Goal: Task Accomplishment & Management: Manage account settings

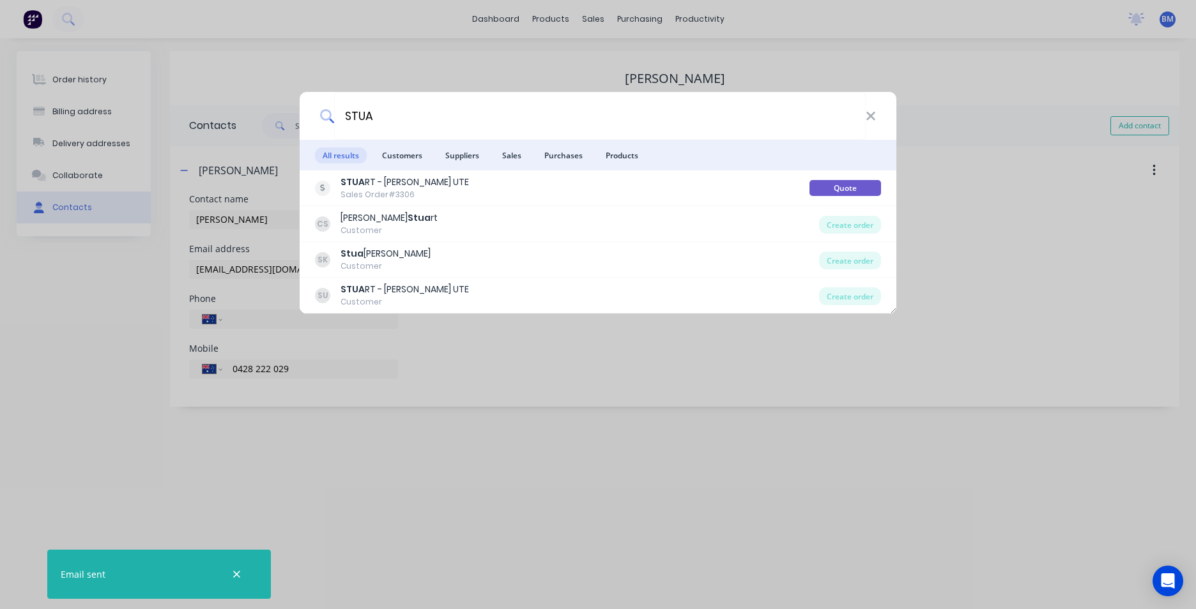
select select "AU"
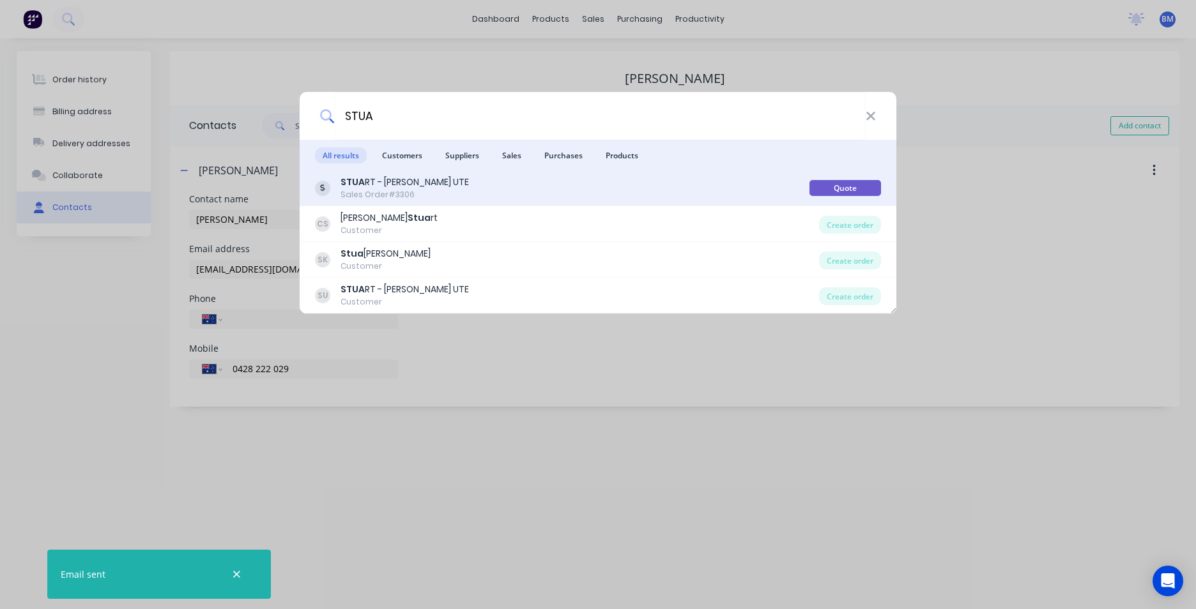
click at [583, 190] on div "STUA RT - [PERSON_NAME] UTE Sales Order #3306" at bounding box center [562, 188] width 494 height 25
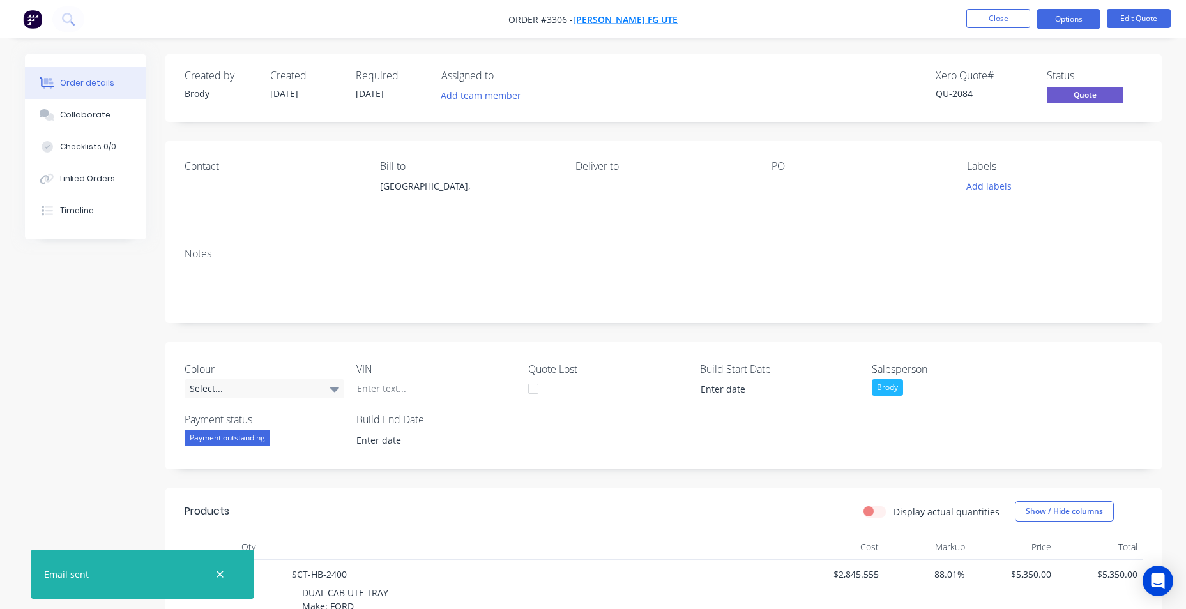
click at [632, 22] on span "[PERSON_NAME] FG UTE" at bounding box center [625, 19] width 105 height 12
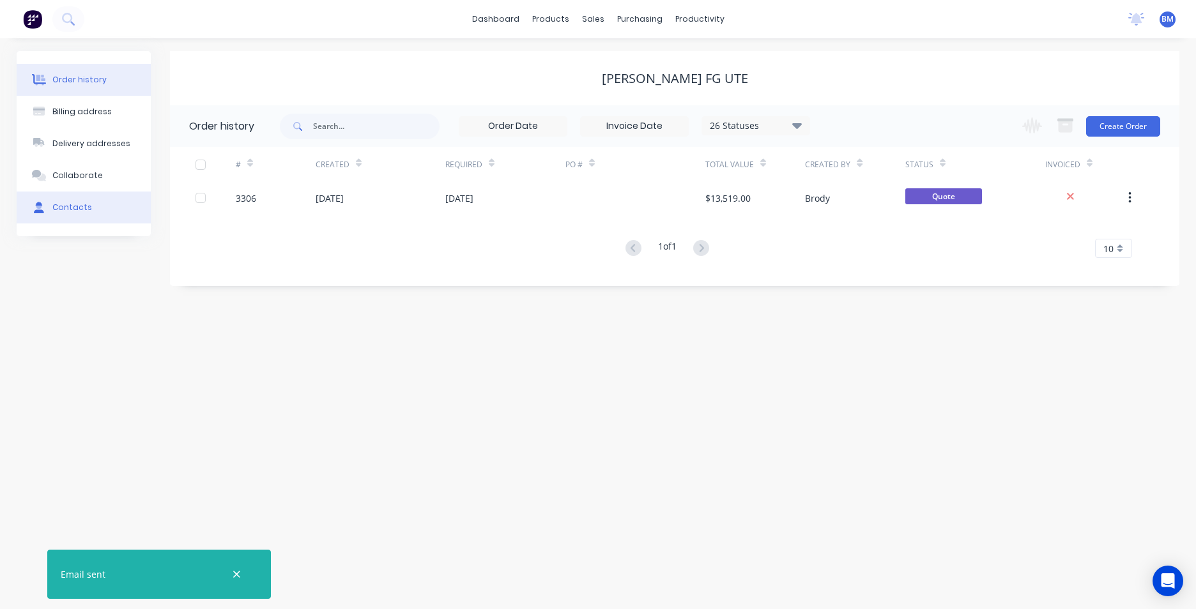
click at [121, 212] on button "Contacts" at bounding box center [84, 208] width 134 height 32
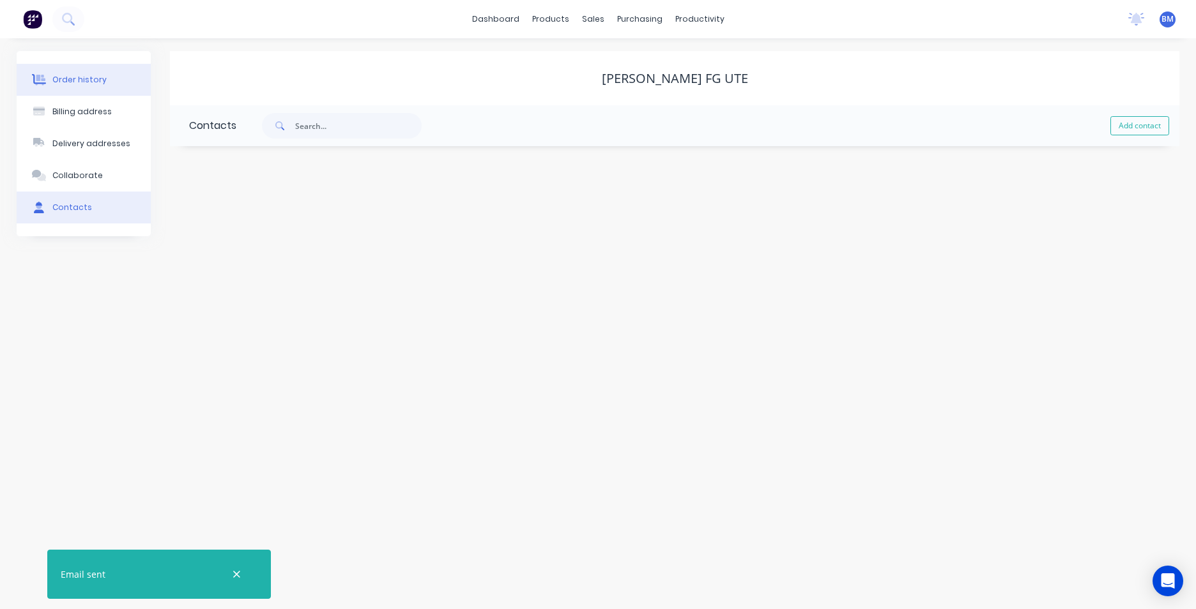
click at [83, 86] on button "Order history" at bounding box center [84, 80] width 134 height 32
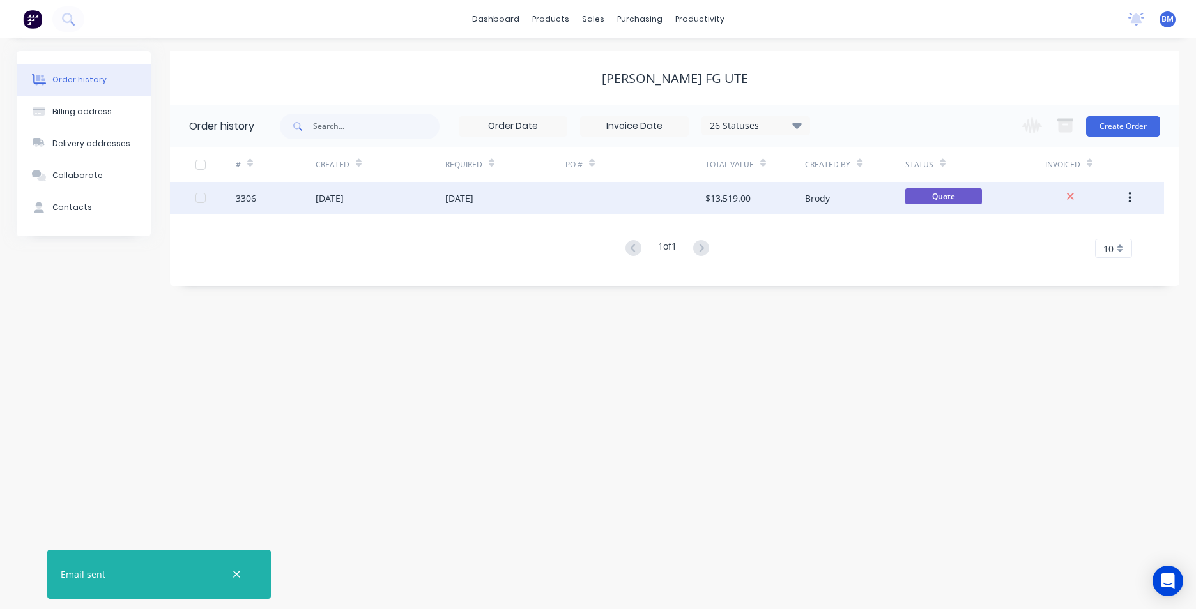
click at [413, 206] on div "[DATE]" at bounding box center [381, 198] width 130 height 32
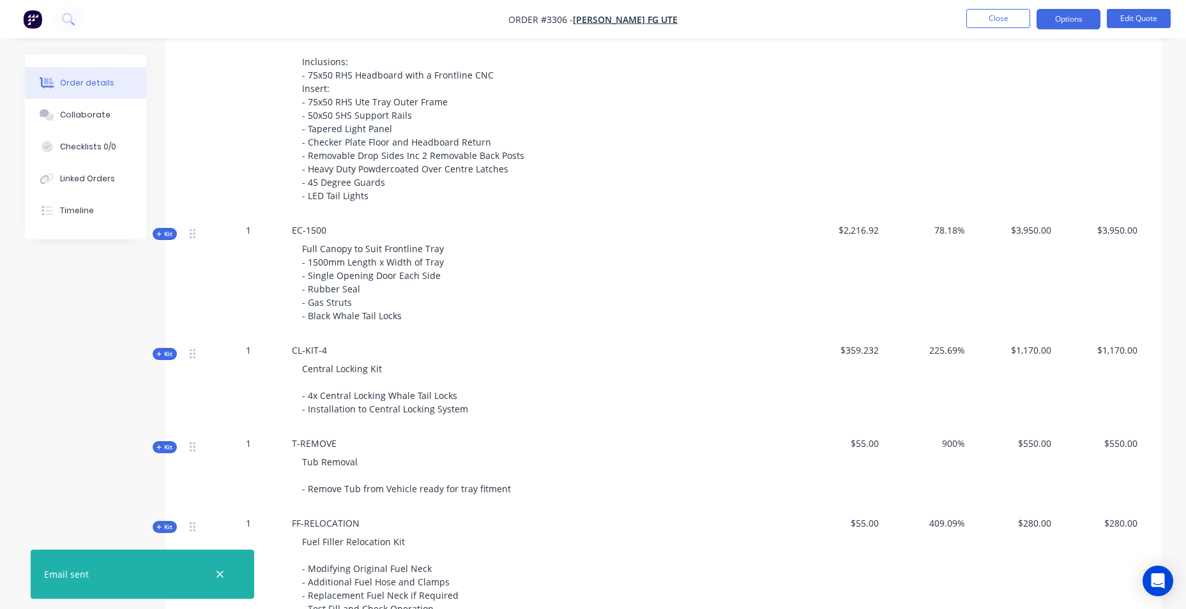
scroll to position [830, 0]
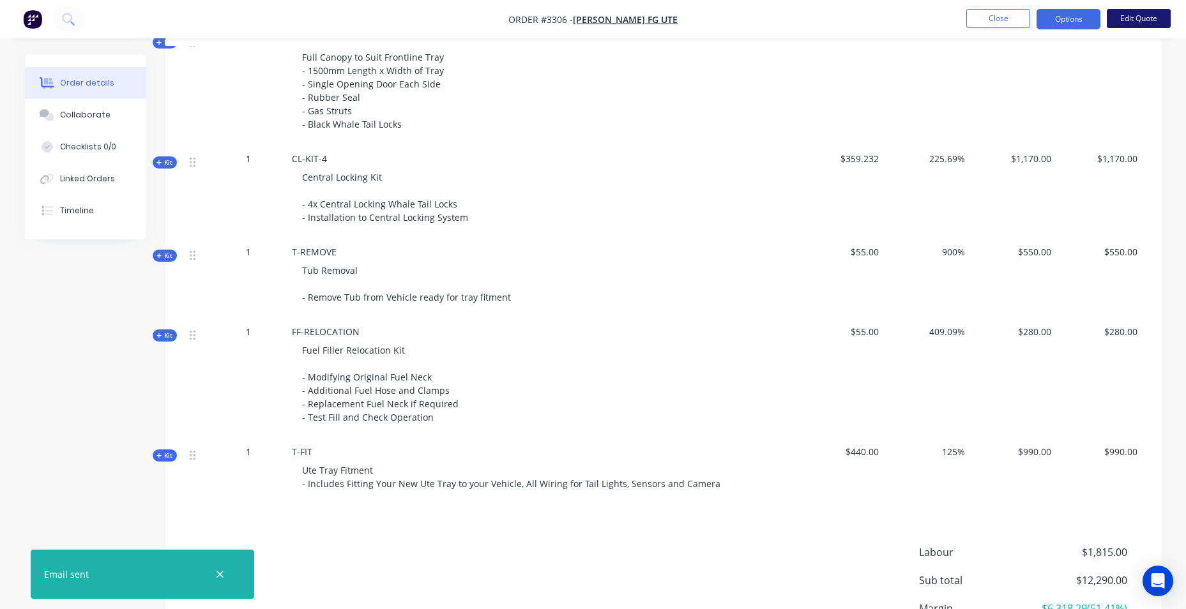
click at [1129, 14] on button "Edit Quote" at bounding box center [1139, 18] width 64 height 19
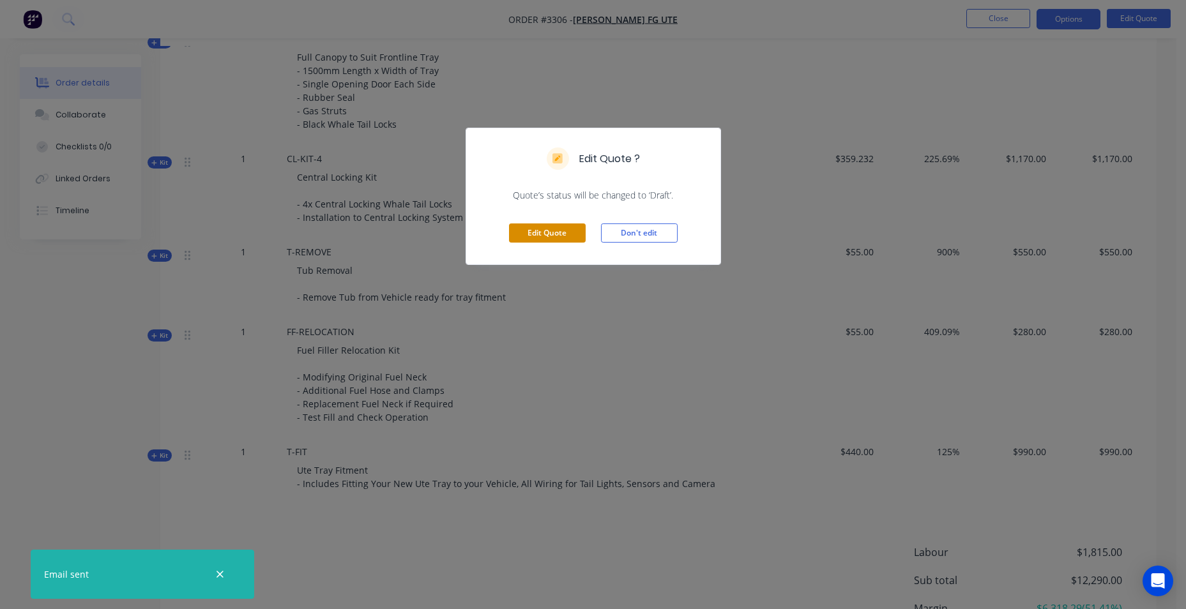
click at [551, 230] on button "Edit Quote" at bounding box center [547, 233] width 77 height 19
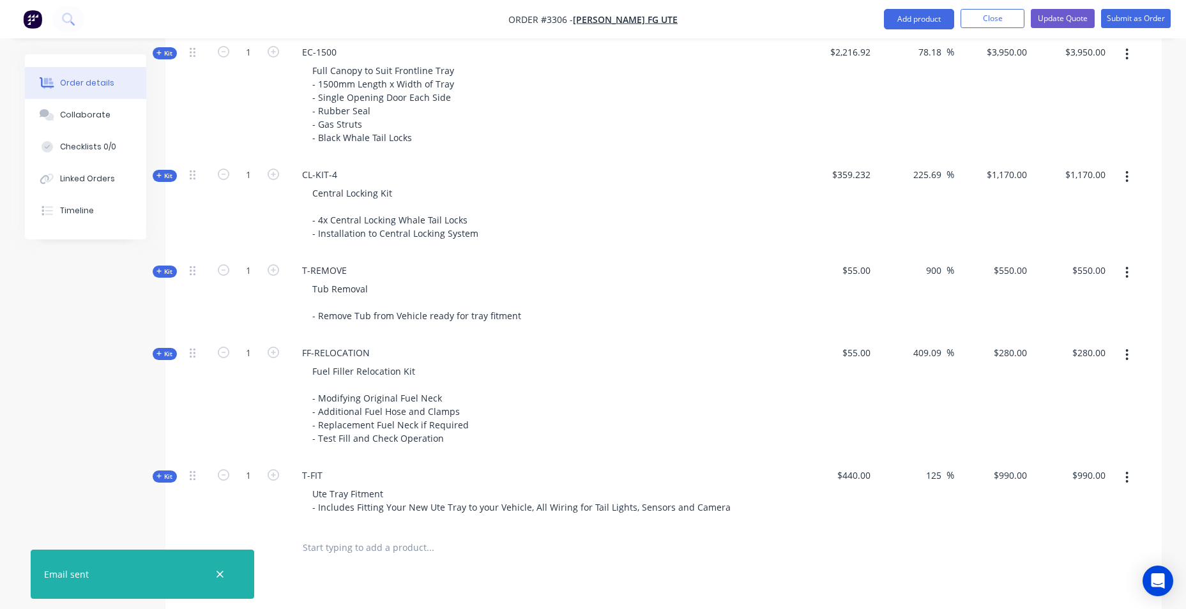
scroll to position [894, 0]
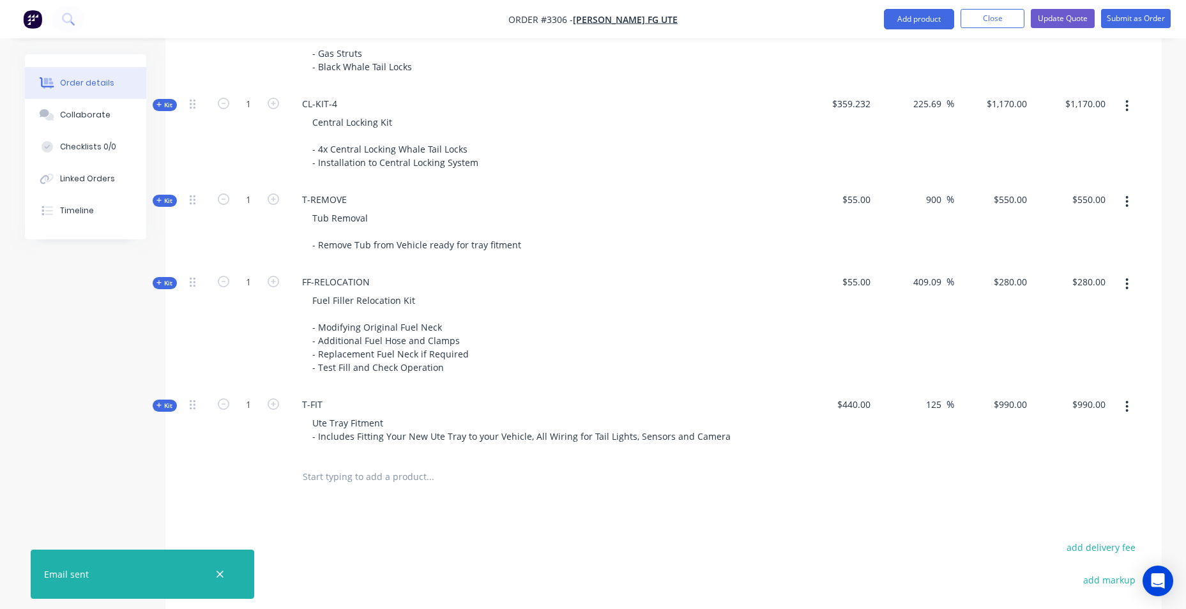
click at [1129, 294] on button "button" at bounding box center [1127, 284] width 30 height 23
click at [1125, 282] on icon "button" at bounding box center [1126, 284] width 3 height 14
click at [1067, 429] on div "Delete" at bounding box center [1082, 420] width 98 height 19
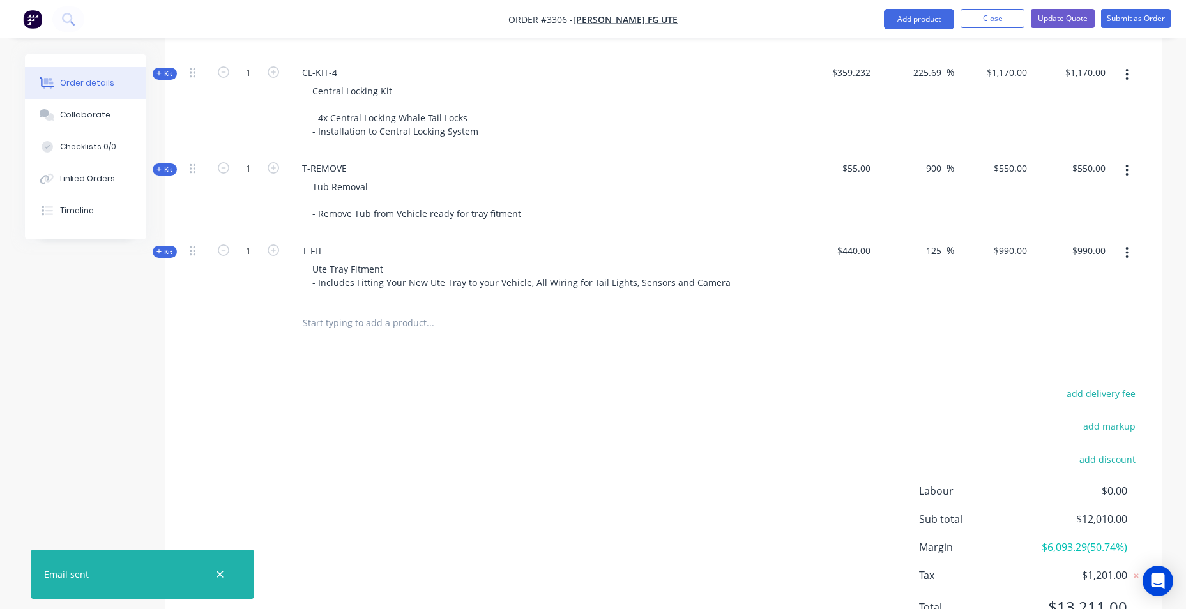
scroll to position [986, 0]
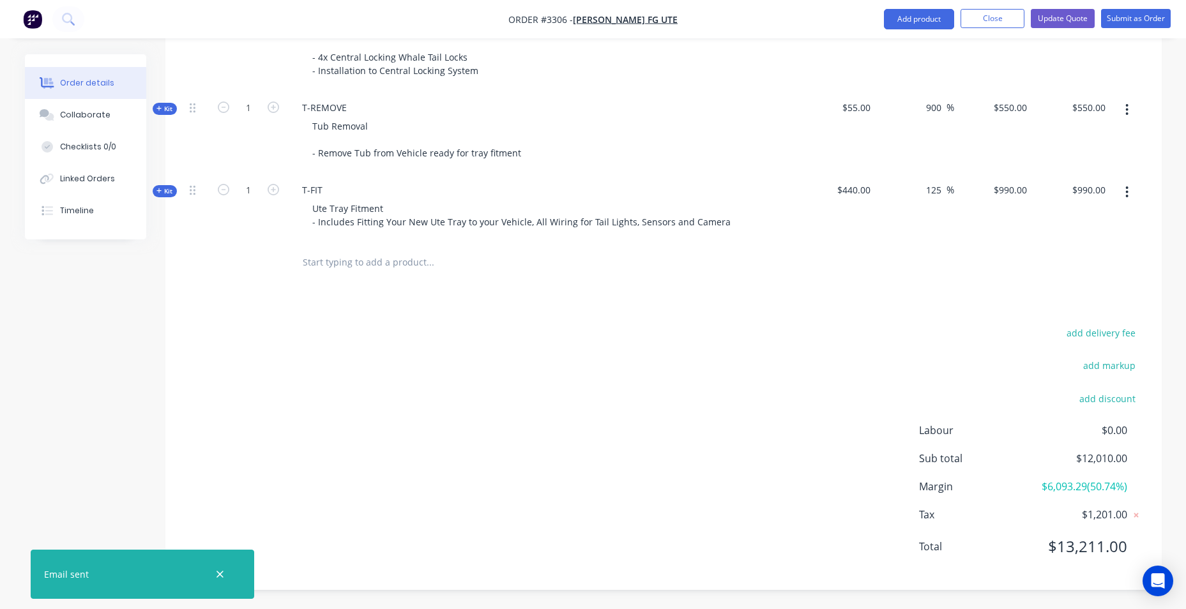
click at [537, 419] on div "add delivery fee add markup add discount Labour $0.00 Sub total $12,010.00 Marg…" at bounding box center [664, 447] width 958 height 247
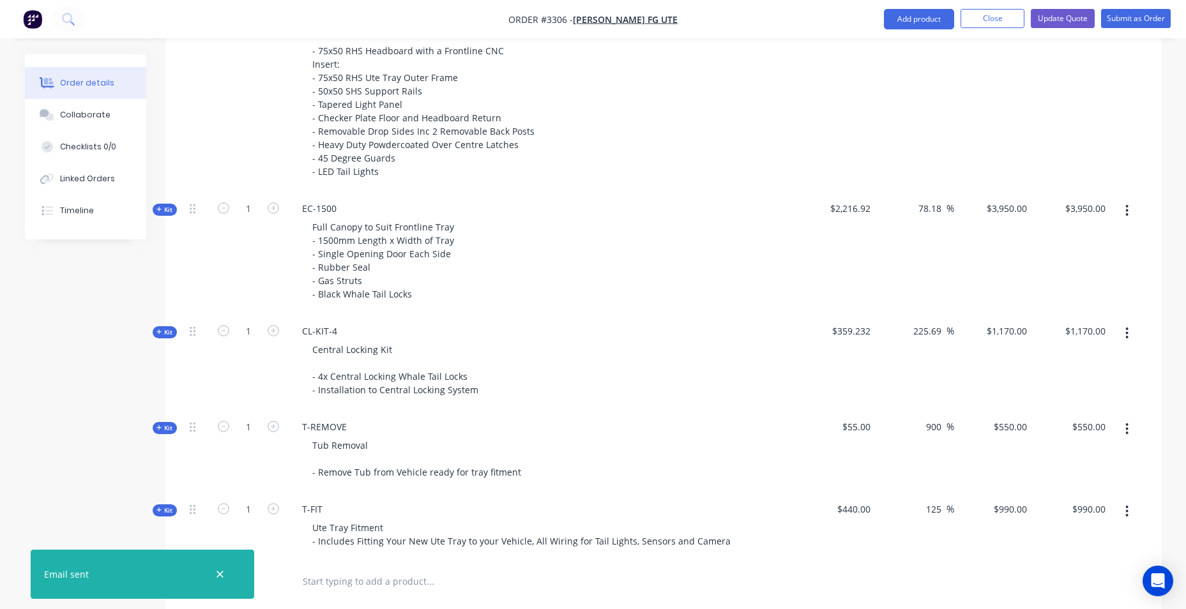
scroll to position [475, 0]
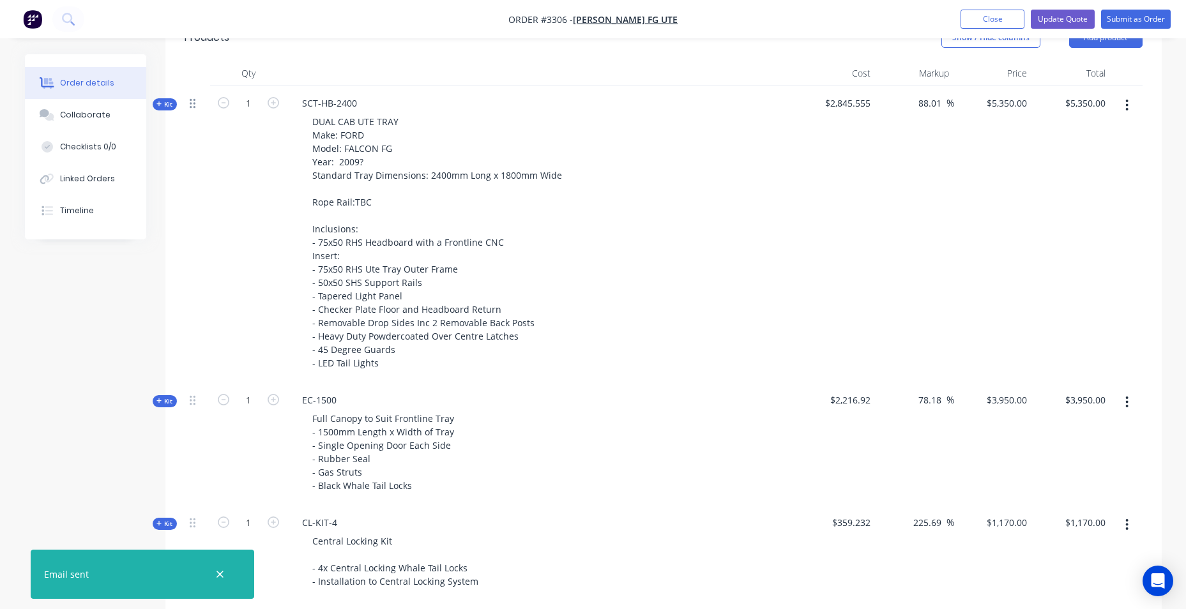
click at [190, 105] on icon at bounding box center [193, 103] width 6 height 11
click at [165, 107] on span "Kit" at bounding box center [164, 105] width 17 height 10
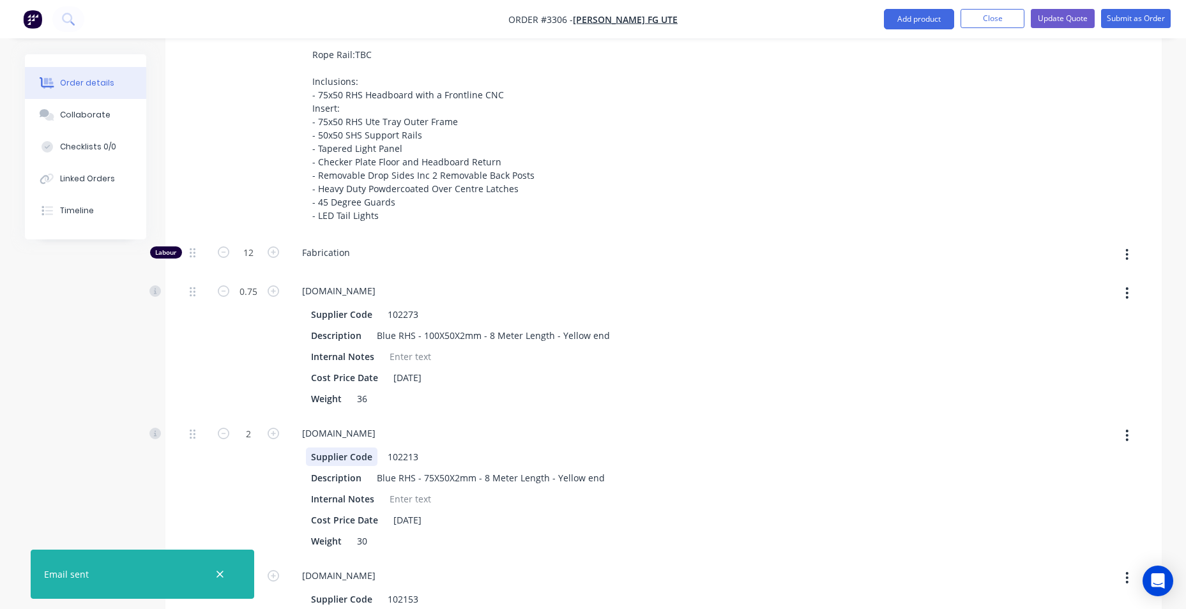
scroll to position [795, 0]
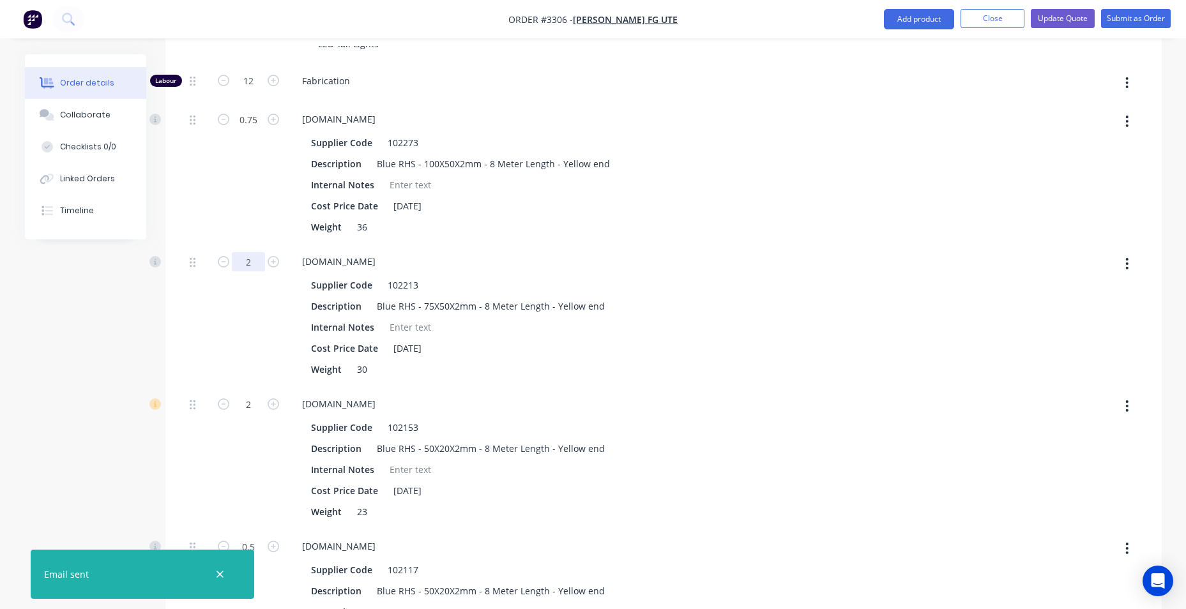
click at [243, 261] on input "2" at bounding box center [248, 261] width 33 height 19
type input "1.7"
click at [1023, 202] on div at bounding box center [993, 173] width 79 height 142
type input "$5,313.1965"
type input "$5,313.20"
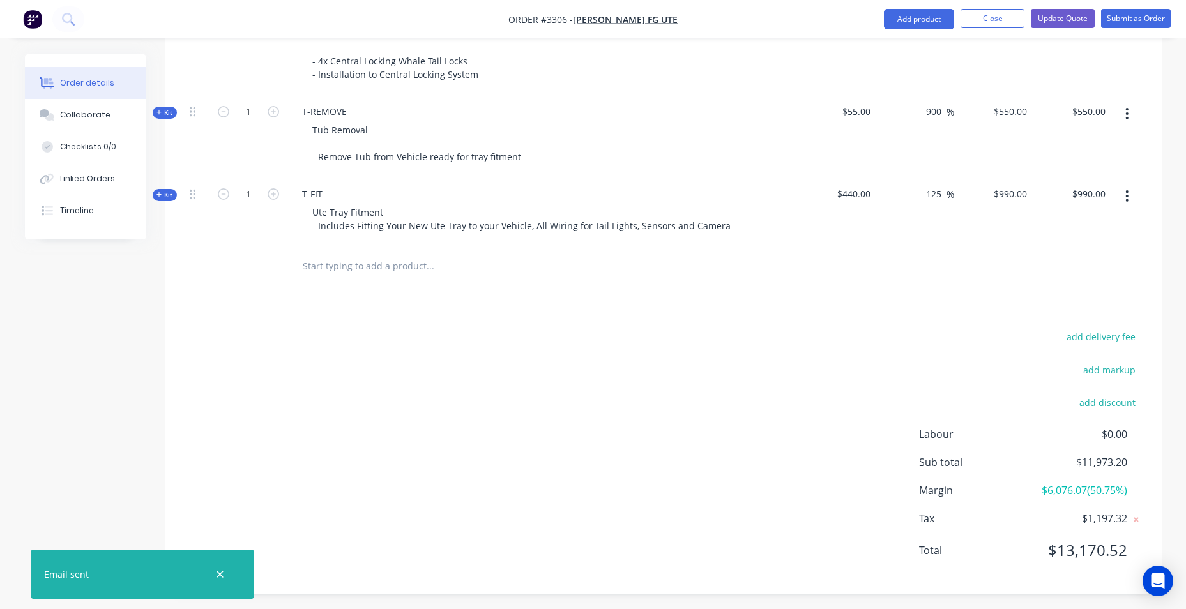
scroll to position [3161, 0]
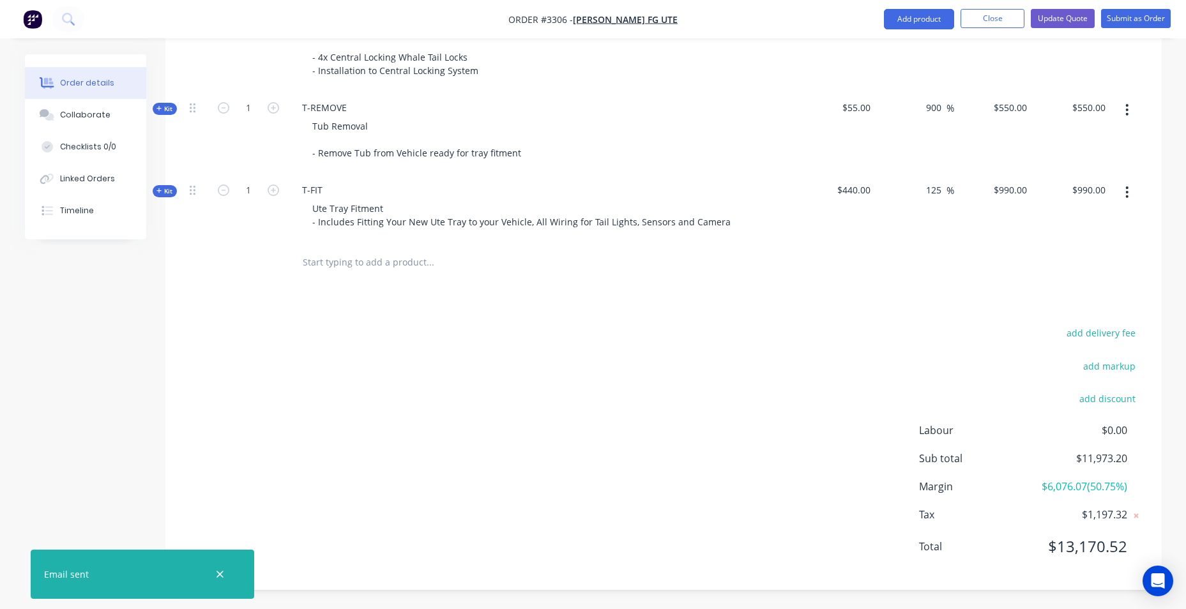
click at [599, 445] on div "add delivery fee add markup add discount Labour $0.00 Sub total $11,973.20 Marg…" at bounding box center [664, 447] width 958 height 247
click at [733, 151] on div "Tub Removal - Remove Tub from Vehicle ready for tray fitment" at bounding box center [542, 139] width 501 height 45
click at [635, 438] on div "add delivery fee add markup add discount Labour $0.00 Sub total $11,973.20 Marg…" at bounding box center [664, 447] width 958 height 247
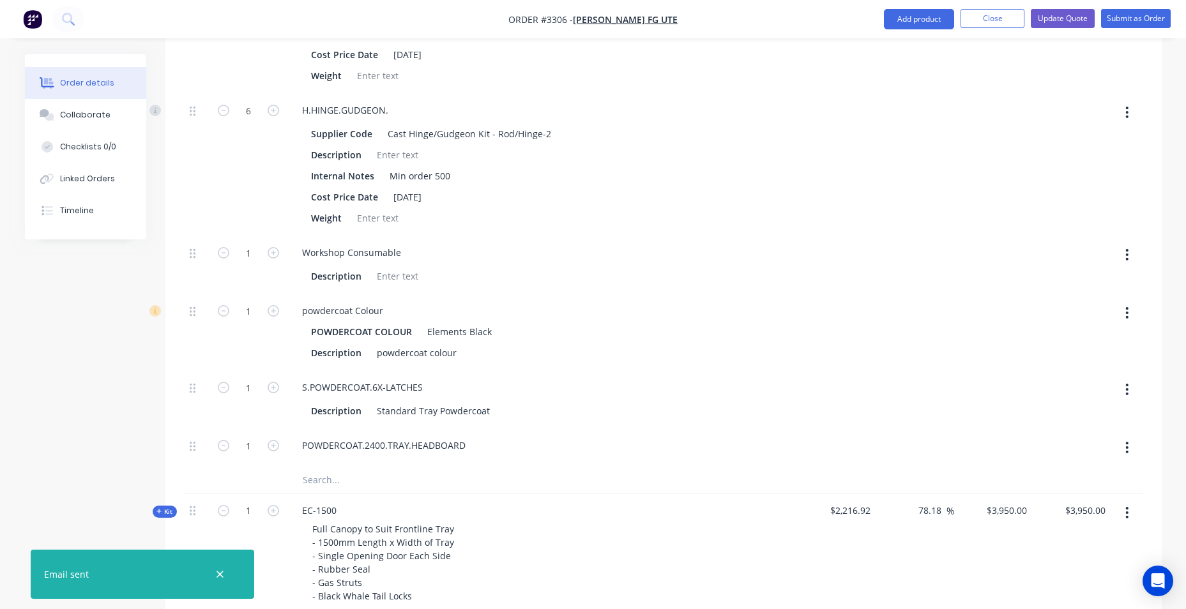
scroll to position [2395, 0]
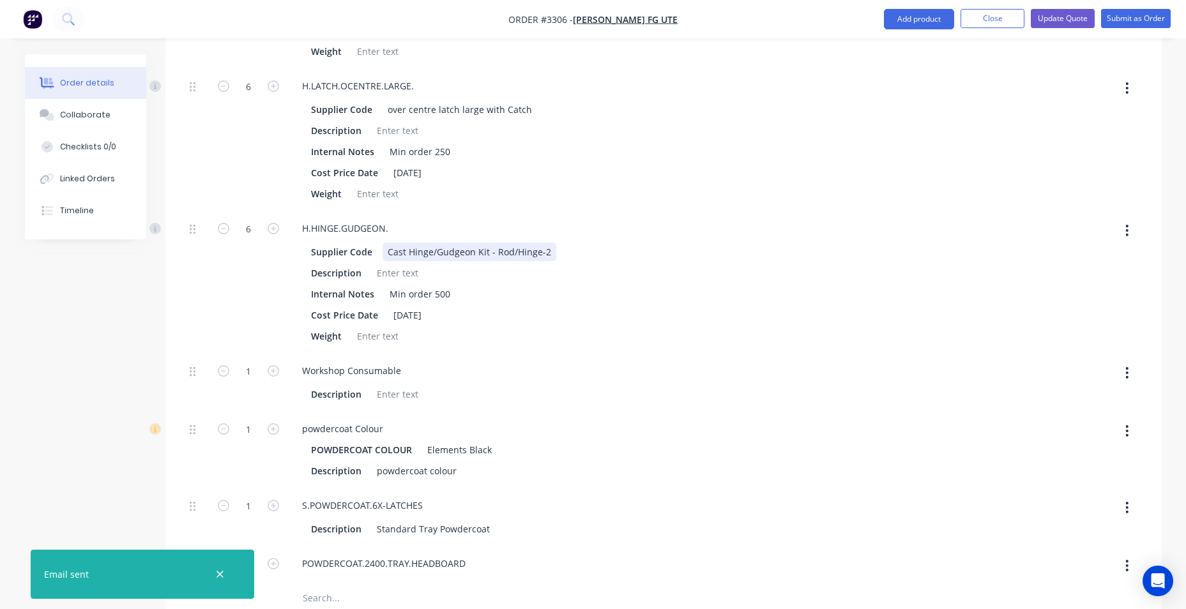
click at [660, 255] on div "Supplier Code Cast Hinge/Gudgeon Kit - Rod/Hinge-2" at bounding box center [540, 252] width 468 height 19
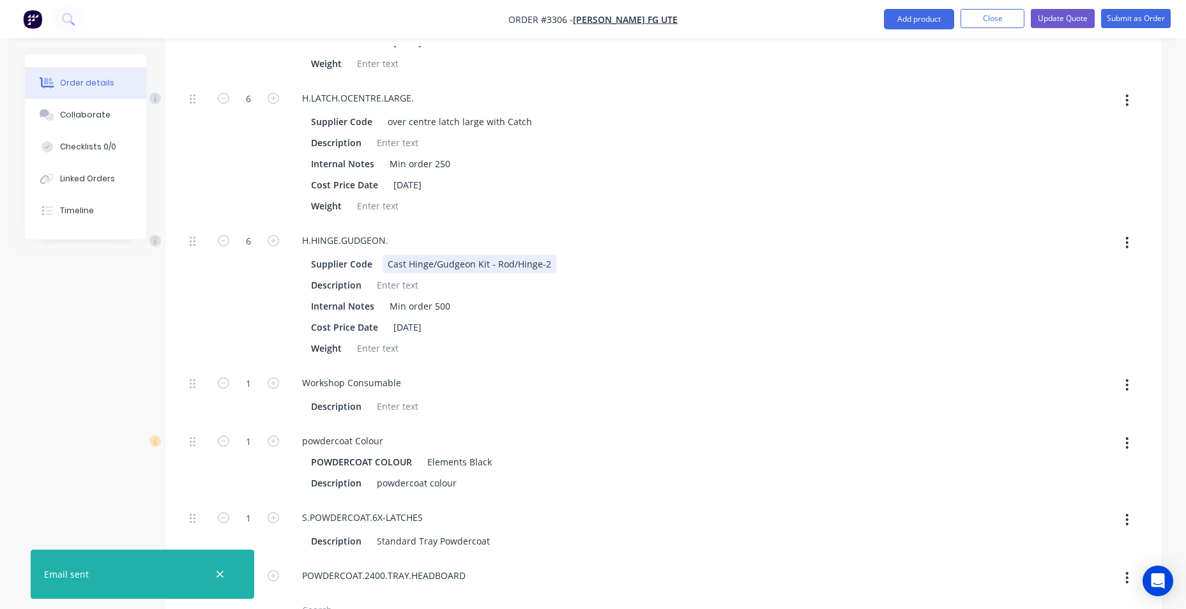
scroll to position [2139, 0]
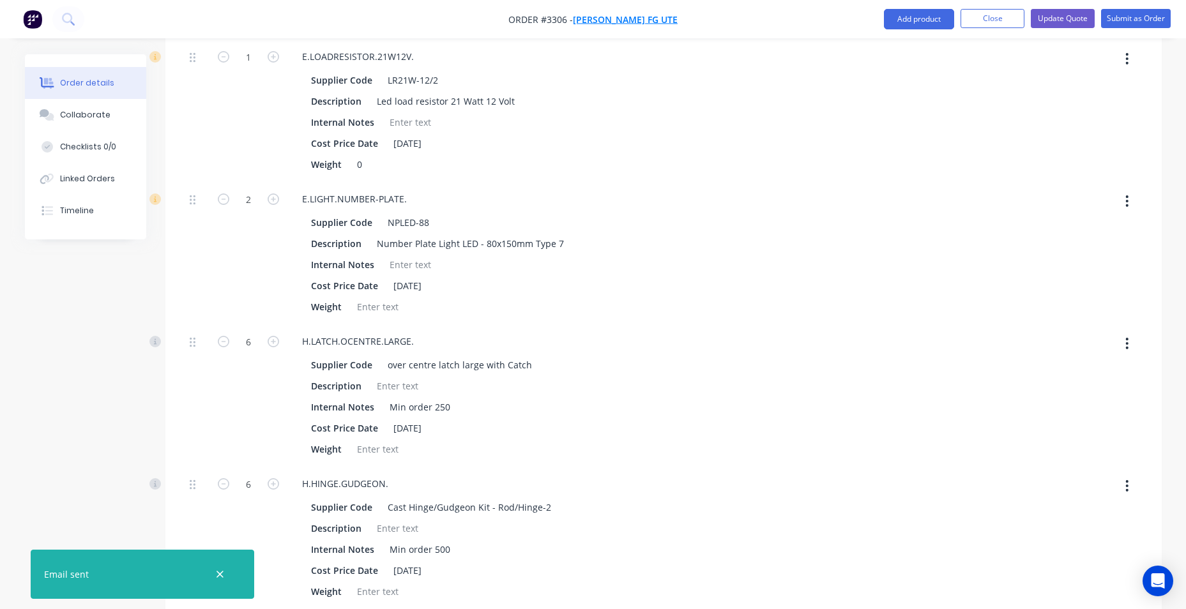
click at [653, 19] on span "[PERSON_NAME] FG UTE" at bounding box center [625, 19] width 105 height 12
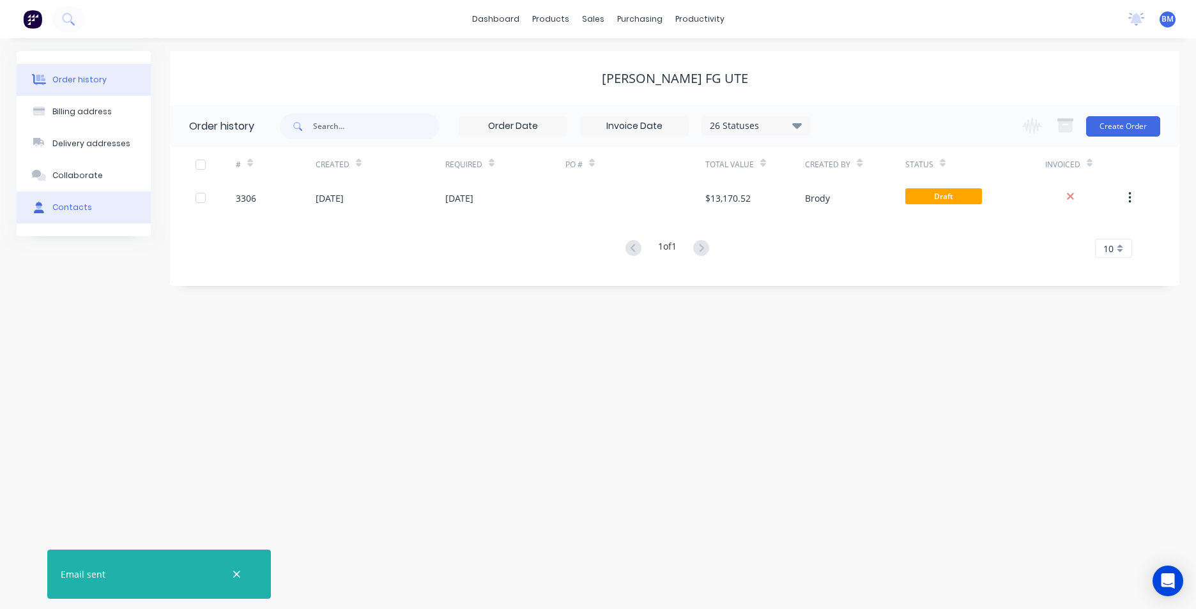
click at [72, 203] on div "Contacts" at bounding box center [72, 207] width 40 height 11
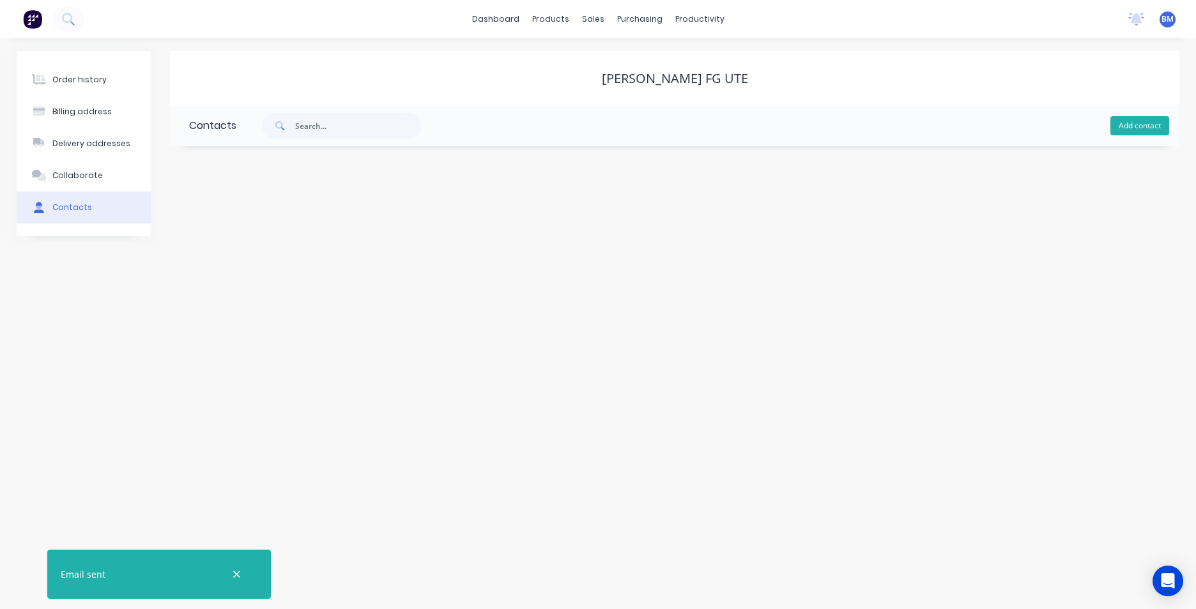
click at [1150, 118] on button "Add contact" at bounding box center [1139, 125] width 59 height 19
select select "AU"
click at [212, 221] on input "text" at bounding box center [293, 219] width 209 height 19
click at [286, 213] on input "[PERSON_NAME]" at bounding box center [293, 219] width 209 height 19
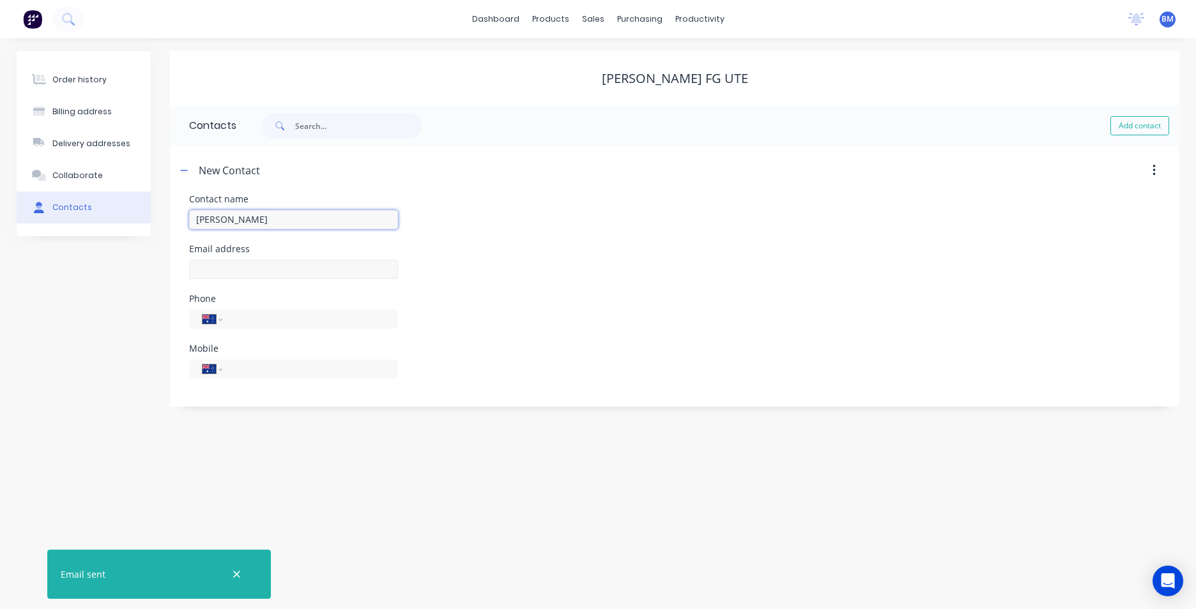
type input "[PERSON_NAME]"
select select "AU"
click at [263, 262] on input "text" at bounding box center [293, 269] width 209 height 19
click at [561, 243] on div "Contact name [PERSON_NAME]" at bounding box center [674, 220] width 971 height 50
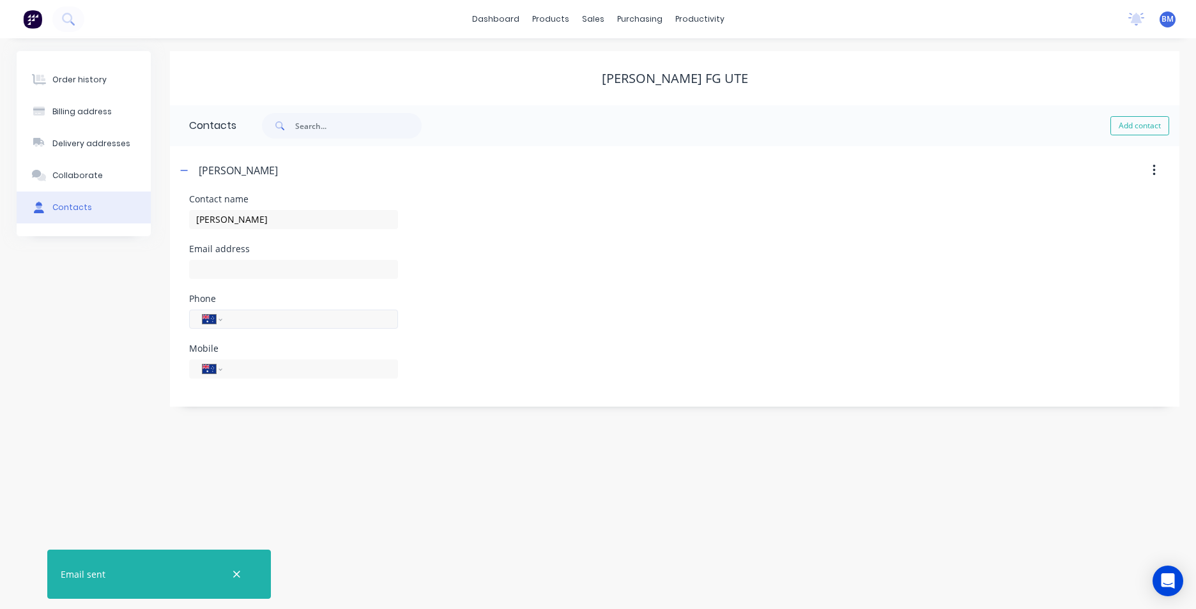
click at [329, 317] on input "tel" at bounding box center [307, 319] width 153 height 15
type input "0437 211 135"
click at [606, 276] on div "Email address" at bounding box center [674, 270] width 971 height 50
click at [83, 87] on button "Order history" at bounding box center [84, 80] width 134 height 32
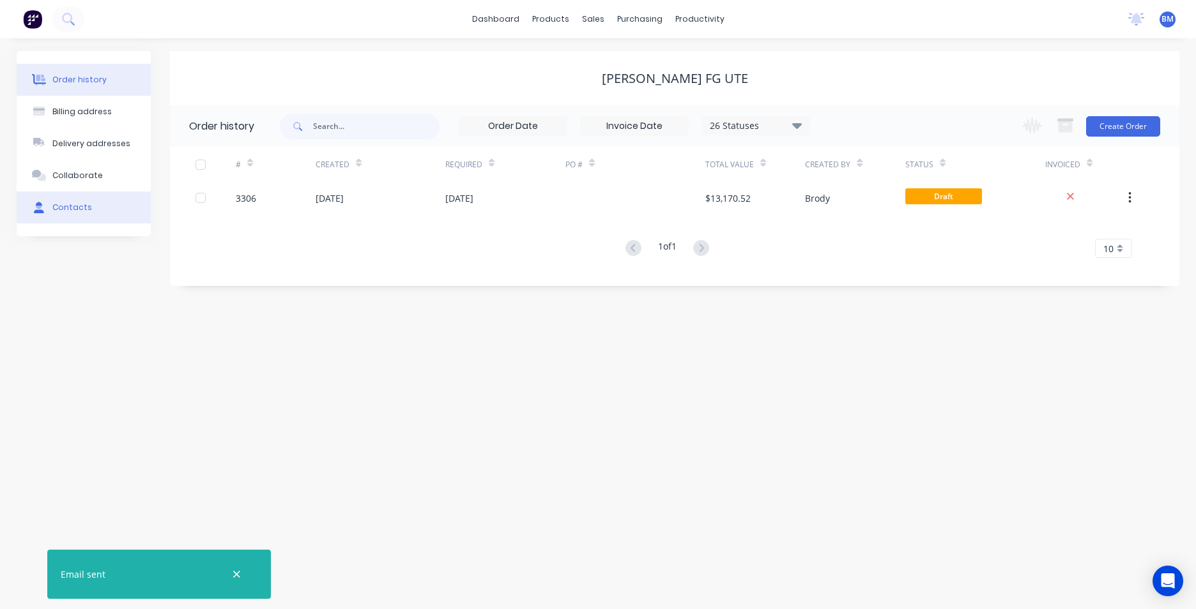
click at [67, 217] on button "Contacts" at bounding box center [84, 208] width 134 height 32
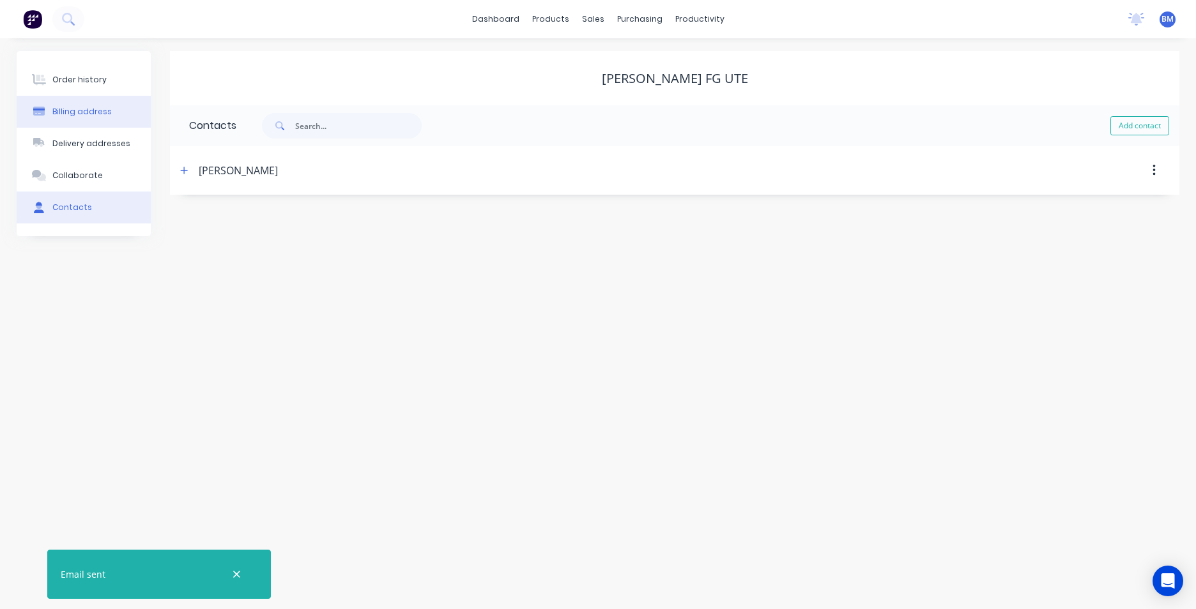
click at [80, 110] on div "Billing address" at bounding box center [81, 111] width 59 height 11
select select "AU"
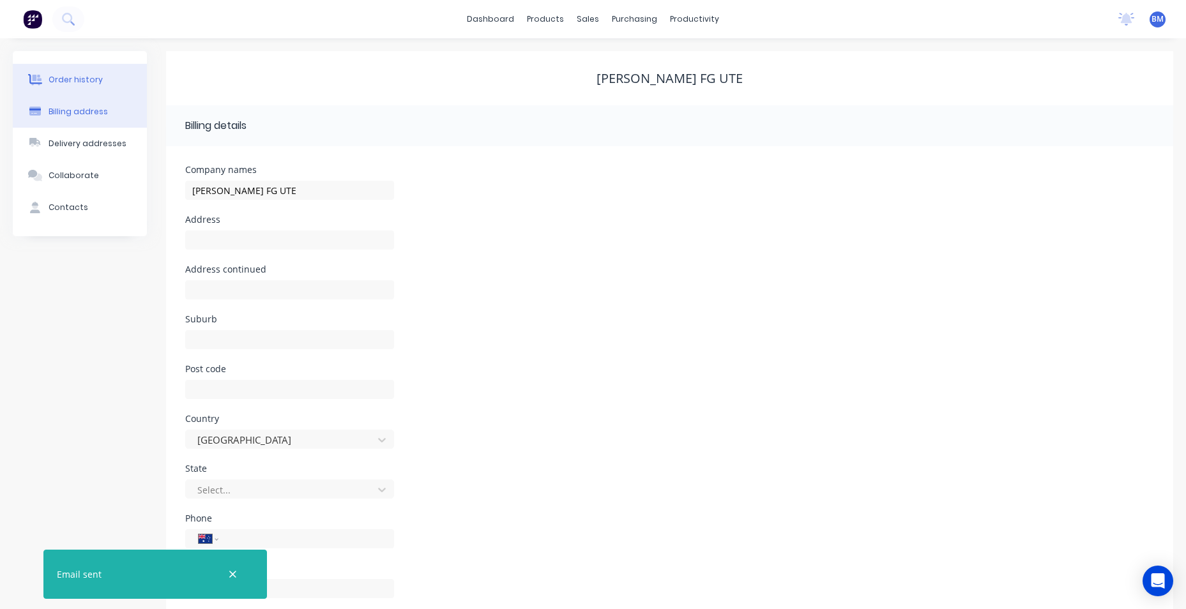
click at [86, 79] on div "Order history" at bounding box center [76, 79] width 54 height 11
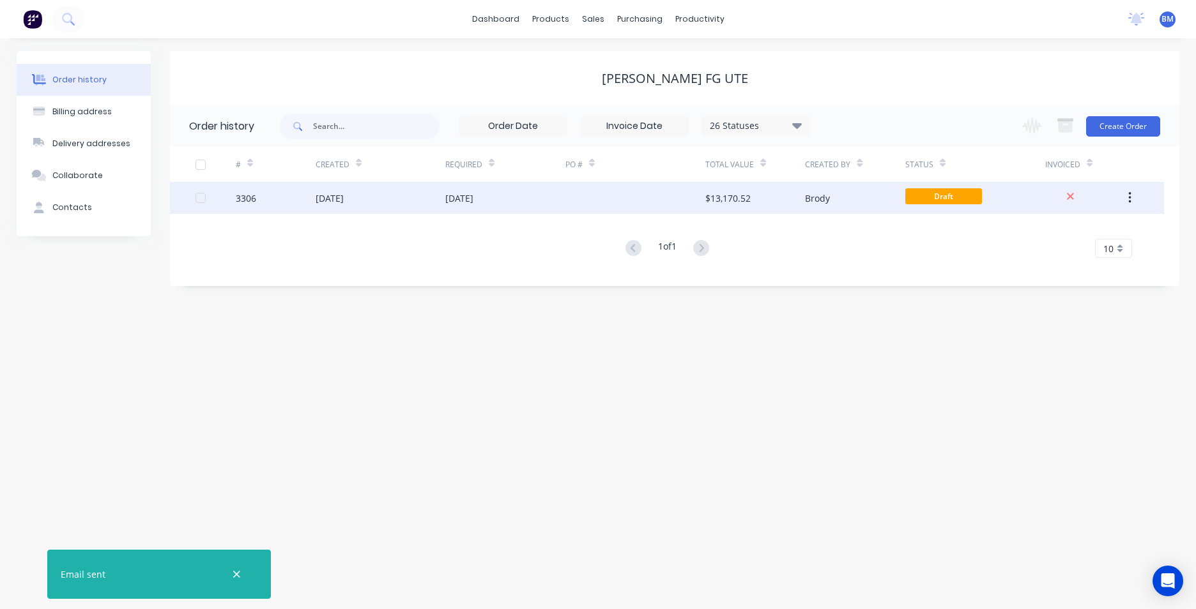
click at [639, 196] on div at bounding box center [635, 198] width 140 height 32
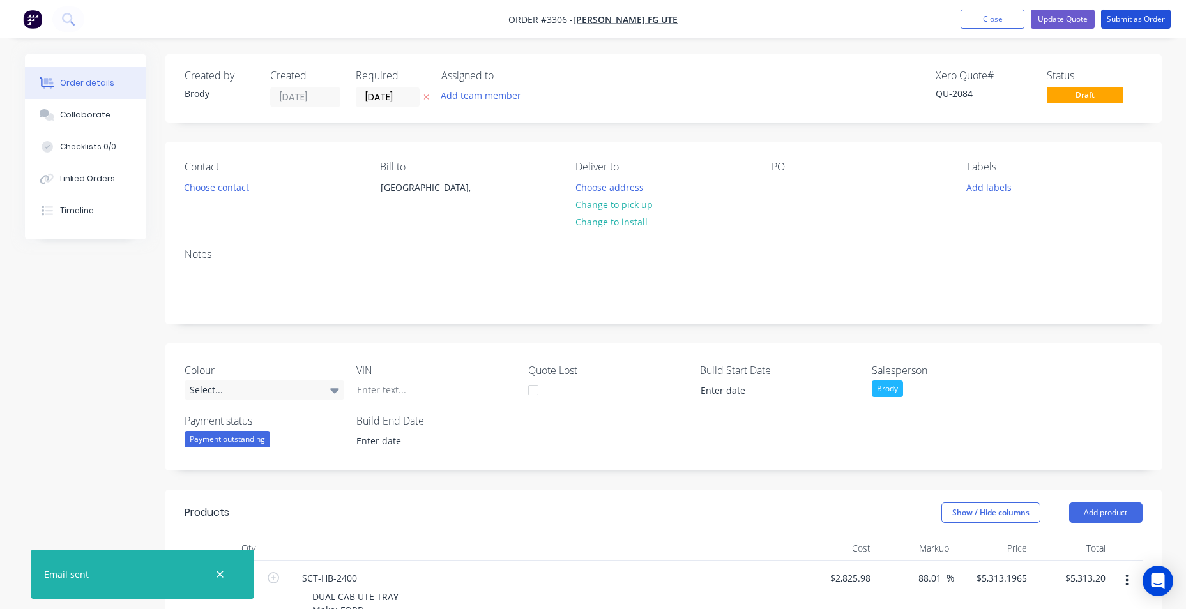
drag, startPoint x: 1138, startPoint y: 17, endPoint x: 1011, endPoint y: 36, distance: 128.6
click at [1011, 36] on nav "Order #3306 - [PERSON_NAME] FG UTE Add product Close Update Quote Submit as Ord…" at bounding box center [593, 19] width 1186 height 38
click at [1043, 19] on button "Update Quote" at bounding box center [1063, 19] width 64 height 19
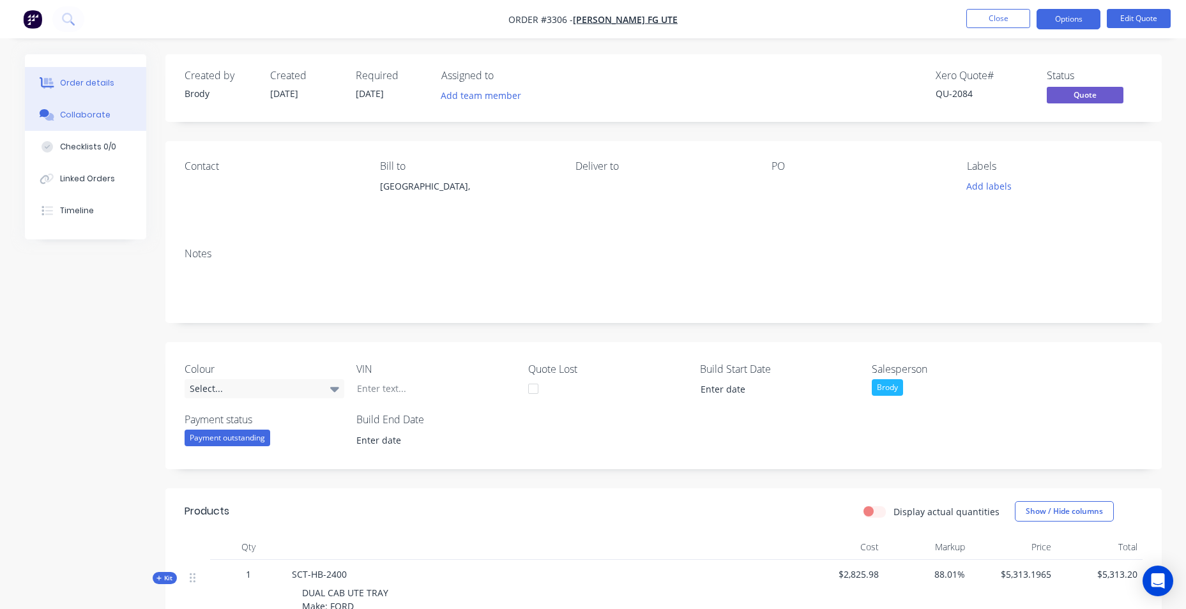
click at [90, 122] on button "Collaborate" at bounding box center [85, 115] width 121 height 32
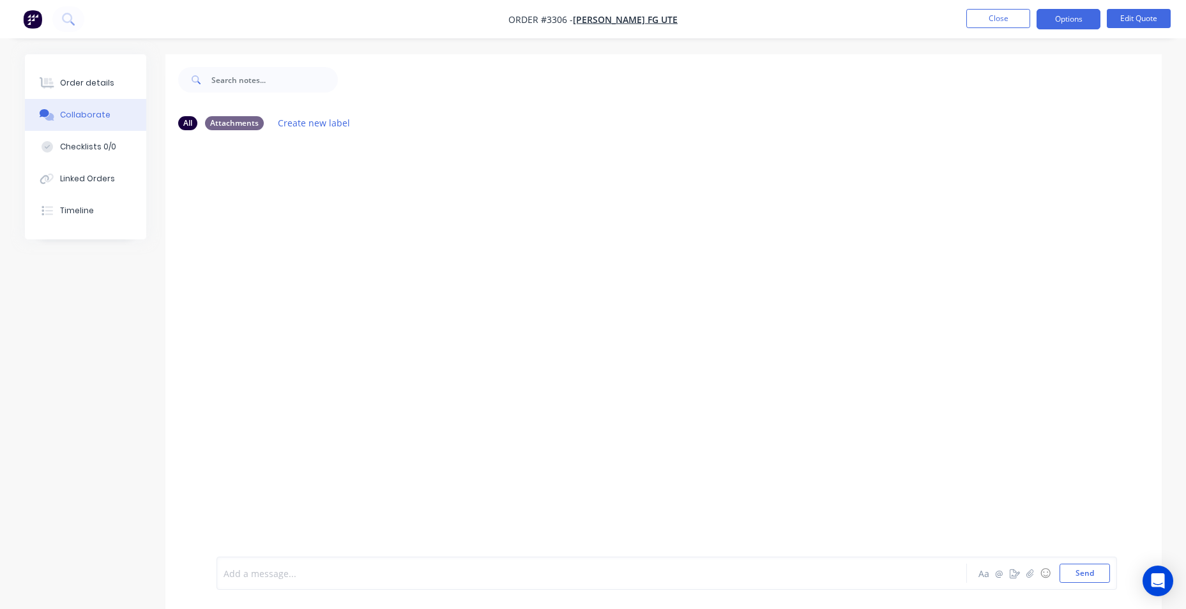
click at [300, 577] on div at bounding box center [556, 573] width 664 height 13
click at [222, 574] on div "Called and spoke with customer [DATE] Aa @ ☺ Send" at bounding box center [667, 573] width 901 height 33
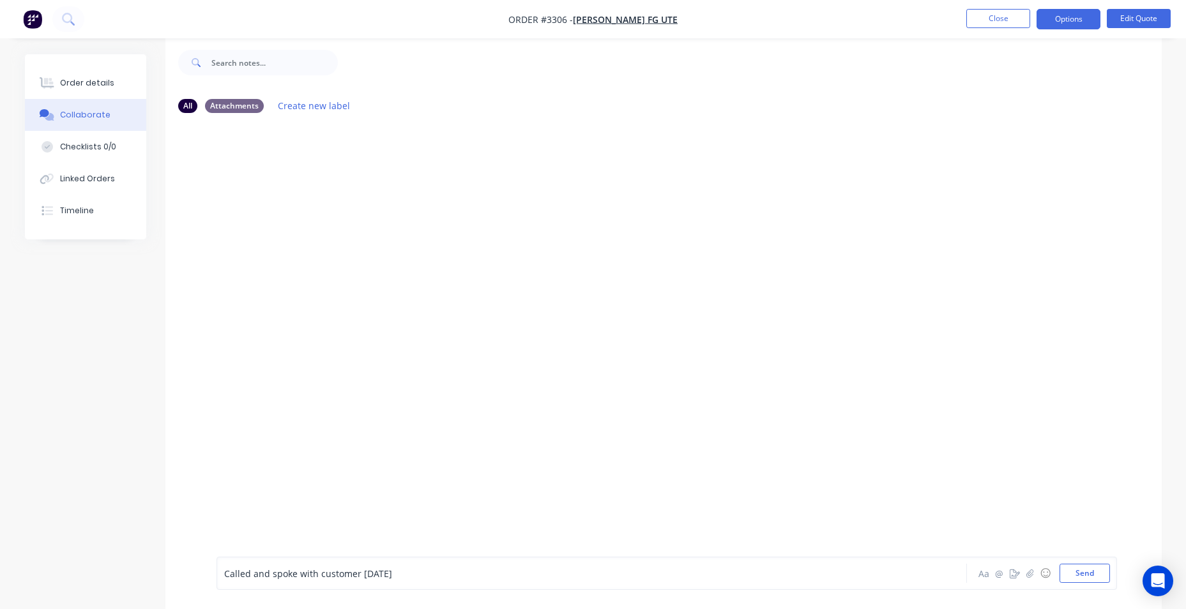
scroll to position [19, 0]
click at [222, 574] on div "Called and spoke with customer [DATE] Aa @ ☺ Send" at bounding box center [667, 573] width 901 height 33
click at [232, 572] on span "Called and spoke with customer [DATE]" at bounding box center [308, 574] width 168 height 12
click at [541, 580] on div "[PERSON_NAME]-Called and spoke with customer [DATE]" at bounding box center [556, 573] width 664 height 13
click at [509, 574] on span "[PERSON_NAME]-Called and spoke with customer [DATE] looking to move in aprox 12…" at bounding box center [420, 574] width 393 height 12
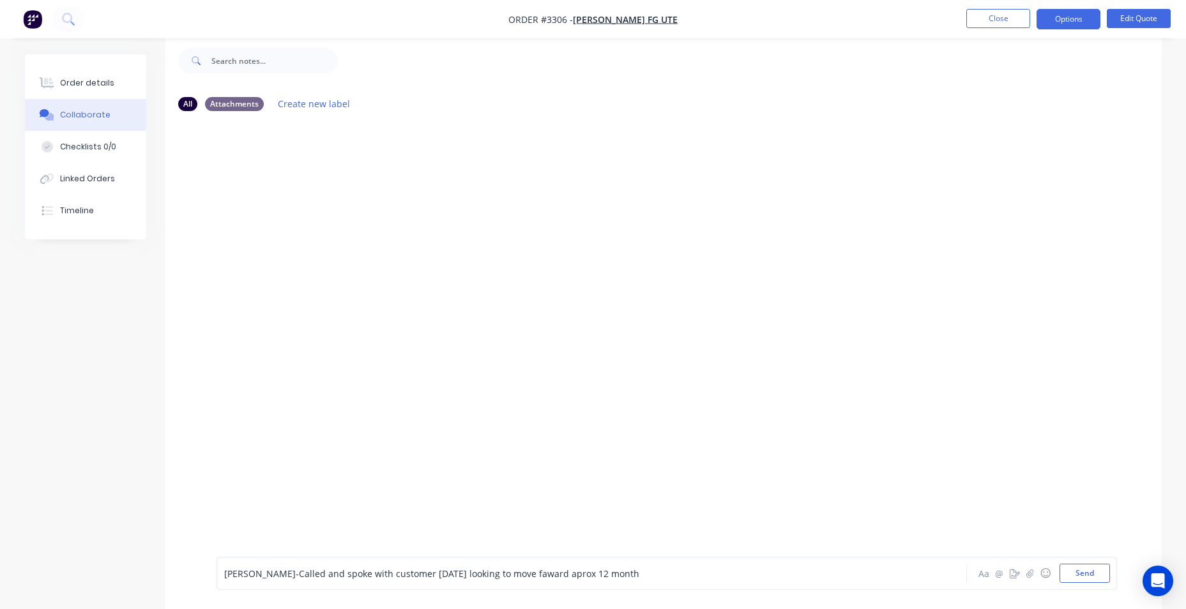
click at [572, 572] on span "[PERSON_NAME]-Called and spoke with customer [DATE] looking to move faward apro…" at bounding box center [431, 574] width 415 height 12
click at [646, 574] on div "[PERSON_NAME]-Called and spoke with customer [DATE] looking to move faward apro…" at bounding box center [556, 573] width 664 height 13
click at [1111, 578] on div "[PERSON_NAME]-Called and spoke with customer [DATE] looking to move faward apro…" at bounding box center [667, 573] width 901 height 33
click at [1101, 578] on button "Send" at bounding box center [1085, 573] width 50 height 19
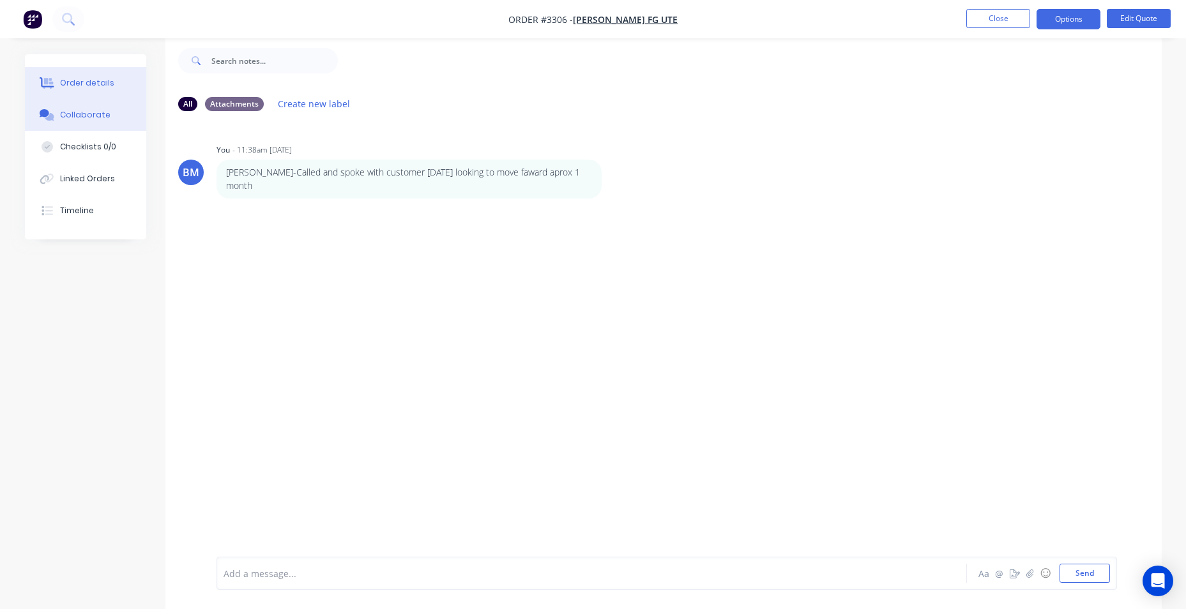
click at [61, 90] on button "Order details" at bounding box center [85, 83] width 121 height 32
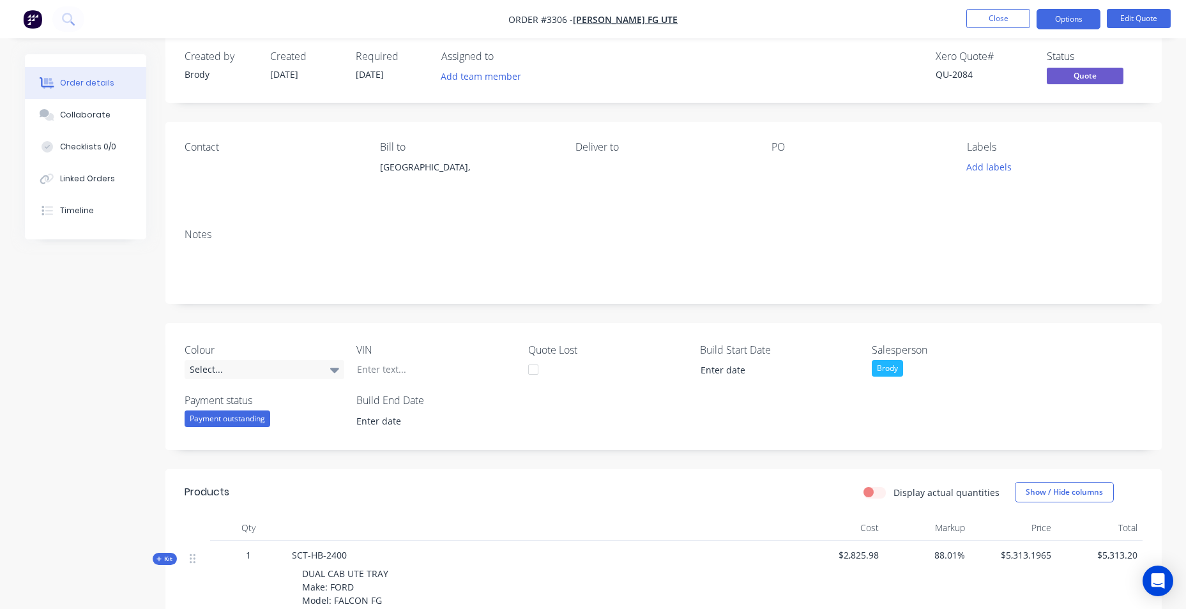
click at [34, 19] on img "button" at bounding box center [32, 19] width 19 height 19
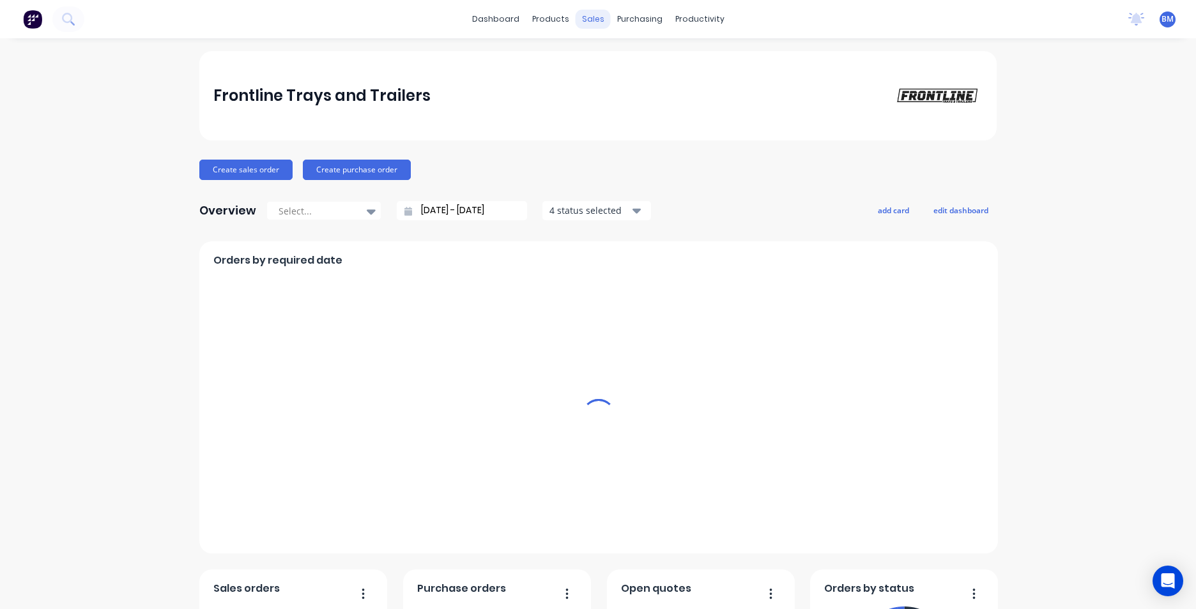
click at [582, 25] on div "sales" at bounding box center [592, 19] width 35 height 19
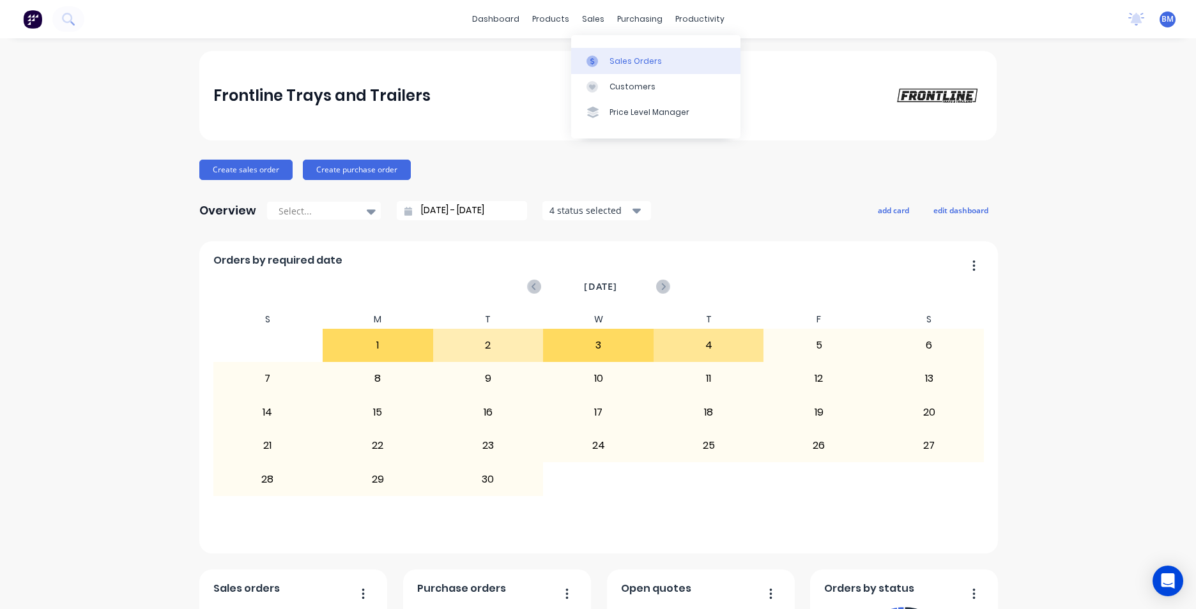
click at [606, 63] on link "Sales Orders" at bounding box center [655, 61] width 169 height 26
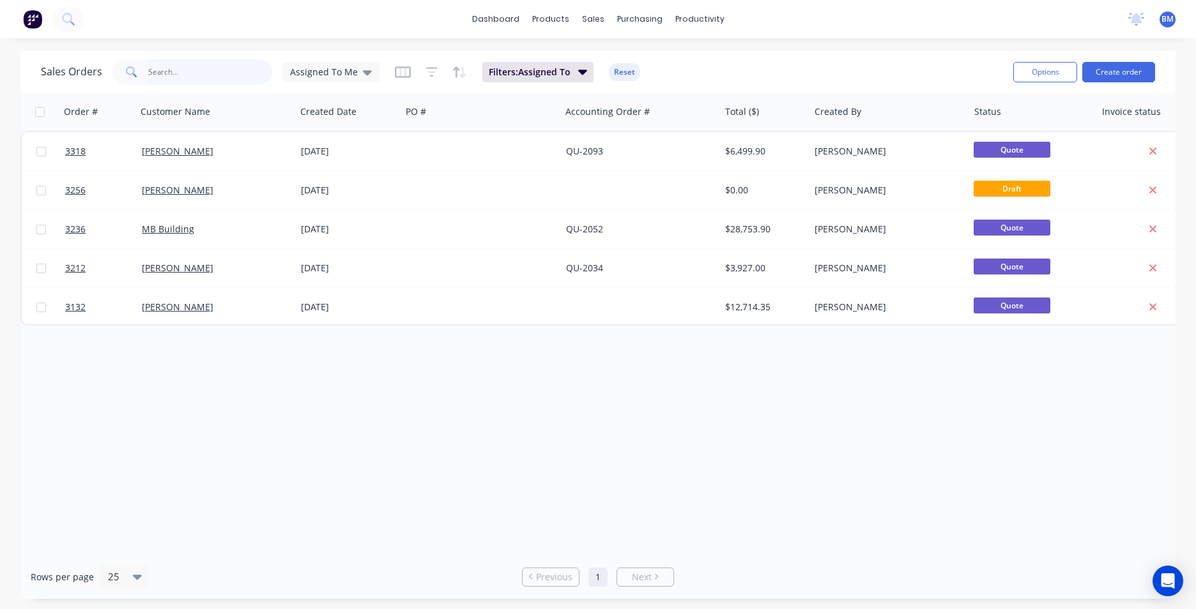
click at [160, 77] on input "text" at bounding box center [210, 72] width 125 height 26
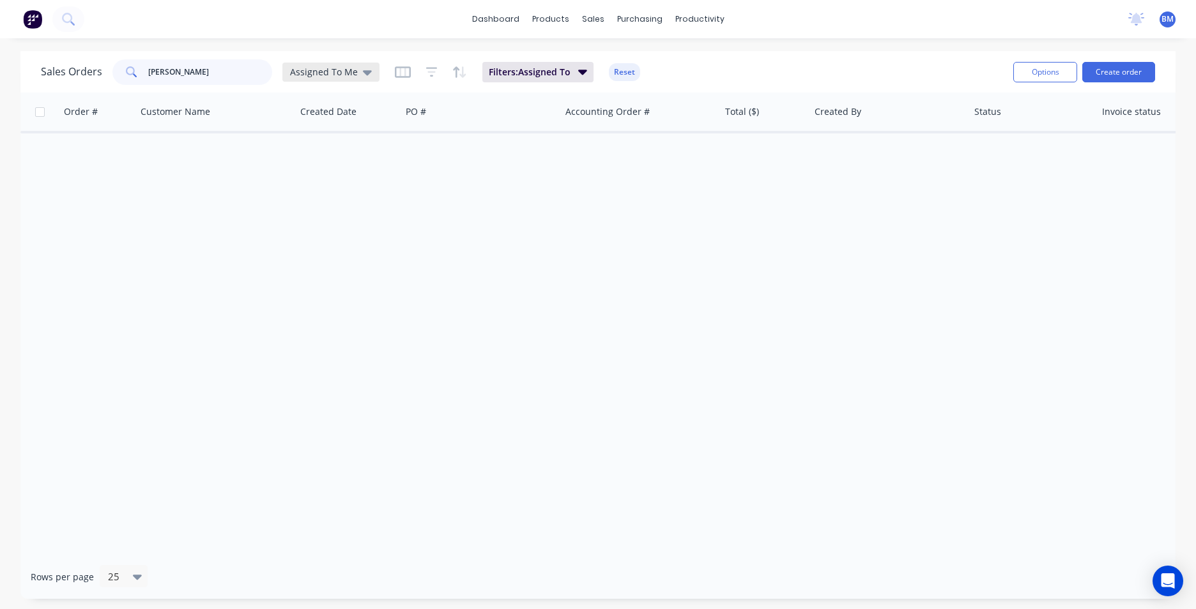
type input "[PERSON_NAME]"
click at [329, 72] on span "Assigned To Me" at bounding box center [324, 71] width 68 height 13
click at [332, 179] on button "None" at bounding box center [359, 181] width 146 height 15
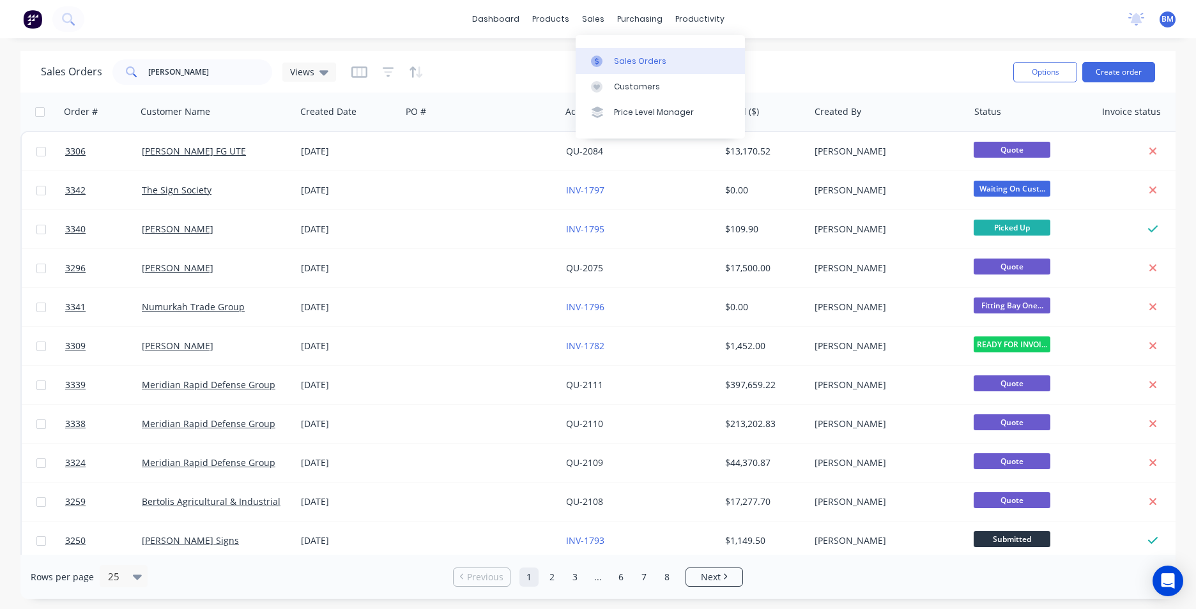
click at [631, 63] on div "Sales Orders" at bounding box center [640, 61] width 52 height 11
click at [1120, 65] on button "Create order" at bounding box center [1118, 72] width 73 height 20
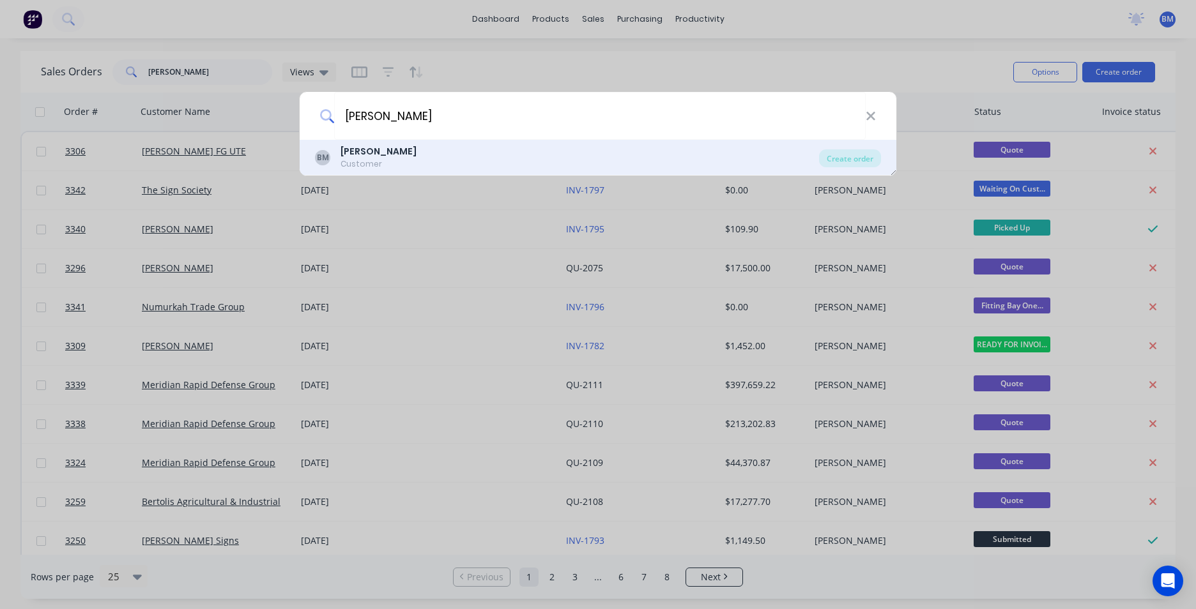
type input "[PERSON_NAME]"
click at [393, 165] on div "Customer" at bounding box center [378, 163] width 76 height 11
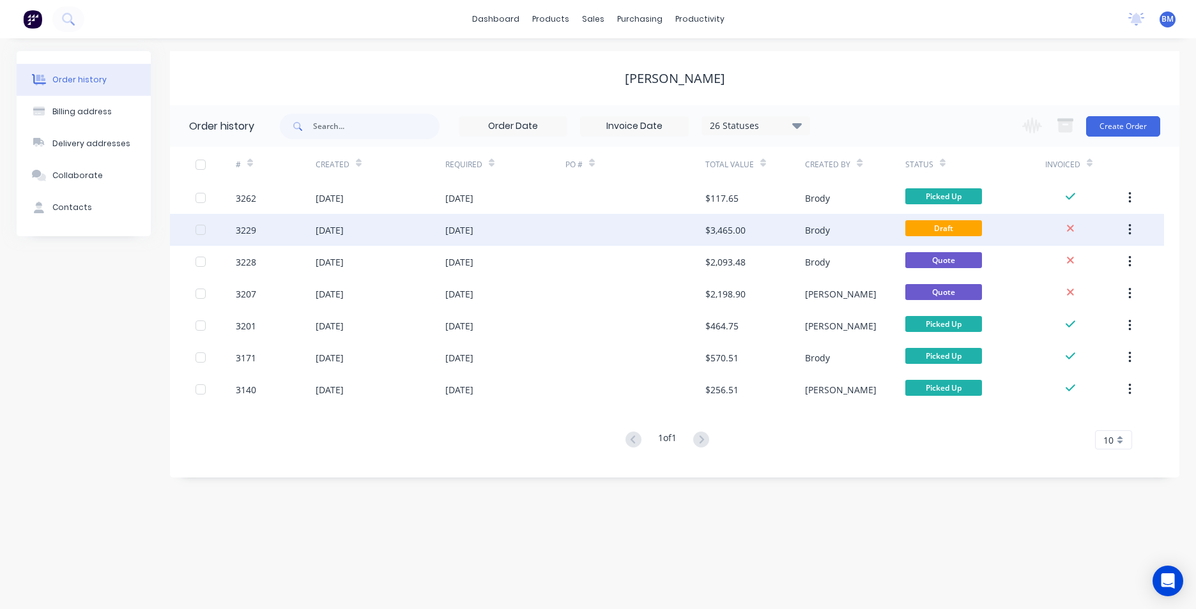
click at [694, 233] on div at bounding box center [635, 230] width 140 height 32
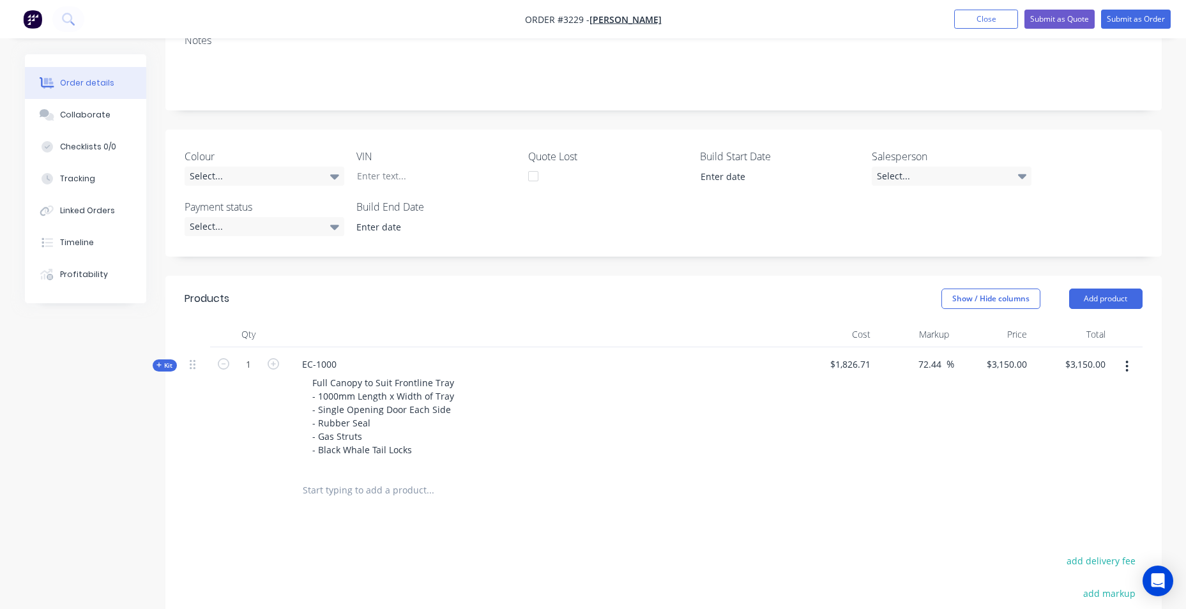
scroll to position [420, 0]
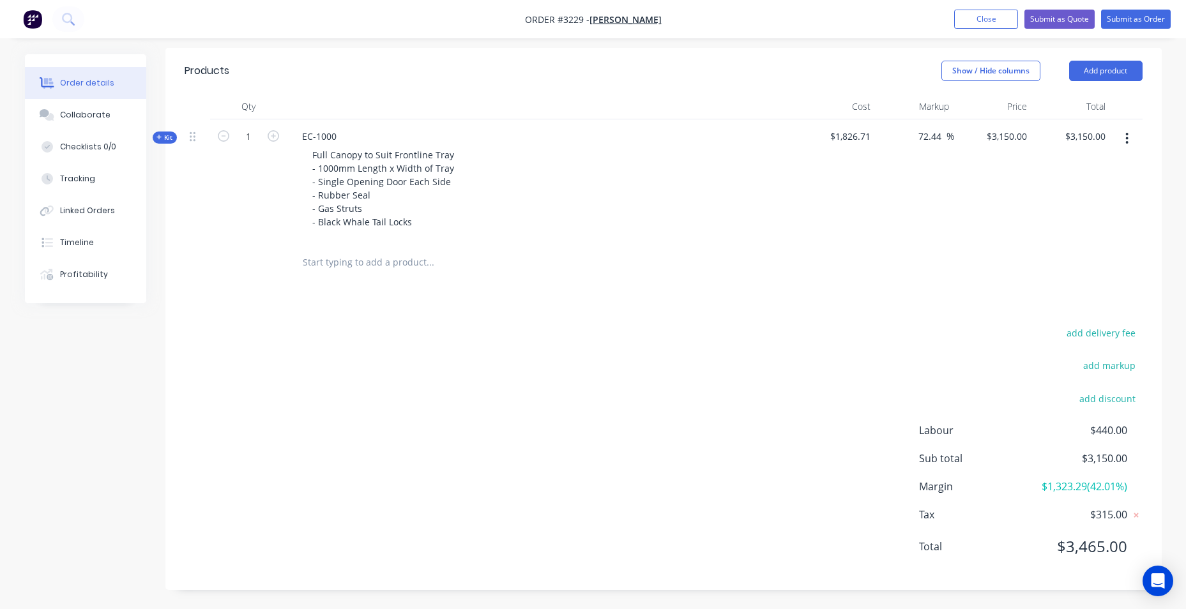
click at [1129, 137] on icon "button" at bounding box center [1126, 139] width 3 height 14
click at [1090, 266] on div "Delete" at bounding box center [1082, 274] width 98 height 19
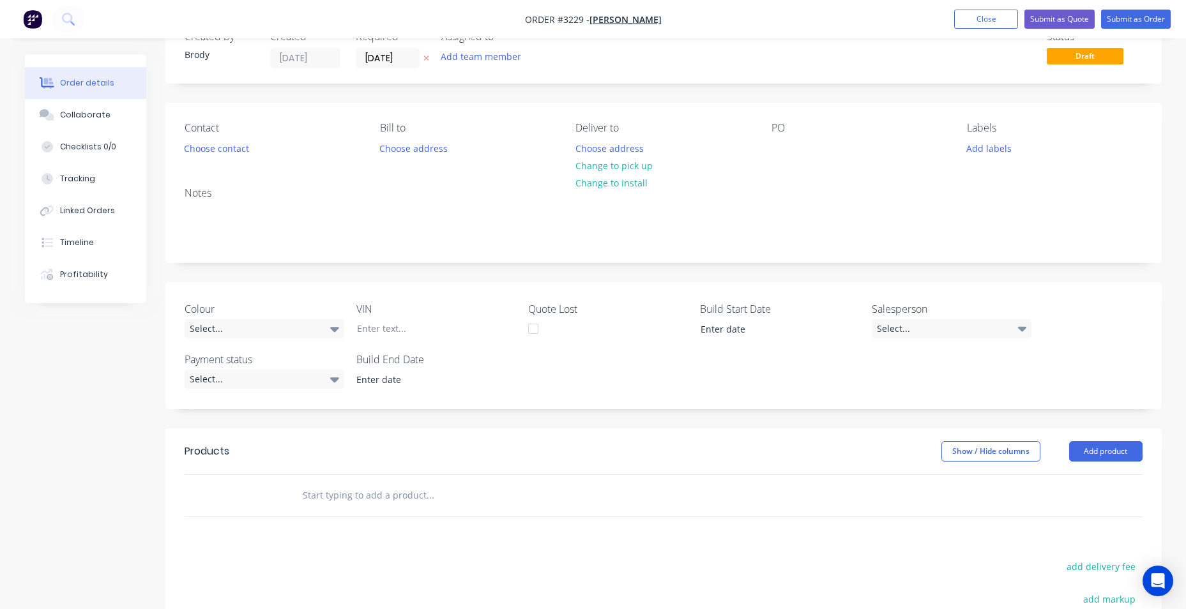
scroll to position [273, 0]
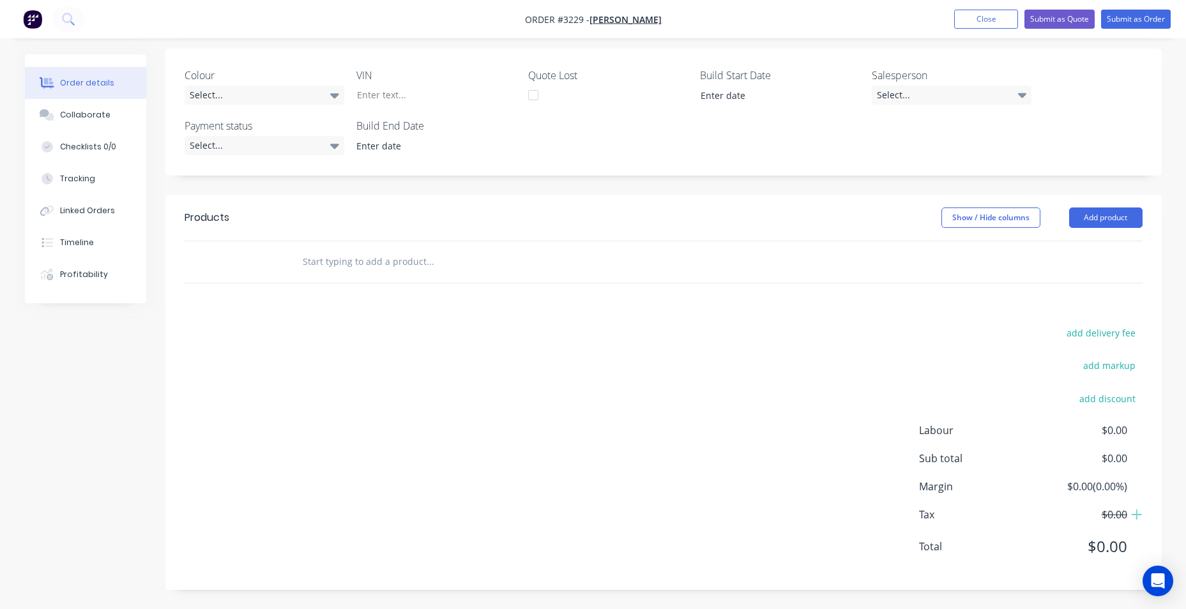
click at [1120, 206] on header "Products Show / Hide columns Add product" at bounding box center [663, 218] width 996 height 46
click at [1108, 234] on header "Products Show / Hide columns Add product" at bounding box center [663, 218] width 996 height 46
click at [1111, 213] on button "Add product" at bounding box center [1105, 218] width 73 height 20
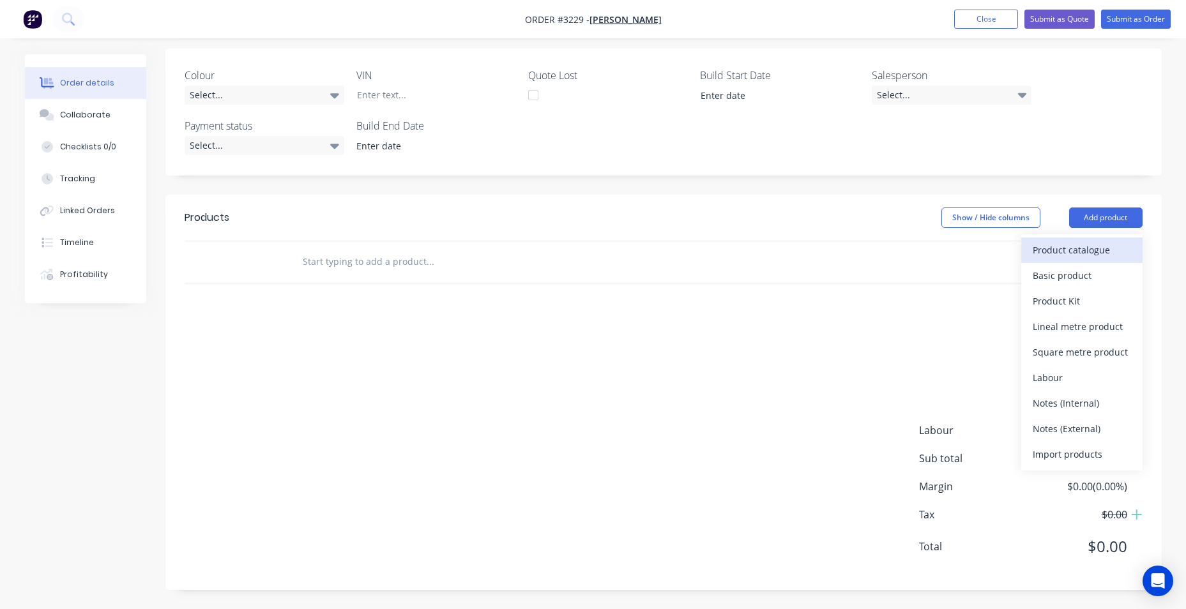
click at [1102, 240] on button "Product catalogue" at bounding box center [1081, 251] width 121 height 26
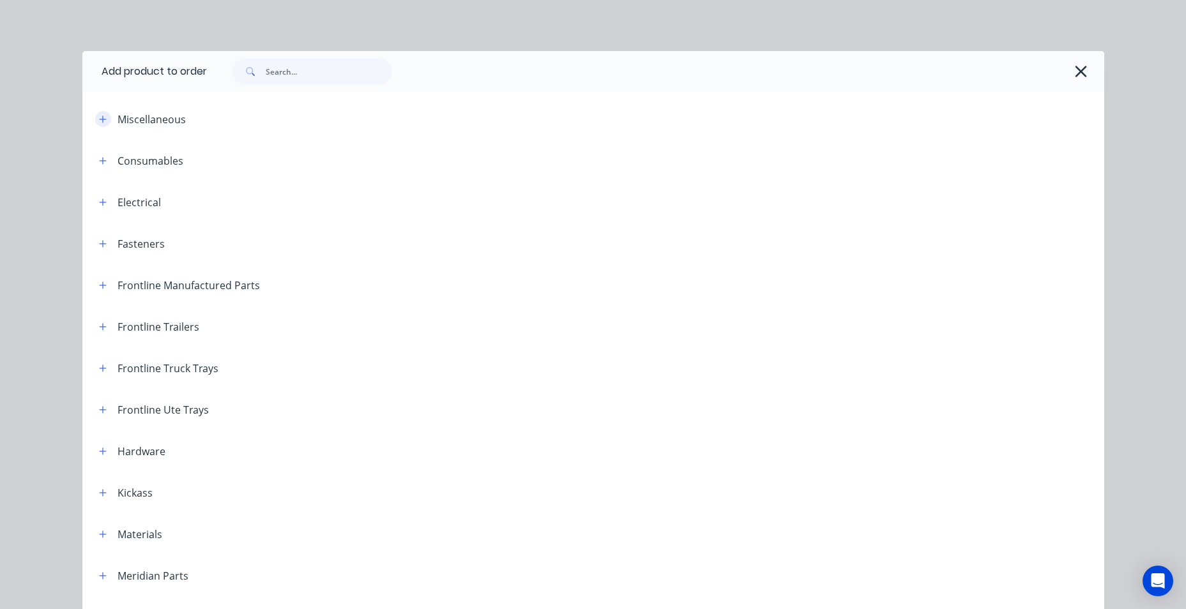
click at [99, 119] on icon "button" at bounding box center [102, 119] width 7 height 7
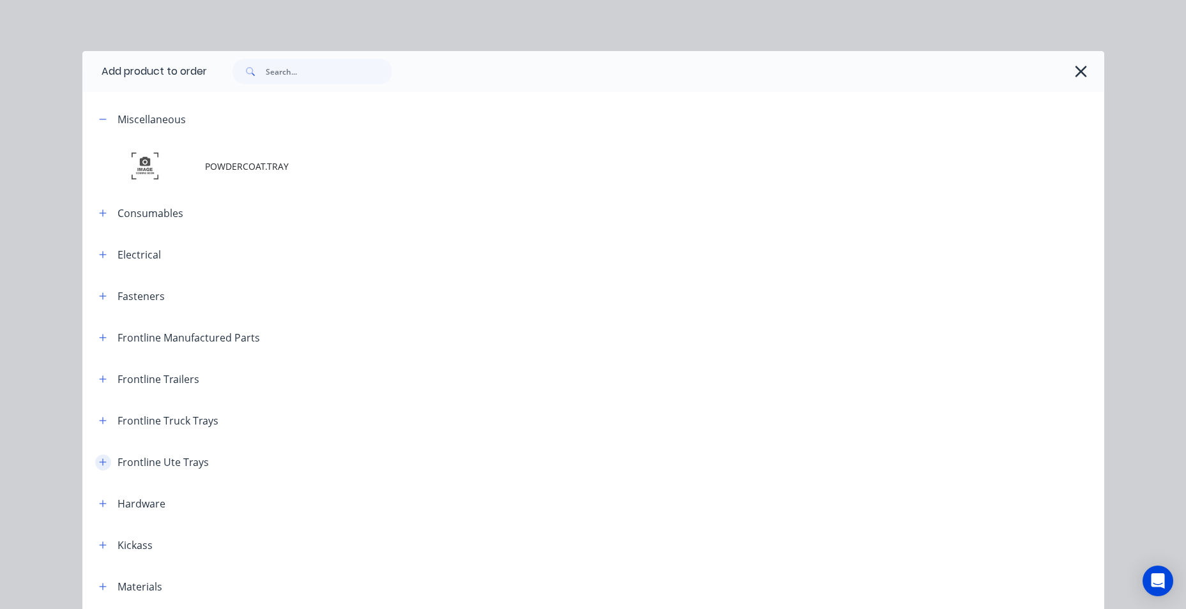
click at [95, 463] on button "button" at bounding box center [103, 463] width 16 height 16
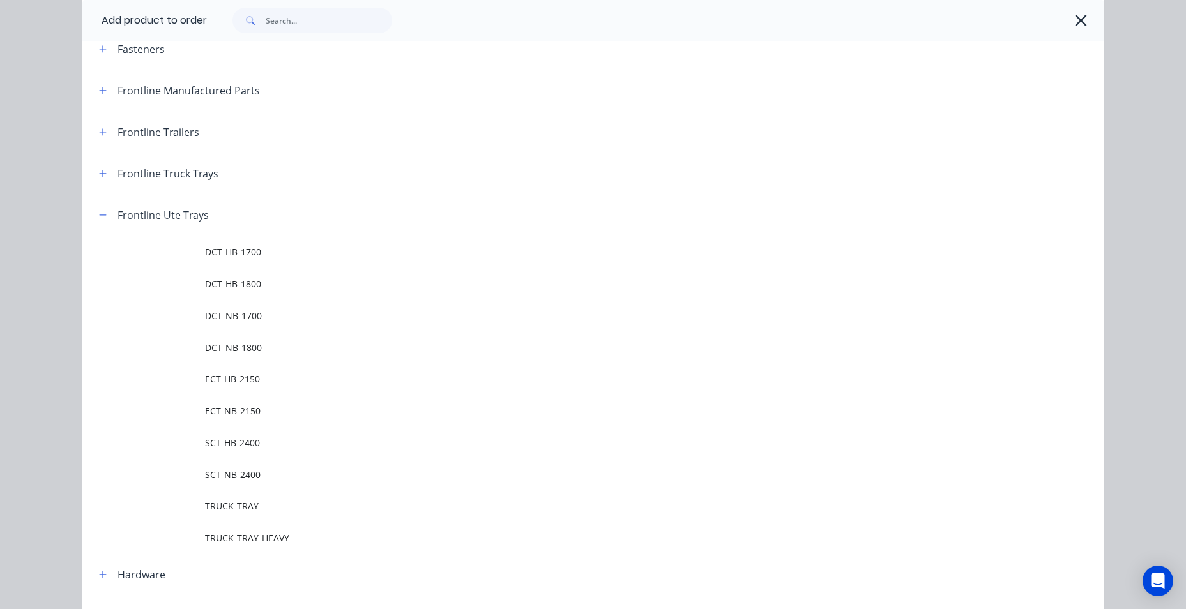
scroll to position [255, 0]
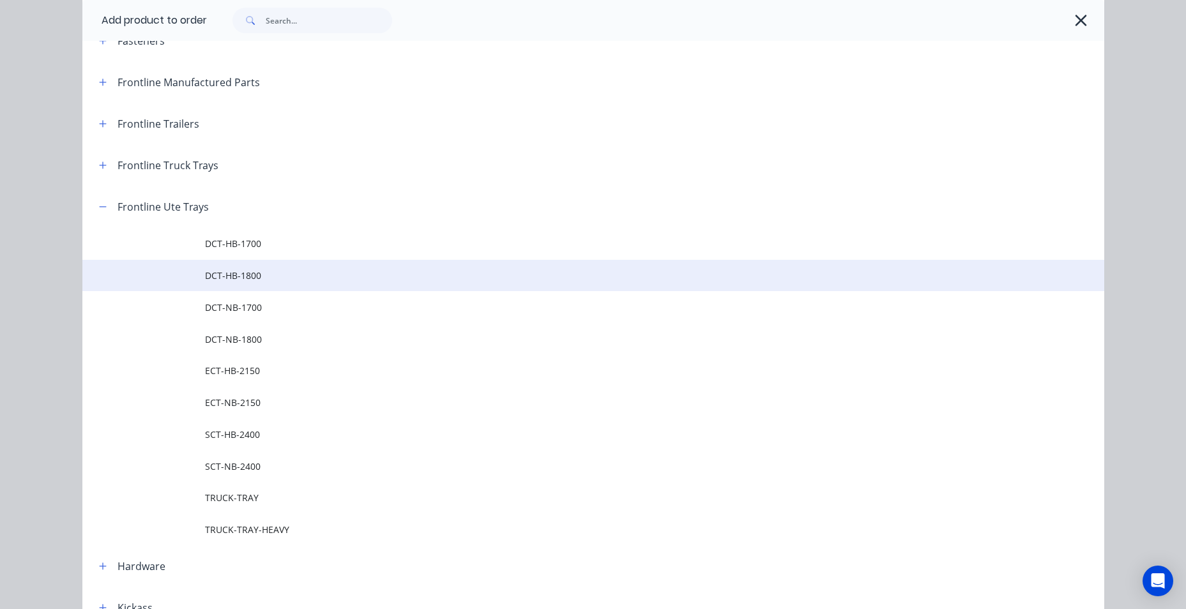
click at [286, 272] on span "DCT-HB-1800" at bounding box center [564, 275] width 719 height 13
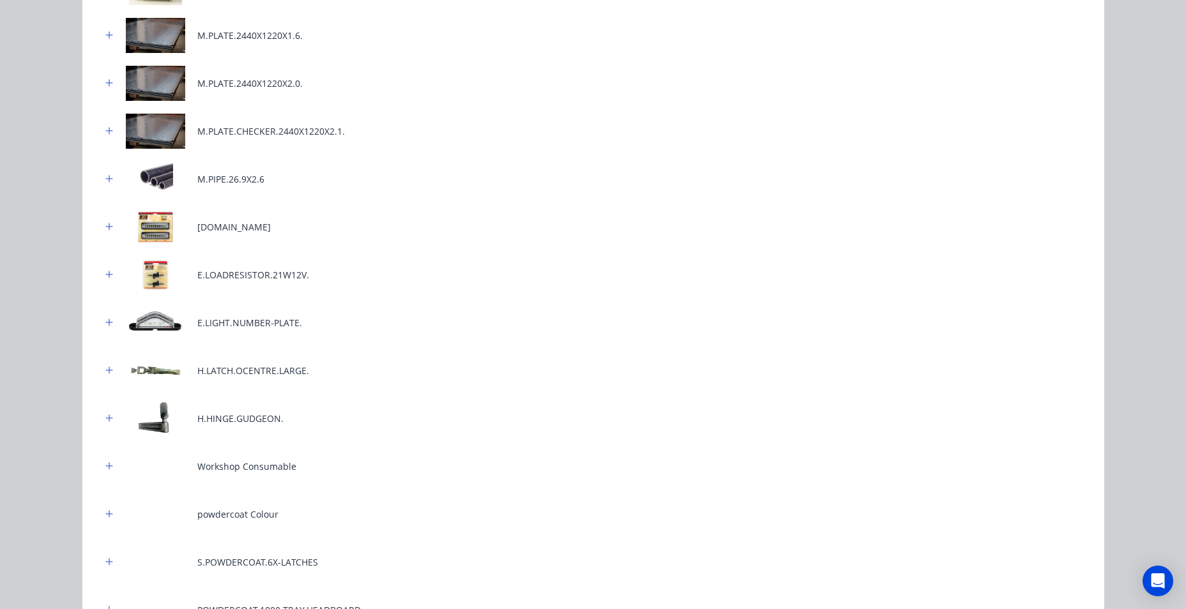
scroll to position [632, 0]
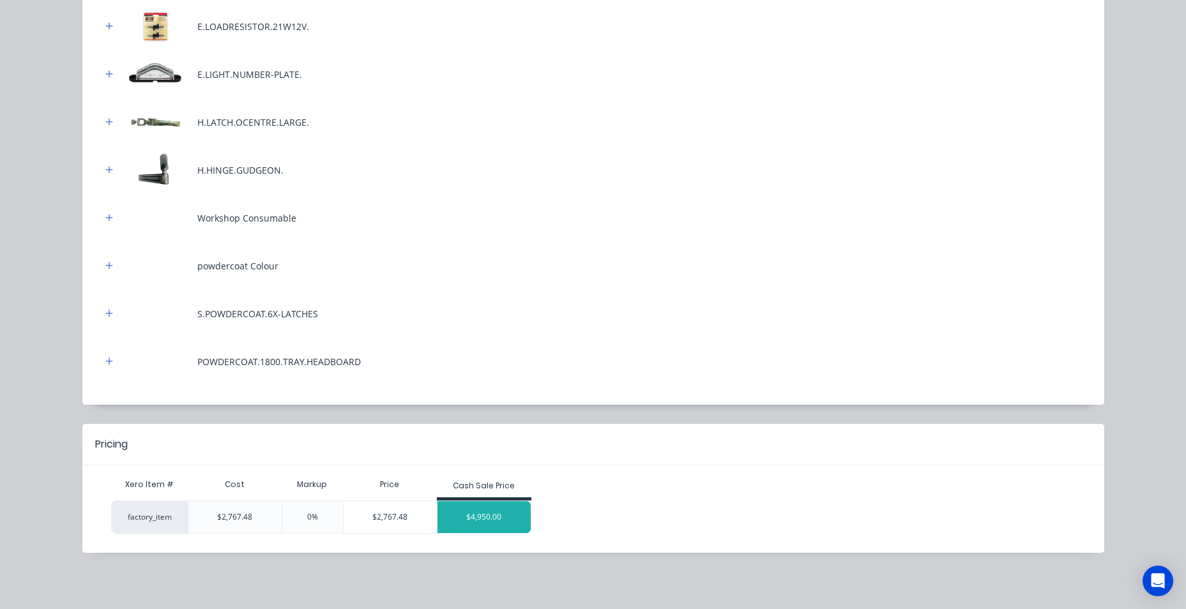
click at [459, 509] on div "$4,950.00" at bounding box center [484, 517] width 93 height 32
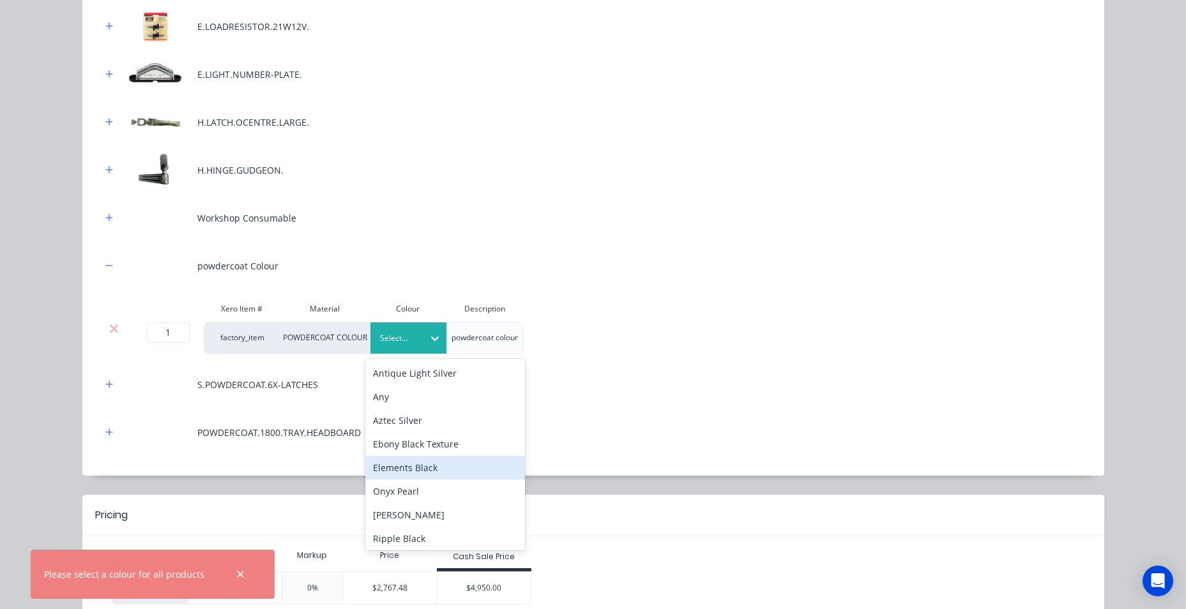
click at [434, 464] on div "Elements Black" at bounding box center [445, 468] width 160 height 24
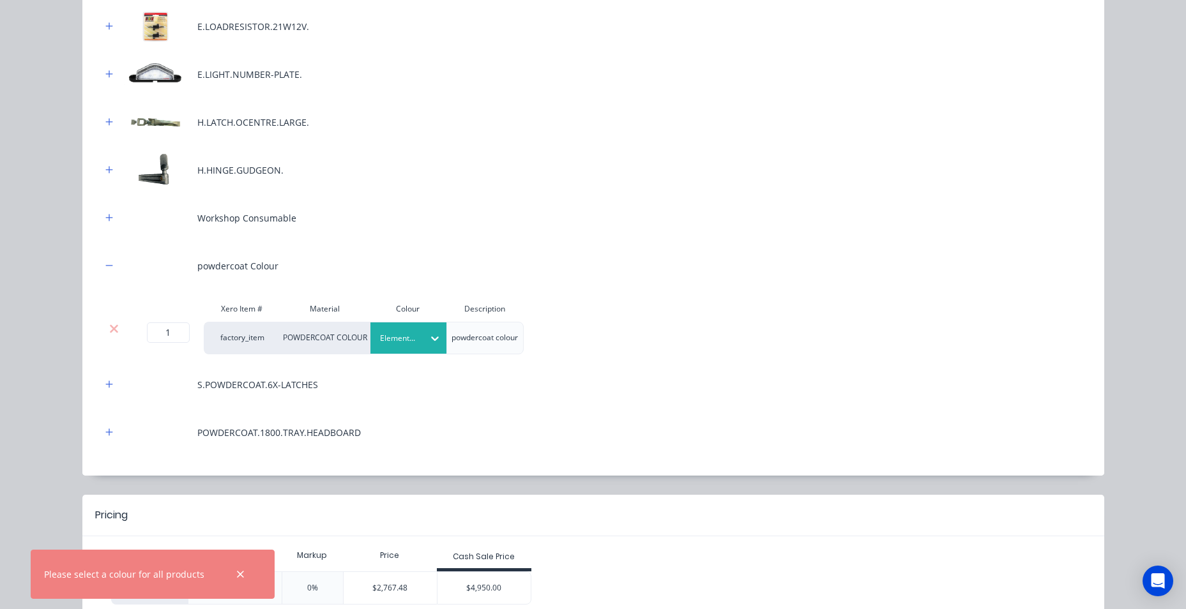
click at [609, 397] on div "S.POWDERCOAT.6X-LATCHES" at bounding box center [594, 384] width 984 height 35
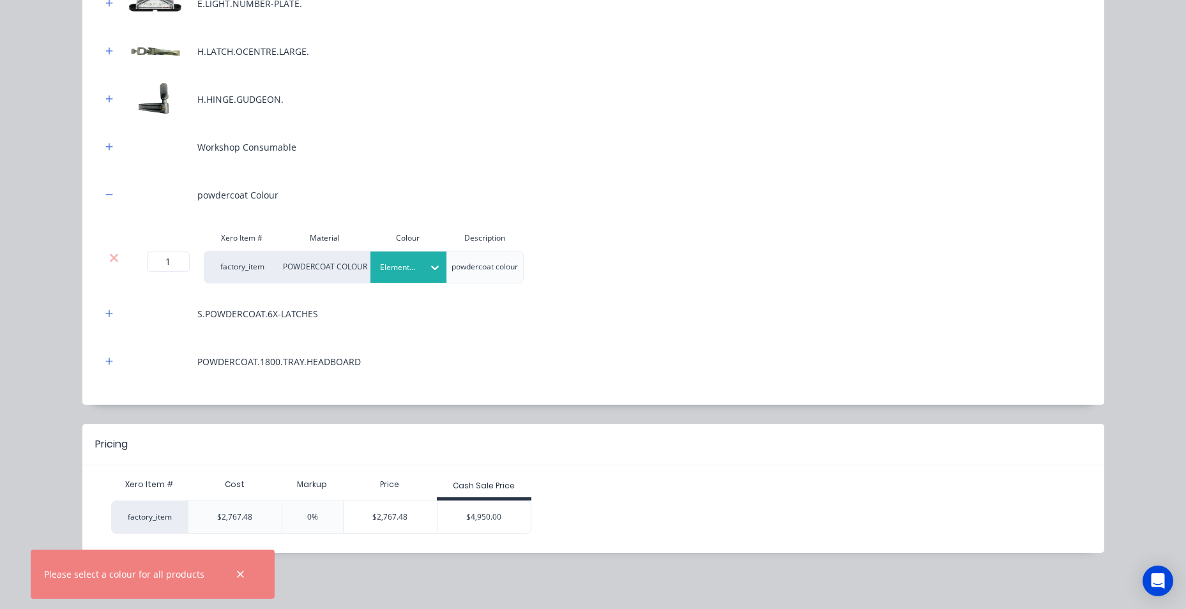
scroll to position [291, 0]
click at [650, 459] on header "Pricing" at bounding box center [593, 445] width 1022 height 42
click at [464, 519] on div "$4,950.00" at bounding box center [484, 517] width 93 height 32
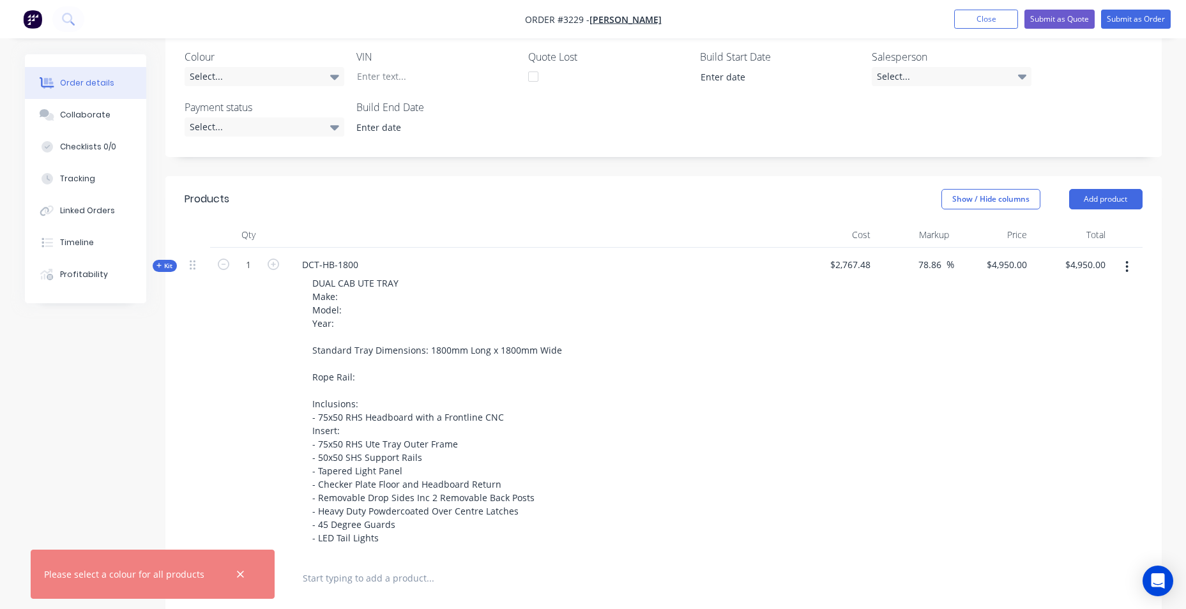
click at [851, 266] on span "$2,767.48" at bounding box center [837, 264] width 68 height 13
click at [844, 266] on span "$2,767.48" at bounding box center [837, 264] width 68 height 13
click at [835, 266] on span "$2,767.48" at bounding box center [837, 264] width 68 height 13
click at [934, 268] on input "78.86" at bounding box center [931, 264] width 29 height 19
type input "4949.9147"
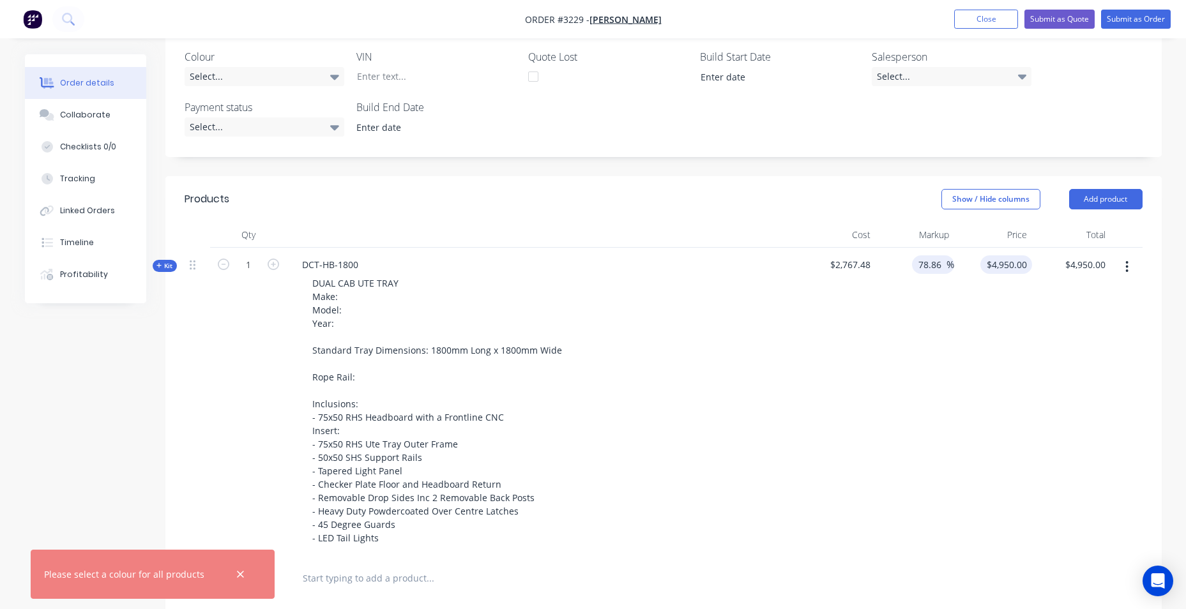
type input "$4,949.91"
click at [1022, 265] on input "4949.9147" at bounding box center [1009, 264] width 47 height 19
type input "$4,949.9147"
click at [863, 271] on span "$2,767.48" at bounding box center [837, 264] width 68 height 13
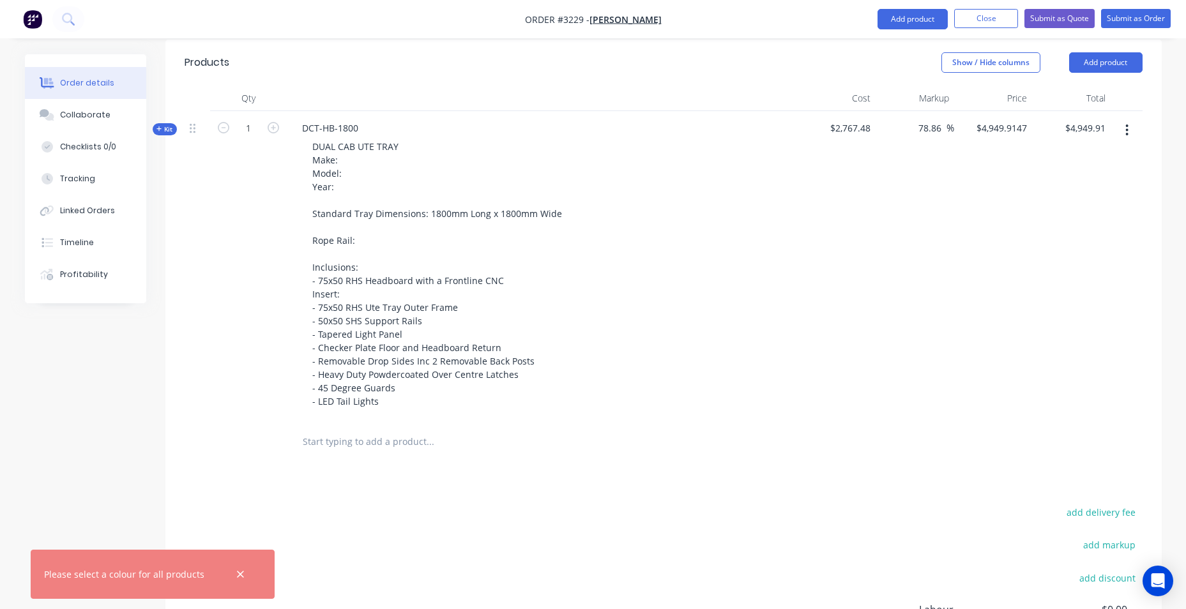
scroll to position [224, 0]
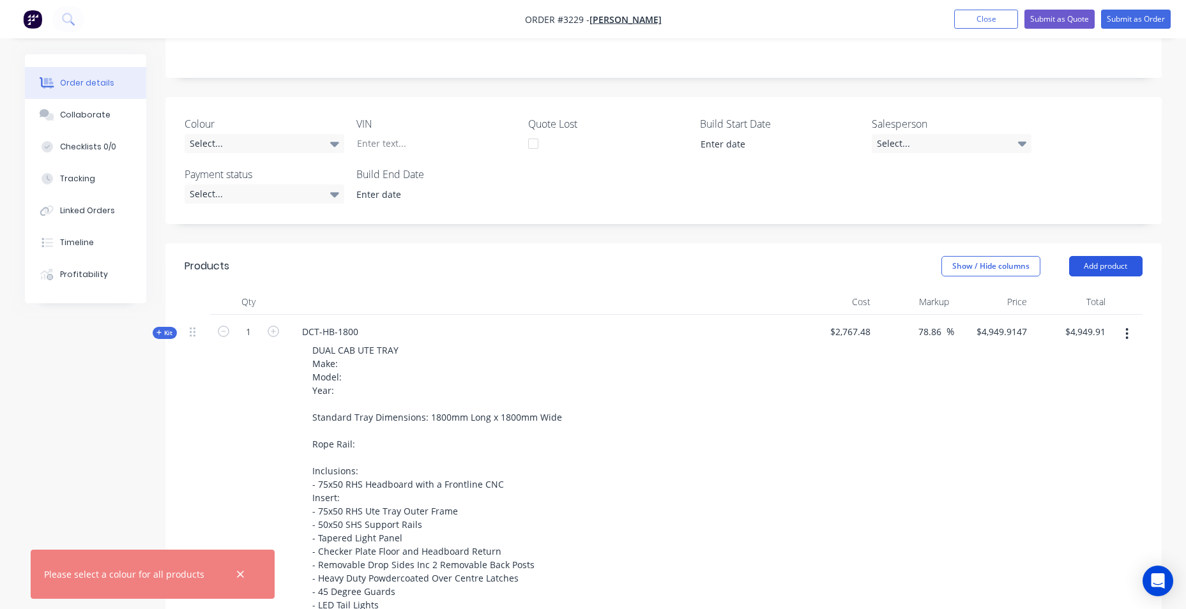
click at [1082, 264] on button "Add product" at bounding box center [1105, 266] width 73 height 20
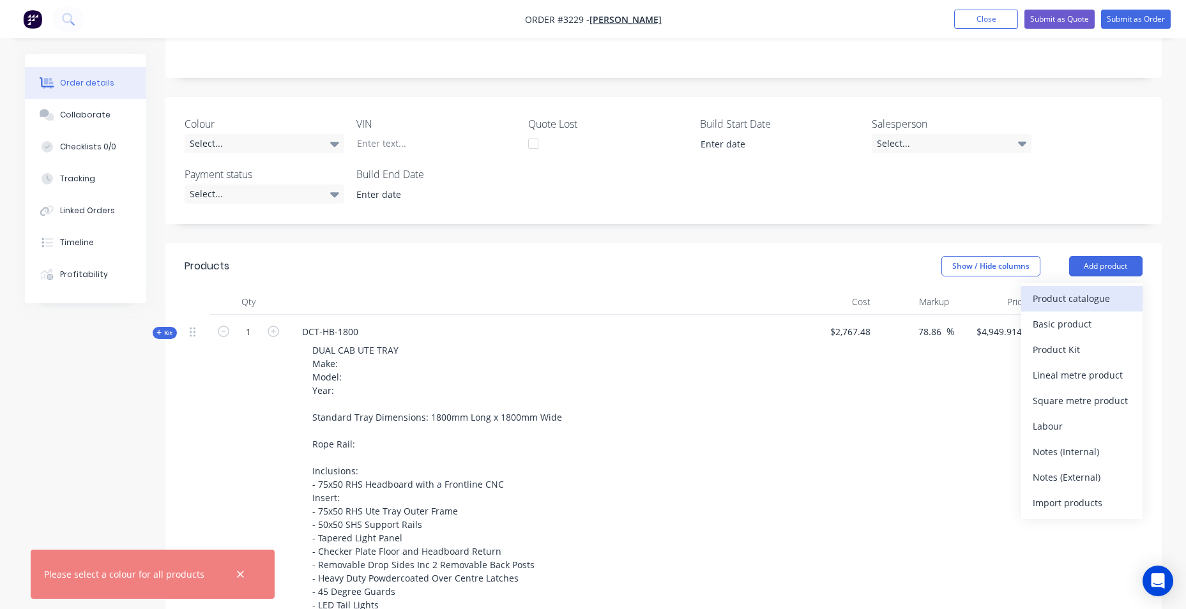
click at [1072, 301] on div "Product catalogue" at bounding box center [1082, 298] width 98 height 19
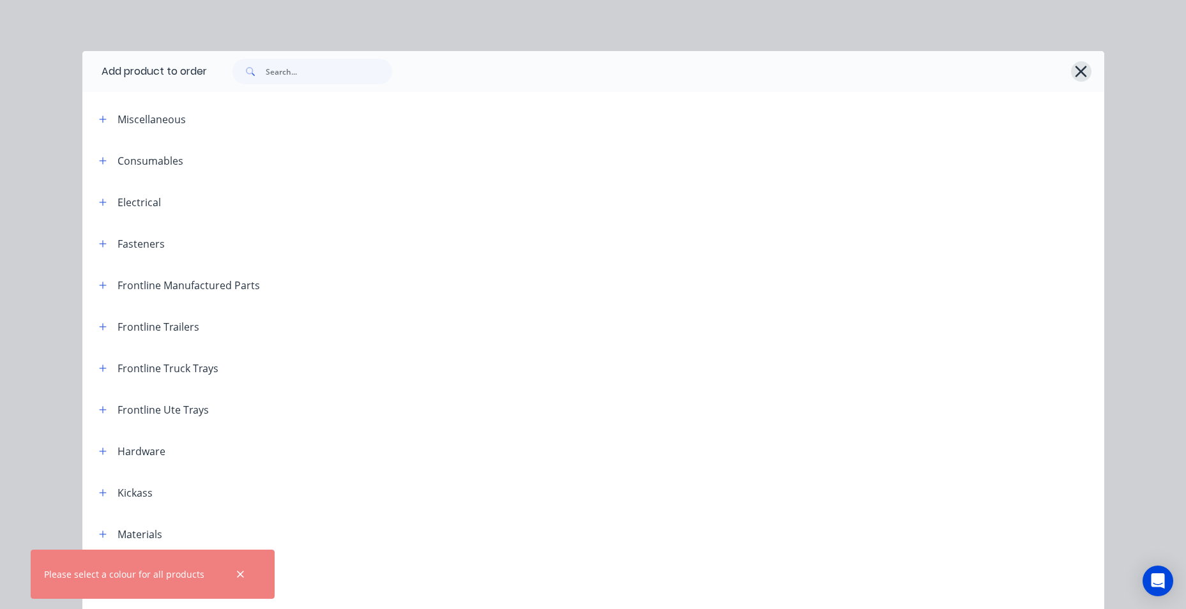
click at [1075, 76] on icon "button" at bounding box center [1080, 72] width 13 height 18
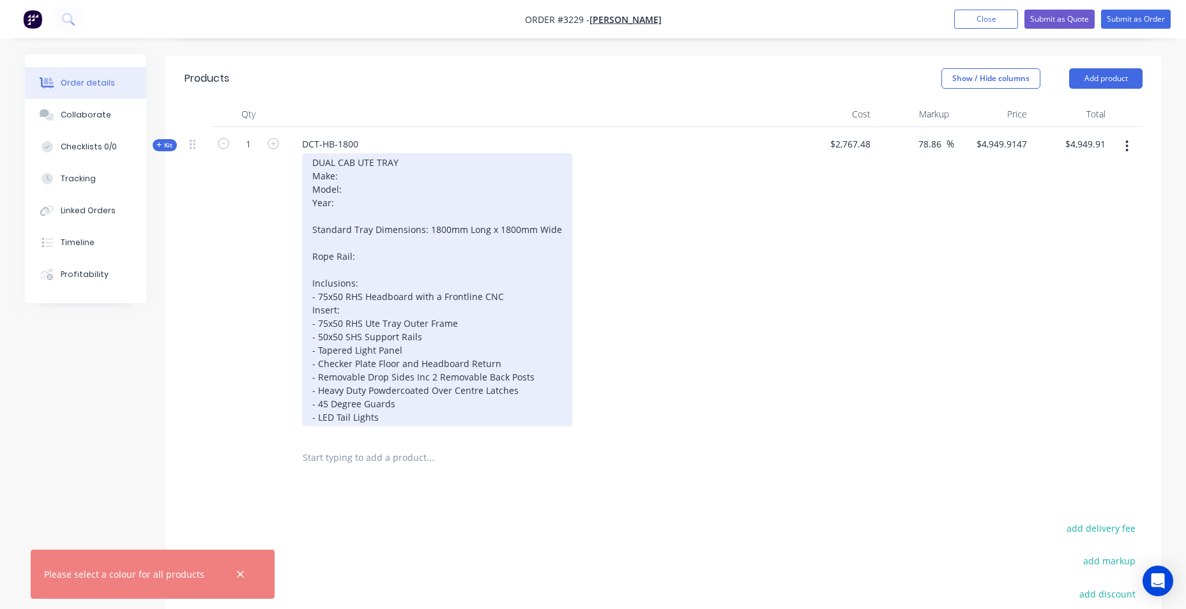
scroll to position [607, 0]
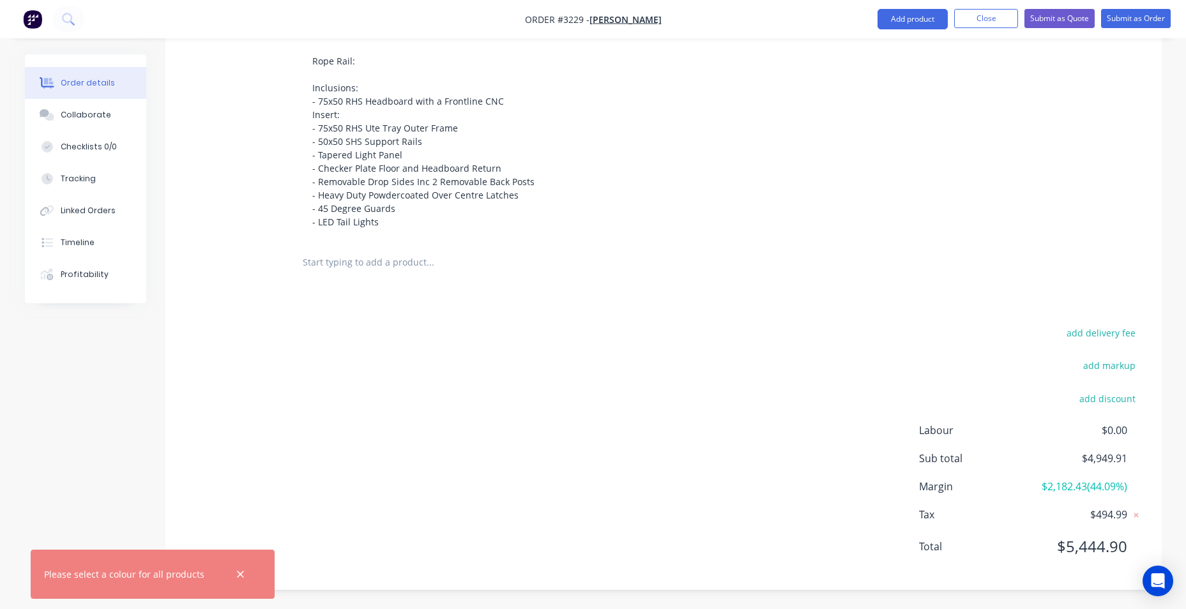
click at [343, 260] on input "text" at bounding box center [429, 263] width 255 height 26
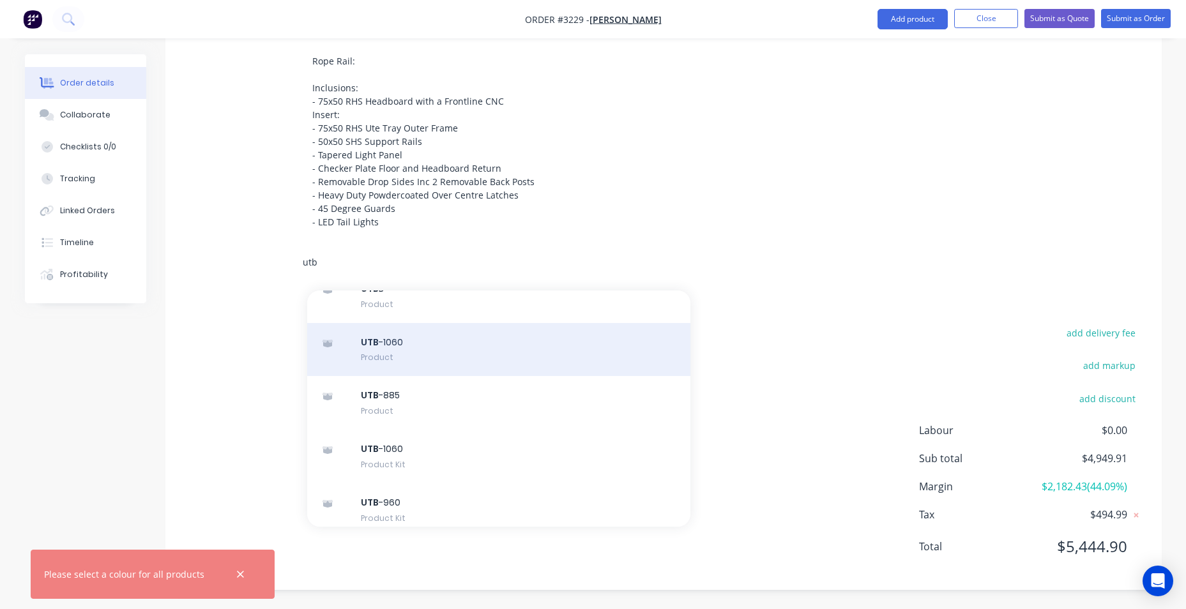
scroll to position [575, 0]
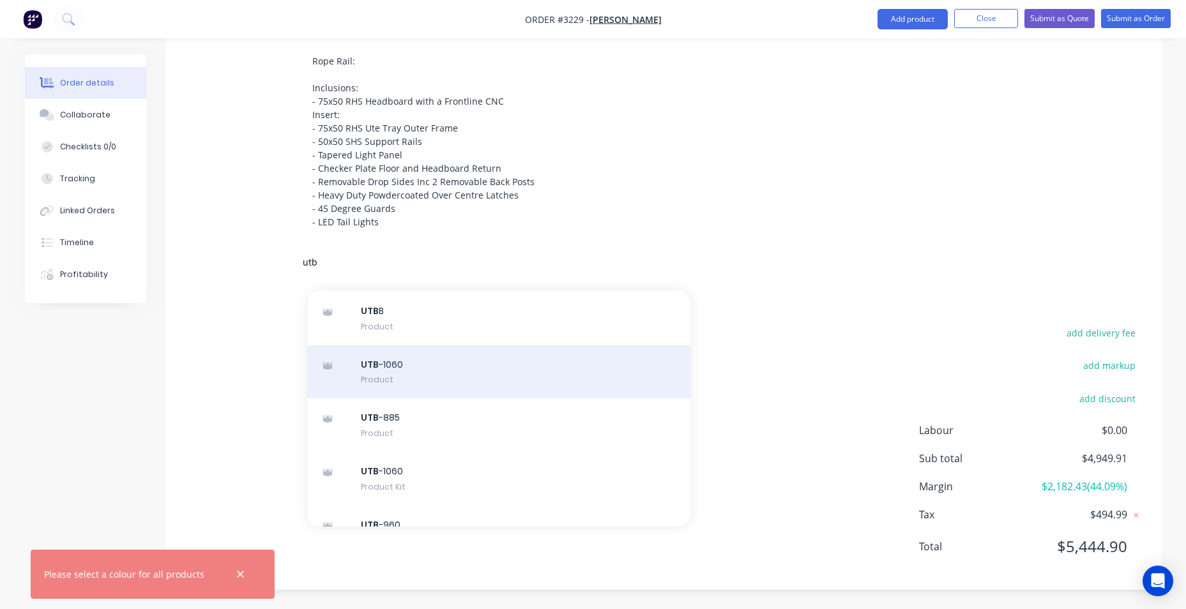
click at [444, 357] on div "UTB -1060 Product" at bounding box center [498, 373] width 383 height 54
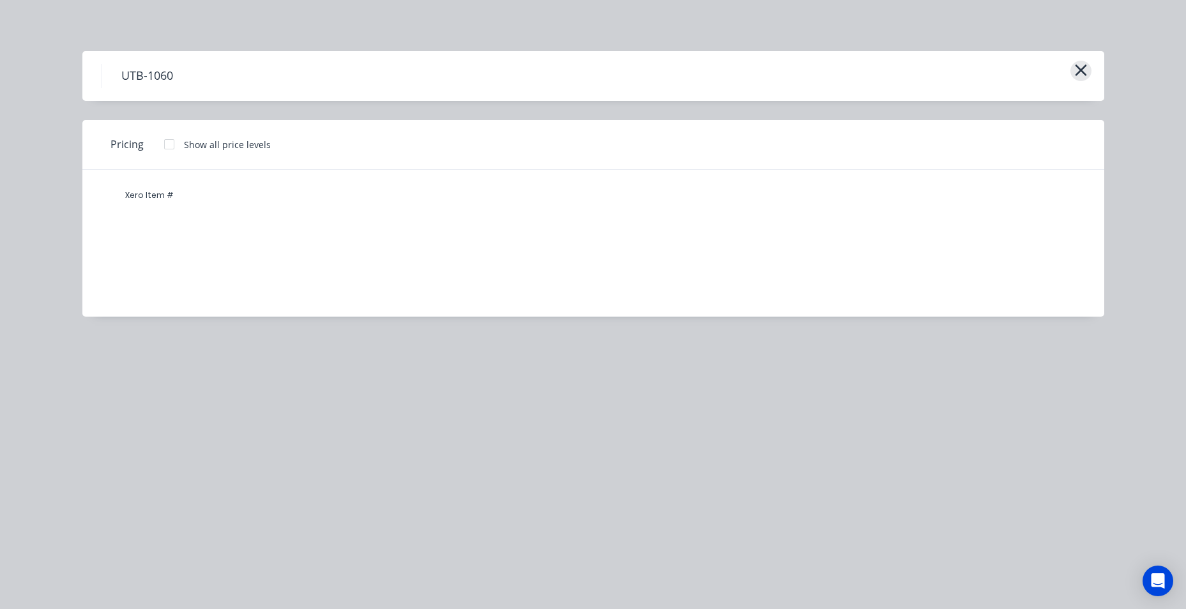
click at [1090, 73] on button "button" at bounding box center [1080, 71] width 21 height 20
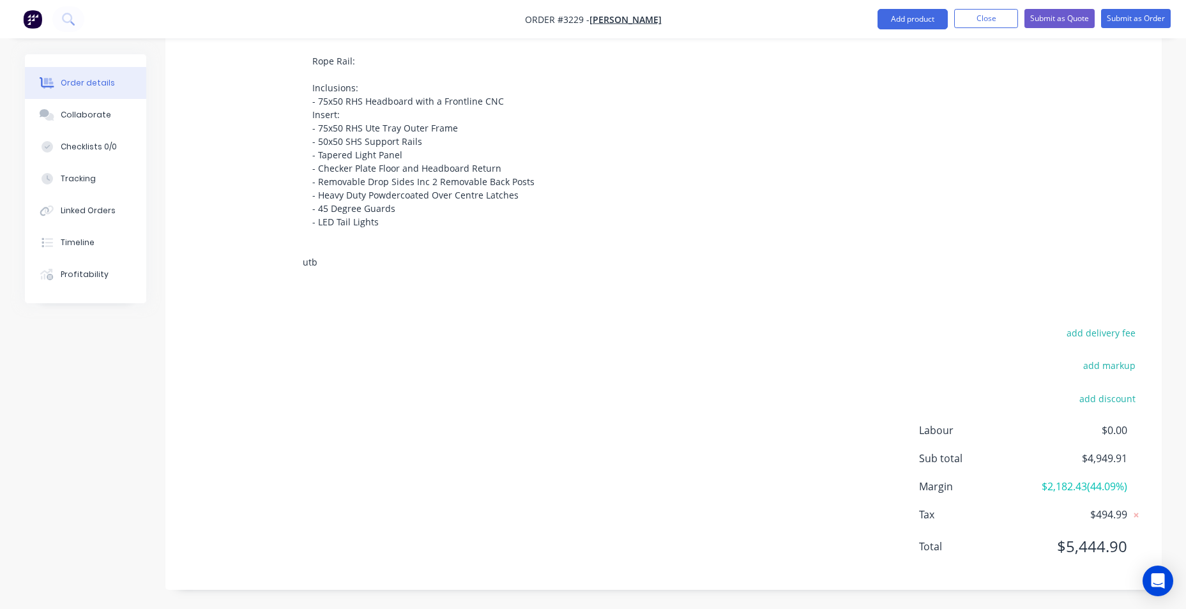
click at [414, 255] on input "utb" at bounding box center [429, 263] width 255 height 26
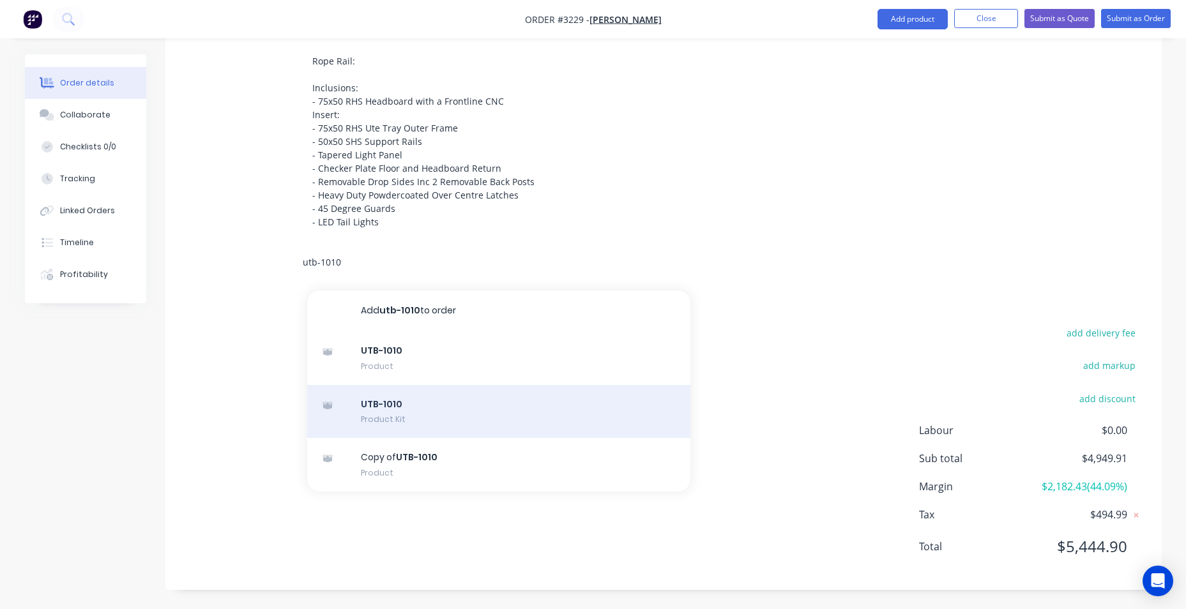
type input "utb-1010"
click at [416, 407] on div "UTB-1010 Product Kit" at bounding box center [498, 412] width 383 height 54
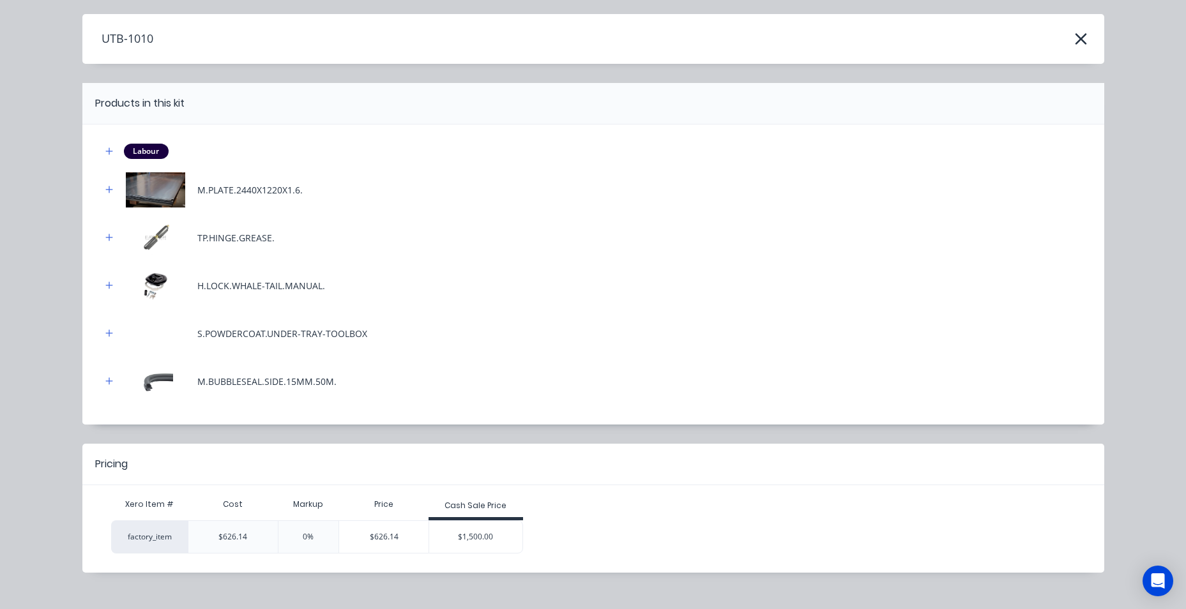
scroll to position [57, 0]
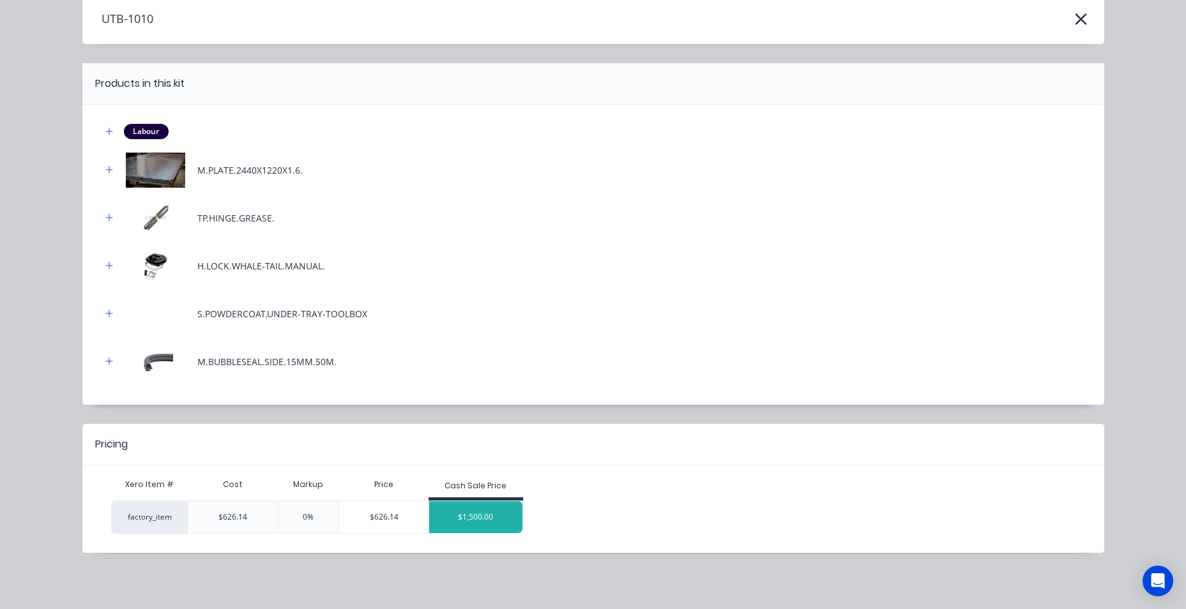
click at [465, 517] on div "$1,500.00" at bounding box center [475, 517] width 93 height 32
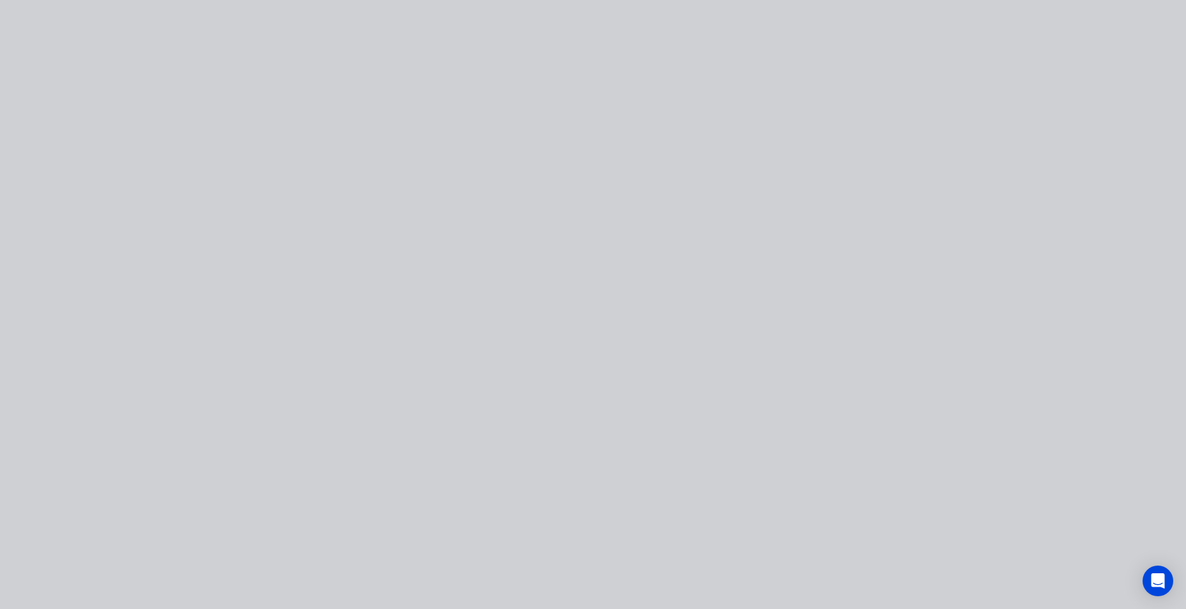
scroll to position [0, 0]
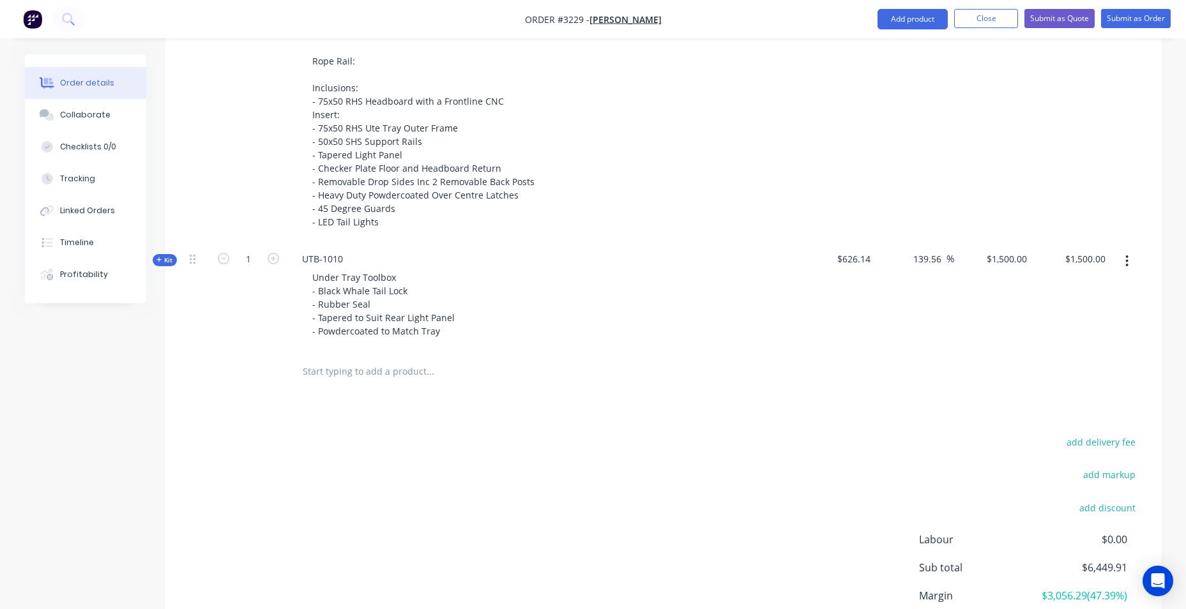
click at [365, 369] on input "text" at bounding box center [429, 372] width 255 height 26
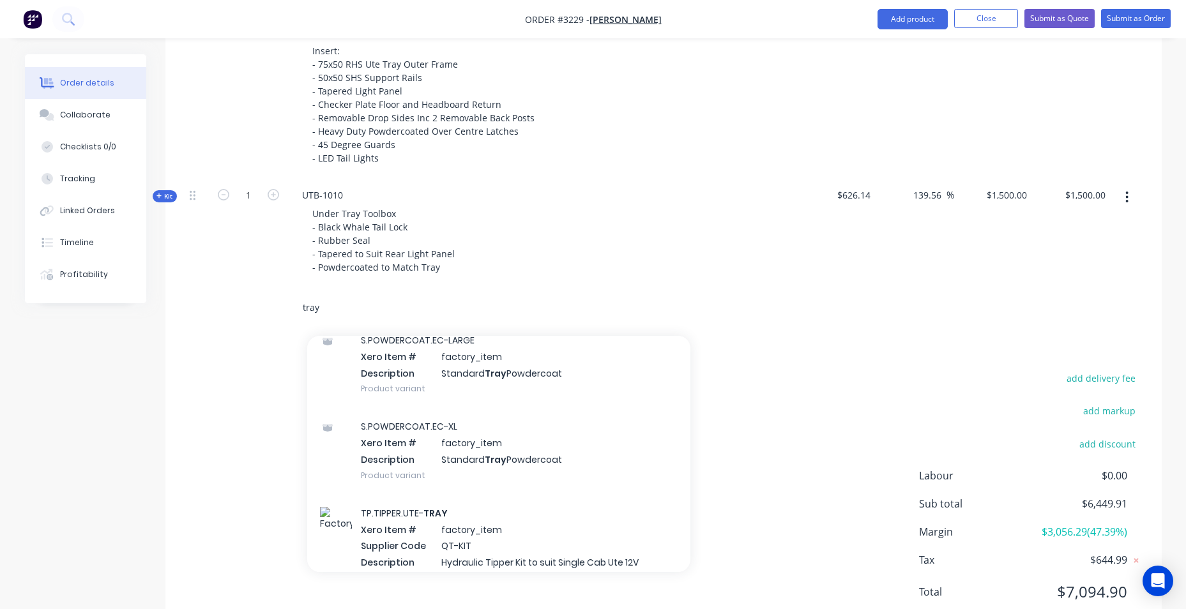
scroll to position [319, 0]
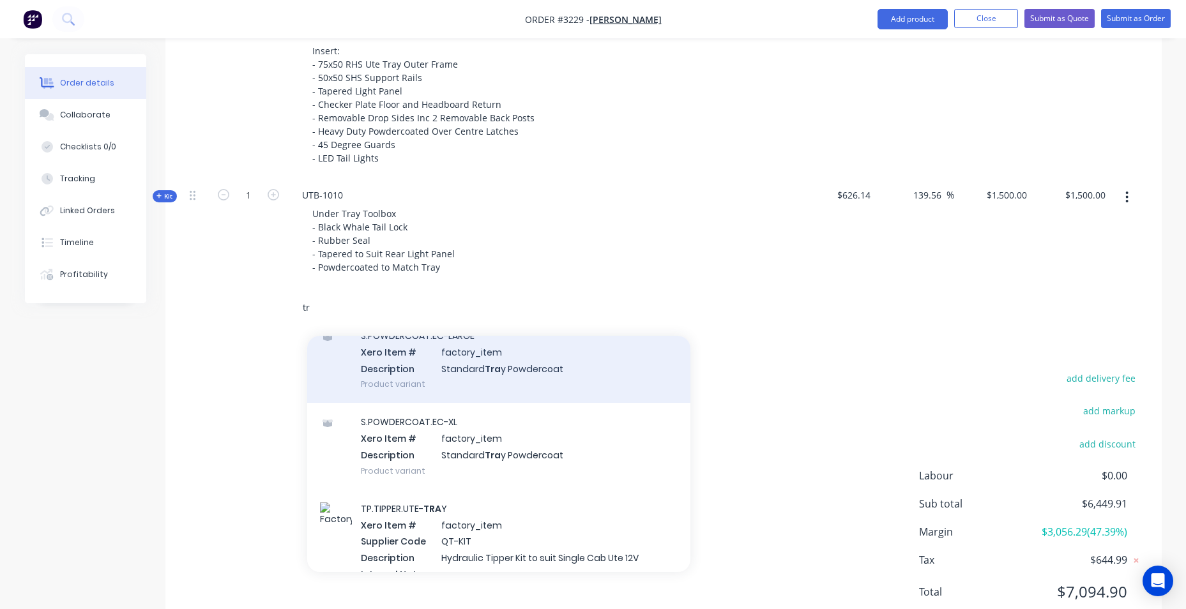
type input "t"
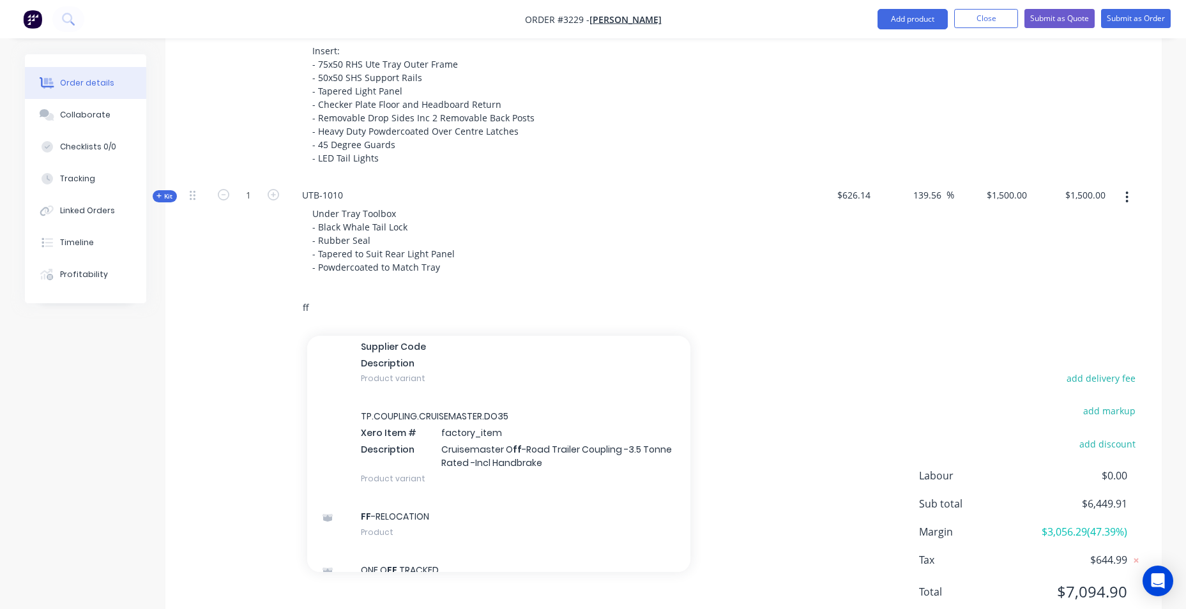
scroll to position [575, 0]
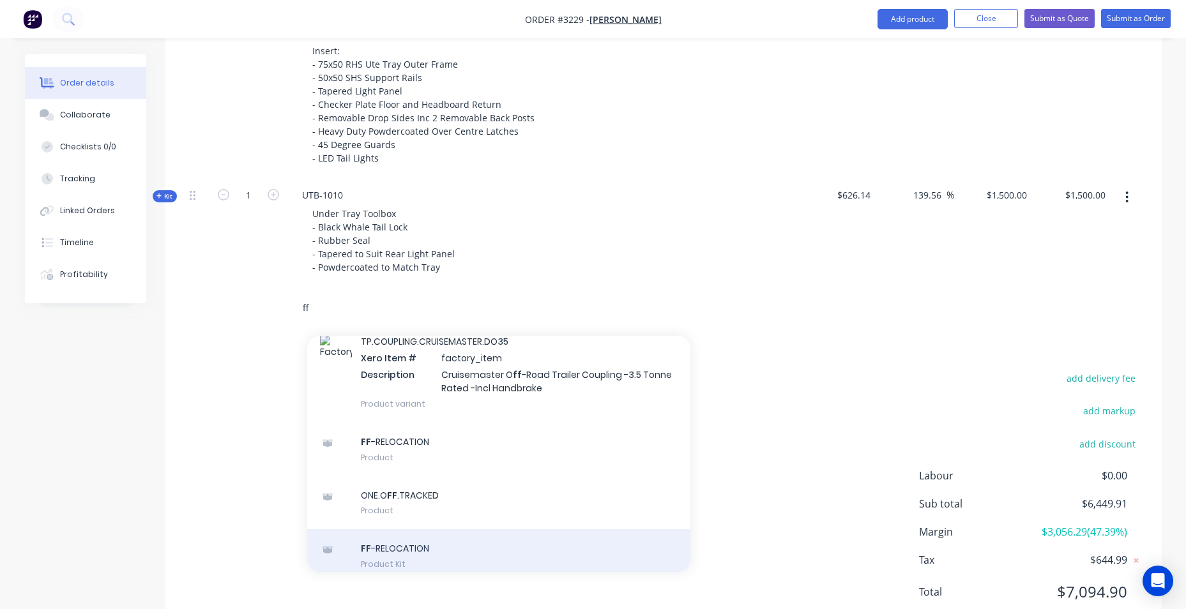
type input "ff"
click at [460, 531] on div "FF -RELOCATION Product Kit" at bounding box center [498, 556] width 383 height 54
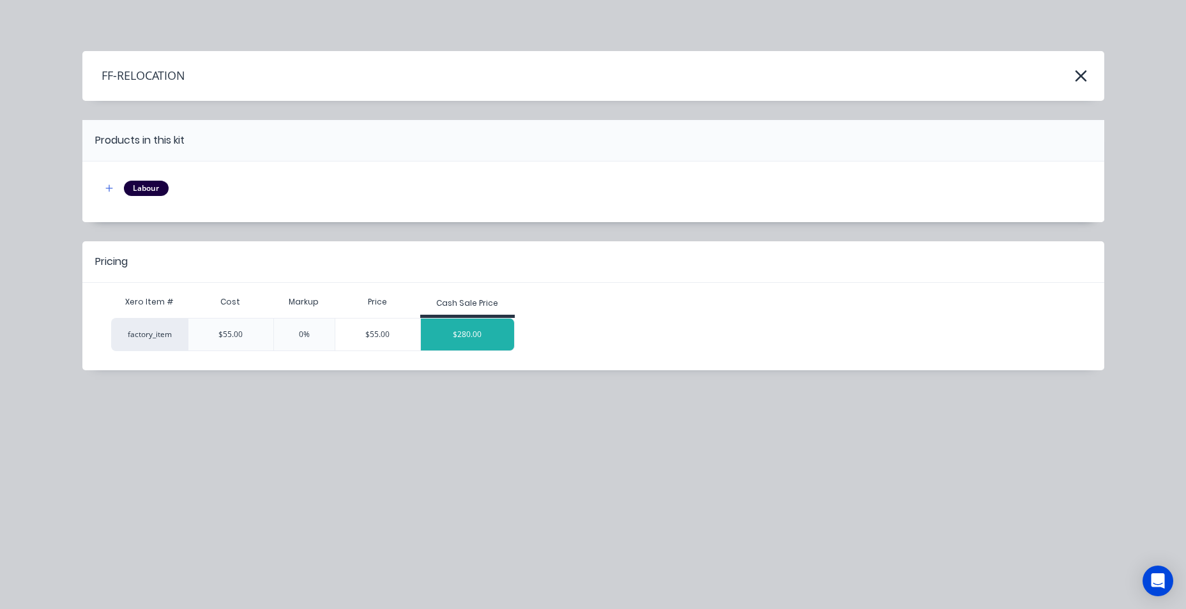
click at [450, 341] on div "$280.00" at bounding box center [467, 335] width 93 height 32
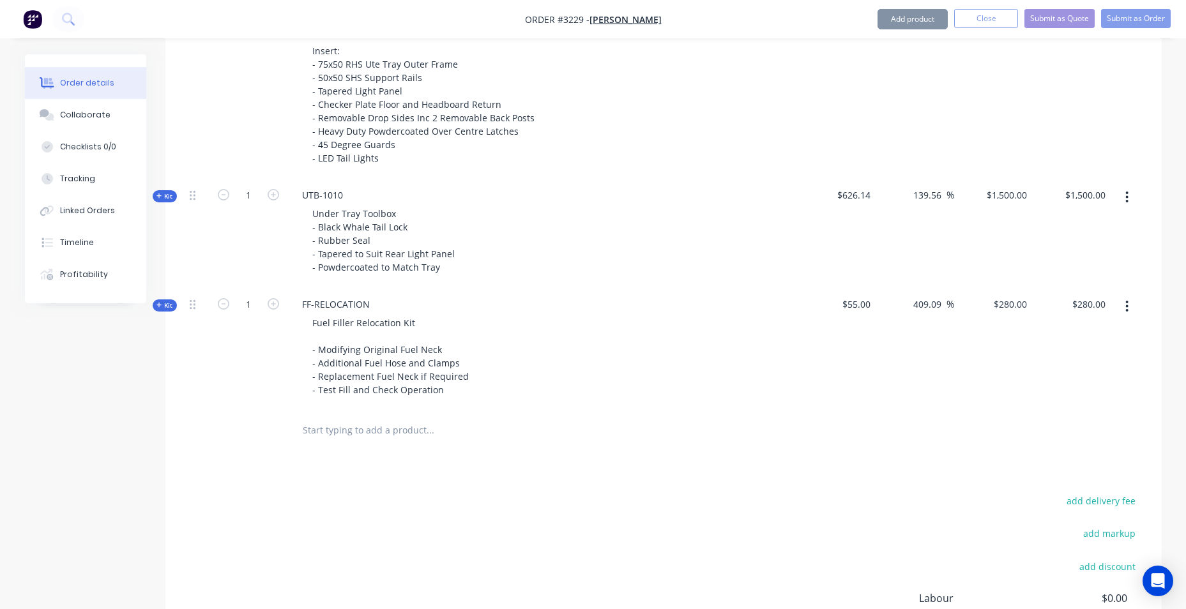
click at [344, 436] on input "text" at bounding box center [429, 431] width 255 height 26
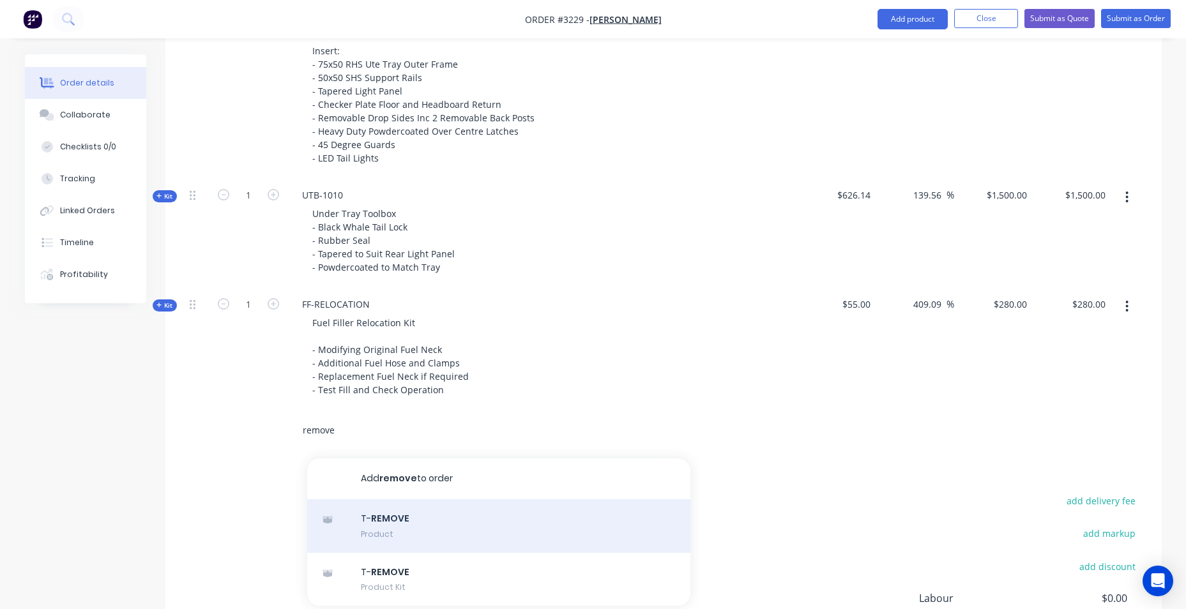
type input "remove"
click at [395, 536] on div "T- REMOVE Product" at bounding box center [498, 526] width 383 height 54
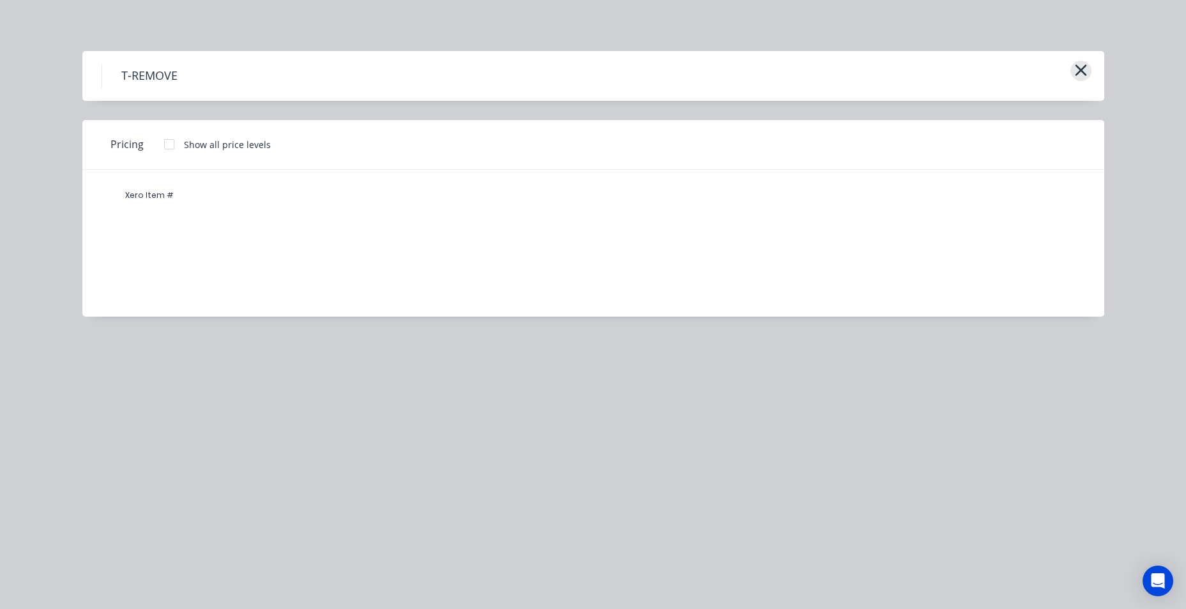
click at [1077, 72] on icon "button" at bounding box center [1080, 70] width 13 height 18
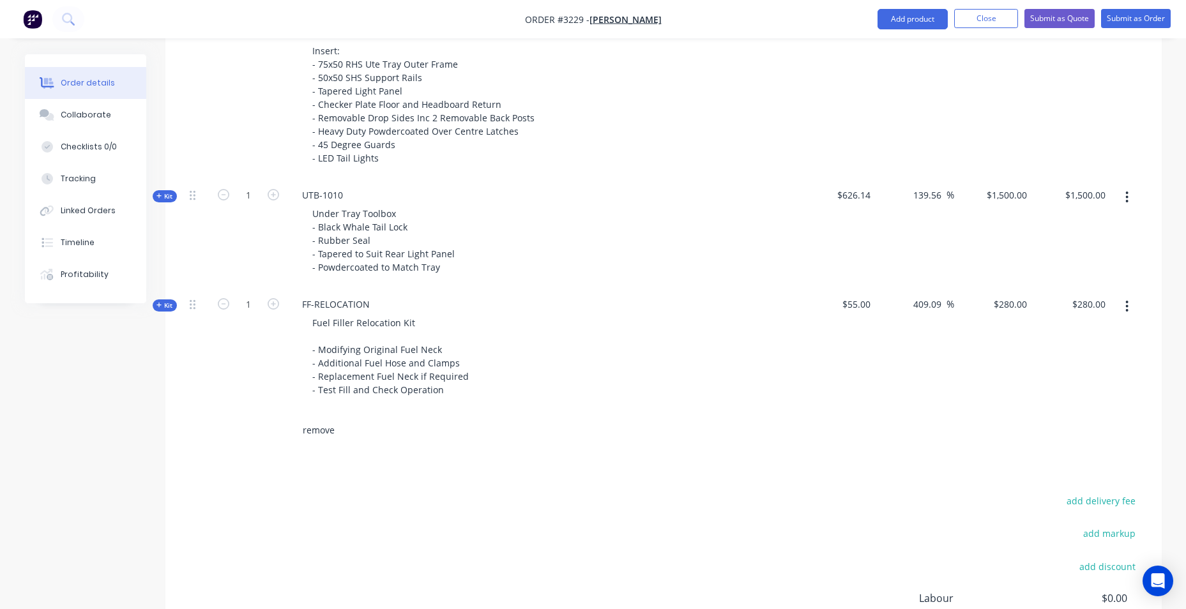
click at [370, 431] on input "remove" at bounding box center [429, 431] width 255 height 26
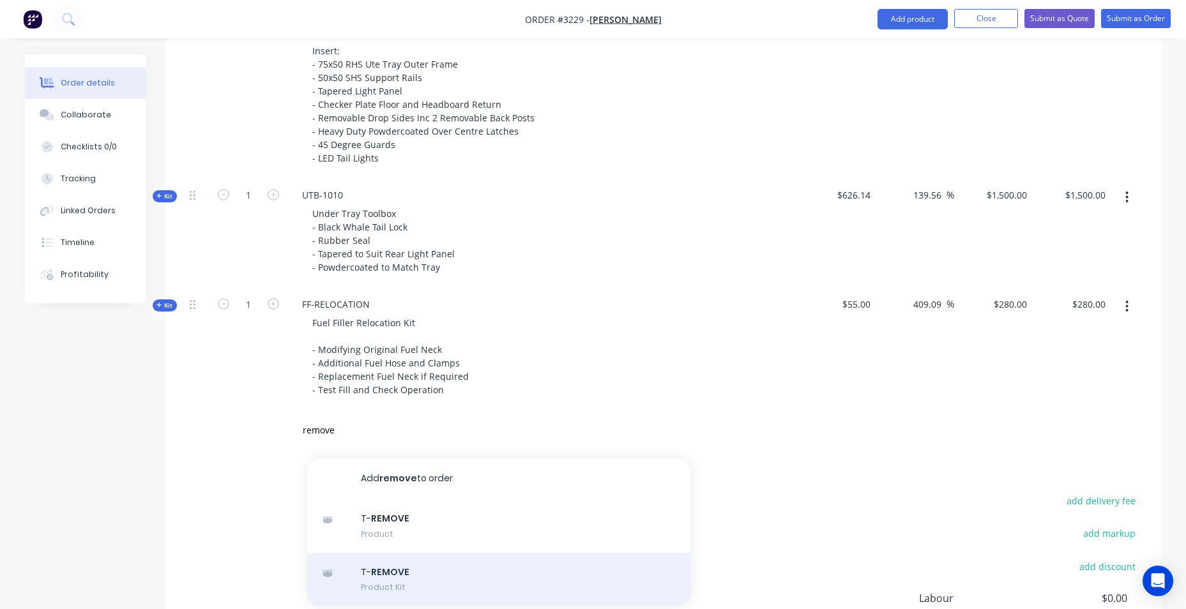
click at [423, 592] on div "T- REMOVE Product Kit" at bounding box center [498, 580] width 383 height 54
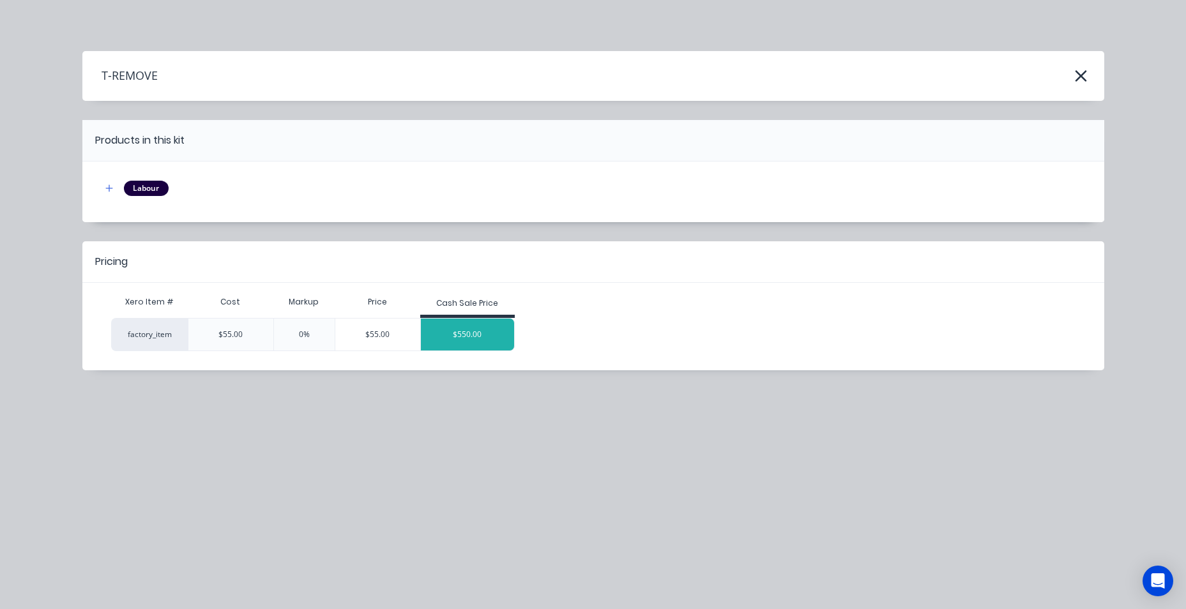
click at [458, 343] on div "$550.00" at bounding box center [467, 335] width 93 height 32
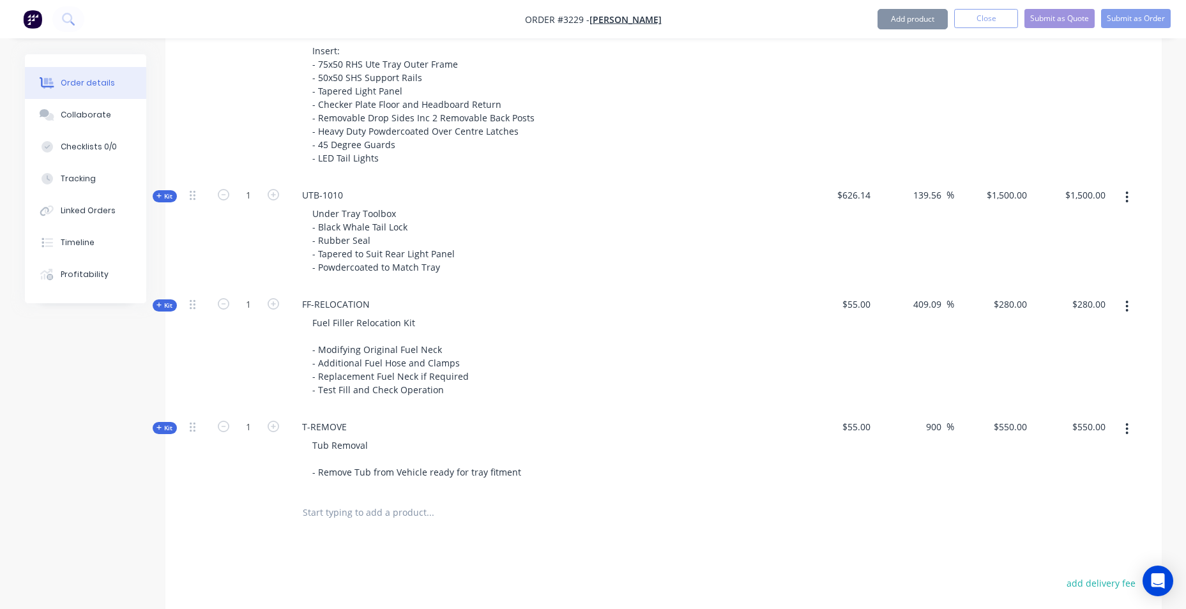
click at [389, 514] on input "text" at bounding box center [429, 513] width 255 height 26
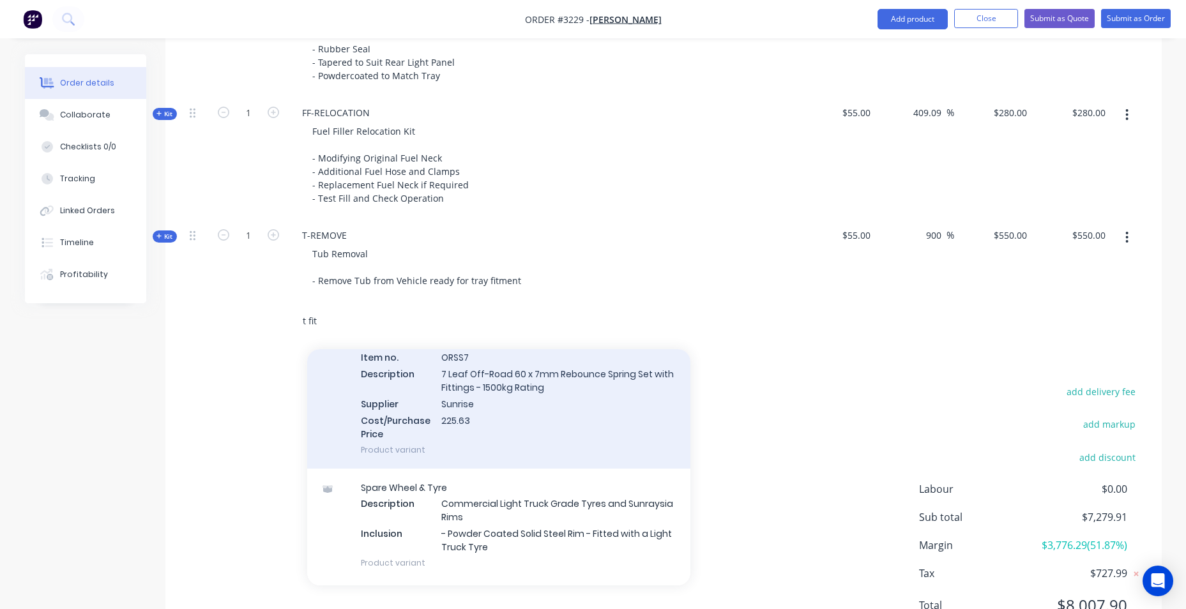
scroll to position [447, 0]
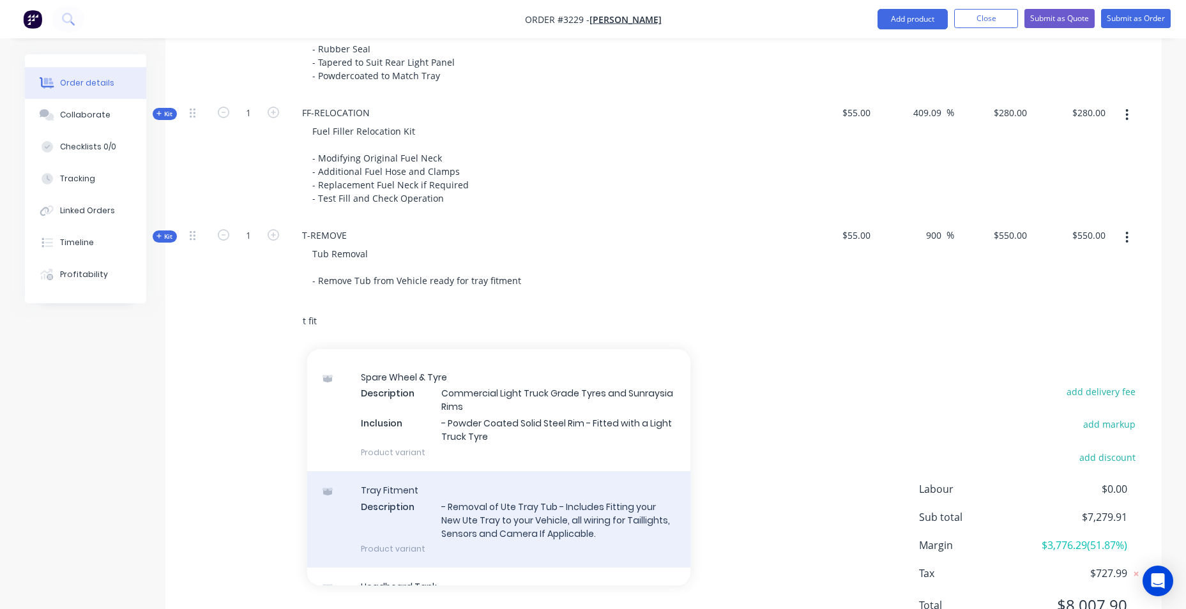
type input "t fit"
click at [443, 496] on div "Tray Fitment Description - Removal of Ute Tray Tub - Includes Fitting your New …" at bounding box center [498, 519] width 383 height 97
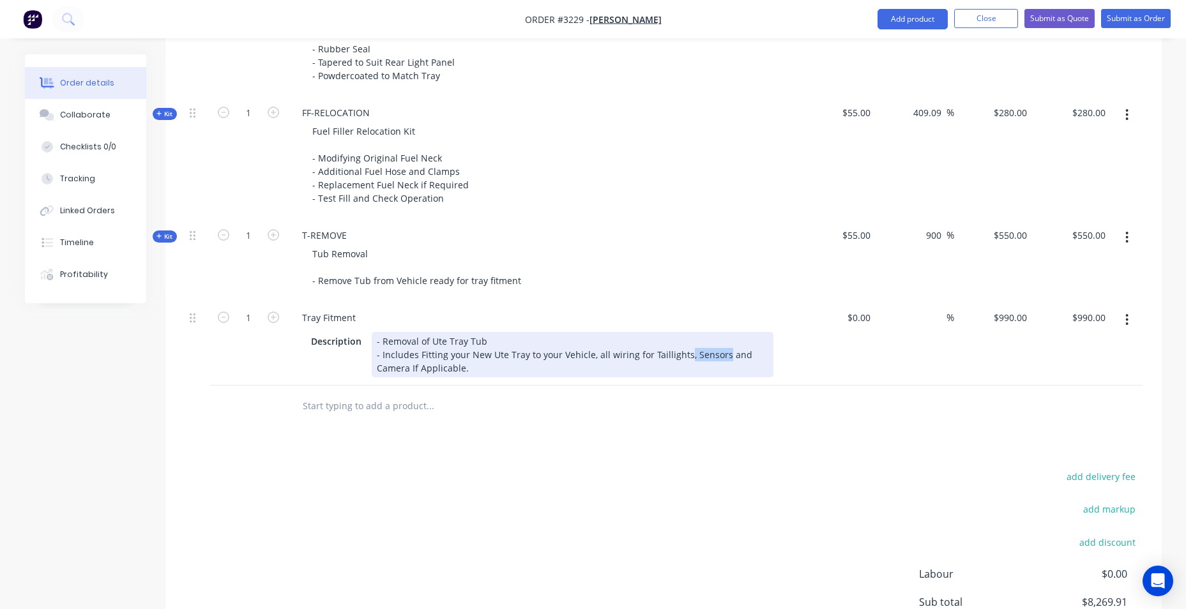
drag, startPoint x: 682, startPoint y: 354, endPoint x: 719, endPoint y: 358, distance: 36.7
click at [719, 358] on div "- Removal of Ute Tray Tub - Includes Fitting your New Ute Tray to your Vehicle,…" at bounding box center [573, 354] width 402 height 45
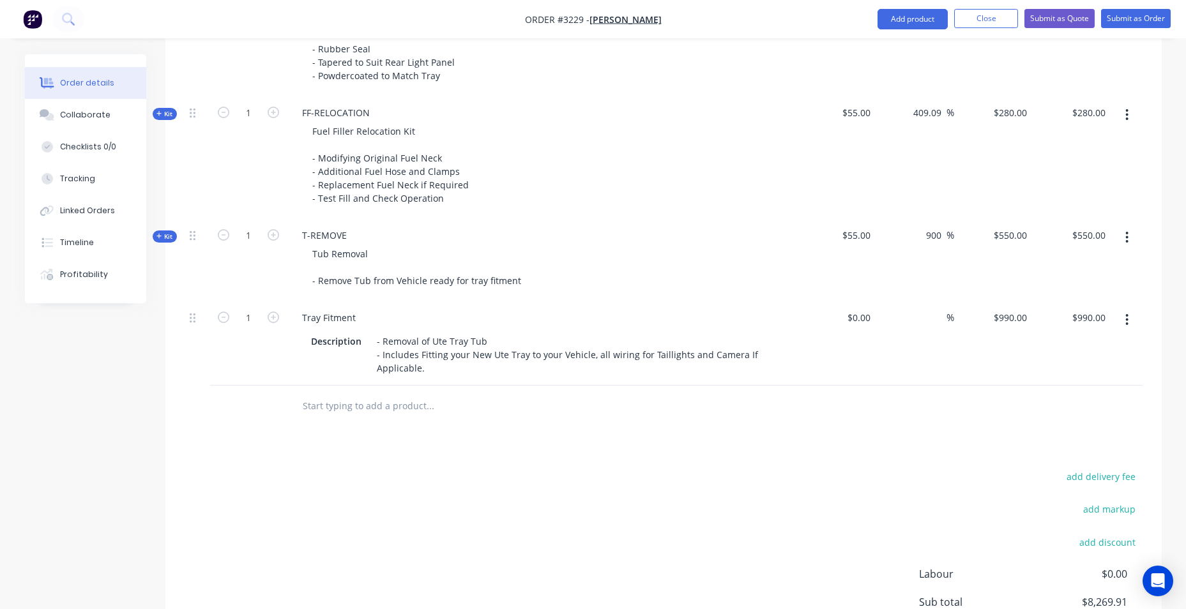
click at [719, 294] on div "T-REMOVE Tub Removal - Remove Tub from Vehicle ready for tray fitment" at bounding box center [542, 259] width 511 height 82
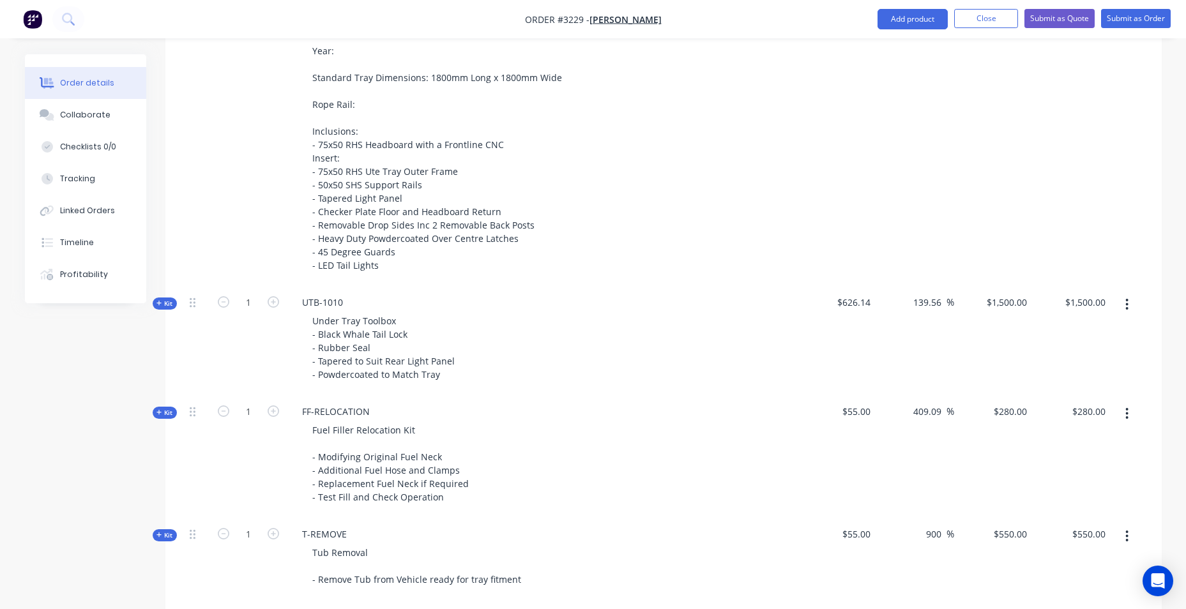
scroll to position [1007, 0]
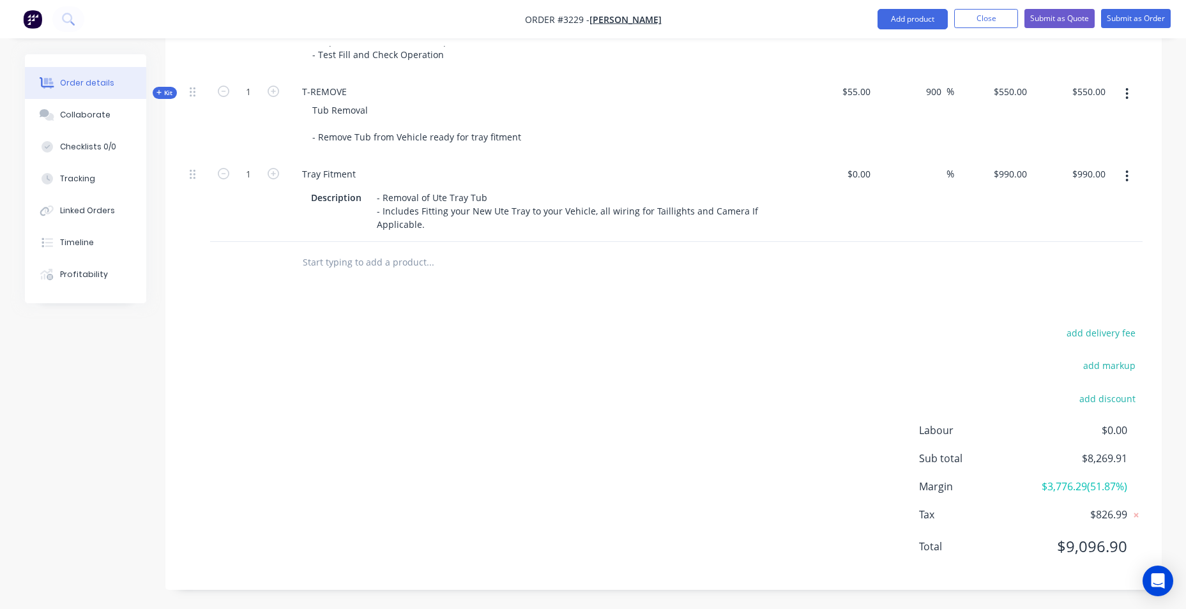
click at [386, 269] on input "text" at bounding box center [429, 263] width 255 height 26
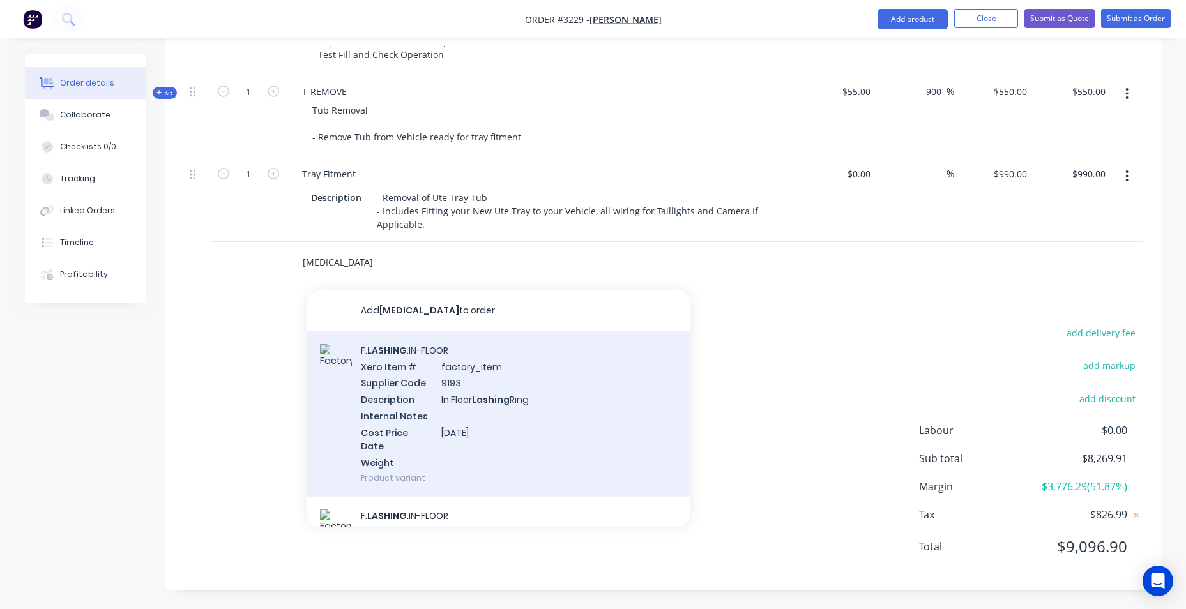
type input "[MEDICAL_DATA]"
click at [402, 369] on div "F. [MEDICAL_DATA] .IN-FLOOR Xero Item # factory_item Supplier Code 9193 Descrip…" at bounding box center [498, 414] width 383 height 166
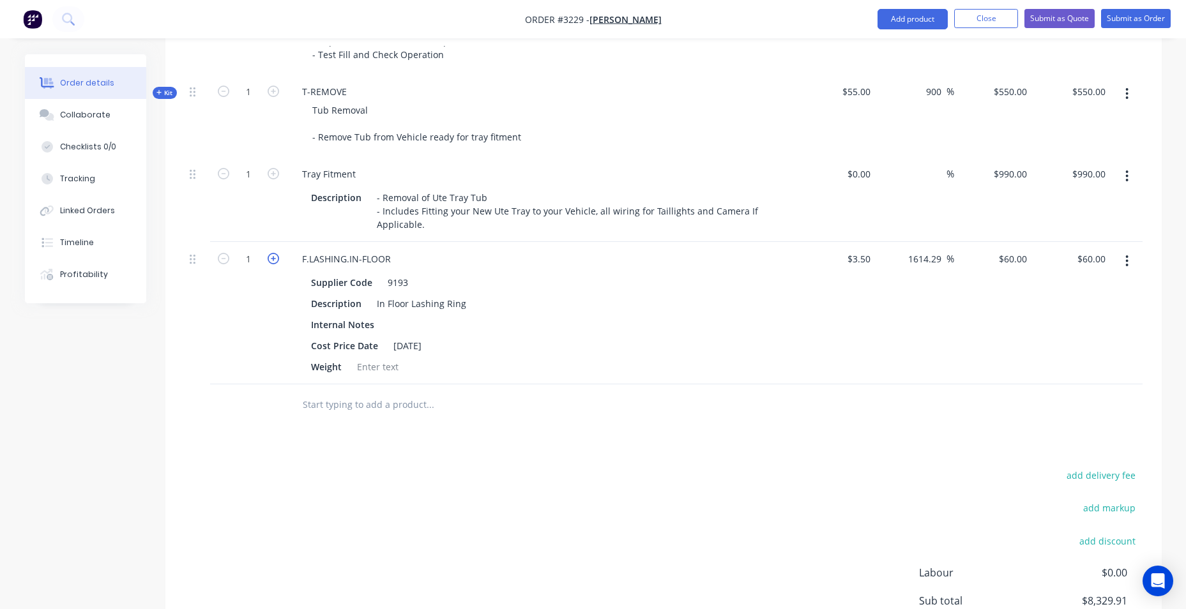
click at [272, 256] on icon "button" at bounding box center [273, 258] width 11 height 11
type input "2"
type input "$120.00"
click at [272, 256] on icon "button" at bounding box center [273, 258] width 11 height 11
type input "3"
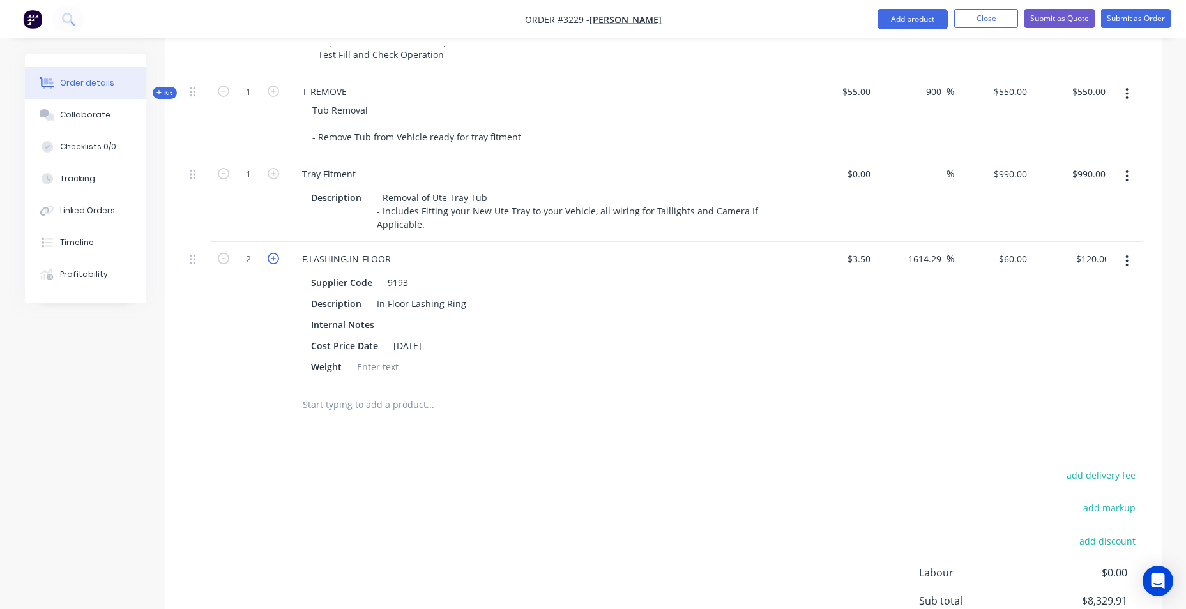
type input "$180.00"
click at [272, 256] on icon "button" at bounding box center [273, 258] width 11 height 11
type input "4"
click at [537, 548] on div "add delivery fee add markup add discount Labour $0.00 Sub total $8,509.91 Margi…" at bounding box center [664, 590] width 958 height 247
click at [1092, 258] on input "240.00" at bounding box center [1093, 259] width 34 height 19
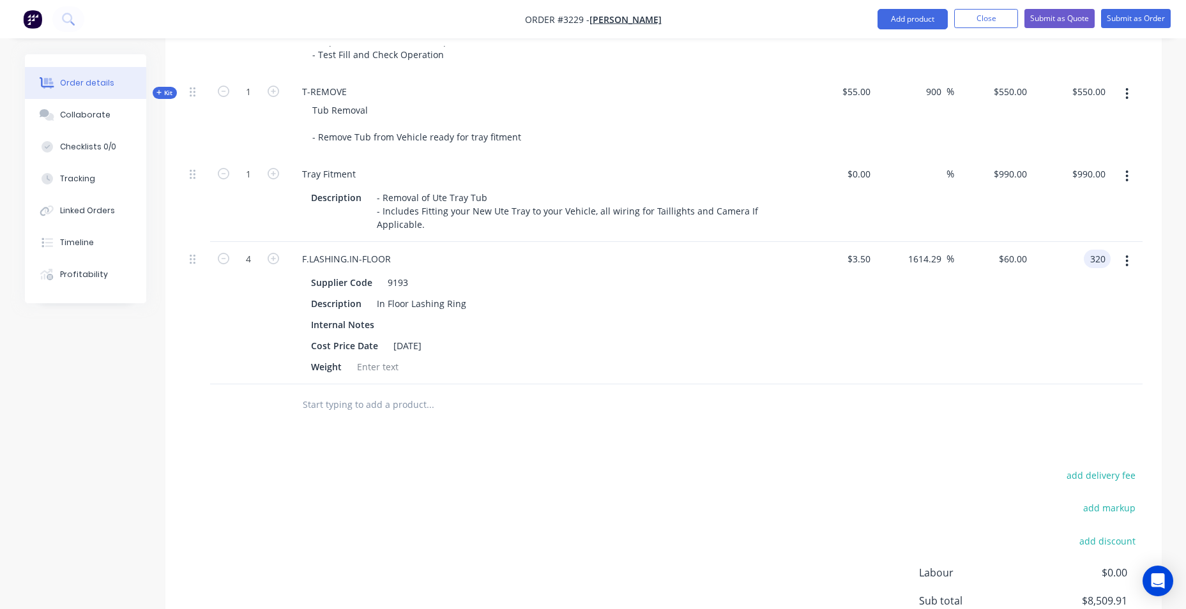
type input "320"
type input "2185.71"
type input "$80.00"
type input "$320.00"
click at [685, 554] on div "add delivery fee add markup add discount Labour $0.00 Sub total $8,509.91 Margi…" at bounding box center [664, 590] width 958 height 247
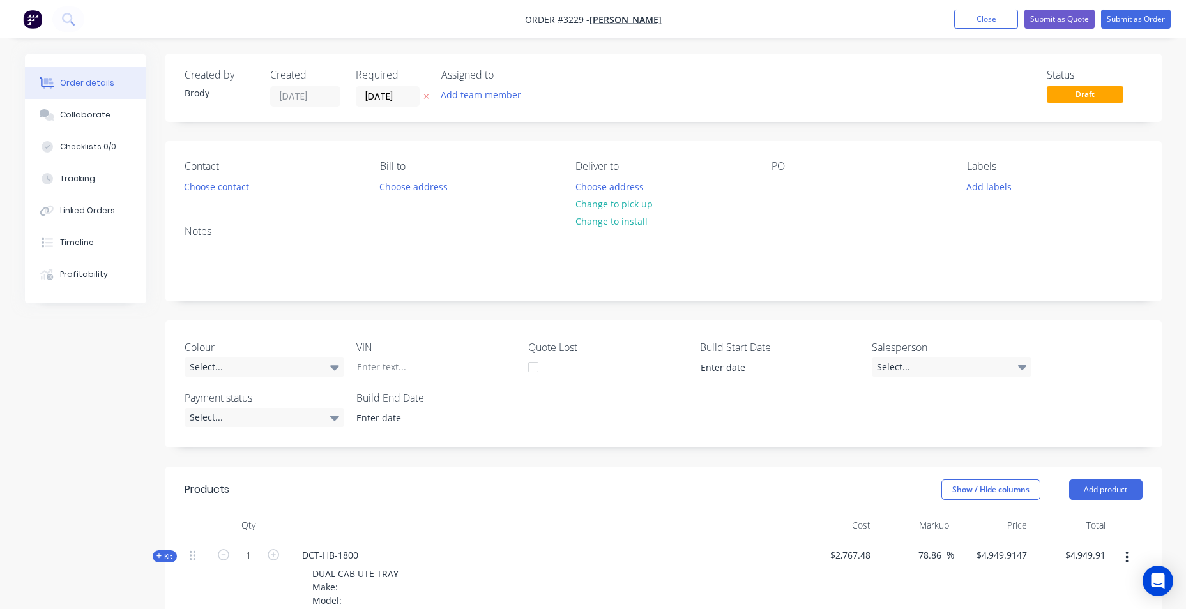
scroll to position [0, 0]
click at [982, 369] on div "Select..." at bounding box center [952, 367] width 160 height 19
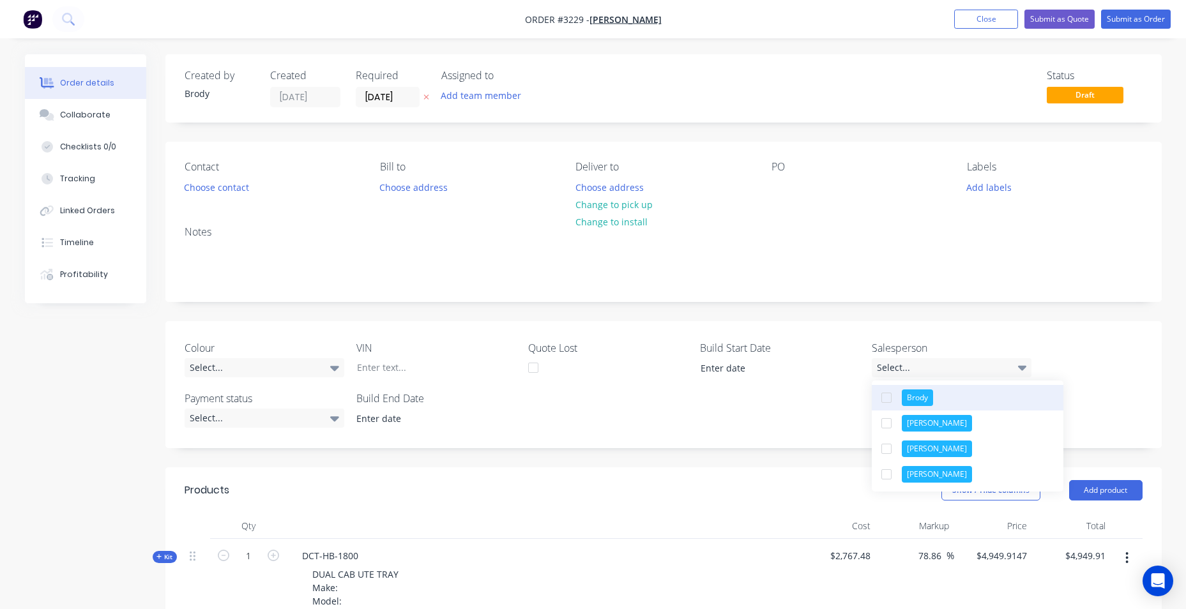
click at [982, 395] on button "Brody" at bounding box center [968, 398] width 192 height 26
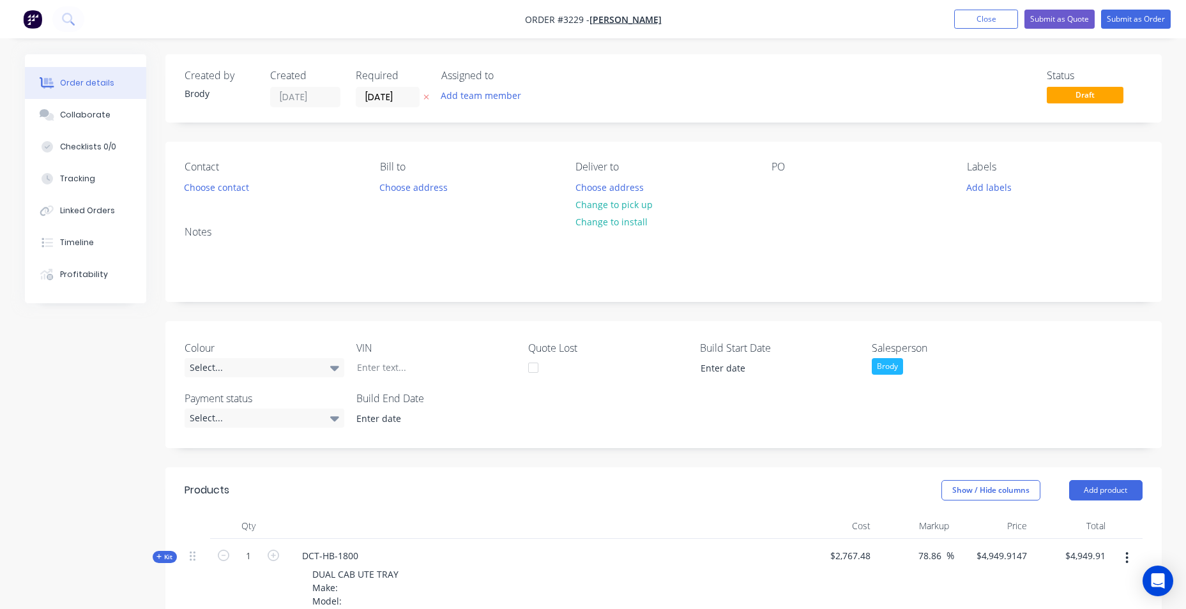
click at [768, 388] on div "Colour Select... VIN Quote Lost Build Start Date Salesperson Brody Payment stat…" at bounding box center [663, 384] width 996 height 127
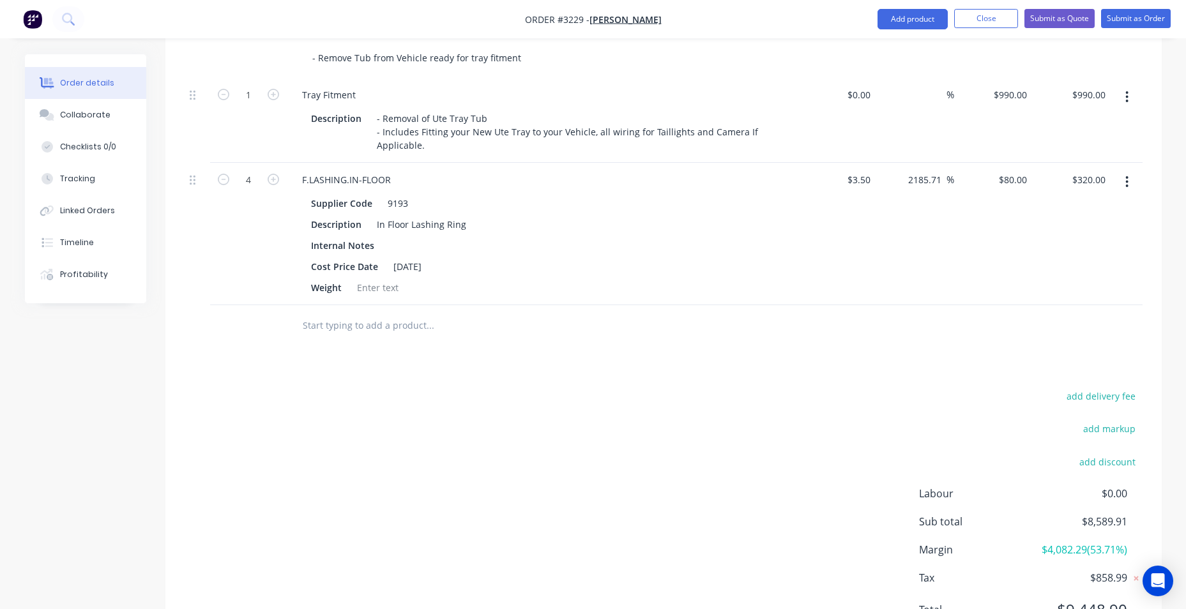
scroll to position [1149, 0]
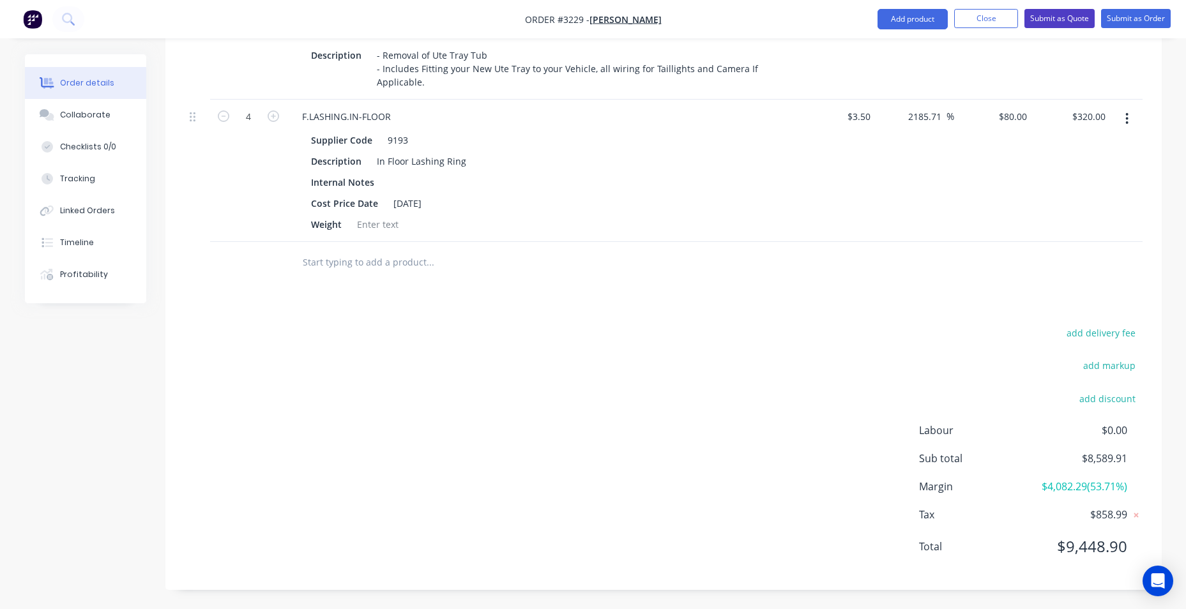
click at [1058, 16] on button "Submit as Quote" at bounding box center [1059, 18] width 70 height 19
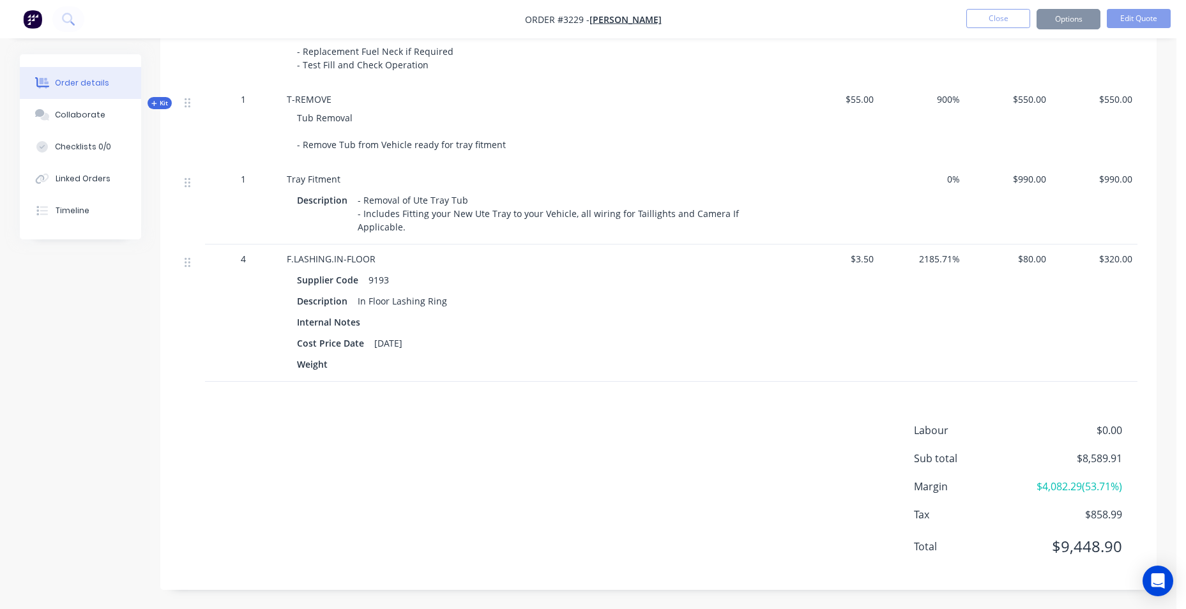
scroll to position [0, 0]
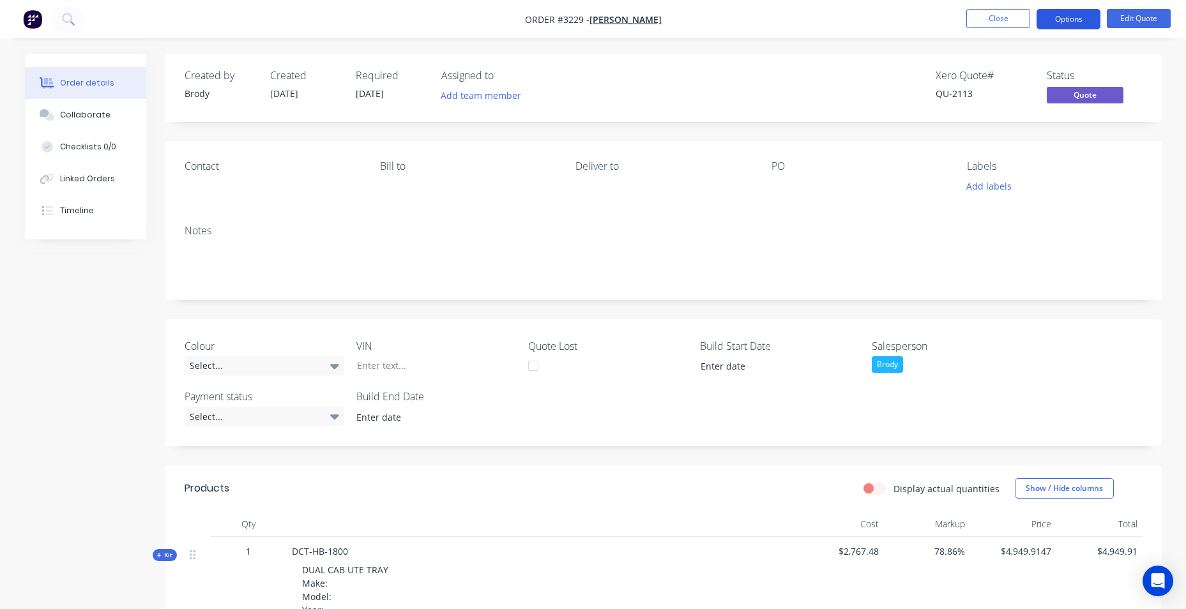
click at [1076, 14] on button "Options" at bounding box center [1069, 19] width 64 height 20
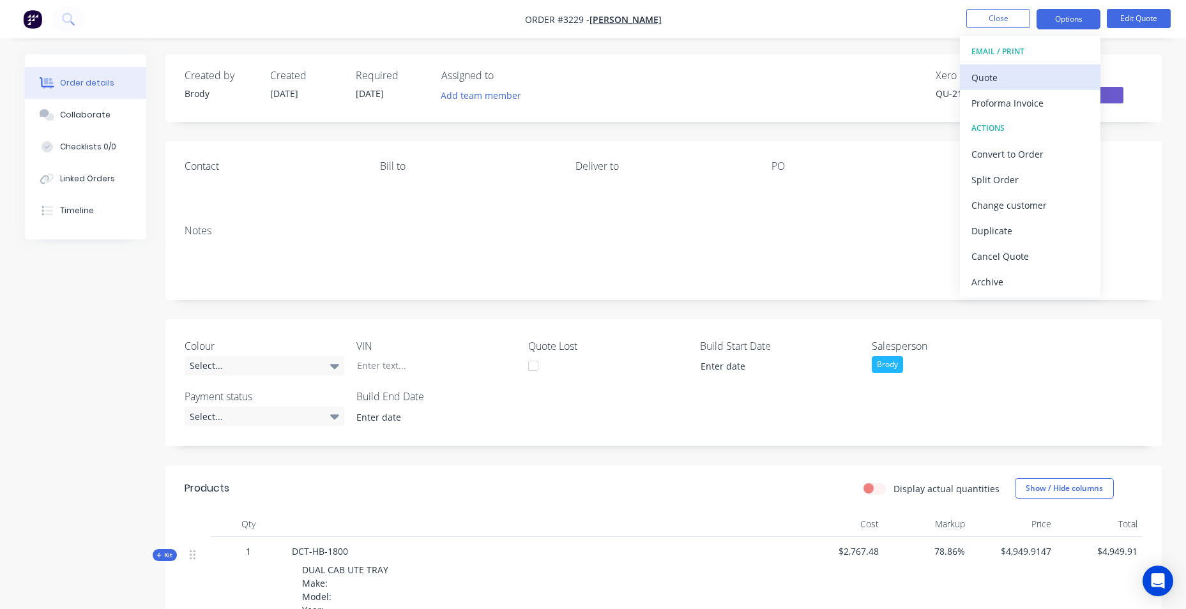
click at [1049, 79] on div "Quote" at bounding box center [1030, 77] width 118 height 19
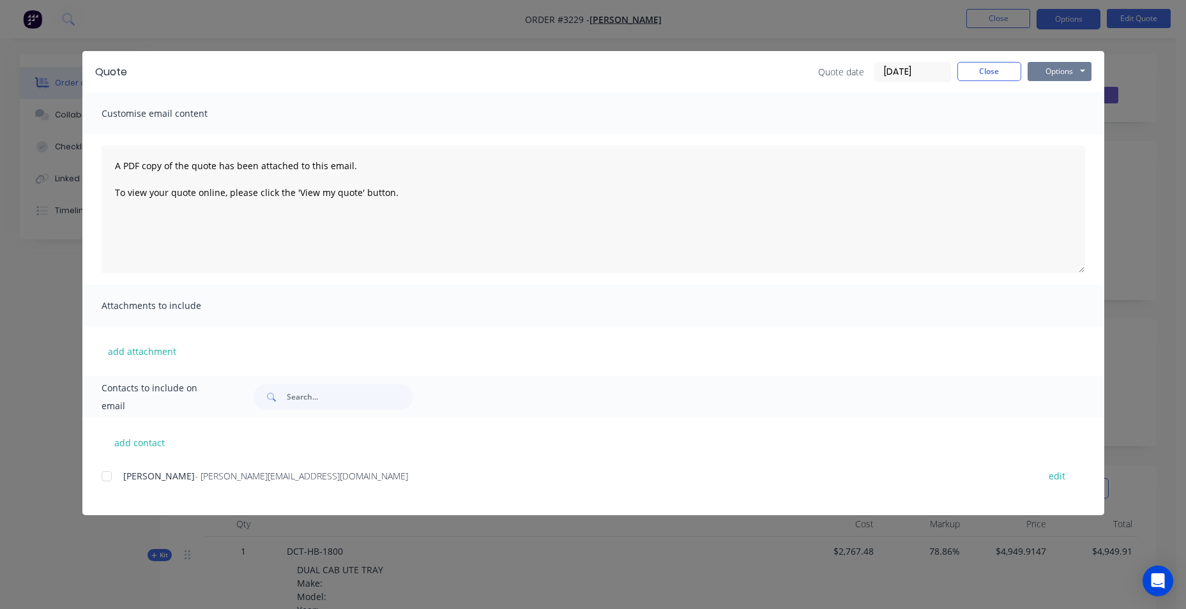
click at [1049, 77] on button "Options" at bounding box center [1060, 71] width 64 height 19
click at [1061, 119] on button "Print" at bounding box center [1069, 115] width 82 height 21
click at [997, 71] on button "Close" at bounding box center [989, 71] width 64 height 19
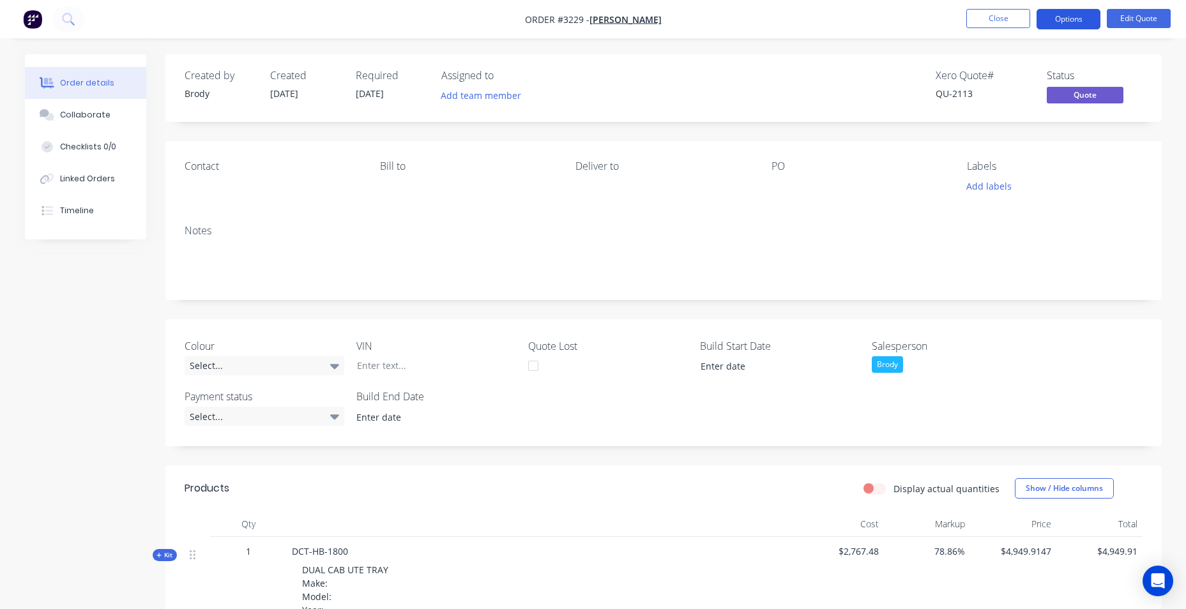
click at [1076, 22] on button "Options" at bounding box center [1069, 19] width 64 height 20
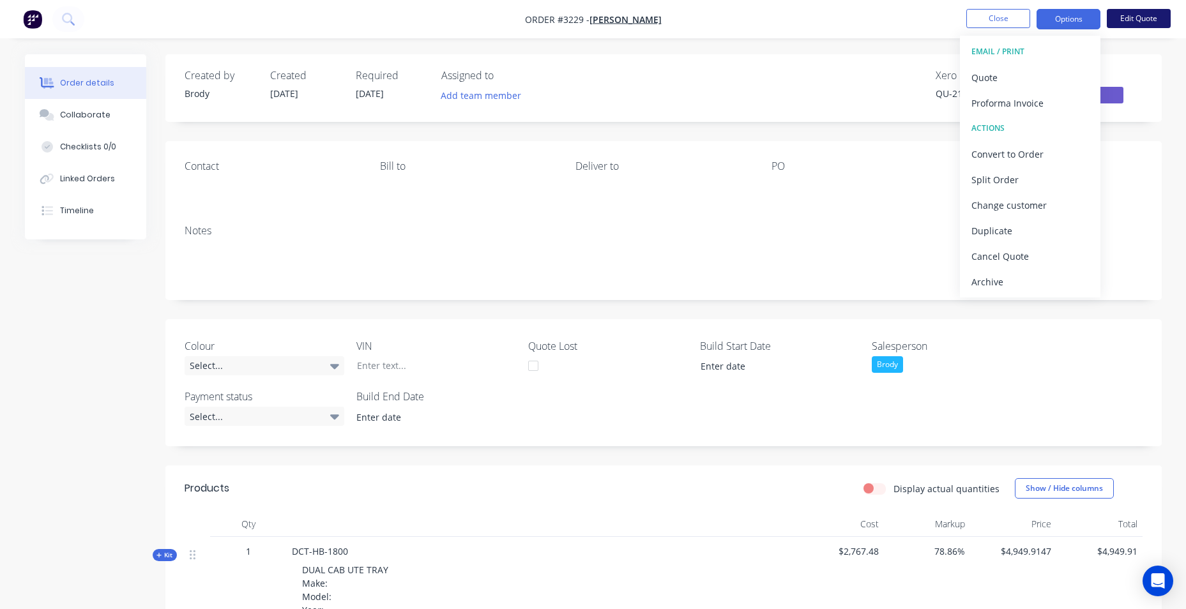
click at [1121, 19] on button "Edit Quote" at bounding box center [1139, 18] width 64 height 19
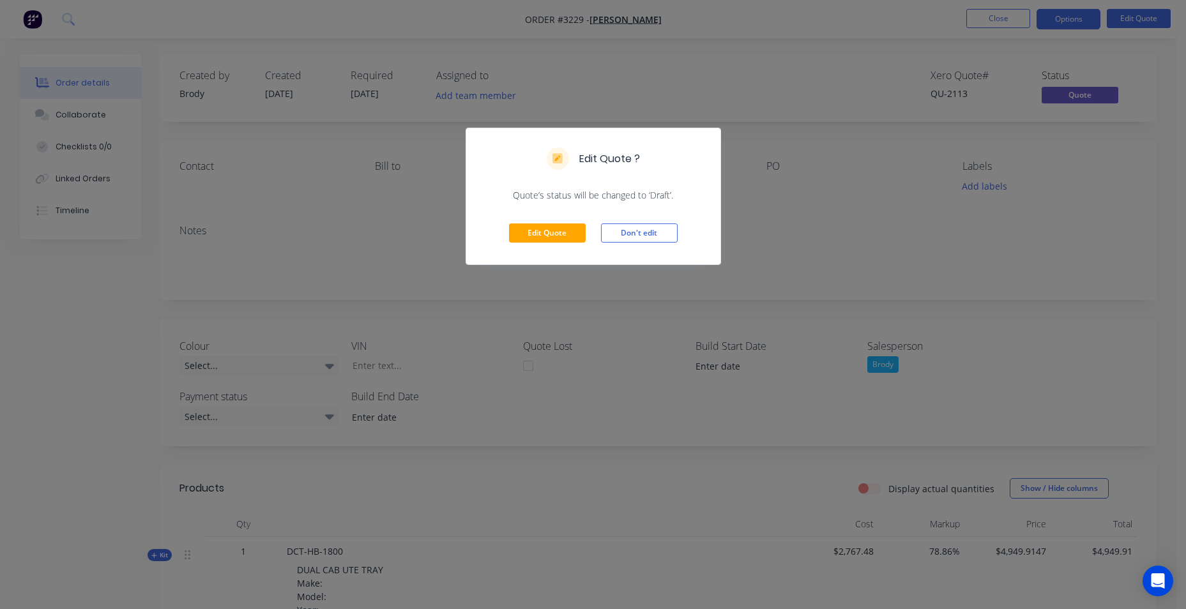
click at [558, 222] on div "Edit Quote Don't edit" at bounding box center [593, 233] width 254 height 63
click at [557, 228] on button "Edit Quote" at bounding box center [547, 233] width 77 height 19
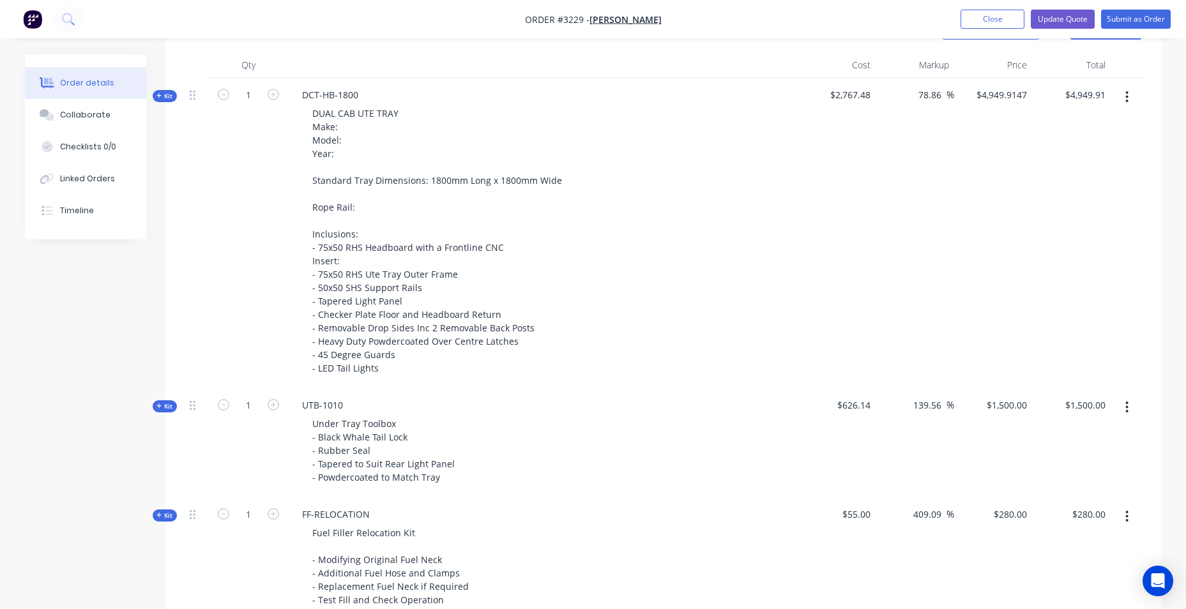
scroll to position [255, 0]
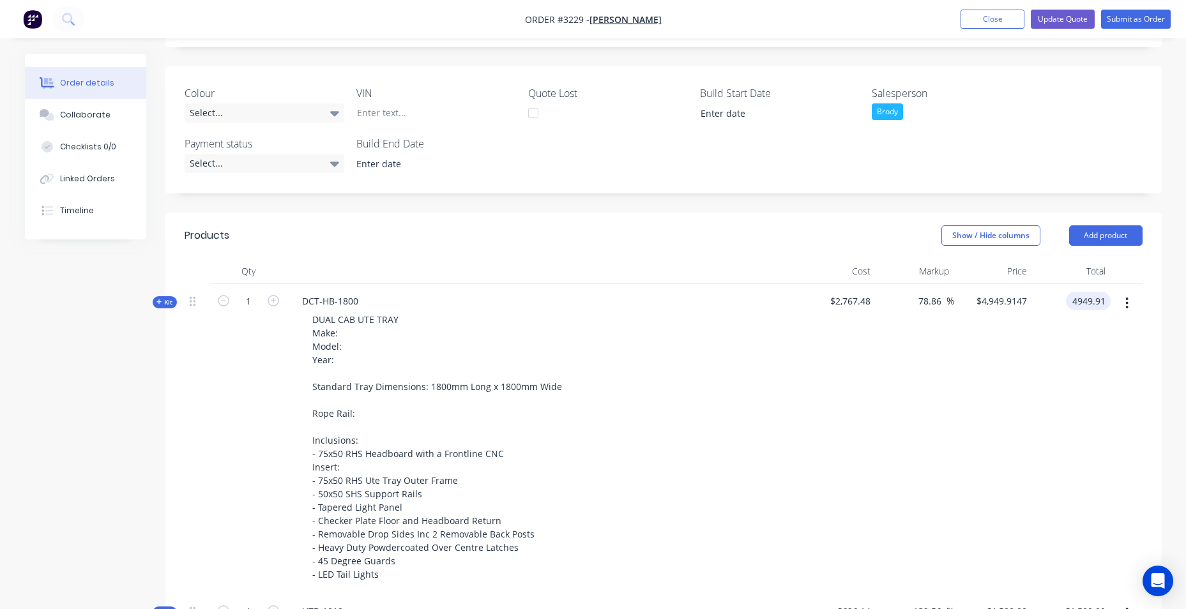
click at [1101, 301] on input "4949.91" at bounding box center [1091, 301] width 40 height 19
type input "2767"
click at [1056, 341] on div "2767 2767" at bounding box center [1071, 439] width 79 height 310
type input "-0.02"
type input "$2,767.00"
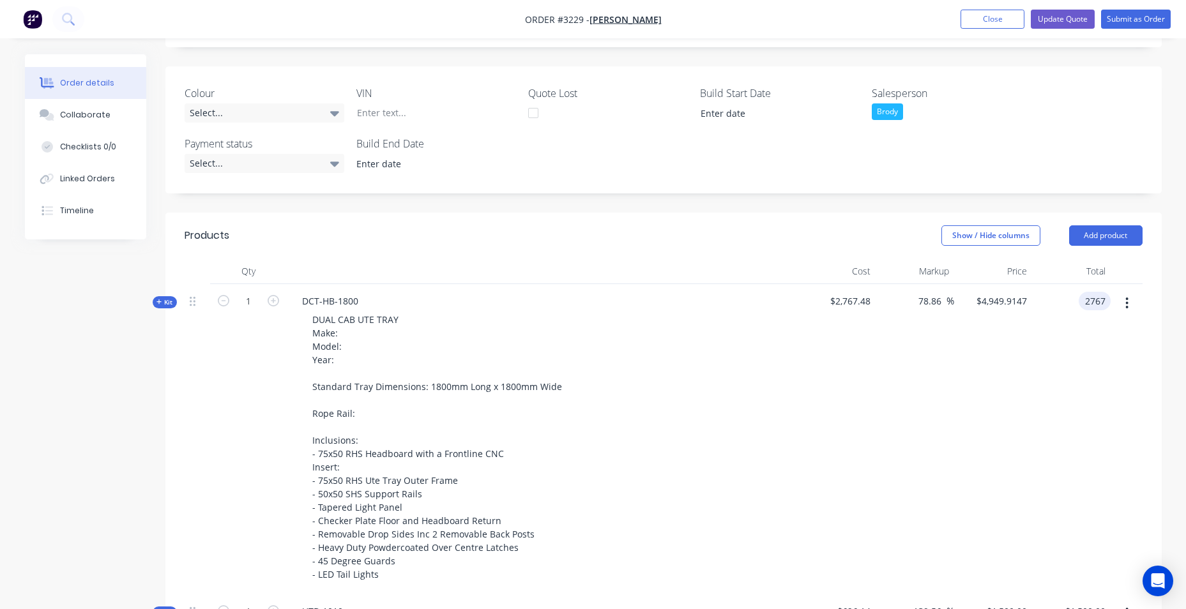
type input "$2,767.00"
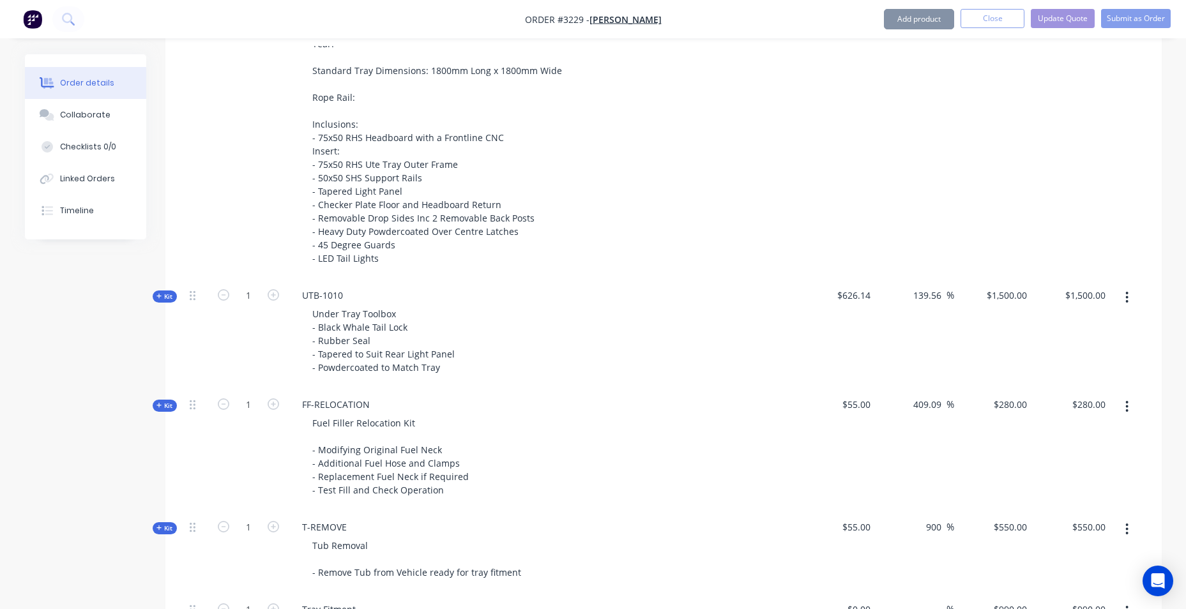
scroll to position [574, 0]
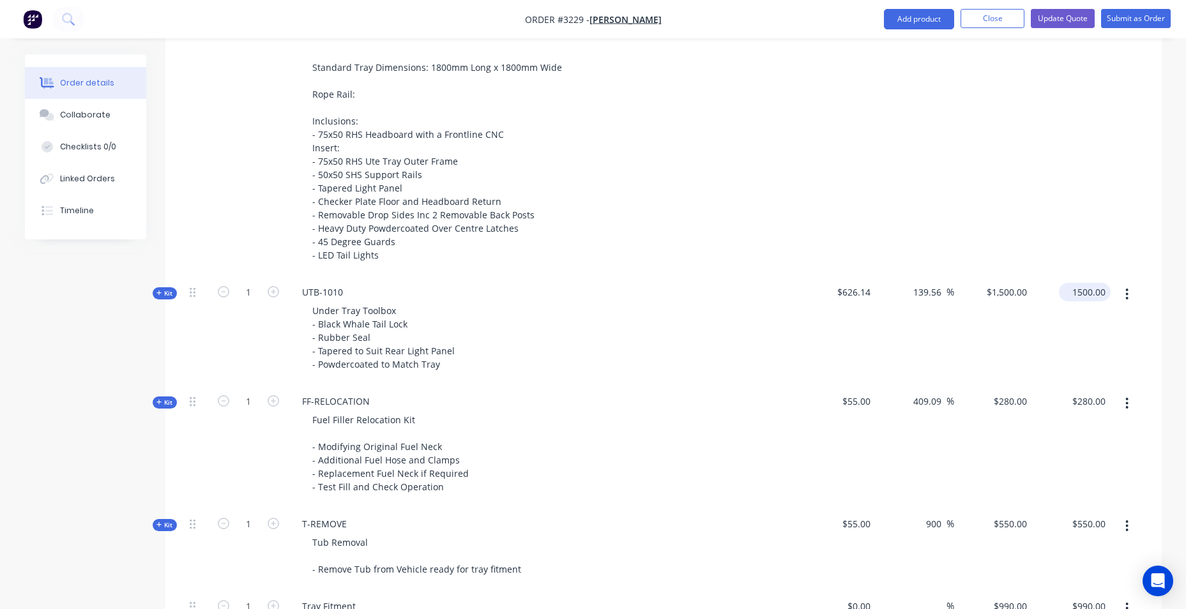
click at [1103, 292] on input "1500.00" at bounding box center [1087, 292] width 47 height 19
type input "626"
type input "-0.02"
type input "$626.00"
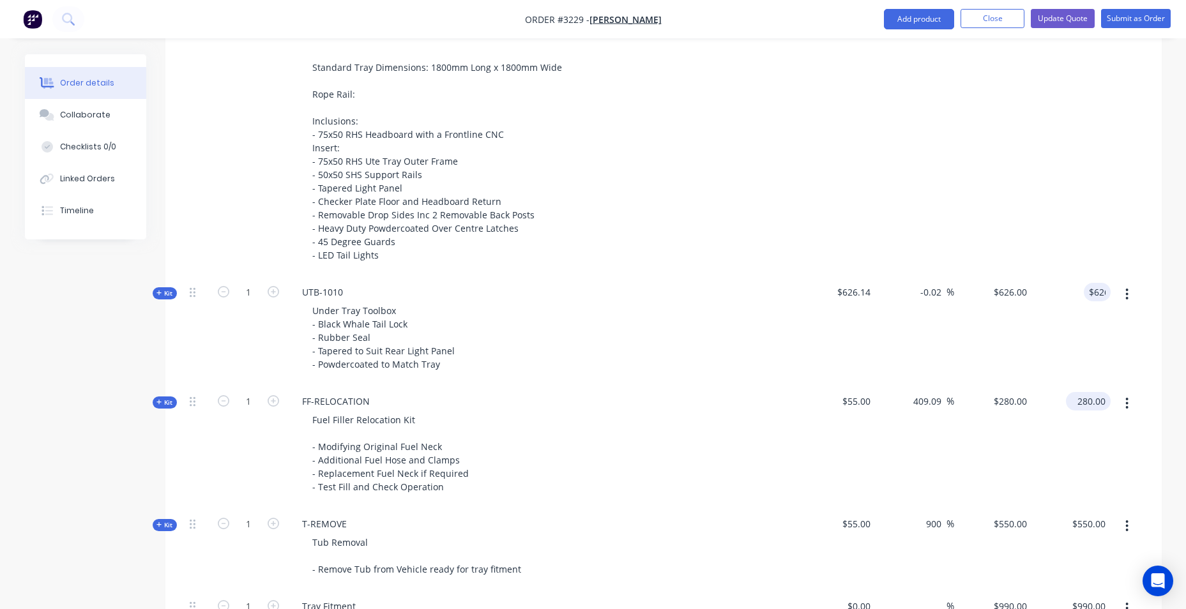
click at [1097, 404] on input "280.00" at bounding box center [1091, 401] width 40 height 19
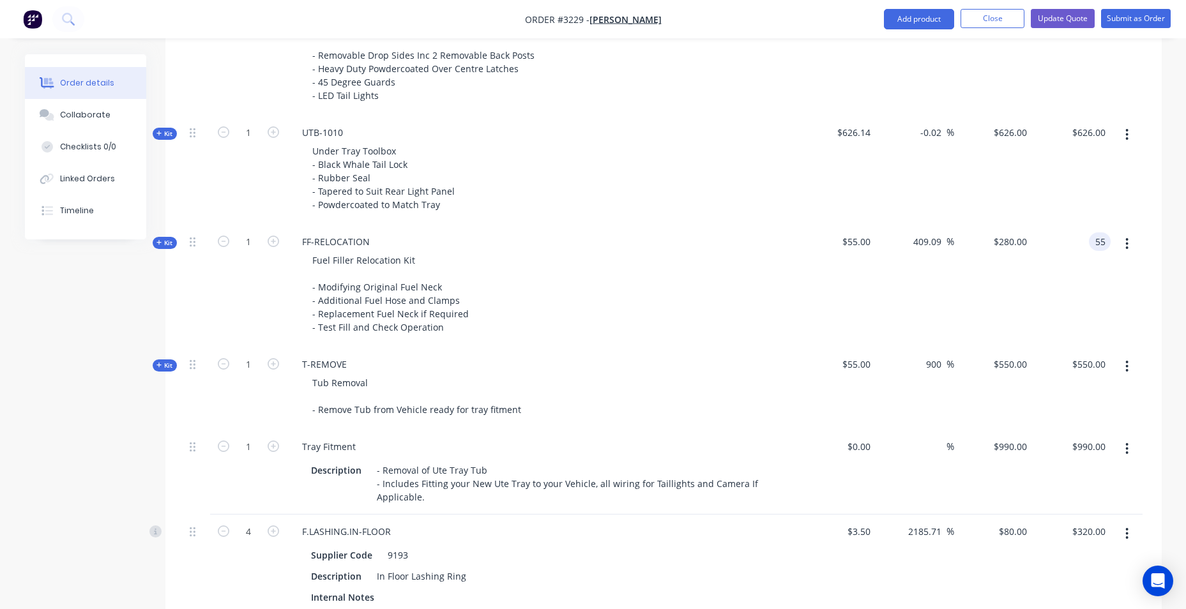
scroll to position [766, 0]
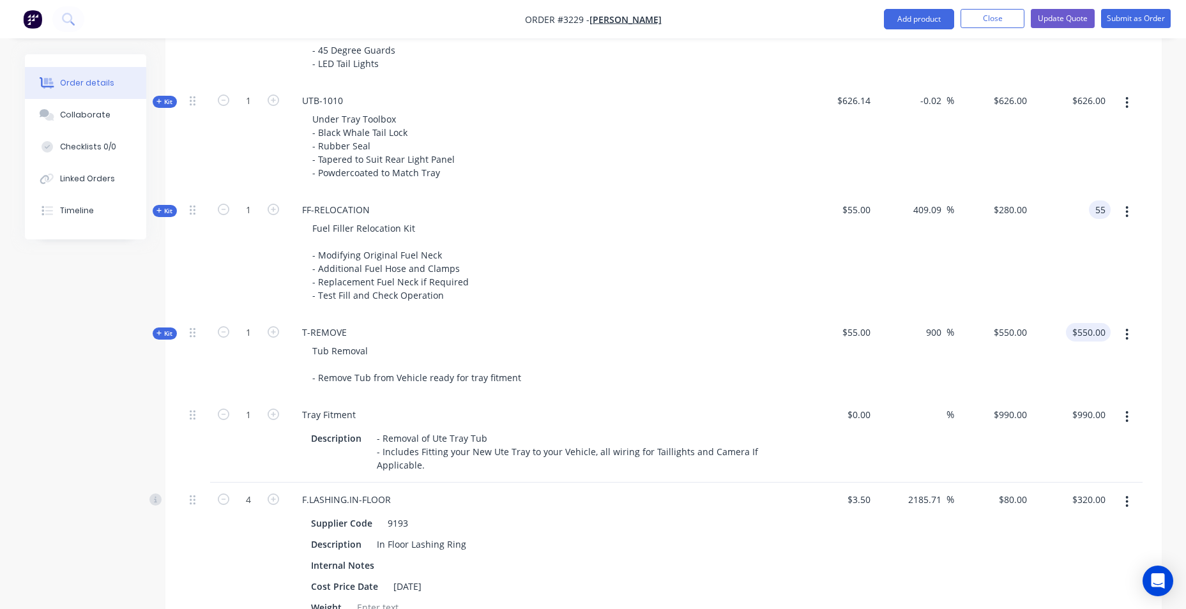
type input "55"
type input "$55.00"
click at [1097, 331] on input "550.00" at bounding box center [1091, 332] width 40 height 19
type input "0"
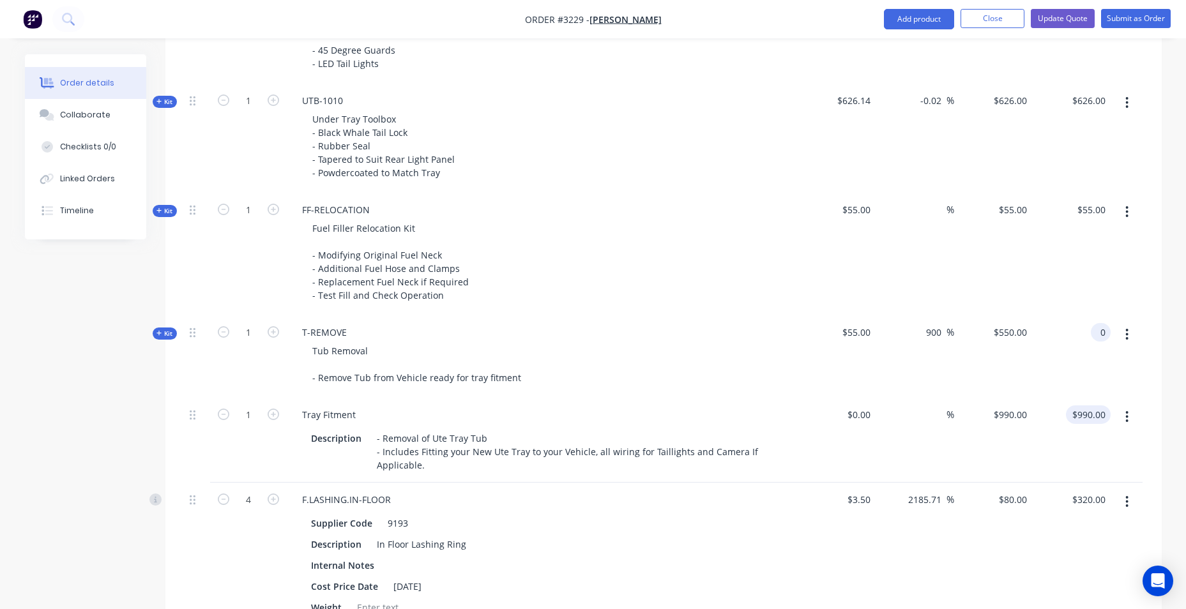
type input "-100"
type input "$0.00"
click at [1083, 418] on input "990.00" at bounding box center [1091, 415] width 40 height 19
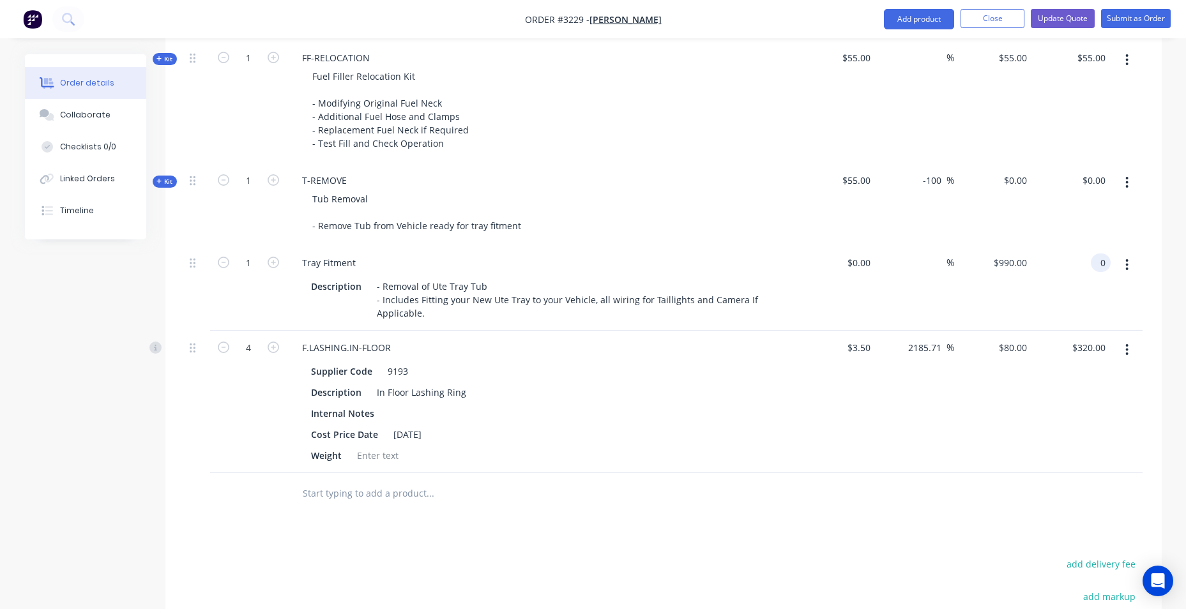
scroll to position [957, 0]
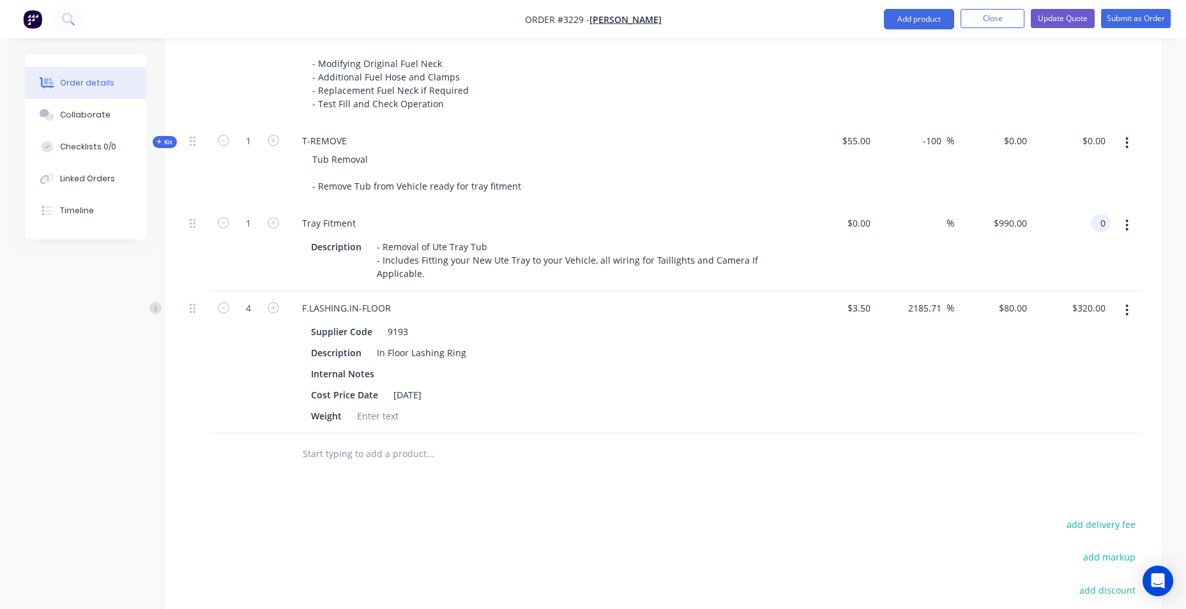
type input "0"
type input "$0.00"
click at [1099, 296] on div "$320.00 $320.00" at bounding box center [1071, 362] width 79 height 142
click at [1099, 303] on input "320.00" at bounding box center [1091, 308] width 40 height 19
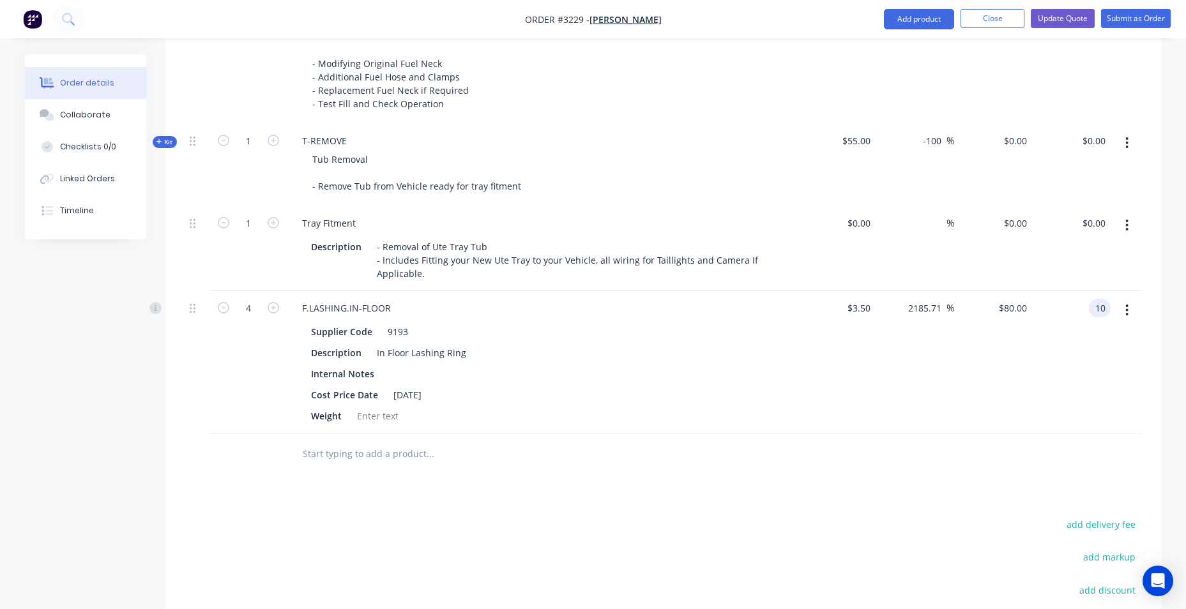
type input "10"
type input "-28.57"
type input "$2.50"
click at [1007, 404] on div "$2.50 $2.50" at bounding box center [993, 362] width 79 height 142
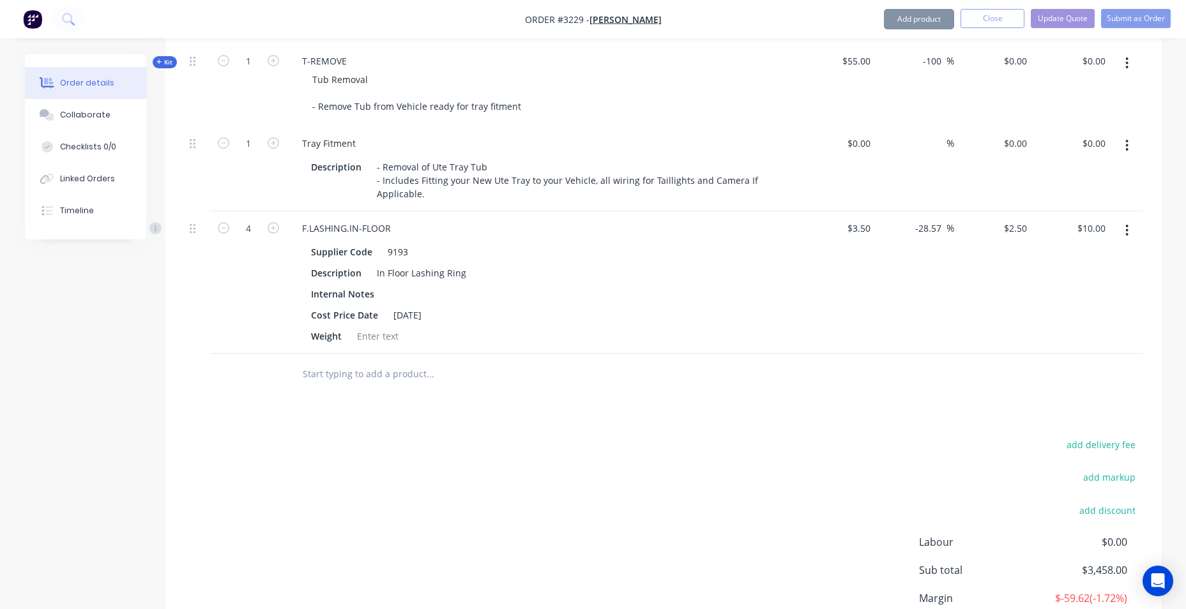
scroll to position [1149, 0]
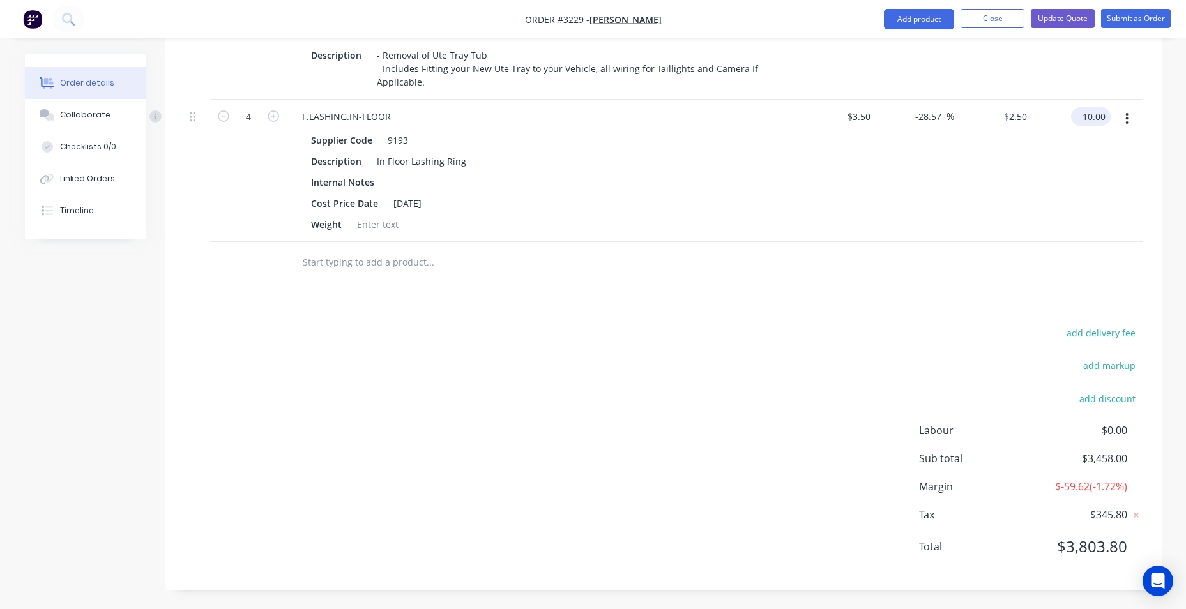
click at [1095, 115] on input "10.00" at bounding box center [1093, 116] width 34 height 19
type input "50"
click at [842, 206] on div "$3.50 $3.50" at bounding box center [837, 171] width 79 height 142
type input "257.14"
type input "$12.50"
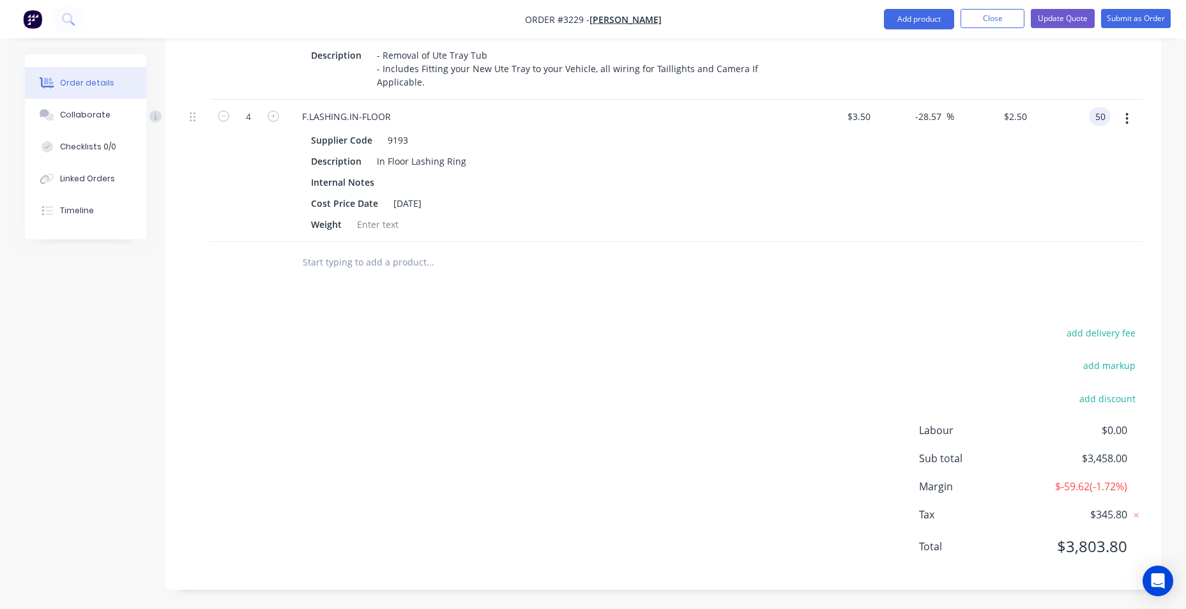
type input "$50.00"
click at [990, 20] on button "Close" at bounding box center [993, 18] width 64 height 19
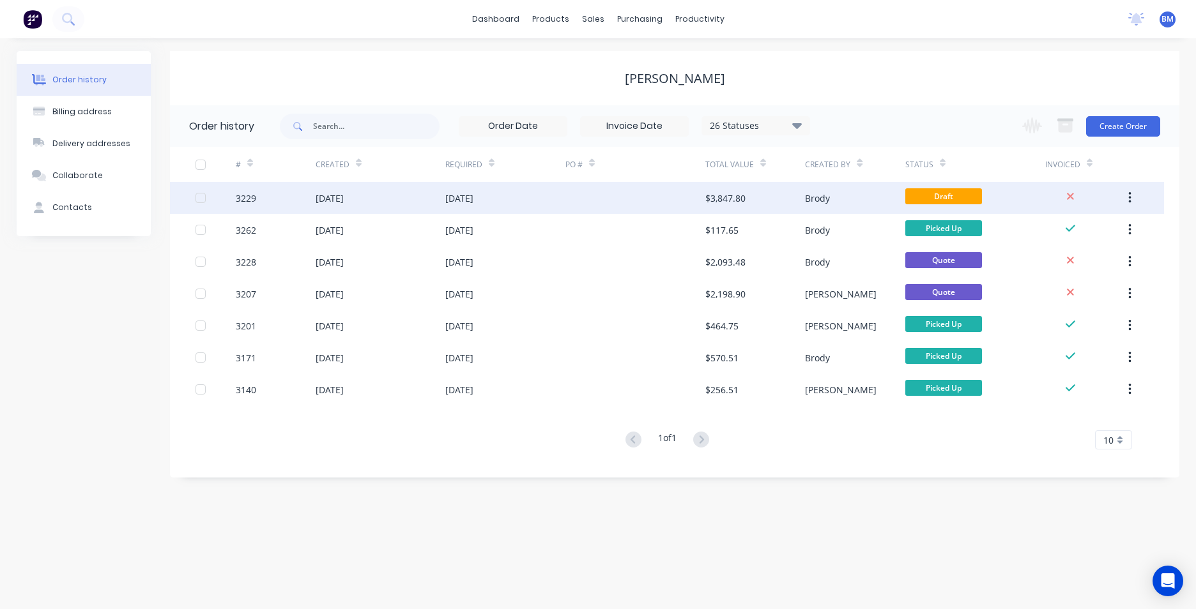
click at [1130, 191] on icon "button" at bounding box center [1129, 198] width 3 height 14
click at [1103, 227] on div "Archive" at bounding box center [1084, 231] width 98 height 19
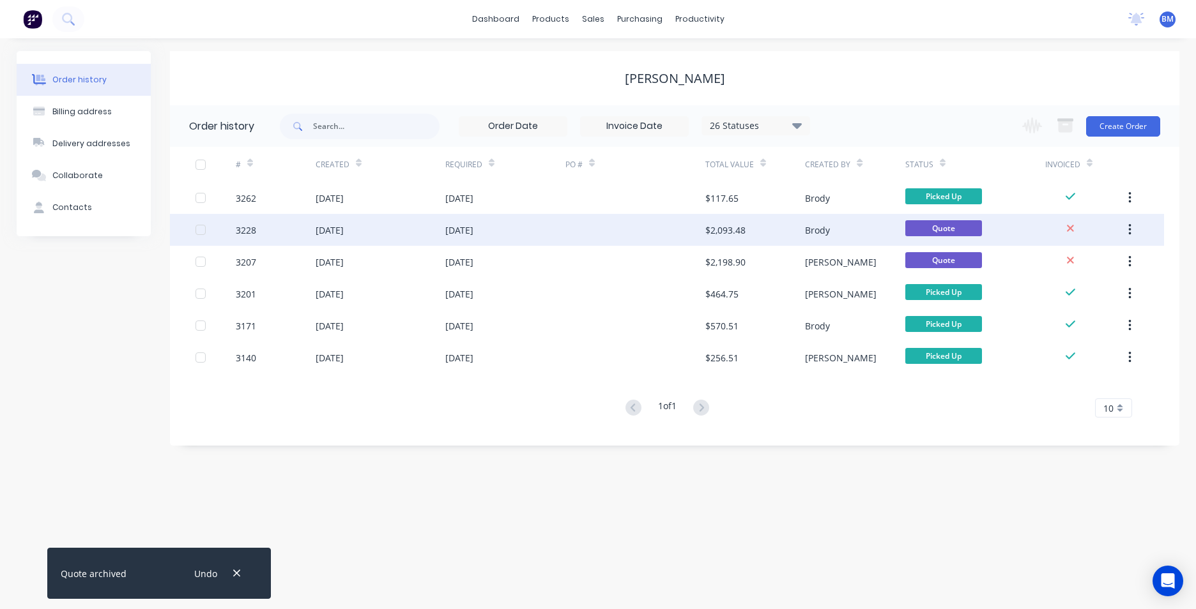
click at [784, 232] on div "$2,093.48" at bounding box center [755, 230] width 100 height 32
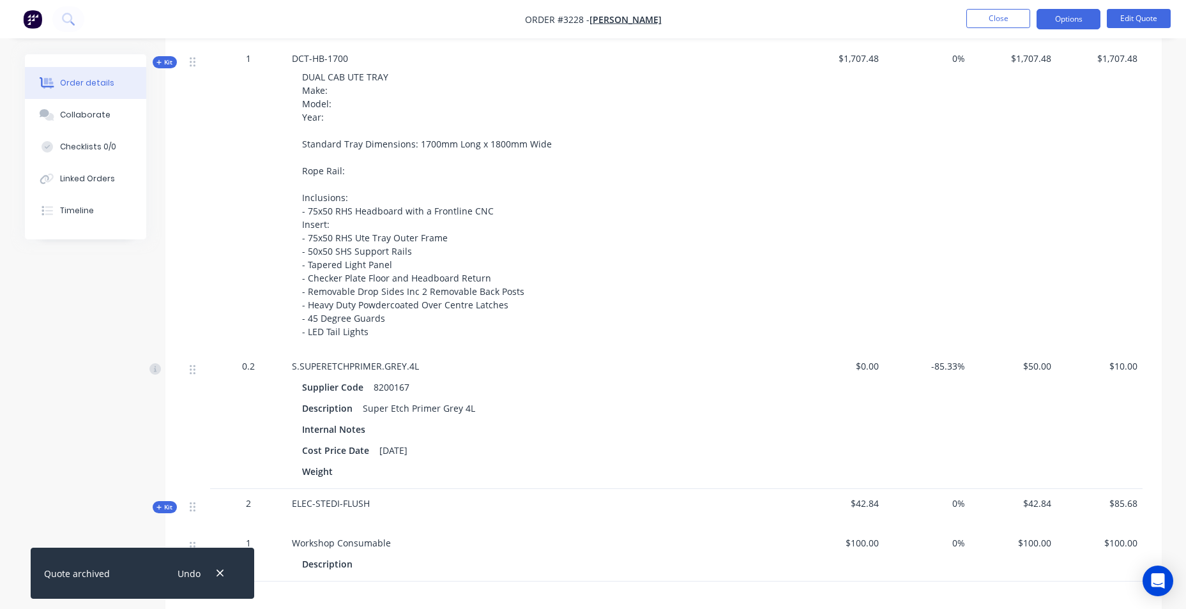
scroll to position [639, 0]
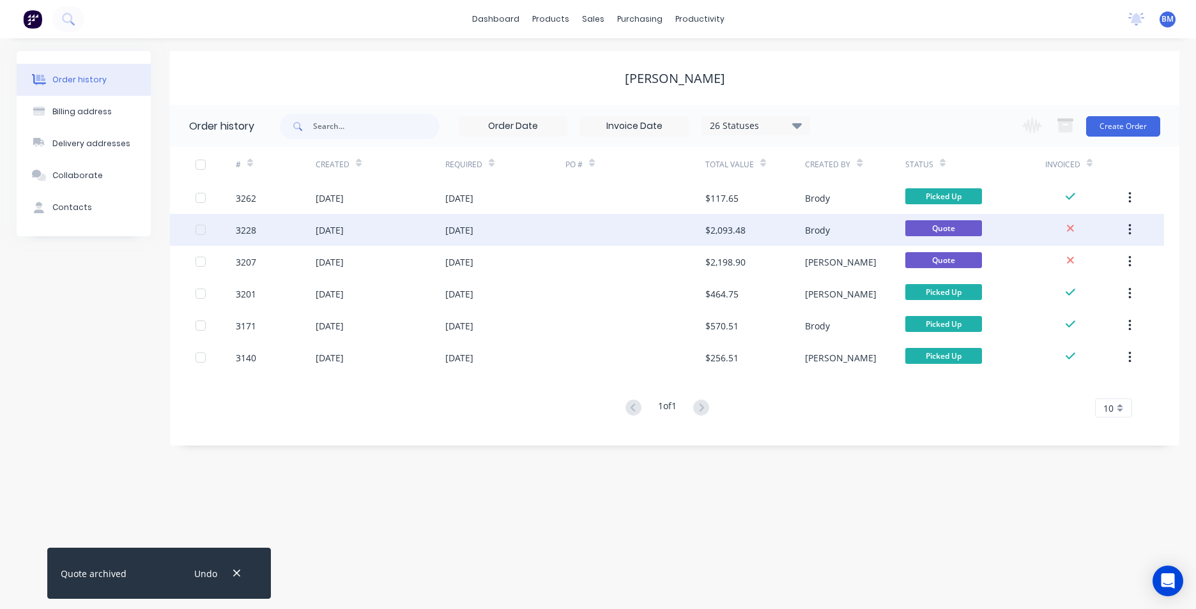
click at [1132, 221] on button "button" at bounding box center [1130, 229] width 30 height 23
click at [1118, 271] on div "Archive" at bounding box center [1084, 263] width 98 height 19
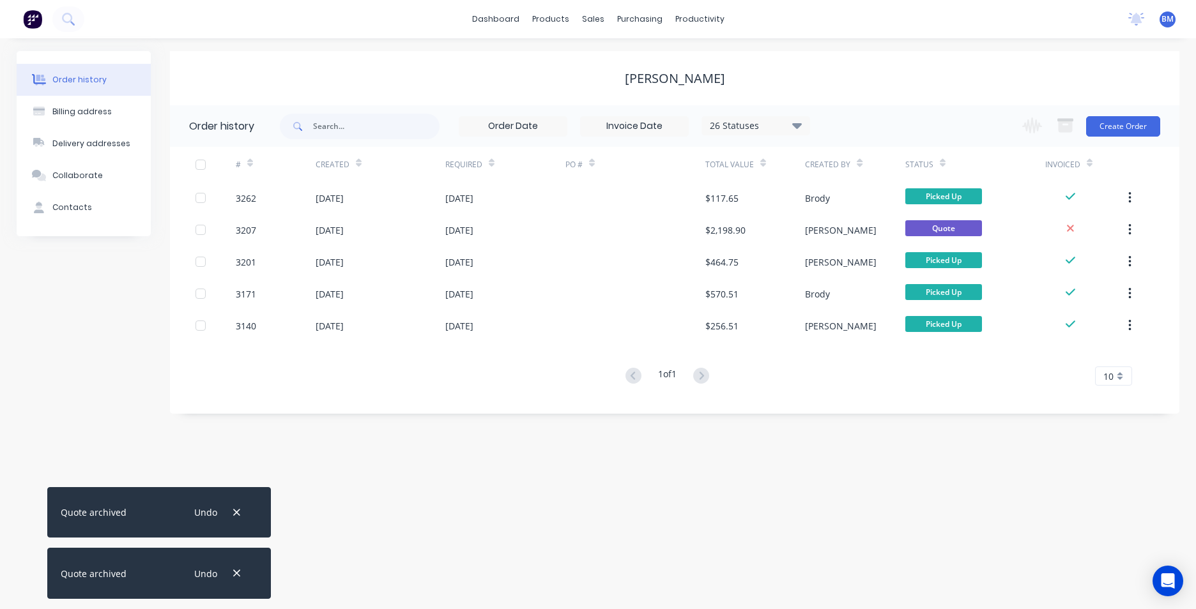
click at [1131, 236] on icon "button" at bounding box center [1129, 230] width 3 height 14
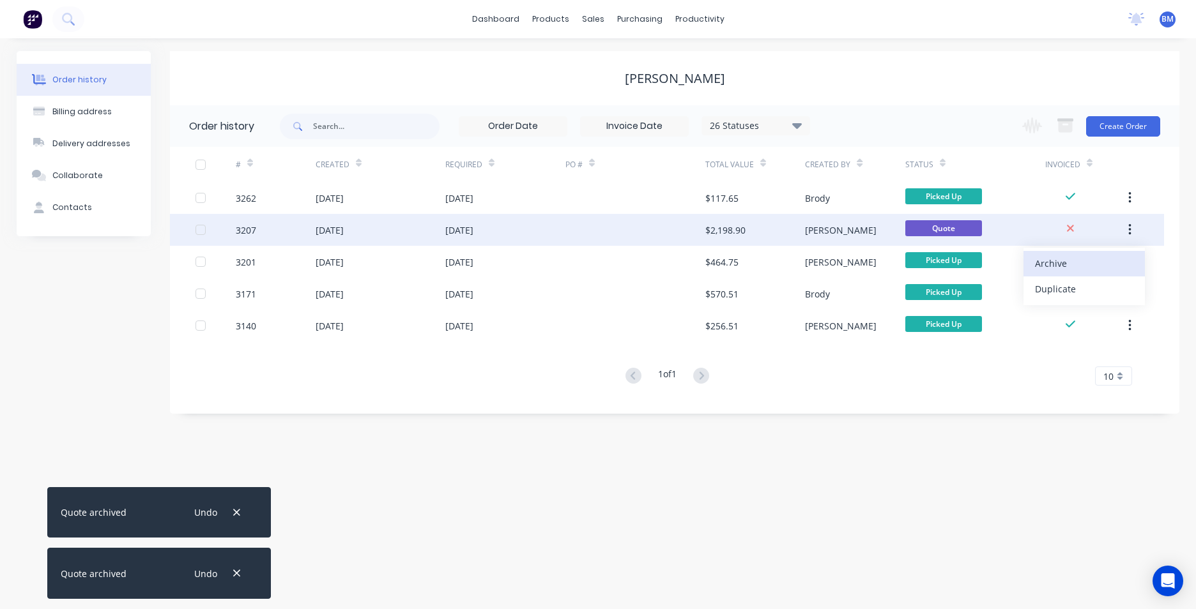
click at [1072, 270] on div "Archive" at bounding box center [1084, 263] width 98 height 19
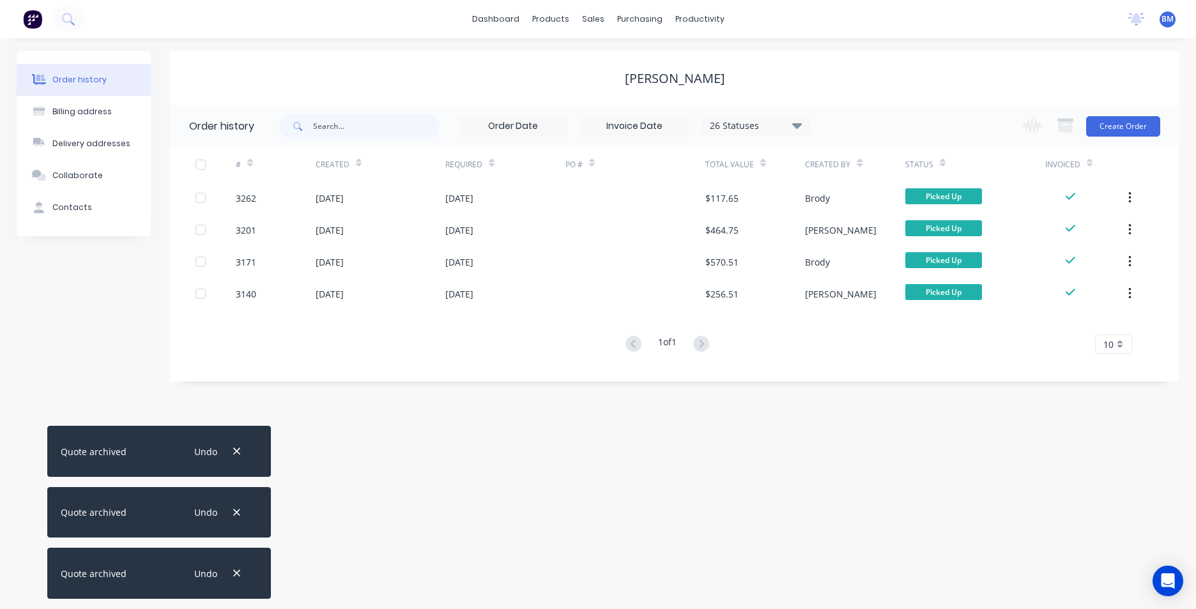
click at [22, 17] on button at bounding box center [32, 19] width 27 height 26
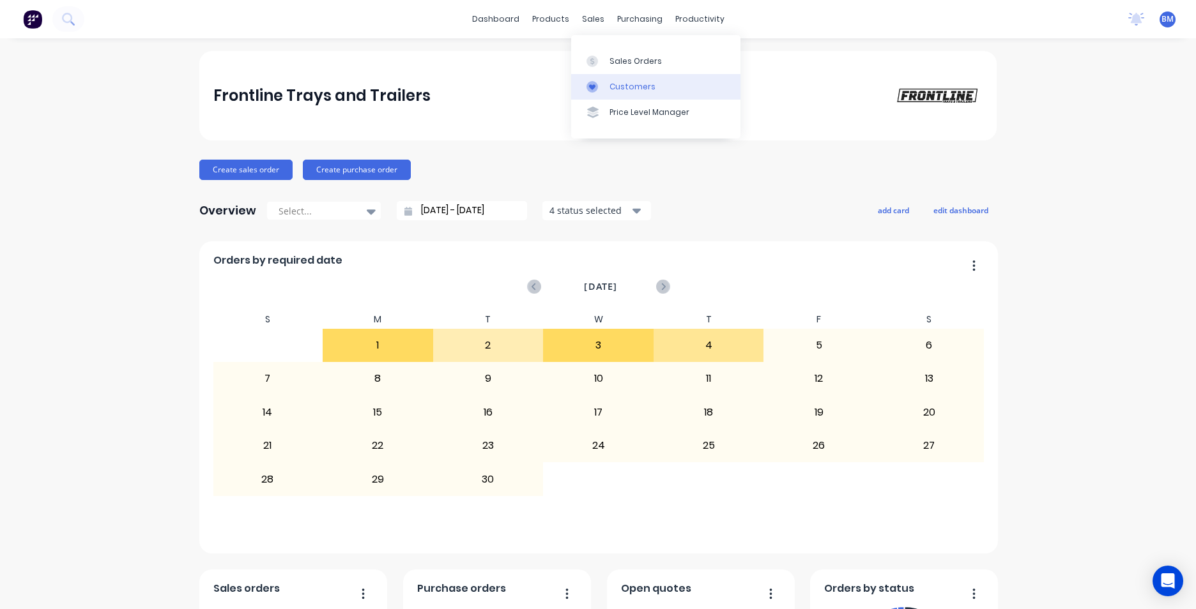
click at [623, 86] on div "Customers" at bounding box center [632, 86] width 46 height 11
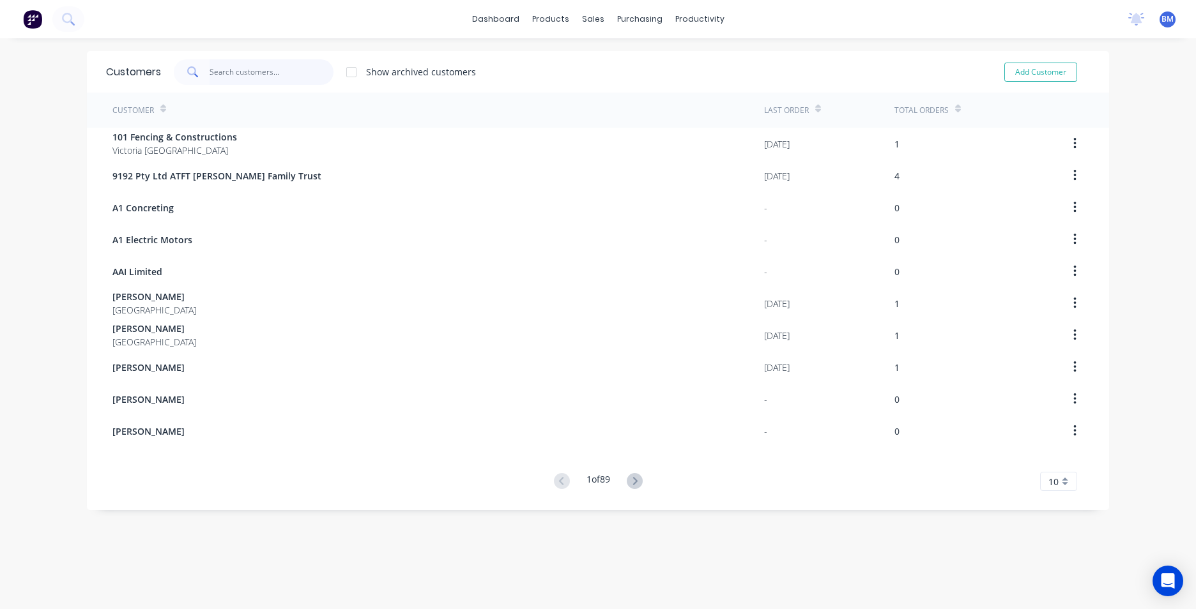
click at [312, 74] on input "text" at bounding box center [271, 72] width 125 height 26
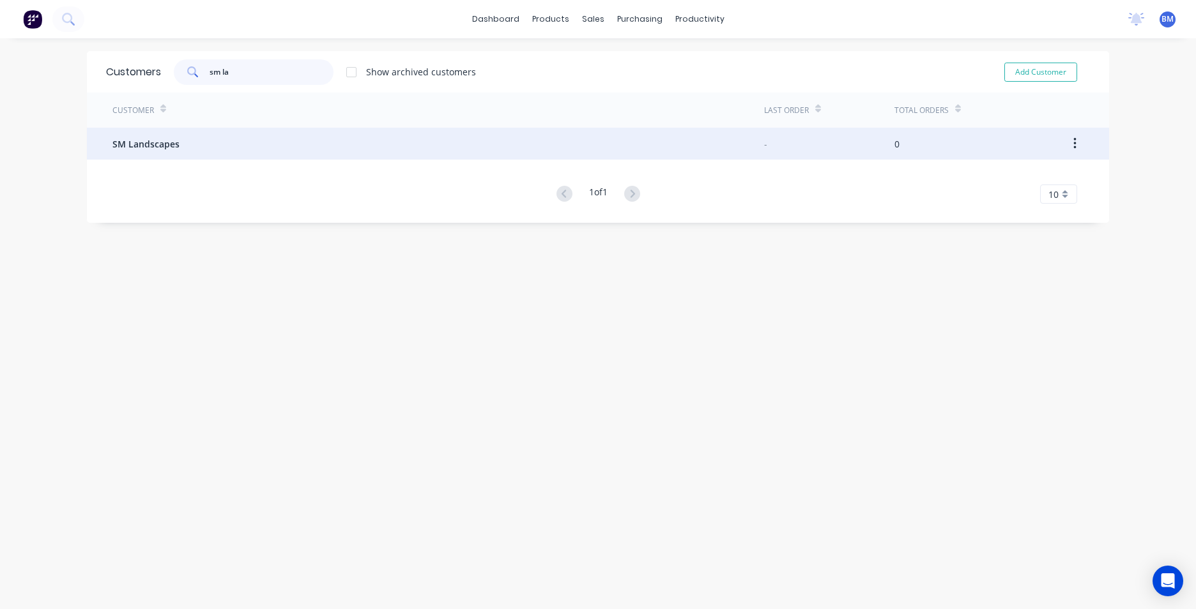
type input "sm la"
click at [243, 137] on div "SM Landscapes" at bounding box center [437, 144] width 651 height 32
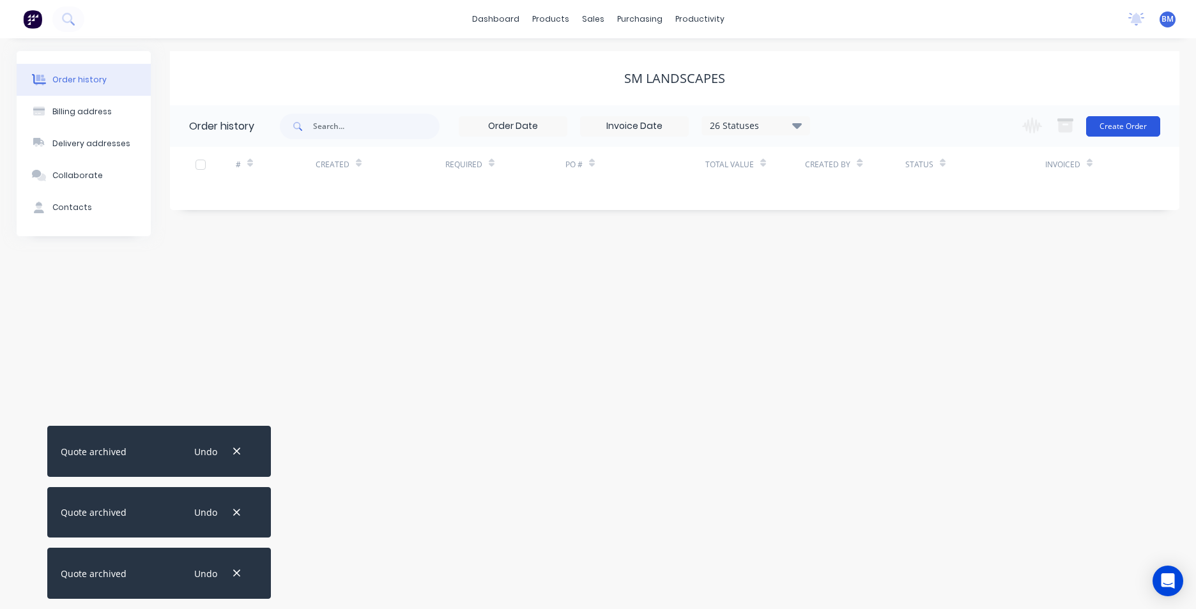
click at [1117, 130] on button "Create Order" at bounding box center [1123, 126] width 74 height 20
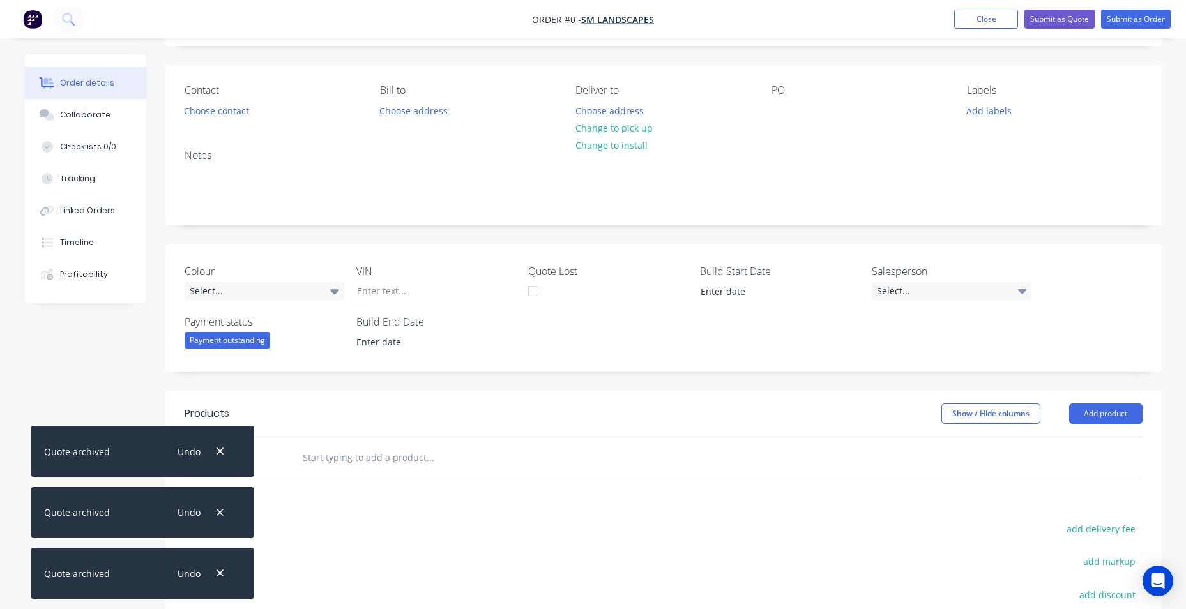
scroll to position [192, 0]
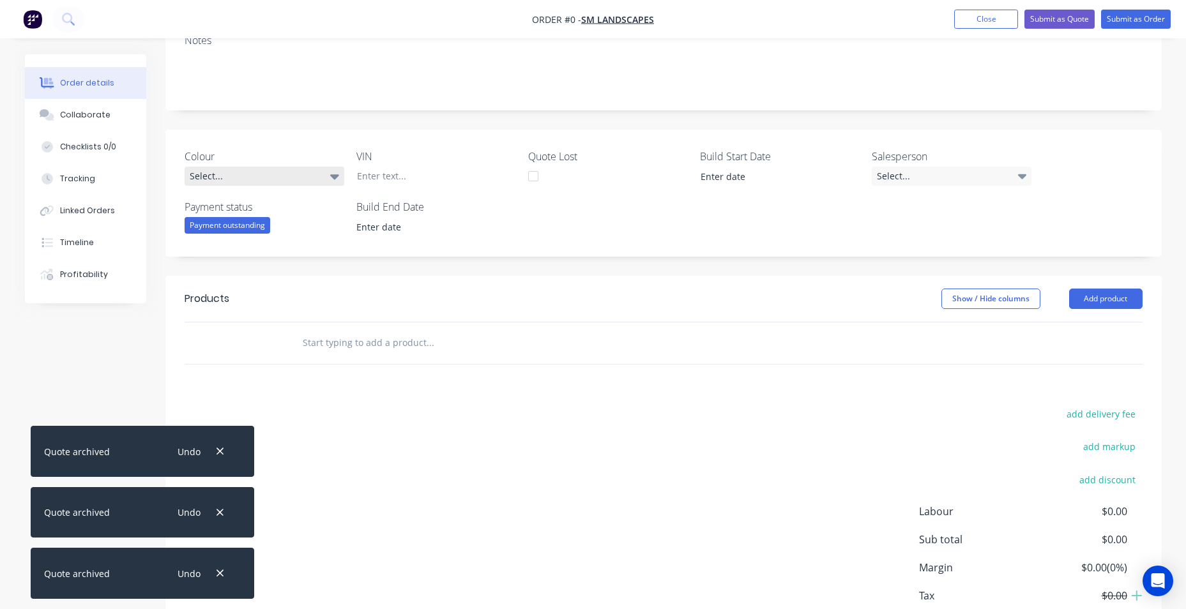
click at [282, 168] on div "Select..." at bounding box center [265, 176] width 160 height 19
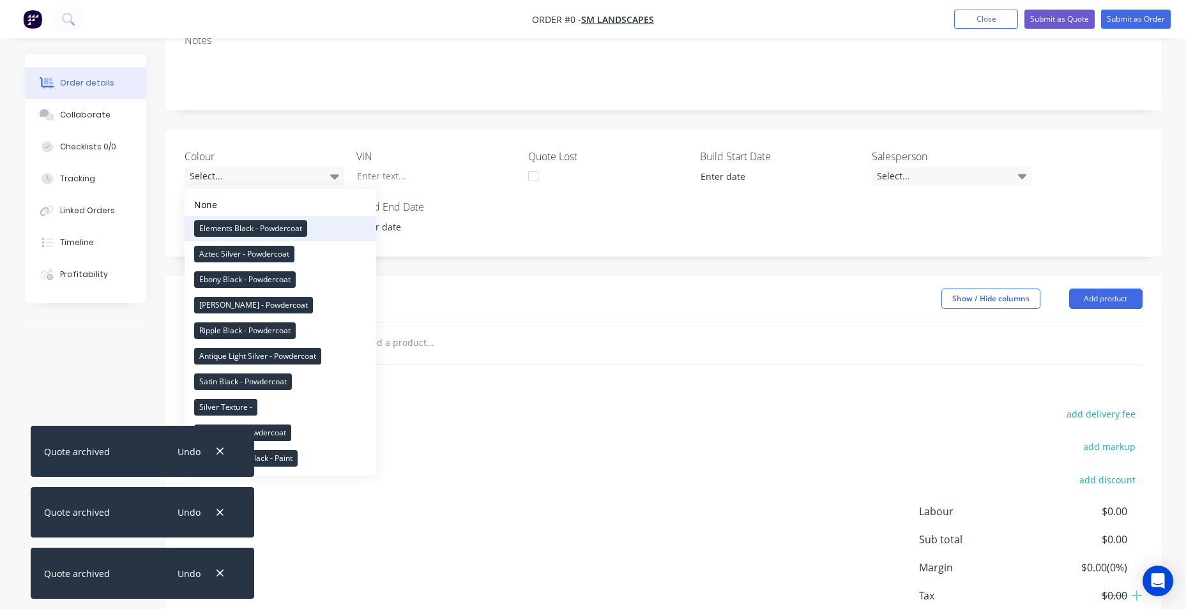
click at [288, 228] on div "Elements Black - Powdercoat" at bounding box center [250, 228] width 113 height 17
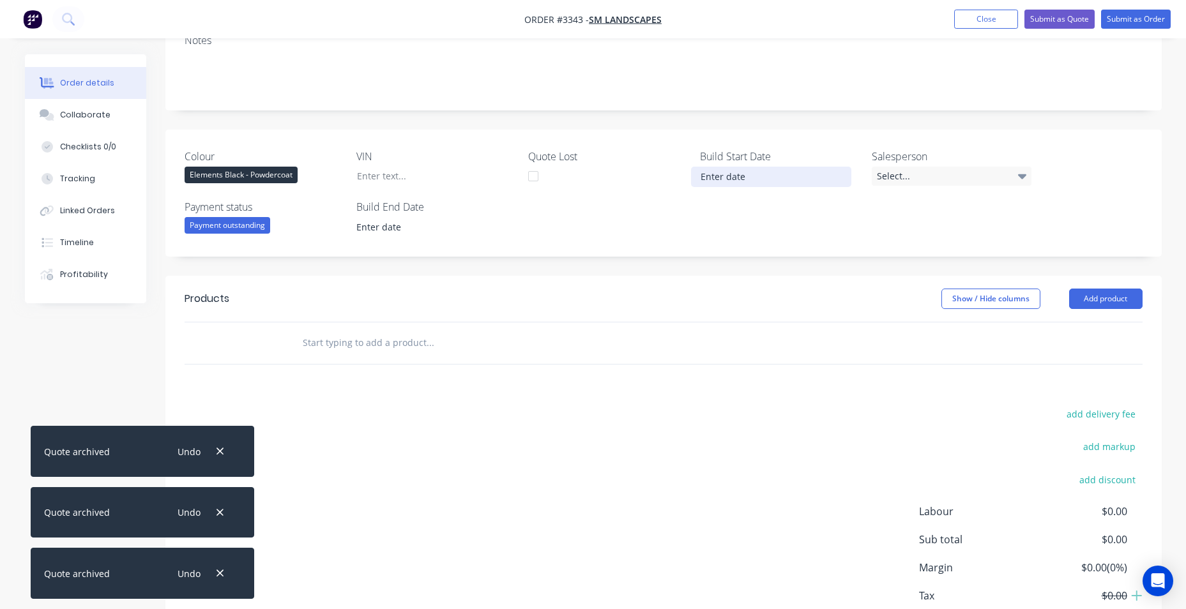
click at [733, 184] on input at bounding box center [771, 176] width 159 height 19
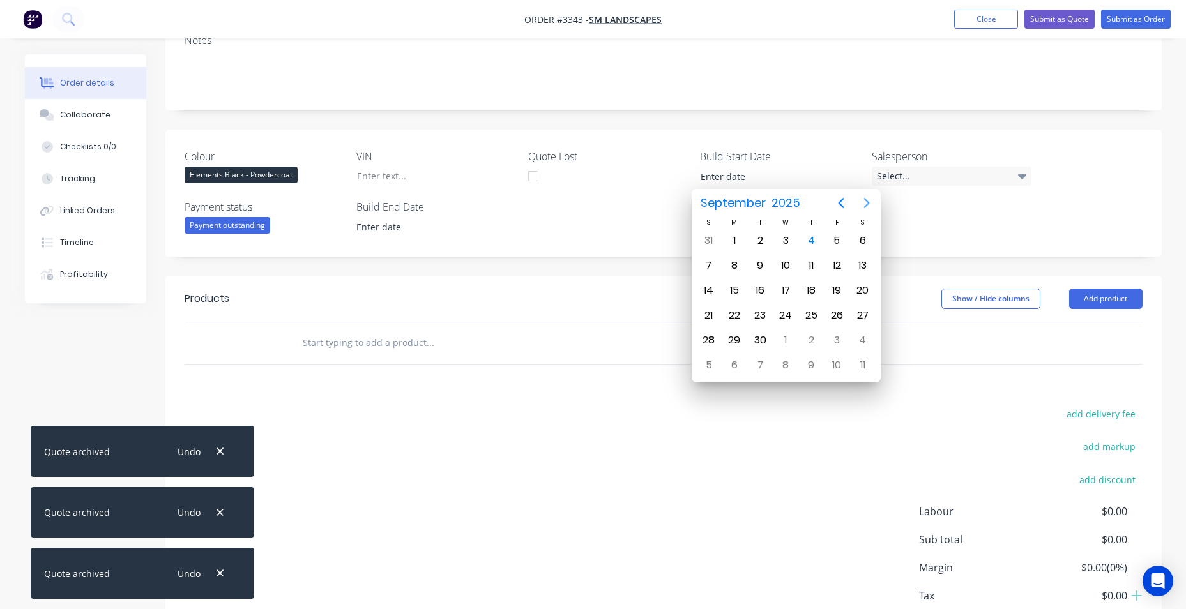
click at [868, 200] on icon "Next page" at bounding box center [866, 202] width 15 height 15
click at [758, 174] on input at bounding box center [771, 176] width 159 height 19
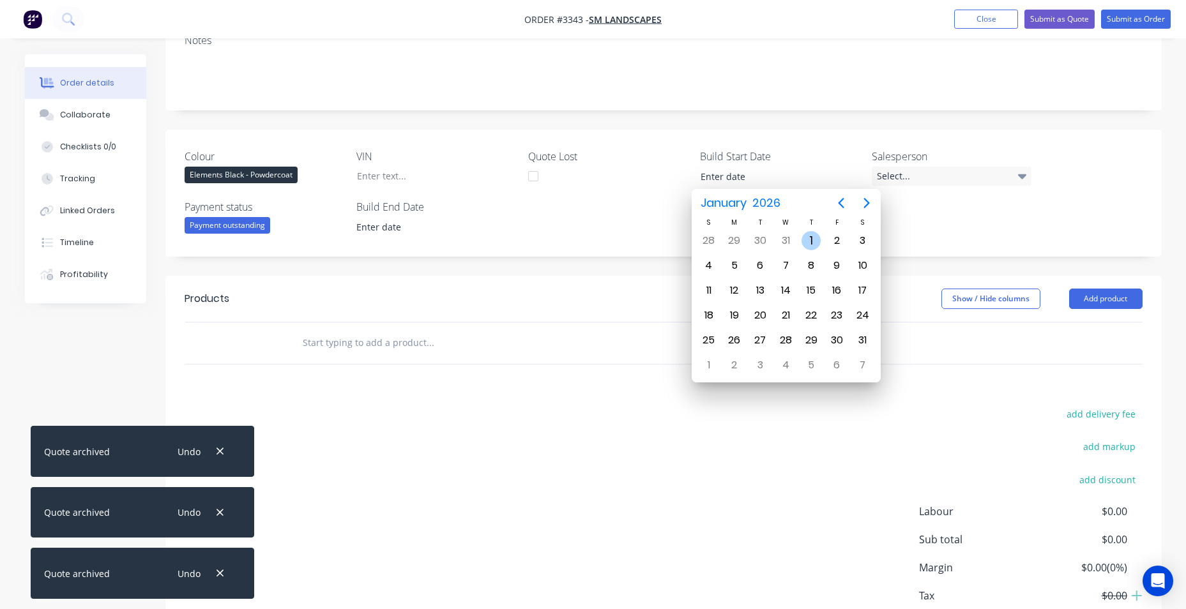
click at [816, 243] on div "1" at bounding box center [811, 240] width 19 height 19
type input "[DATE]"
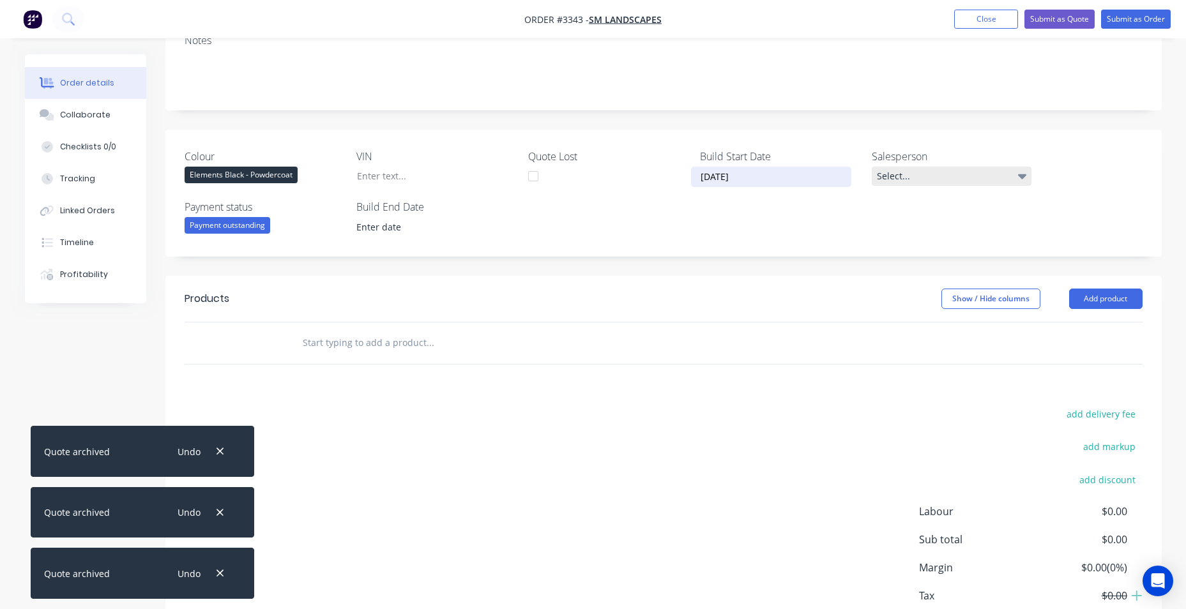
click at [933, 175] on div "Select..." at bounding box center [952, 176] width 160 height 19
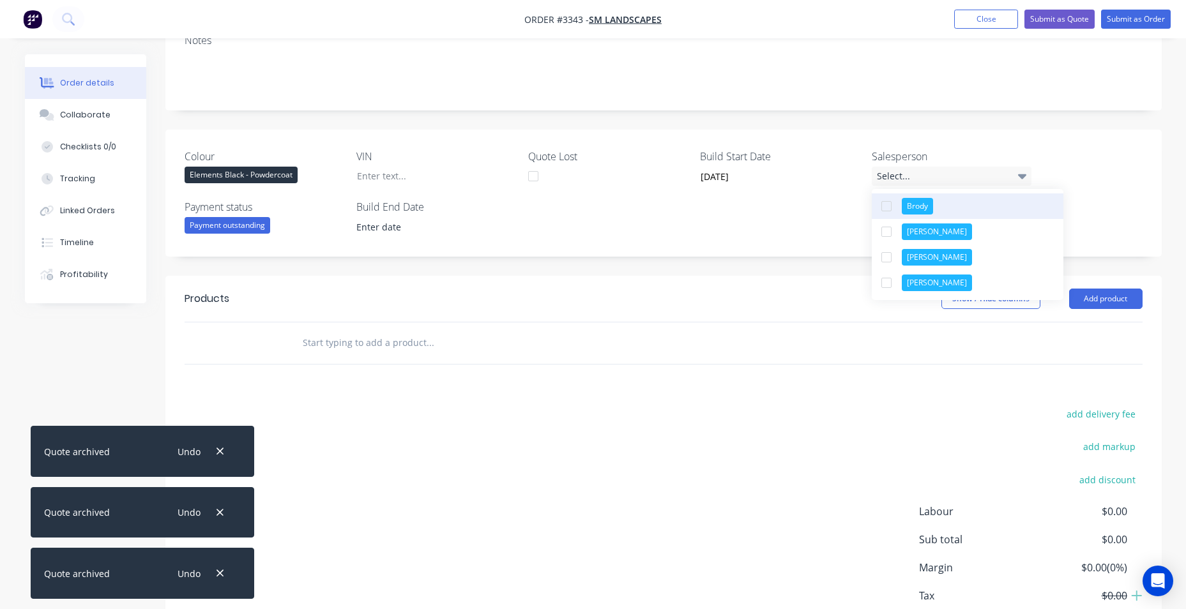
click at [923, 211] on div "Brody" at bounding box center [917, 206] width 31 height 17
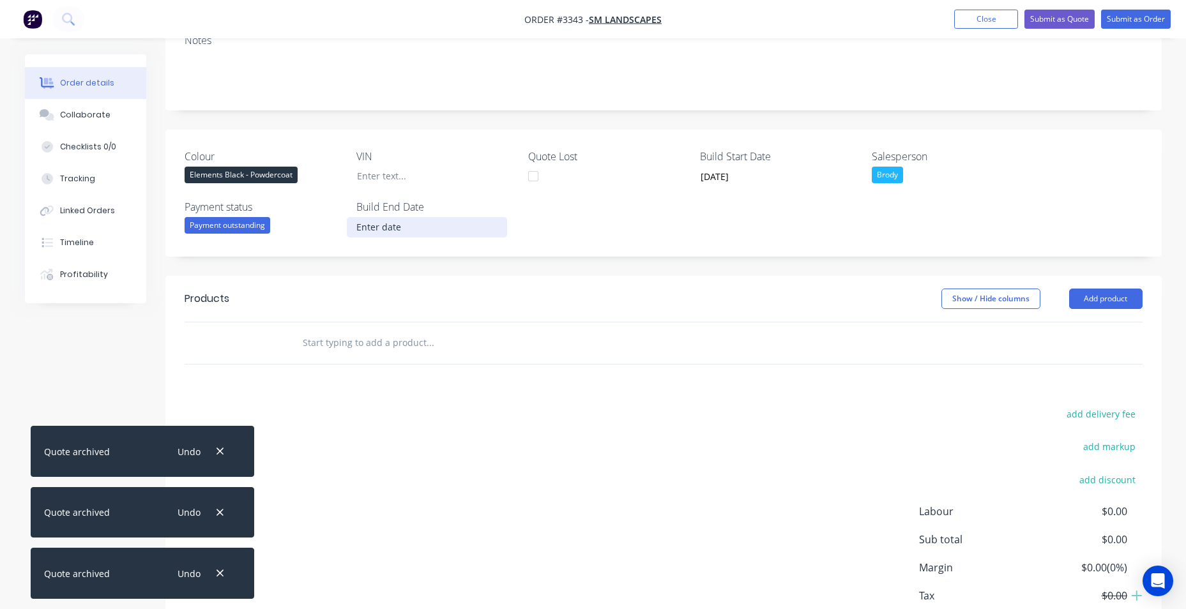
click at [395, 218] on input at bounding box center [426, 227] width 159 height 19
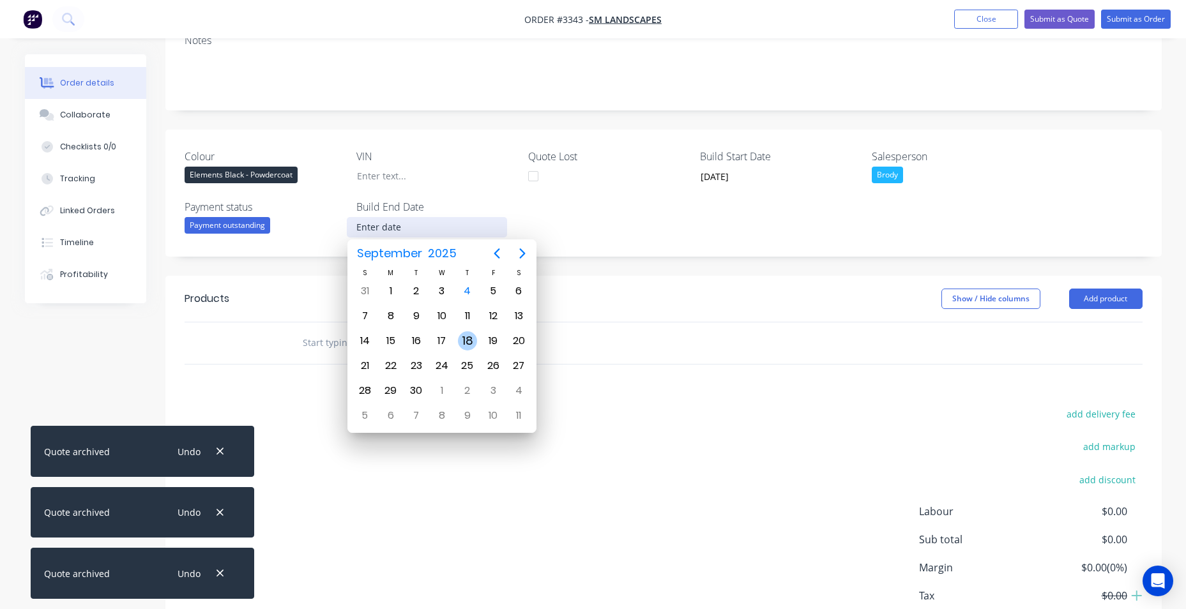
click at [465, 341] on div "18" at bounding box center [467, 340] width 19 height 19
type input "[DATE]"
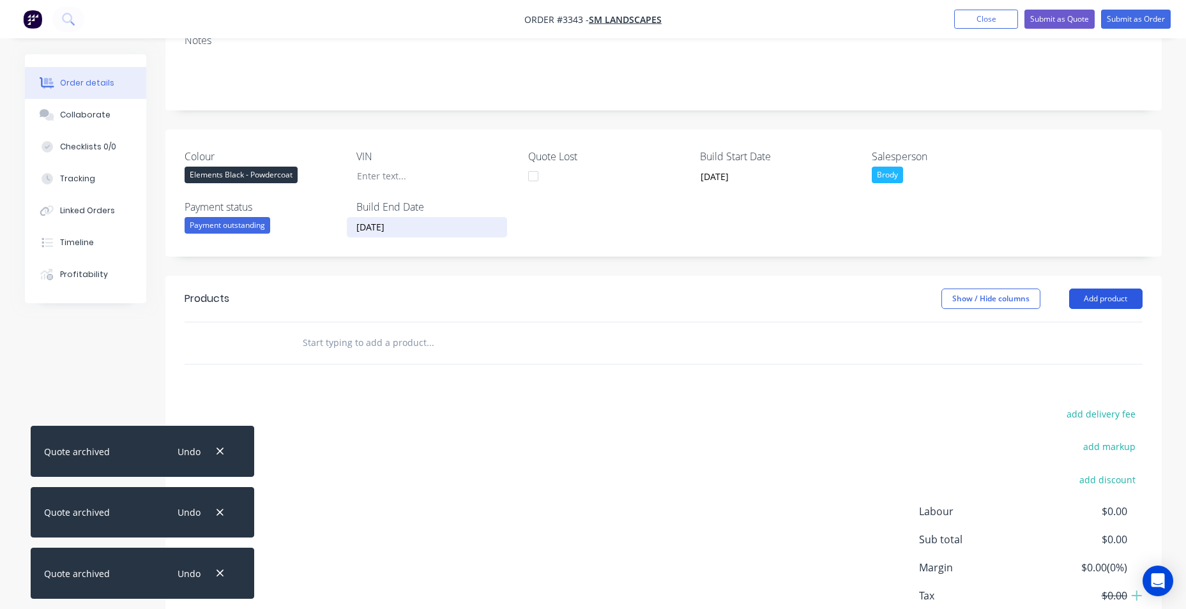
click at [1087, 300] on button "Add product" at bounding box center [1105, 299] width 73 height 20
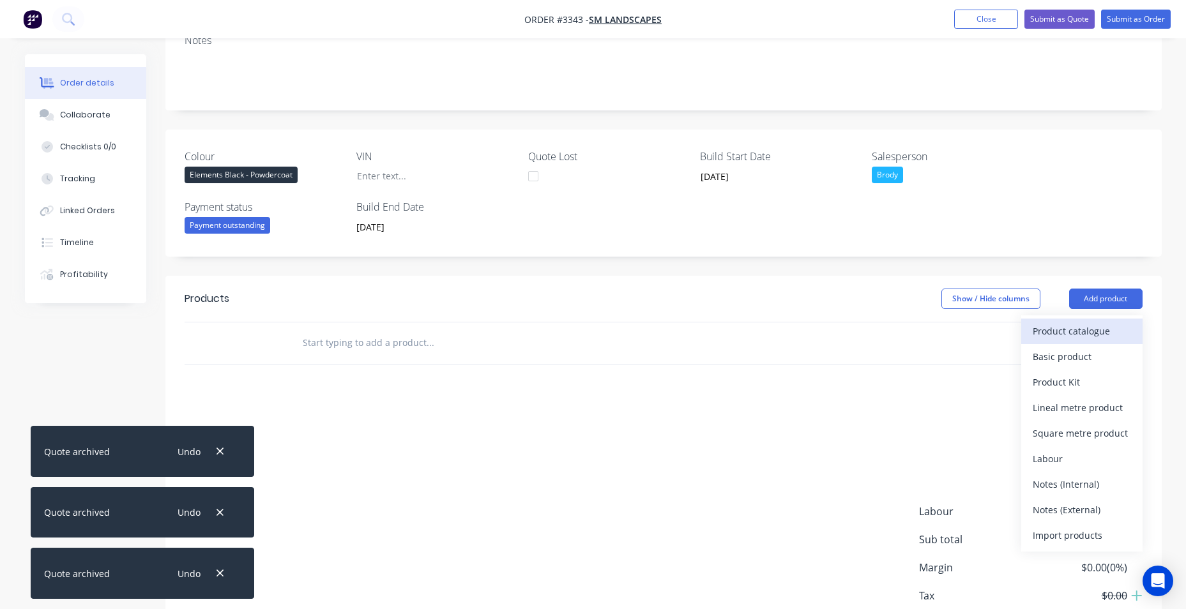
click at [1066, 328] on div "Product catalogue" at bounding box center [1082, 331] width 98 height 19
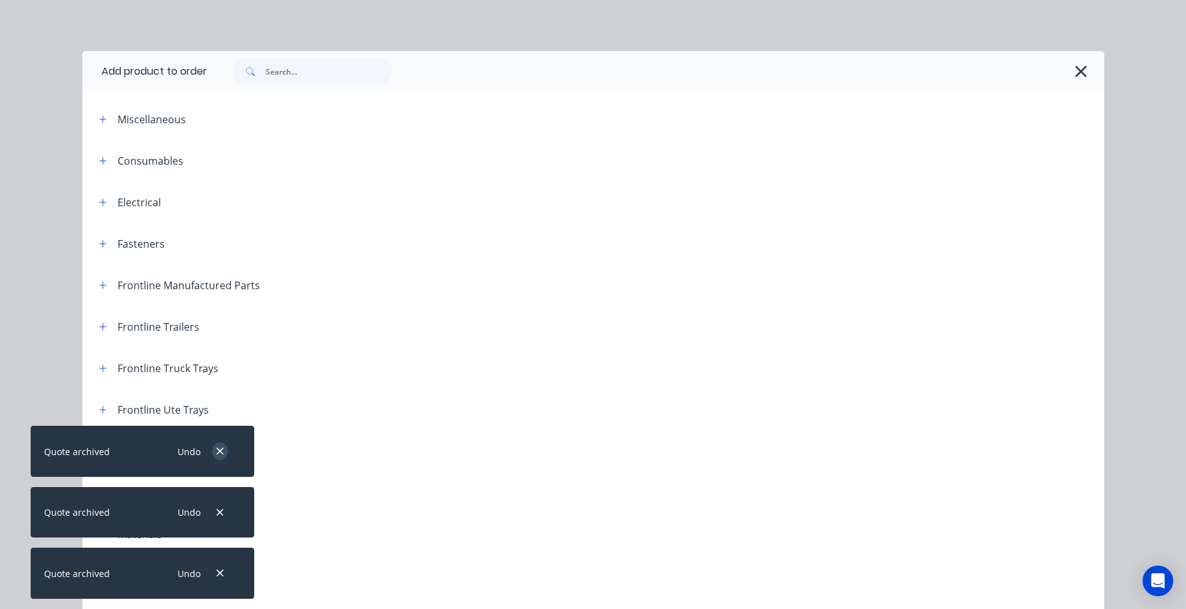
click at [220, 447] on icon "button" at bounding box center [220, 451] width 8 height 11
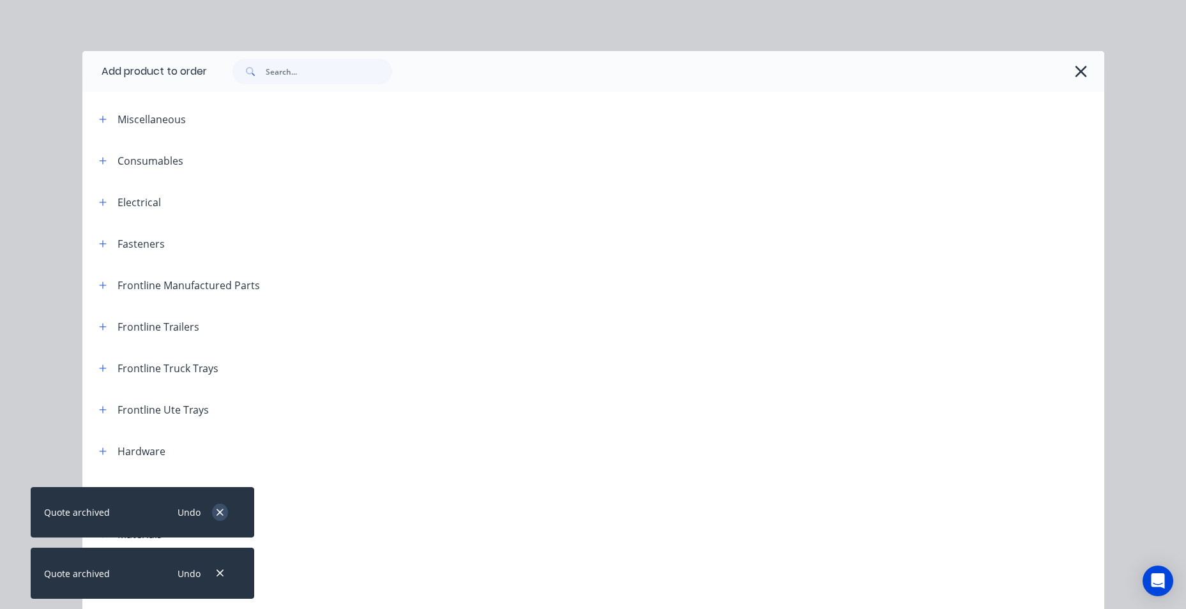
click at [218, 511] on icon "button" at bounding box center [220, 512] width 7 height 7
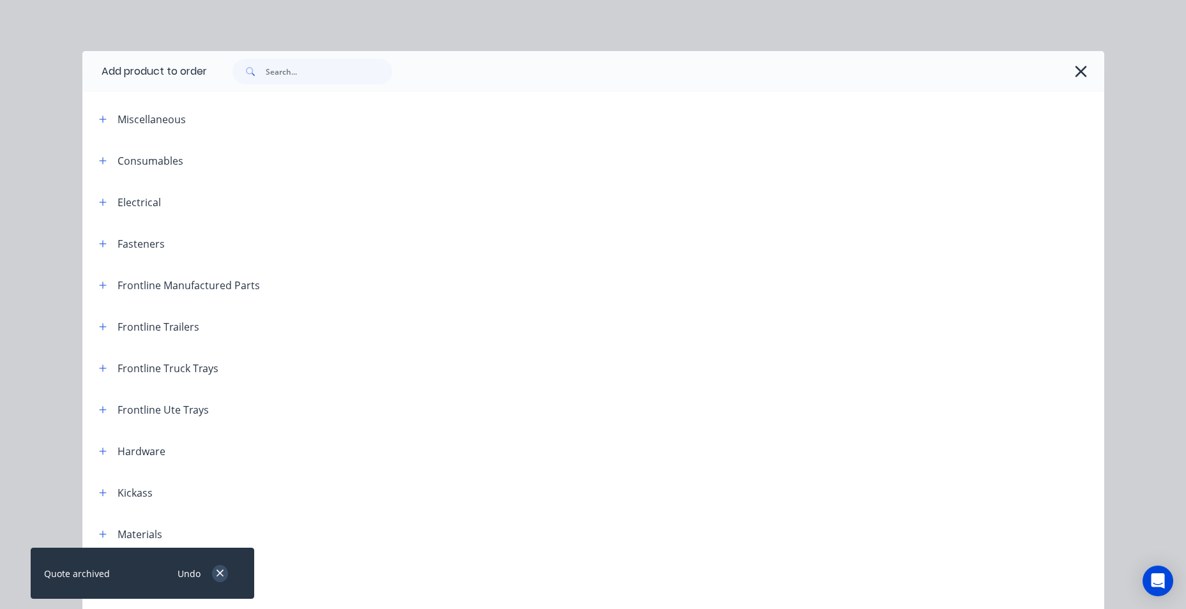
click at [211, 574] on div "Undo" at bounding box center [199, 574] width 83 height 33
click at [217, 574] on icon "button" at bounding box center [220, 573] width 8 height 11
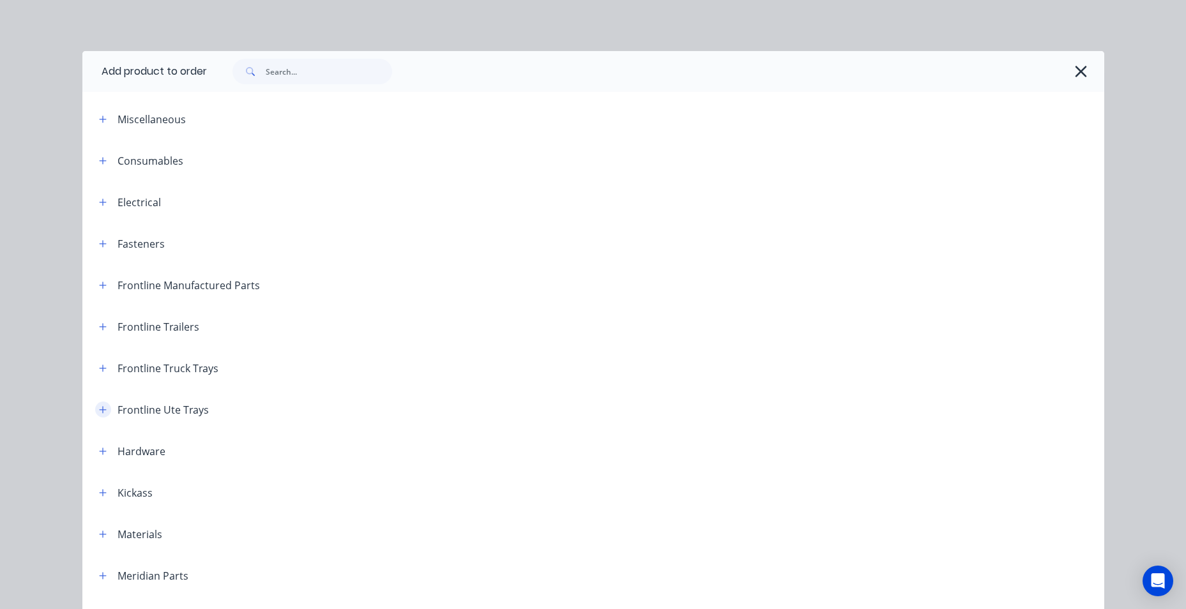
click at [99, 412] on icon "button" at bounding box center [103, 410] width 8 height 9
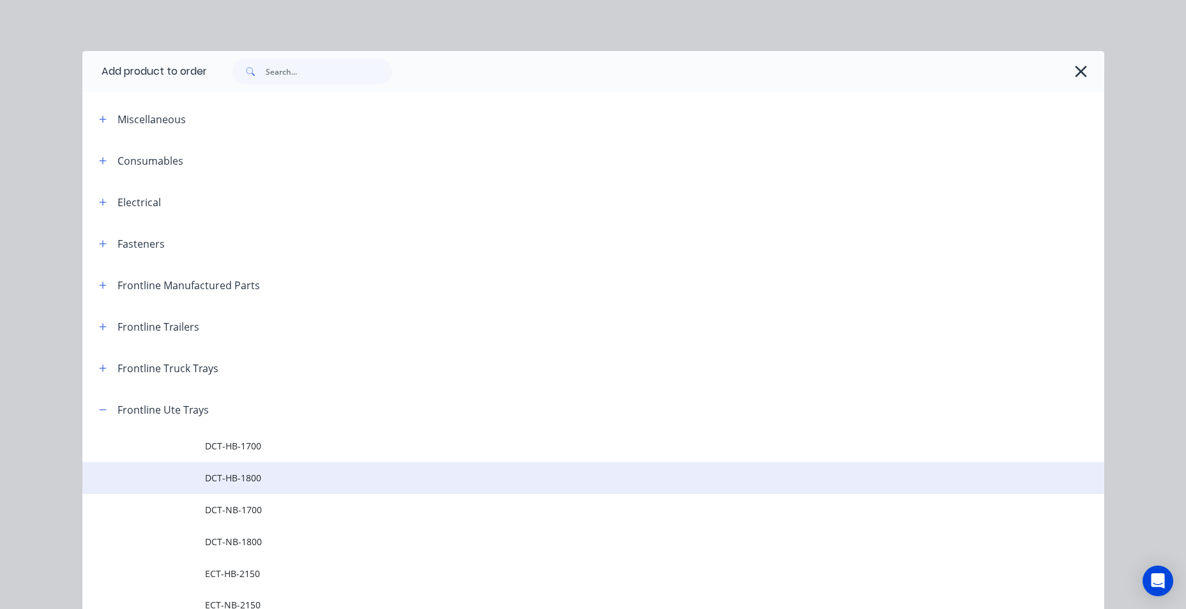
click at [340, 472] on span "DCT-HB-1800" at bounding box center [564, 477] width 719 height 13
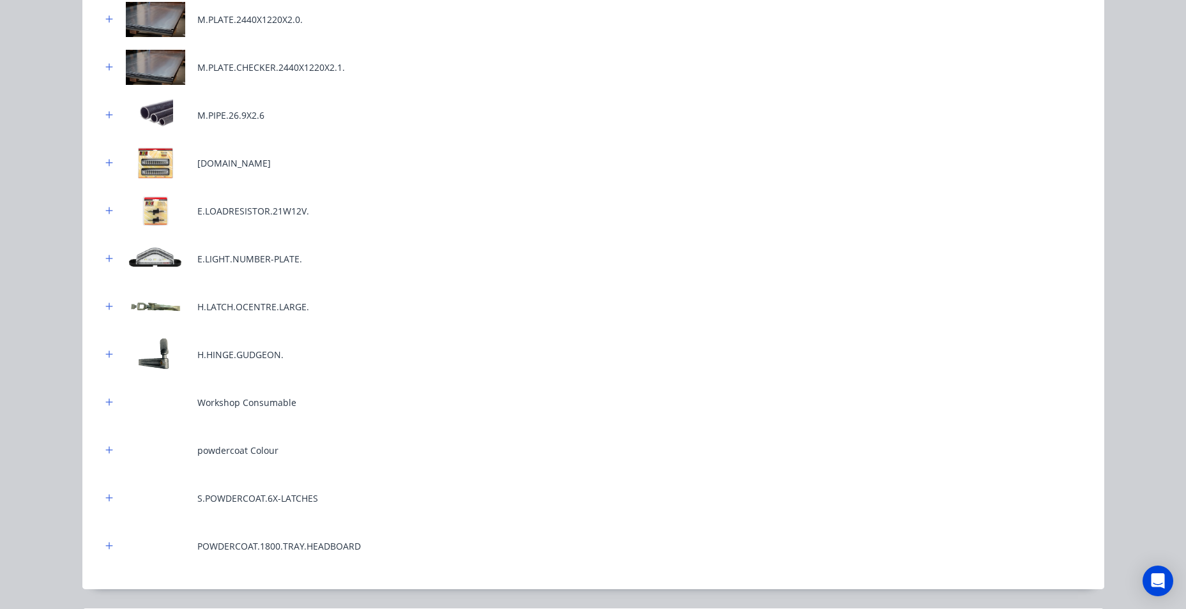
scroll to position [632, 0]
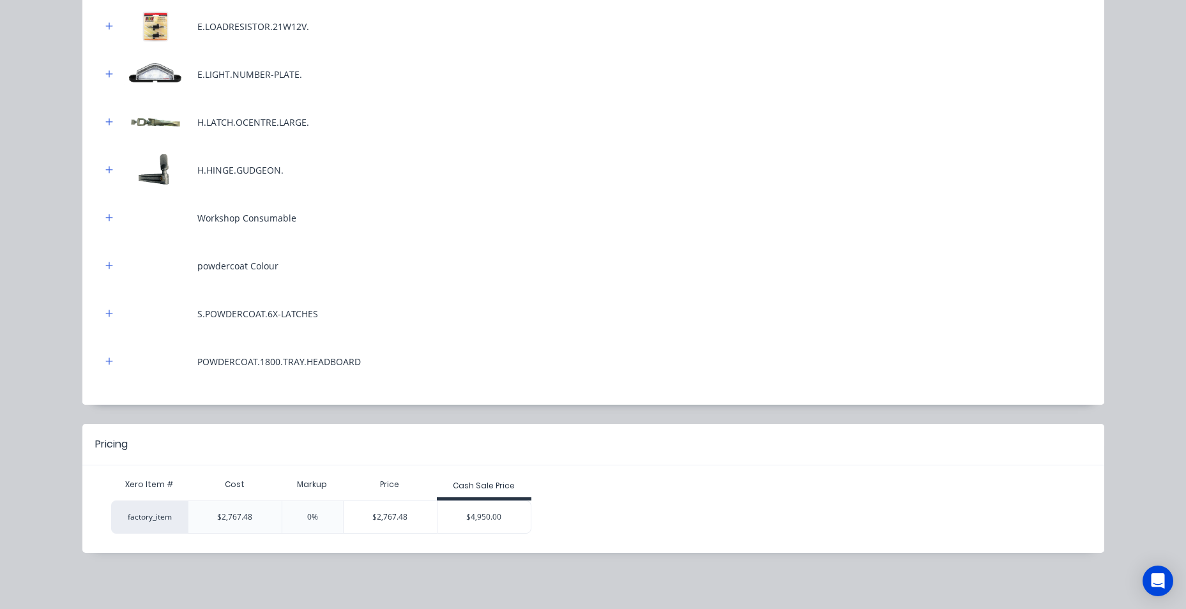
drag, startPoint x: 474, startPoint y: 520, endPoint x: 464, endPoint y: 525, distance: 10.9
click at [471, 522] on div "$4,950.00" at bounding box center [484, 517] width 93 height 32
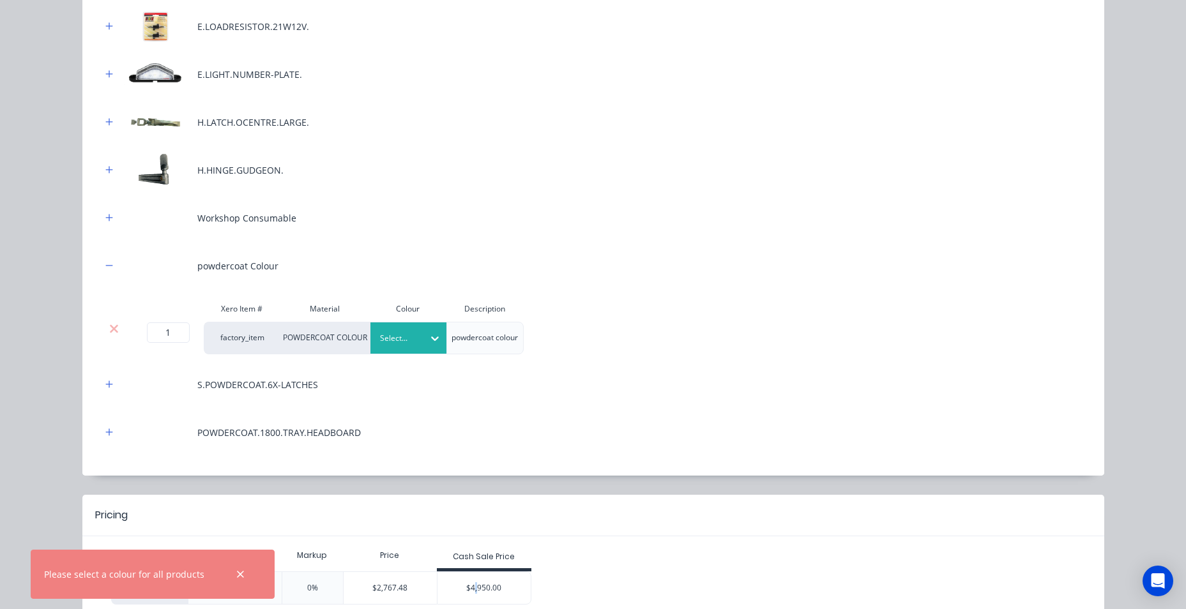
drag, startPoint x: 464, startPoint y: 525, endPoint x: 396, endPoint y: 344, distance: 193.8
click at [394, 344] on div at bounding box center [399, 338] width 38 height 14
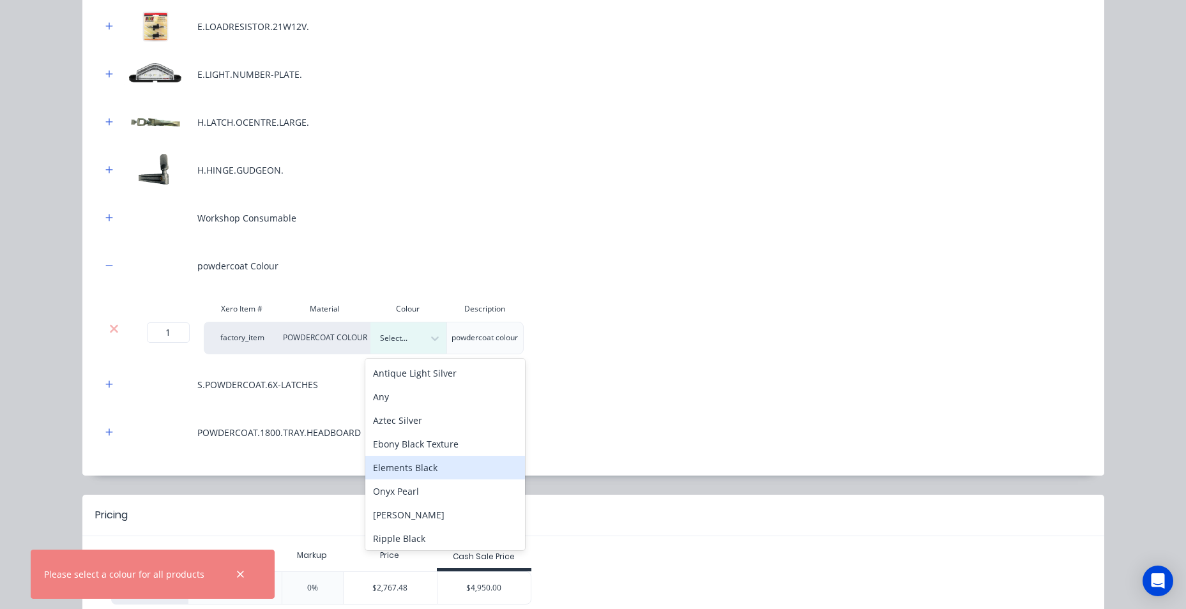
click at [422, 467] on div "Elements Black" at bounding box center [445, 468] width 160 height 24
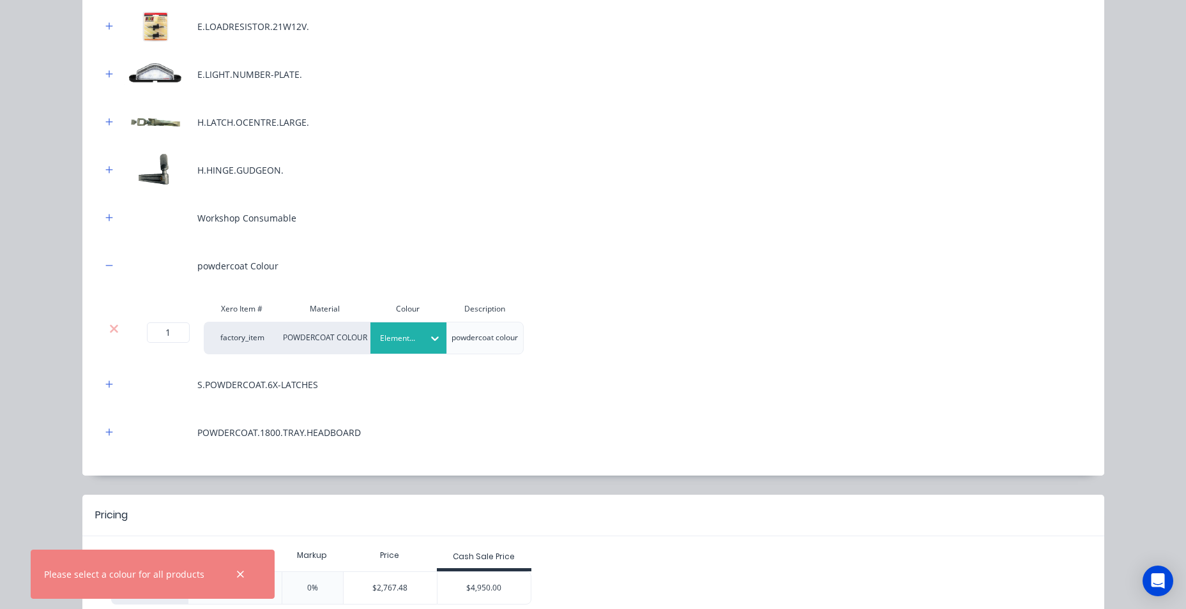
click at [542, 452] on div "Labour [DOMAIN_NAME] [DOMAIN_NAME] [DOMAIN_NAME] [DOMAIN_NAME] M.PLATE.2440X122…" at bounding box center [594, 6] width 984 height 914
click at [485, 590] on div "$4,950.00" at bounding box center [484, 588] width 93 height 32
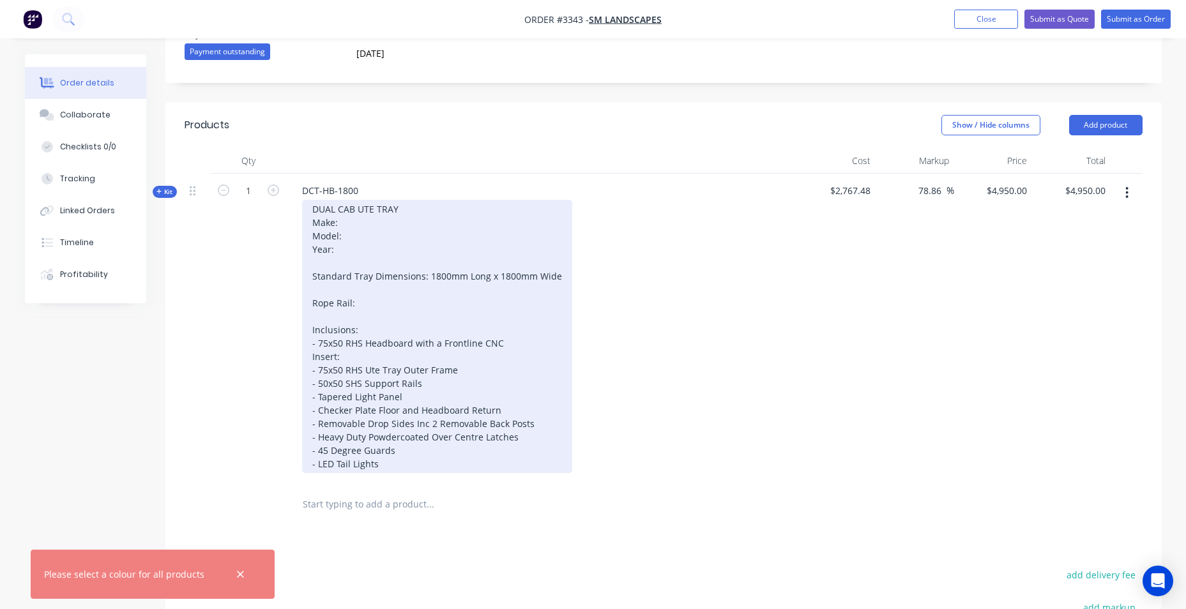
scroll to position [383, 0]
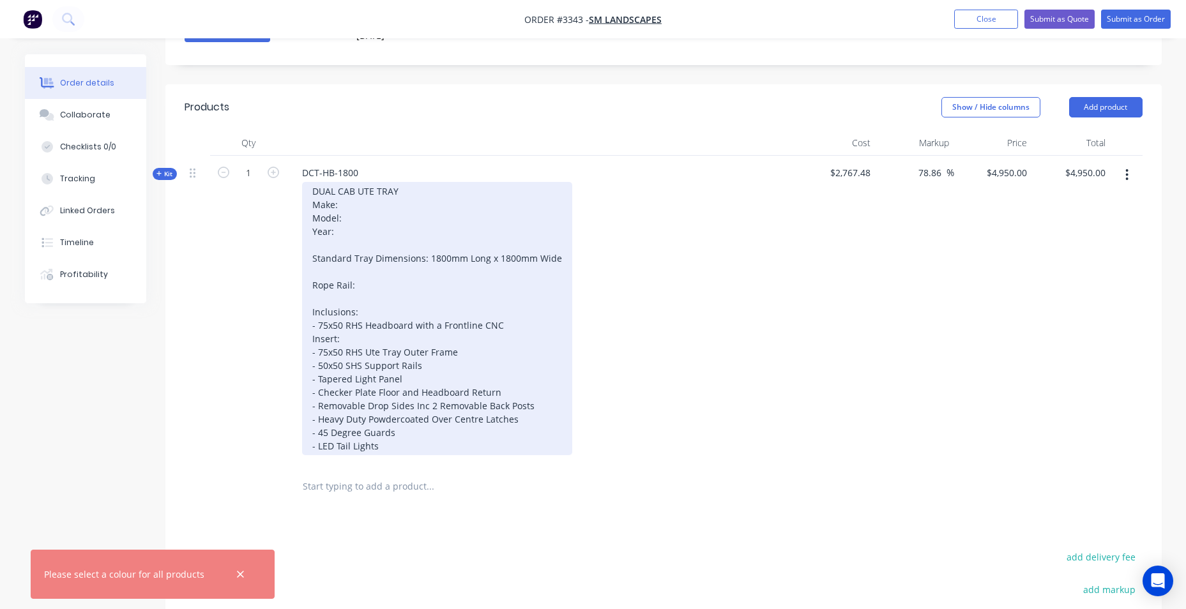
drag, startPoint x: 378, startPoint y: 215, endPoint x: 387, endPoint y: 208, distance: 11.8
click at [381, 213] on div "DUAL CAB UTE TRAY Make: Model: Year: Standard Tray Dimensions: 1800mm Long x 18…" at bounding box center [437, 318] width 270 height 273
click at [387, 208] on div "DUAL CAB UTE TRAY Make: Model: Year: Standard Tray Dimensions: 1800mm Long x 18…" at bounding box center [437, 318] width 270 height 273
click at [337, 234] on div "DUAL CAB UTE TRAY Make: Toyota Model: hilux Year: Standard Tray Dimensions: 180…" at bounding box center [437, 318] width 270 height 273
click at [386, 280] on div "DUAL CAB UTE TRAY Make: Toyota Model: hilux Year:[DATE]-[DATE] Standard Tray Di…" at bounding box center [437, 318] width 270 height 273
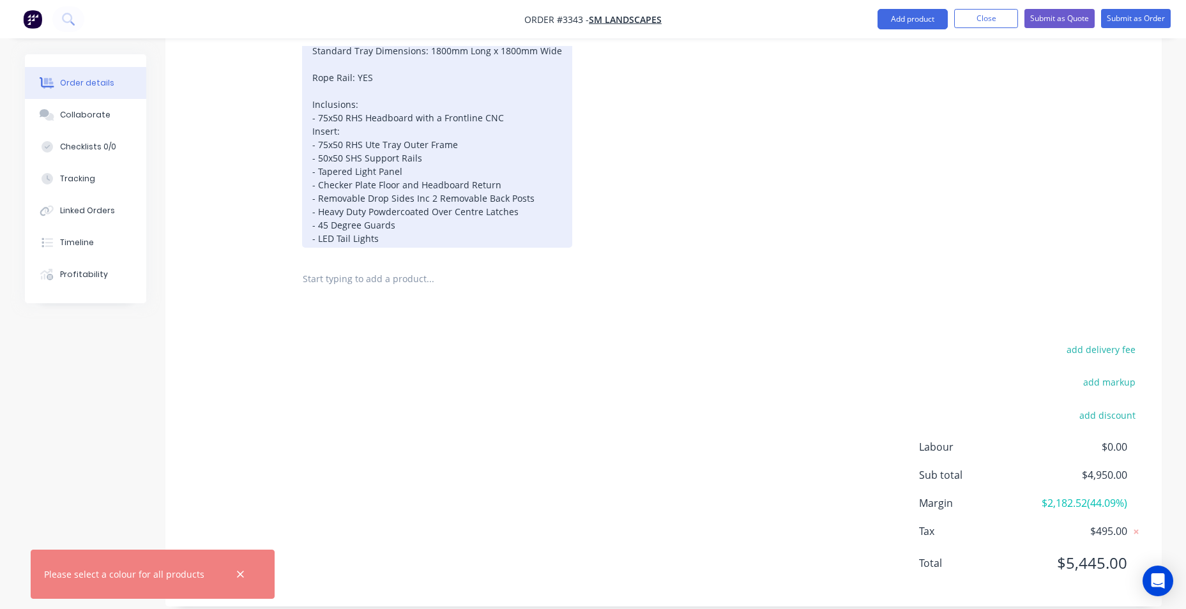
scroll to position [607, 0]
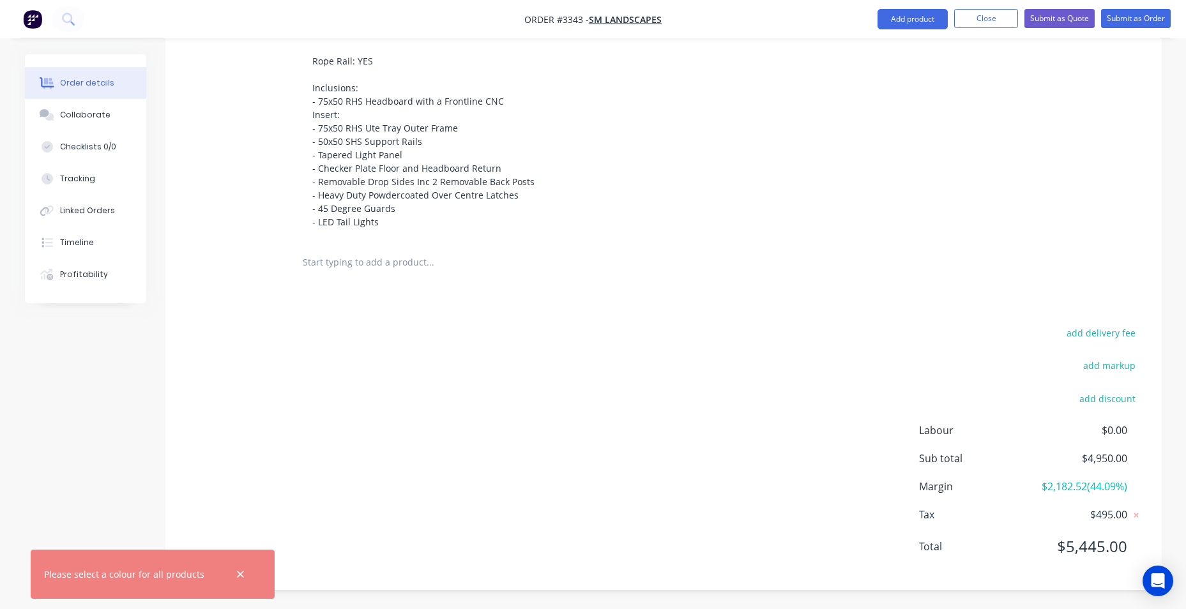
click at [395, 259] on input "text" at bounding box center [429, 263] width 255 height 26
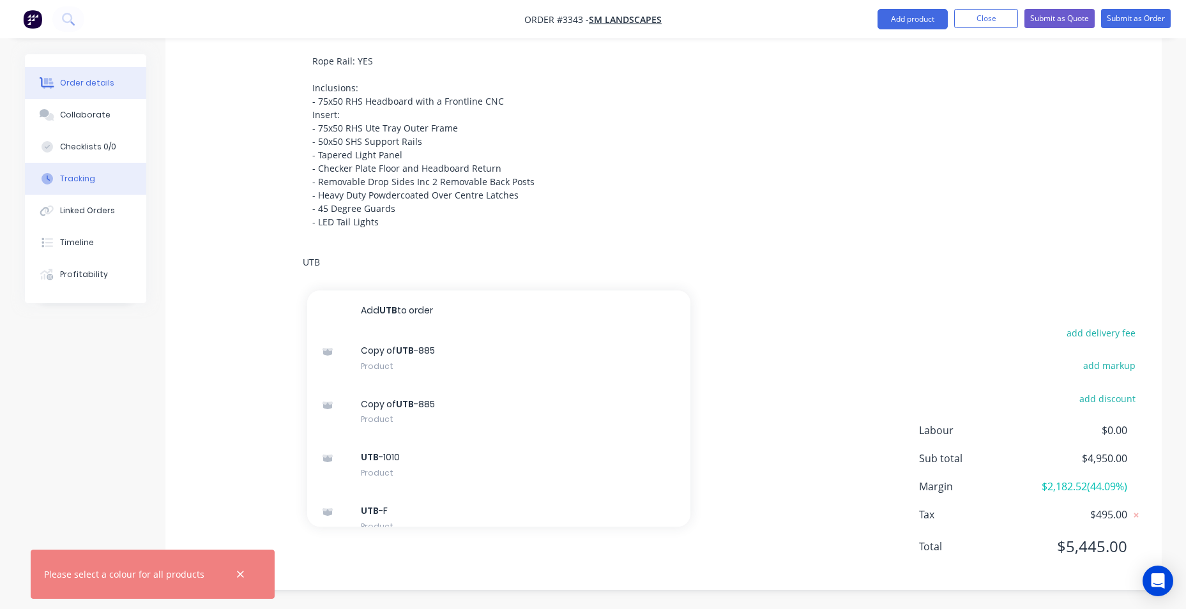
type input "UTB"
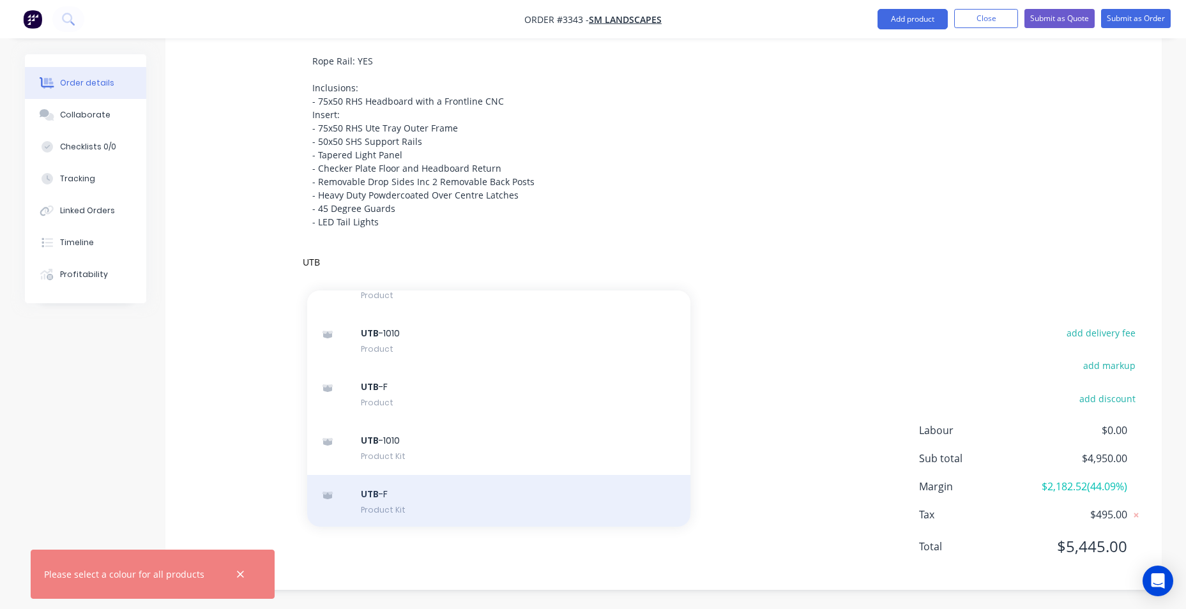
scroll to position [128, 0]
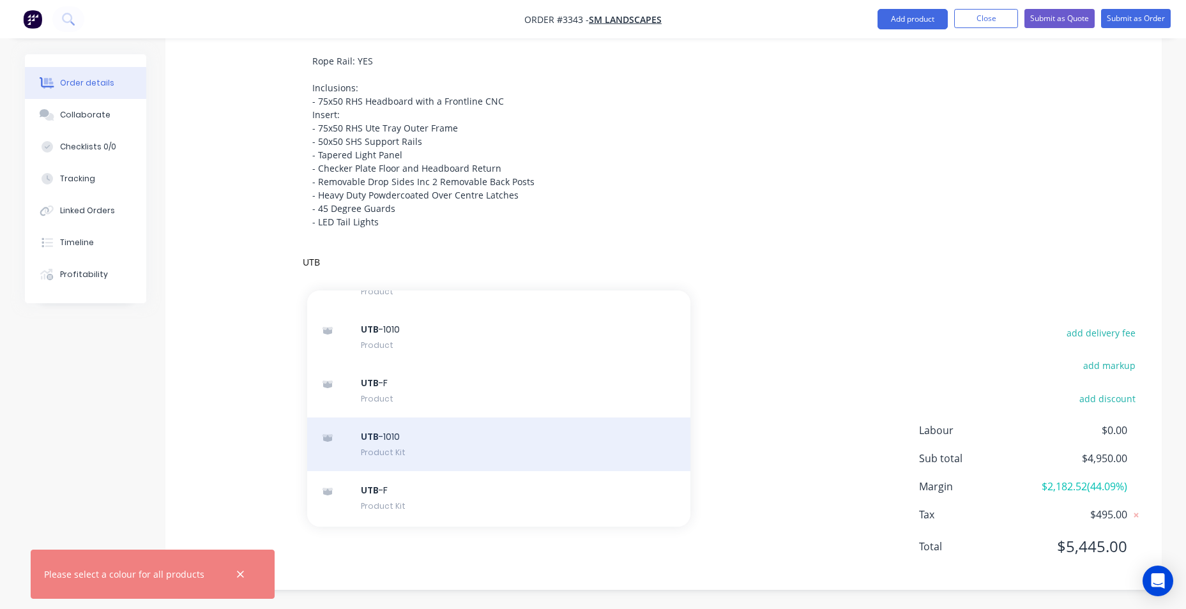
click at [489, 457] on div "UTB -1010 Product Kit" at bounding box center [498, 445] width 383 height 54
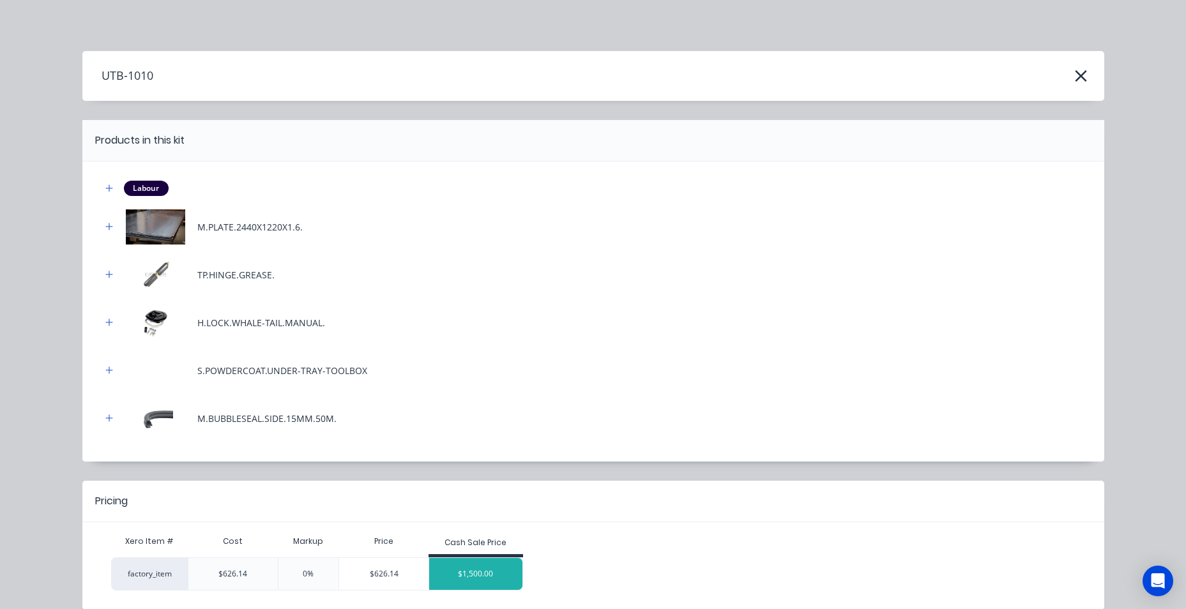
click at [484, 561] on div "$1,500.00" at bounding box center [475, 574] width 93 height 32
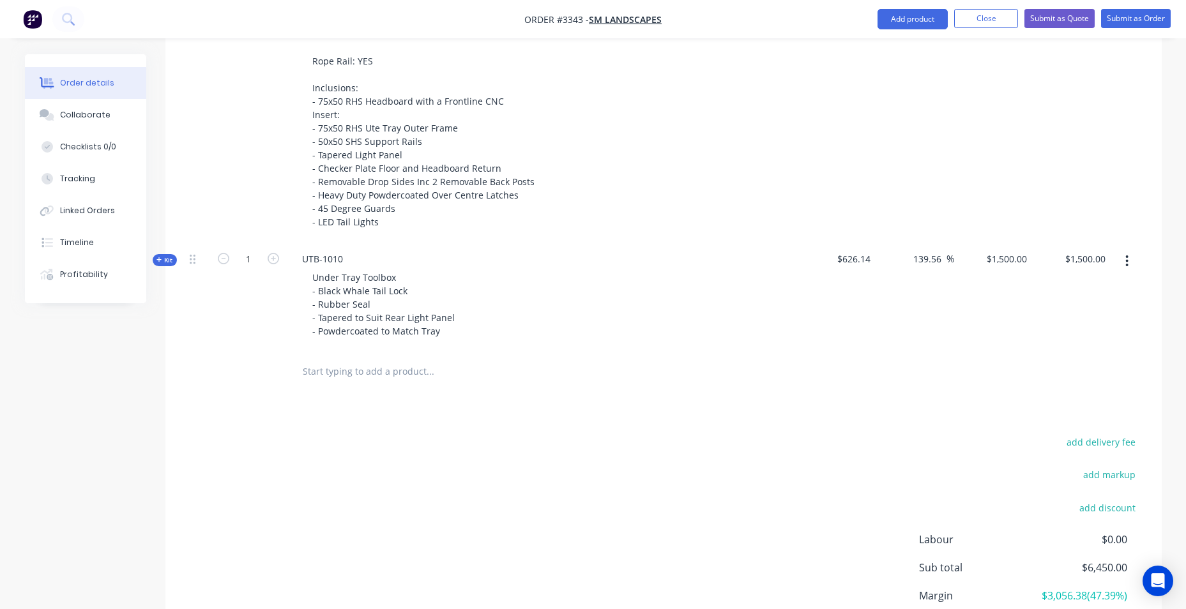
click at [413, 369] on input "text" at bounding box center [429, 372] width 255 height 26
type input "F"
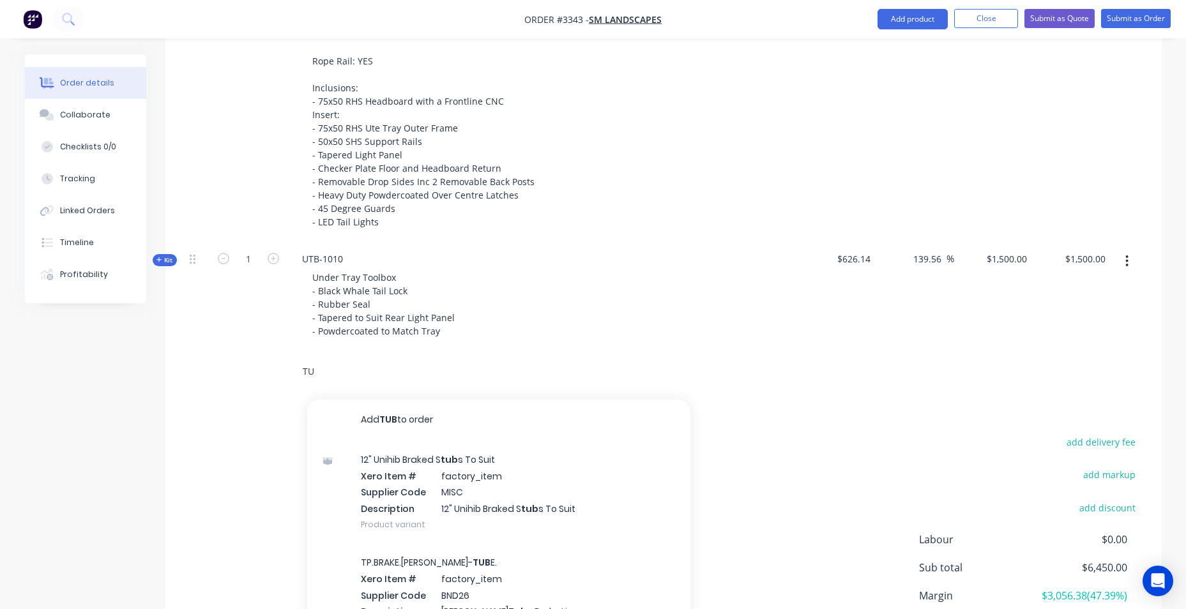
type input "T"
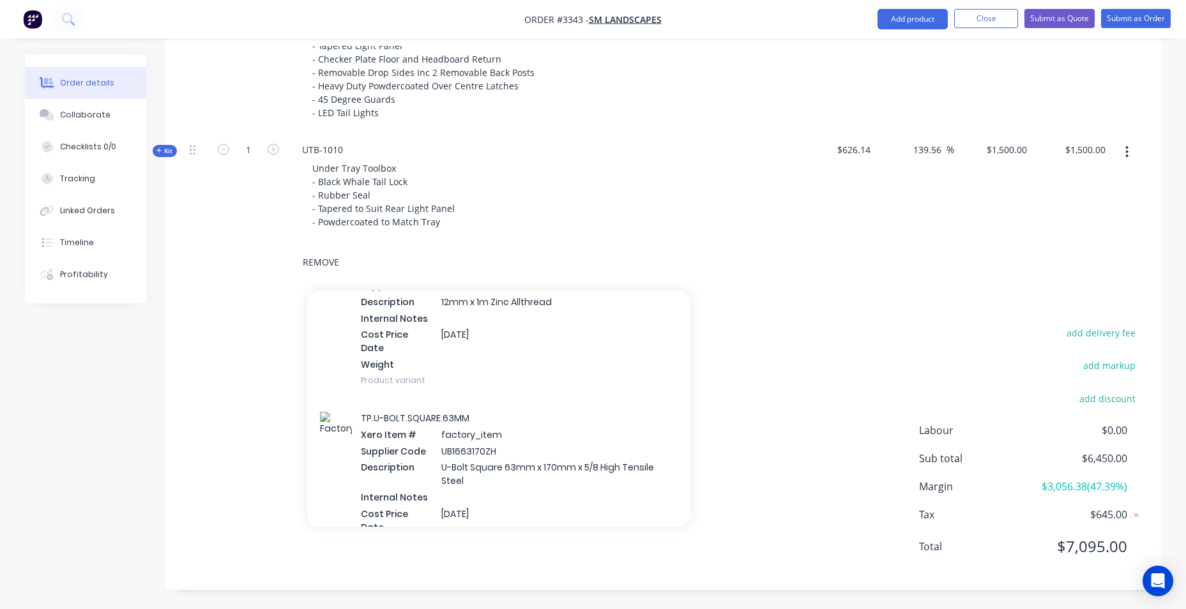
scroll to position [1852, 0]
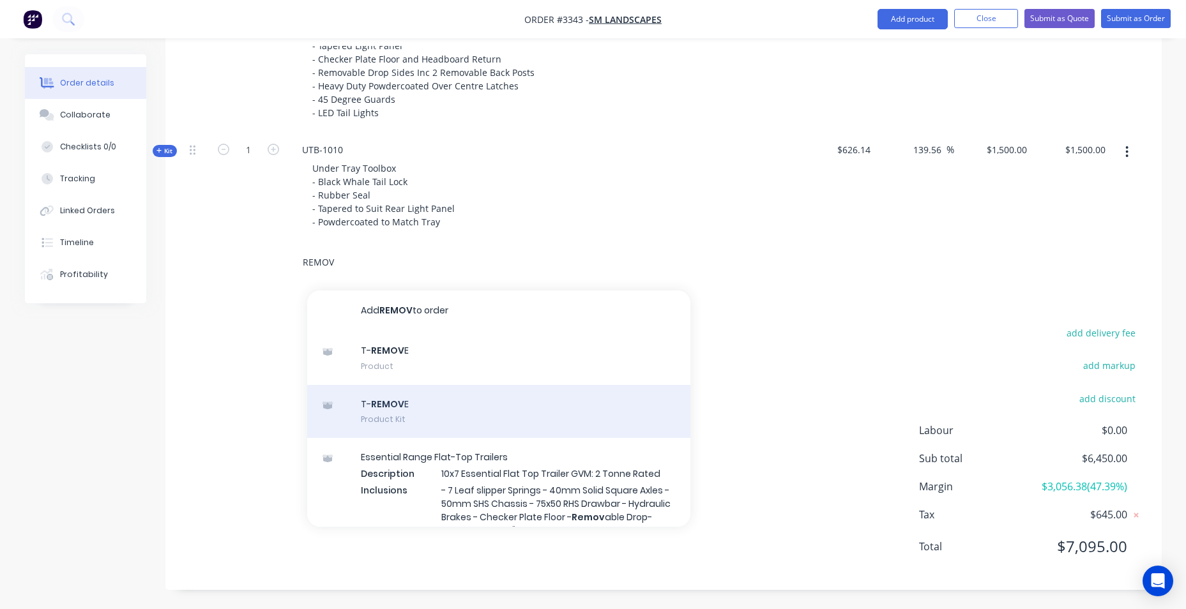
type input "REMOV"
click at [409, 418] on div "T- REMOV E Product Kit" at bounding box center [498, 412] width 383 height 54
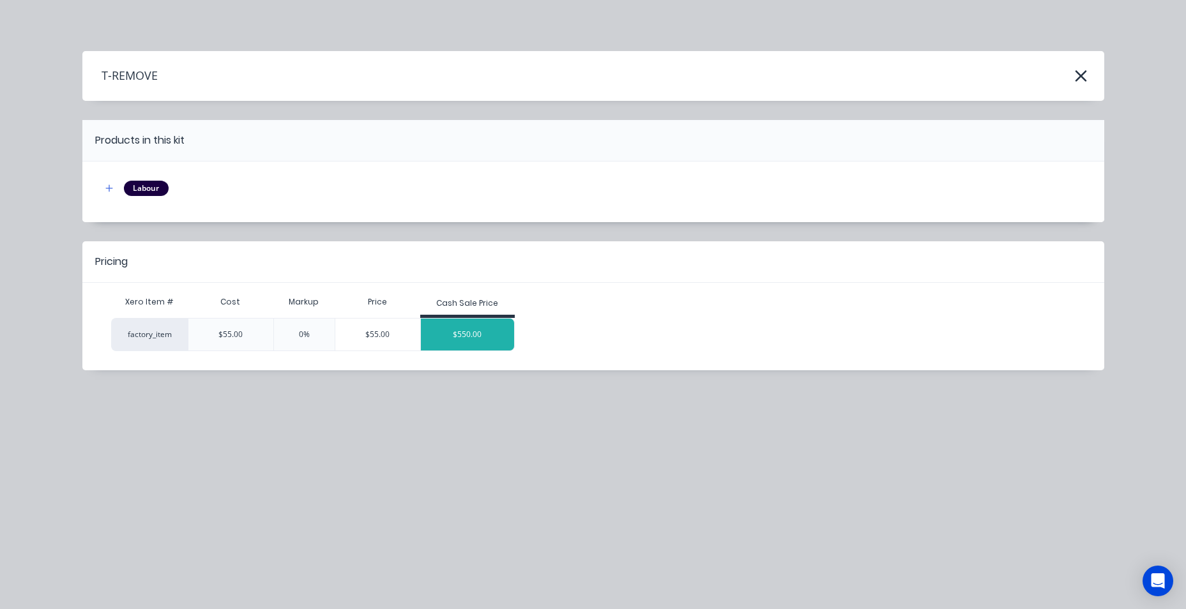
click at [494, 321] on div "$550.00" at bounding box center [467, 335] width 93 height 32
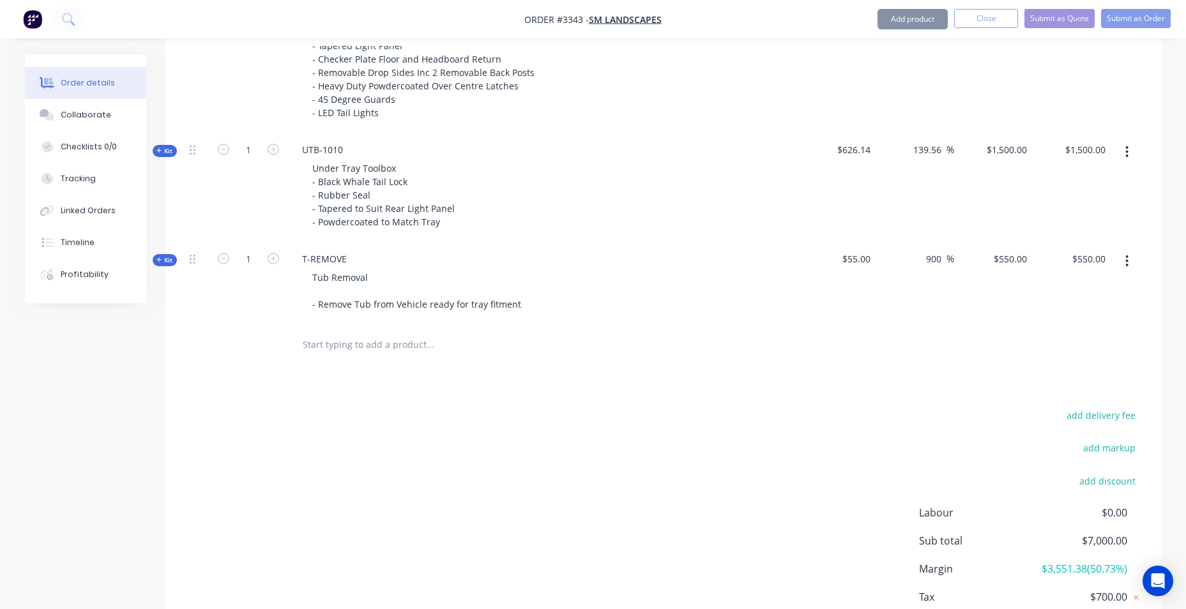
click at [349, 354] on input "text" at bounding box center [429, 345] width 255 height 26
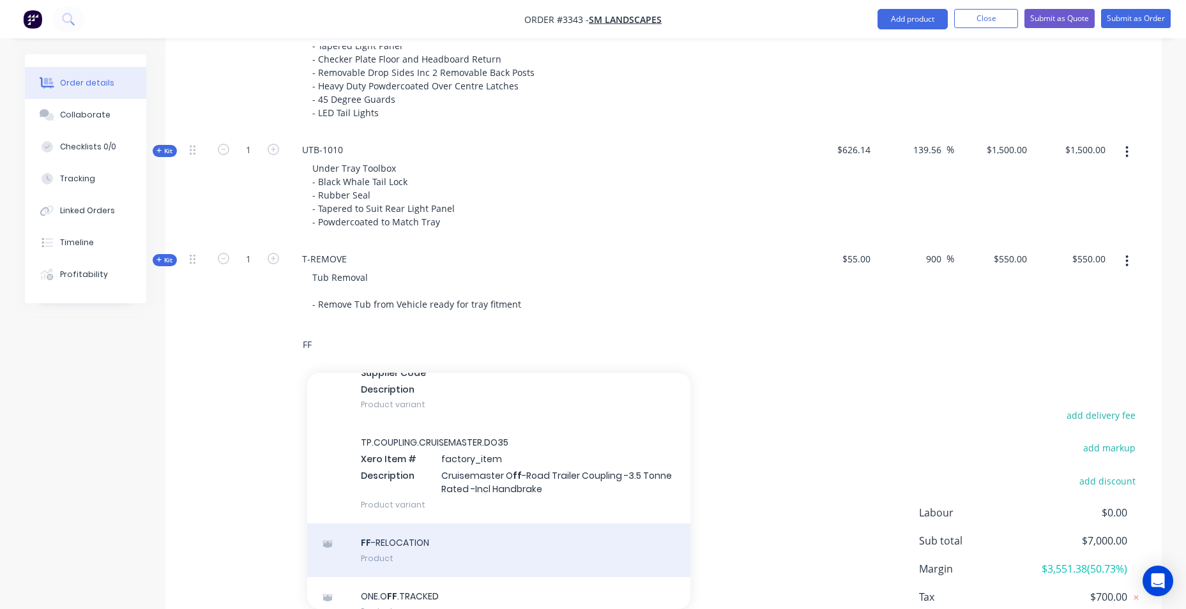
scroll to position [639, 0]
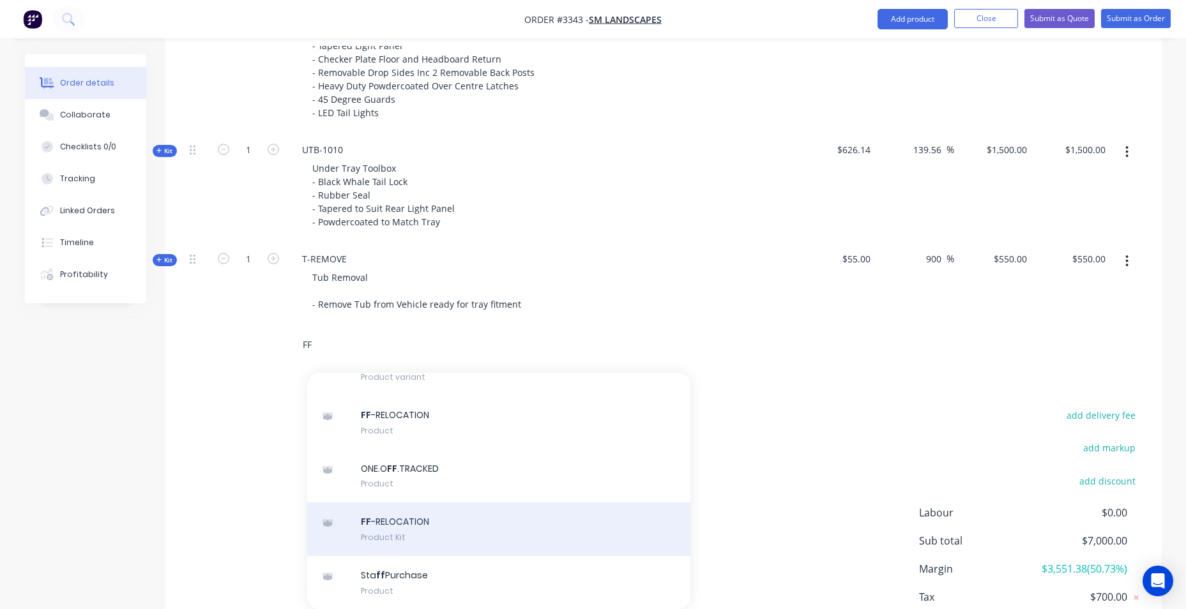
type input "FF"
click at [482, 512] on div "FF -RELOCATION Product Kit" at bounding box center [498, 530] width 383 height 54
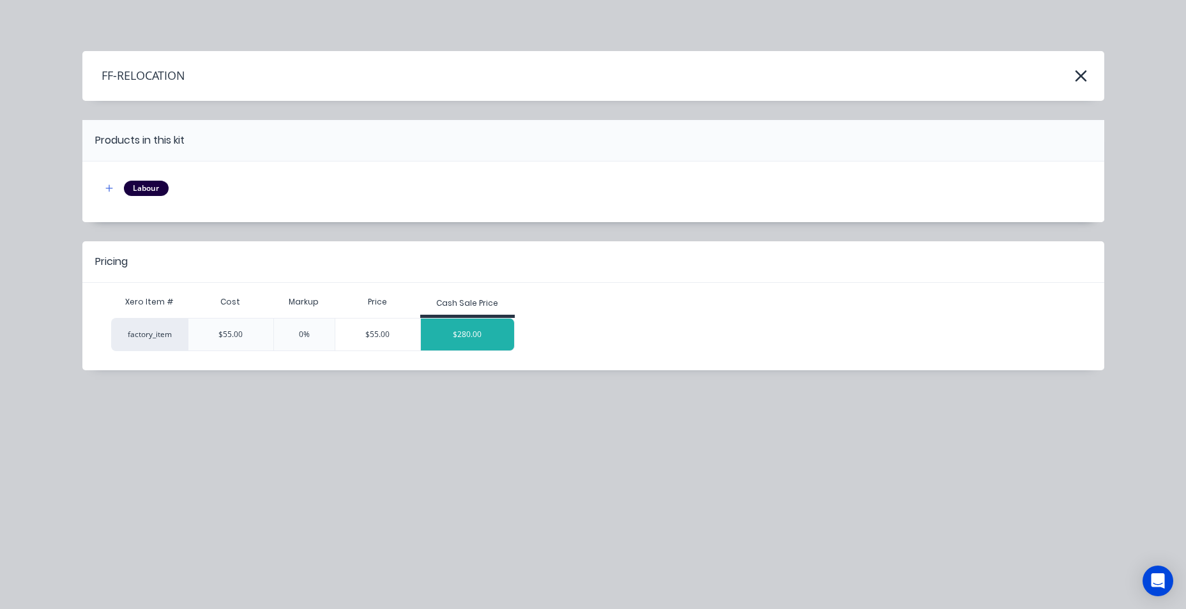
click at [447, 333] on div "$280.00" at bounding box center [467, 335] width 93 height 32
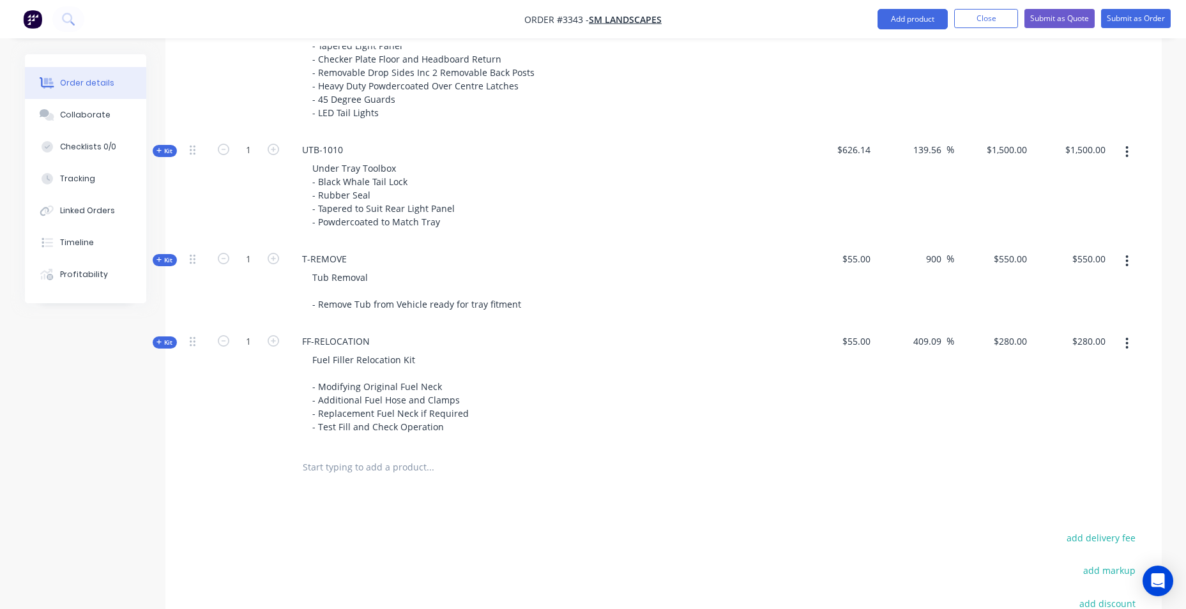
click at [385, 464] on input "text" at bounding box center [429, 468] width 255 height 26
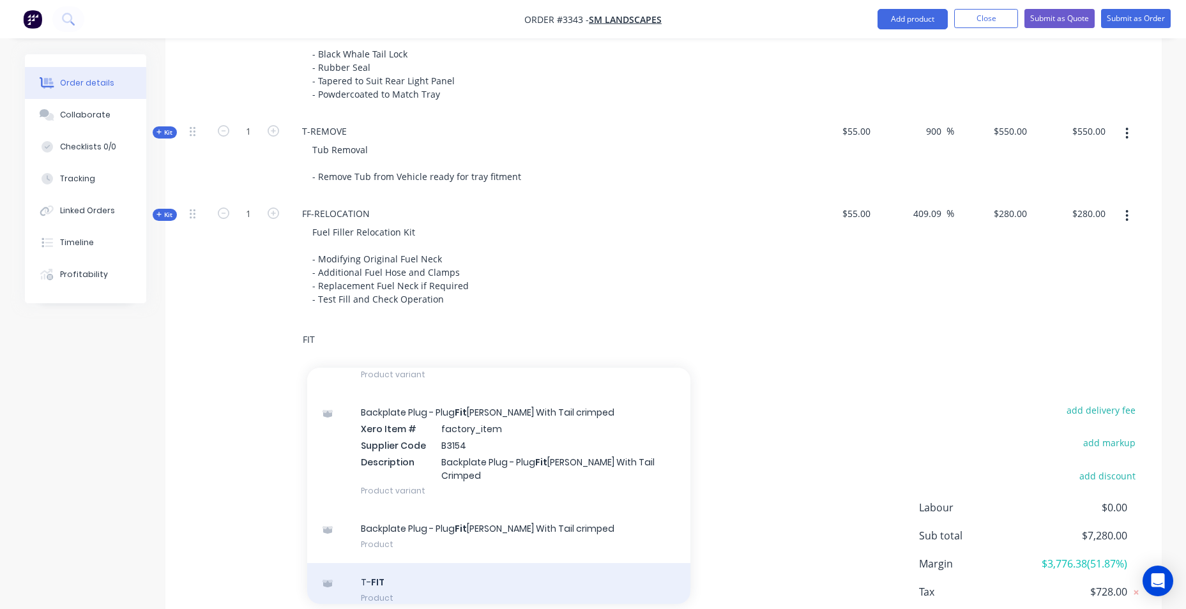
scroll to position [894, 0]
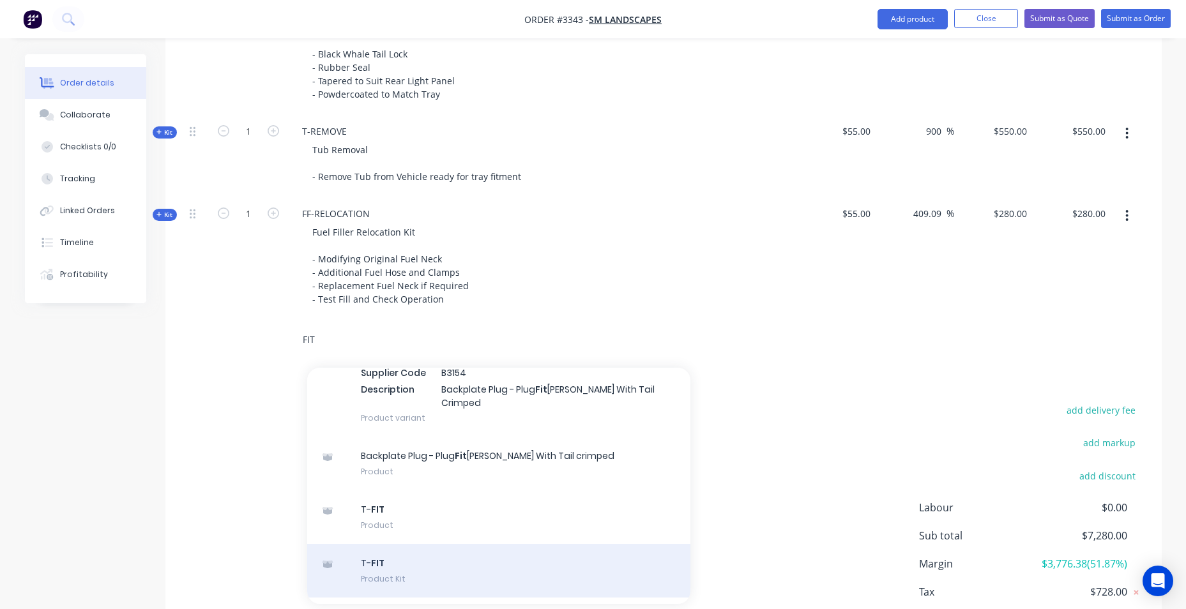
type input "FIT"
click at [443, 544] on div "T- FIT Product Kit" at bounding box center [498, 571] width 383 height 54
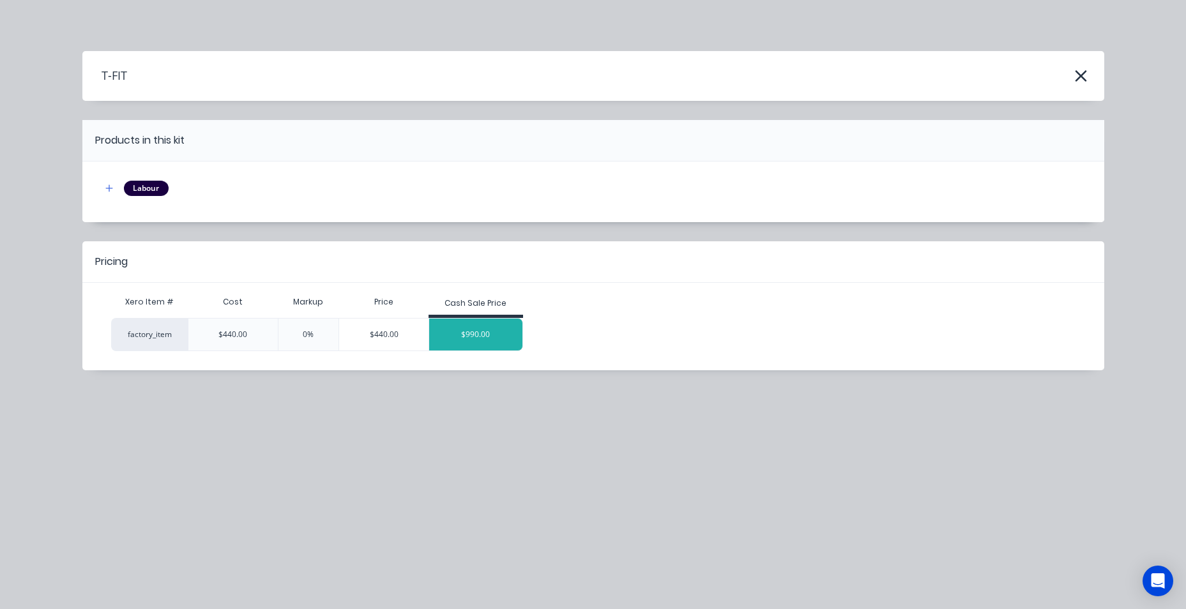
click at [481, 339] on div "$990.00" at bounding box center [475, 335] width 93 height 32
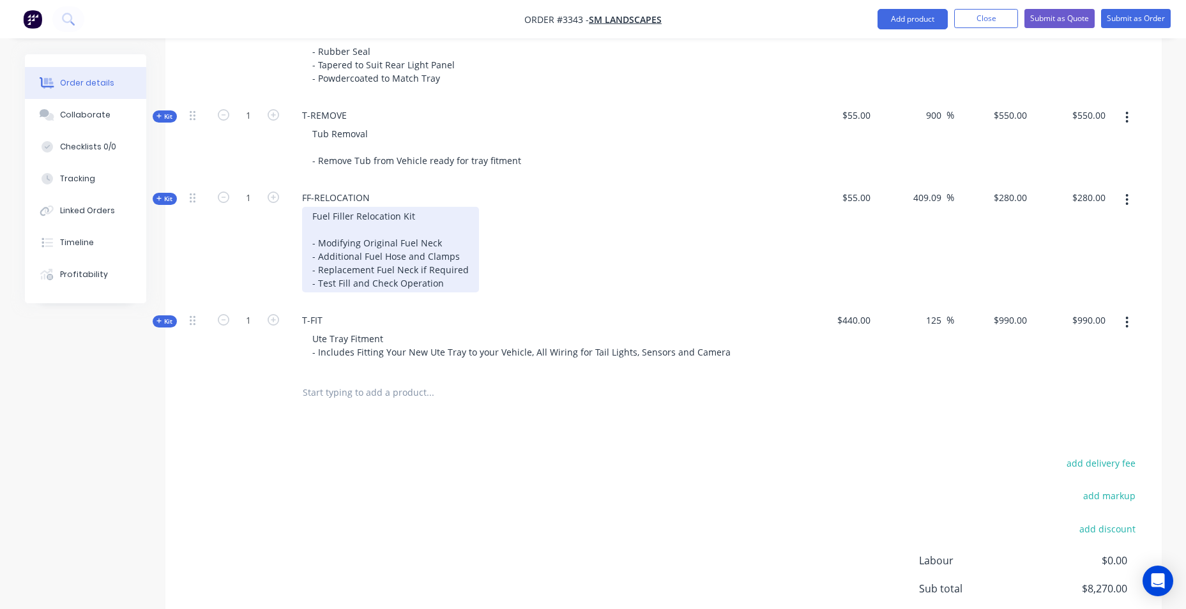
scroll to position [863, 0]
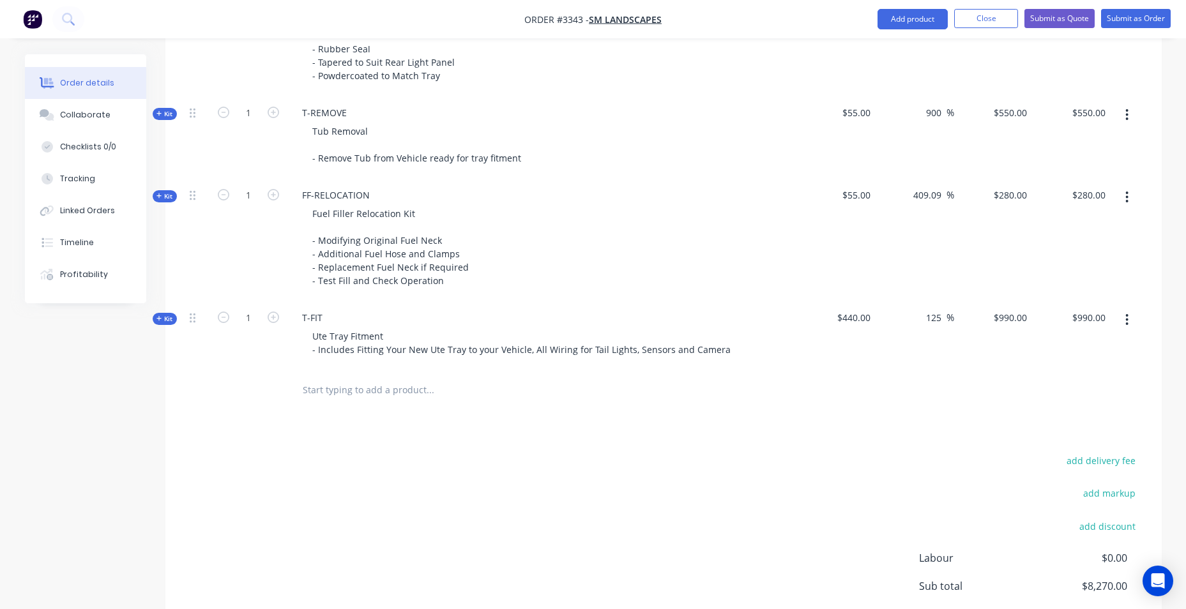
click at [366, 389] on input "text" at bounding box center [429, 390] width 255 height 26
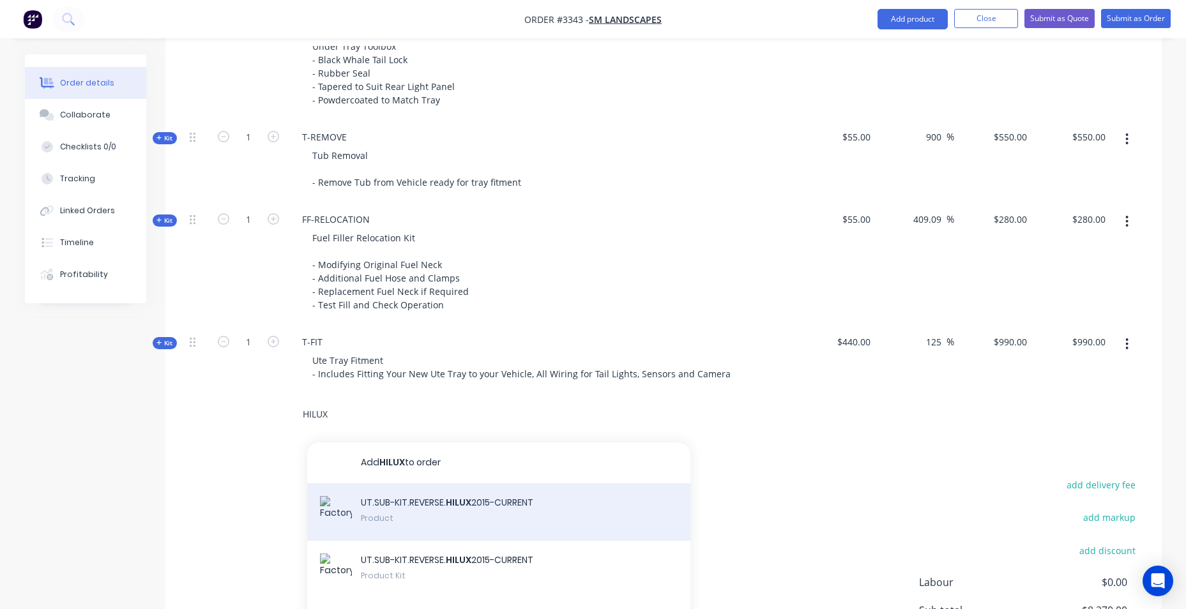
scroll to position [416, 0]
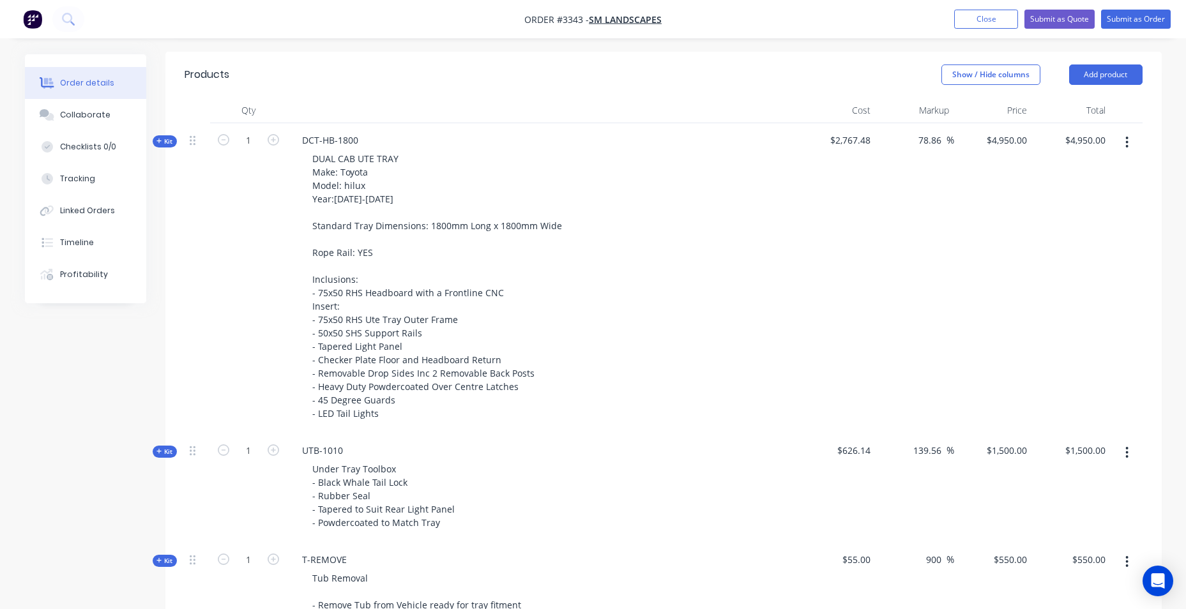
type input "HILUX"
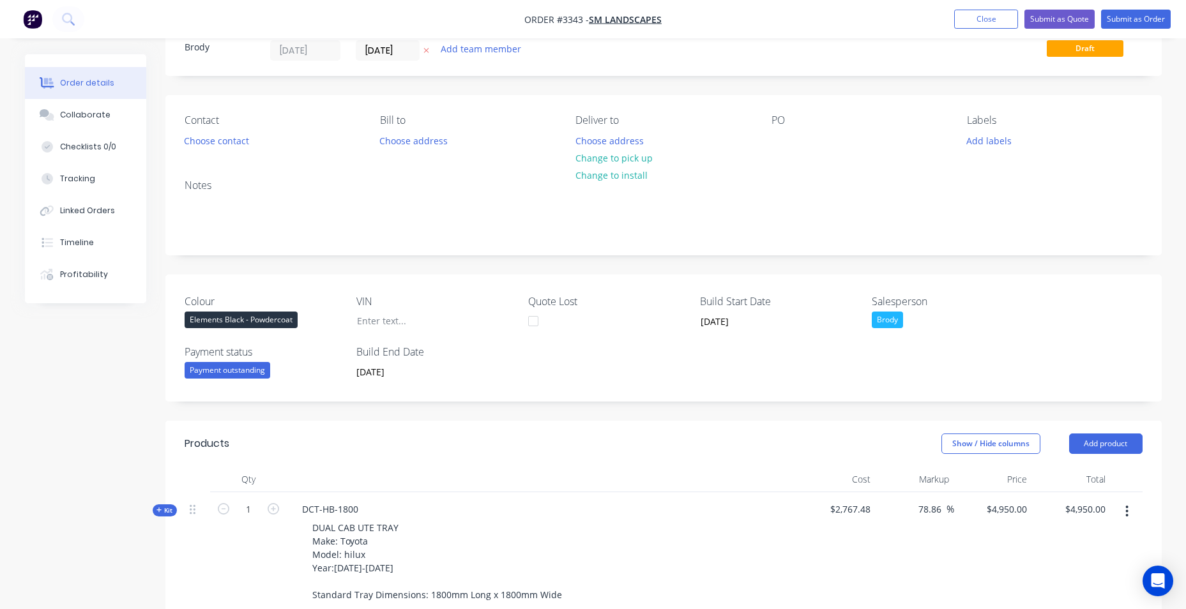
scroll to position [0, 0]
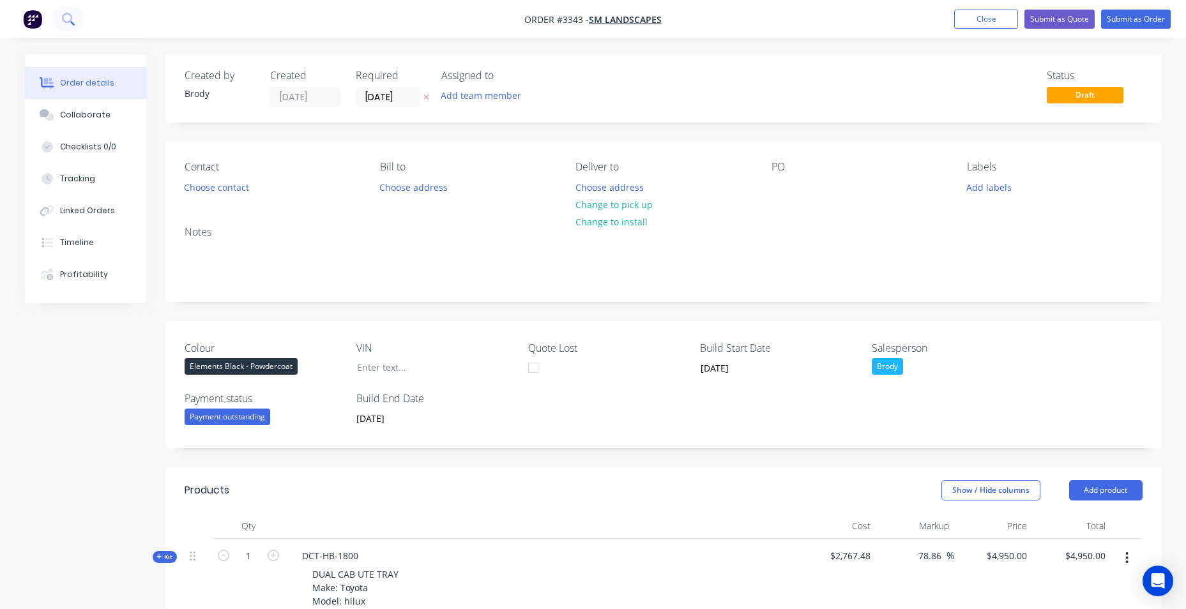
click at [64, 17] on icon at bounding box center [68, 19] width 12 height 12
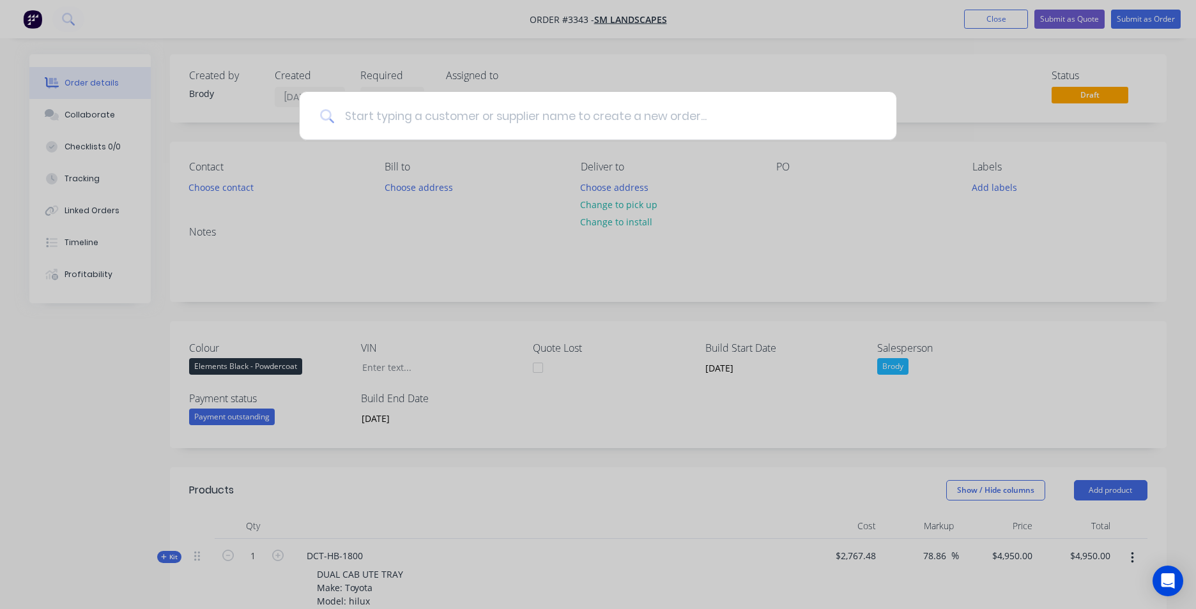
click at [360, 109] on input at bounding box center [605, 116] width 542 height 48
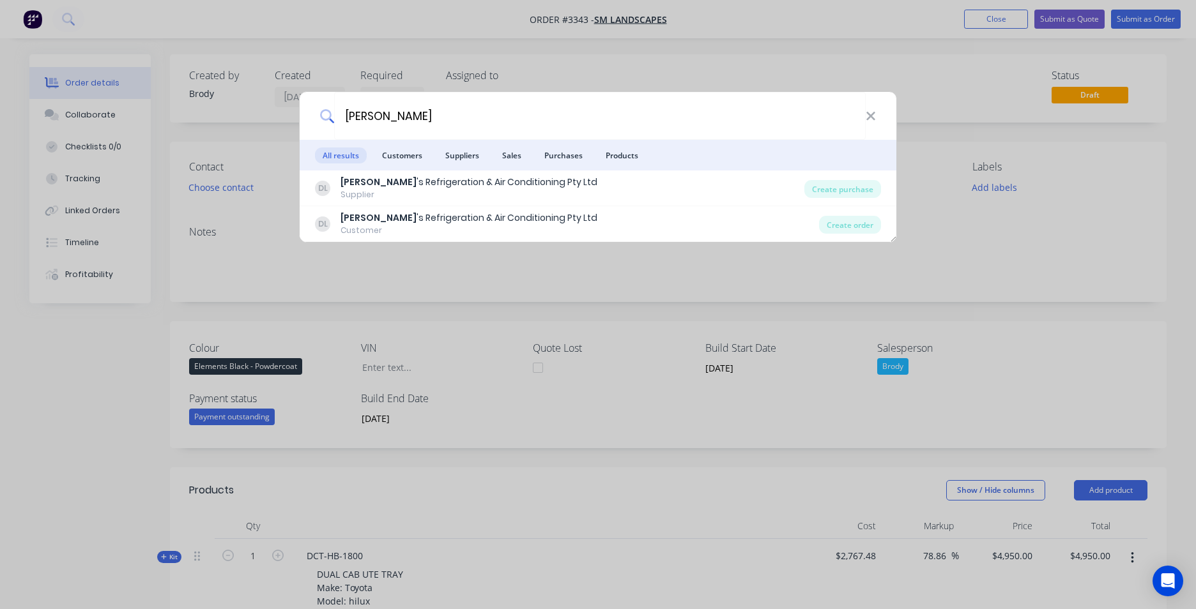
drag, startPoint x: 422, startPoint y: 109, endPoint x: 275, endPoint y: 117, distance: 147.1
click at [275, 117] on div "[PERSON_NAME] All results Customers Suppliers Sales Purchases Products [PERSON_…" at bounding box center [598, 304] width 1196 height 609
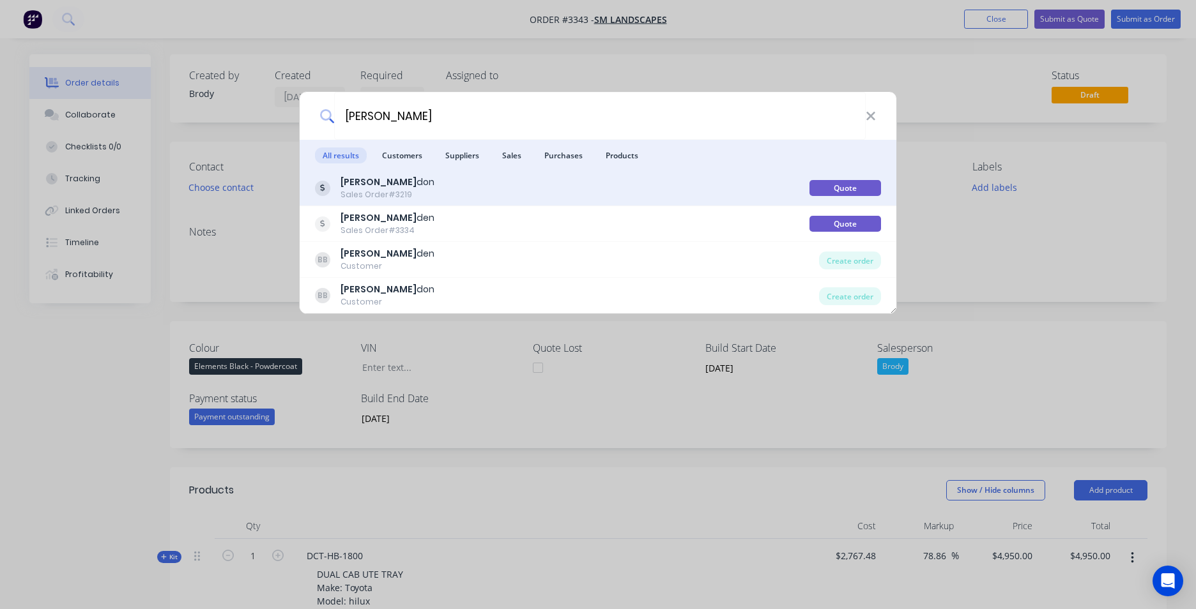
type input "[PERSON_NAME]"
click at [448, 196] on div "[PERSON_NAME] Sales Order #3219" at bounding box center [562, 188] width 494 height 25
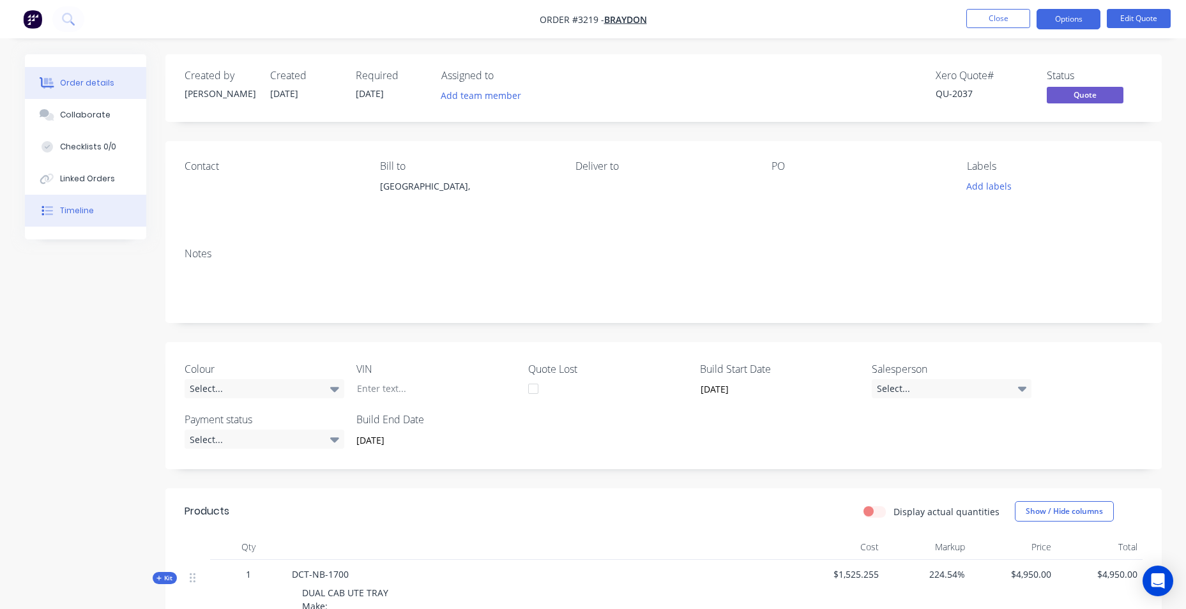
click at [96, 204] on button "Timeline" at bounding box center [85, 211] width 121 height 32
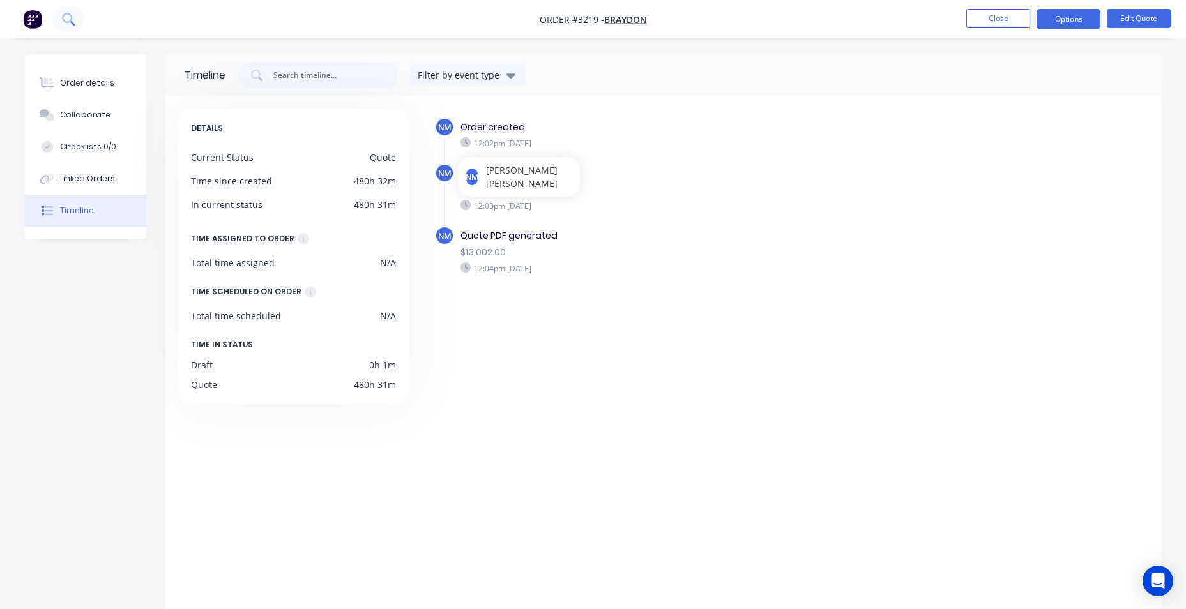
click at [57, 13] on button at bounding box center [68, 19] width 32 height 26
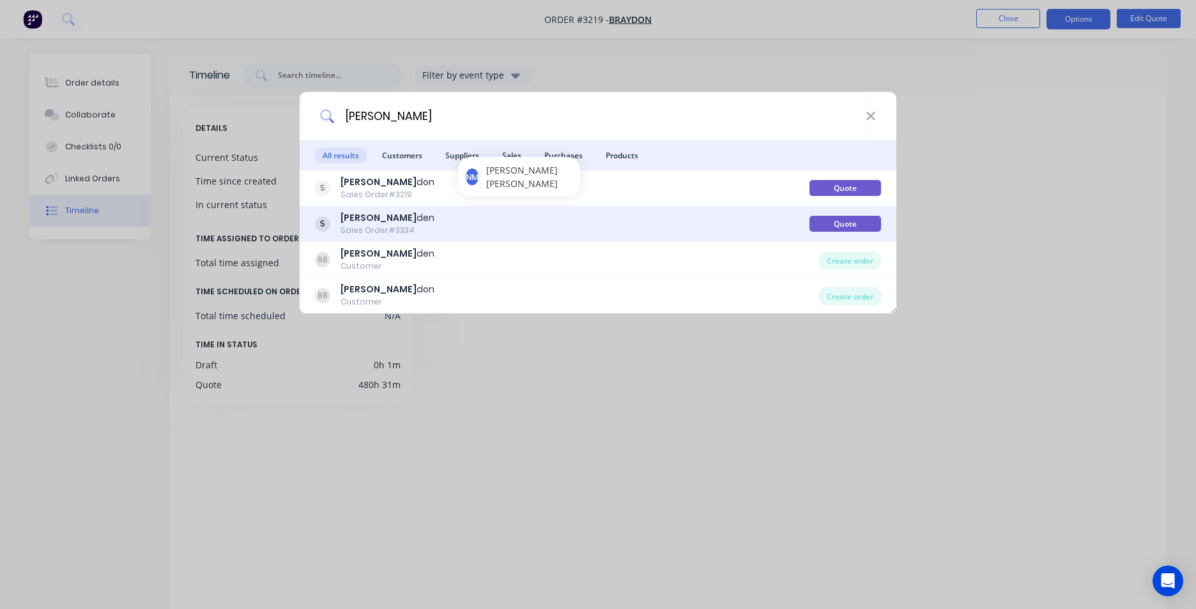
type input "[PERSON_NAME]"
click at [487, 223] on div "[PERSON_NAME] den Sales Order #3334" at bounding box center [562, 223] width 494 height 25
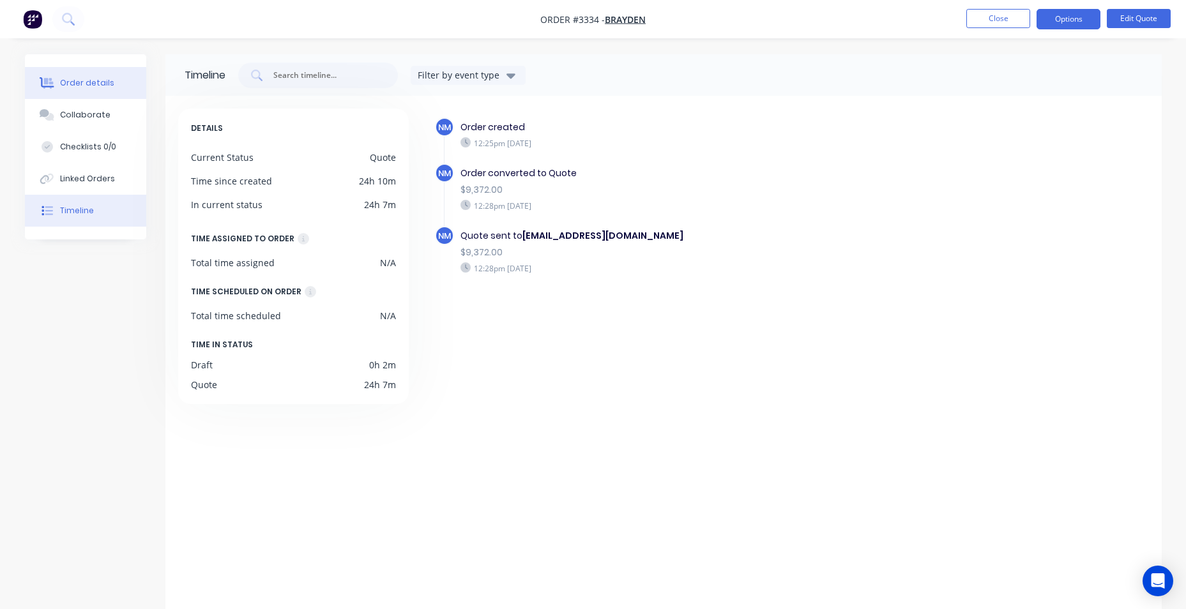
click at [93, 91] on button "Order details" at bounding box center [85, 83] width 121 height 32
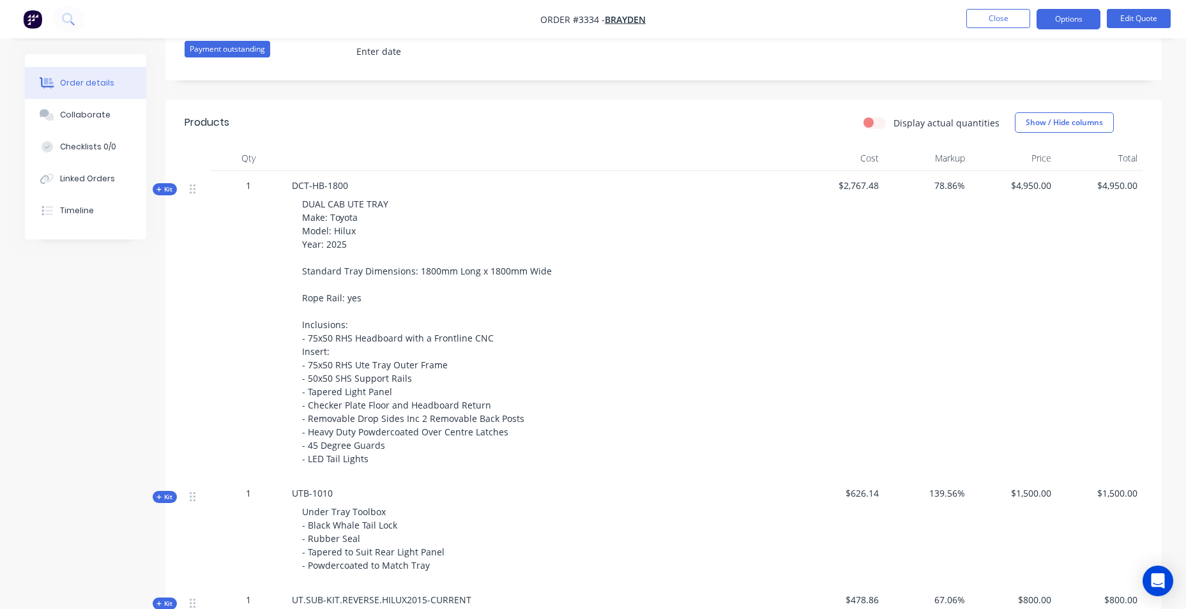
scroll to position [383, 0]
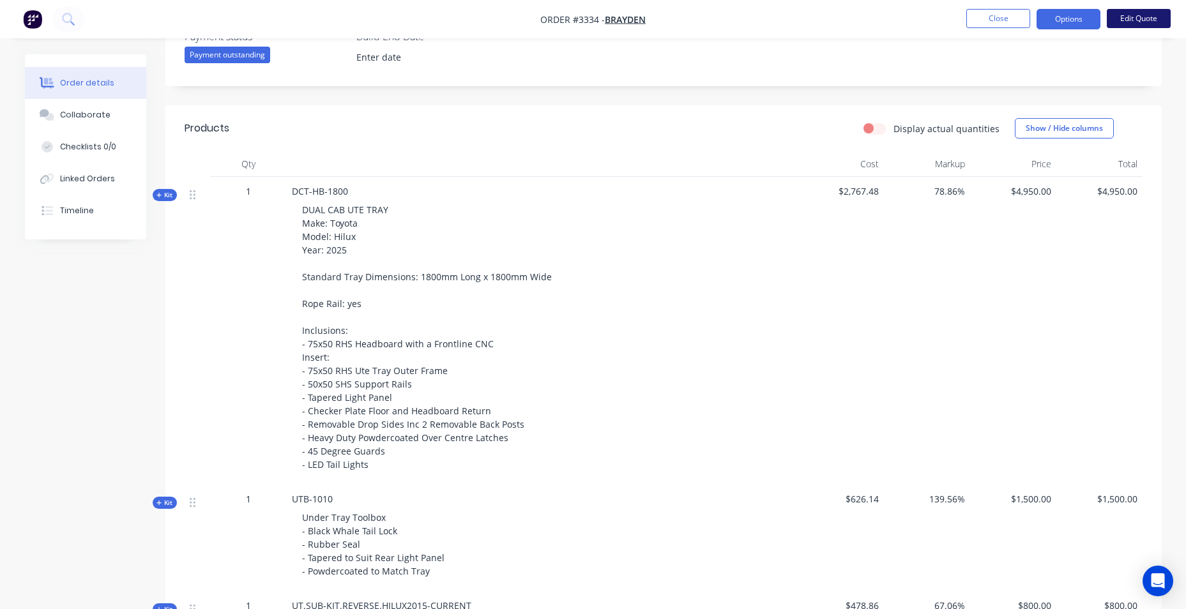
click at [1129, 22] on button "Edit Quote" at bounding box center [1139, 18] width 64 height 19
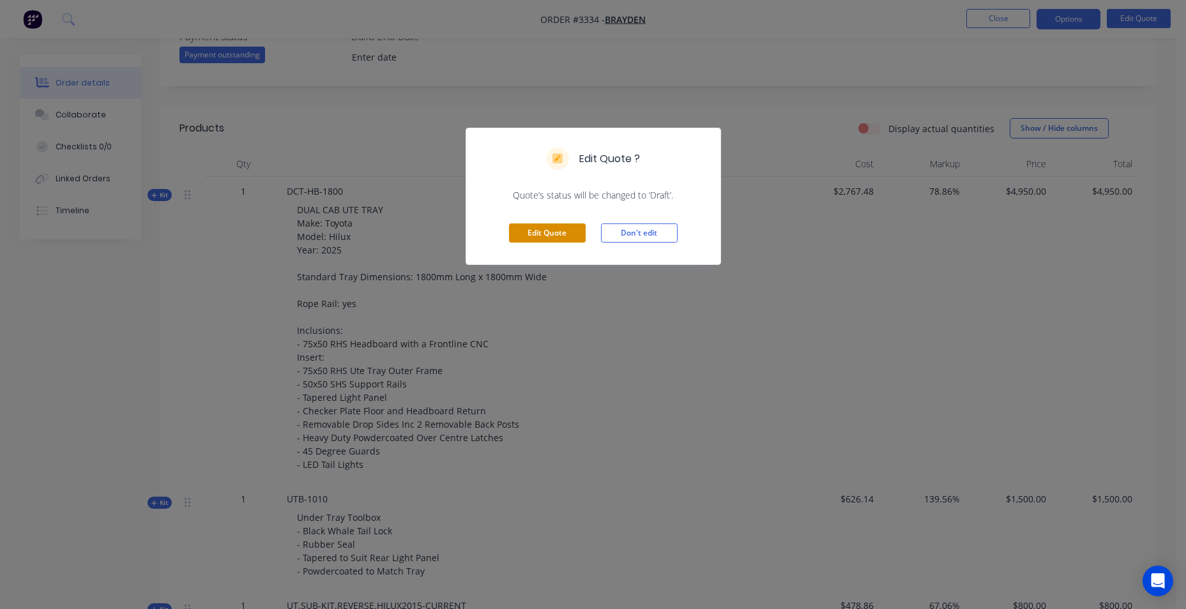
click at [556, 238] on button "Edit Quote" at bounding box center [547, 233] width 77 height 19
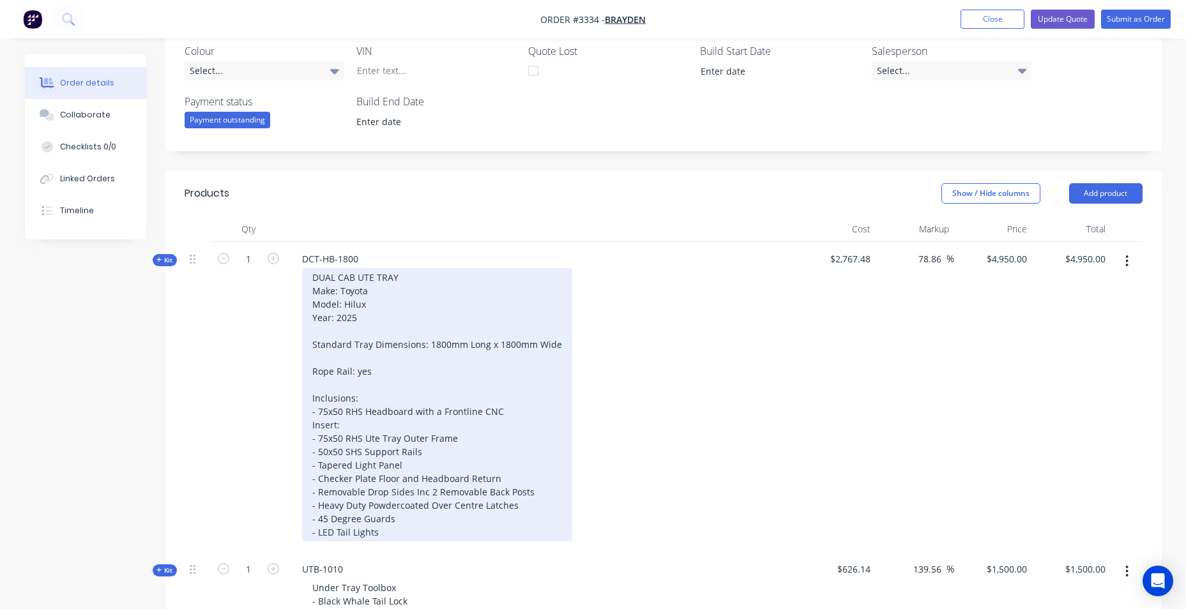
scroll to position [447, 0]
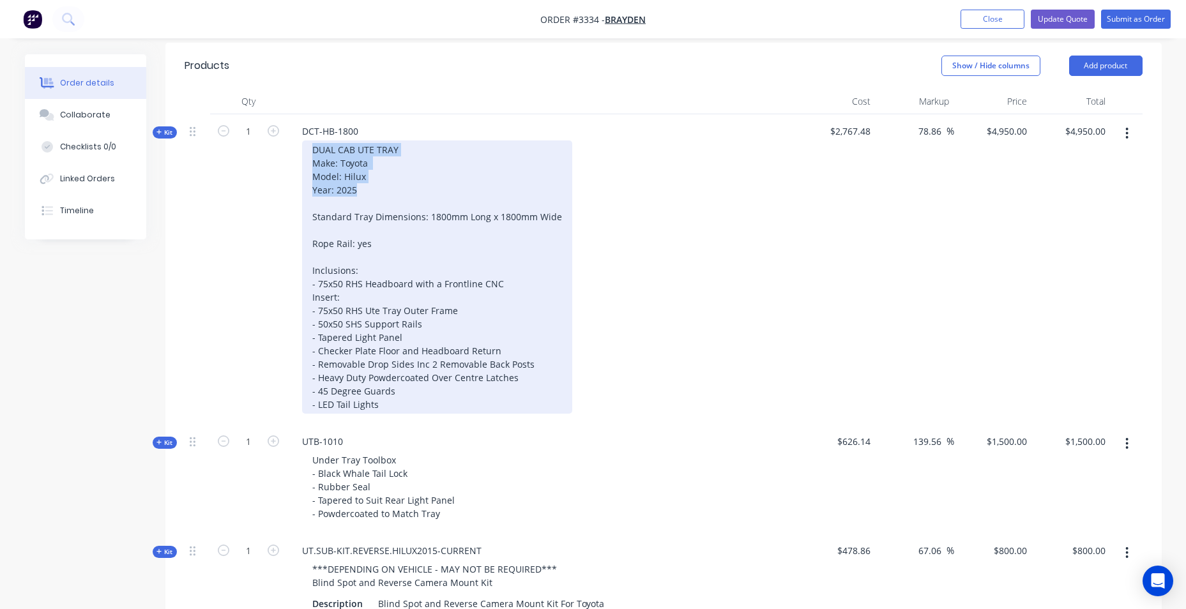
drag, startPoint x: 394, startPoint y: 185, endPoint x: 308, endPoint y: 144, distance: 95.2
click at [308, 144] on div "DUAL CAB UTE TRAY Make: Toyota Model: Hilux Year: 2025 Standard Tray Dimensions…" at bounding box center [437, 277] width 270 height 273
copy div "DUAL CAB UTE TRAY Make: Toyota Model: Hilux Year: 2025"
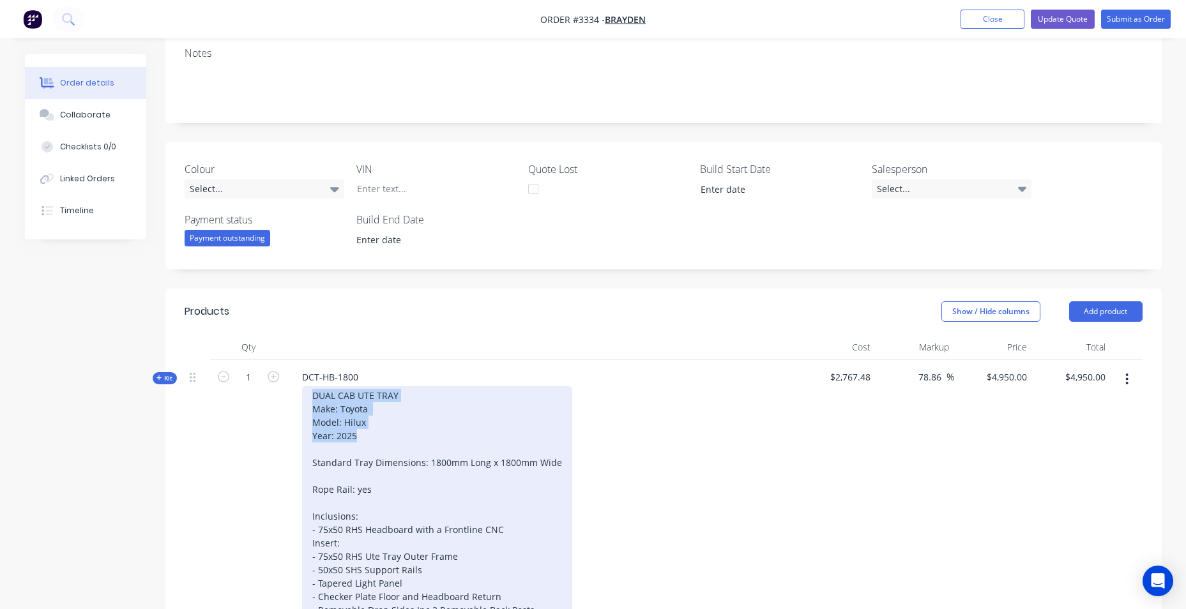
scroll to position [457, 0]
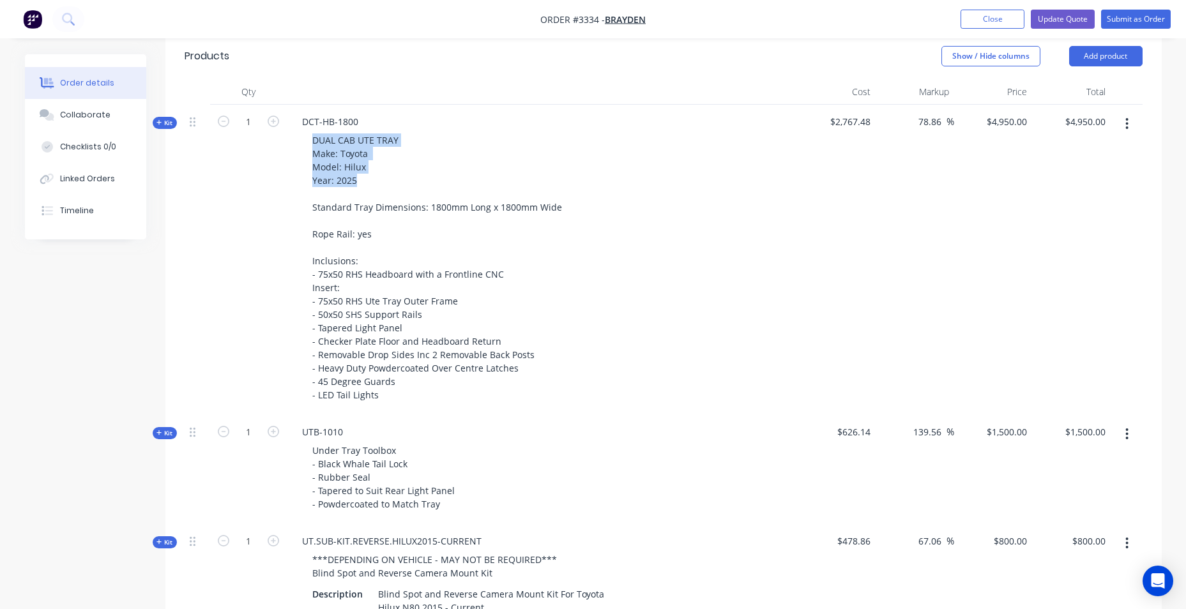
click at [1125, 125] on button "button" at bounding box center [1127, 123] width 30 height 23
click at [1081, 257] on div "Delete" at bounding box center [1082, 259] width 98 height 19
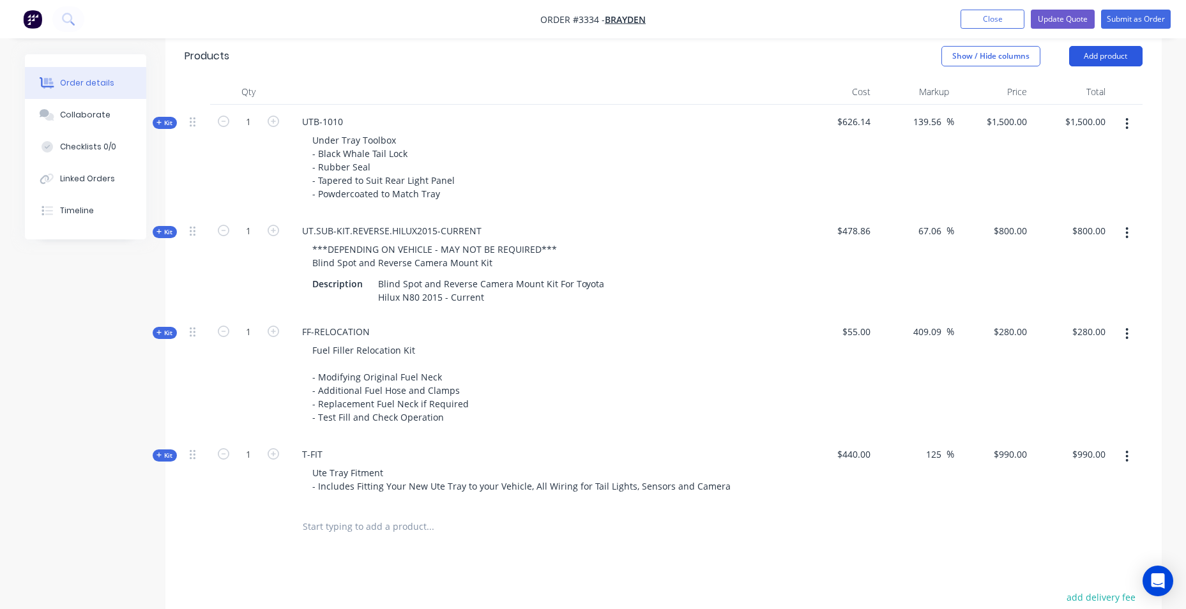
click at [1099, 54] on button "Add product" at bounding box center [1105, 56] width 73 height 20
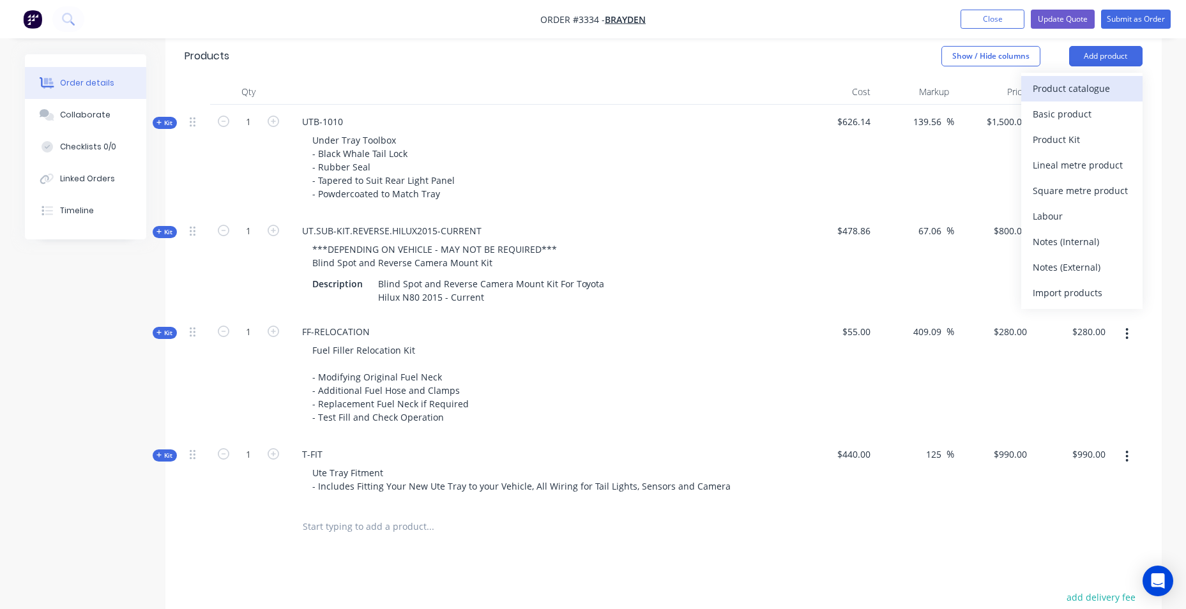
click at [1098, 84] on div "Product catalogue" at bounding box center [1082, 88] width 98 height 19
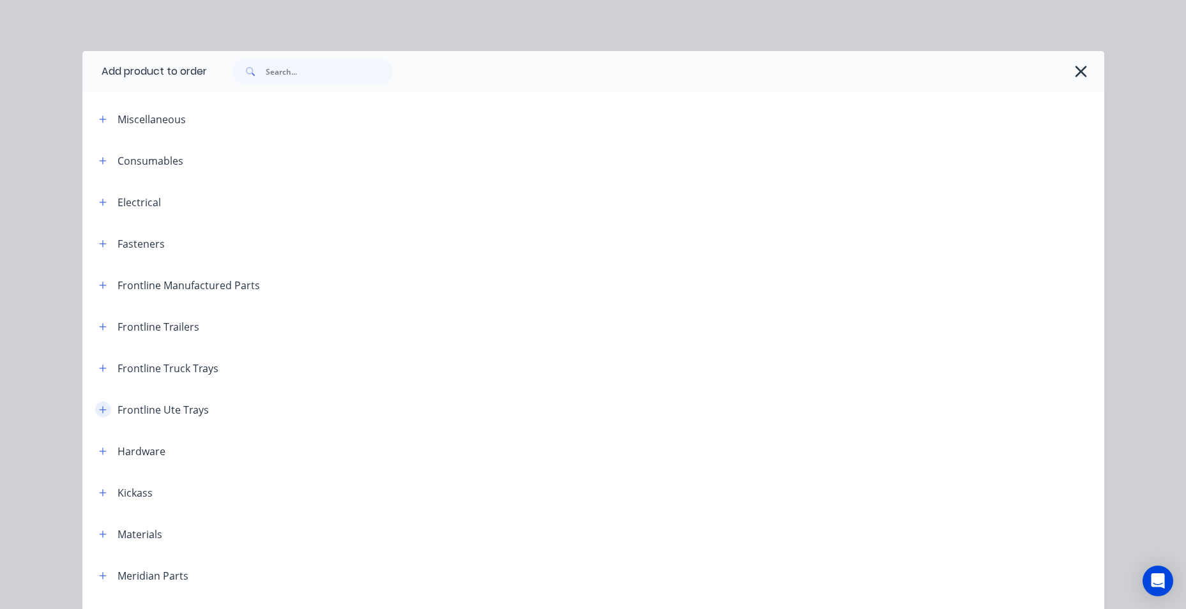
click at [99, 414] on icon "button" at bounding box center [103, 410] width 8 height 9
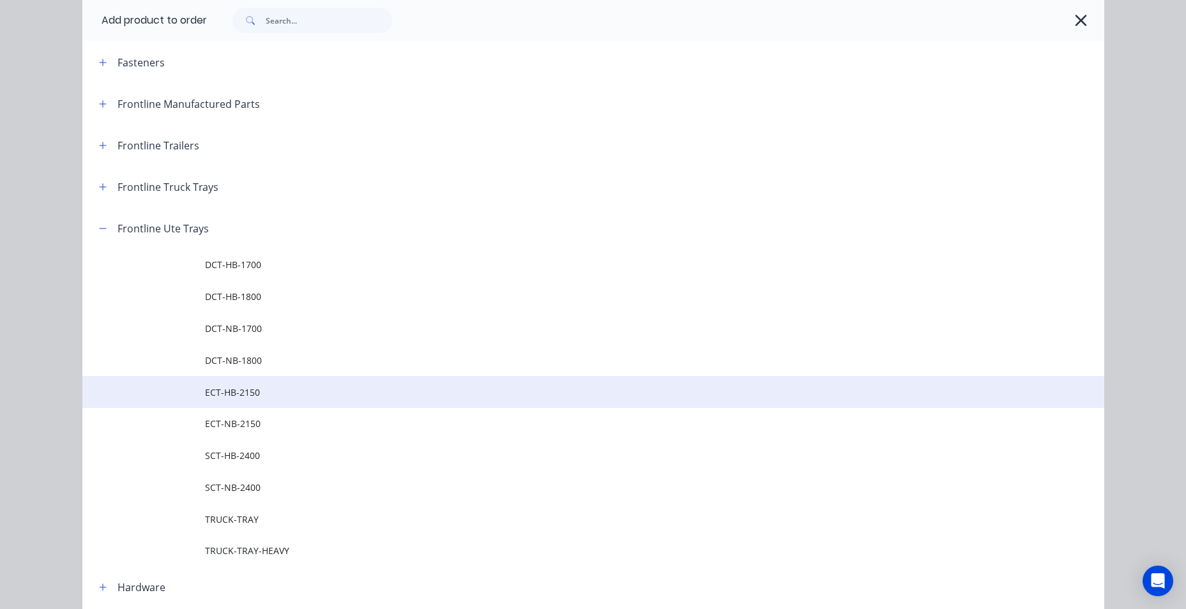
scroll to position [192, 0]
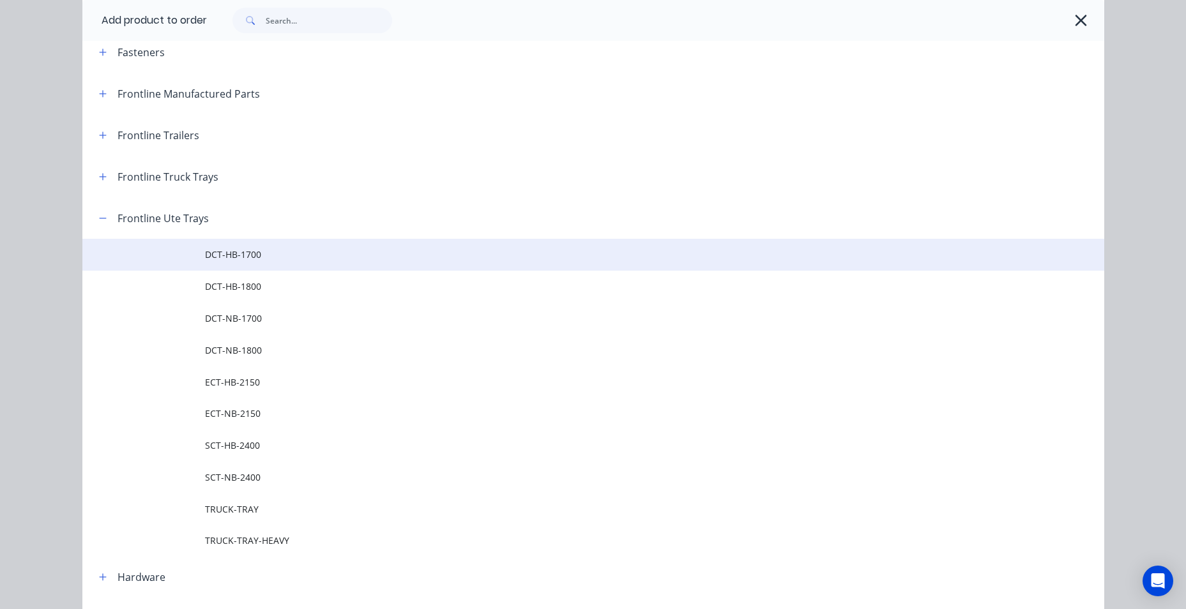
click at [285, 254] on span "DCT-HB-1700" at bounding box center [564, 254] width 719 height 13
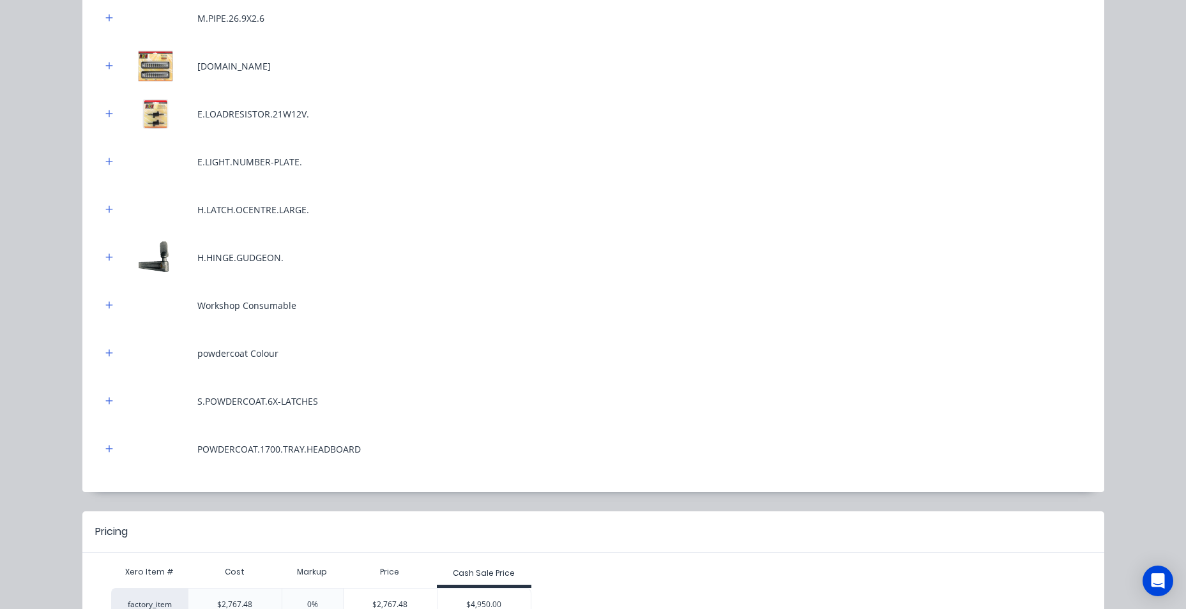
scroll to position [632, 0]
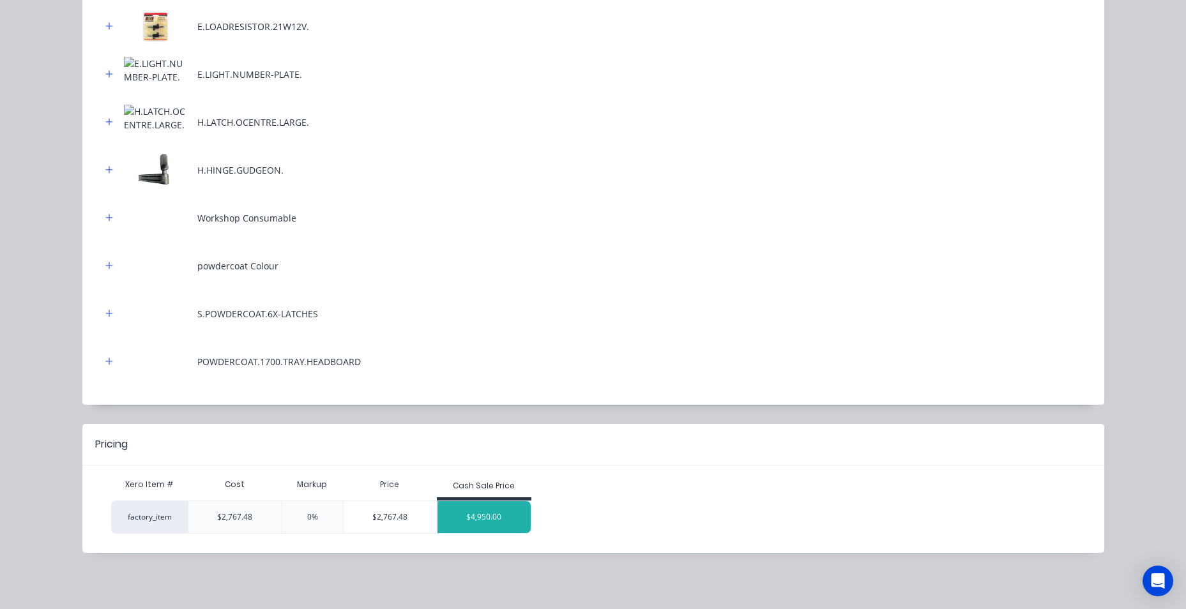
click at [461, 524] on div "$4,950.00" at bounding box center [484, 517] width 93 height 32
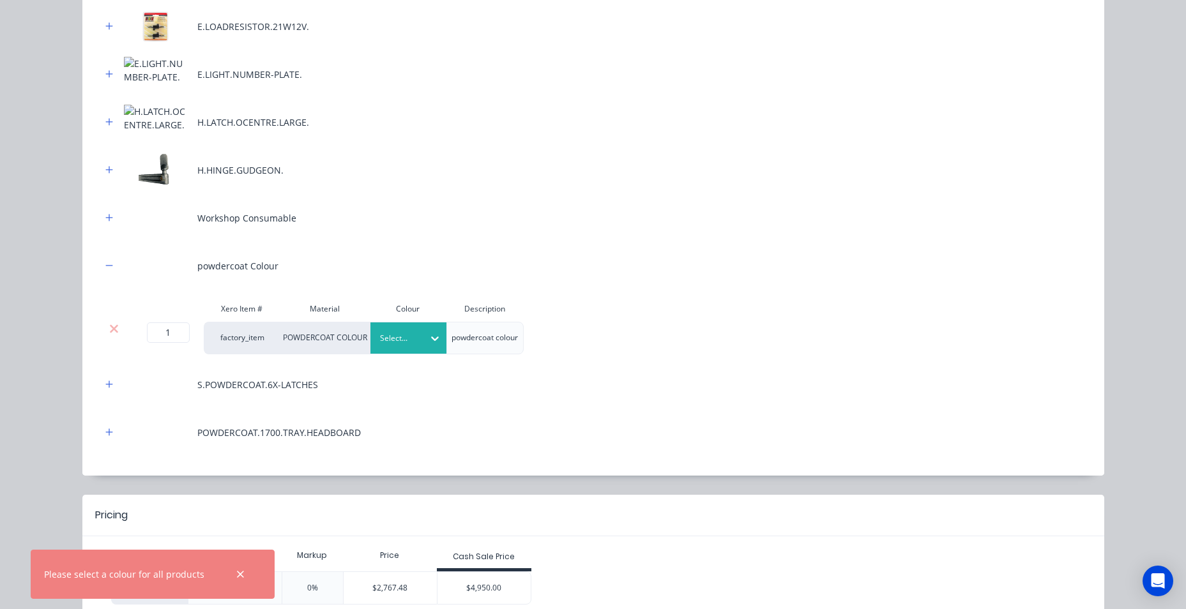
click at [407, 328] on div "Select..." at bounding box center [408, 338] width 77 height 31
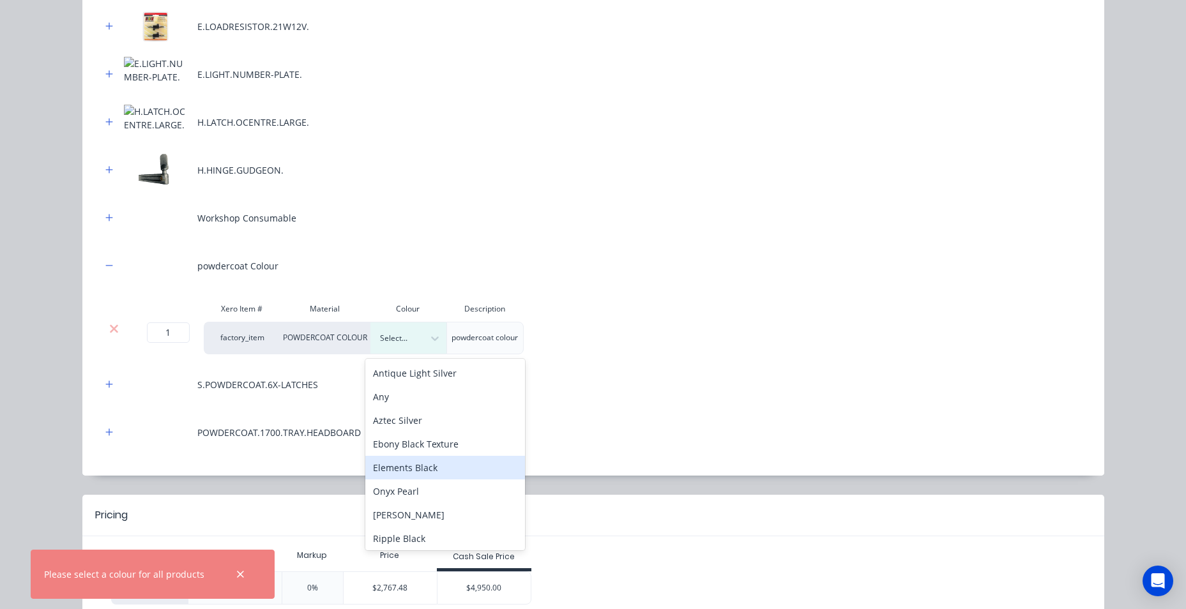
click at [466, 471] on div "Elements Black" at bounding box center [445, 468] width 160 height 24
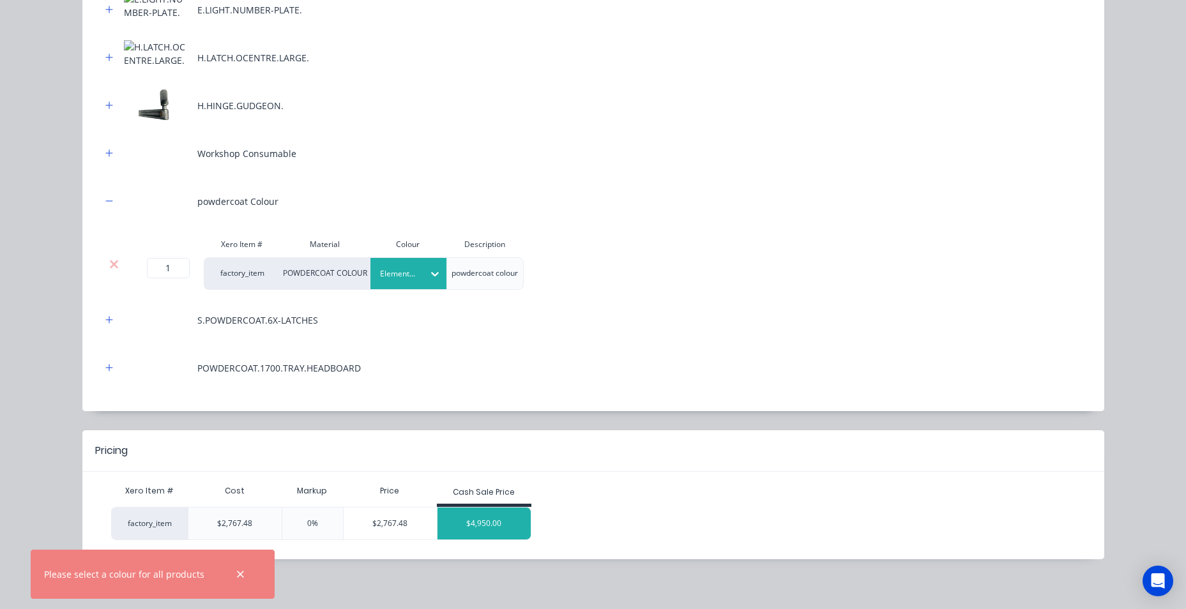
scroll to position [703, 0]
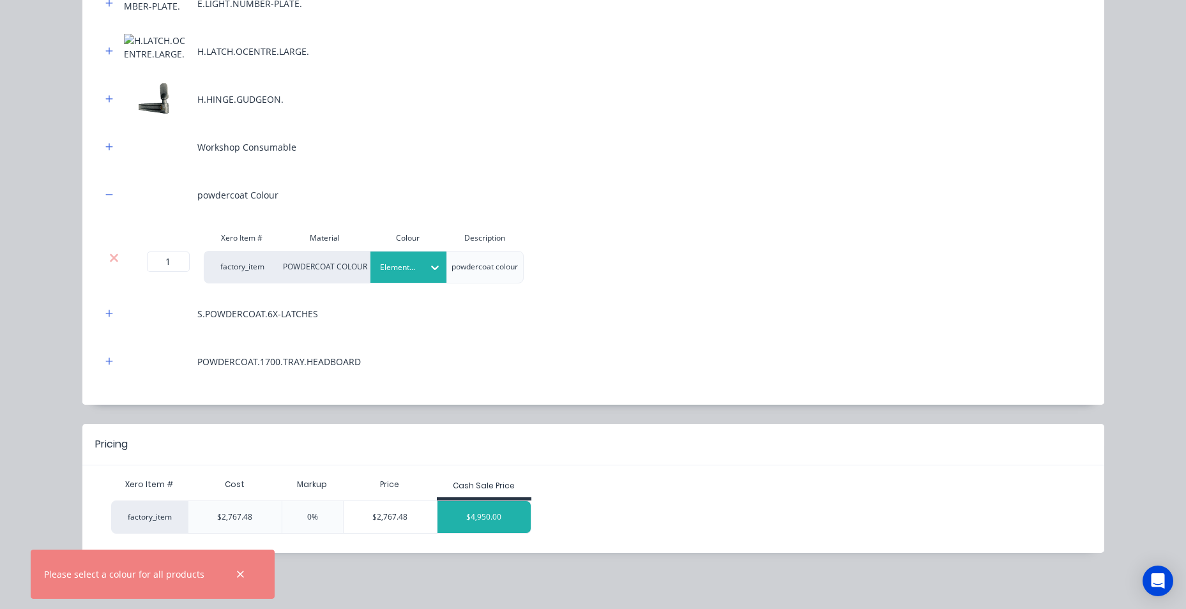
click at [479, 517] on div "$4,950.00" at bounding box center [484, 517] width 93 height 32
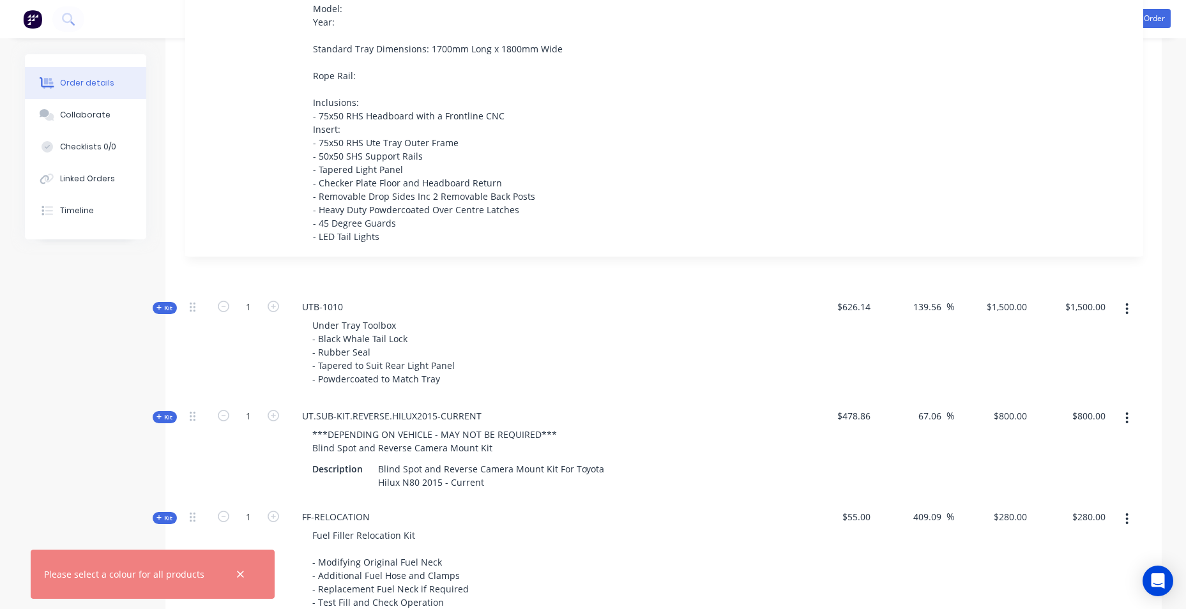
scroll to position [543, 0]
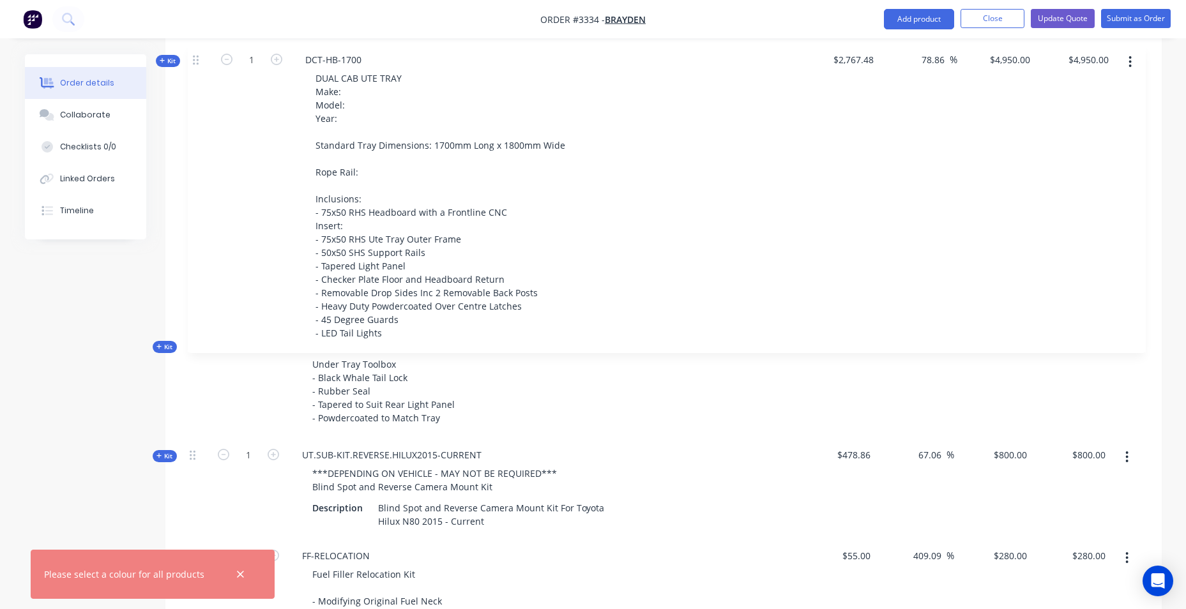
drag, startPoint x: 195, startPoint y: 334, endPoint x: 199, endPoint y: 49, distance: 284.9
click at [199, 49] on div "Kit 1 UTB-1010 Under Tray Toolbox - Black Whale Tail Lock - Rubber Seal - Taper…" at bounding box center [664, 375] width 958 height 712
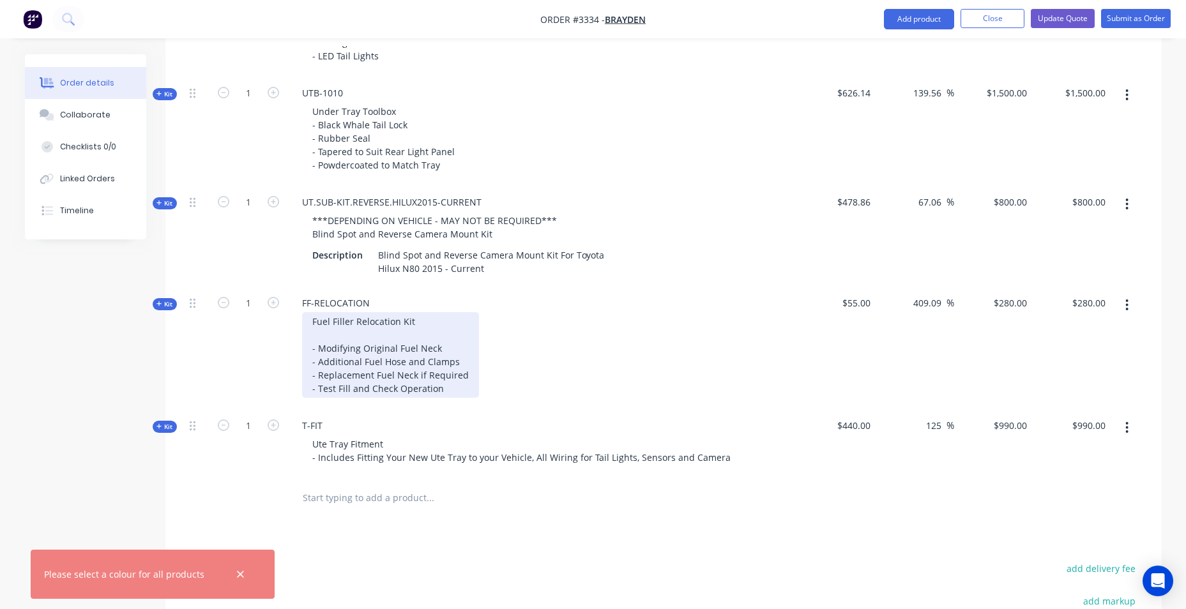
scroll to position [798, 0]
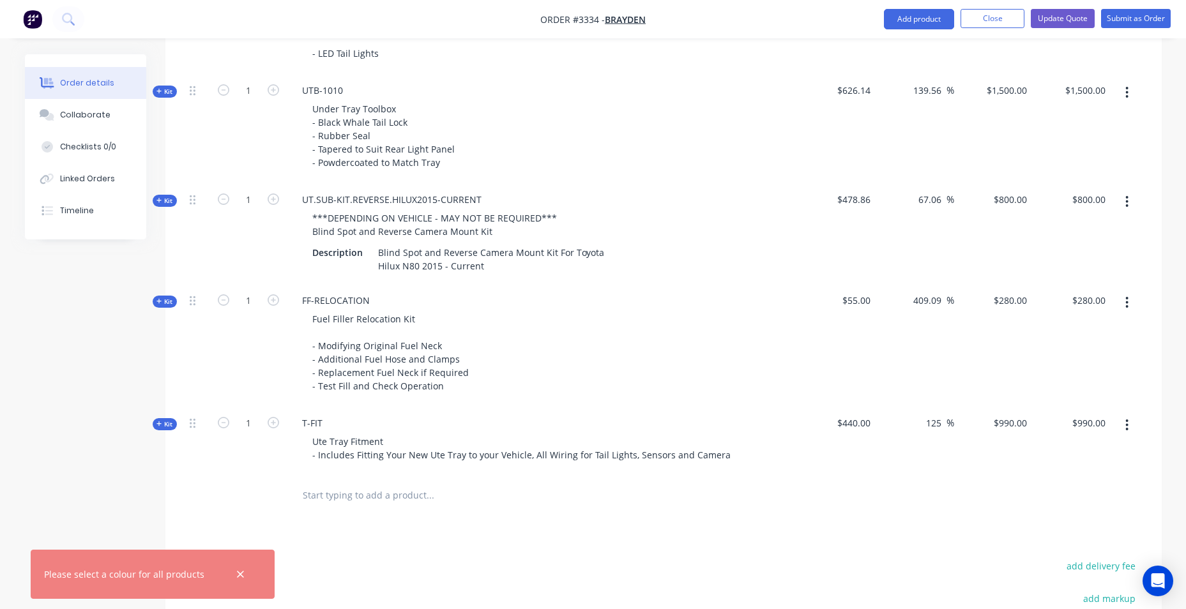
click at [1129, 202] on button "button" at bounding box center [1127, 201] width 30 height 23
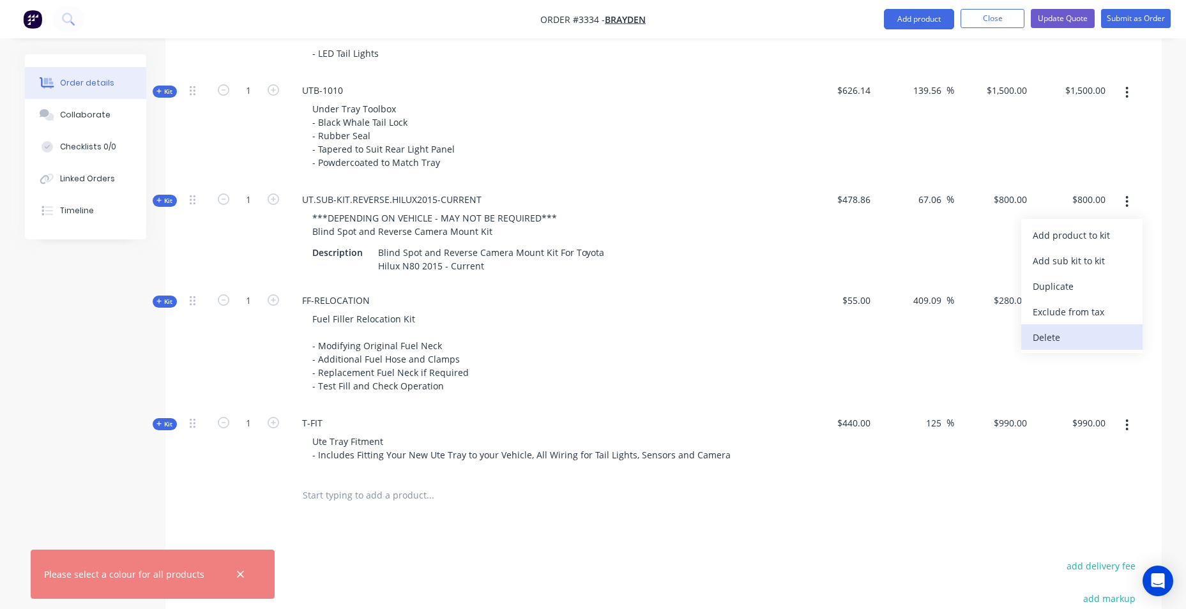
click at [1055, 343] on div "Delete" at bounding box center [1082, 337] width 98 height 19
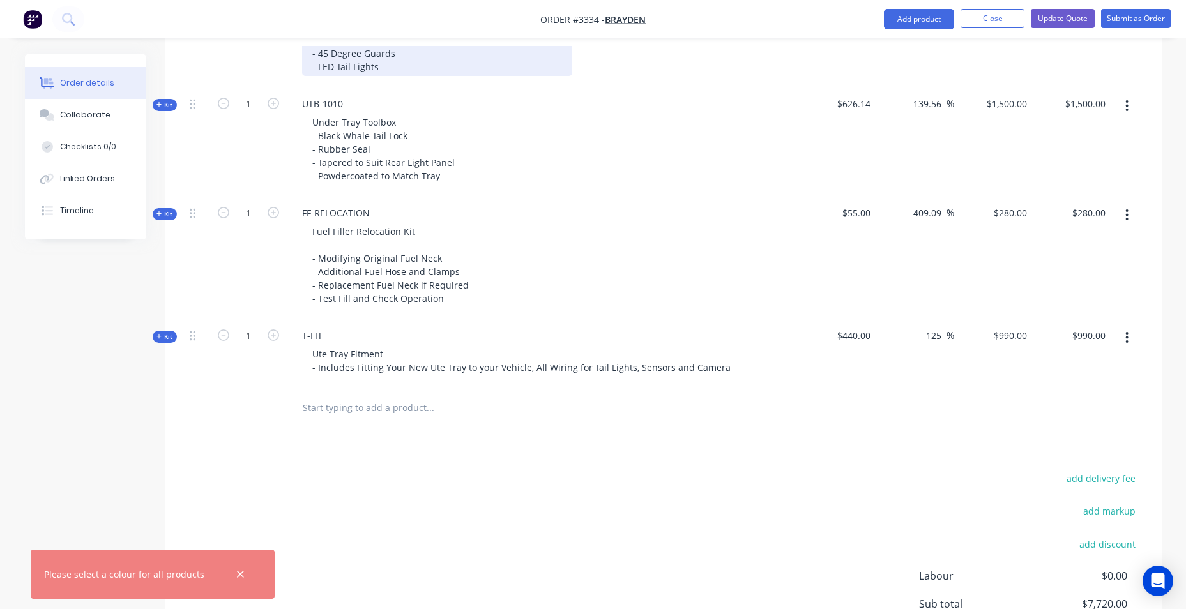
scroll to position [803, 0]
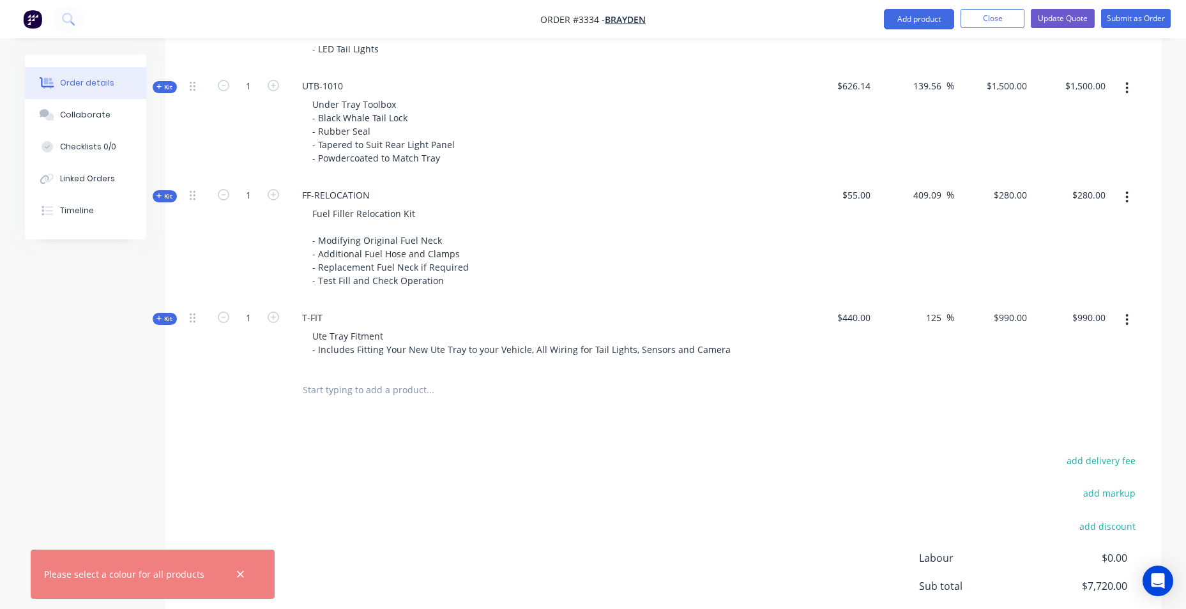
click at [336, 388] on input "text" at bounding box center [429, 390] width 255 height 26
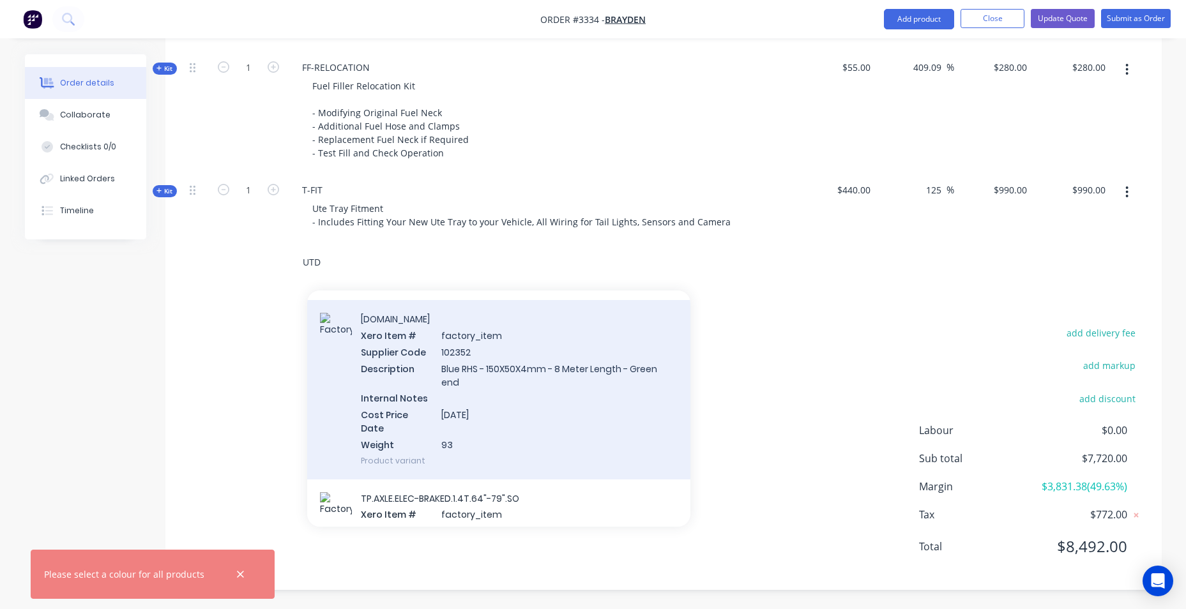
scroll to position [0, 0]
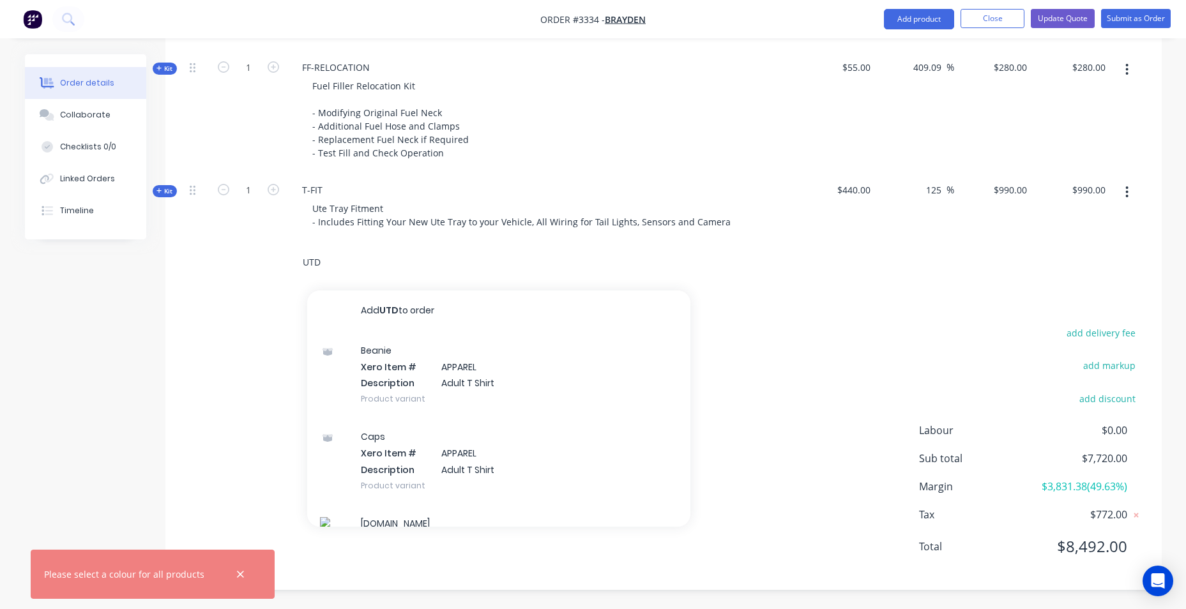
drag, startPoint x: 345, startPoint y: 270, endPoint x: 330, endPoint y: 270, distance: 14.7
click at [330, 270] on input "UTD" at bounding box center [429, 263] width 255 height 26
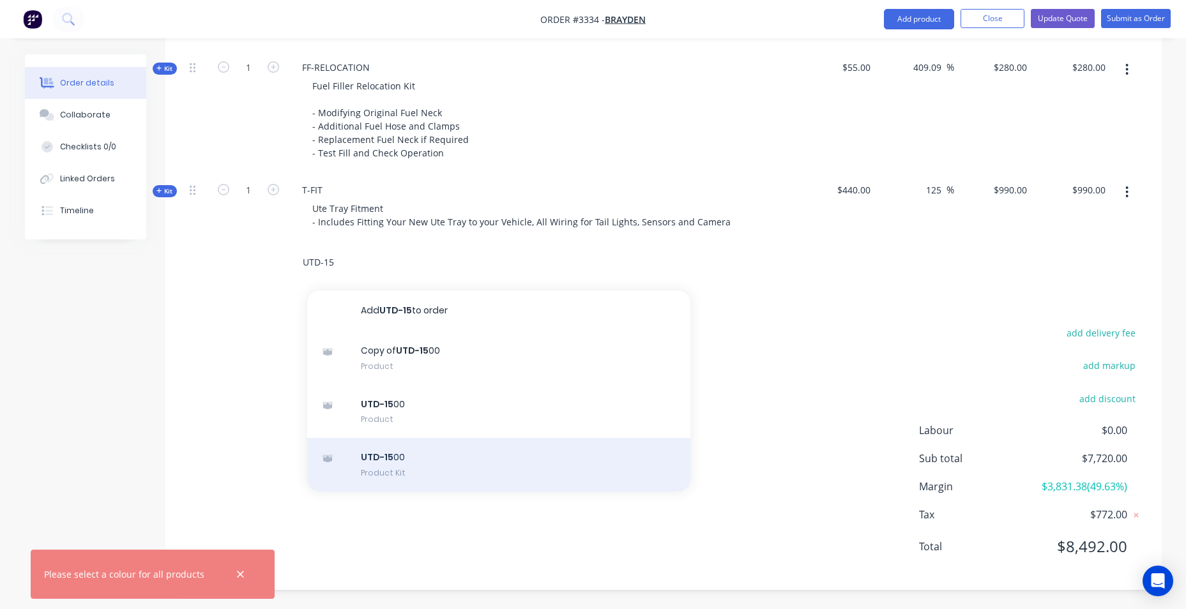
type input "UTD-15"
click at [445, 463] on div "UTD-15 00 Product Kit" at bounding box center [498, 465] width 383 height 54
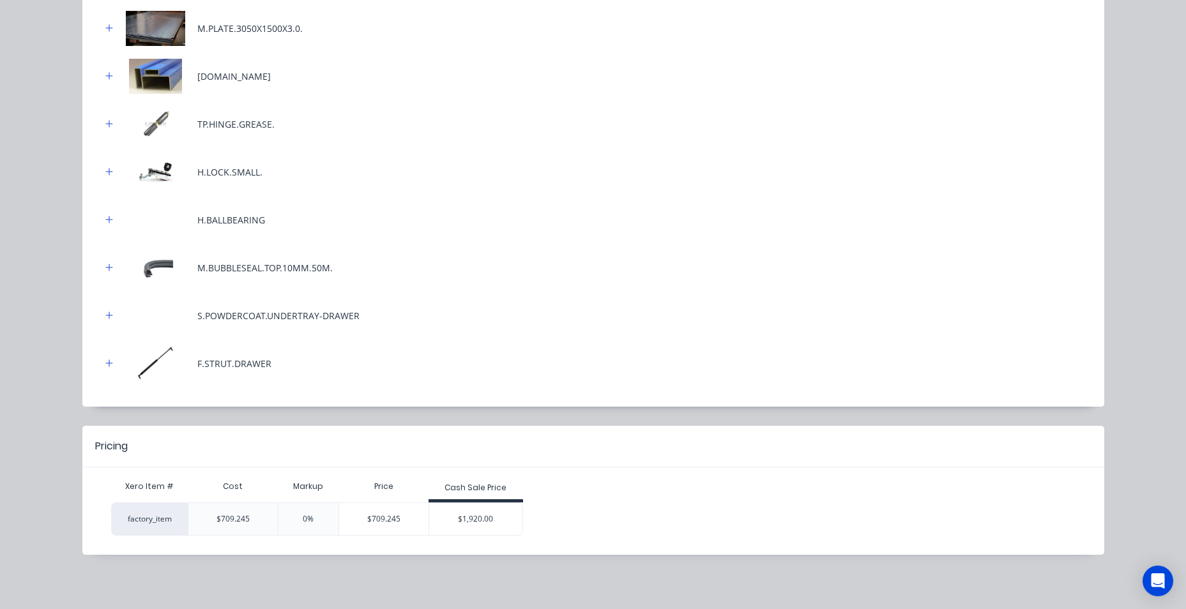
scroll to position [248, 0]
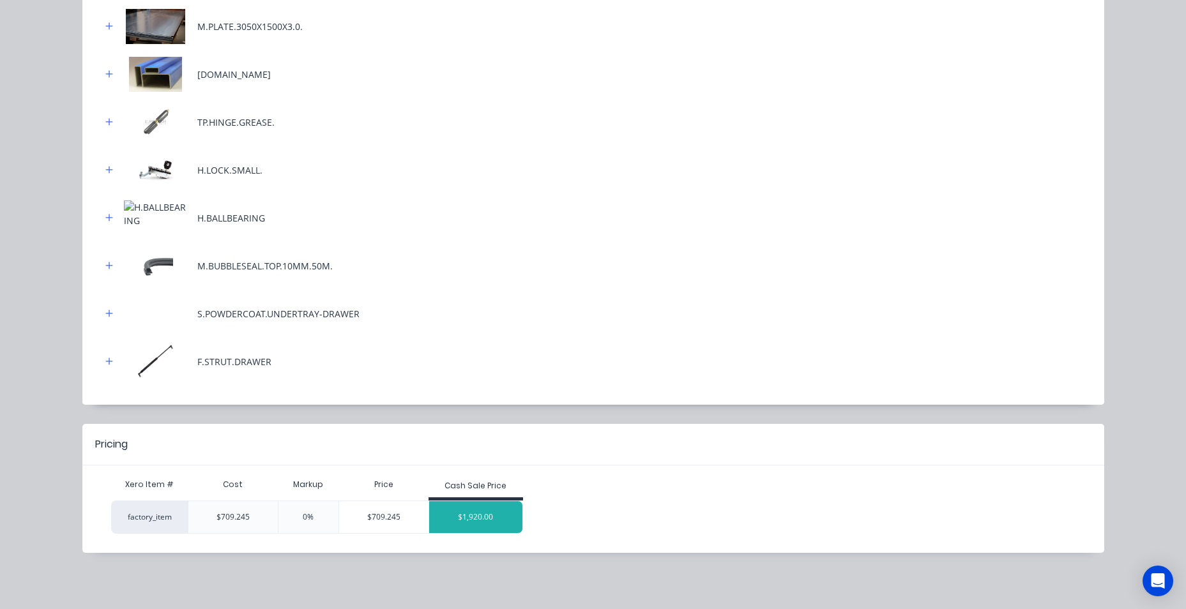
click at [464, 514] on div "$1,920.00" at bounding box center [475, 517] width 93 height 32
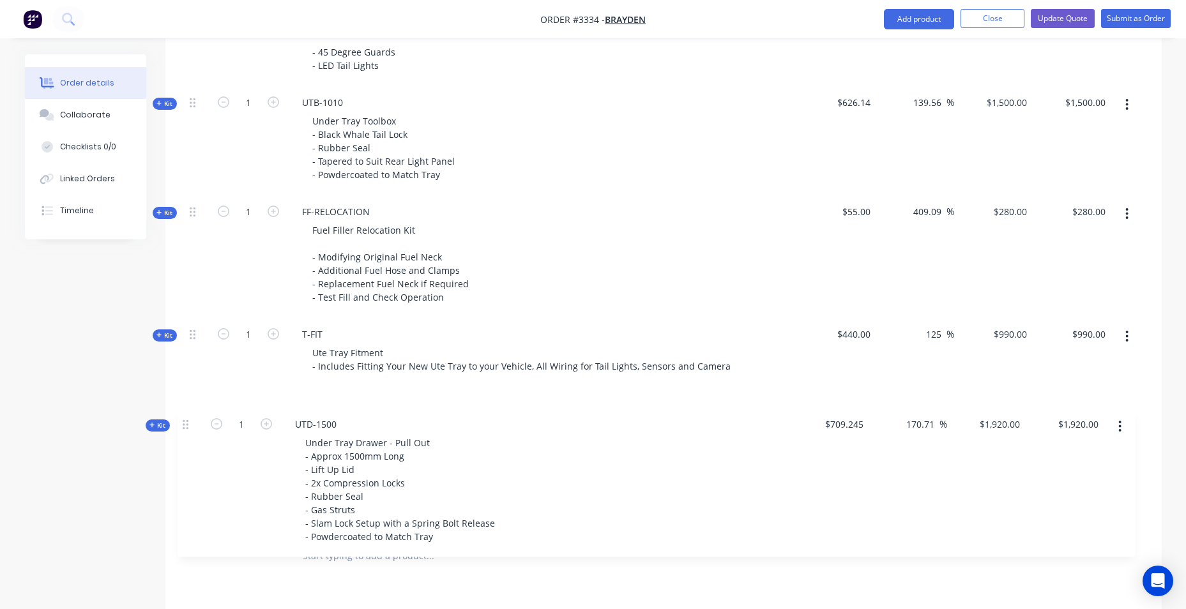
scroll to position [787, 0]
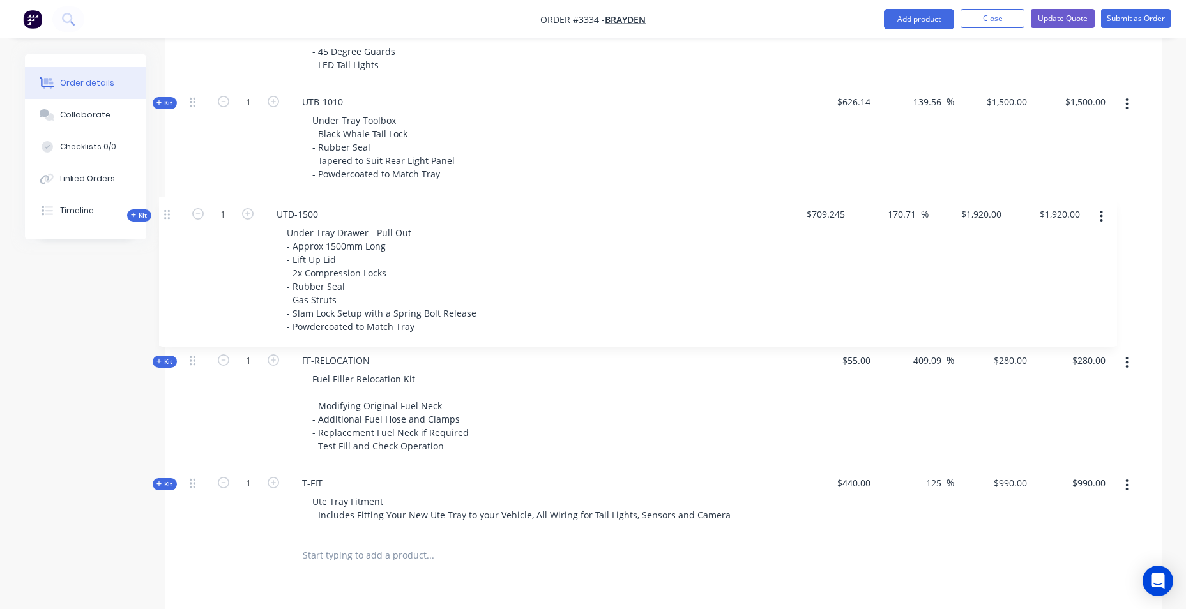
drag, startPoint x: 192, startPoint y: 259, endPoint x: 158, endPoint y: 233, distance: 43.3
click at [167, 208] on div "Qty Cost Markup Price Total Kit 1 DCT-HB-1700 DUAL CAB UTE TRAY Make: Model: Ye…" at bounding box center [663, 163] width 996 height 828
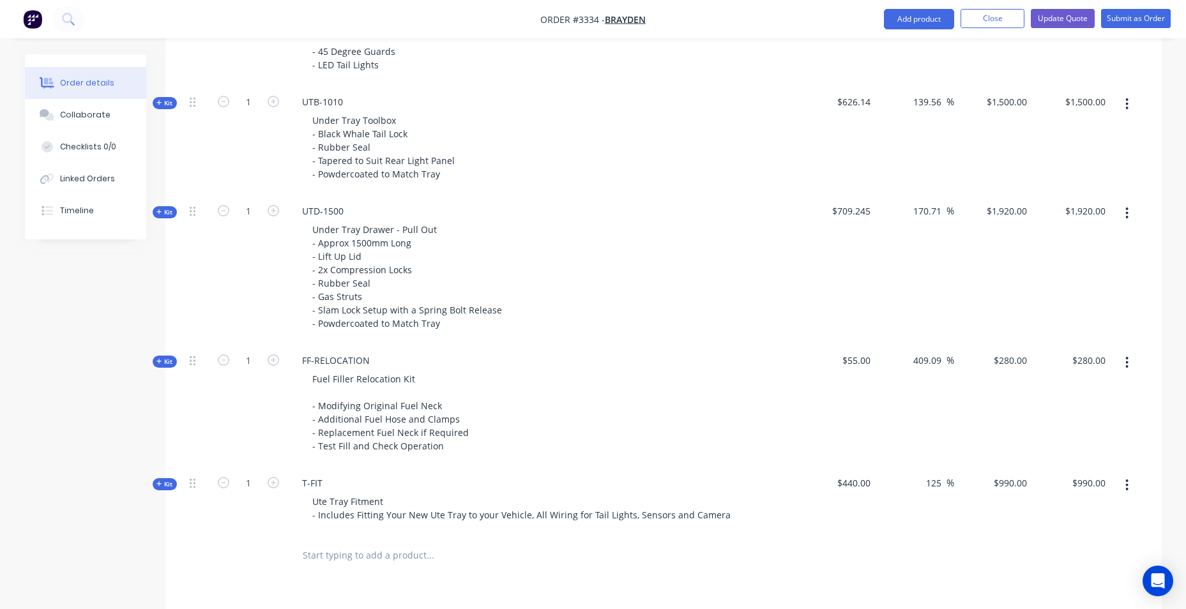
scroll to position [1080, 0]
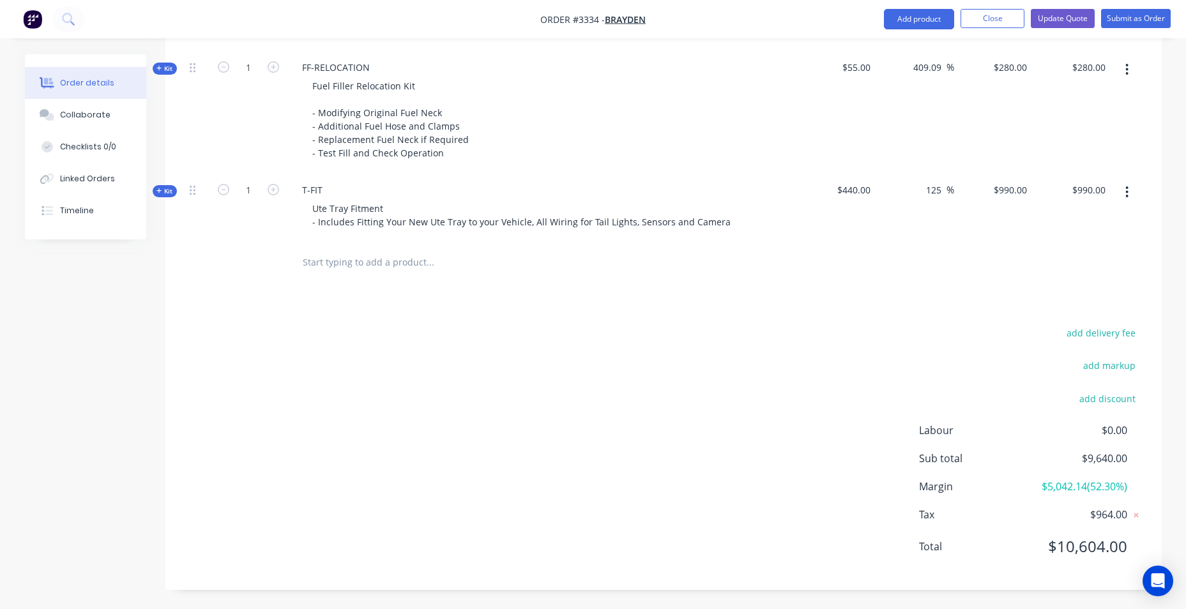
click at [438, 452] on div "add delivery fee add markup add discount Labour $0.00 Sub total $9,640.00 Margi…" at bounding box center [664, 447] width 958 height 247
click at [390, 264] on input "text" at bounding box center [429, 263] width 255 height 26
click at [383, 271] on input "text" at bounding box center [429, 263] width 255 height 26
click at [302, 264] on input "10500.00" at bounding box center [429, 263] width 255 height 26
click at [302, 264] on input "$10500.00" at bounding box center [429, 263] width 255 height 26
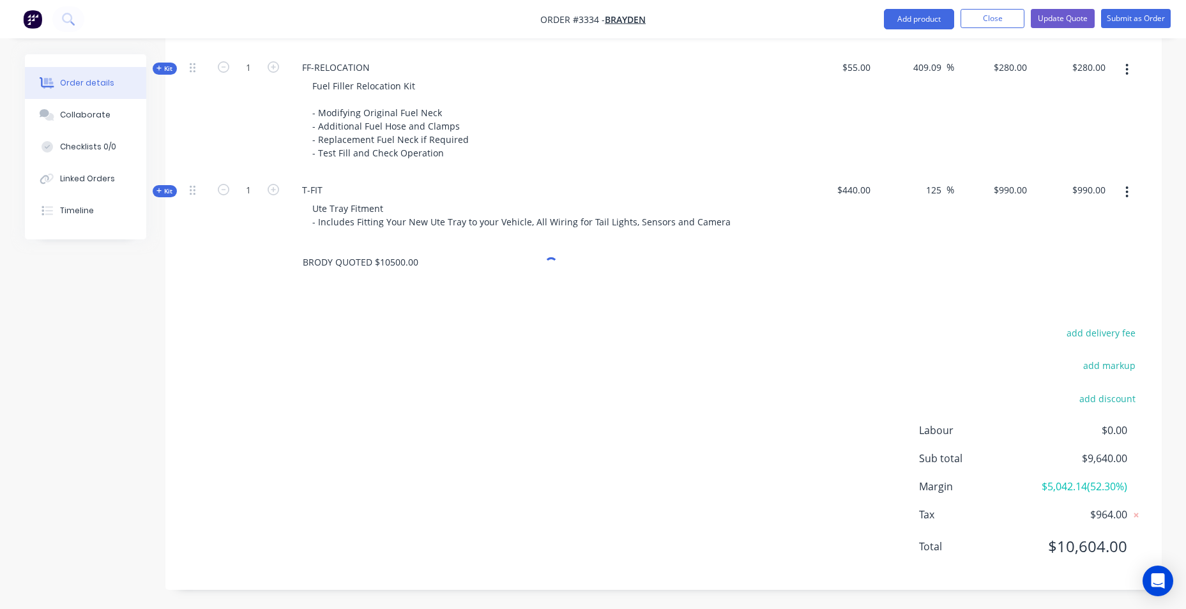
type input "BRODY QUOTED $10500.00"
click at [276, 336] on div "add delivery fee add markup add discount Labour $0.00 Sub total $9,640.00 Margi…" at bounding box center [664, 447] width 958 height 247
click at [625, 344] on div "add delivery fee add markup add discount Labour $0.00 Sub total $9,640.00 Margi…" at bounding box center [664, 447] width 958 height 247
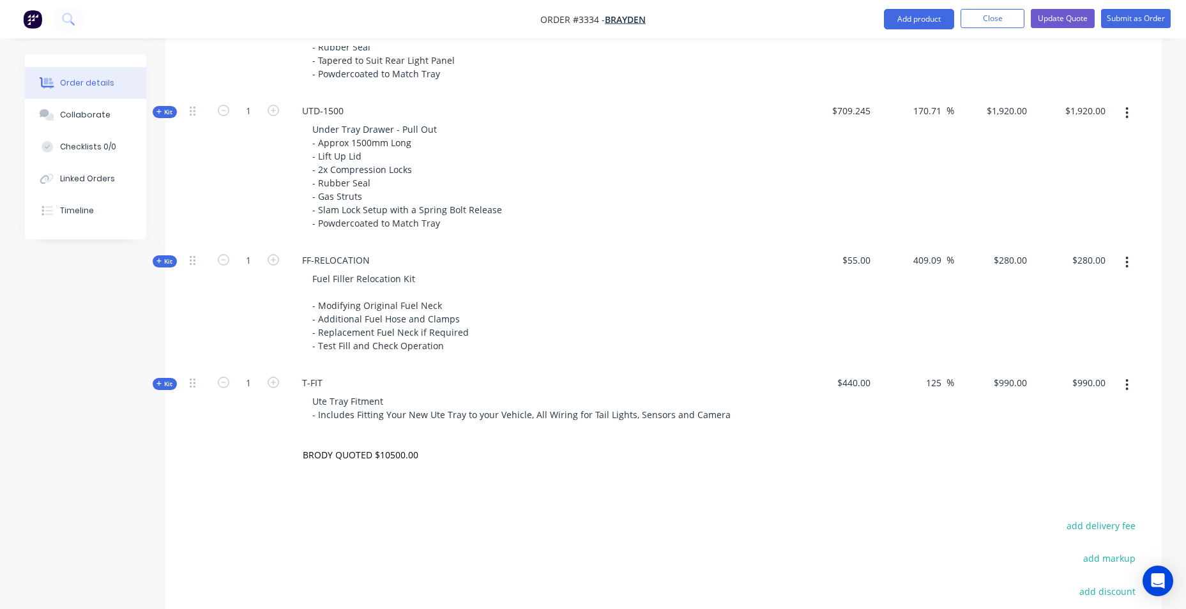
scroll to position [888, 0]
click at [629, 200] on div "Under Tray Drawer - Pull Out - Approx 1500mm Long - Lift Up Lid - 2x Compressio…" at bounding box center [542, 175] width 501 height 112
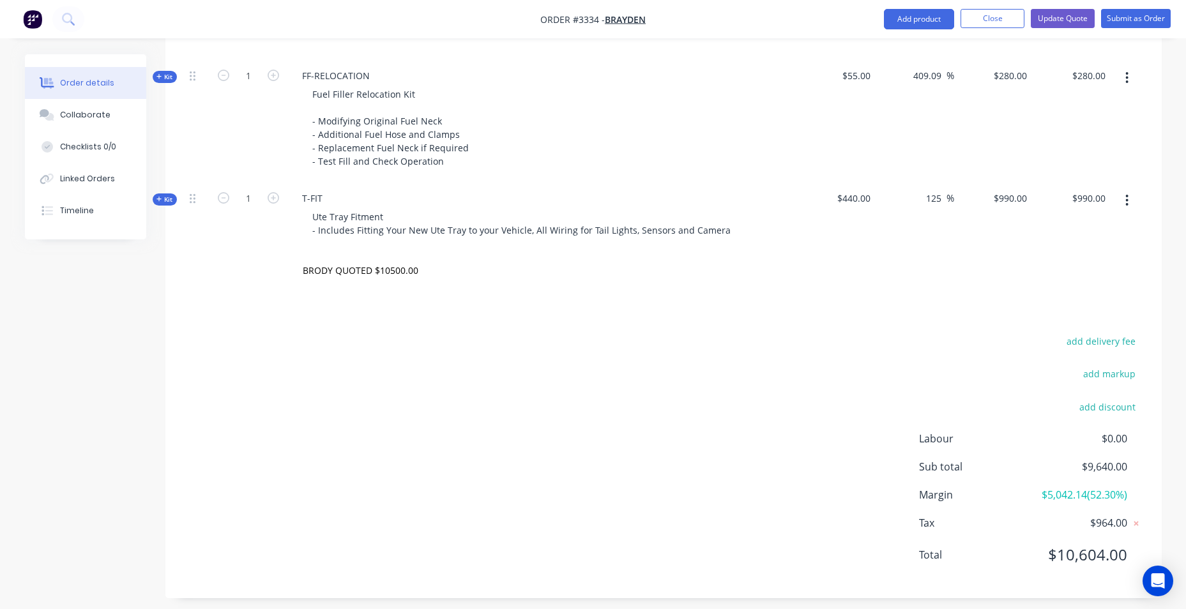
scroll to position [1080, 0]
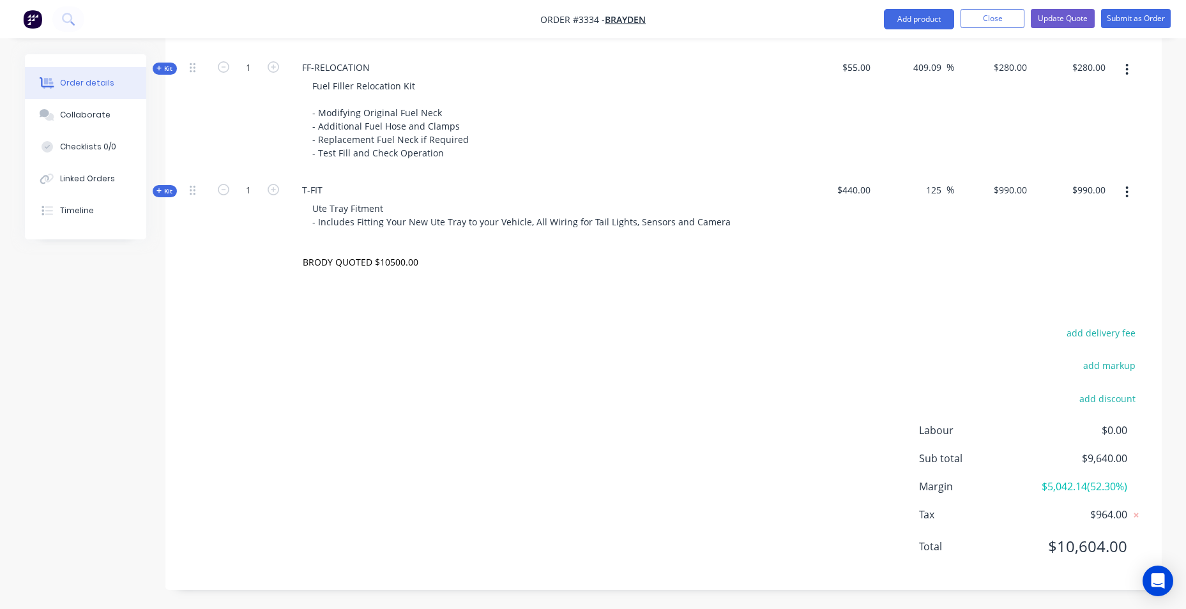
click at [1127, 195] on icon "button" at bounding box center [1126, 192] width 3 height 14
click at [1077, 328] on div "Delete" at bounding box center [1082, 328] width 98 height 19
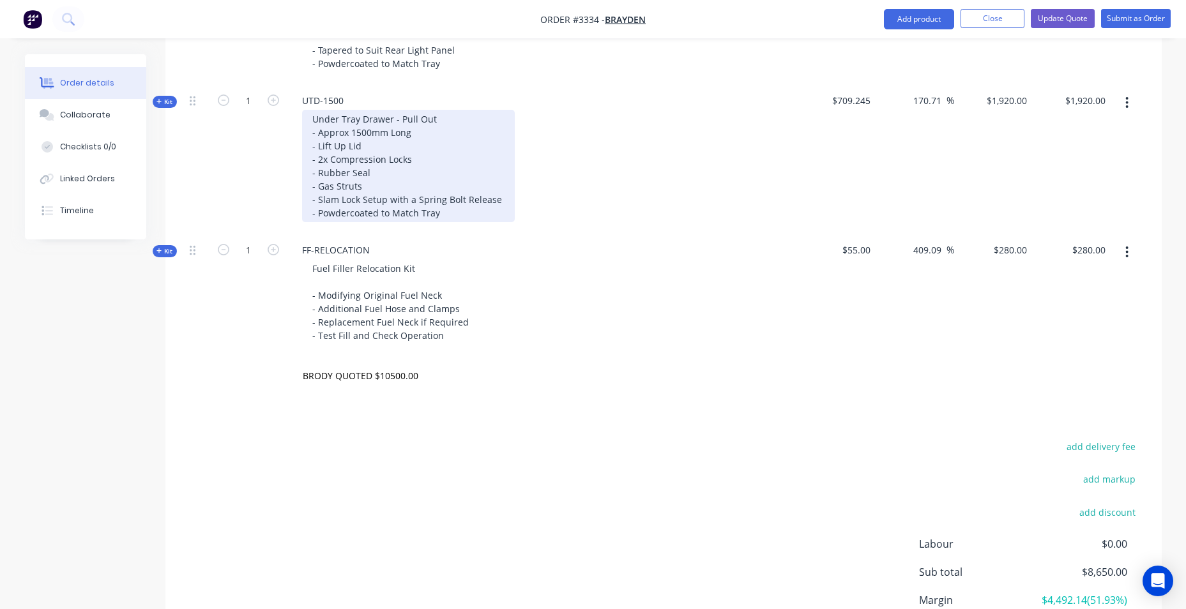
scroll to position [1011, 0]
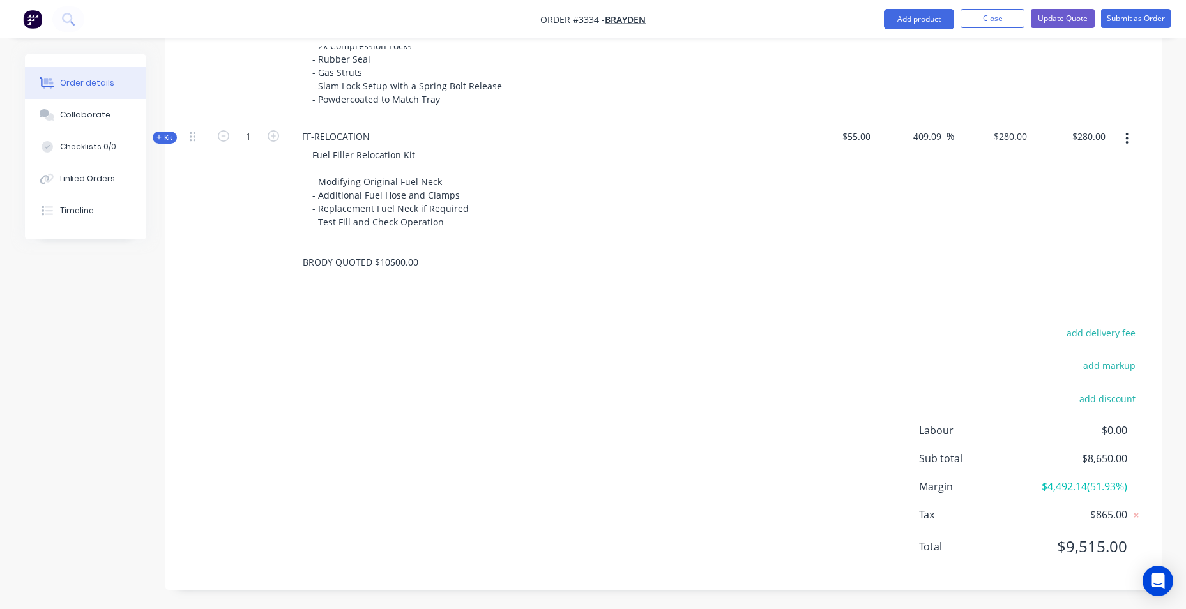
click at [424, 266] on input "BRODY QUOTED $10500.00" at bounding box center [429, 263] width 255 height 26
drag, startPoint x: 418, startPoint y: 263, endPoint x: 226, endPoint y: 267, distance: 191.7
click at [226, 267] on div "BRODY QUOTED $10500.00 Add BRODY QUOTED $10500.00 to order No results found" at bounding box center [664, 263] width 958 height 42
click at [351, 263] on input "BRODY QUOTED $10500.00" at bounding box center [429, 263] width 255 height 26
drag, startPoint x: 379, startPoint y: 263, endPoint x: 434, endPoint y: 264, distance: 54.3
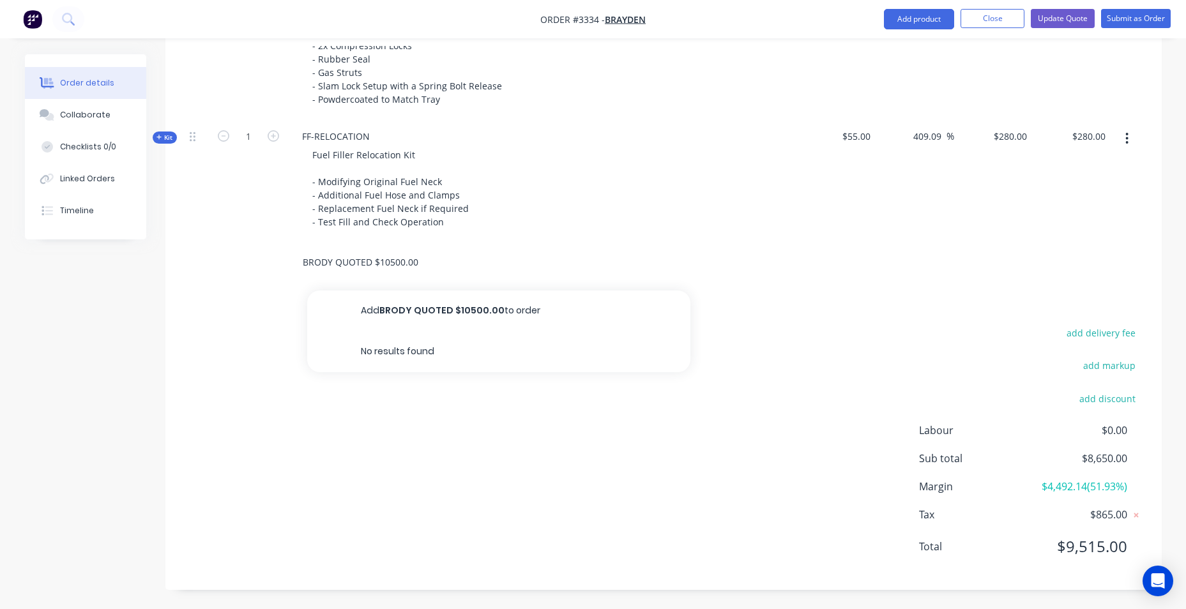
click at [434, 264] on input "BRODY QUOTED $10500.00" at bounding box center [429, 263] width 255 height 26
type input "BRODY QUOTED $9500.00 -0409005655"
click at [578, 205] on div "Fuel Filler Relocation Kit - Modifying Original Fuel Neck - Additional Fuel Hos…" at bounding box center [542, 189] width 501 height 86
click at [1074, 15] on button "Update Quote" at bounding box center [1063, 18] width 64 height 19
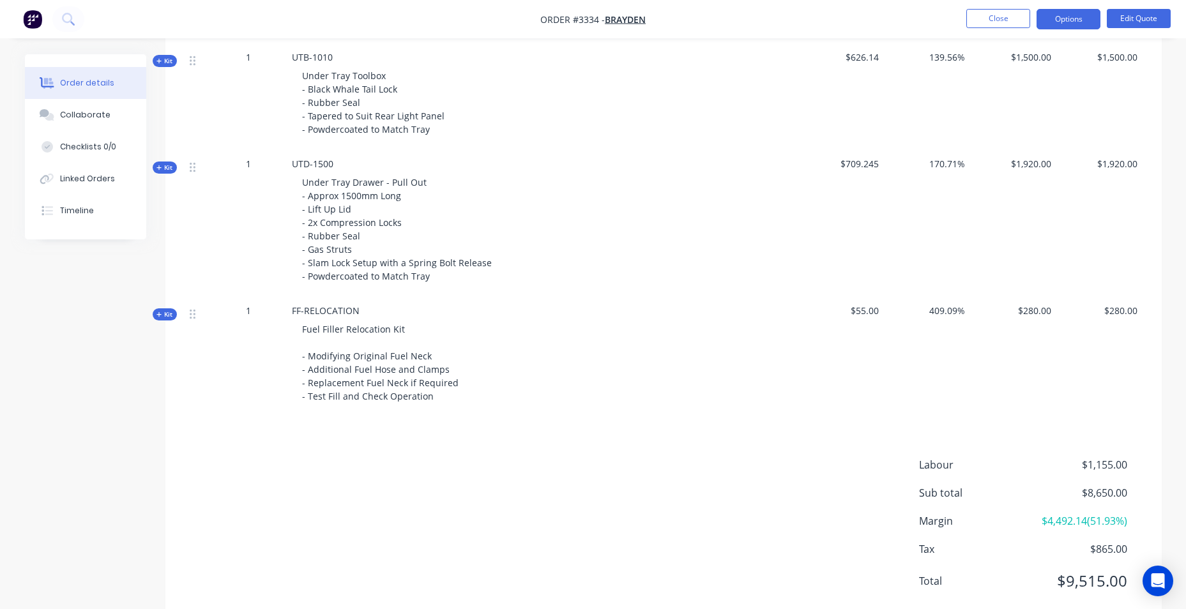
scroll to position [830, 0]
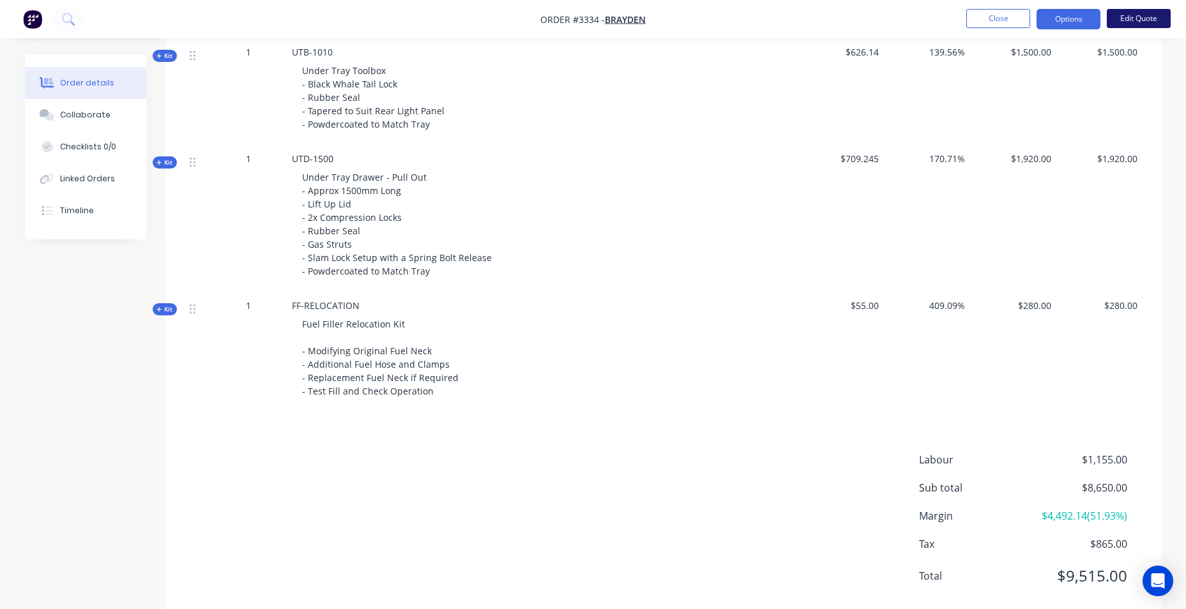
click at [1148, 18] on button "Edit Quote" at bounding box center [1139, 18] width 64 height 19
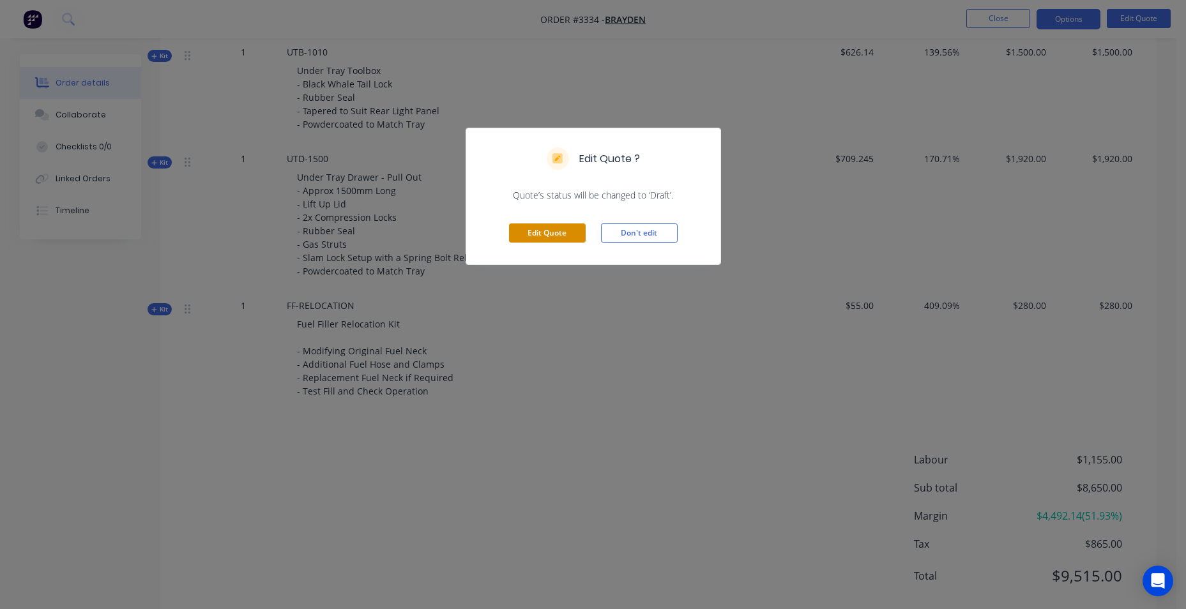
click at [574, 236] on button "Edit Quote" at bounding box center [547, 233] width 77 height 19
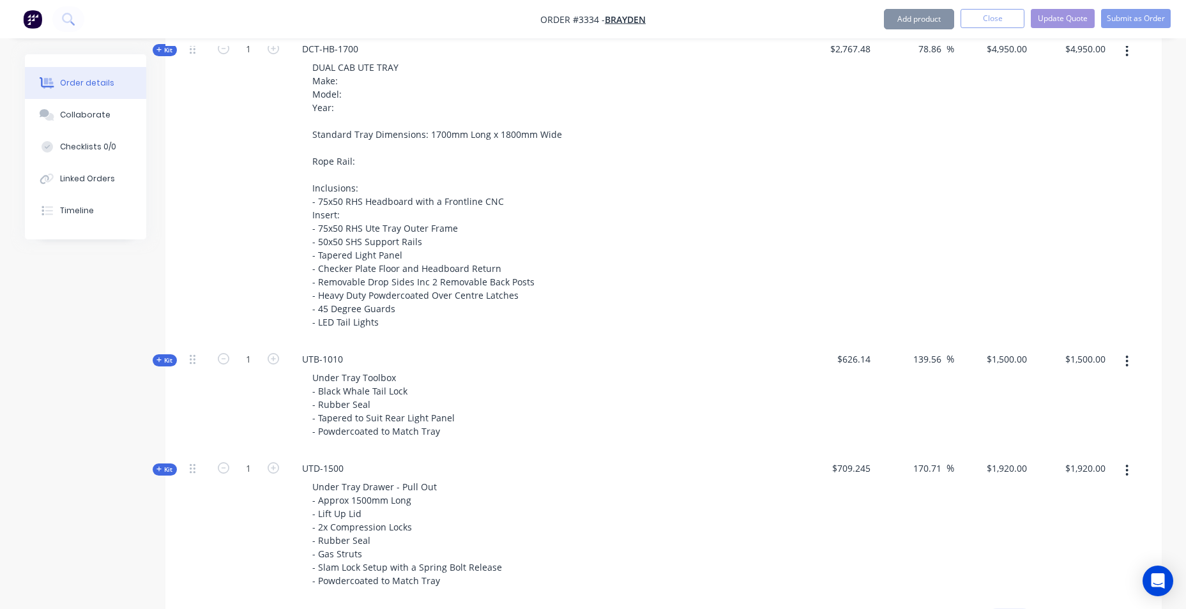
scroll to position [766, 0]
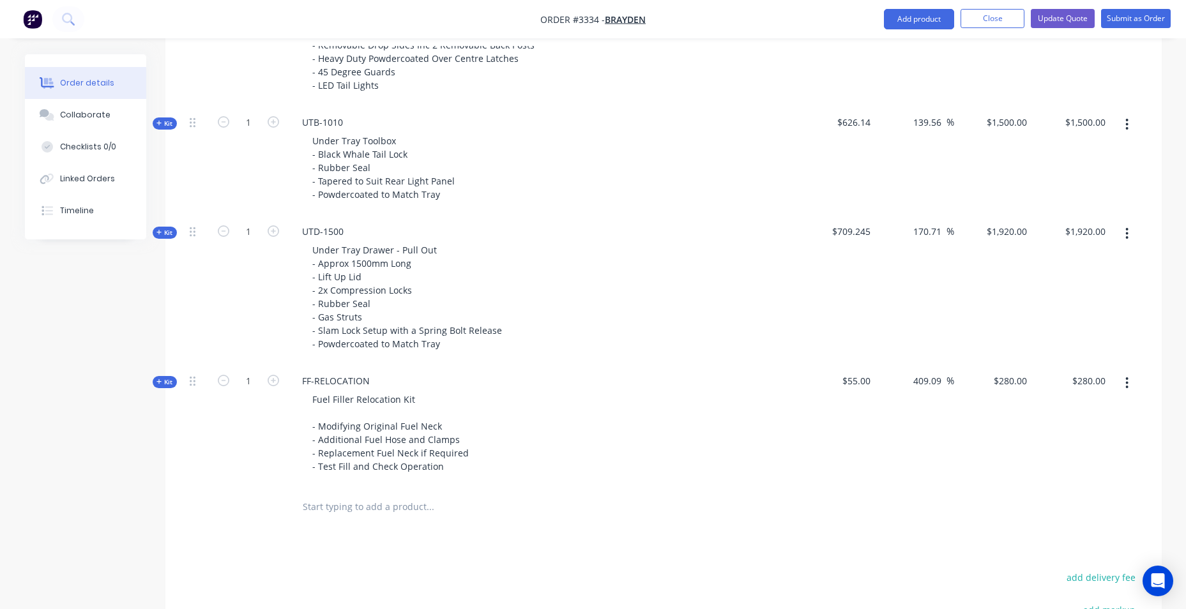
click at [1129, 388] on button "button" at bounding box center [1127, 383] width 30 height 23
click at [1086, 518] on div "Delete" at bounding box center [1082, 519] width 98 height 19
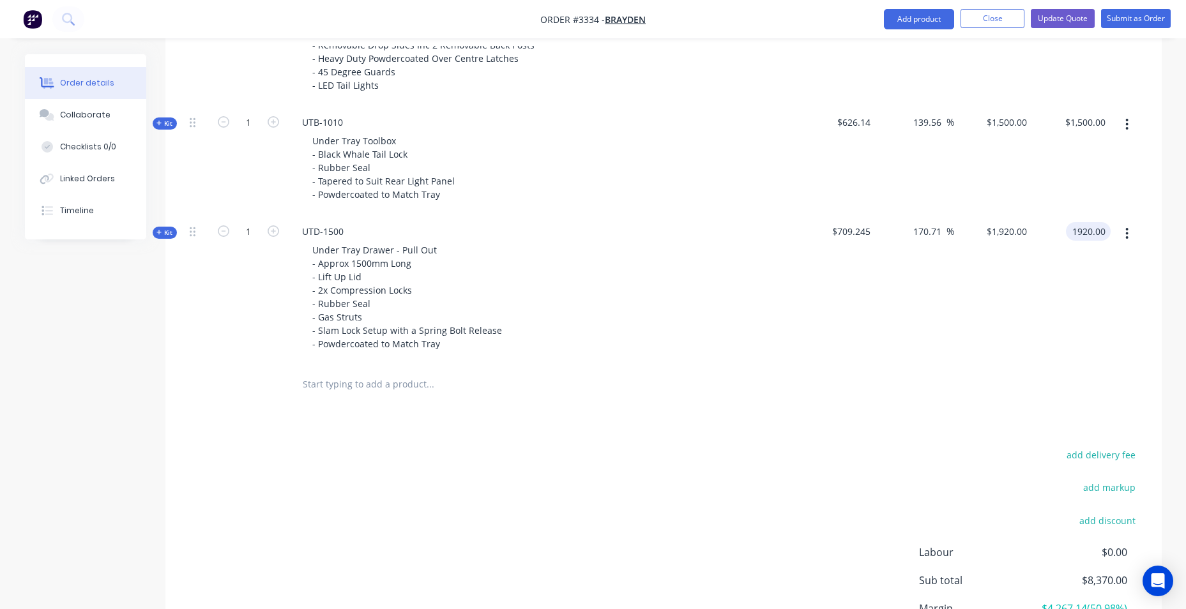
click at [1076, 225] on input "1920.00" at bounding box center [1091, 231] width 40 height 19
type input "2200"
type input "210.19"
type input "$2,200.00"
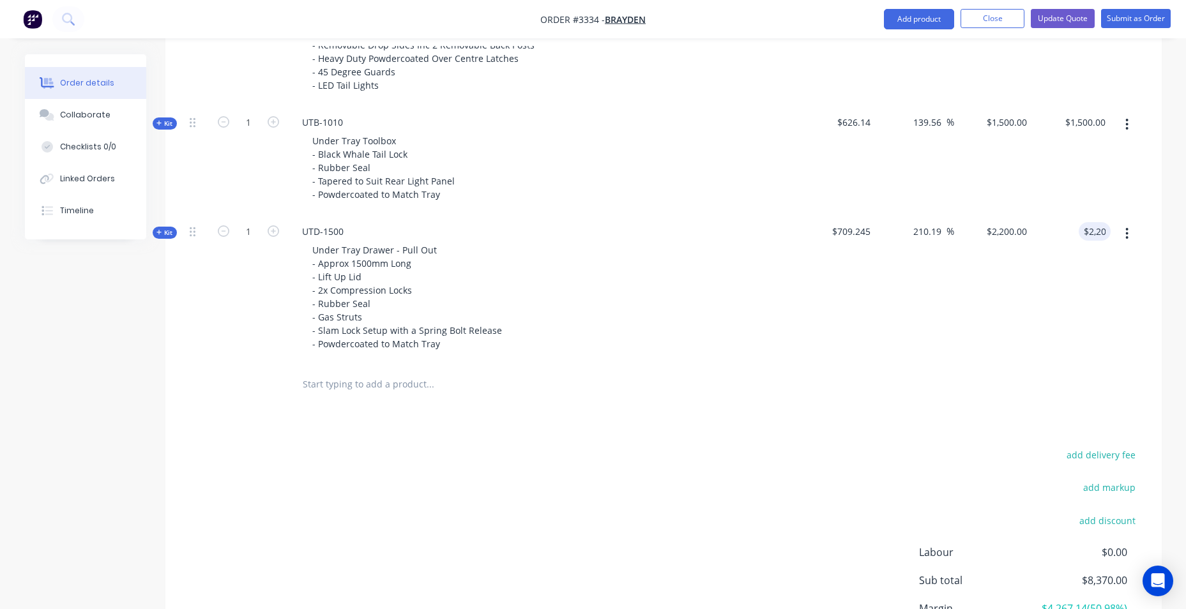
click at [1014, 340] on div "$2,200.00 $1,920.00" at bounding box center [993, 289] width 79 height 149
click at [206, 385] on div at bounding box center [198, 385] width 26 height 42
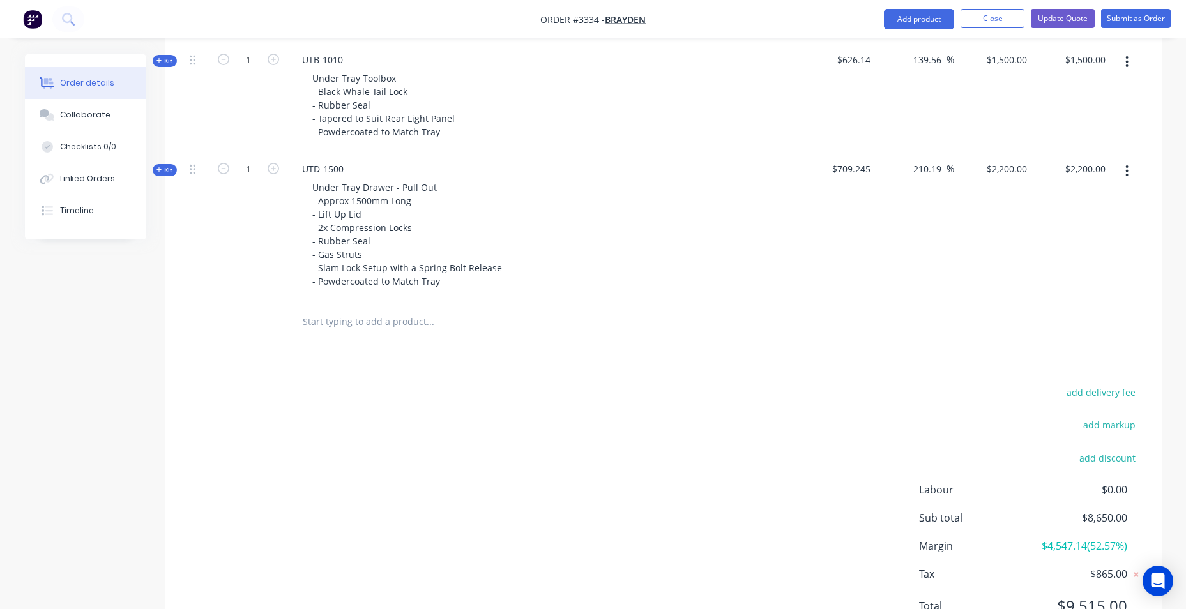
scroll to position [888, 0]
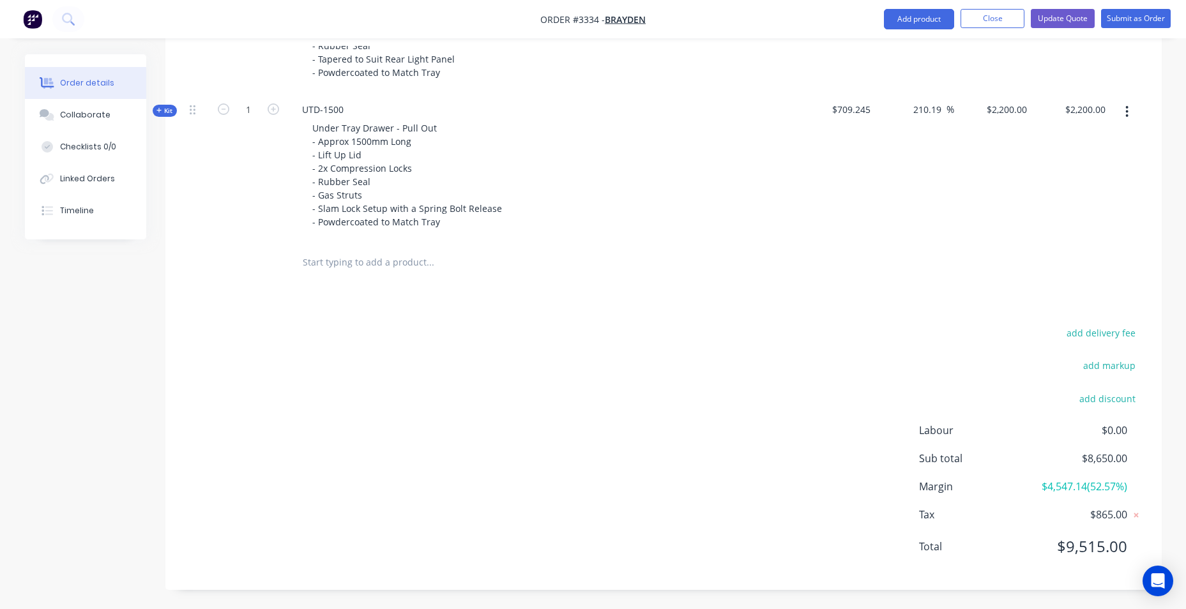
click at [382, 269] on input "text" at bounding box center [429, 263] width 255 height 26
click at [924, 13] on button "Add product" at bounding box center [919, 19] width 70 height 20
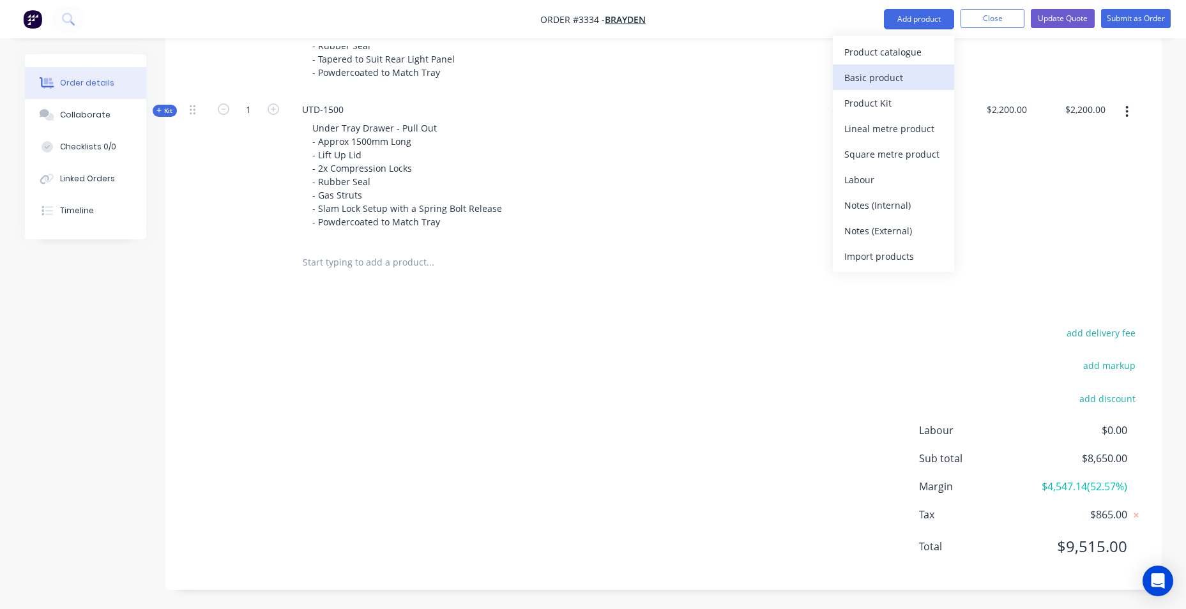
click at [910, 76] on div "Basic product" at bounding box center [893, 77] width 98 height 19
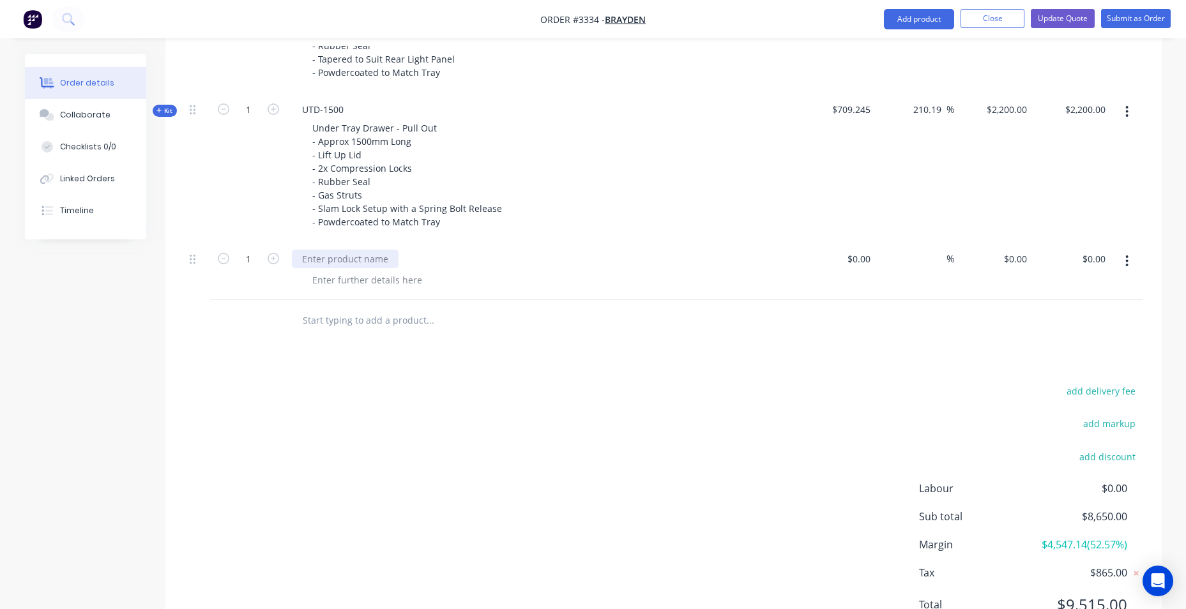
click at [382, 261] on div at bounding box center [345, 259] width 107 height 19
click at [372, 277] on div at bounding box center [367, 280] width 130 height 19
click at [371, 277] on div at bounding box center [367, 280] width 130 height 19
click at [399, 349] on div "Products Show / Hide columns Add product Qty Cost Markup Price Total Kit 1 DCT-…" at bounding box center [663, 124] width 996 height 1047
click at [376, 278] on div "0409005655" at bounding box center [547, 280] width 491 height 19
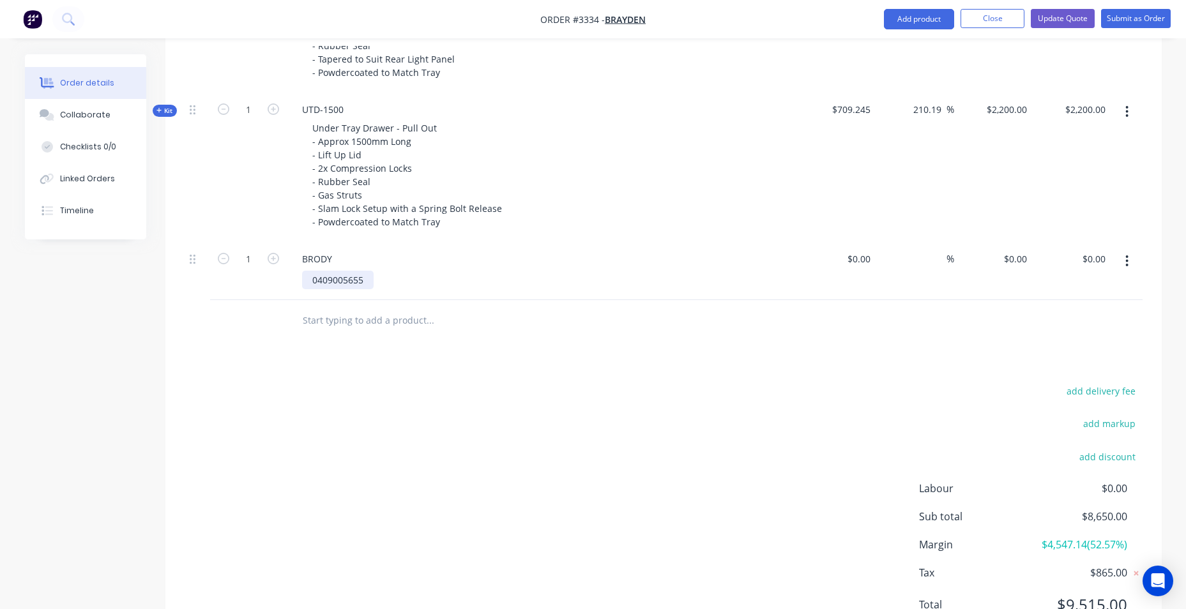
click at [365, 280] on div "0409005655" at bounding box center [338, 280] width 72 height 19
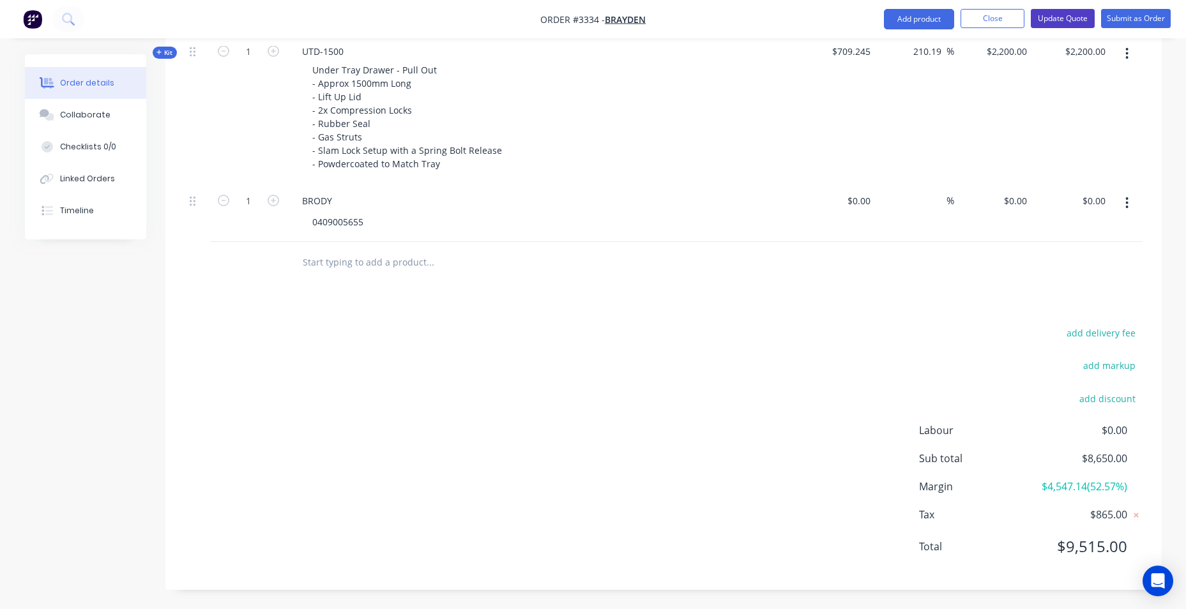
click at [1053, 15] on button "Update Quote" at bounding box center [1063, 18] width 64 height 19
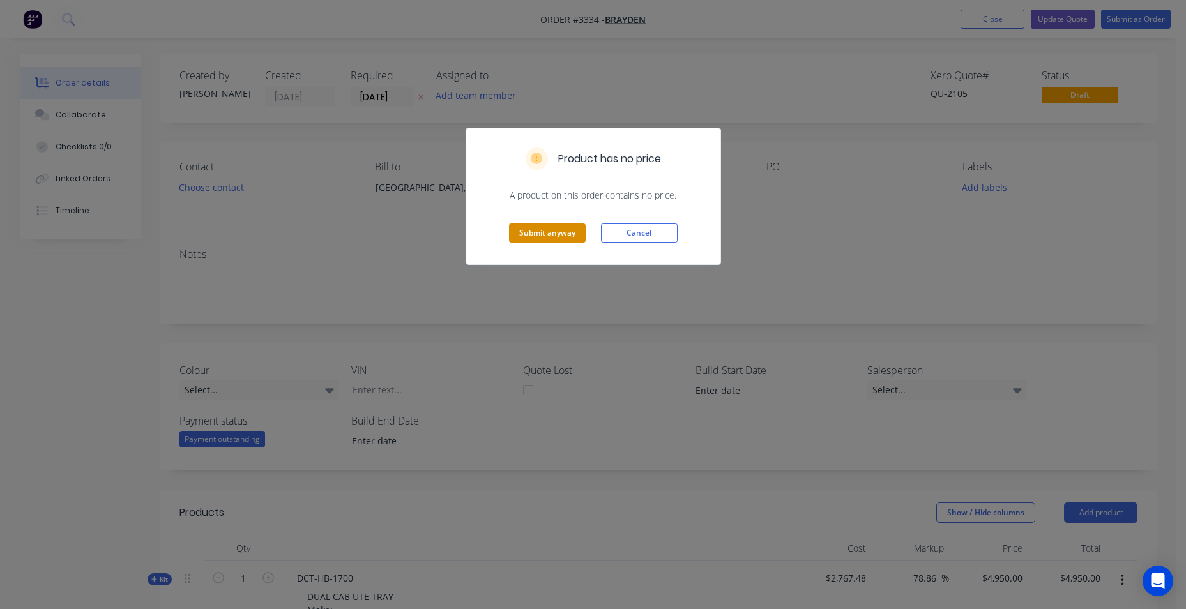
click at [520, 234] on button "Submit anyway" at bounding box center [547, 233] width 77 height 19
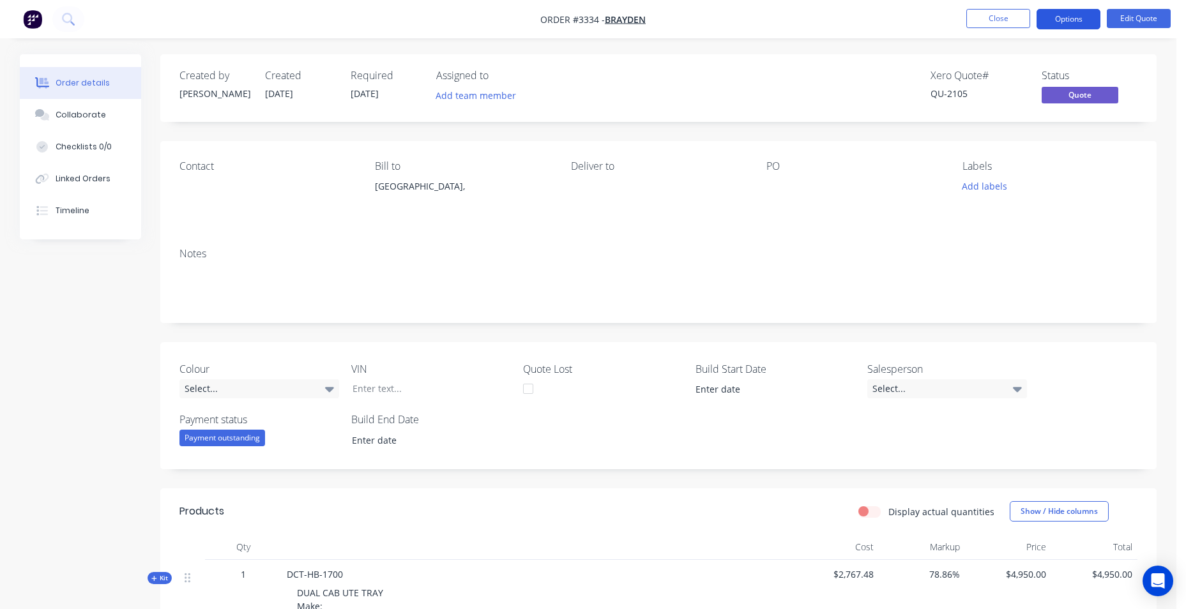
click at [1084, 16] on button "Options" at bounding box center [1069, 19] width 64 height 20
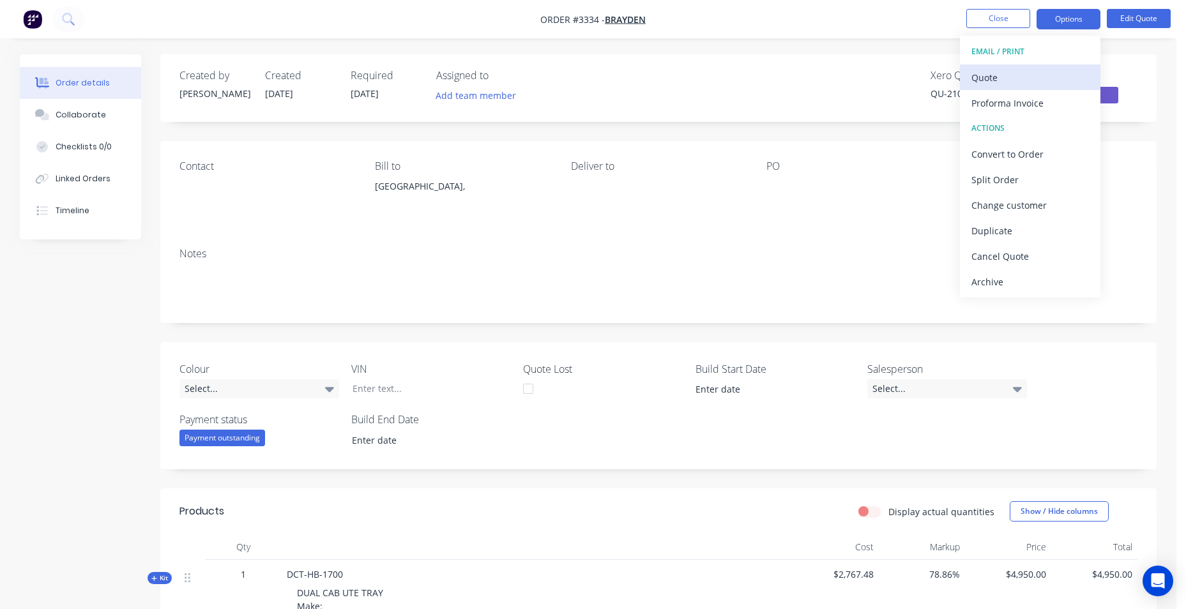
click at [1025, 72] on div "Quote" at bounding box center [1030, 77] width 118 height 19
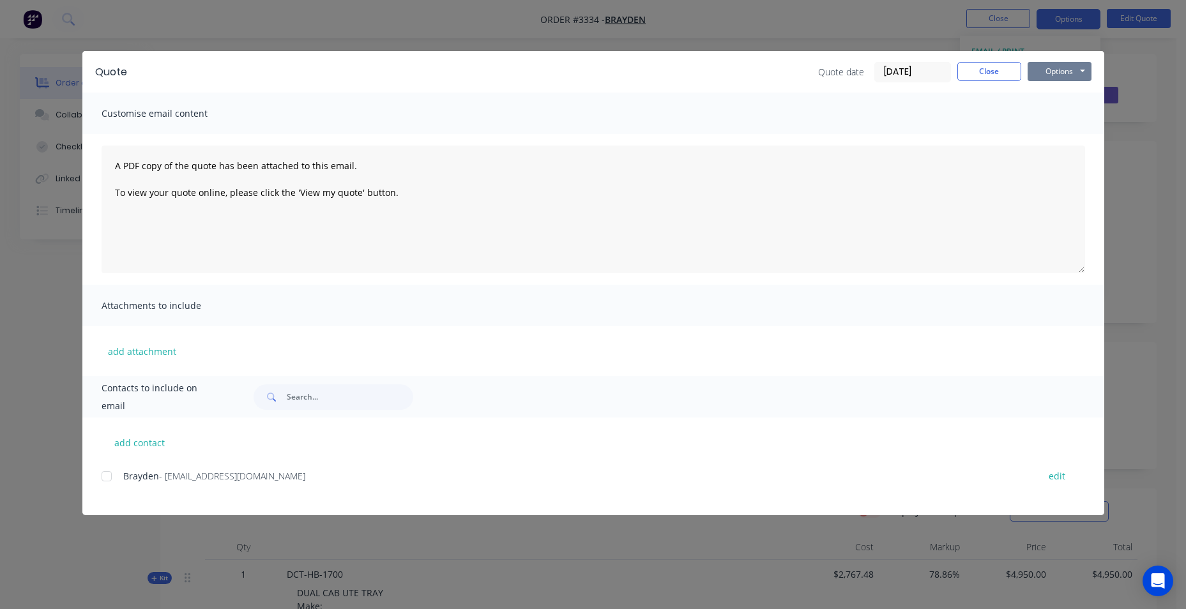
click at [1054, 73] on button "Options" at bounding box center [1060, 71] width 64 height 19
click at [120, 476] on div "Brayden - braydend002@gmail.com edit" at bounding box center [603, 476] width 1003 height 17
click at [110, 476] on div at bounding box center [107, 477] width 26 height 26
click at [1058, 70] on button "Options" at bounding box center [1060, 71] width 64 height 19
click at [1061, 133] on button "Email" at bounding box center [1069, 136] width 82 height 21
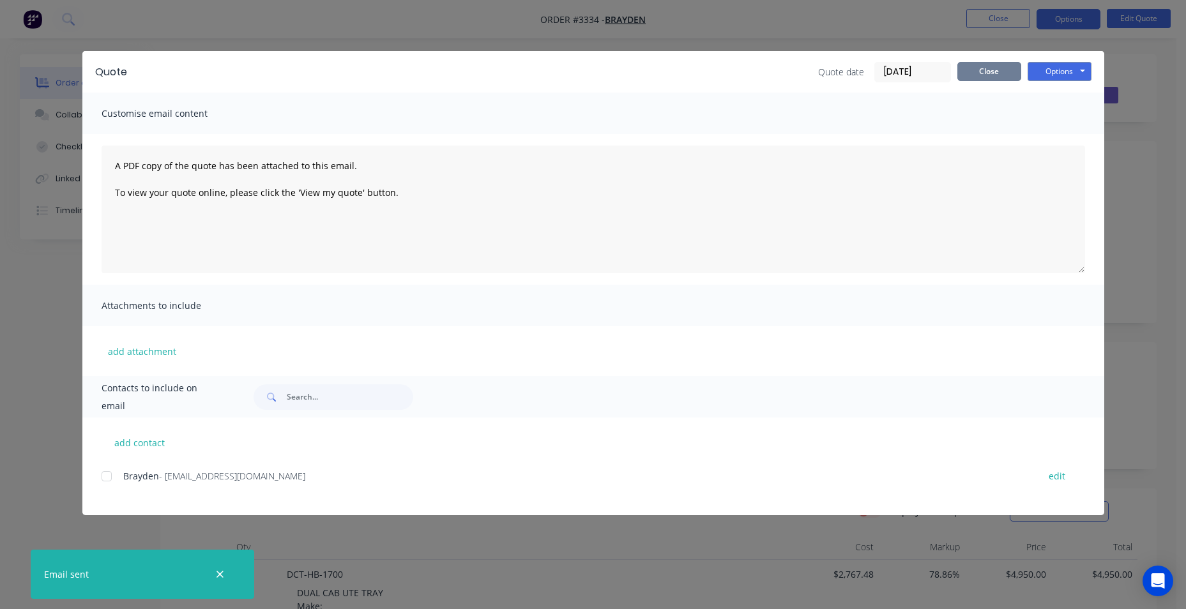
click at [980, 65] on button "Close" at bounding box center [989, 71] width 64 height 19
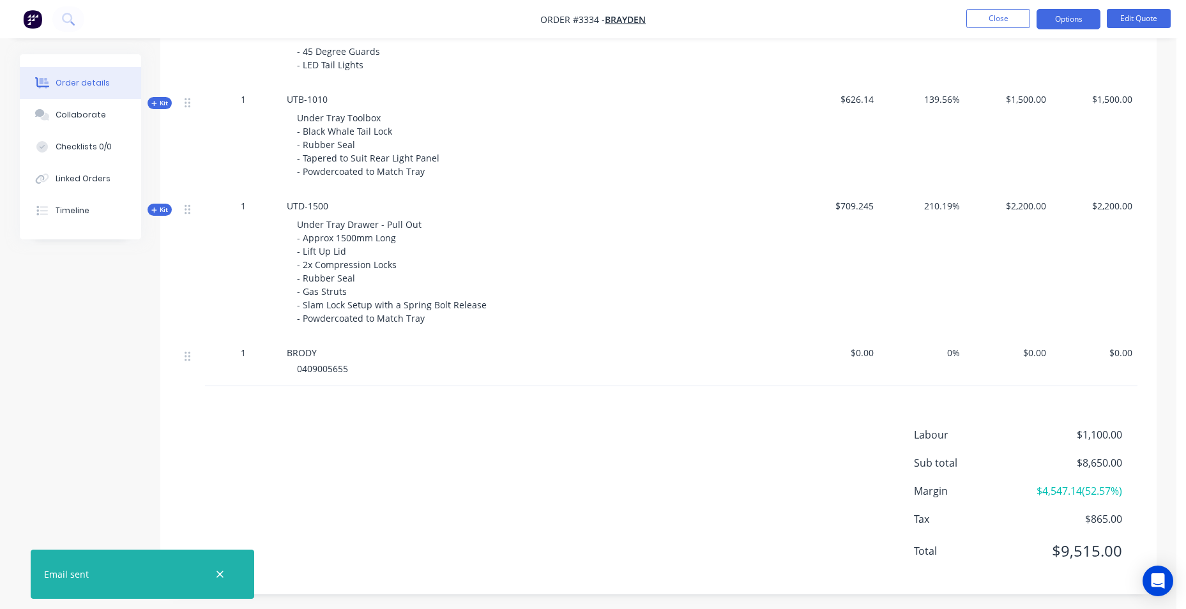
scroll to position [788, 0]
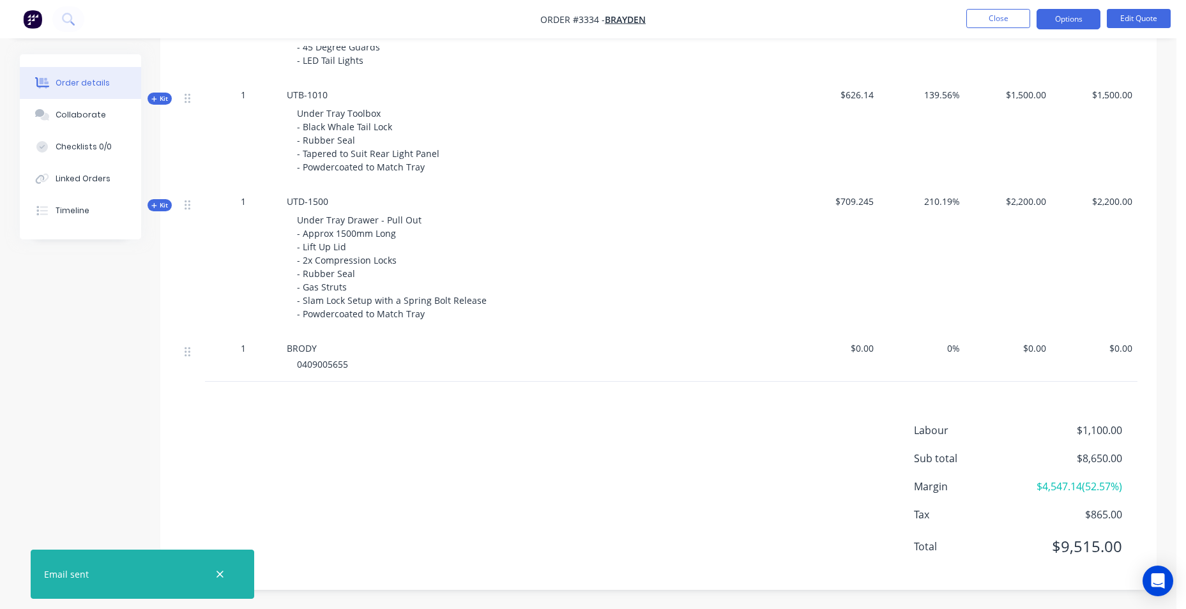
click at [305, 371] on div "0409005655" at bounding box center [542, 364] width 491 height 13
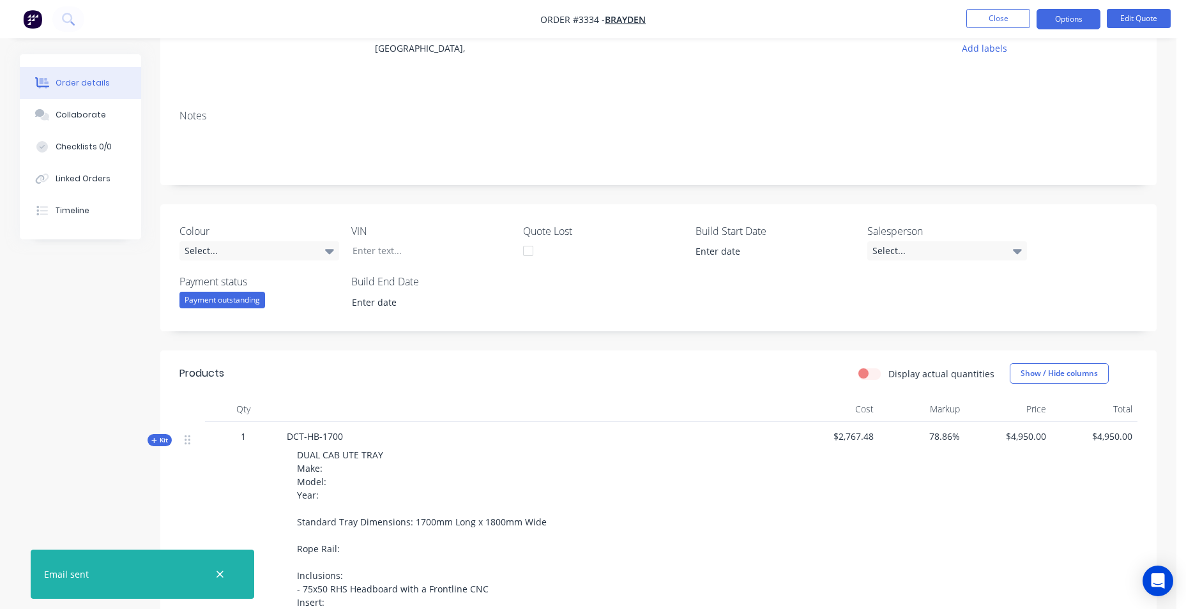
scroll to position [0, 0]
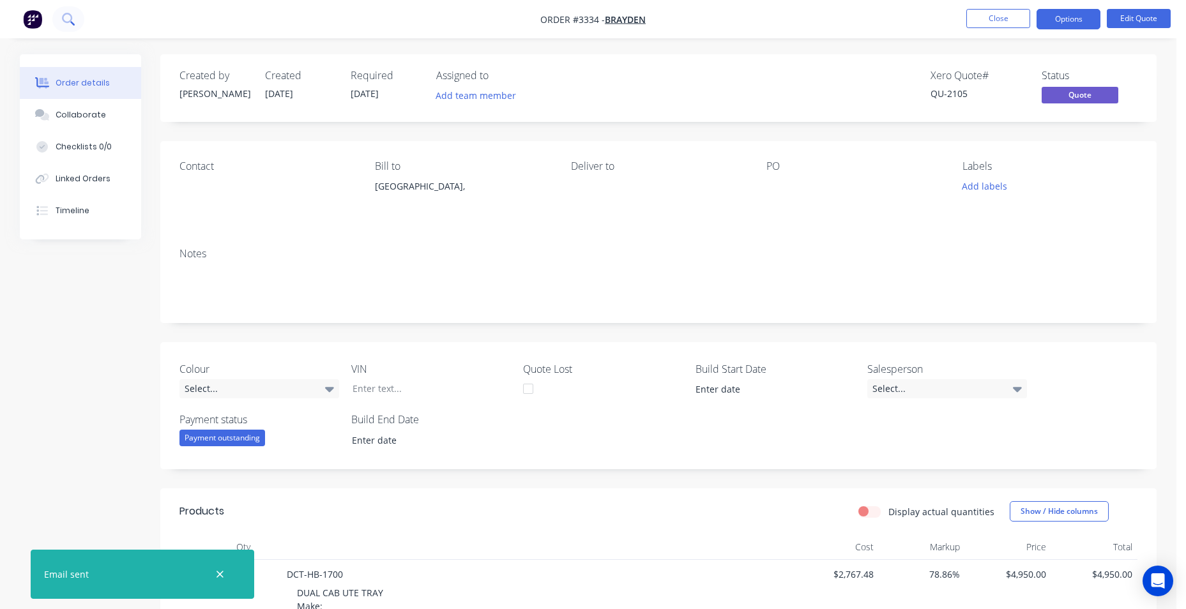
click at [70, 31] on button at bounding box center [68, 19] width 32 height 26
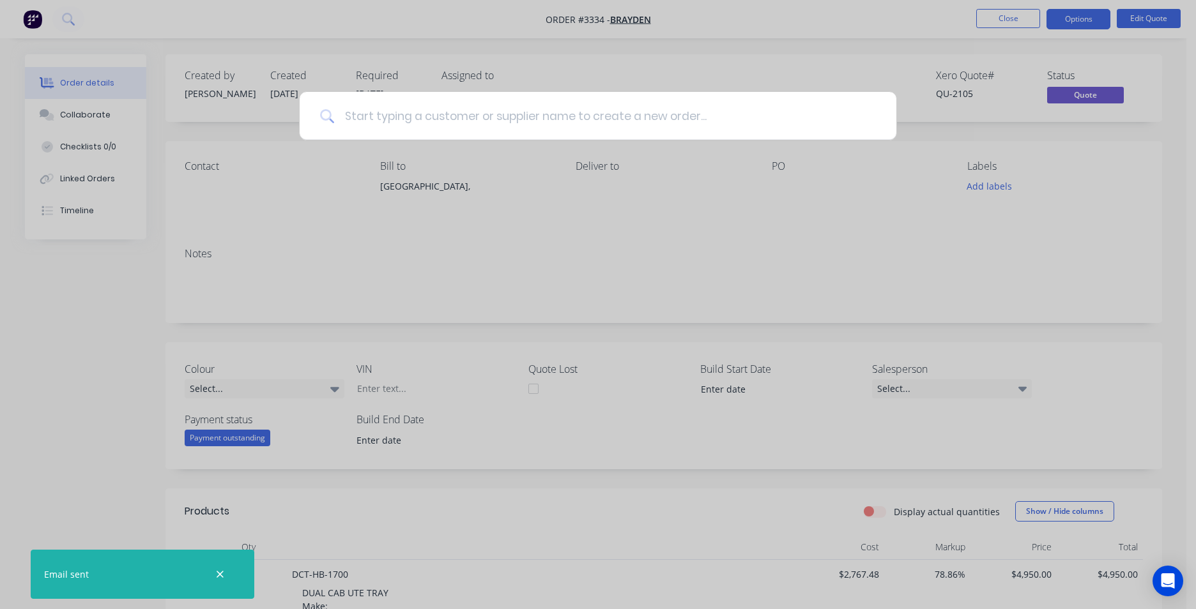
click at [366, 119] on input at bounding box center [605, 116] width 542 height 48
click at [749, 28] on div at bounding box center [598, 304] width 1196 height 609
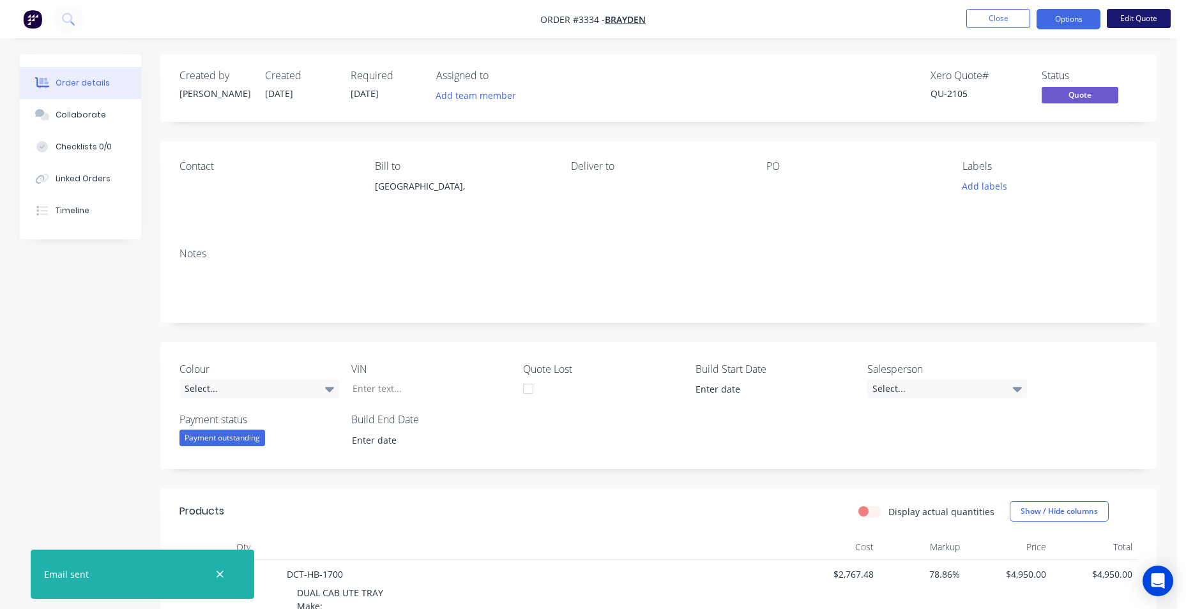
click at [1122, 19] on button "Edit Quote" at bounding box center [1139, 18] width 64 height 19
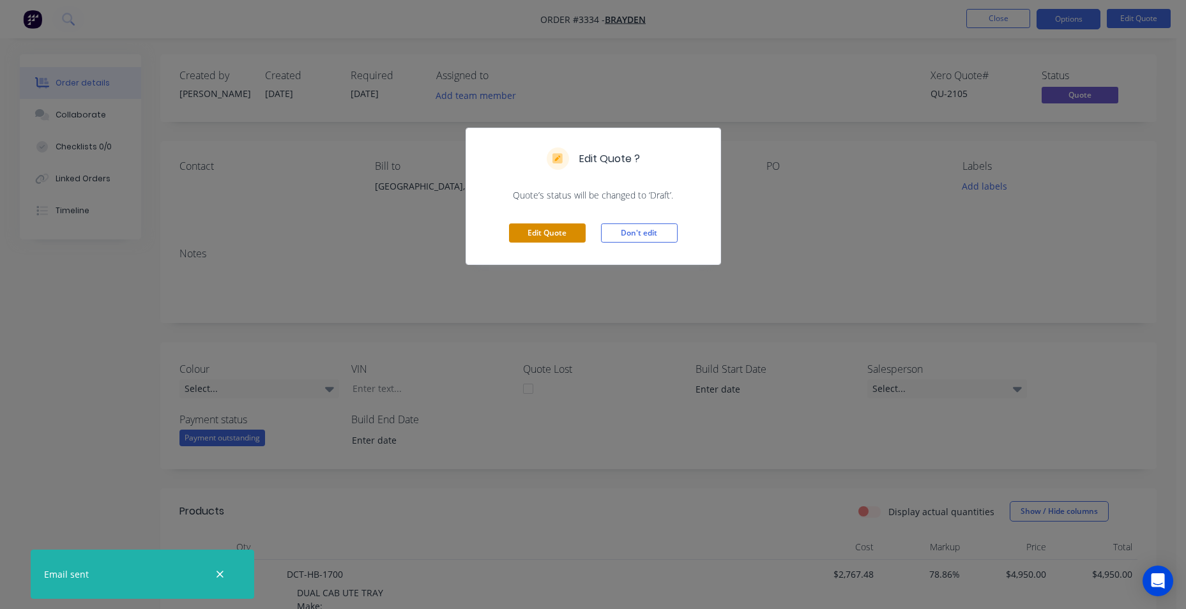
click at [568, 228] on button "Edit Quote" at bounding box center [547, 233] width 77 height 19
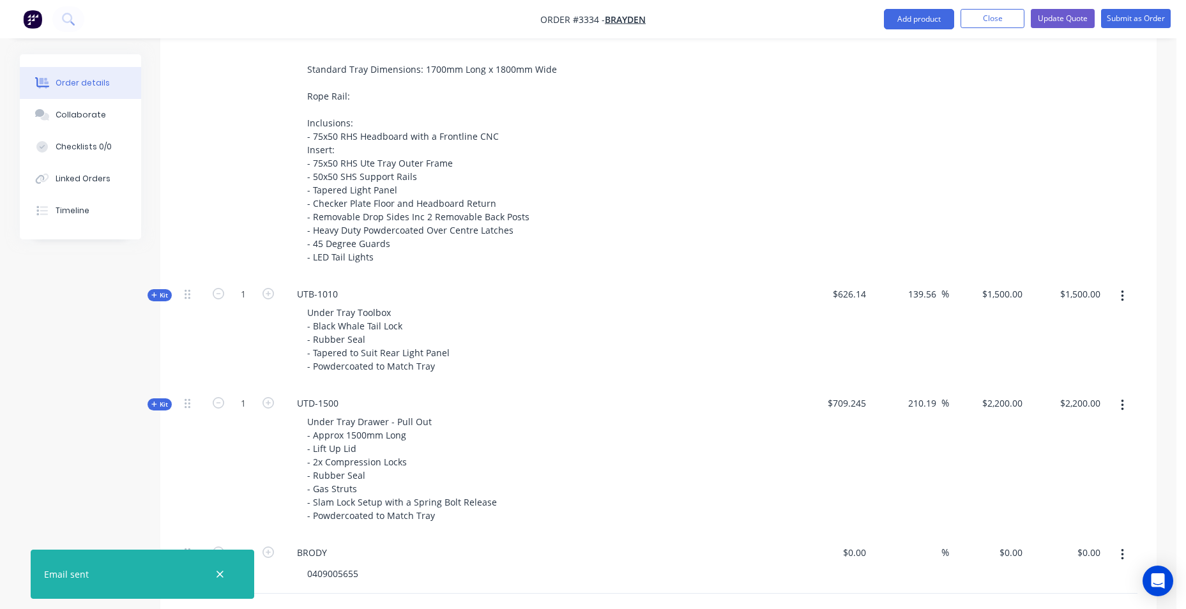
scroll to position [947, 0]
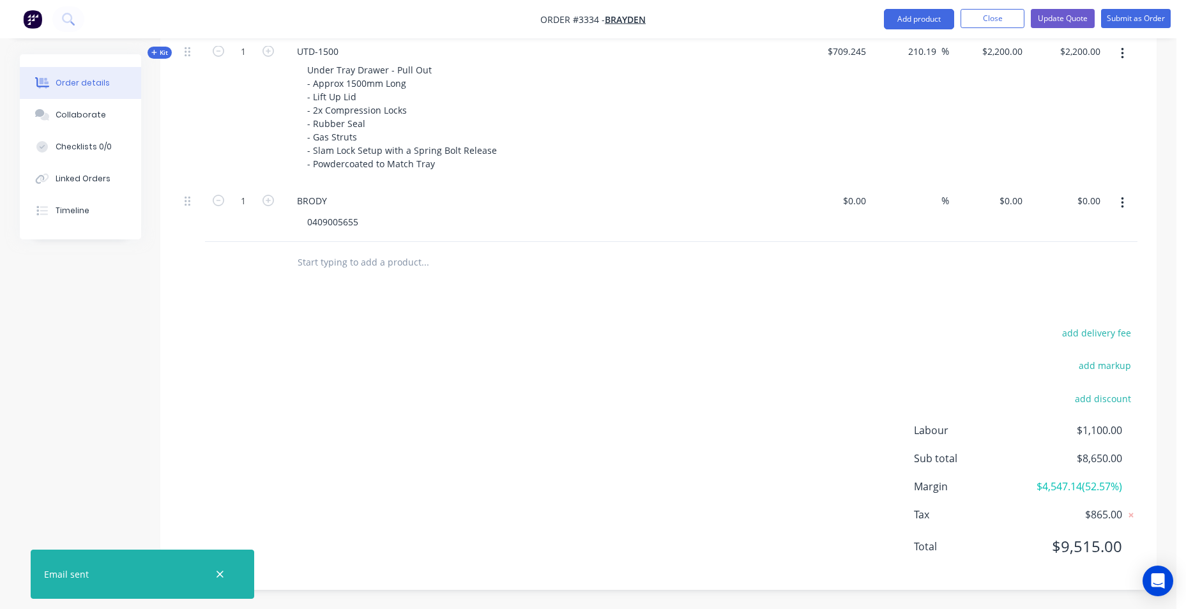
click at [369, 262] on input "text" at bounding box center [424, 263] width 255 height 26
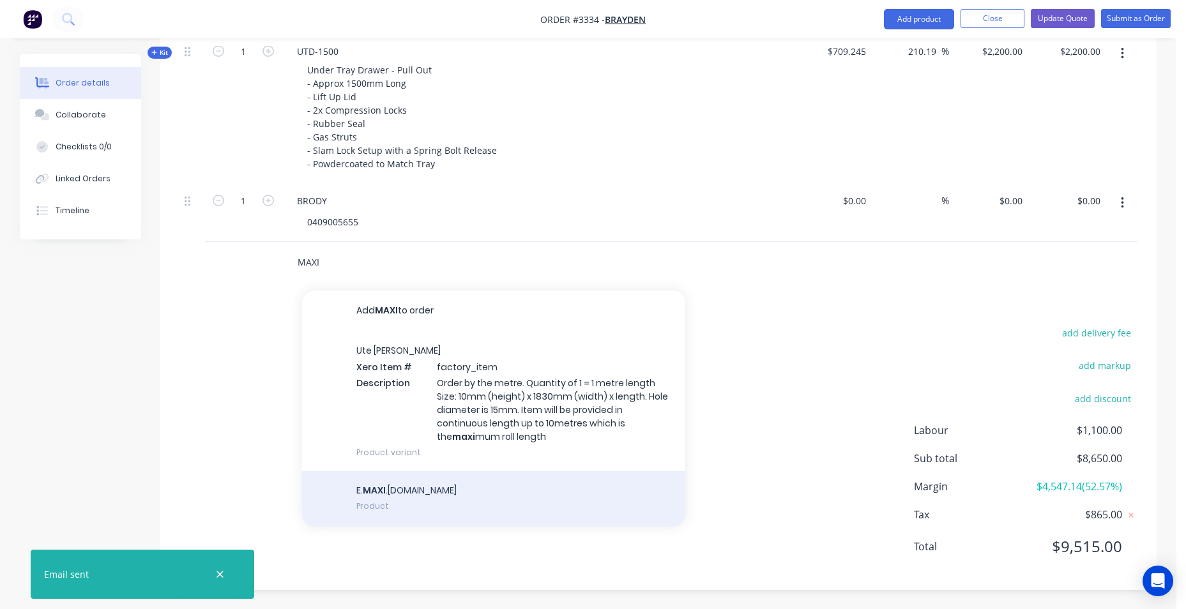
type input "MAXI"
click at [501, 512] on div "E. MAXI .LAMP.WITHREVERSE.SO Product" at bounding box center [493, 499] width 383 height 57
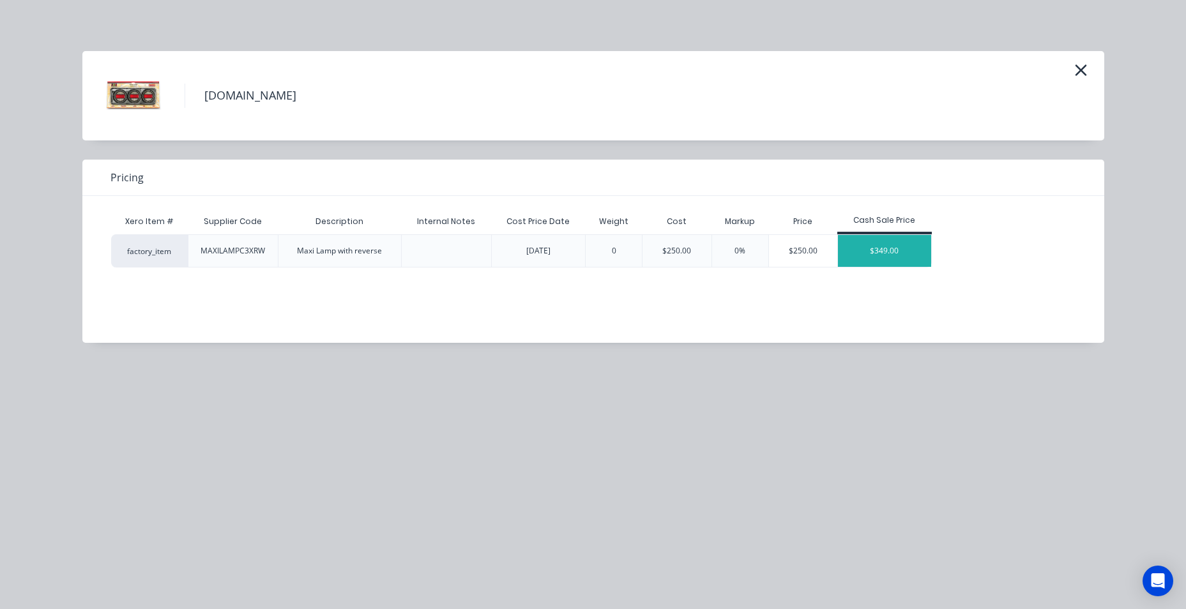
click at [895, 255] on div "$349.00" at bounding box center [884, 251] width 93 height 32
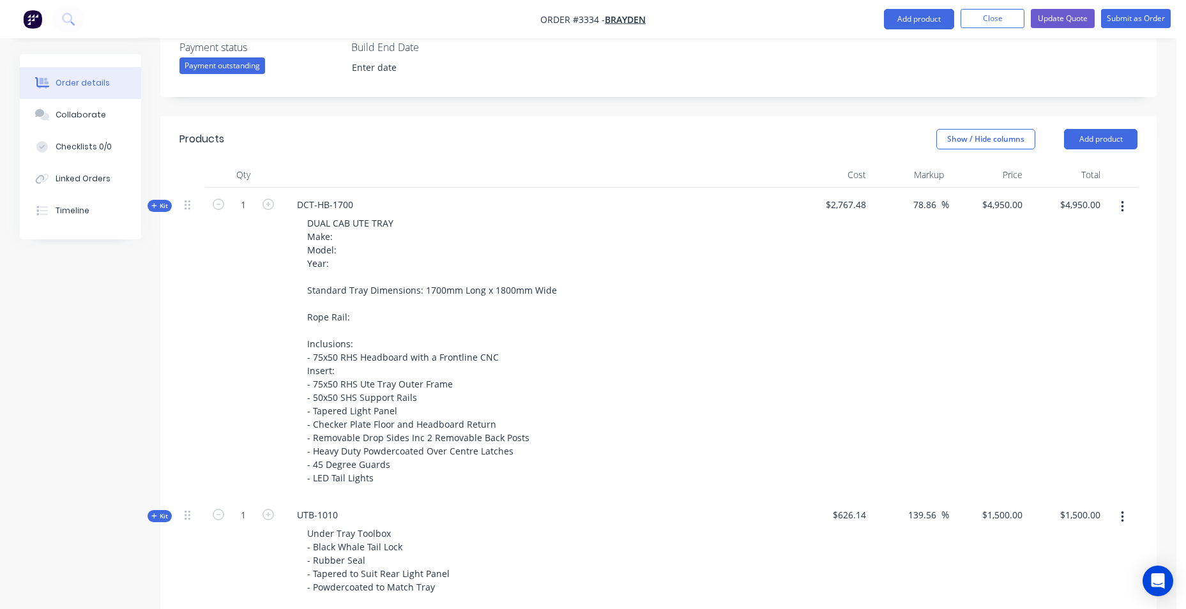
scroll to position [499, 0]
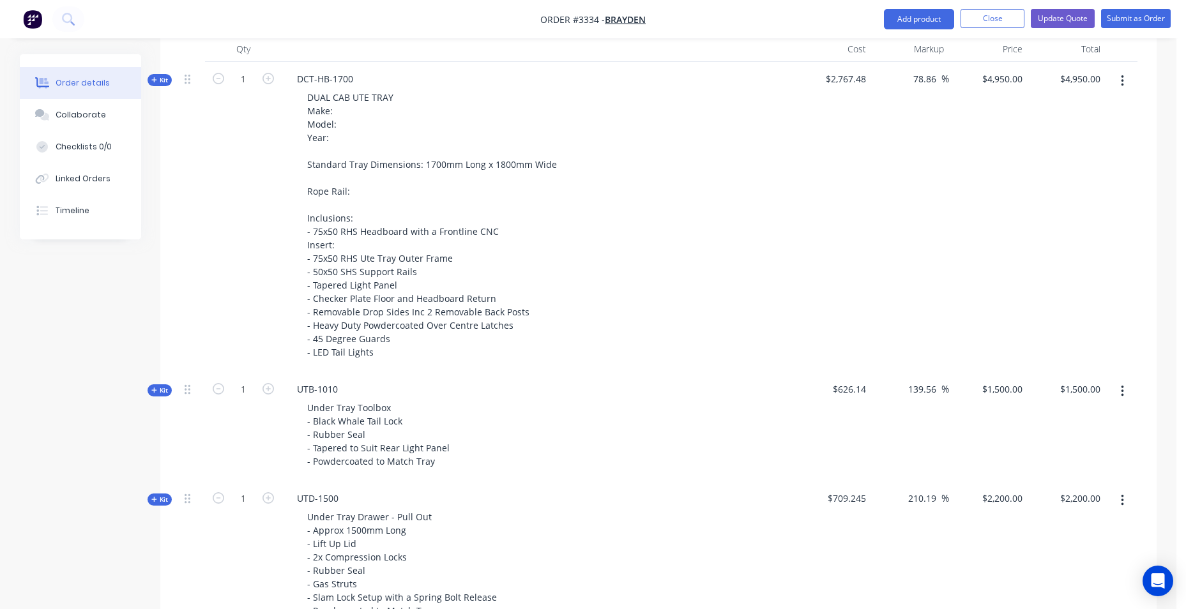
click at [646, 109] on div "DUAL CAB UTE TRAY Make: Model: Year: Standard Tray Dimensions: 1700mm Long x 18…" at bounding box center [537, 224] width 501 height 273
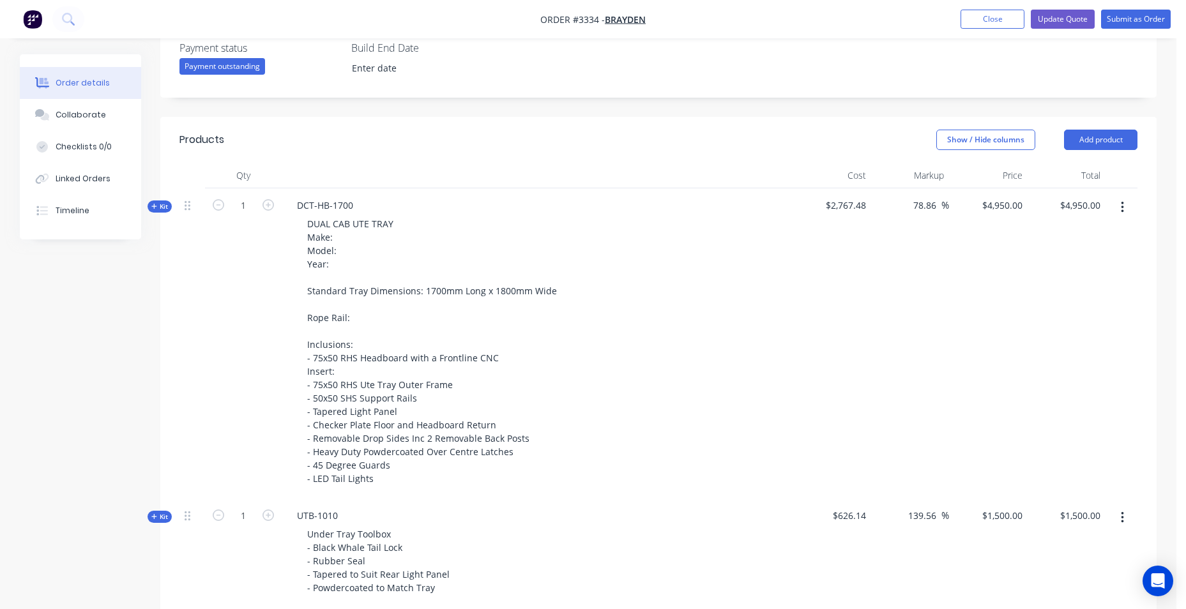
scroll to position [372, 0]
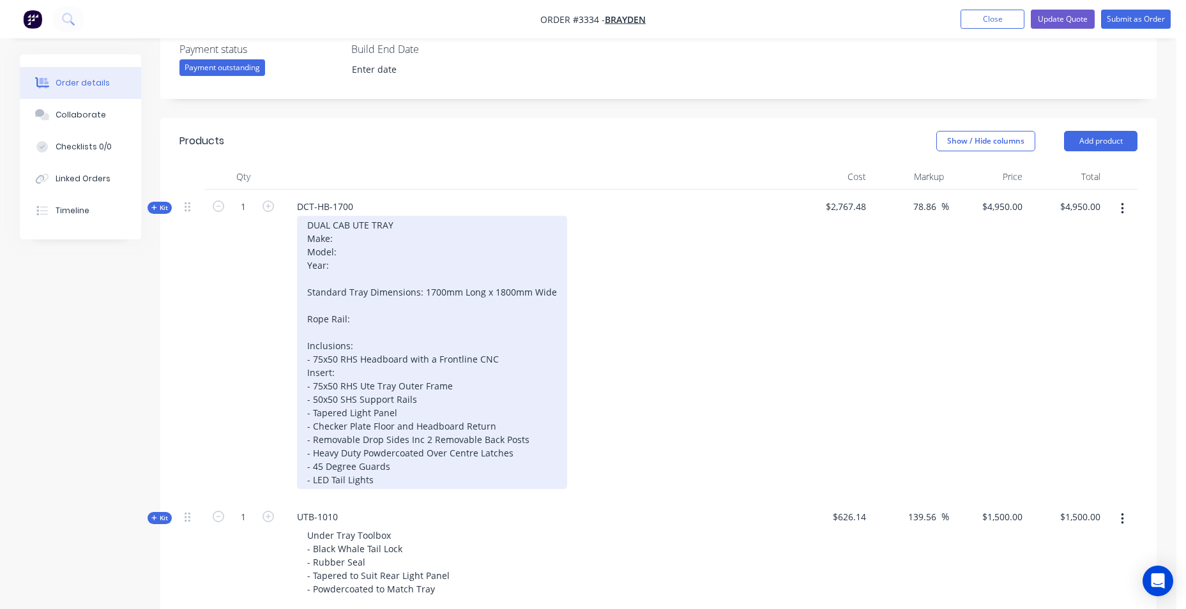
click at [316, 264] on div "DUAL CAB UTE TRAY Make: Model: Year: Standard Tray Dimensions: 1700mm Long x 18…" at bounding box center [432, 352] width 270 height 273
click at [343, 266] on div "DUAL CAB UTE TRAY Make: Model: Year: Standard Tray Dimensions: 1700mm Long x 18…" at bounding box center [432, 352] width 270 height 273
drag, startPoint x: 331, startPoint y: 263, endPoint x: 300, endPoint y: 226, distance: 48.0
click at [300, 226] on div "DUAL CAB UTE TRAY Make: Model: Year: Standard Tray Dimensions: 1700mm Long x 18…" at bounding box center [432, 352] width 270 height 273
paste div
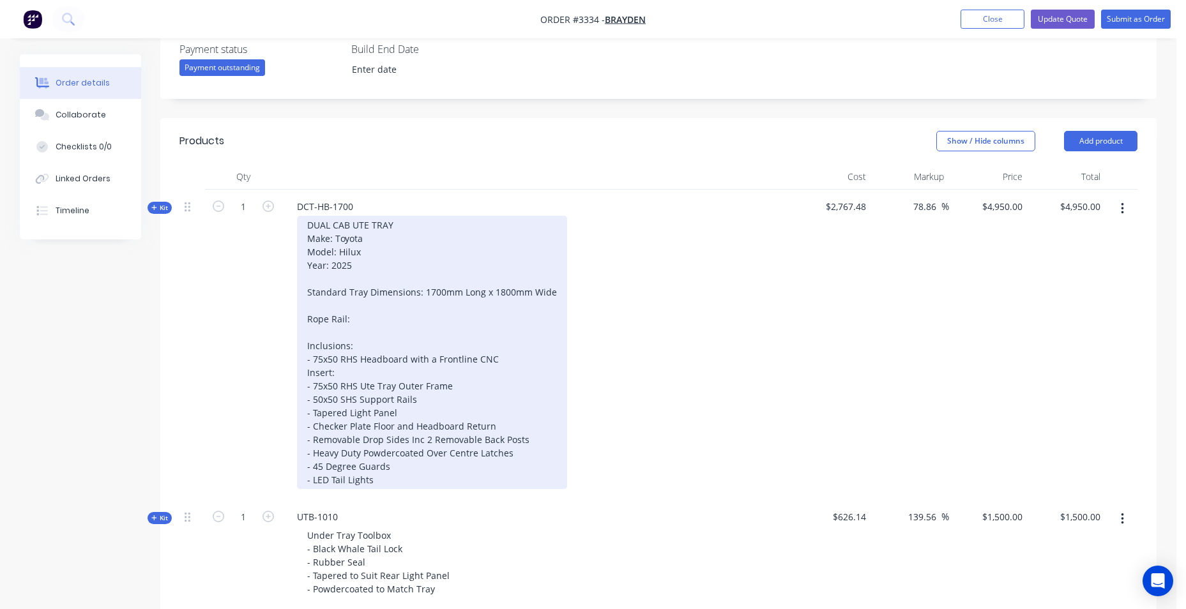
drag, startPoint x: 415, startPoint y: 253, endPoint x: 415, endPoint y: 296, distance: 43.4
click at [415, 254] on div "DUAL CAB UTE TRAY Make: Toyota Model: Hilux Year: 2025 Standard Tray Dimensions…" at bounding box center [432, 352] width 270 height 273
click at [415, 300] on div "DUAL CAB UTE TRAY Make: Toyota Model: Hilux Year: 2025 Standard Tray Dimensions…" at bounding box center [432, 352] width 270 height 273
click at [398, 314] on div "DUAL CAB UTE TRAY Make: Toyota Model: Hilux Year: 2025 Standard Tray Dimensions…" at bounding box center [432, 352] width 270 height 273
drag, startPoint x: 331, startPoint y: 316, endPoint x: 259, endPoint y: 321, distance: 73.0
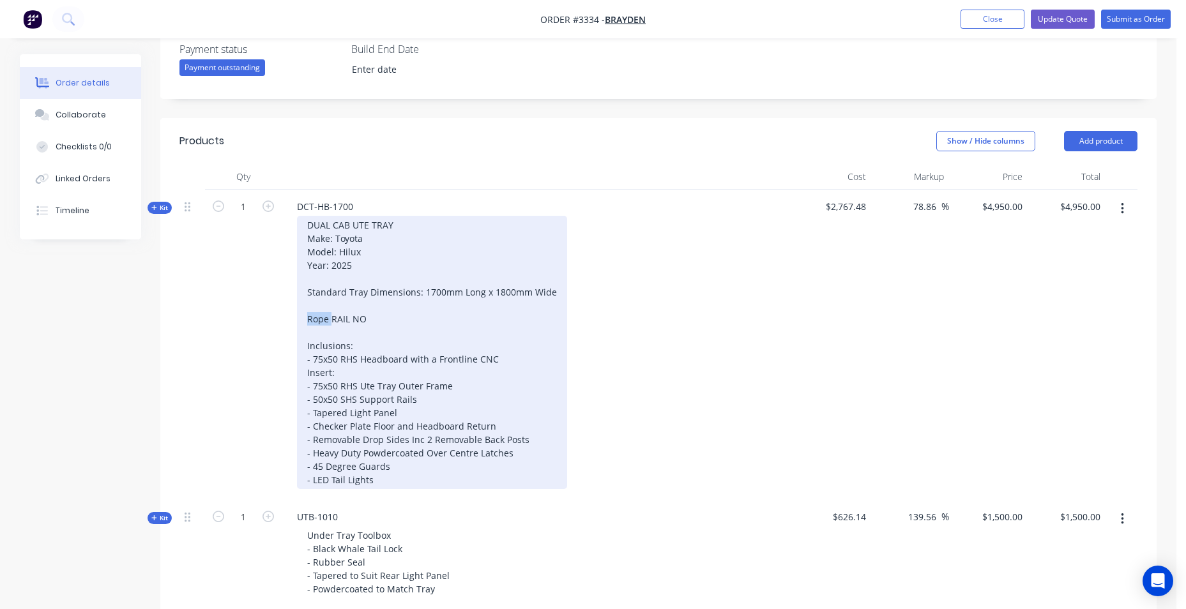
click at [259, 321] on div "Kit 1 DCT-HB-1700 DUAL CAB UTE TRAY Make: Toyota Model: Hilux Year: 2025 Standa…" at bounding box center [658, 345] width 958 height 310
click at [373, 320] on div "DUAL CAB UTE TRAY Make: Toyota Model: Hilux Year: 2025 Standard Tray Dimensions…" at bounding box center [432, 352] width 270 height 273
click at [354, 321] on div "DUAL CAB UTE TRAY Make: Toyota Model: Hilux Year: 2025 Standard Tray Dimensions…" at bounding box center [432, 352] width 270 height 273
click at [392, 307] on div "DUAL CAB UTE TRAY Make: Toyota Model: Hilux Year: 2025 Standard Tray Dimensions…" at bounding box center [432, 352] width 270 height 273
click at [393, 318] on div "DUAL CAB UTE TRAY Make: Toyota Model: Hilux Year: 2025 Standard Tray Dimensions…" at bounding box center [432, 352] width 270 height 273
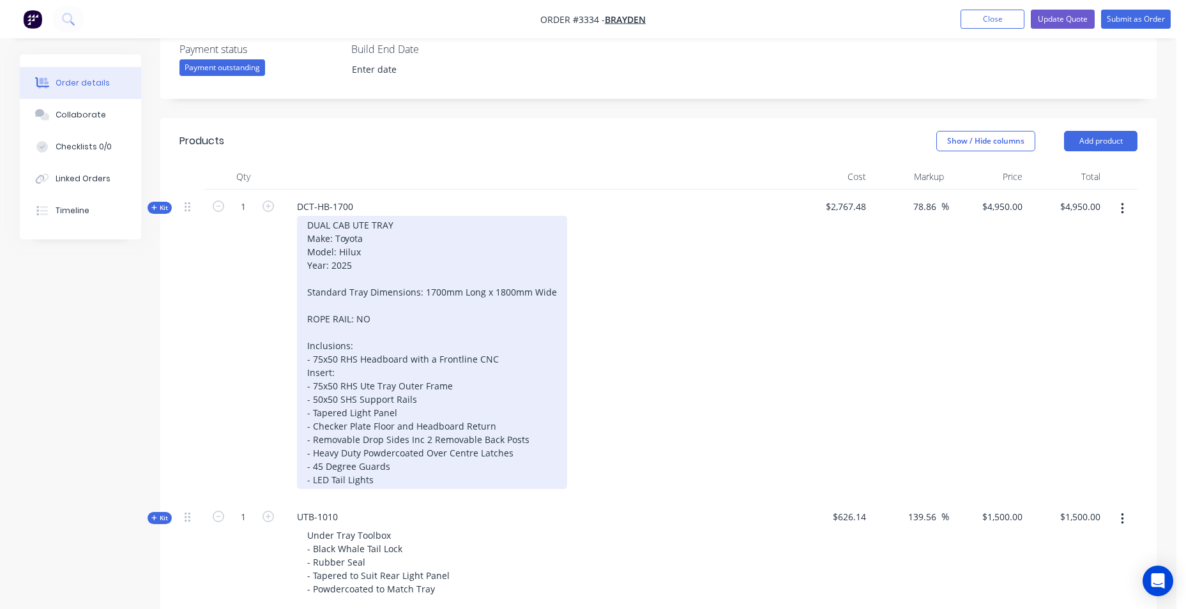
click at [372, 319] on div "DUAL CAB UTE TRAY Make: Toyota Model: Hilux Year: 2025 Standard Tray Dimensions…" at bounding box center [432, 352] width 270 height 273
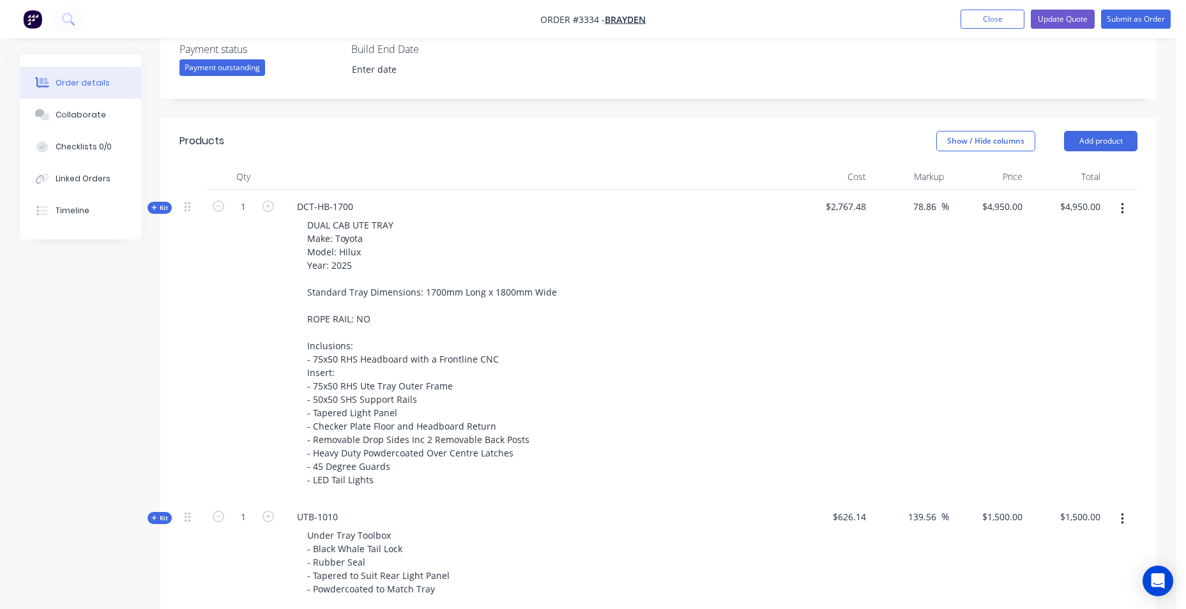
click at [1120, 211] on button "button" at bounding box center [1123, 208] width 30 height 23
click at [199, 209] on div at bounding box center [192, 205] width 15 height 17
click at [188, 212] on icon at bounding box center [188, 206] width 6 height 11
click at [186, 208] on icon at bounding box center [188, 206] width 6 height 11
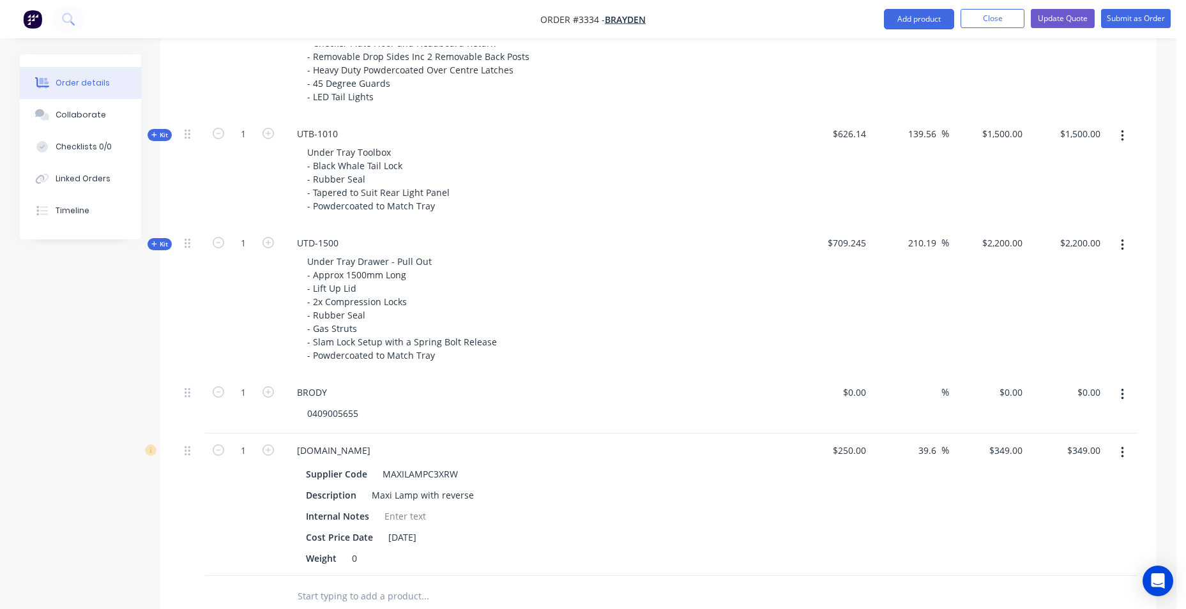
scroll to position [244, 0]
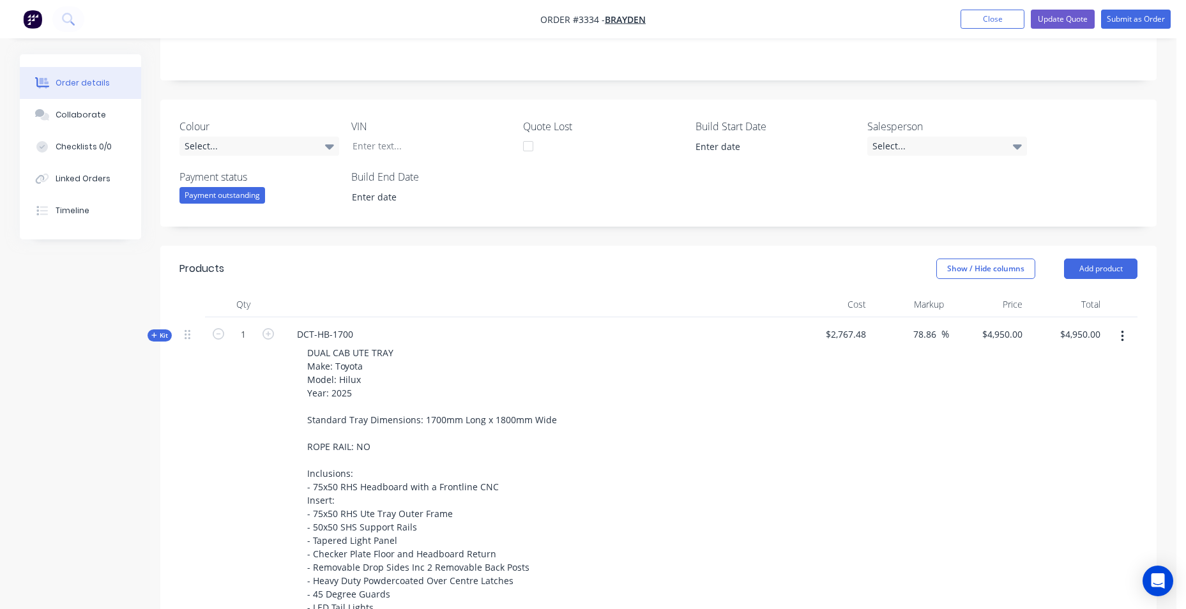
drag, startPoint x: 154, startPoint y: 334, endPoint x: 155, endPoint y: 353, distance: 18.6
click at [155, 334] on icon at bounding box center [153, 335] width 5 height 5
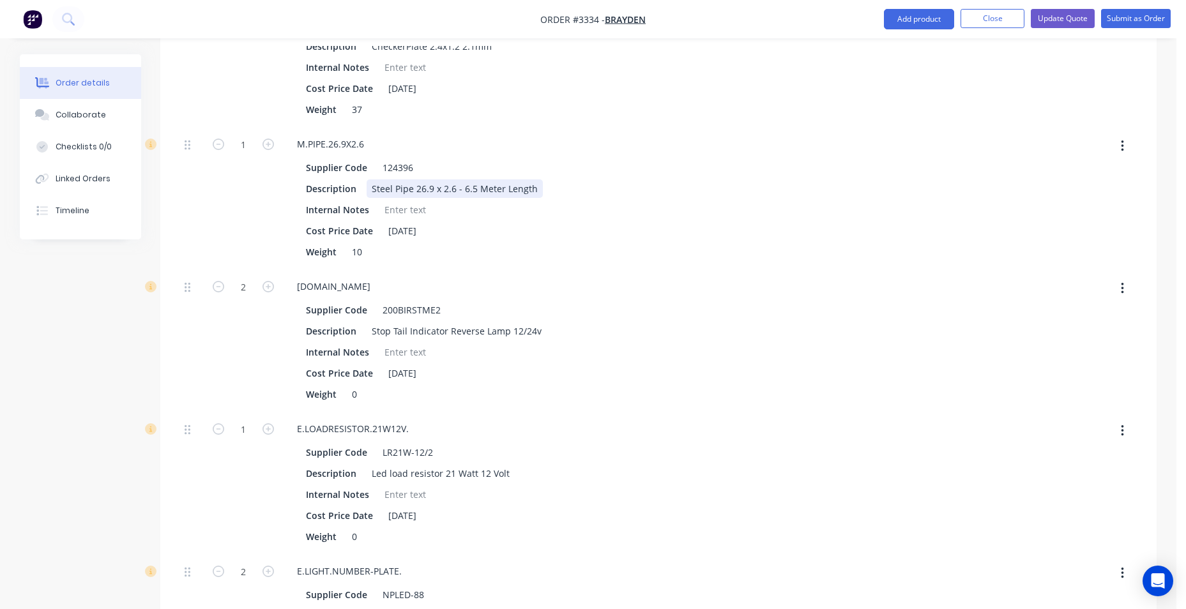
scroll to position [1905, 0]
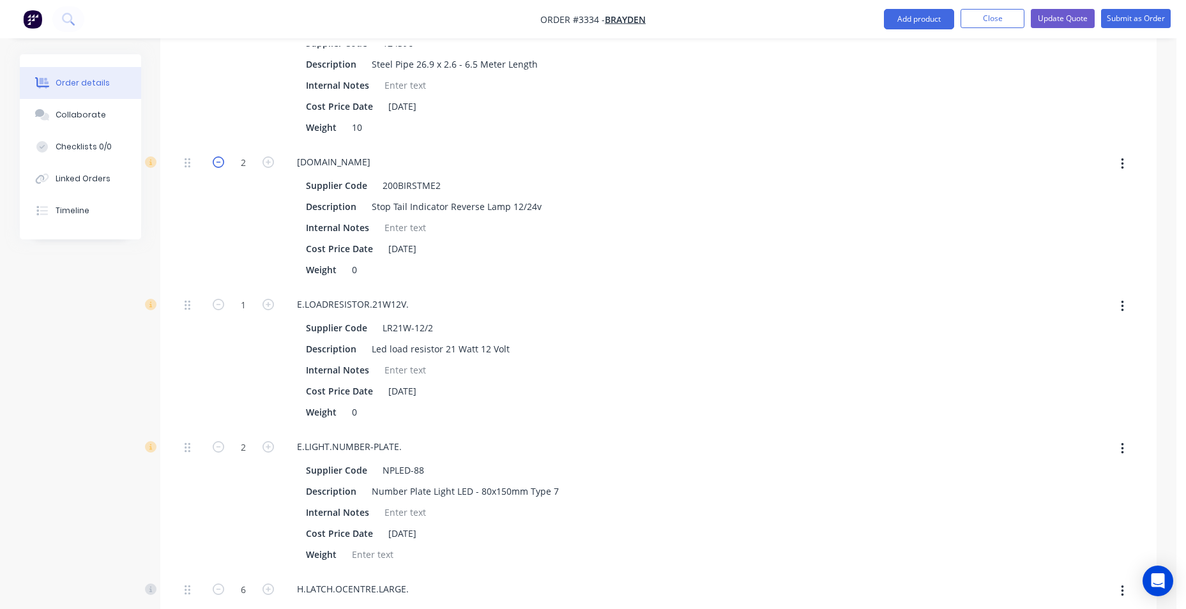
click at [219, 164] on icon "button" at bounding box center [218, 161] width 11 height 11
type input "$4,703.7055"
type input "$4,703.71"
type input "1"
click at [219, 164] on icon "button" at bounding box center [218, 161] width 11 height 11
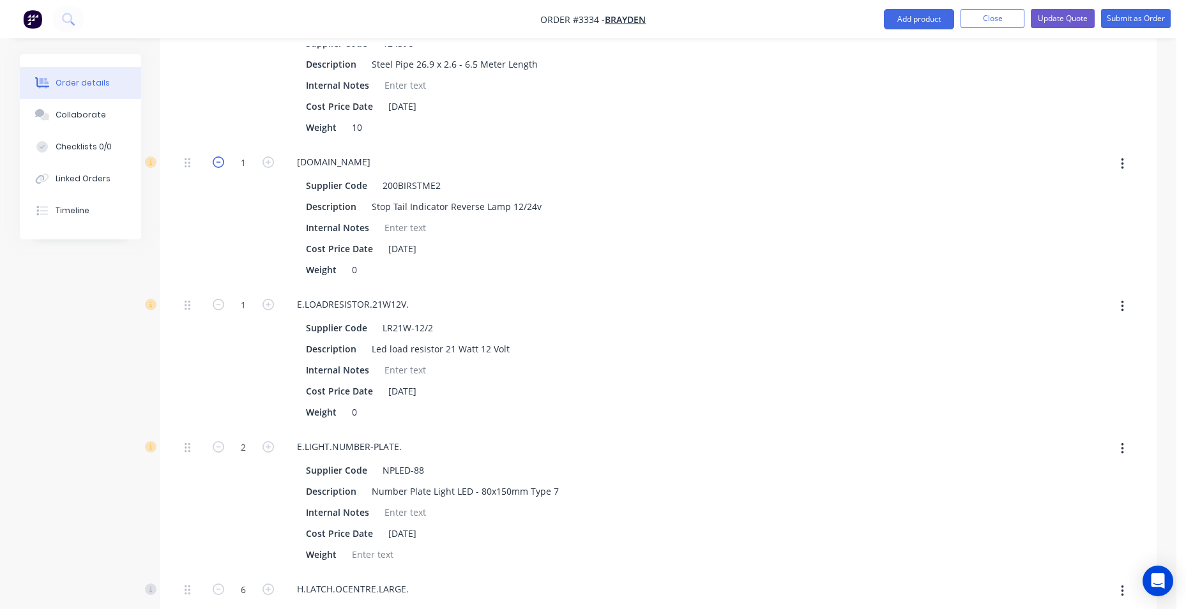
type input "$4,457.4111"
type input "$4,457.41"
type input "0"
click at [1125, 163] on button "button" at bounding box center [1123, 164] width 30 height 23
click at [1092, 260] on button "Delete" at bounding box center [1076, 249] width 121 height 26
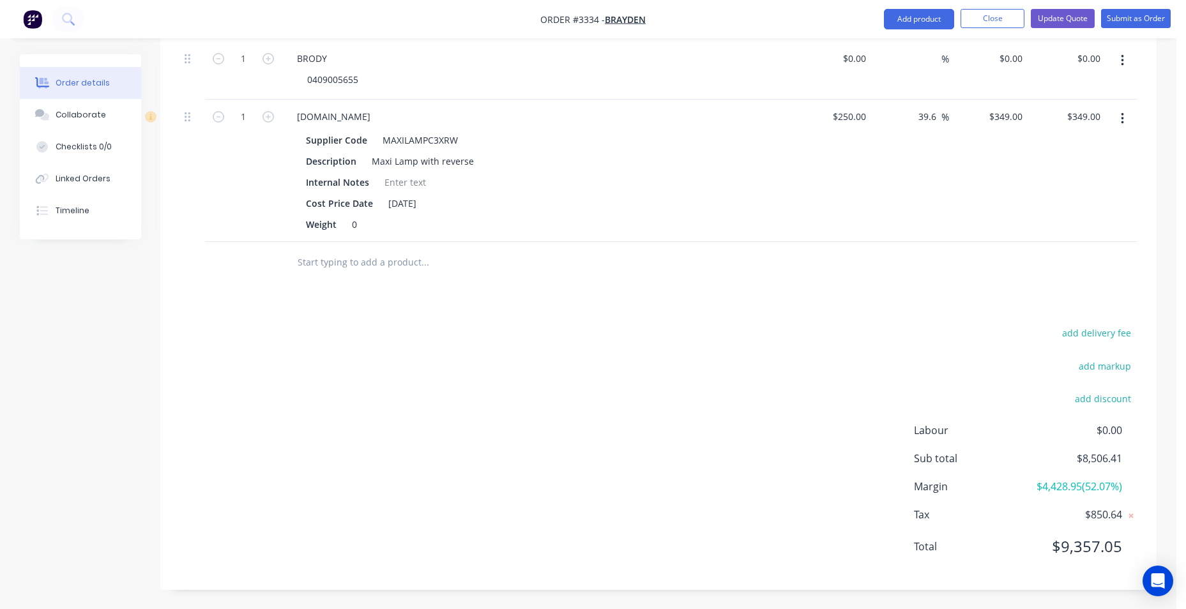
scroll to position [3121, 0]
click at [270, 117] on icon "button" at bounding box center [268, 116] width 11 height 11
type input "2"
type input "$698.00"
click at [607, 406] on div "add delivery fee add markup add discount Labour $0.00 Sub total $8,855.41 Margi…" at bounding box center [658, 447] width 958 height 247
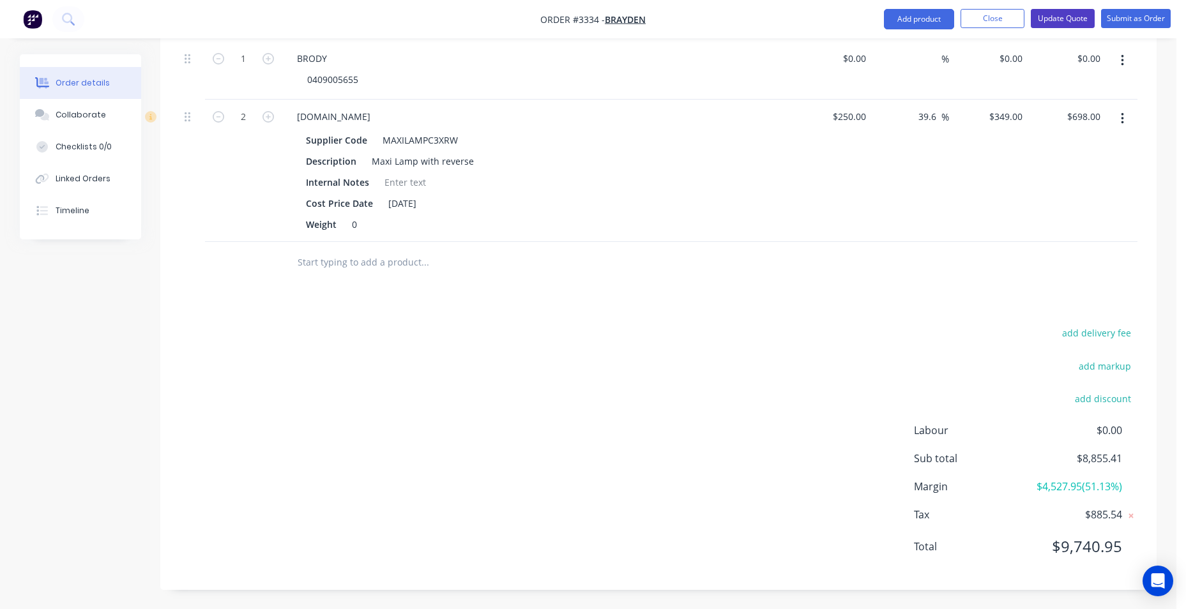
click at [1056, 13] on button "Update Quote" at bounding box center [1063, 18] width 64 height 19
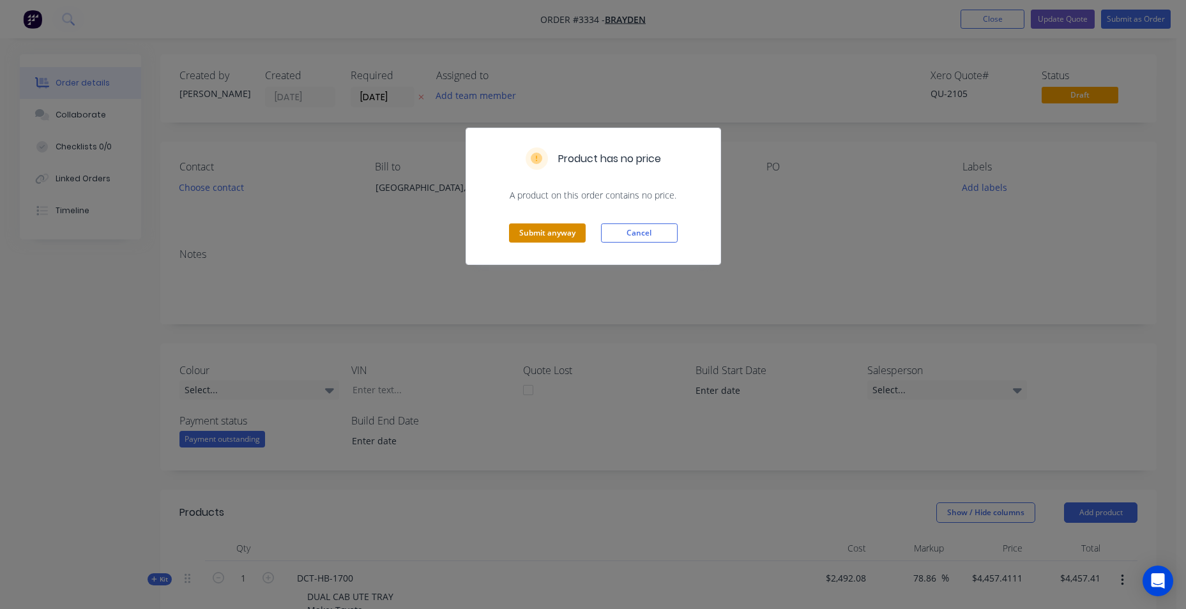
click at [572, 236] on button "Submit anyway" at bounding box center [547, 233] width 77 height 19
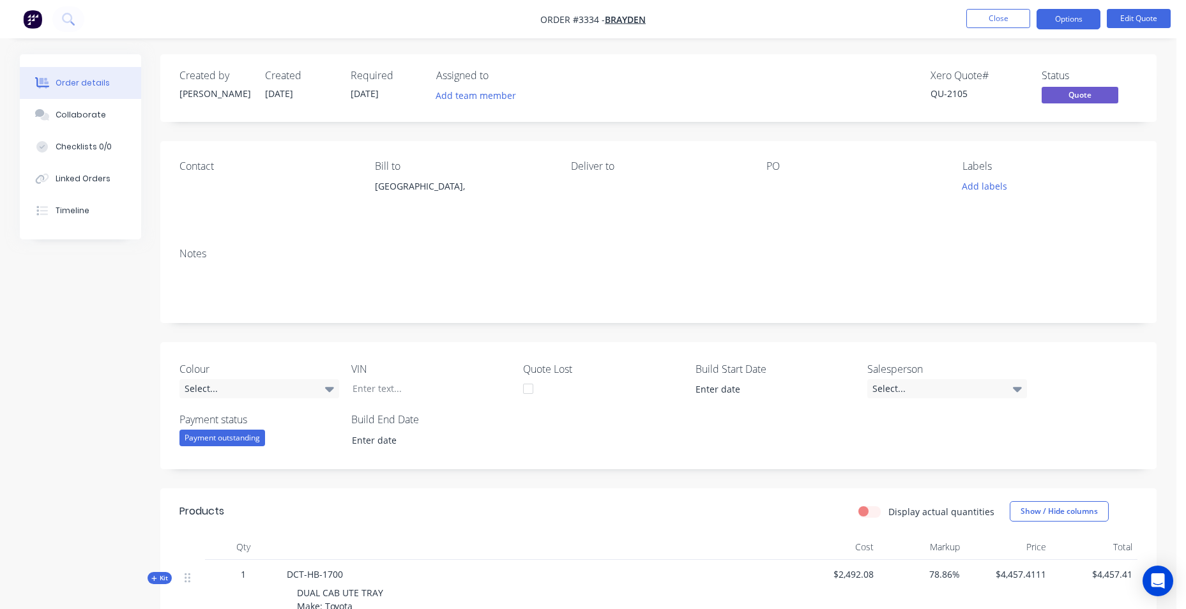
drag, startPoint x: 535, startPoint y: 253, endPoint x: 523, endPoint y: 247, distance: 13.4
click at [535, 252] on div "Notes" at bounding box center [658, 254] width 958 height 12
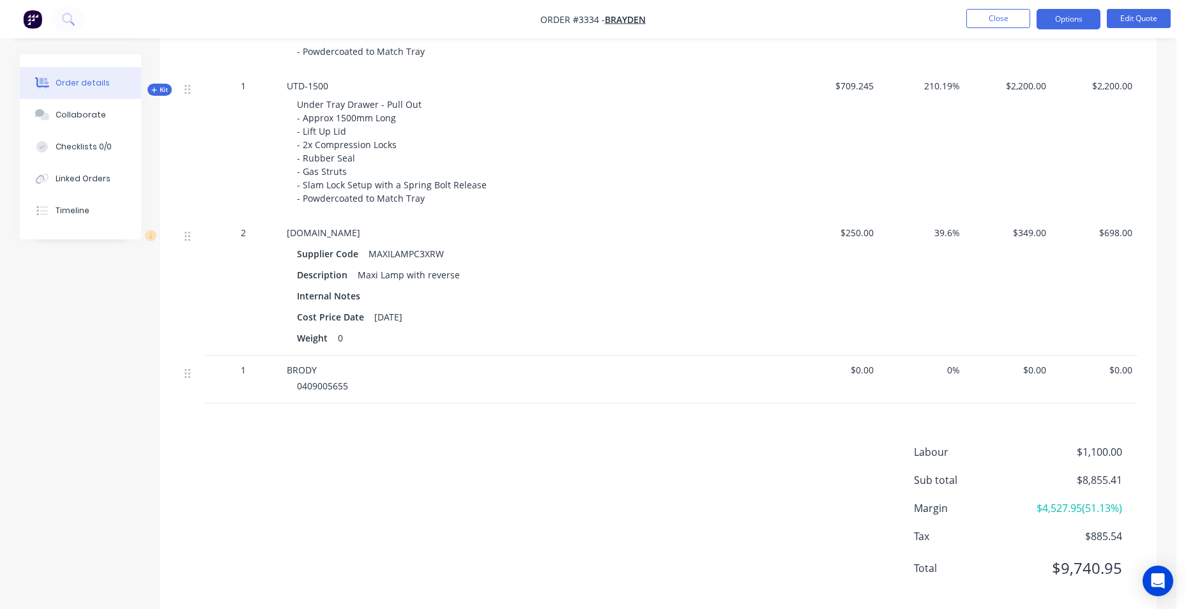
scroll to position [925, 0]
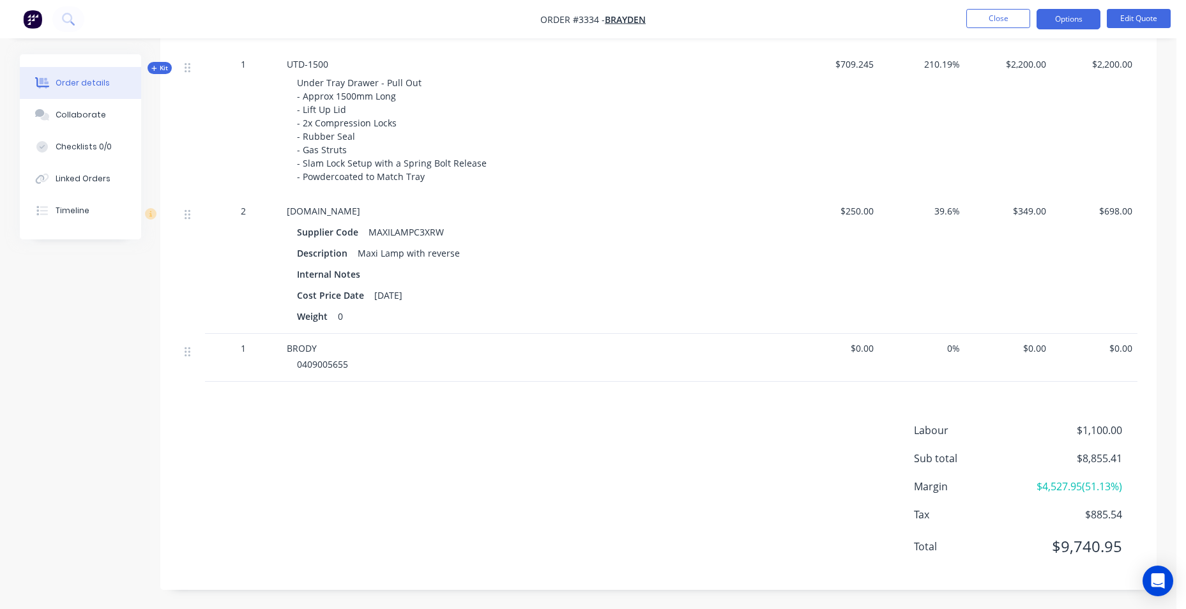
click at [328, 345] on div "BRODY" at bounding box center [537, 348] width 501 height 13
click at [328, 351] on div "BRODY" at bounding box center [537, 348] width 501 height 13
click at [299, 354] on span "BRODY" at bounding box center [302, 348] width 30 height 12
click at [291, 351] on span "BRODY" at bounding box center [302, 348] width 30 height 12
drag, startPoint x: 186, startPoint y: 382, endPoint x: 217, endPoint y: 376, distance: 31.2
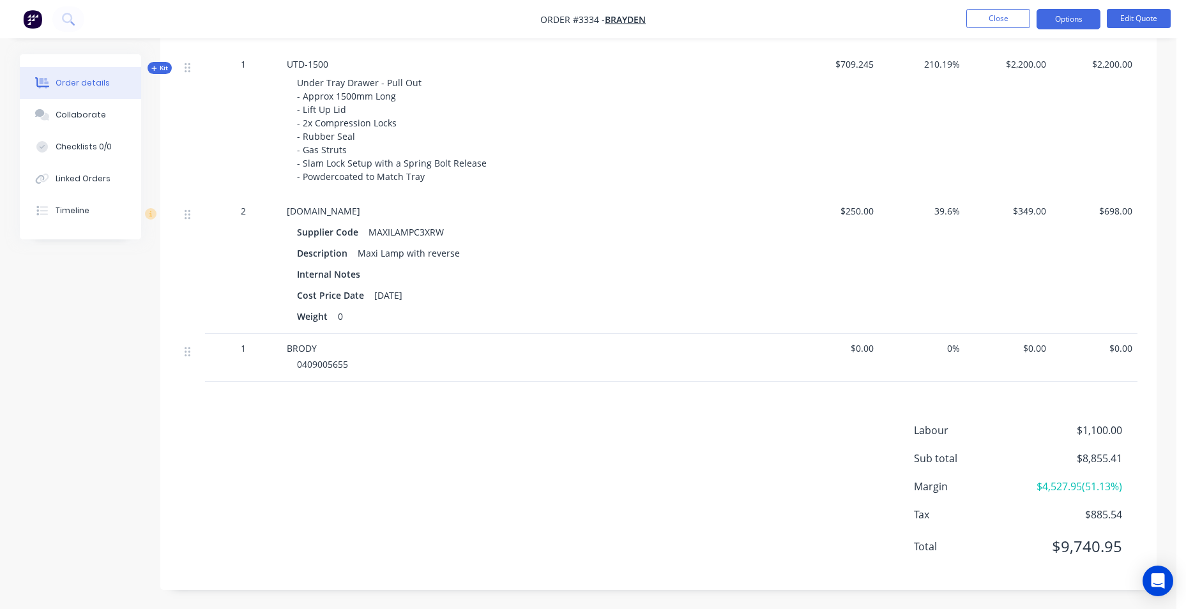
click at [190, 382] on div at bounding box center [192, 358] width 26 height 48
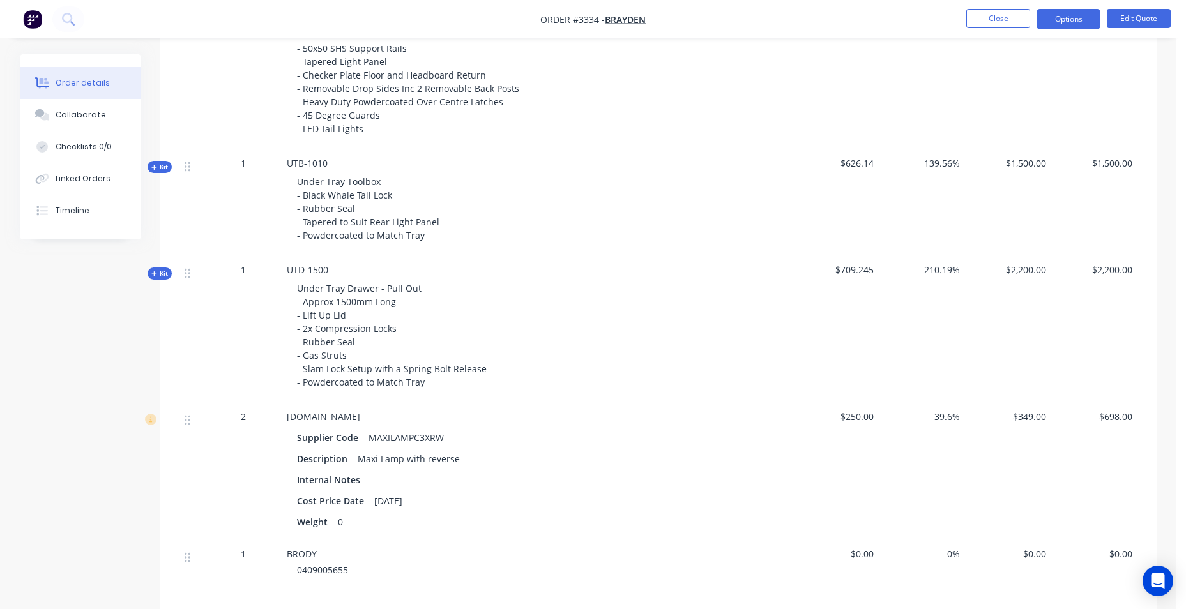
scroll to position [861, 0]
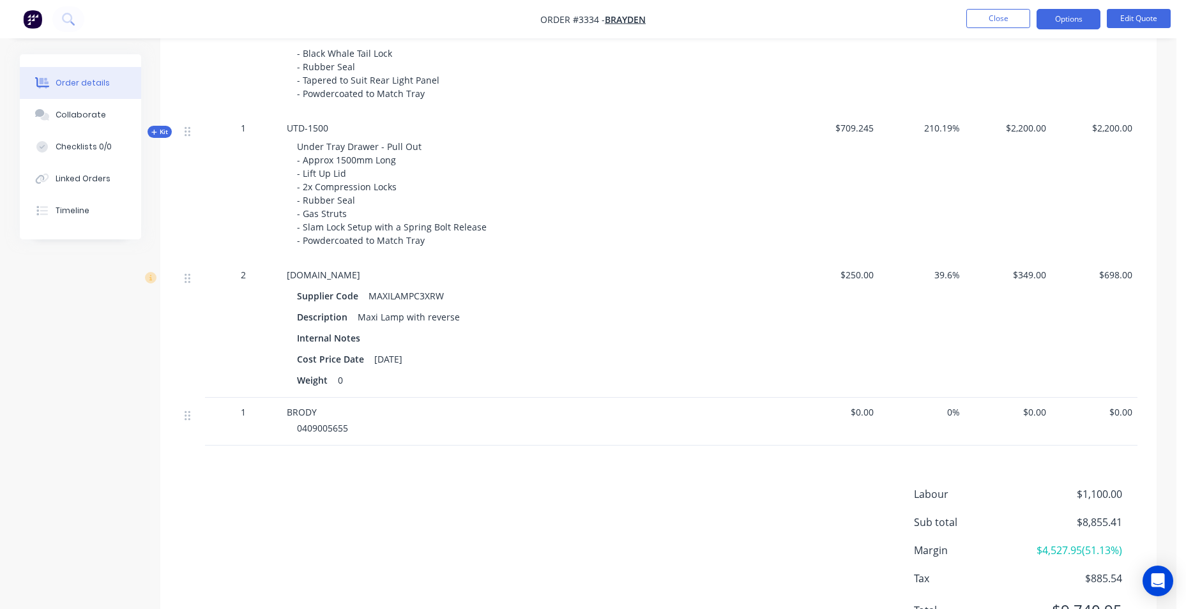
drag, startPoint x: 342, startPoint y: 406, endPoint x: 377, endPoint y: 436, distance: 45.7
click at [344, 408] on div "BRODY" at bounding box center [537, 412] width 501 height 13
click at [385, 441] on div "BRODY 0409005655" at bounding box center [537, 422] width 511 height 48
click at [1129, 16] on button "Edit Quote" at bounding box center [1139, 18] width 64 height 19
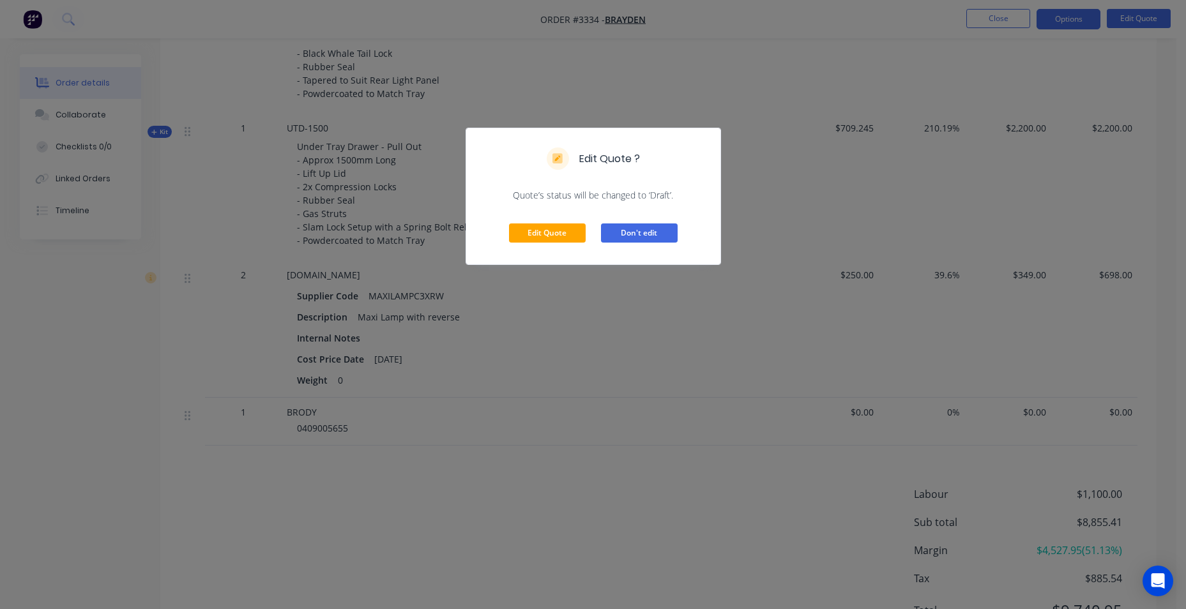
click at [620, 233] on button "Don't edit" at bounding box center [639, 233] width 77 height 19
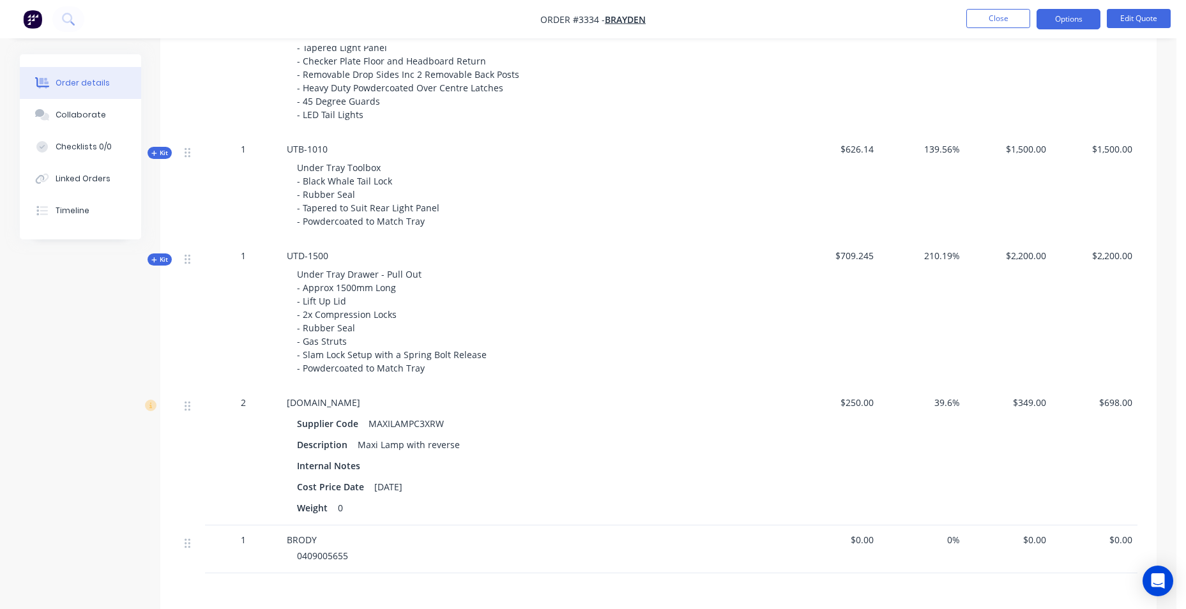
scroll to position [797, 0]
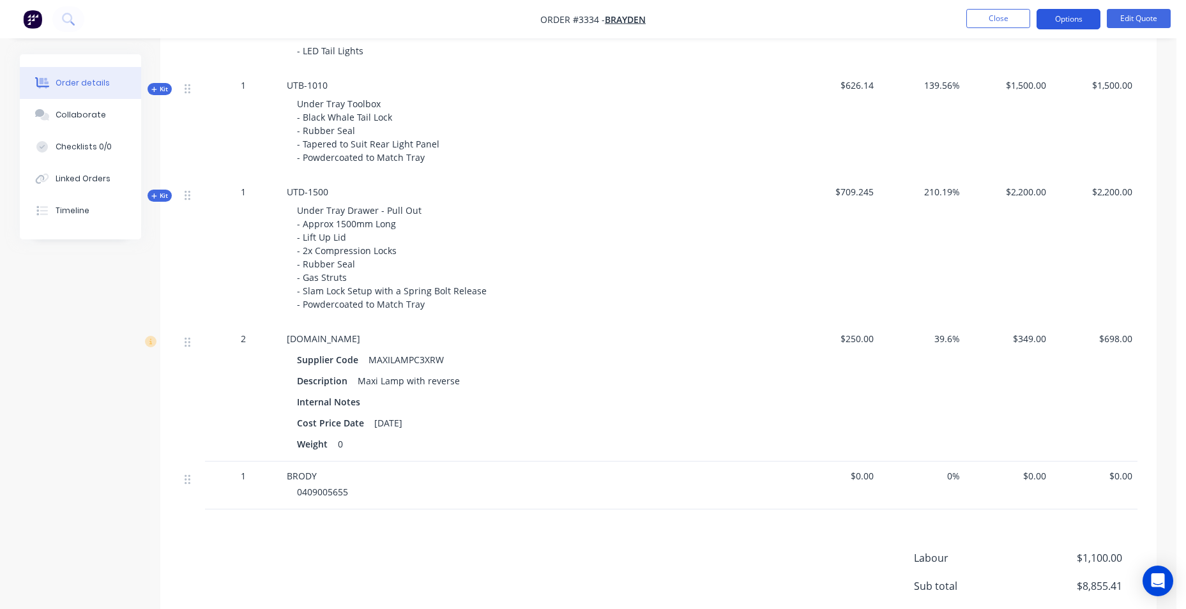
click at [1068, 24] on button "Options" at bounding box center [1069, 19] width 64 height 20
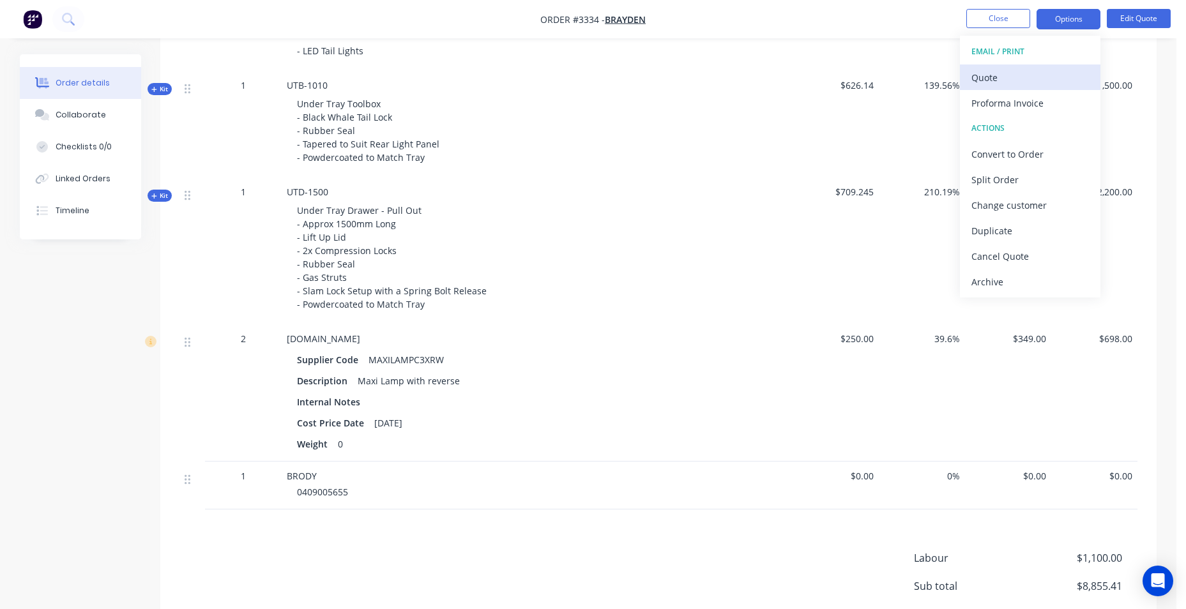
click at [1059, 67] on button "Quote" at bounding box center [1030, 78] width 141 height 26
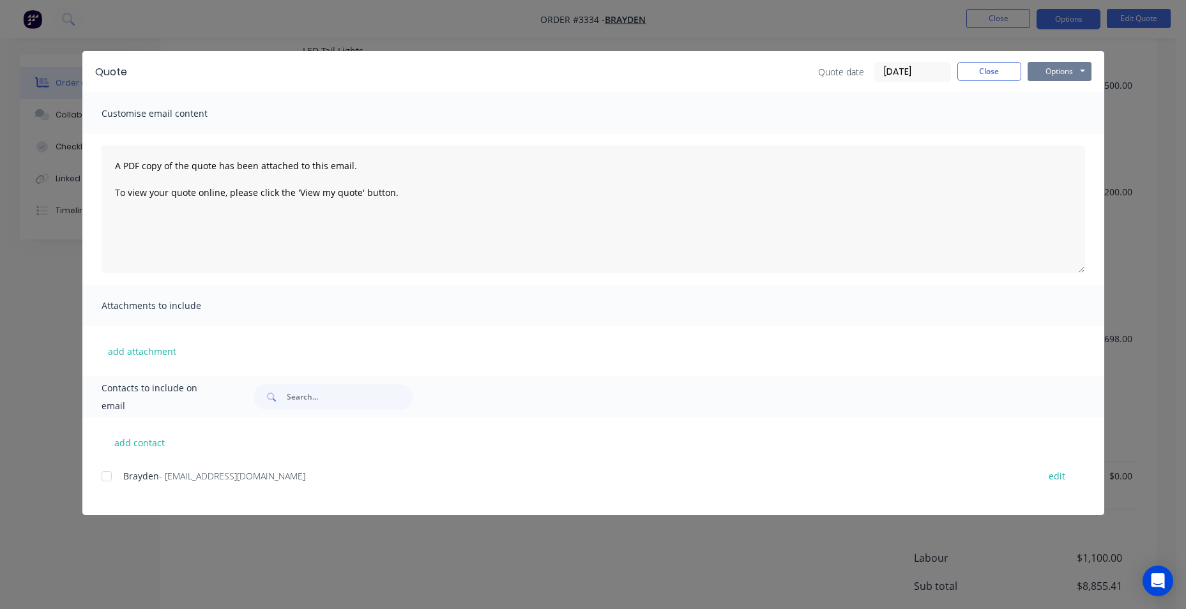
click at [1061, 65] on button "Options" at bounding box center [1060, 71] width 64 height 19
click at [1054, 142] on button "Email" at bounding box center [1069, 136] width 82 height 21
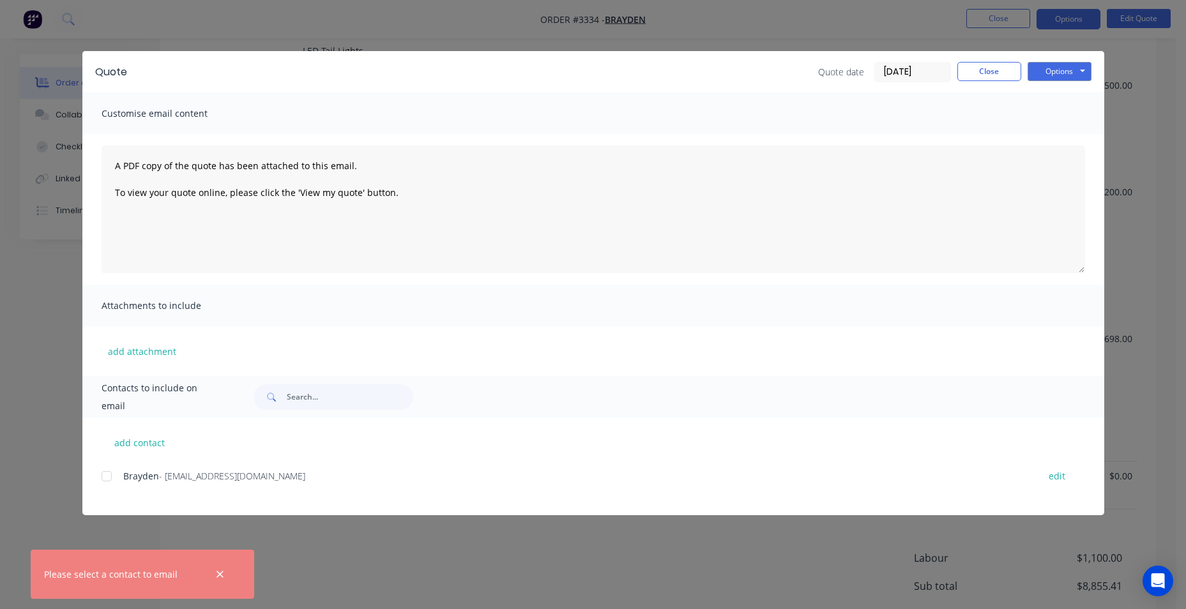
click at [104, 473] on div at bounding box center [107, 477] width 26 height 26
click at [1047, 75] on button "Options" at bounding box center [1060, 71] width 64 height 19
click at [1049, 141] on button "Email" at bounding box center [1069, 136] width 82 height 21
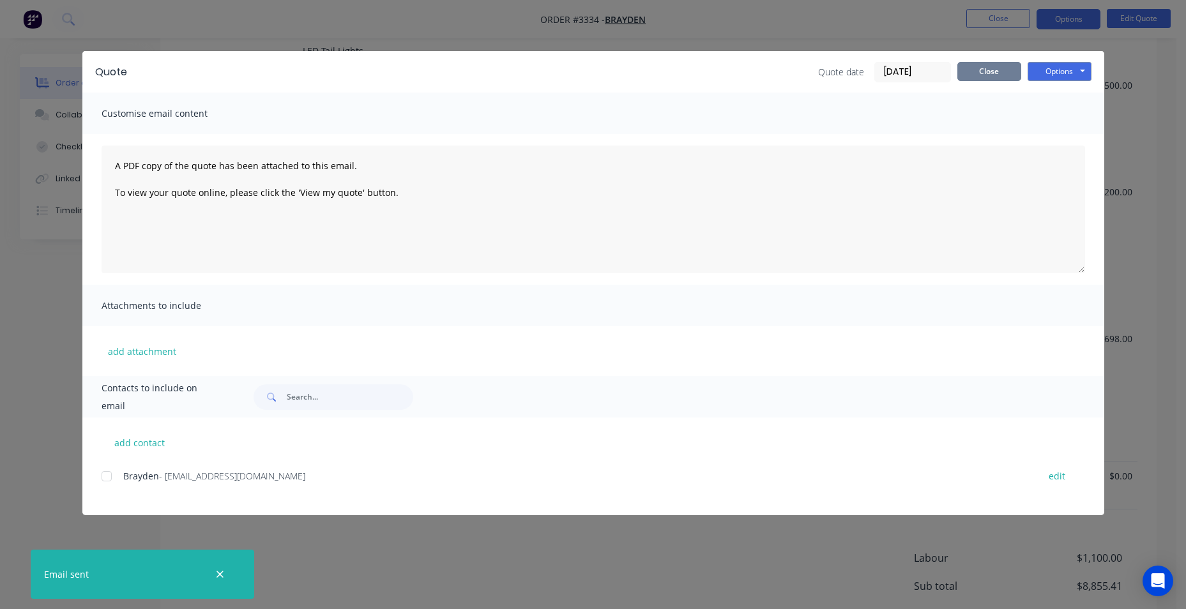
click at [989, 68] on button "Close" at bounding box center [989, 71] width 64 height 19
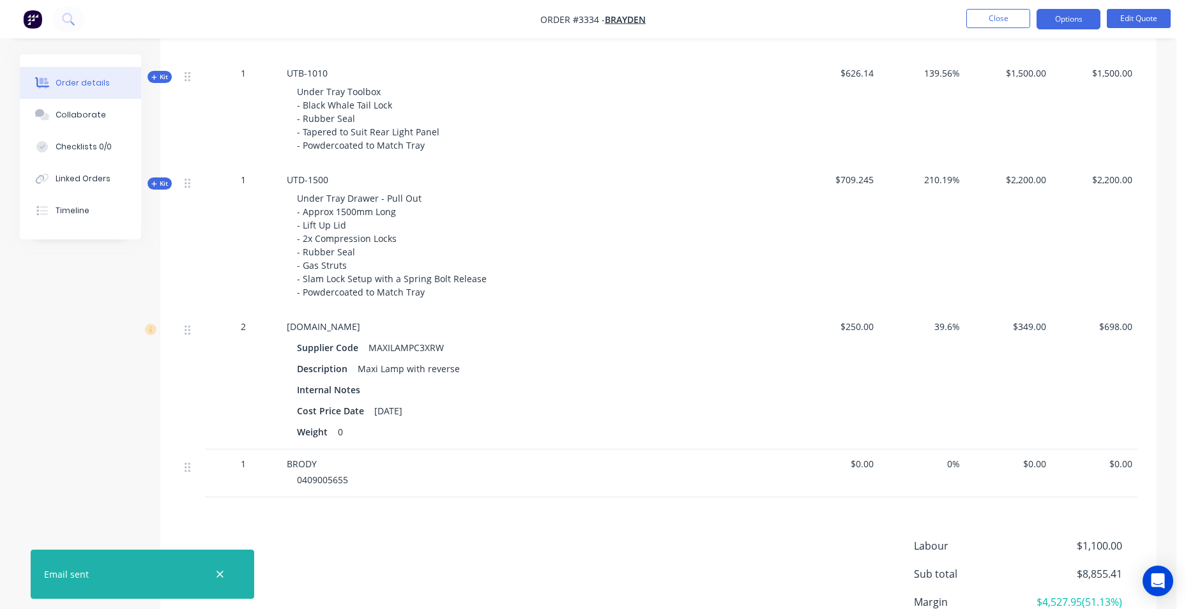
scroll to position [925, 0]
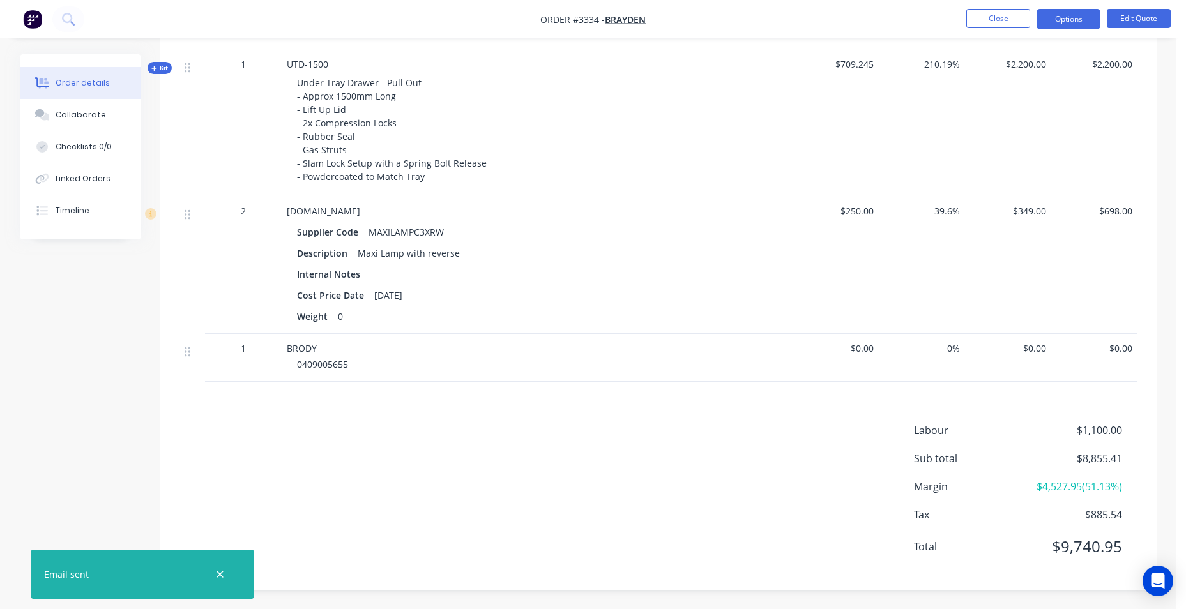
click at [69, 86] on div "Order details" at bounding box center [83, 82] width 54 height 11
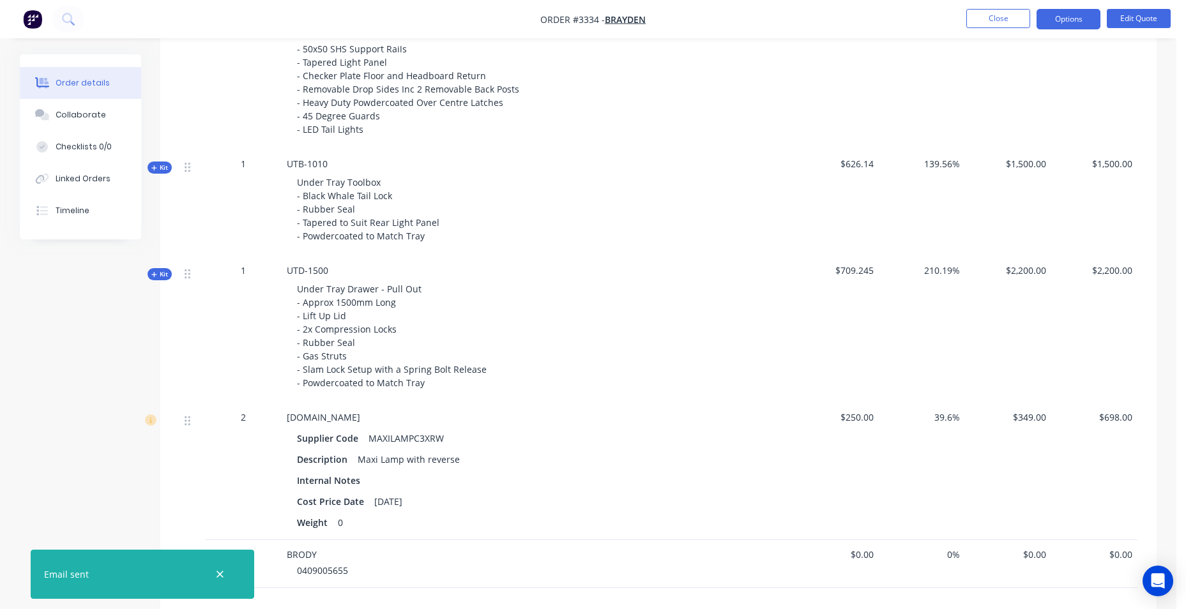
scroll to position [542, 0]
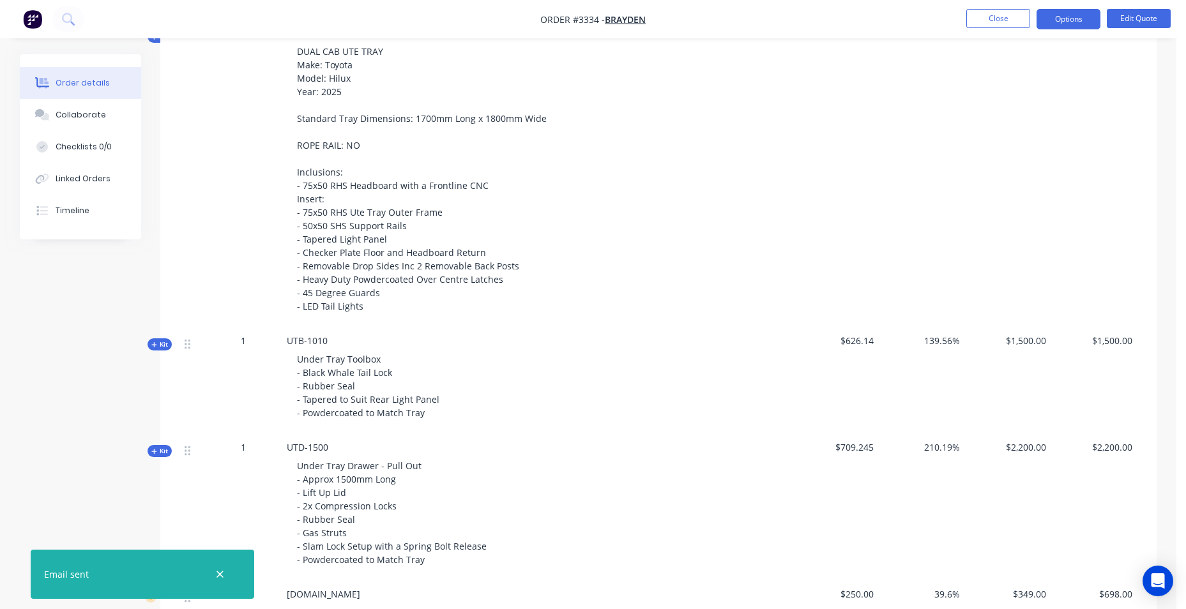
click at [319, 490] on span "Under Tray Drawer - Pull Out - Approx 1500mm Long - Lift Up Lid - 2x Compressio…" at bounding box center [393, 513] width 192 height 106
click at [565, 369] on div "Under Tray Toolbox - Black Whale Tail Lock - Rubber Seal - Tapered to Suit Rear…" at bounding box center [537, 385] width 501 height 77
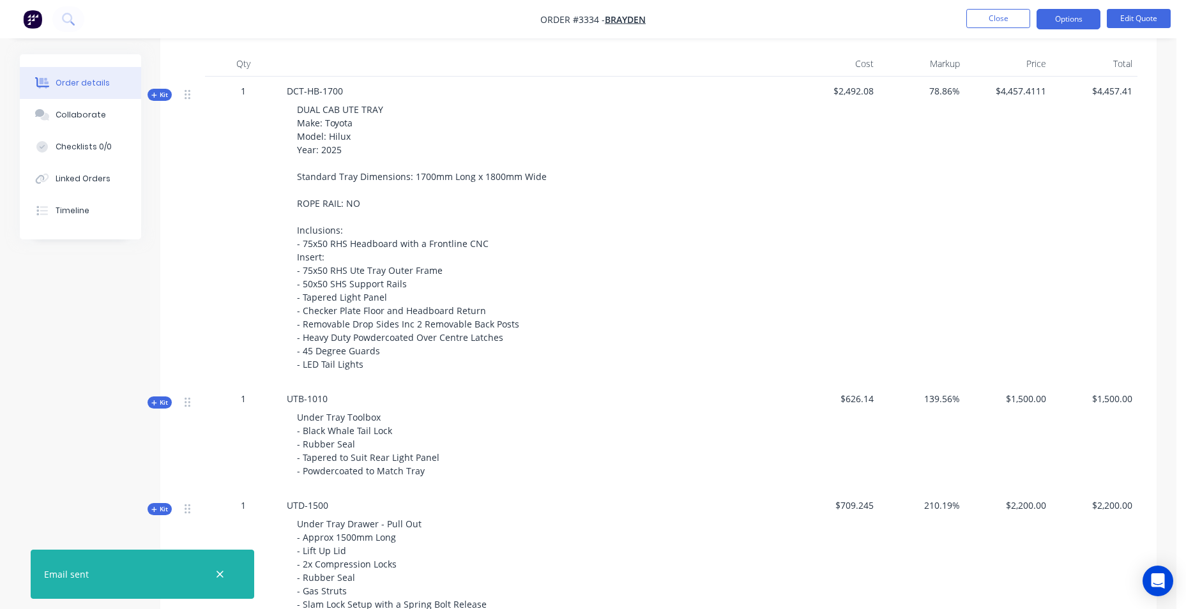
scroll to position [286, 0]
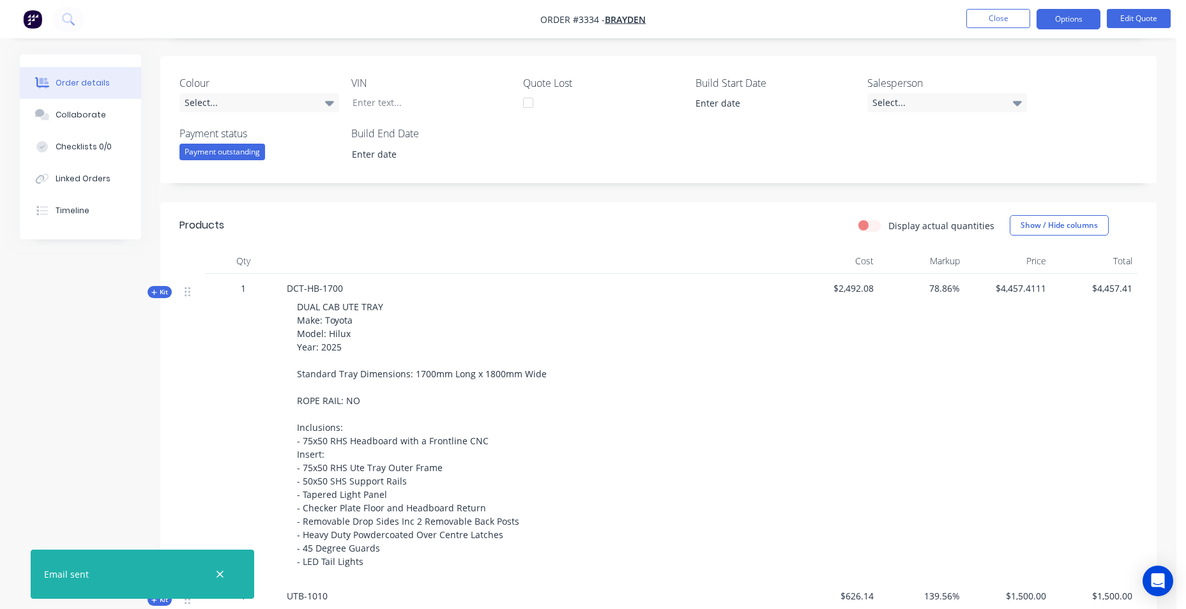
click at [33, 17] on img "button" at bounding box center [32, 19] width 19 height 19
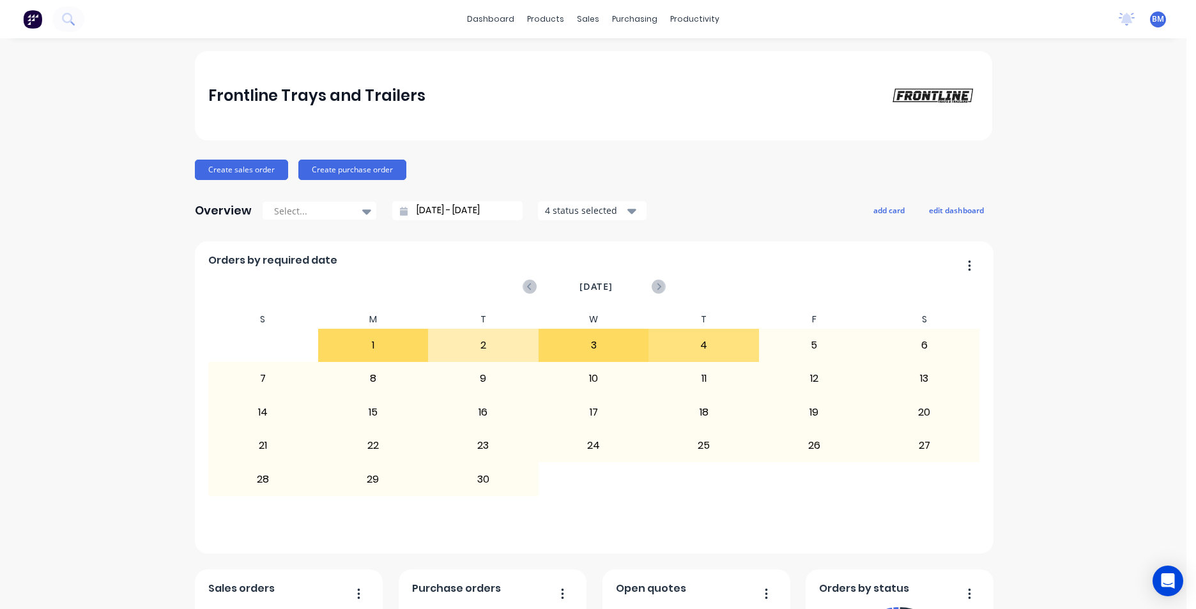
click at [481, 16] on link "dashboard" at bounding box center [491, 19] width 60 height 19
click at [479, 22] on link "dashboard" at bounding box center [491, 19] width 60 height 19
click at [615, 59] on div "Sales Orders" at bounding box center [630, 61] width 52 height 11
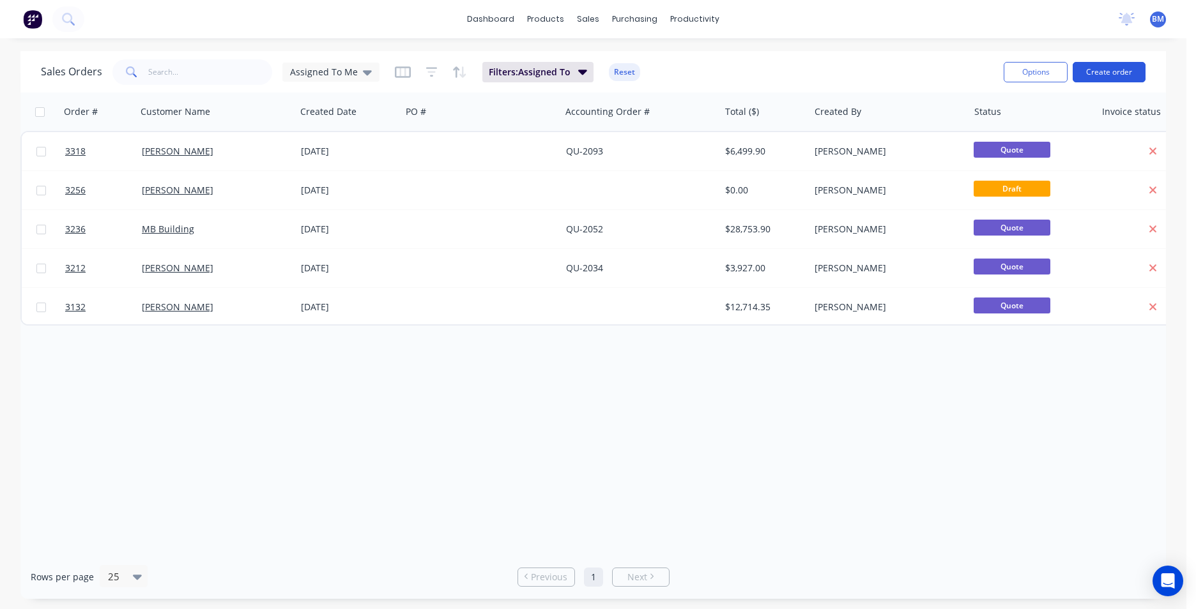
click at [1109, 72] on button "Create order" at bounding box center [1108, 72] width 73 height 20
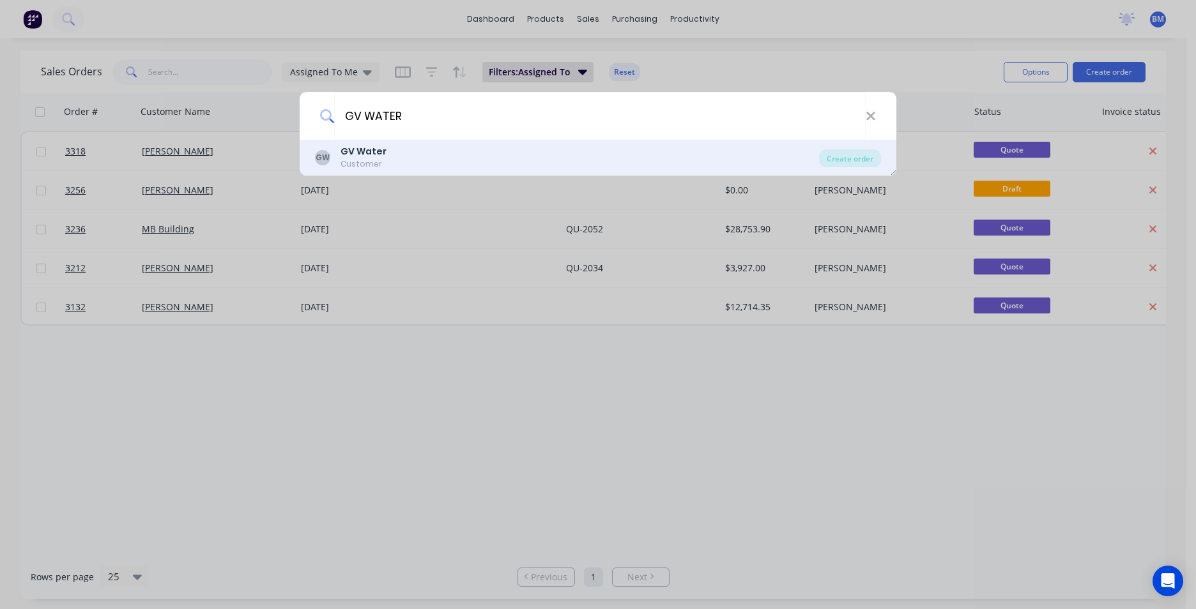
type input "GV WATER"
click at [432, 154] on div "GW GV Water Customer" at bounding box center [567, 157] width 504 height 25
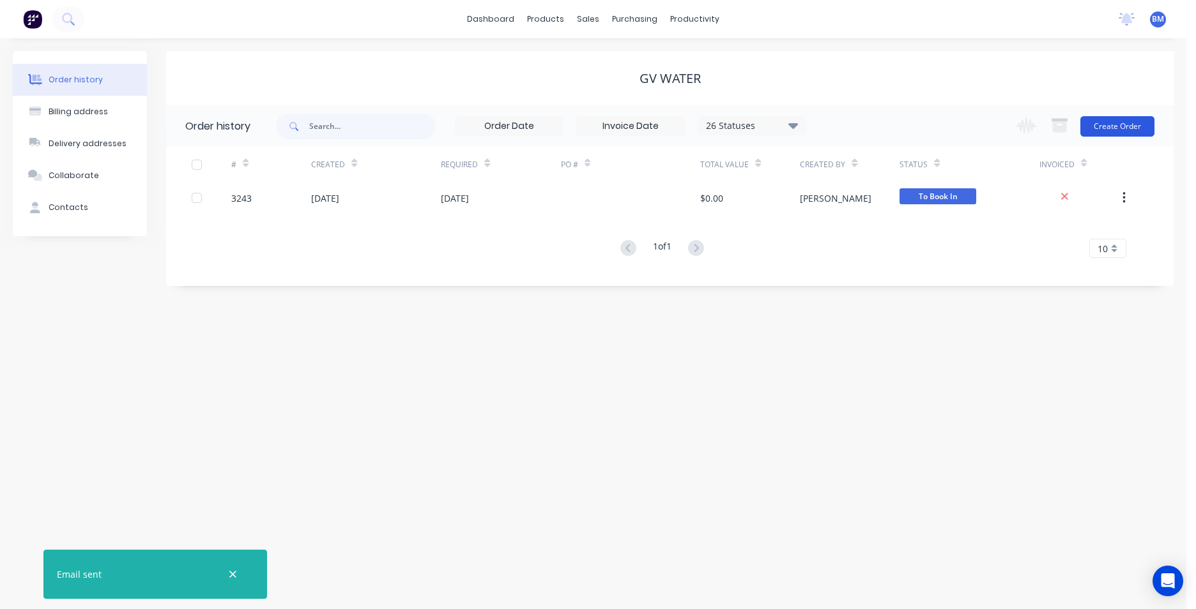
click at [1144, 128] on button "Create Order" at bounding box center [1117, 126] width 74 height 20
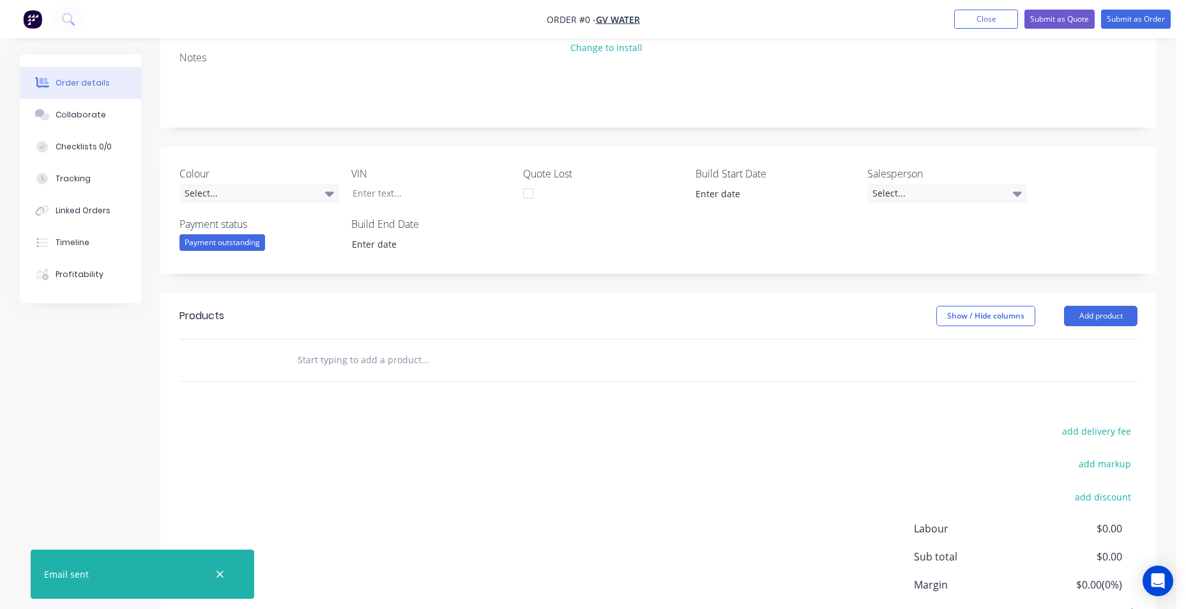
scroll to position [192, 0]
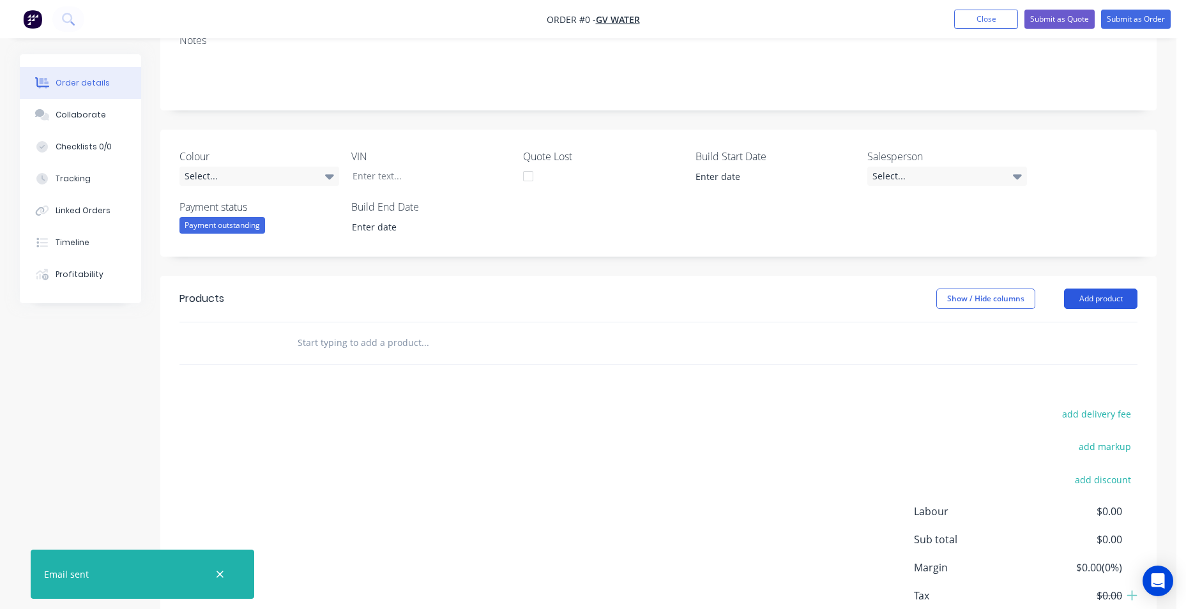
click at [1075, 300] on button "Add product" at bounding box center [1100, 299] width 73 height 20
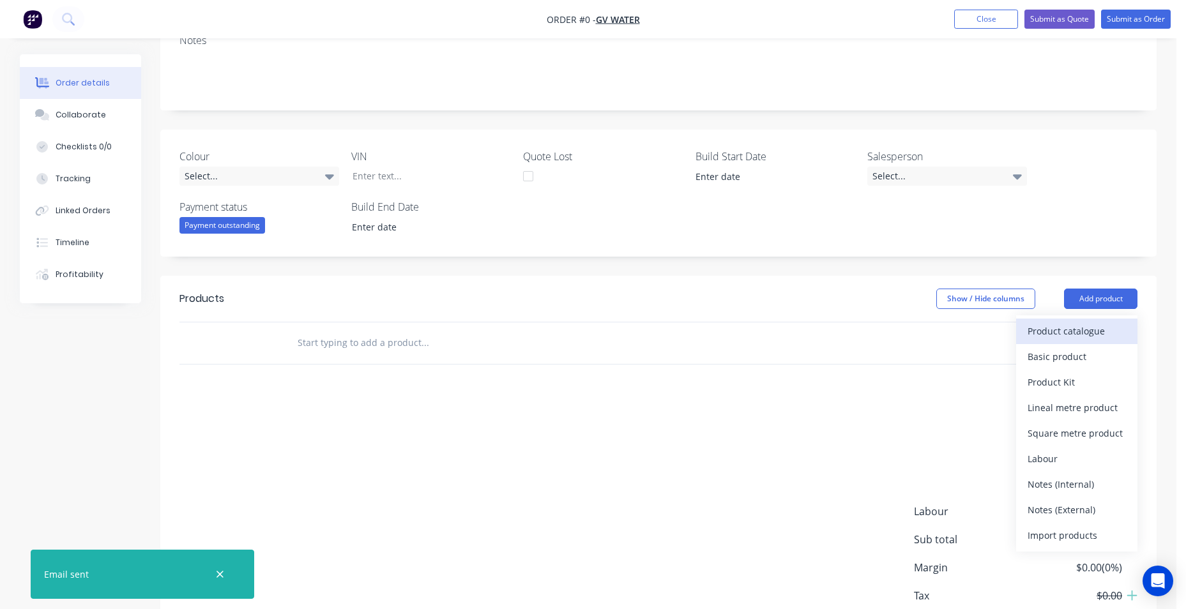
click at [1092, 337] on div "Product catalogue" at bounding box center [1077, 331] width 98 height 19
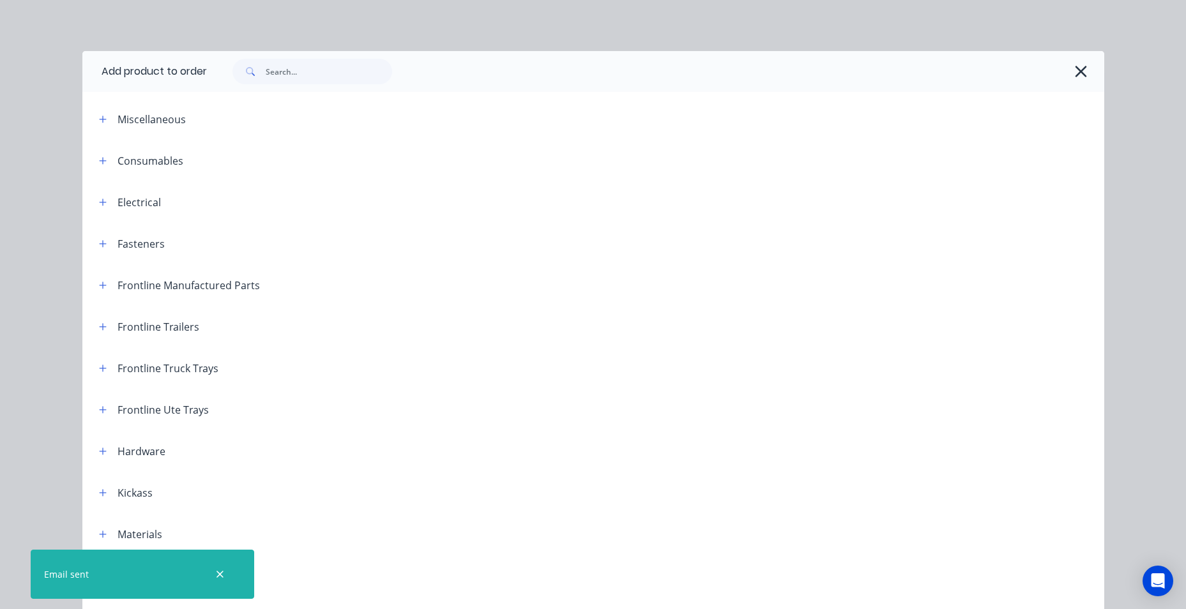
scroll to position [417, 0]
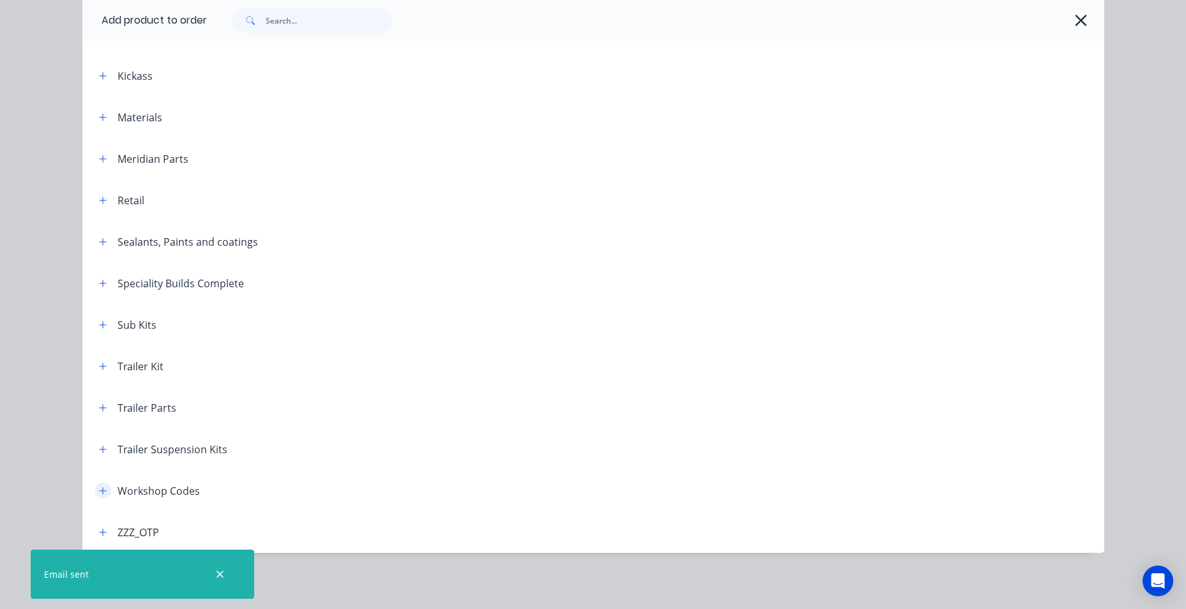
click at [99, 487] on icon "button" at bounding box center [103, 491] width 8 height 9
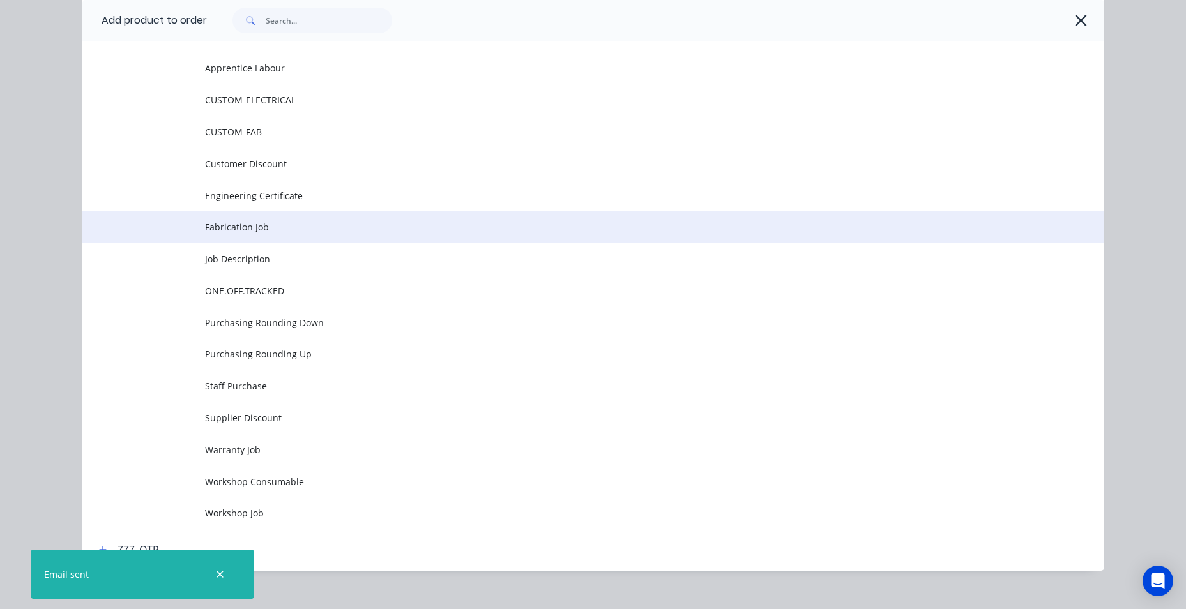
scroll to position [894, 0]
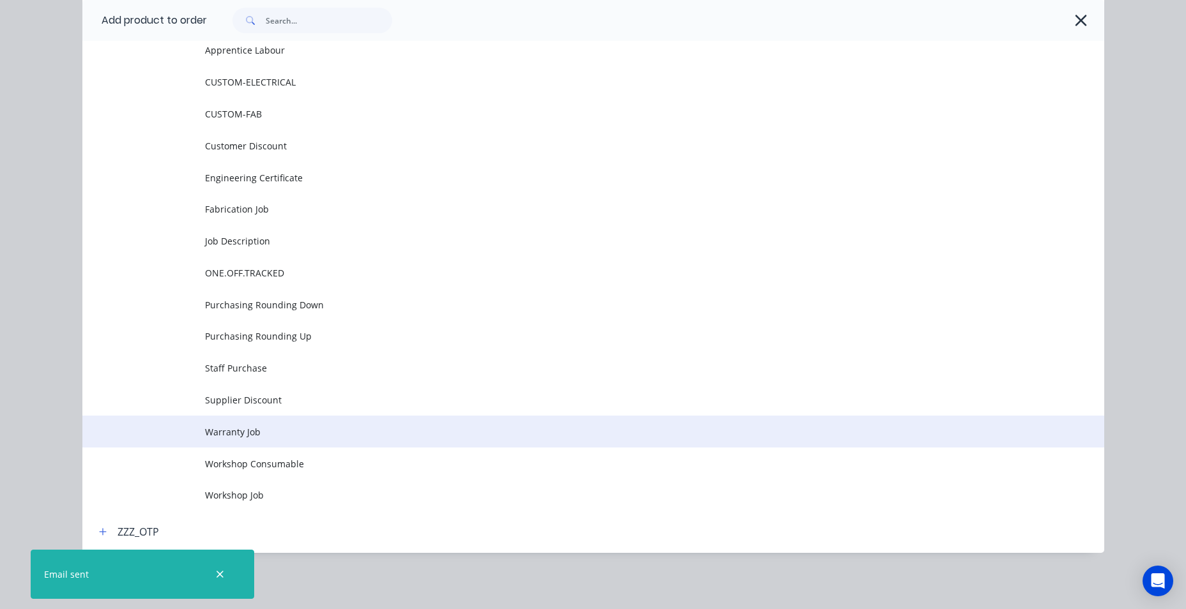
click at [296, 426] on span "Warranty Job" at bounding box center [564, 431] width 719 height 13
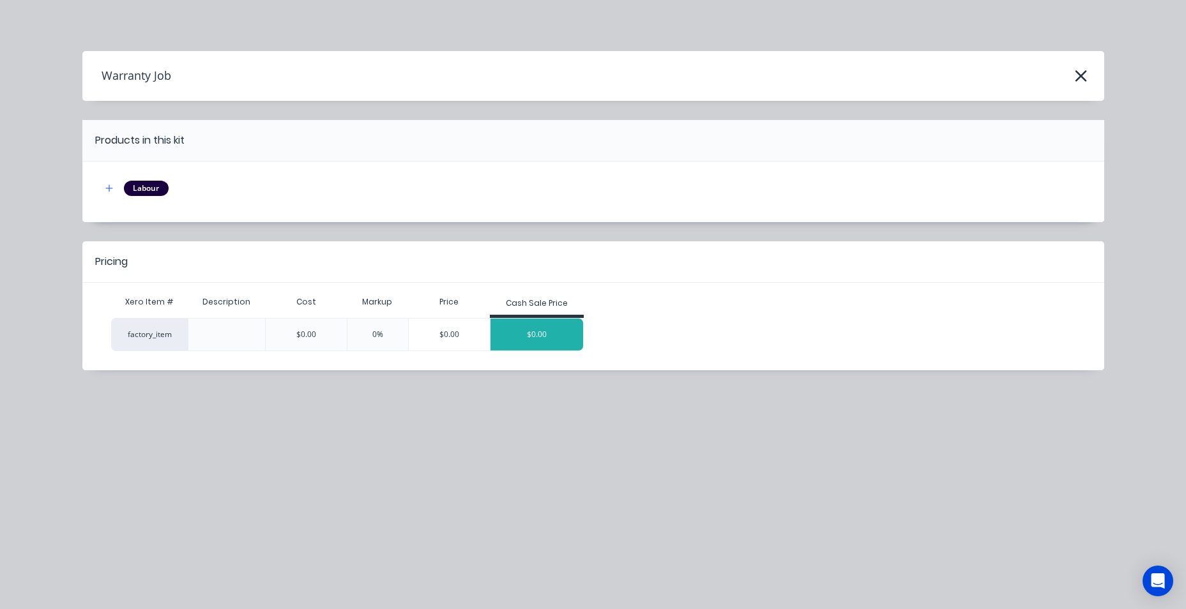
click at [533, 337] on div "$0.00" at bounding box center [537, 335] width 93 height 32
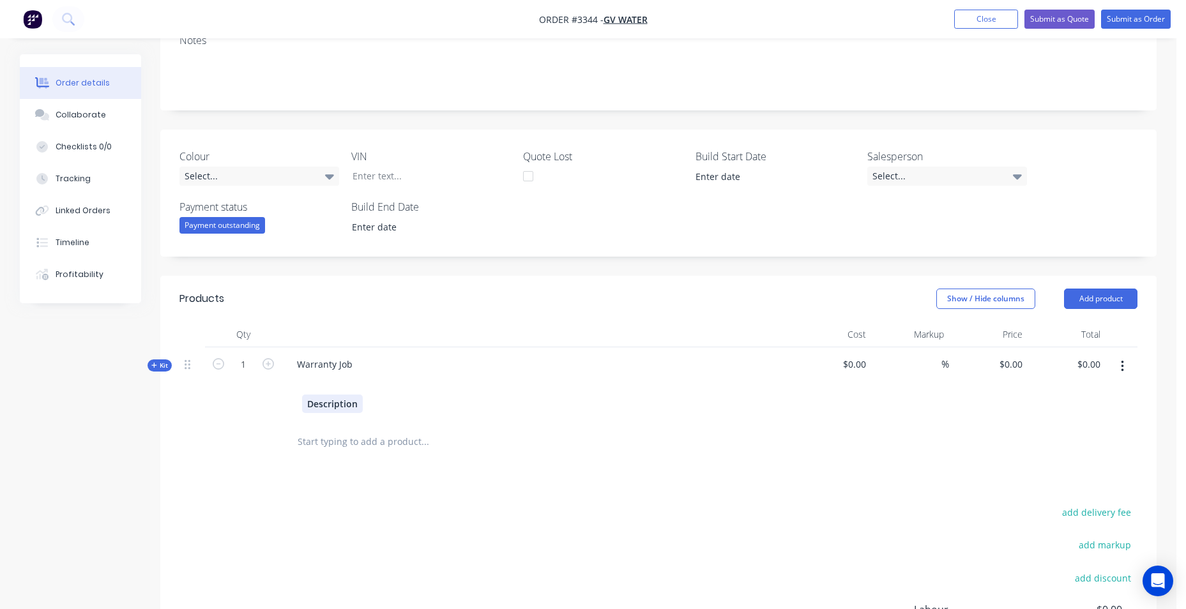
click at [330, 406] on div "Description" at bounding box center [332, 404] width 61 height 19
drag, startPoint x: 358, startPoint y: 406, endPoint x: 308, endPoint y: 411, distance: 50.0
click at [308, 411] on div "Description" at bounding box center [332, 404] width 61 height 19
click at [372, 448] on input "text" at bounding box center [424, 442] width 255 height 26
click at [1084, 294] on button "Add product" at bounding box center [1100, 299] width 73 height 20
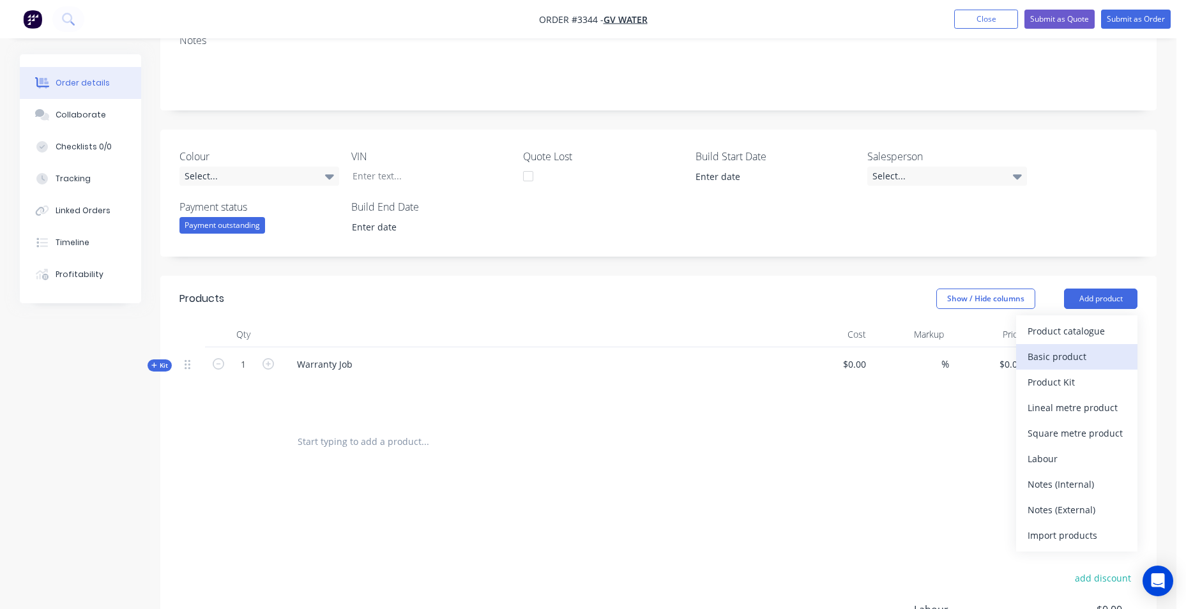
click at [1074, 353] on div "Basic product" at bounding box center [1077, 356] width 98 height 19
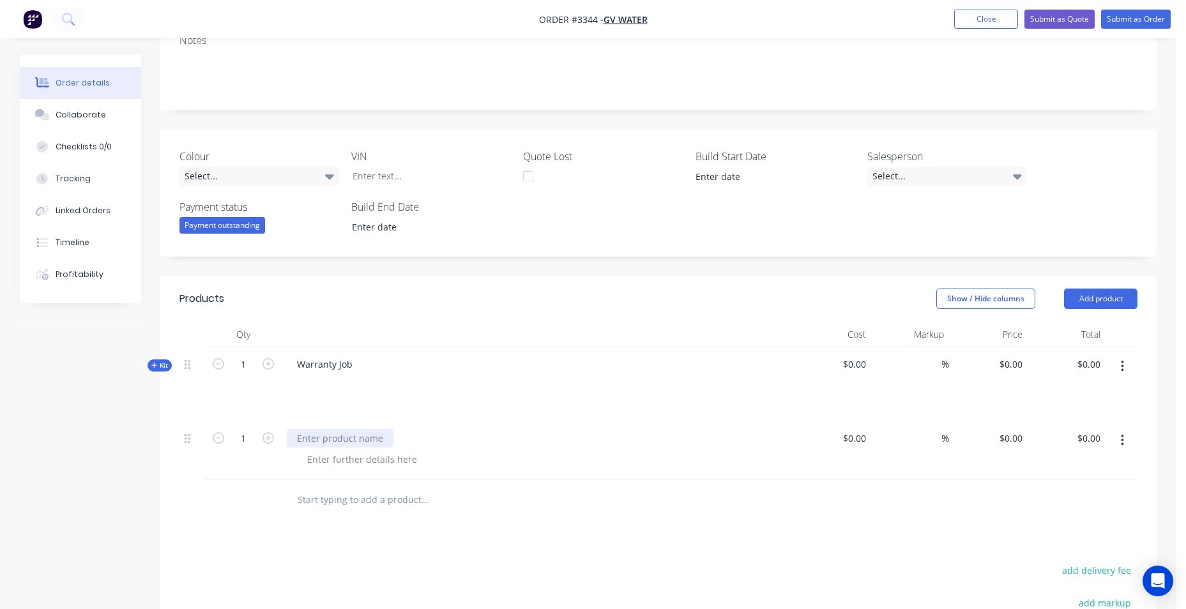
click at [317, 441] on div at bounding box center [340, 438] width 107 height 19
drag, startPoint x: 357, startPoint y: 363, endPoint x: 301, endPoint y: 367, distance: 56.3
click at [301, 367] on div "Warranty Job" at bounding box center [325, 364] width 76 height 19
click at [1128, 360] on button "button" at bounding box center [1123, 366] width 30 height 23
drag, startPoint x: 1040, startPoint y: 502, endPoint x: 415, endPoint y: 447, distance: 628.3
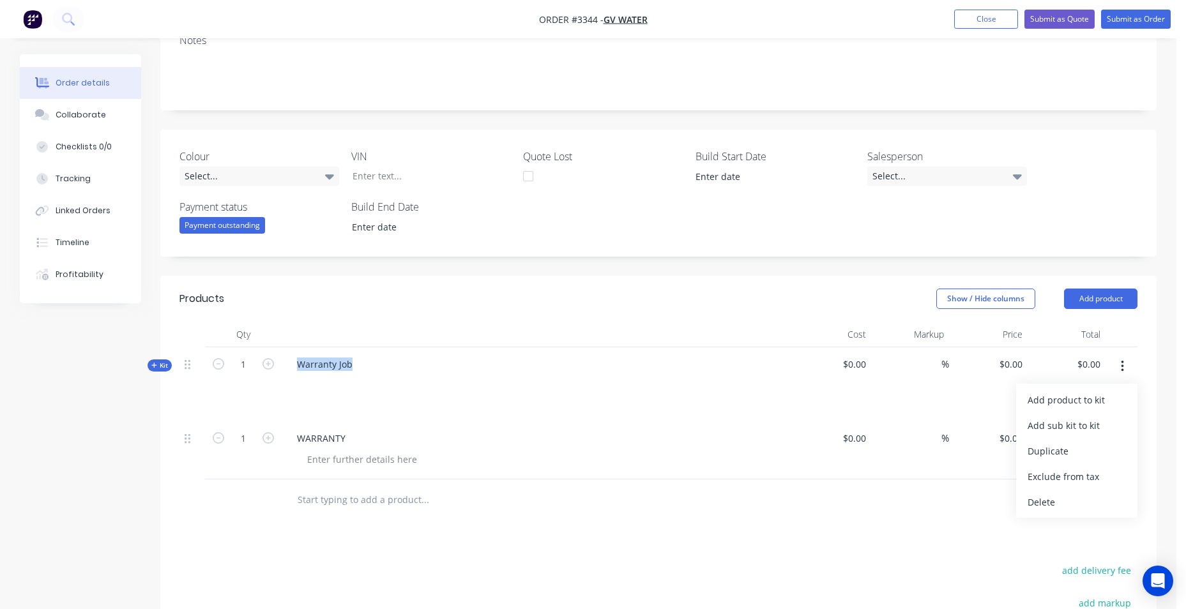
click at [1040, 501] on div "Delete" at bounding box center [1077, 502] width 98 height 19
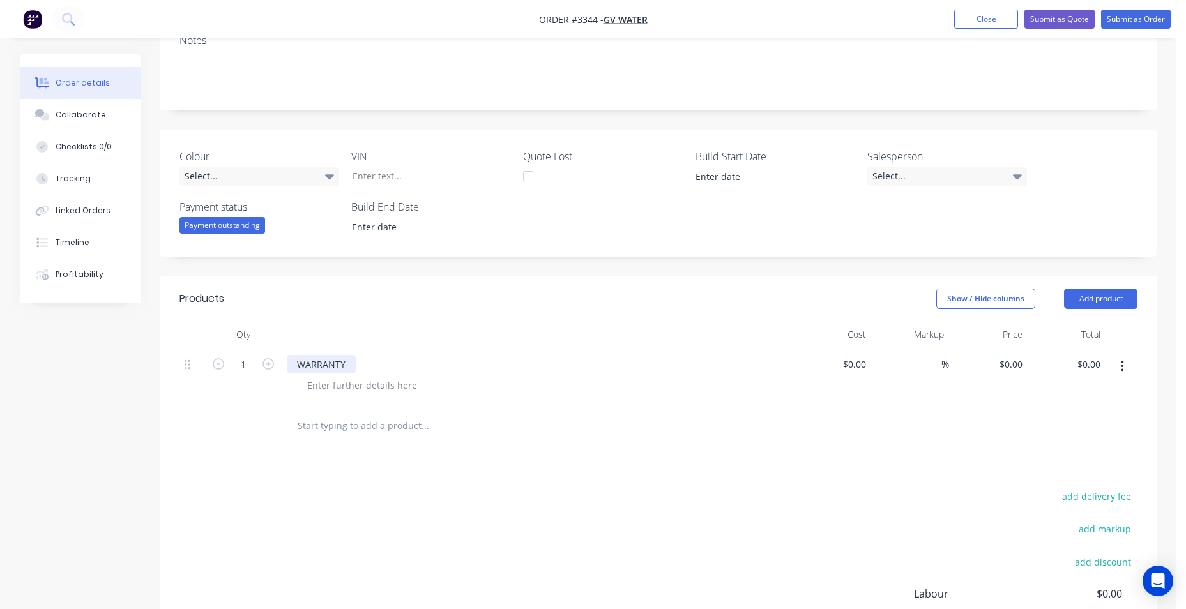
click at [351, 370] on div "WARRANTY" at bounding box center [321, 364] width 69 height 19
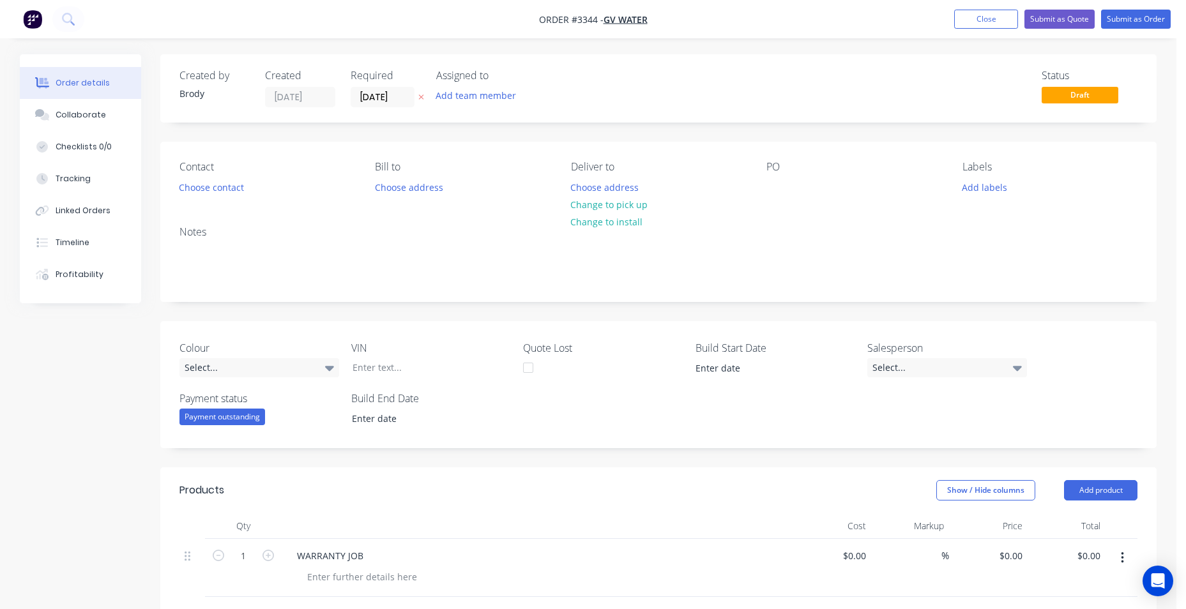
click at [34, 15] on img "button" at bounding box center [32, 19] width 19 height 19
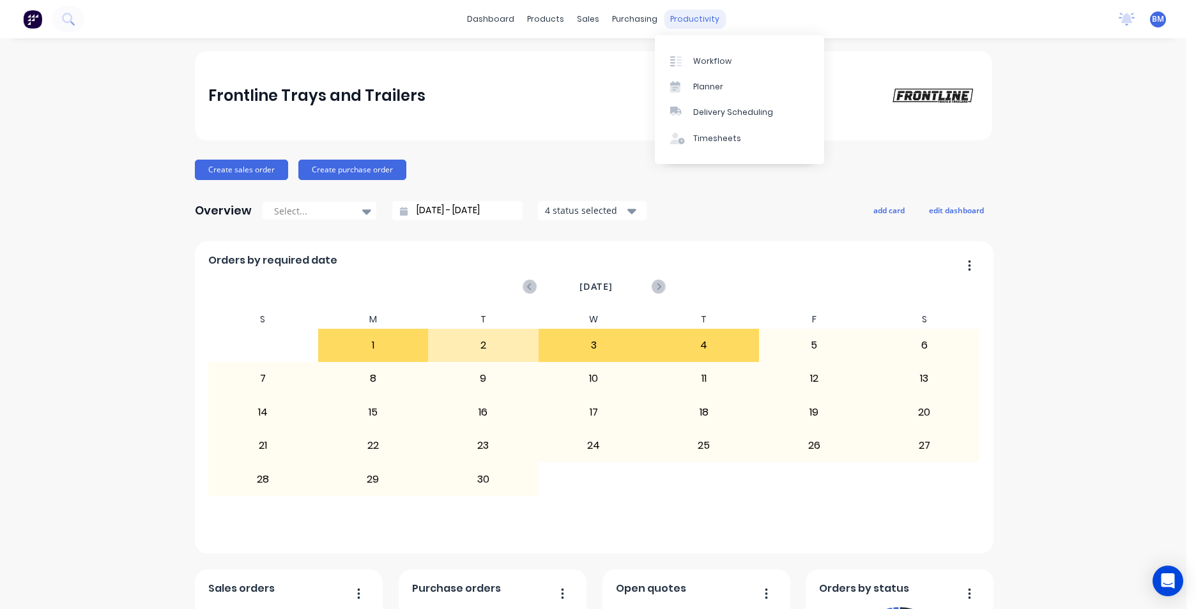
click at [696, 24] on div "productivity" at bounding box center [695, 19] width 62 height 19
click at [740, 59] on link "Workflow" at bounding box center [739, 61] width 169 height 26
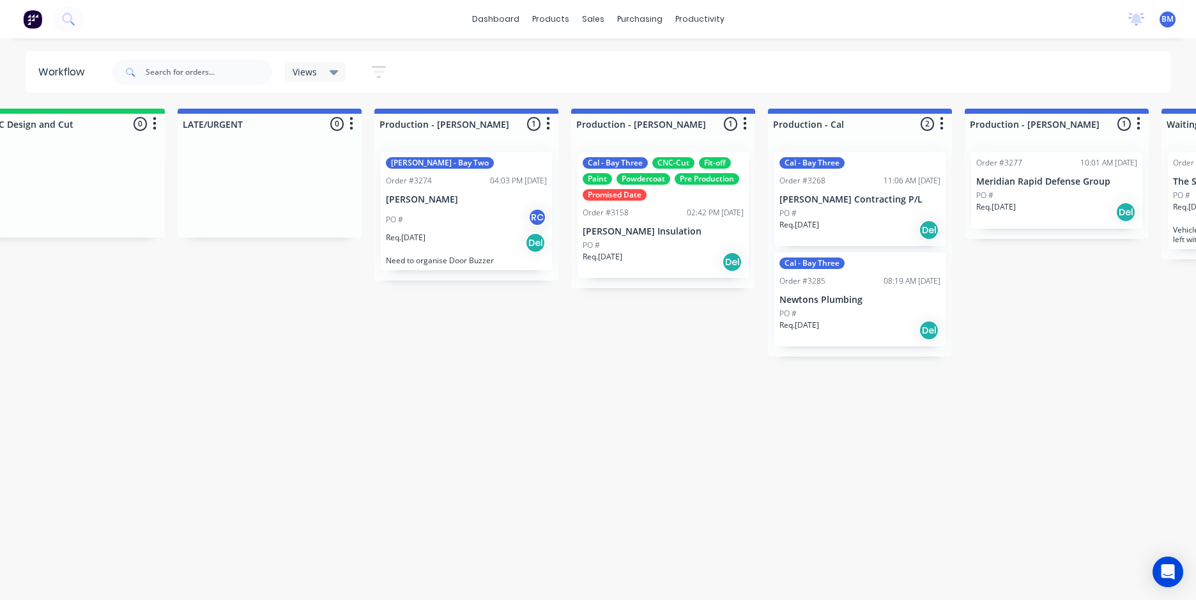
scroll to position [0, 1150]
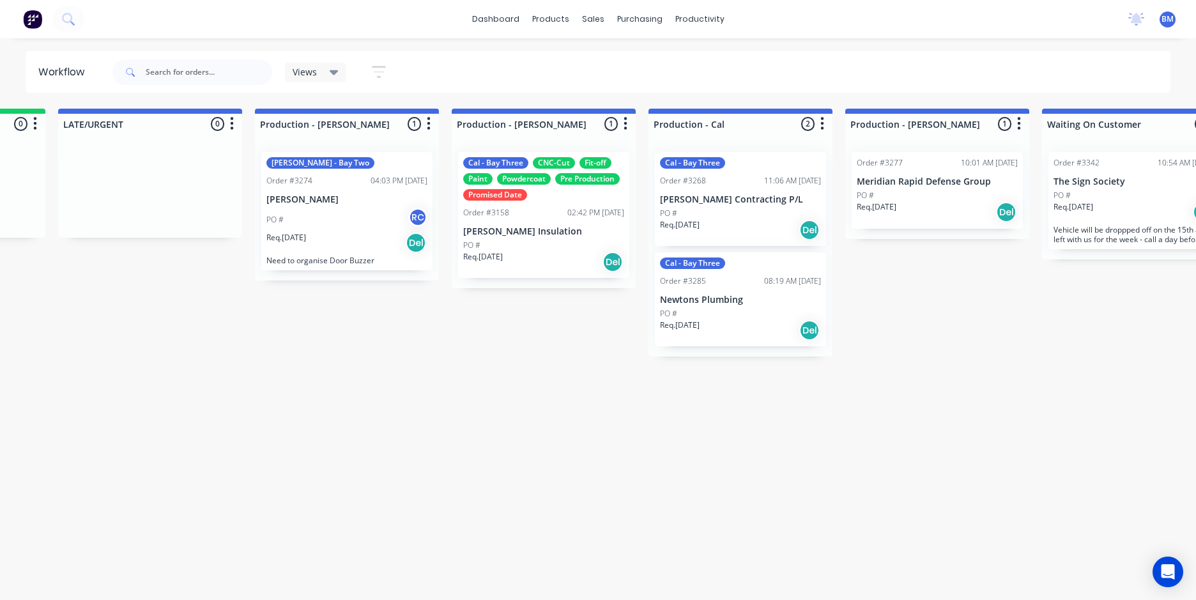
click at [542, 223] on div "Cal - Bay Three CNC-Cut Fit-off Paint Powdercoat Pre Production Promised Date O…" at bounding box center [543, 215] width 171 height 126
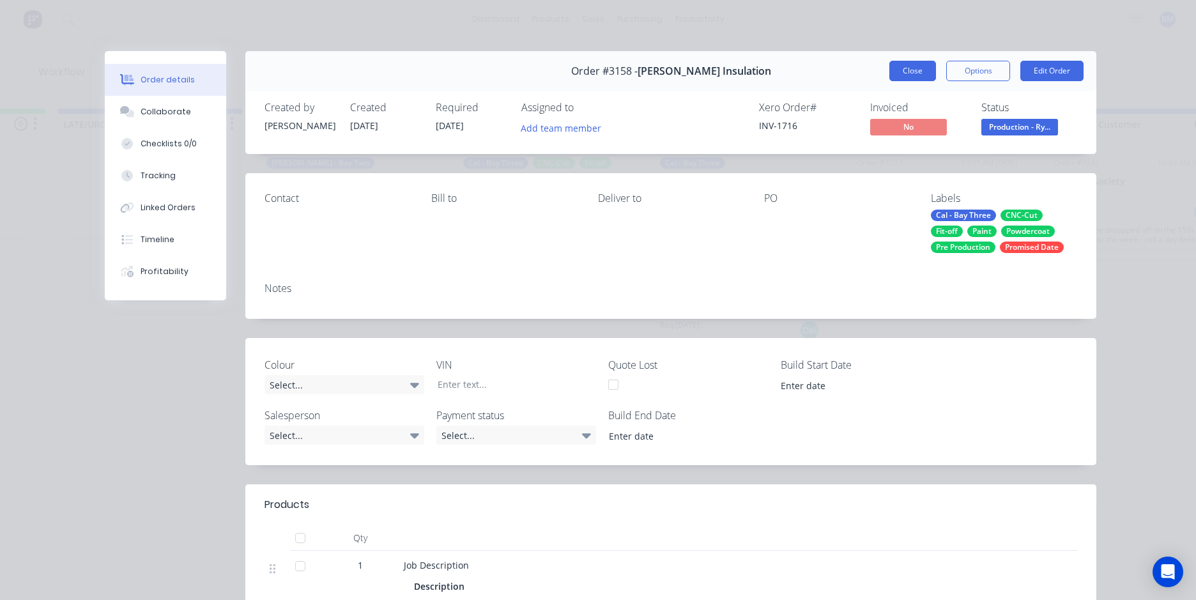
click at [908, 72] on button "Close" at bounding box center [912, 71] width 47 height 20
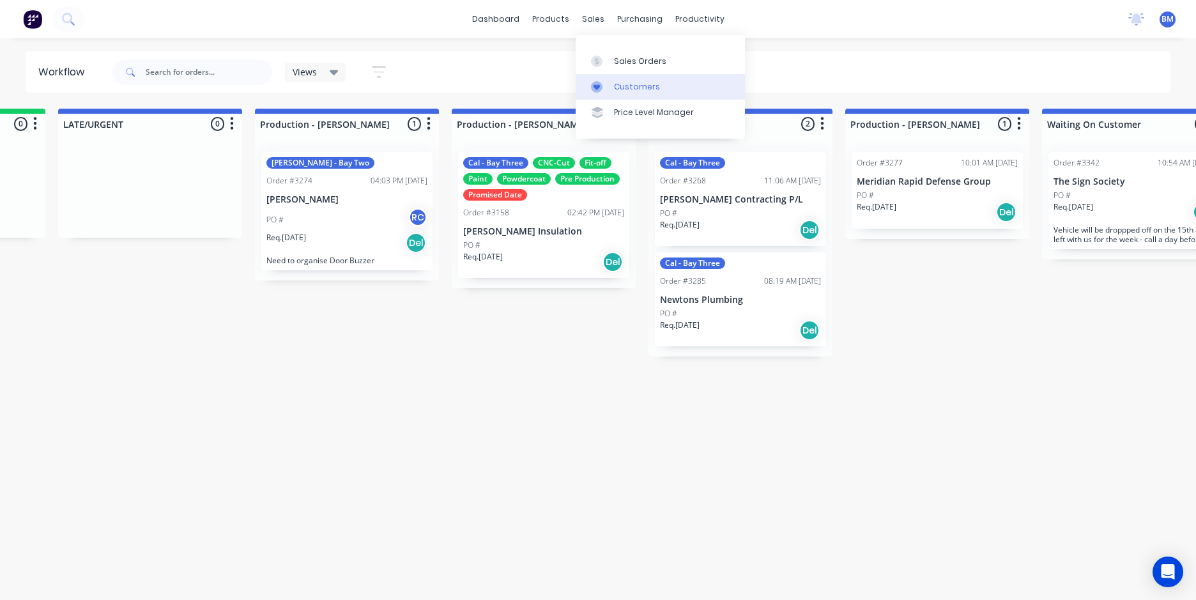
click at [621, 88] on div "Customers" at bounding box center [637, 86] width 46 height 11
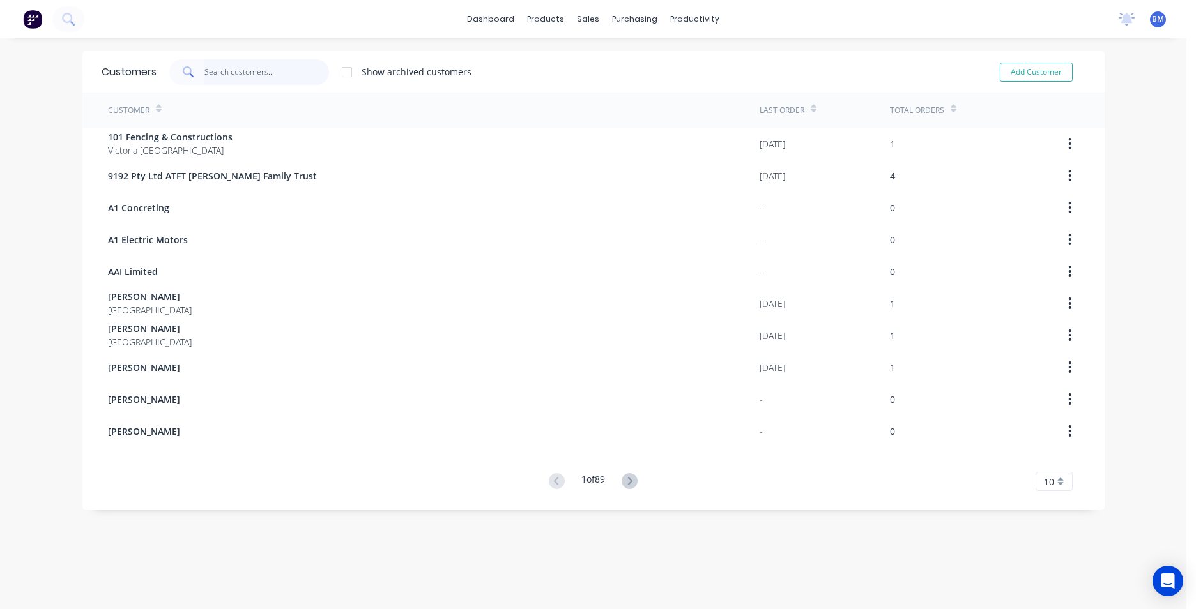
click at [254, 71] on input "text" at bounding box center [266, 72] width 125 height 26
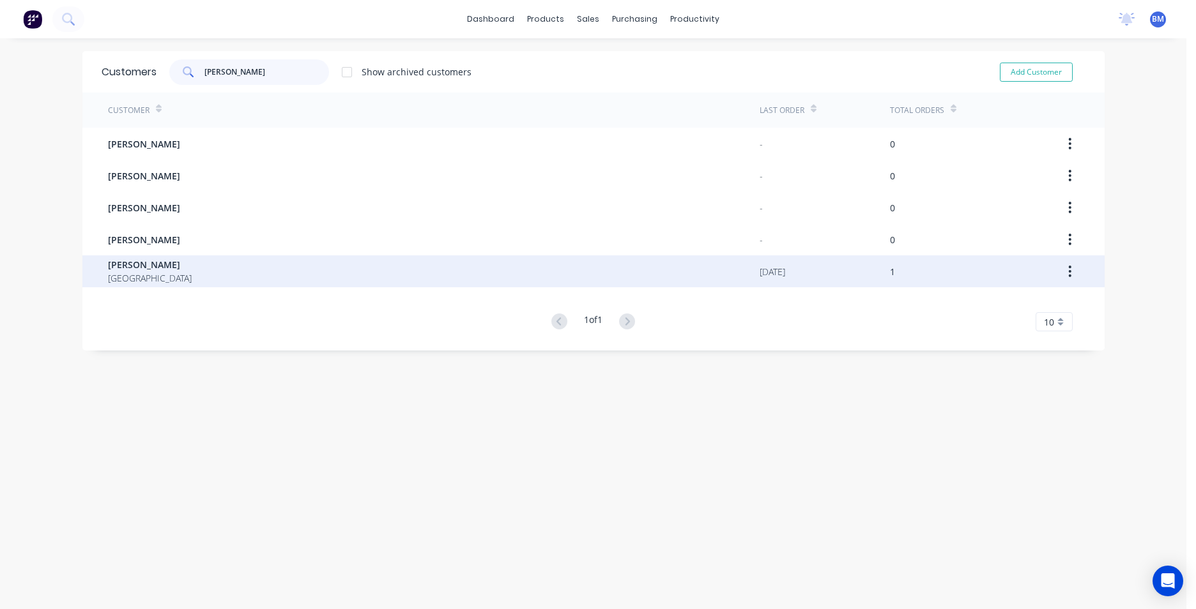
type input "DAVE"
click at [183, 257] on div "DAVE SULLIVAN Australia" at bounding box center [433, 271] width 651 height 32
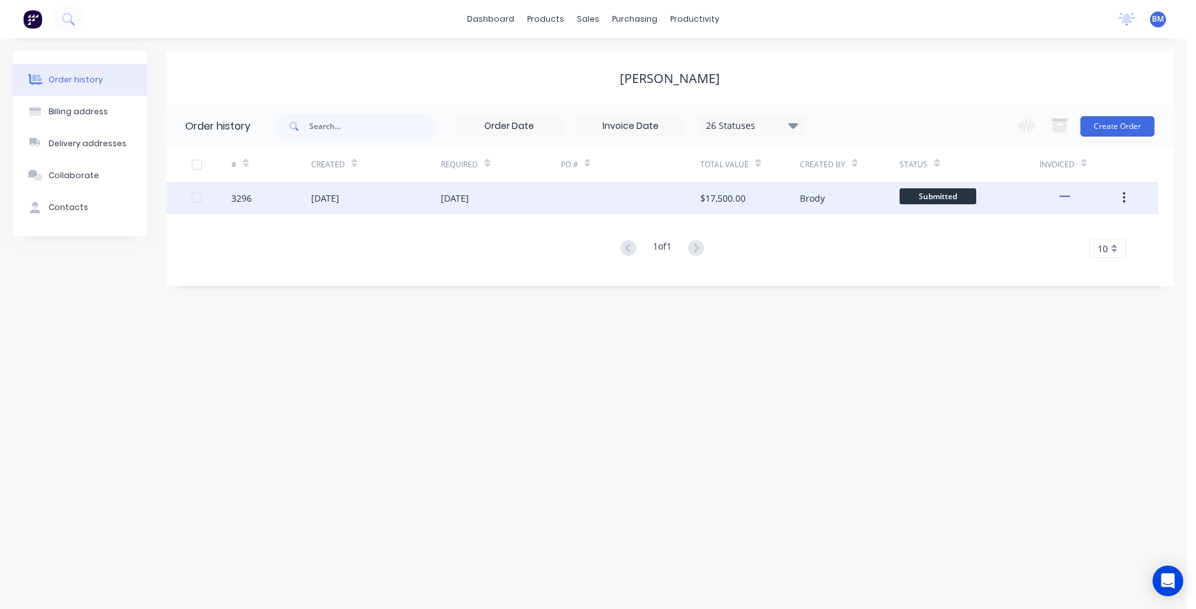
click at [368, 204] on div "[DATE]" at bounding box center [376, 198] width 130 height 32
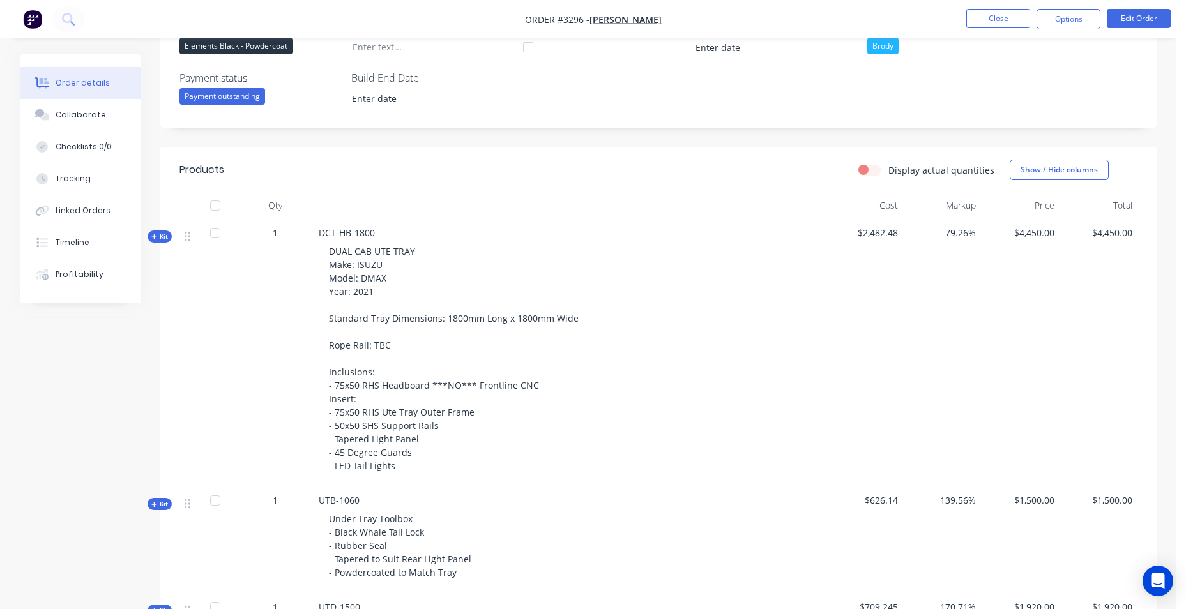
scroll to position [447, 0]
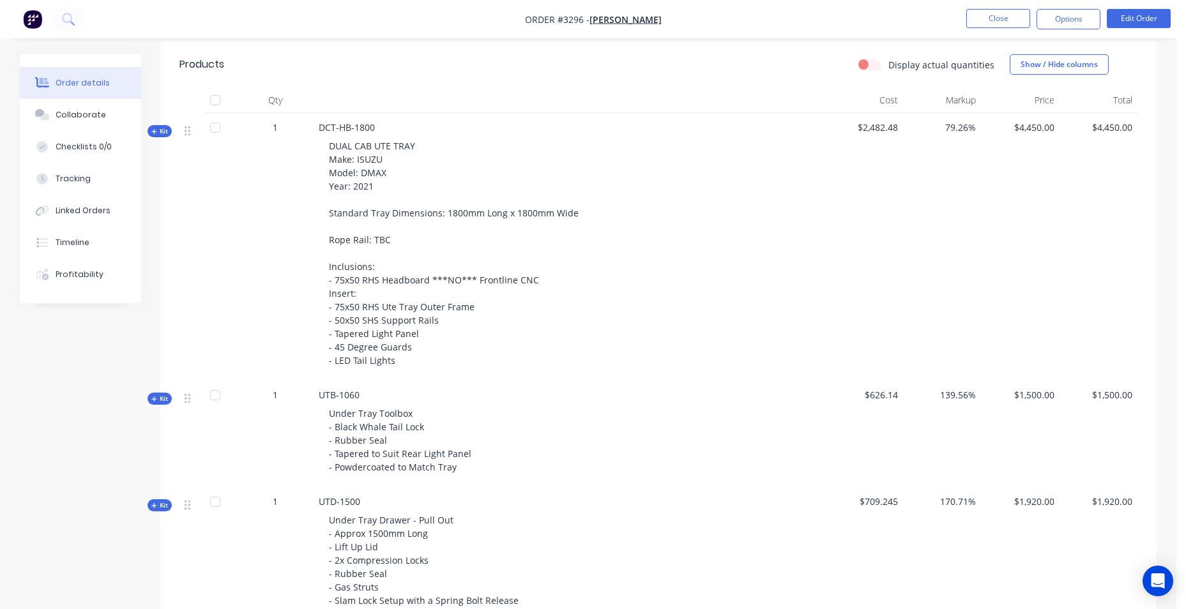
click at [386, 238] on span "DUAL CAB UTE TRAY Make: ISUZU Model: DMAX Year: 2021 Standard Tray Dimensions: …" at bounding box center [454, 253] width 250 height 227
click at [390, 238] on div "DUAL CAB UTE TRAY Make: ISUZU Model: DMAX Year: 2021 Standard Tray Dimensions: …" at bounding box center [569, 253] width 501 height 238
click at [1128, 17] on button "Edit Order" at bounding box center [1139, 18] width 64 height 19
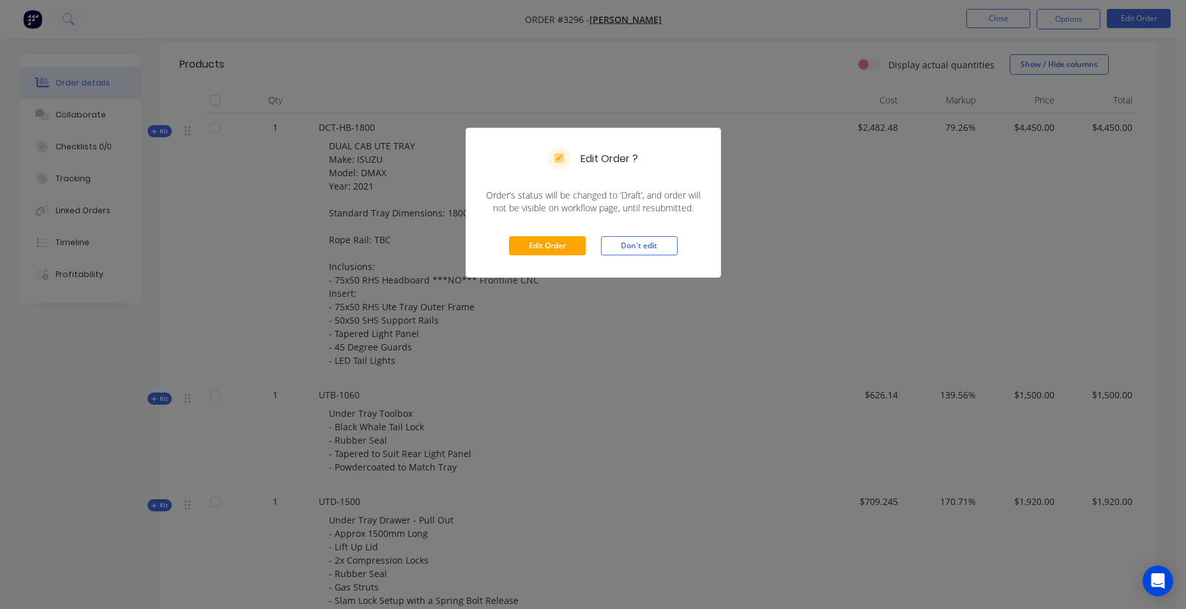
click at [816, 208] on div "Edit Order ? Order’s status will be changed to ‘Draft’, and order will not be v…" at bounding box center [593, 304] width 1186 height 609
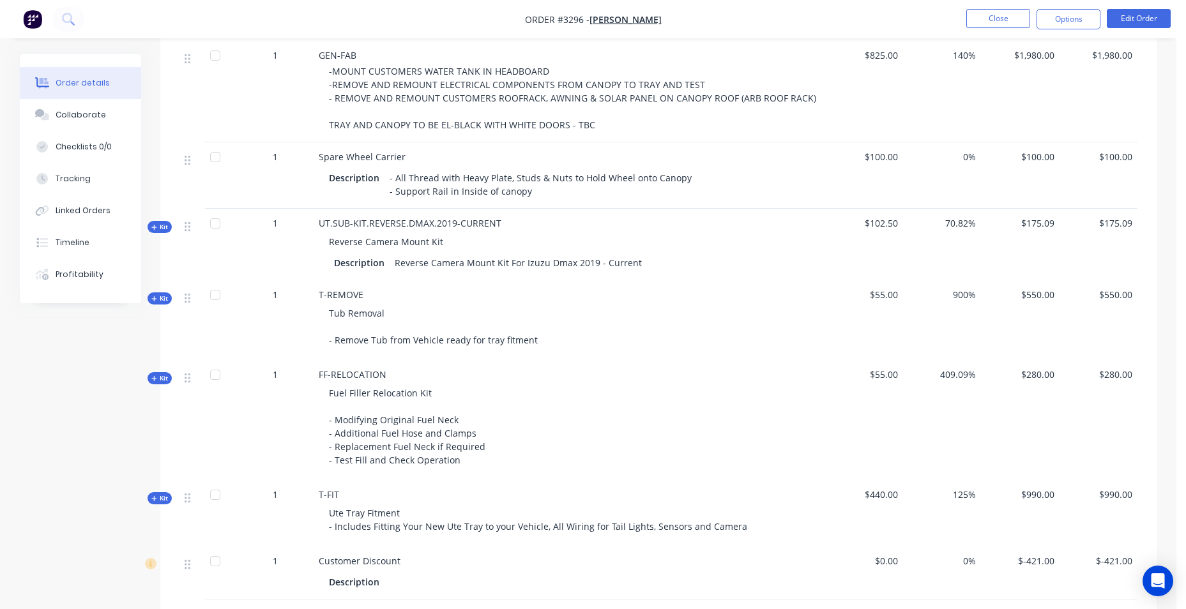
scroll to position [1214, 0]
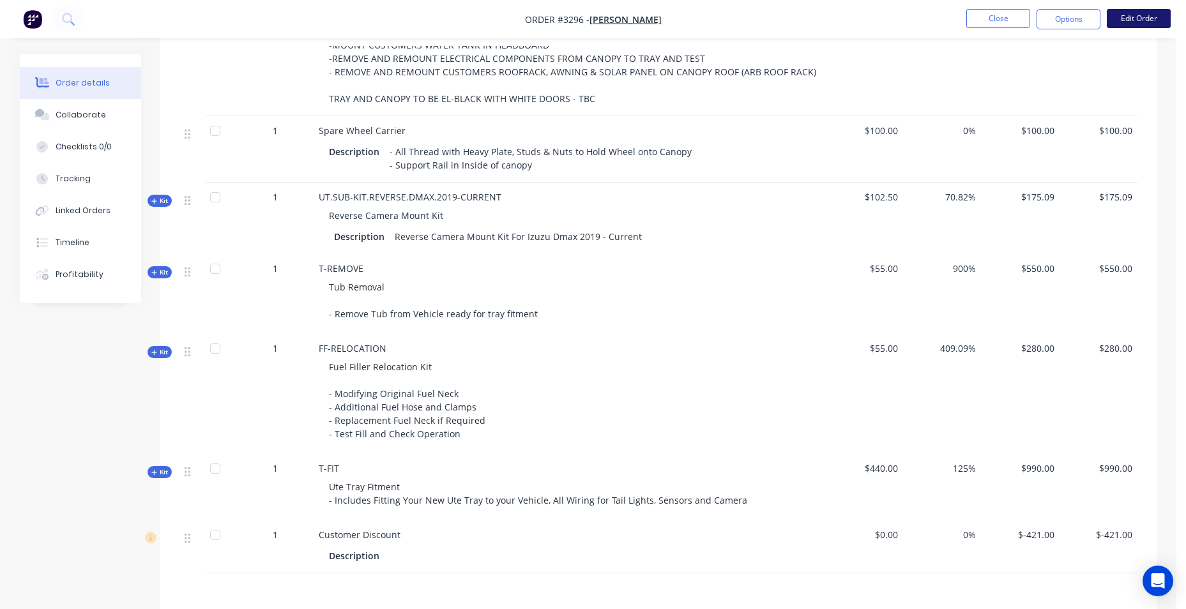
click at [1152, 15] on button "Edit Order" at bounding box center [1139, 18] width 64 height 19
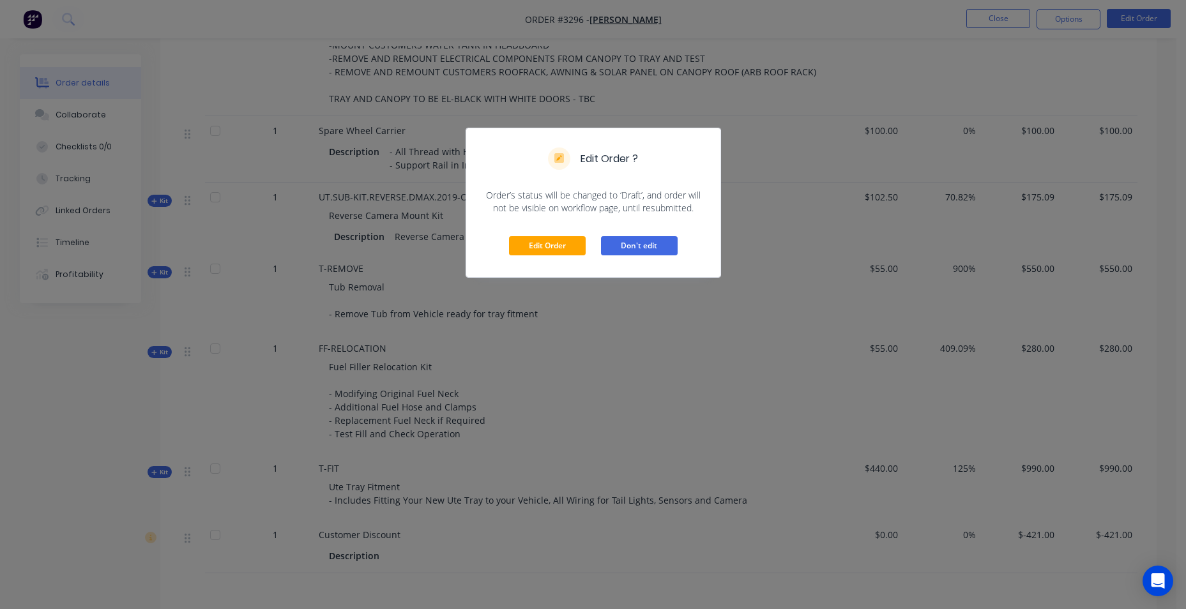
click at [613, 247] on button "Don't edit" at bounding box center [639, 245] width 77 height 19
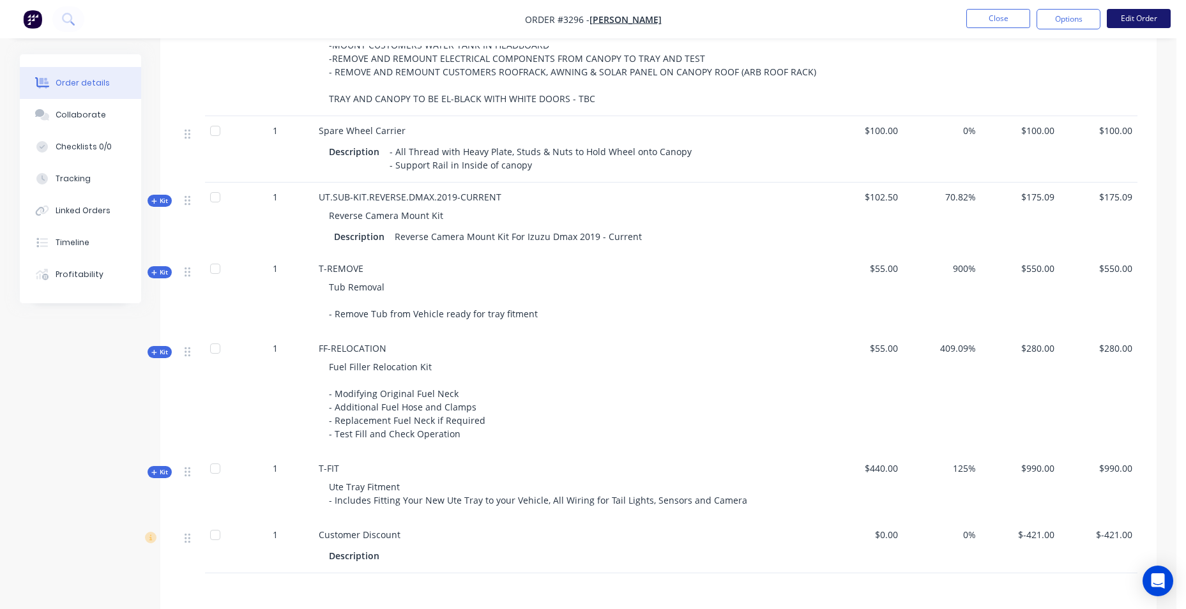
click at [1141, 24] on button "Edit Order" at bounding box center [1139, 18] width 64 height 19
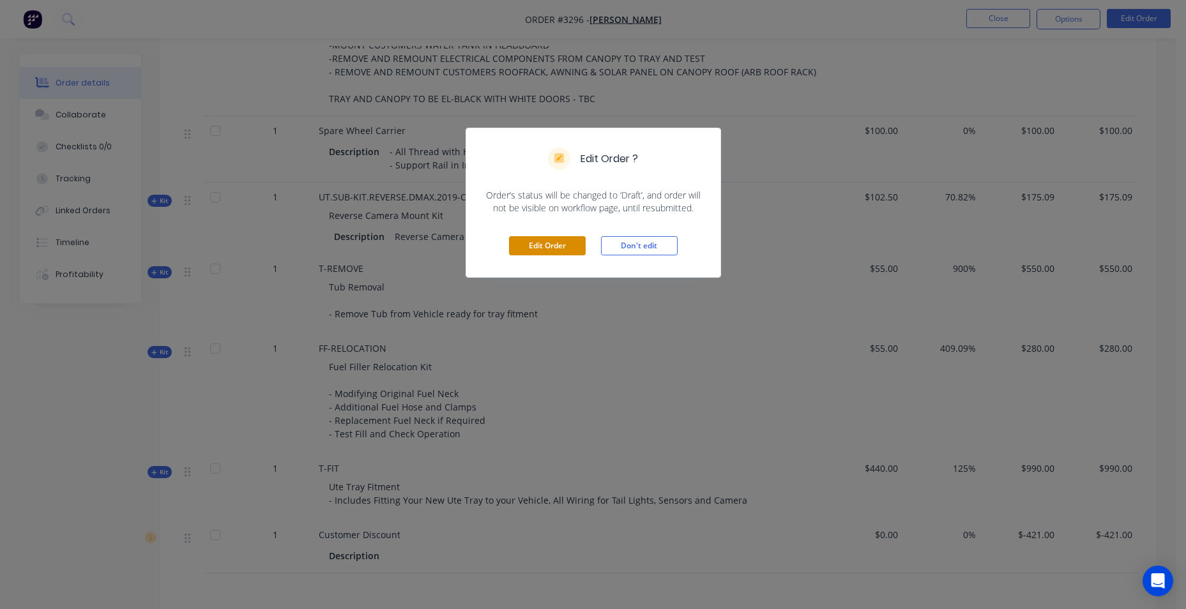
click at [547, 247] on button "Edit Order" at bounding box center [547, 245] width 77 height 19
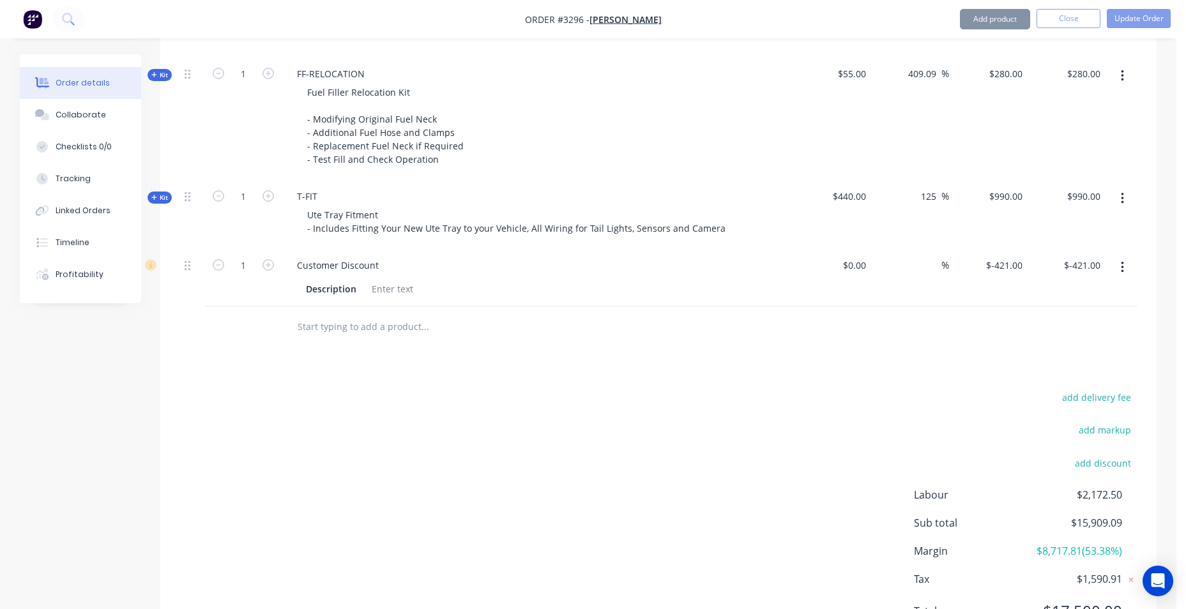
scroll to position [1601, 0]
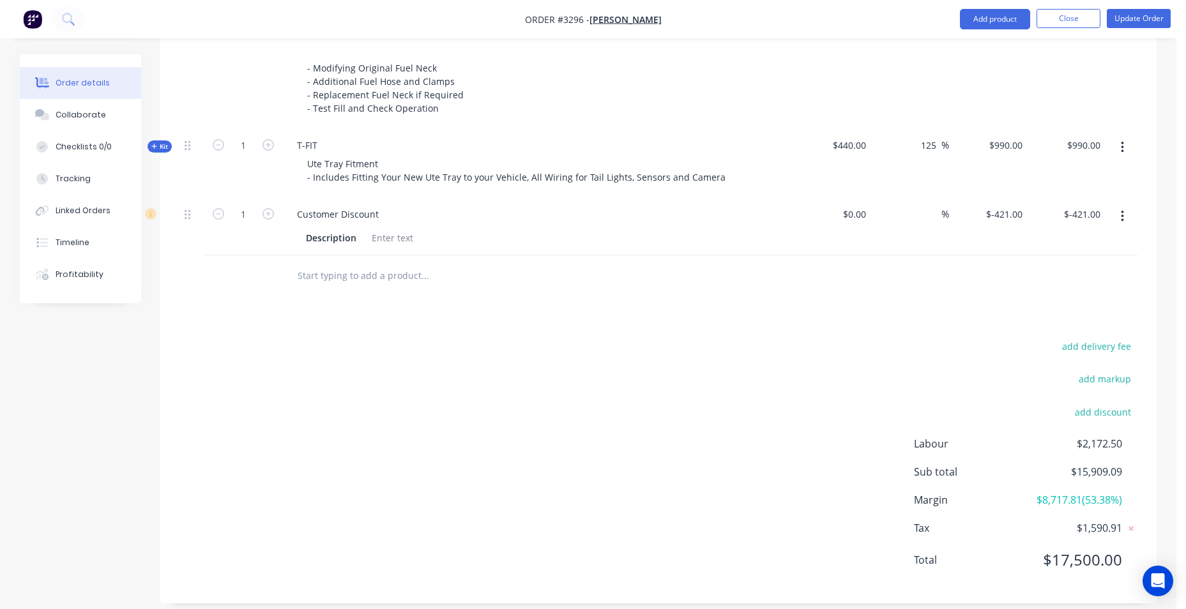
click at [346, 266] on input "text" at bounding box center [424, 276] width 255 height 26
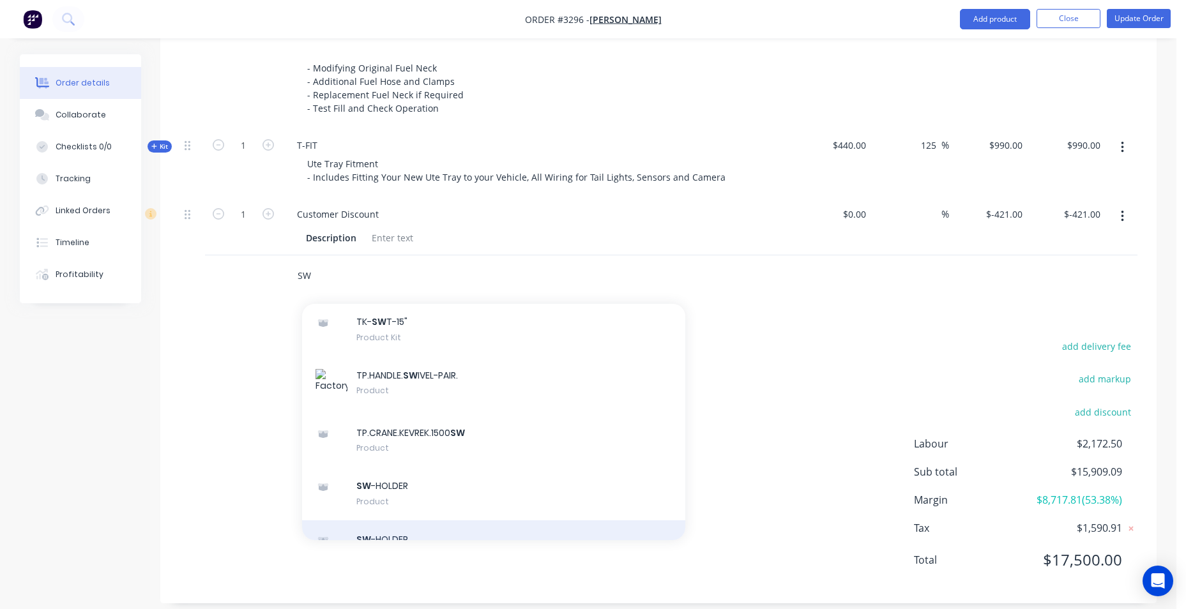
type input "SW"
click at [458, 521] on div "SW -HOLDER Product Kit" at bounding box center [493, 548] width 383 height 54
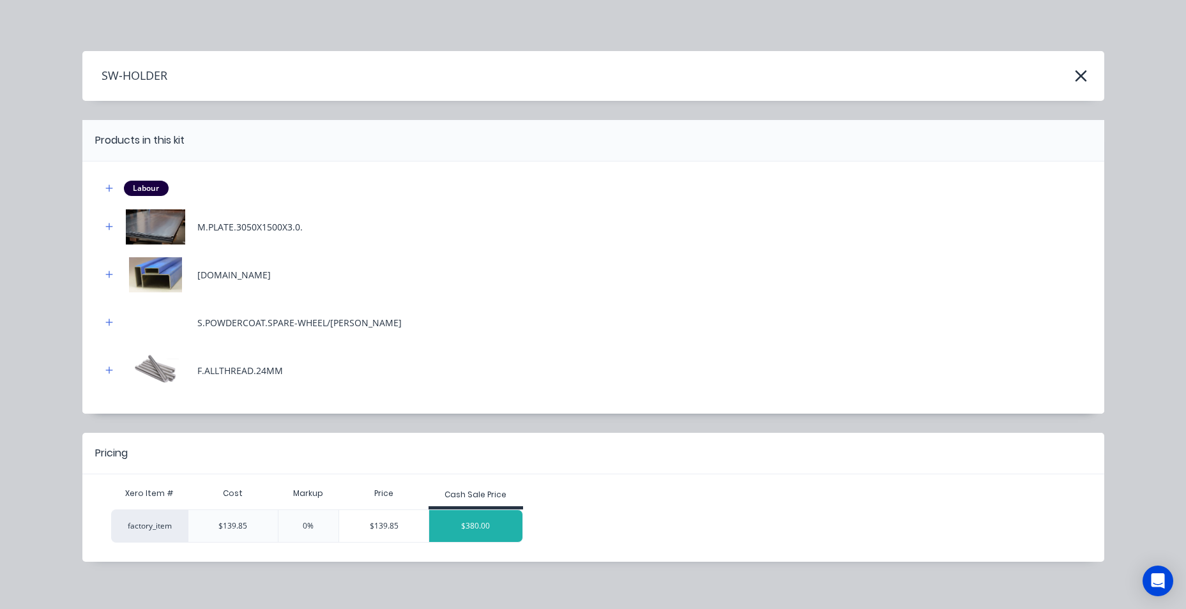
click at [503, 524] on div "$380.00" at bounding box center [475, 526] width 93 height 32
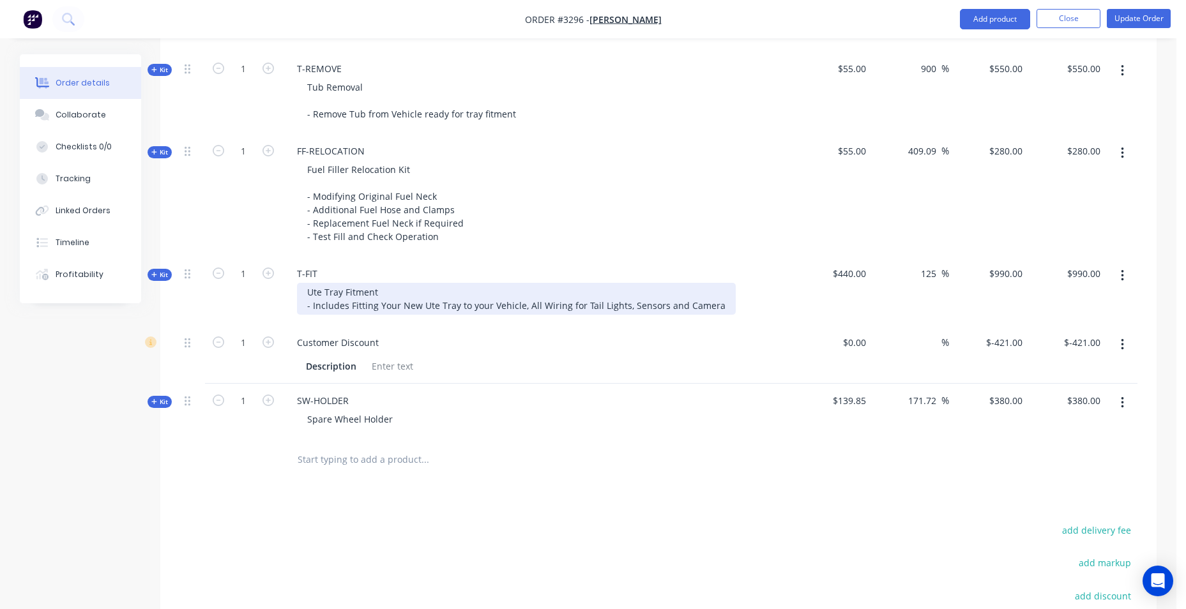
scroll to position [1473, 0]
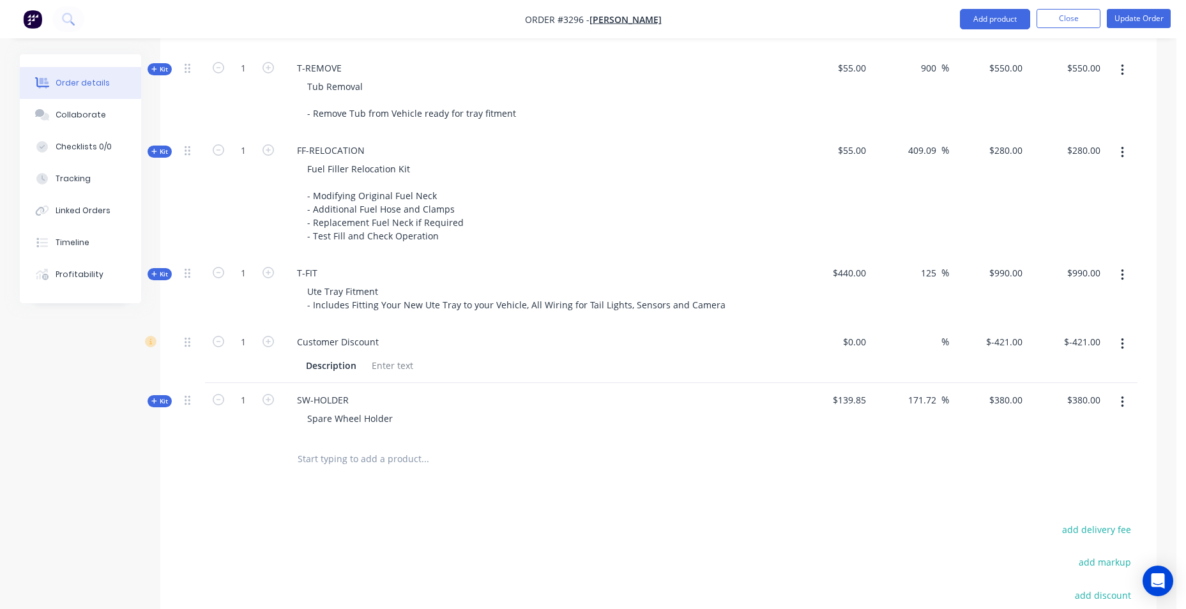
click at [1123, 395] on icon "button" at bounding box center [1122, 402] width 3 height 14
click at [1069, 529] on div "Delete" at bounding box center [1077, 538] width 98 height 19
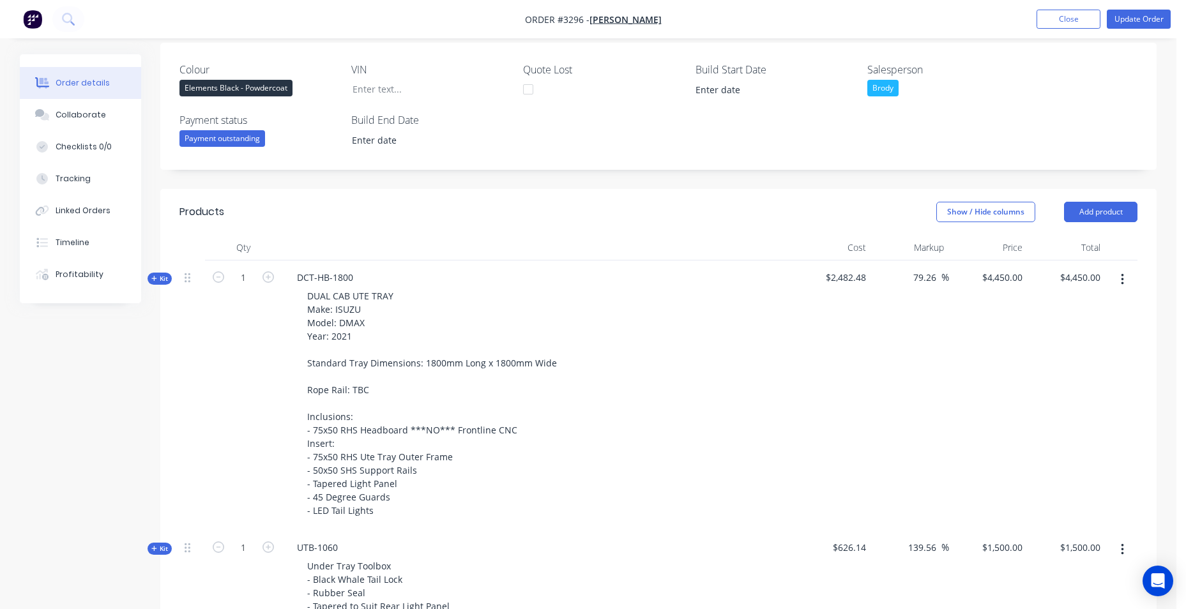
scroll to position [132, 0]
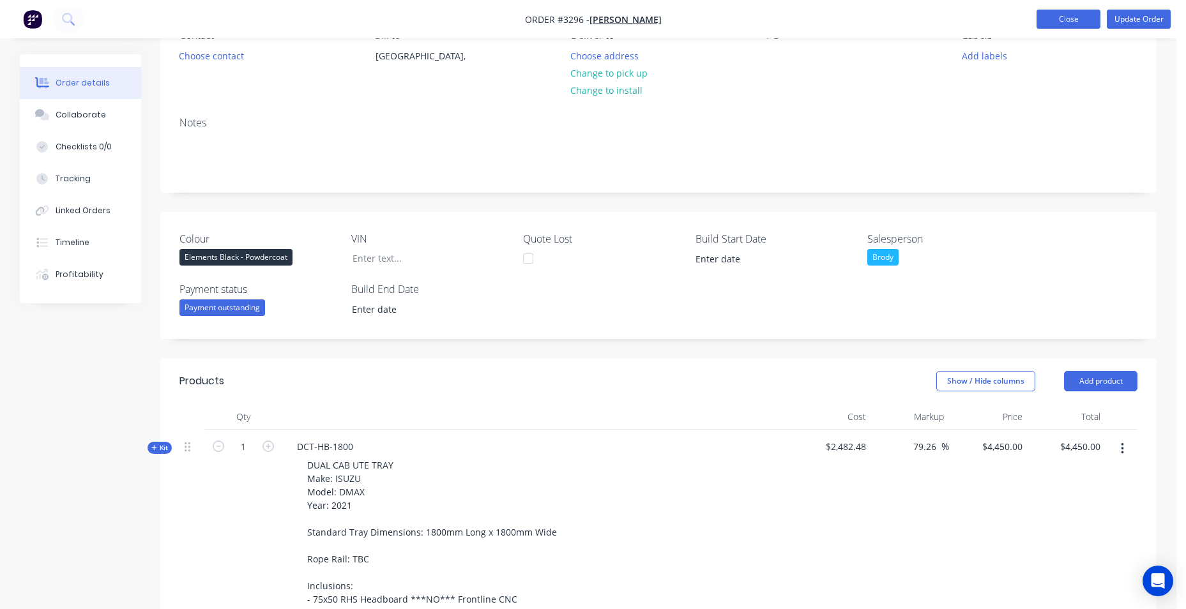
click at [1076, 22] on button "Close" at bounding box center [1069, 19] width 64 height 19
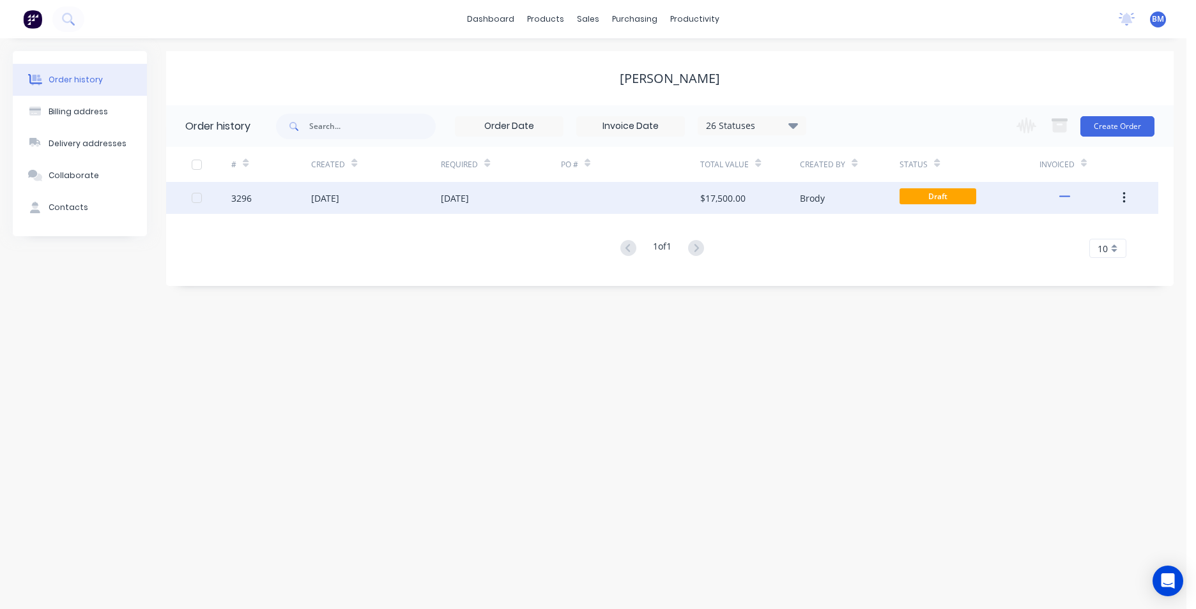
click at [825, 202] on div "Brody" at bounding box center [850, 198] width 100 height 32
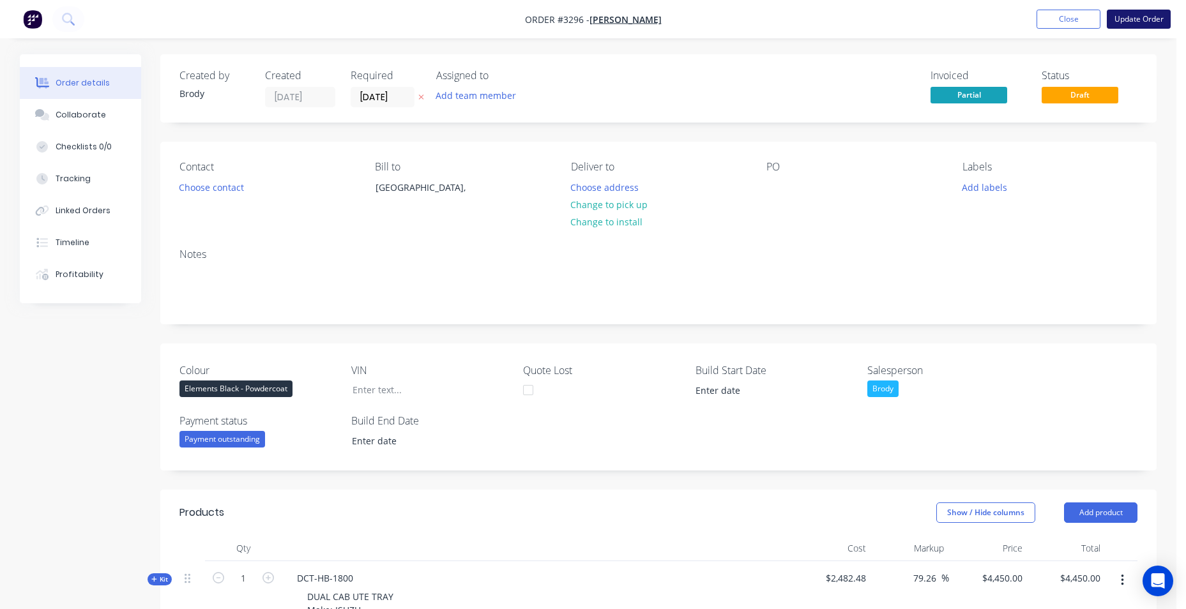
click at [1119, 21] on button "Update Order" at bounding box center [1139, 19] width 64 height 19
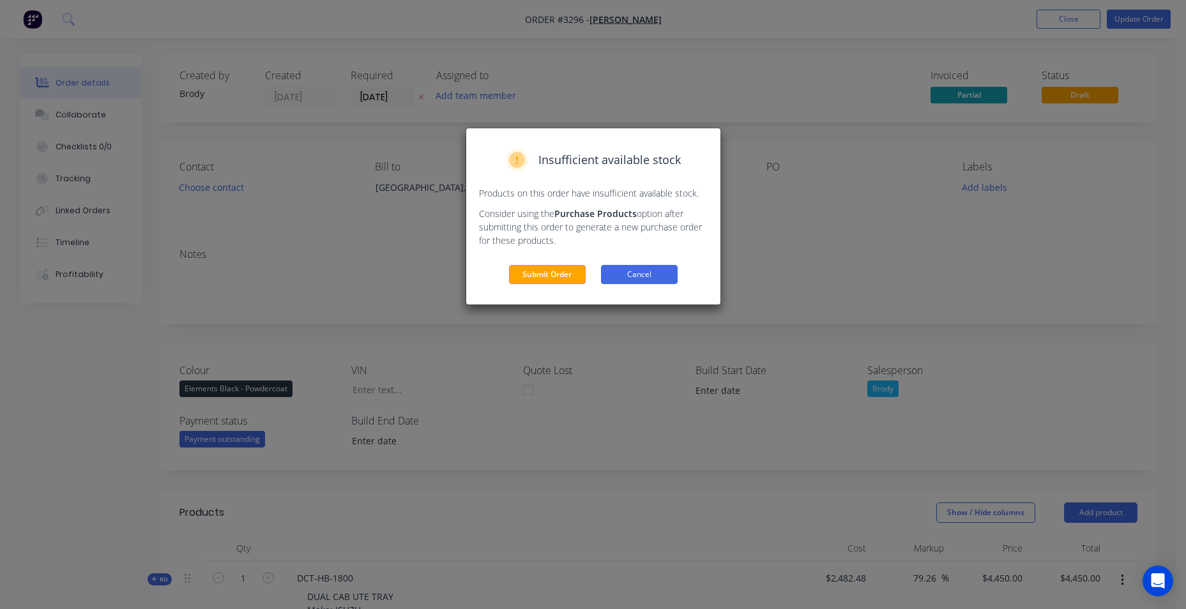
click at [644, 277] on button "Cancel" at bounding box center [639, 274] width 77 height 19
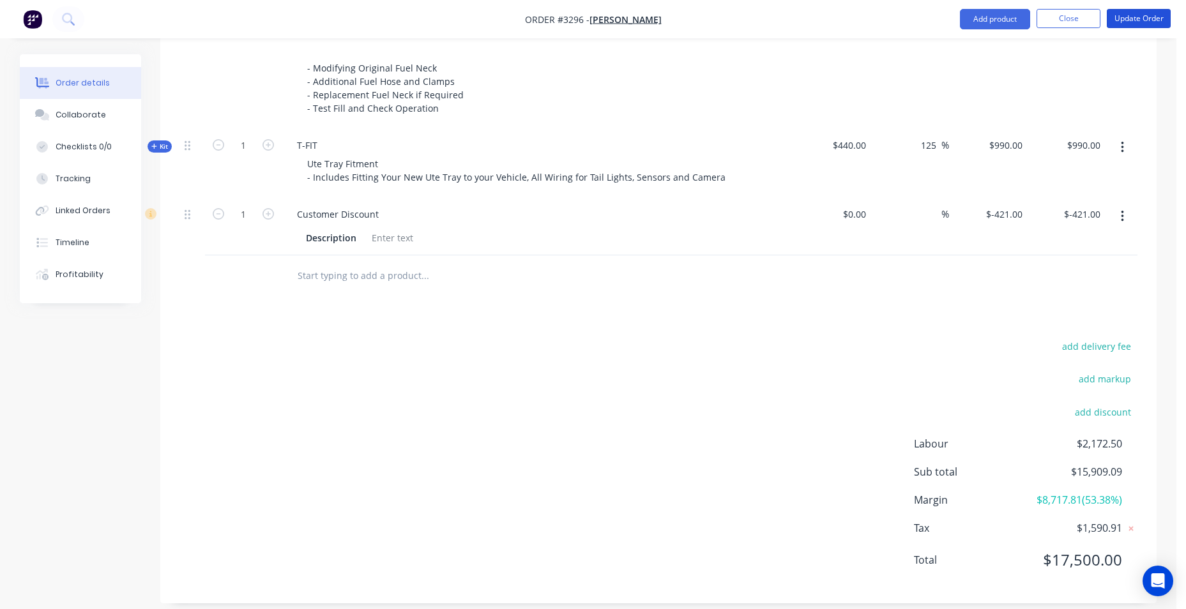
scroll to position [1026, 0]
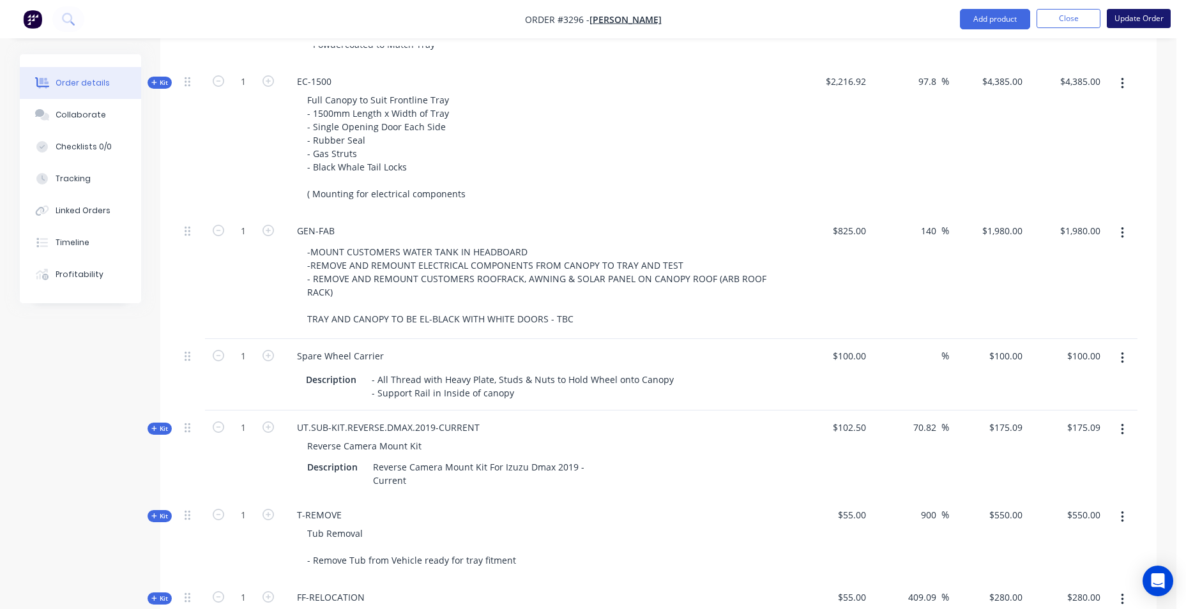
click at [1124, 20] on button "Update Order" at bounding box center [1139, 18] width 64 height 19
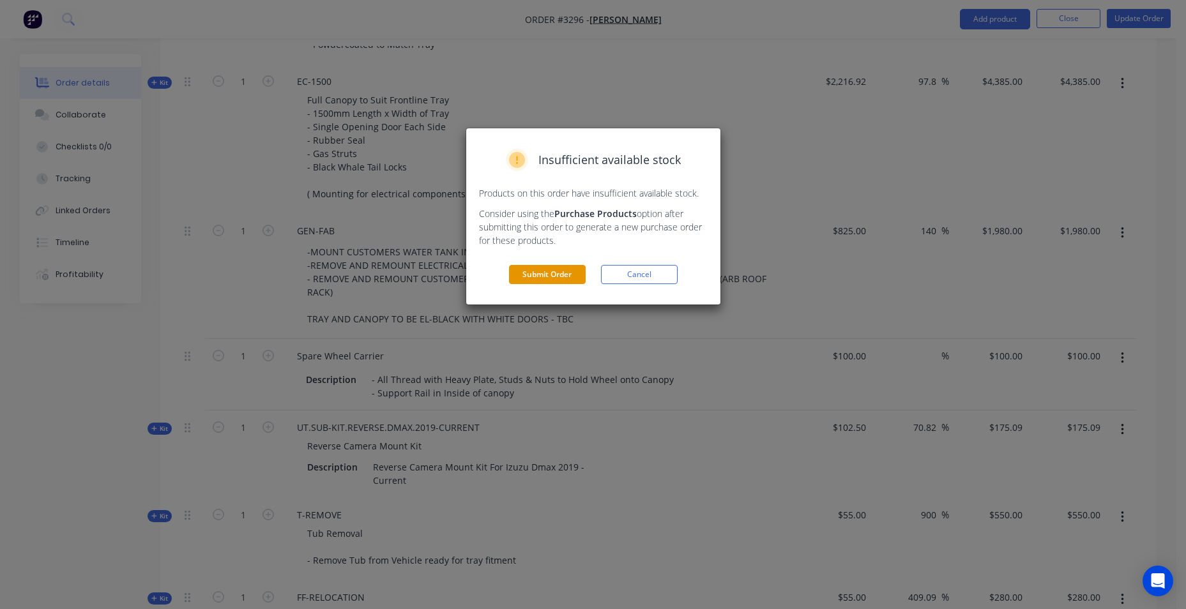
click at [547, 278] on button "Submit Order" at bounding box center [547, 274] width 77 height 19
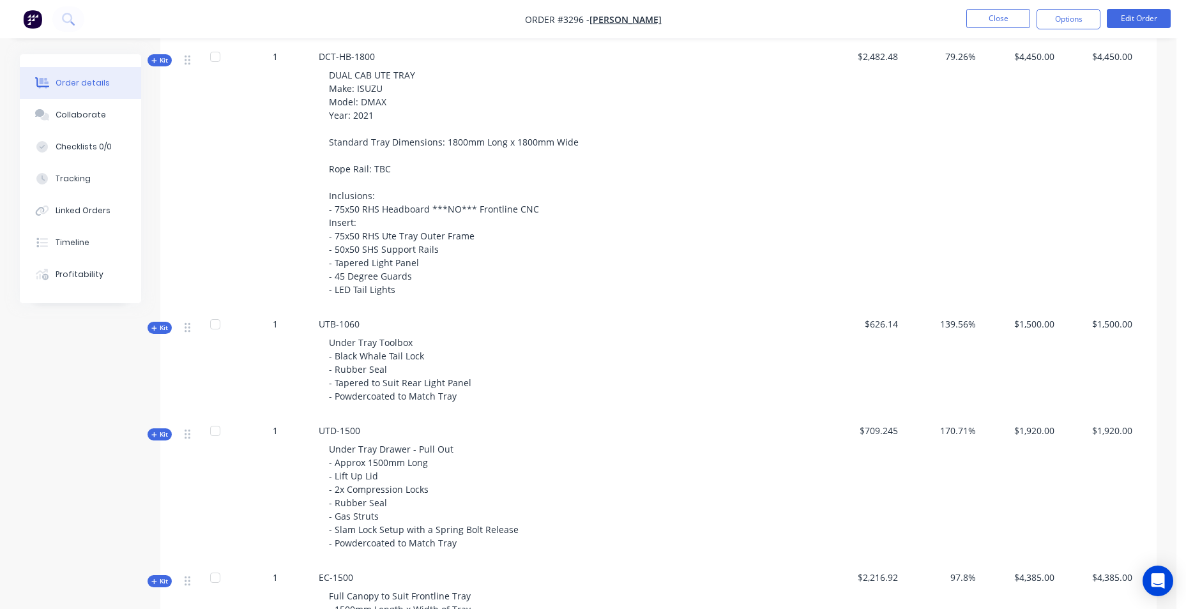
scroll to position [447, 0]
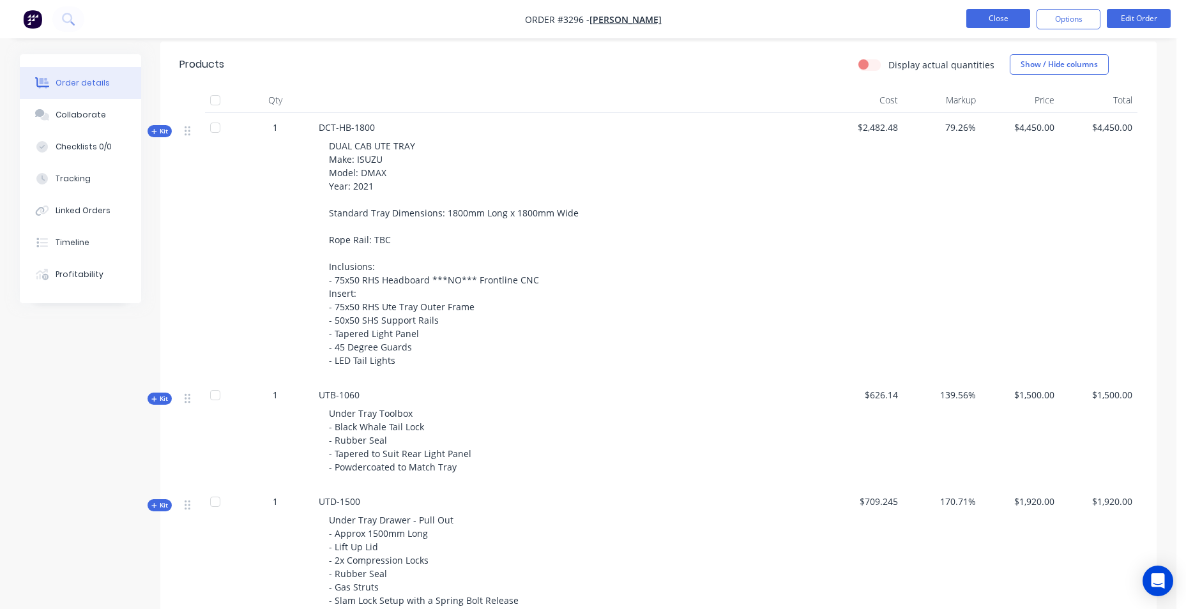
click at [1009, 17] on button "Close" at bounding box center [998, 18] width 64 height 19
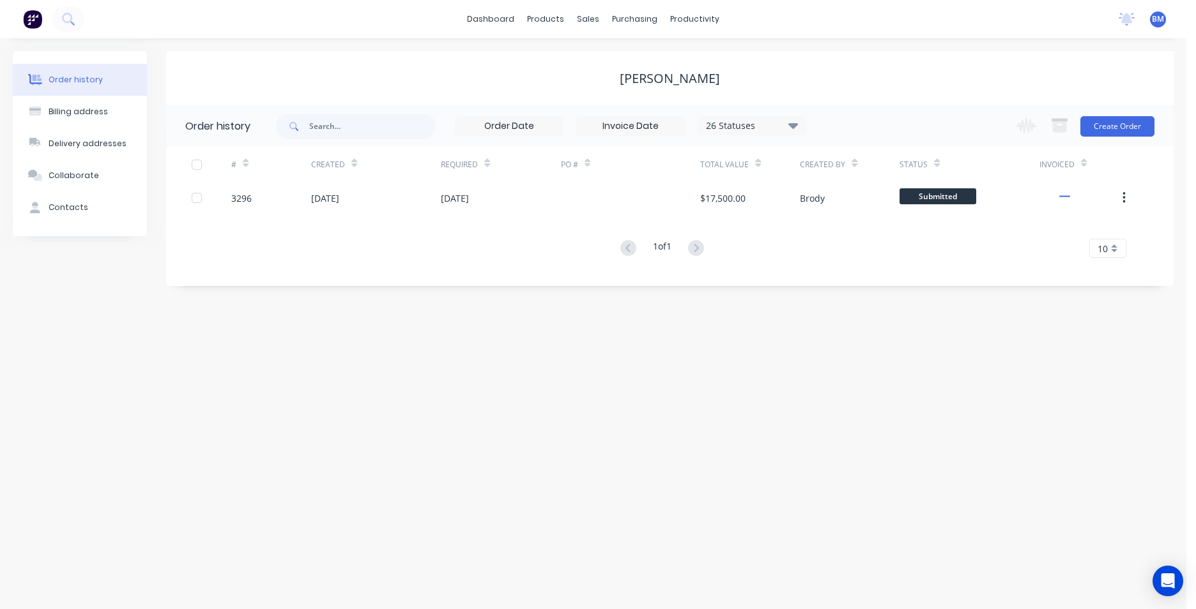
click at [33, 19] on img at bounding box center [32, 19] width 19 height 19
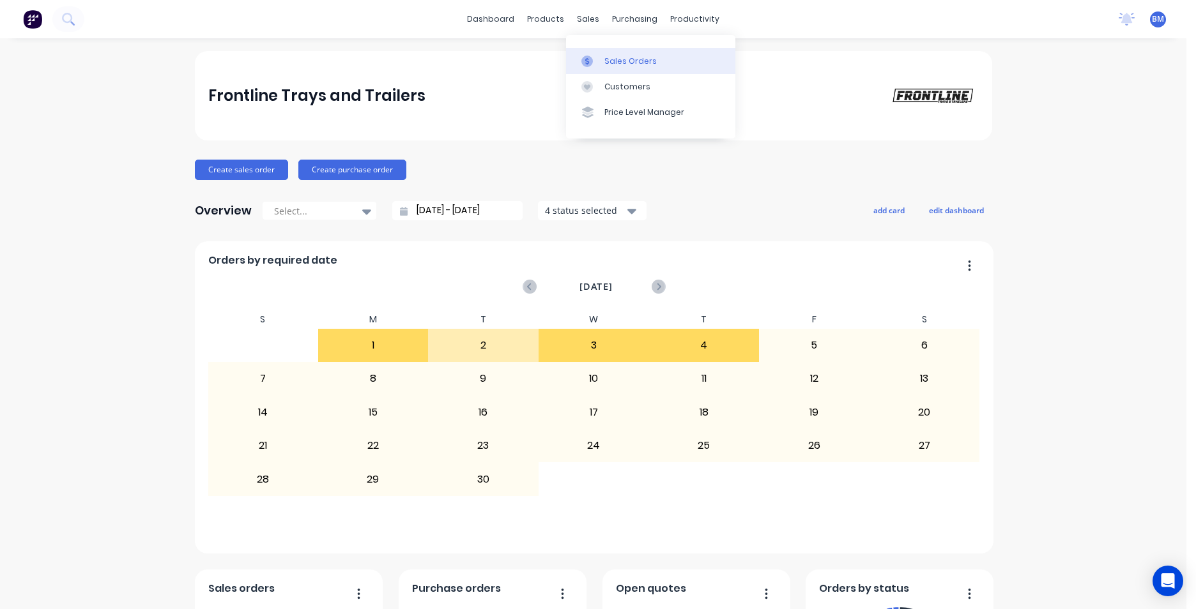
click at [629, 61] on div "Sales Orders" at bounding box center [630, 61] width 52 height 11
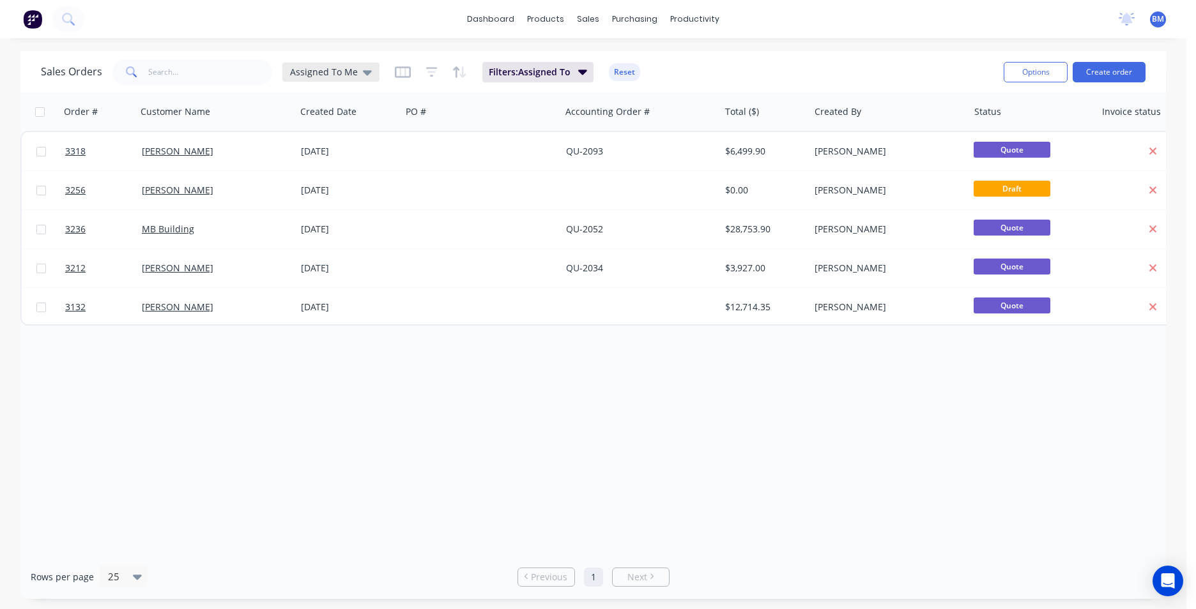
click at [340, 68] on span "Assigned To Me" at bounding box center [324, 71] width 68 height 13
click at [345, 176] on button "None" at bounding box center [359, 181] width 146 height 15
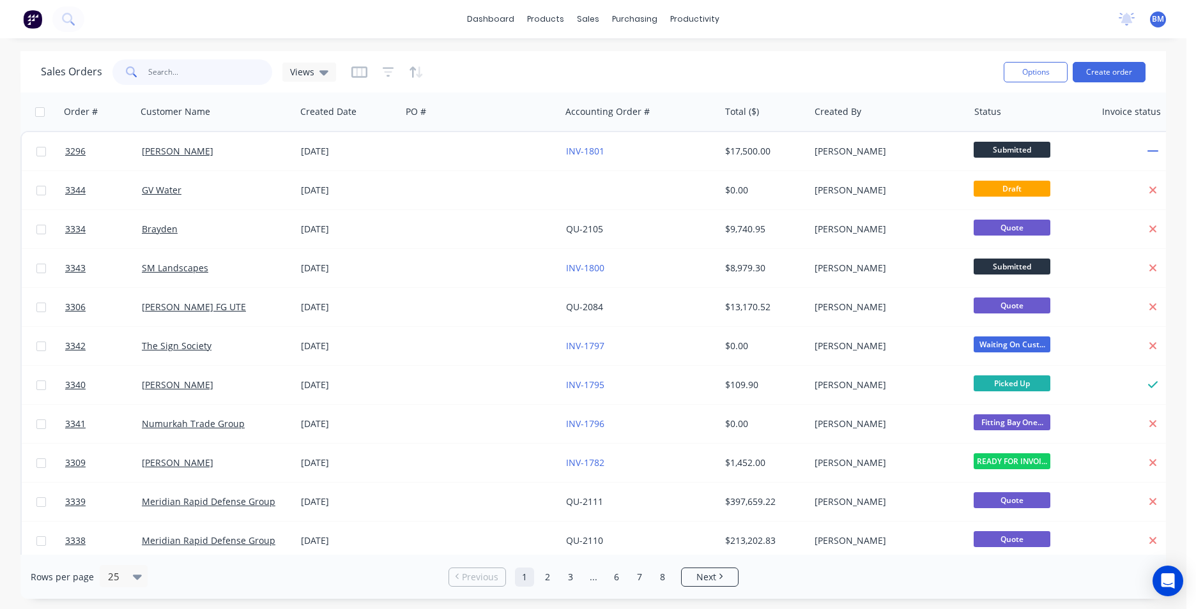
click at [167, 73] on input "text" at bounding box center [210, 72] width 125 height 26
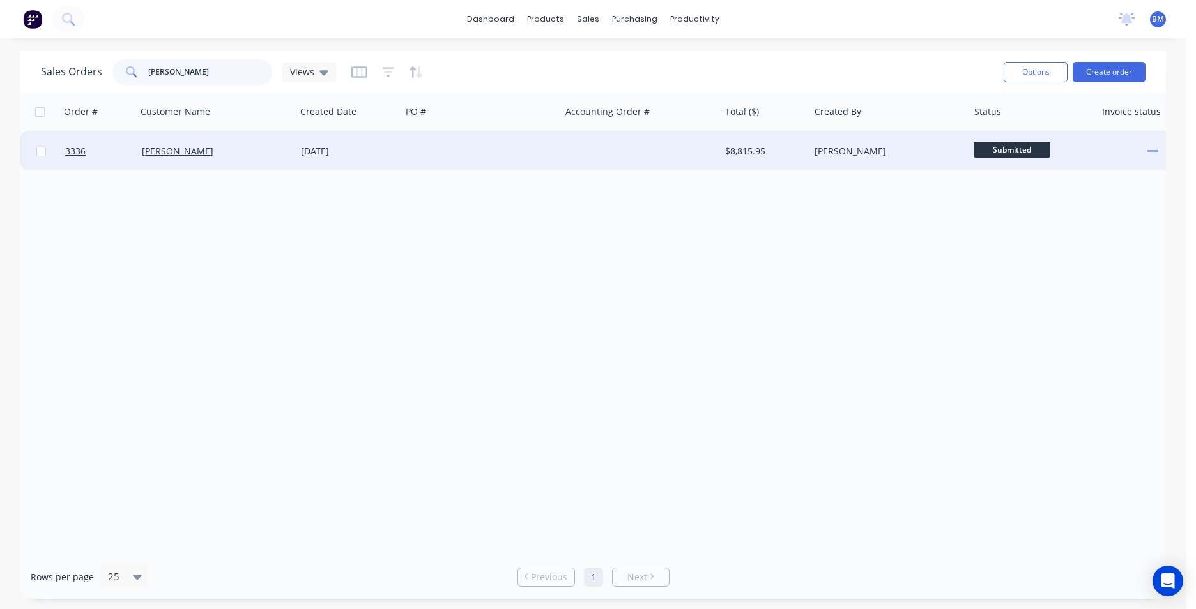
type input "LACH"
click at [181, 141] on div "[PERSON_NAME]" at bounding box center [216, 151] width 159 height 38
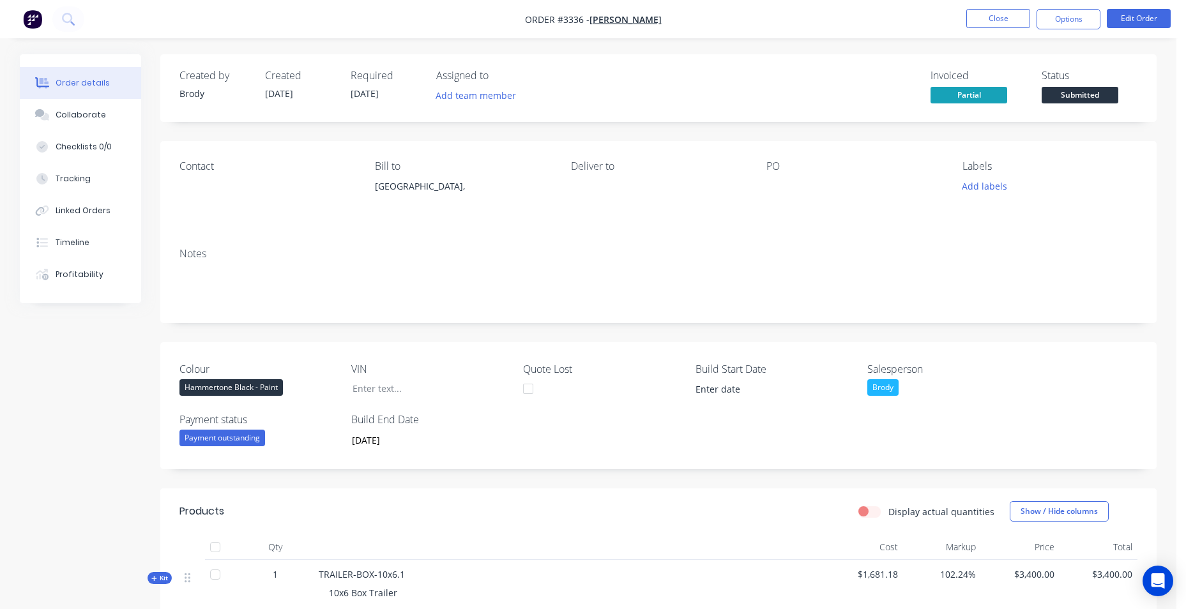
click at [1092, 88] on span "Submitted" at bounding box center [1080, 95] width 77 height 16
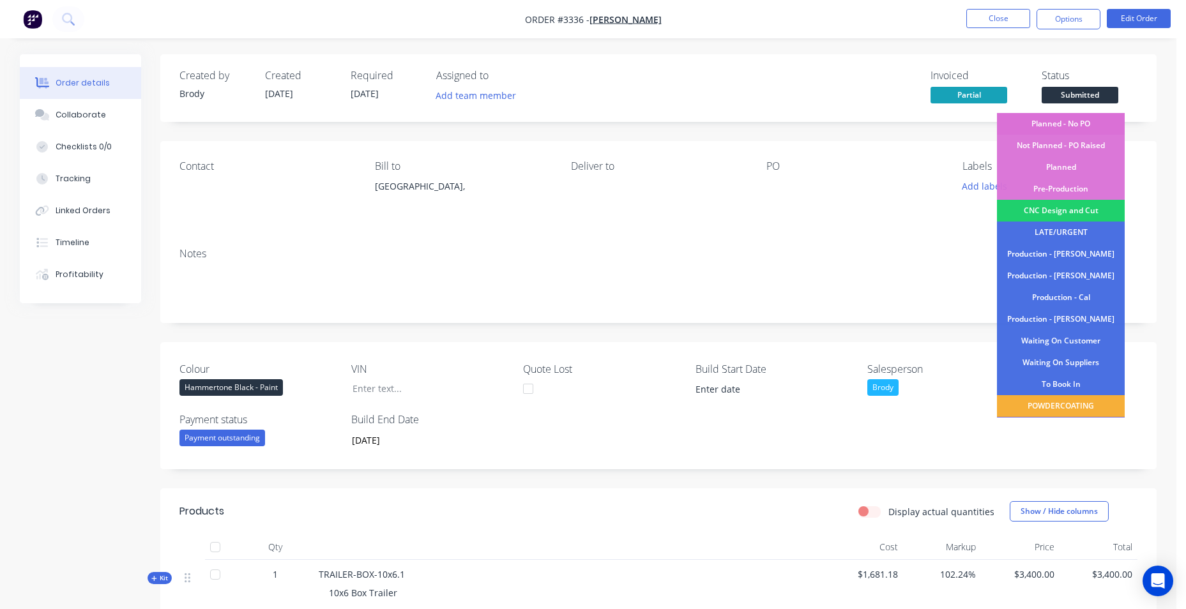
click at [1077, 123] on div "Planned - No PO" at bounding box center [1061, 124] width 128 height 22
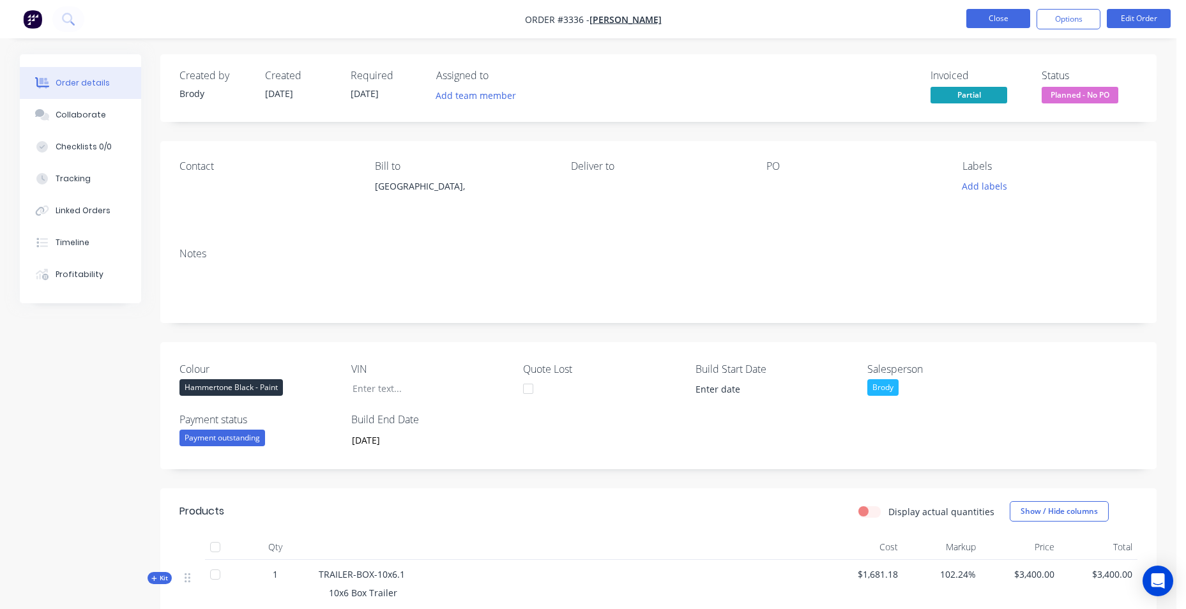
click at [969, 22] on button "Close" at bounding box center [998, 18] width 64 height 19
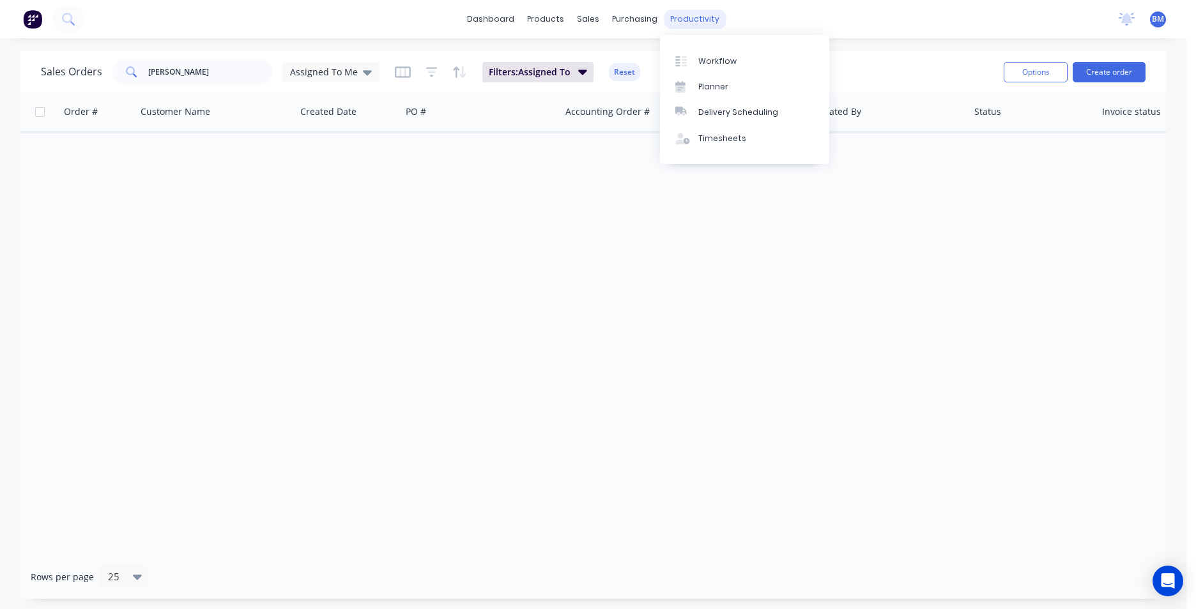
click at [697, 17] on div "productivity" at bounding box center [695, 19] width 62 height 19
click at [705, 52] on link "Workflow" at bounding box center [744, 61] width 169 height 26
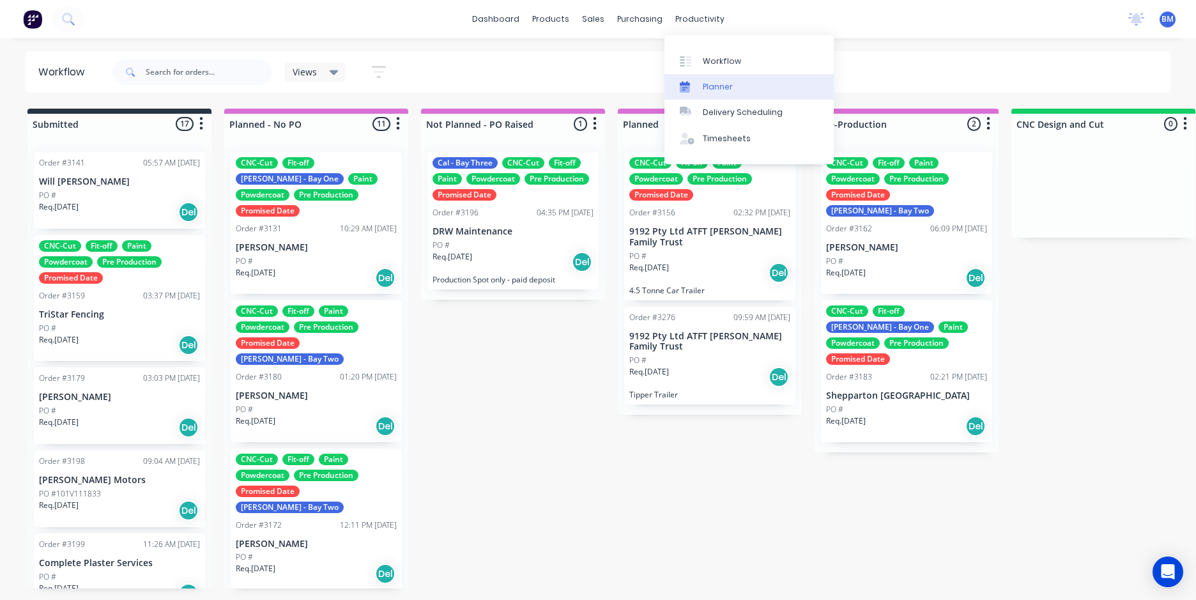
click at [693, 89] on div at bounding box center [689, 86] width 19 height 11
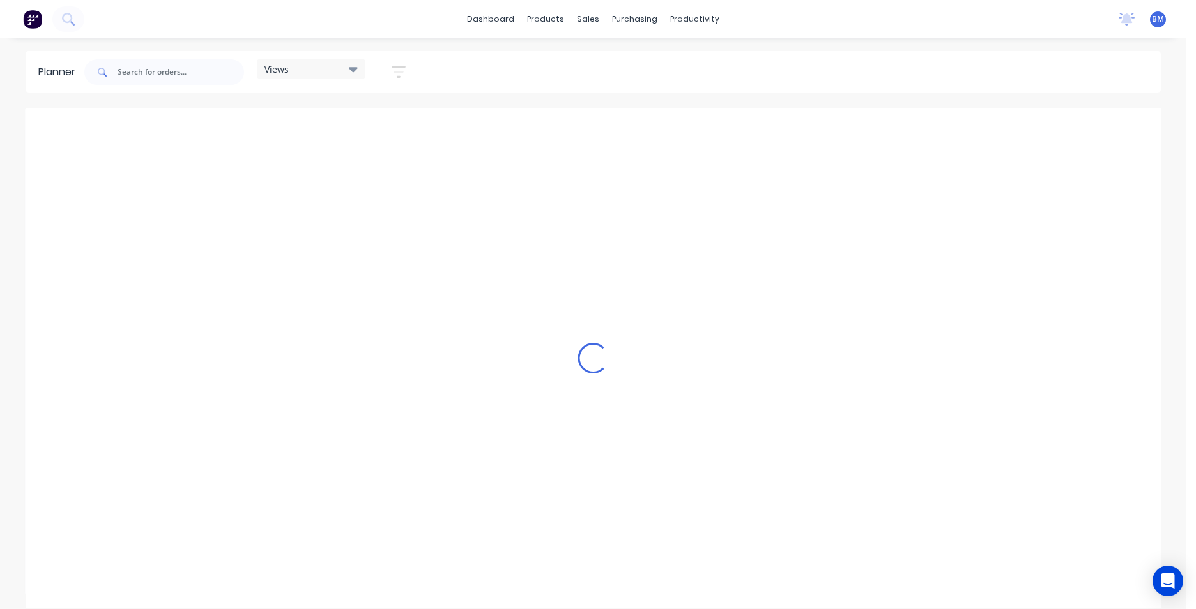
scroll to position [0, 1039]
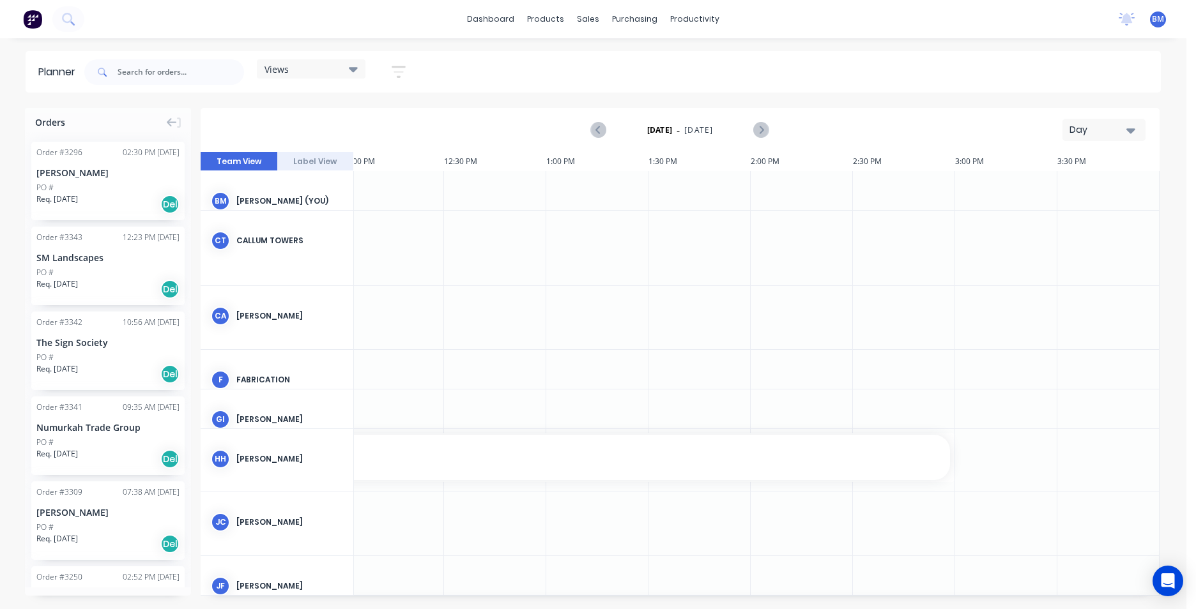
click at [1143, 133] on button "Day" at bounding box center [1103, 130] width 83 height 22
click at [1077, 216] on div "Month" at bounding box center [1080, 215] width 126 height 26
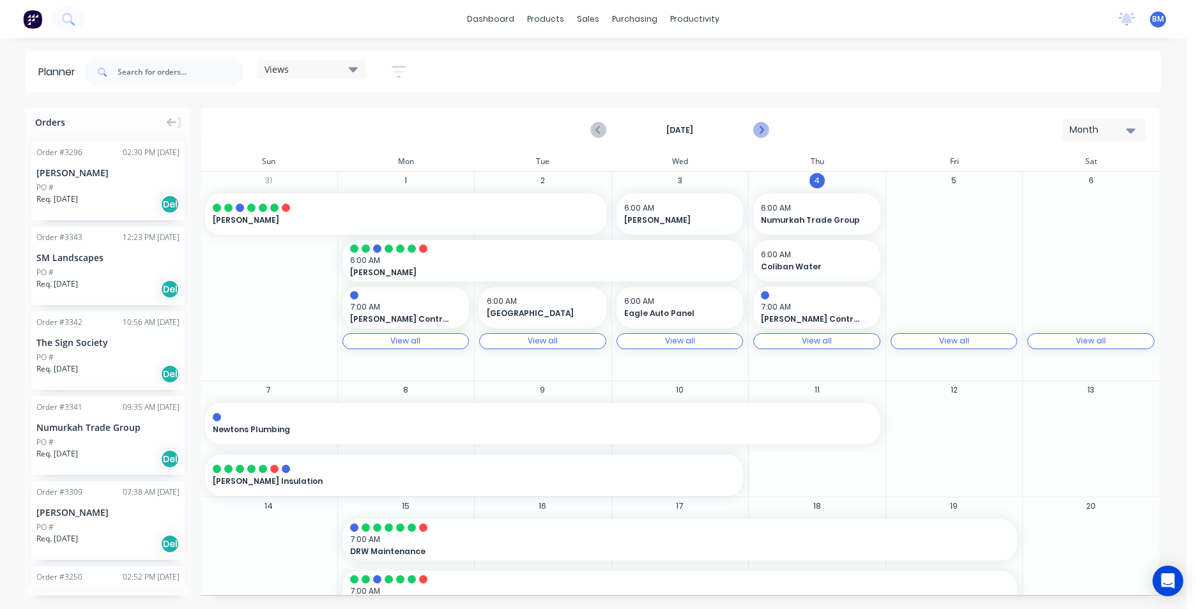
click at [765, 130] on icon "Next page" at bounding box center [760, 130] width 15 height 15
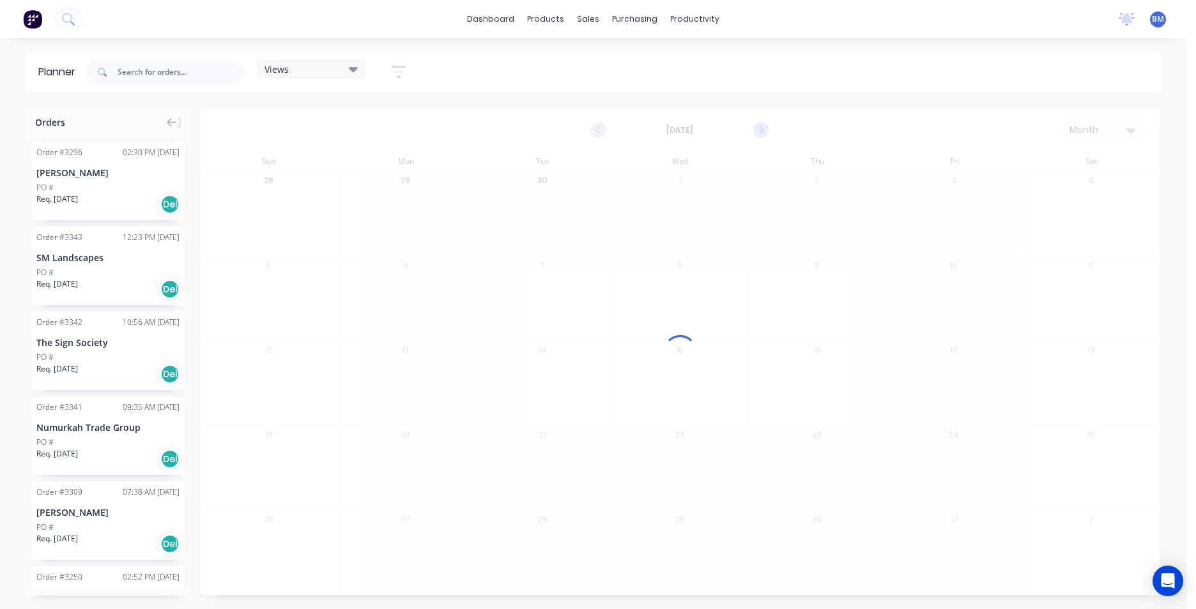
click at [765, 130] on div at bounding box center [680, 352] width 959 height 488
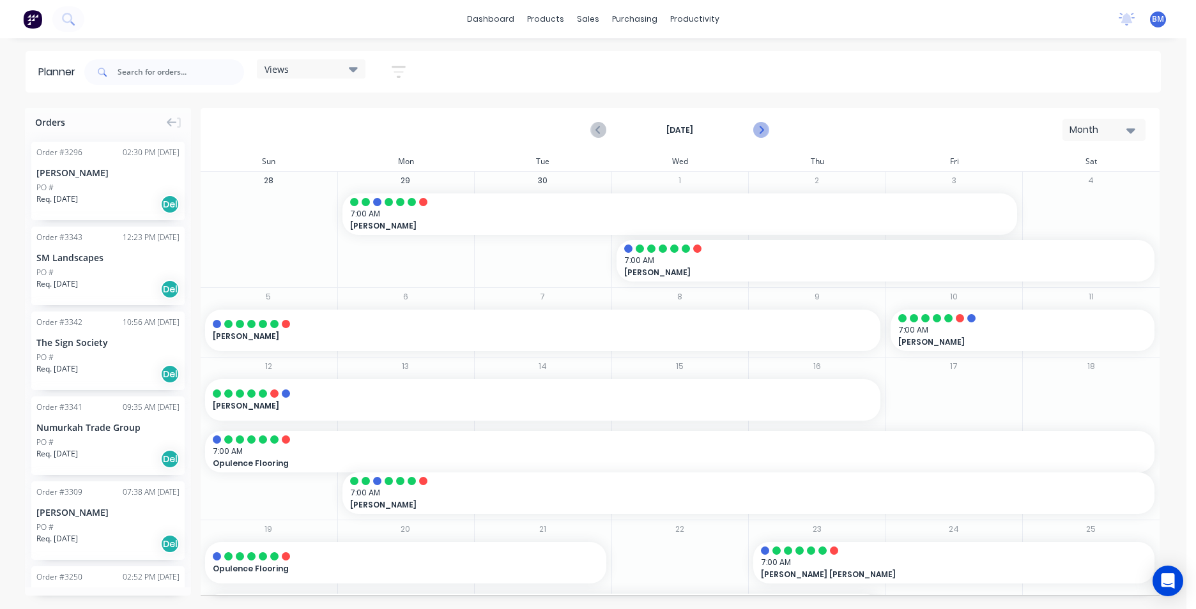
click at [767, 130] on icon "Next page" at bounding box center [760, 130] width 15 height 15
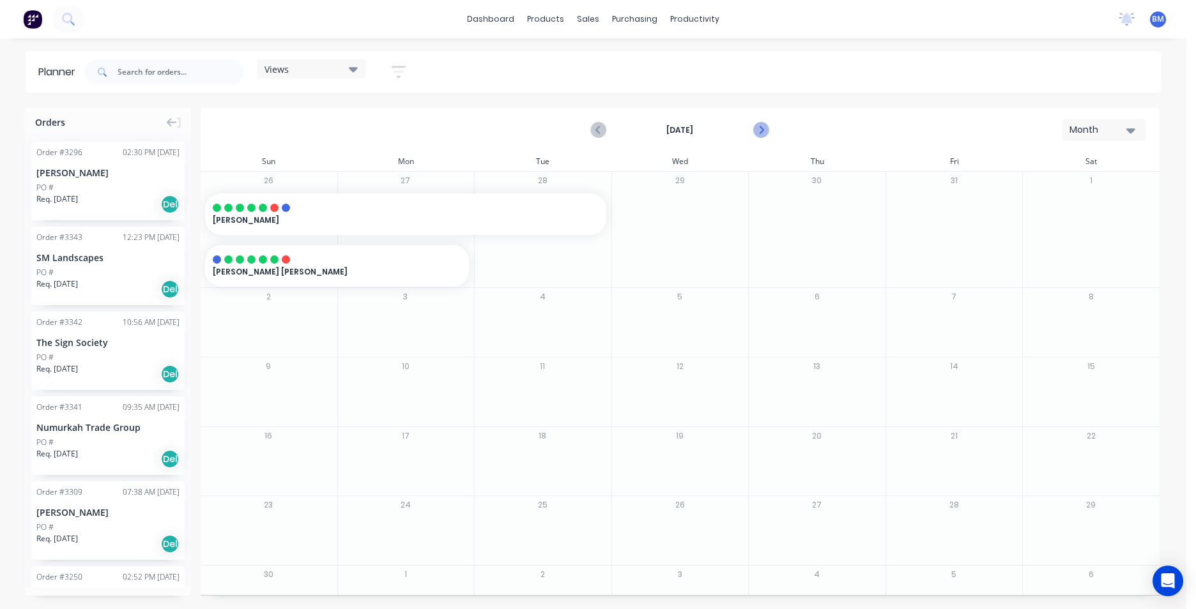
click at [763, 130] on icon "Next page" at bounding box center [761, 130] width 6 height 10
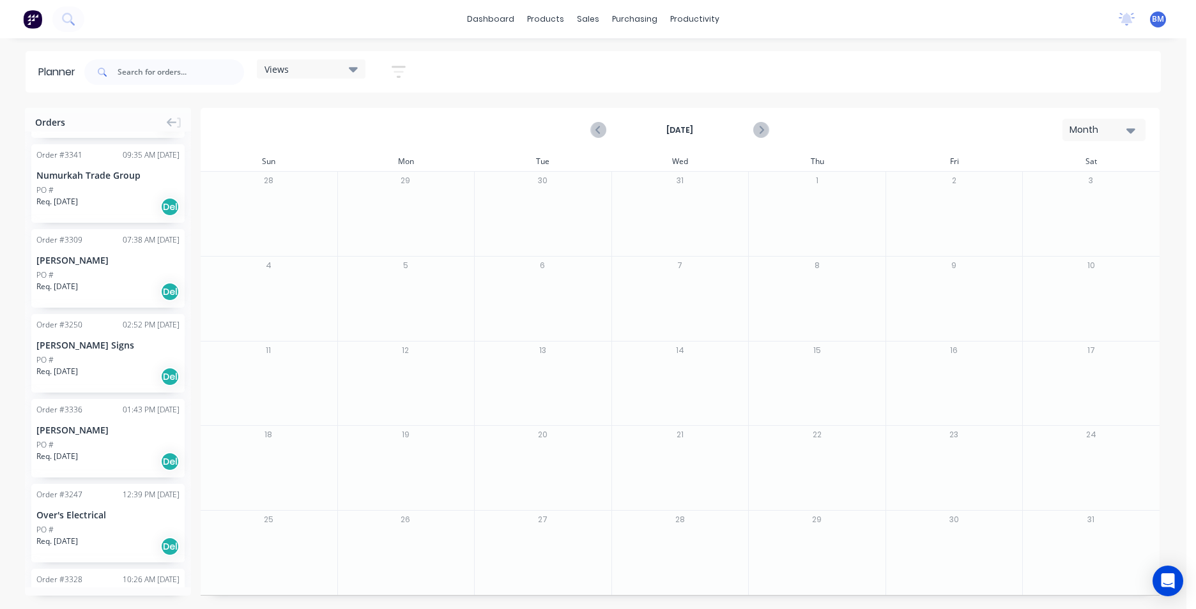
scroll to position [208, 0]
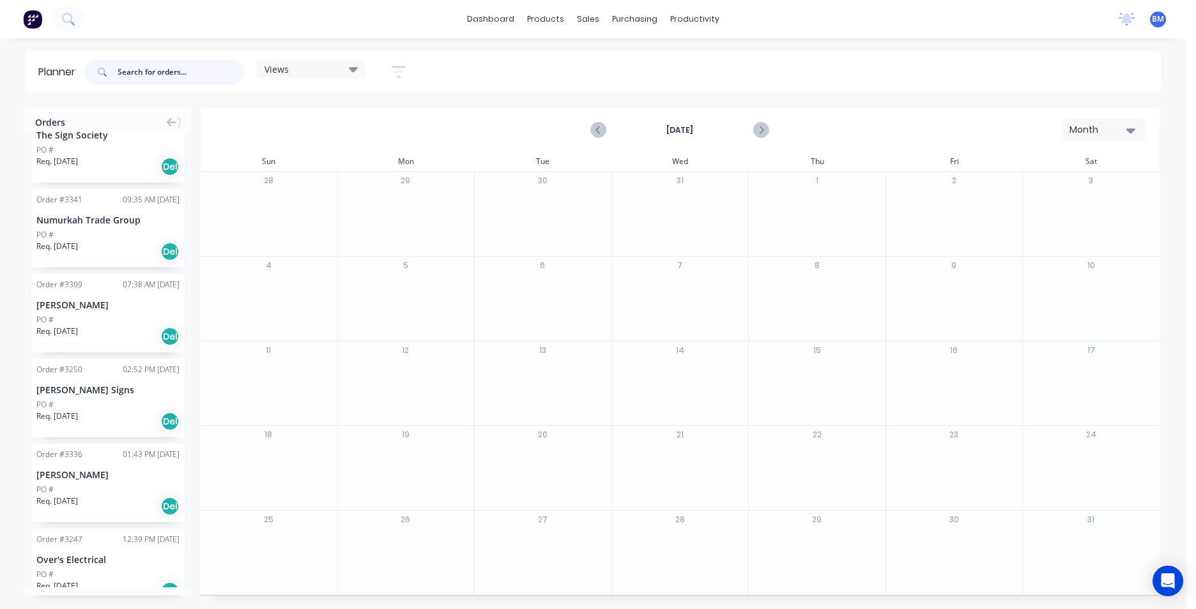
click at [144, 73] on input "text" at bounding box center [181, 72] width 126 height 26
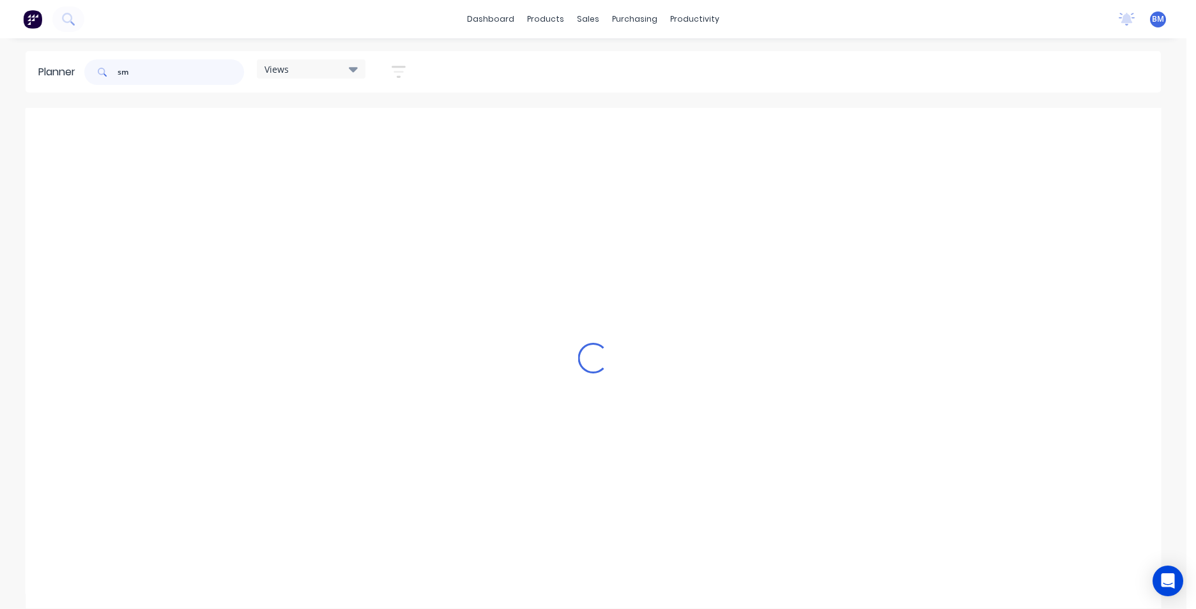
scroll to position [0, 0]
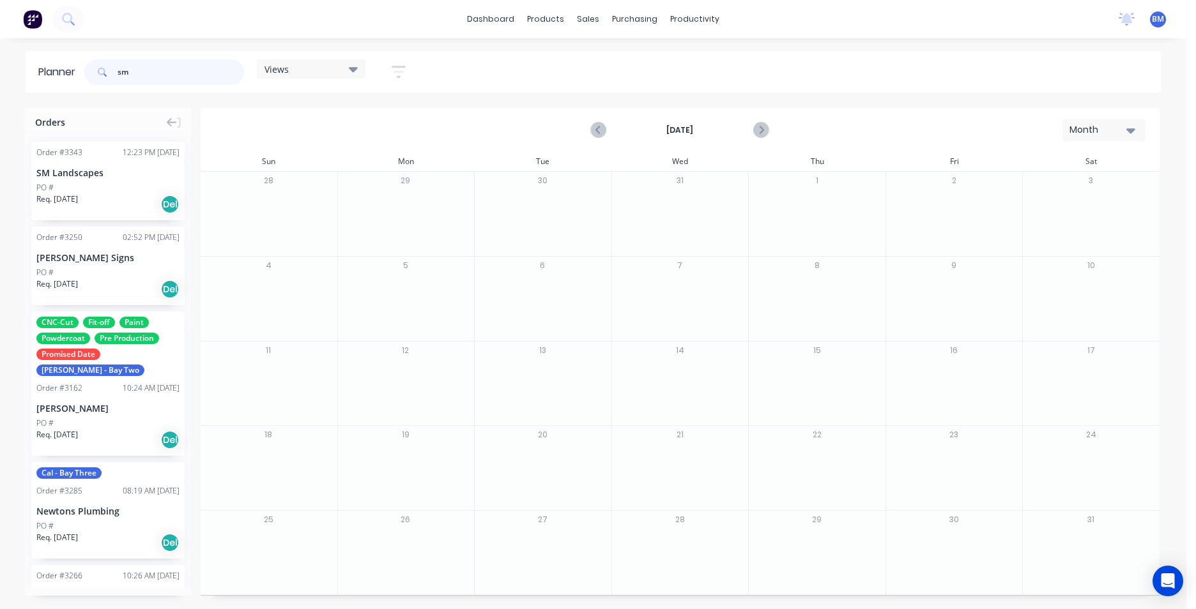
type input "sm"
drag, startPoint x: 118, startPoint y: 166, endPoint x: 312, endPoint y: 289, distance: 230.2
drag, startPoint x: 330, startPoint y: 298, endPoint x: 1058, endPoint y: 304, distance: 727.5
click at [637, 20] on div "purchasing" at bounding box center [634, 19] width 58 height 19
click at [510, 21] on link "dashboard" at bounding box center [491, 19] width 60 height 19
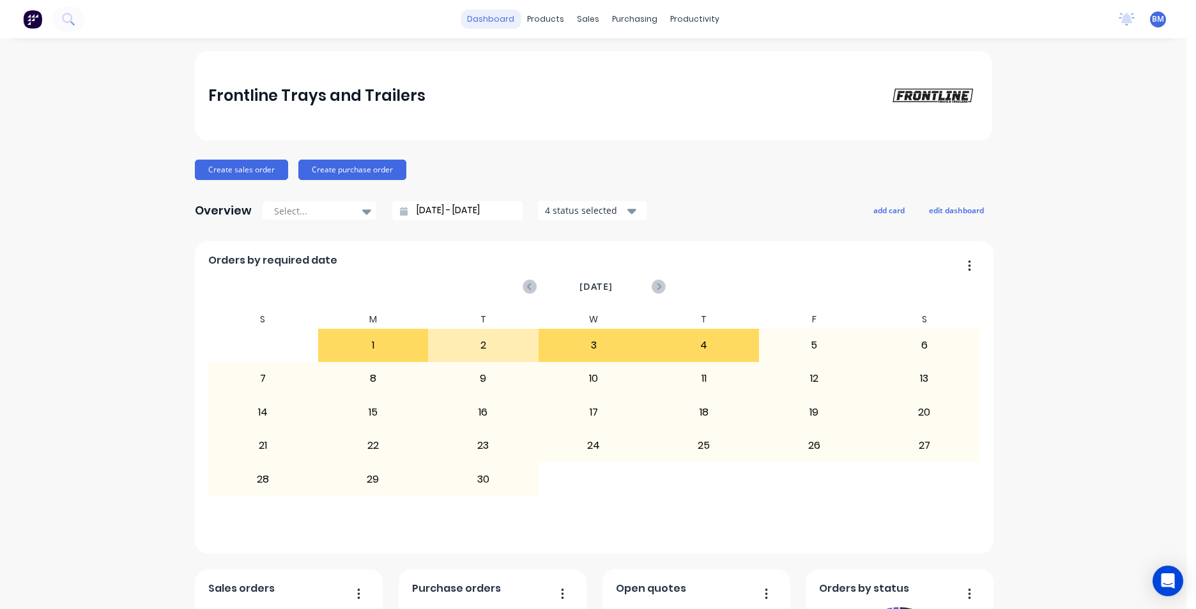
click at [478, 17] on link "dashboard" at bounding box center [491, 19] width 60 height 19
click at [570, 26] on div "sales" at bounding box center [587, 19] width 35 height 19
drag, startPoint x: 577, startPoint y: 26, endPoint x: 576, endPoint y: 40, distance: 13.4
click at [577, 26] on div "sales" at bounding box center [587, 19] width 35 height 19
click at [606, 91] on div "Customers" at bounding box center [627, 86] width 46 height 11
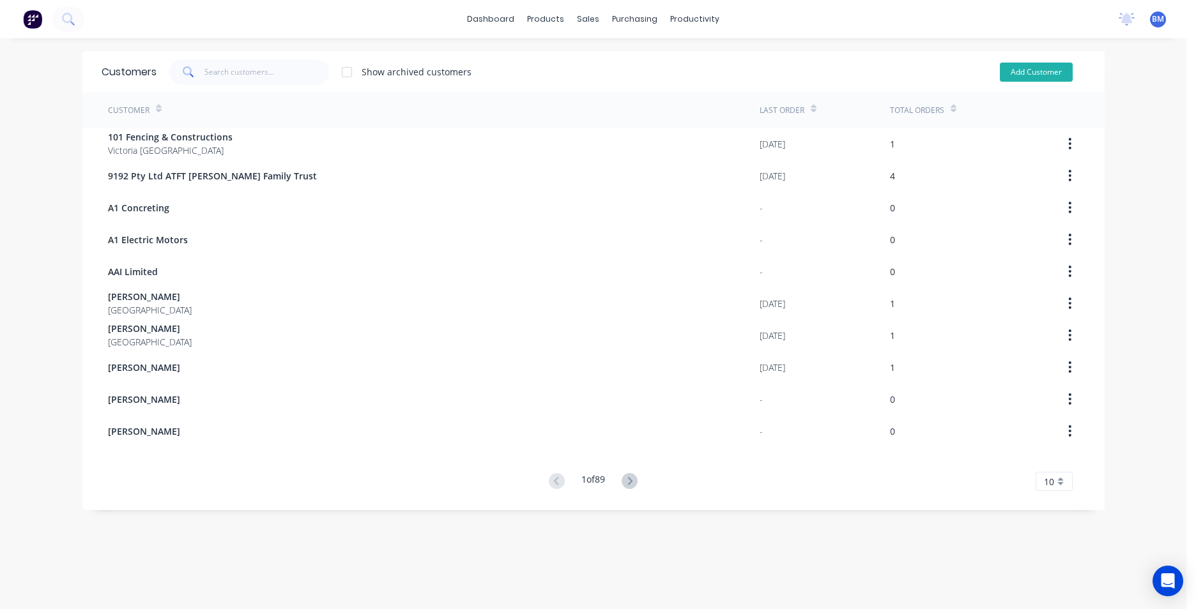
click at [1002, 75] on button "Add Customer" at bounding box center [1036, 72] width 73 height 19
select select "AU"
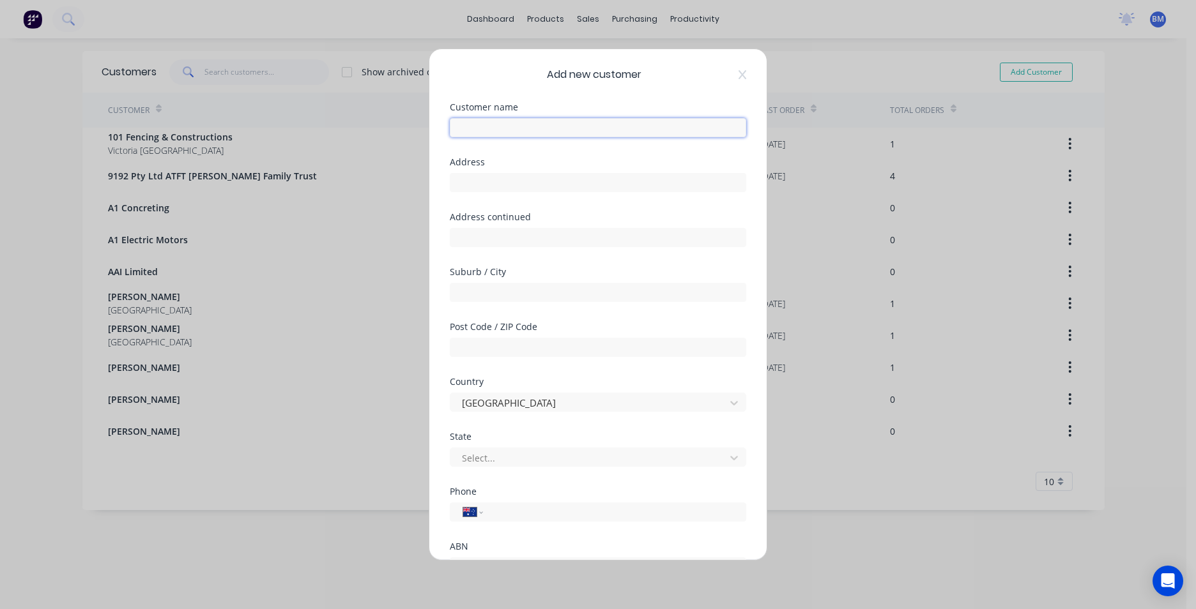
click at [620, 130] on input "text" at bounding box center [598, 127] width 296 height 19
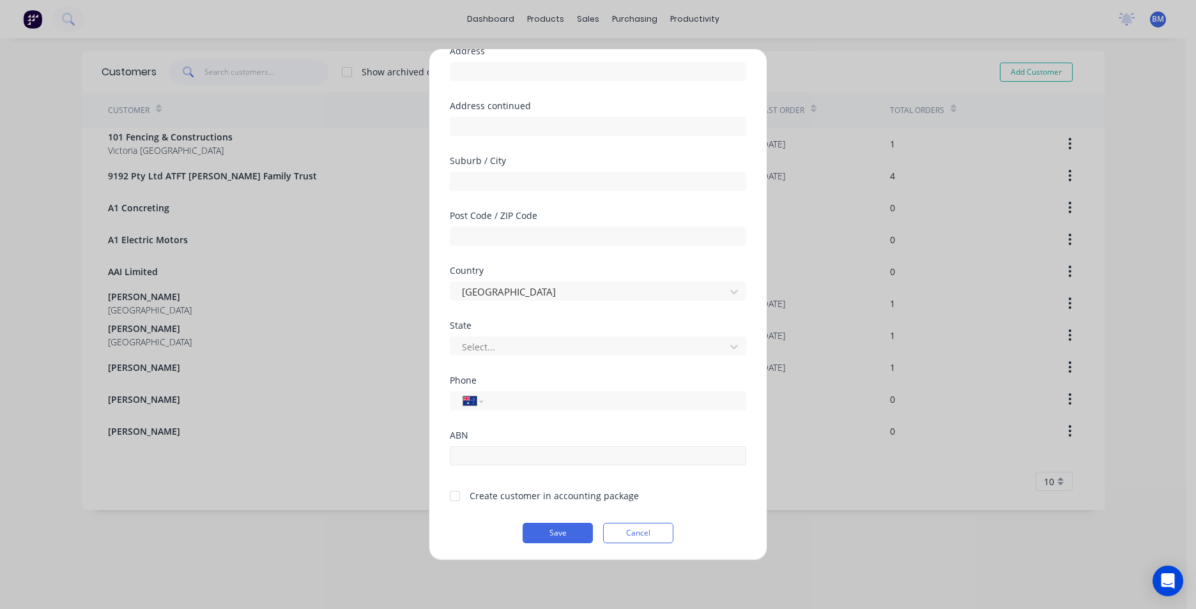
scroll to position [112, 0]
type input "[PERSON_NAME]"
click at [564, 404] on input "tel" at bounding box center [612, 400] width 241 height 15
type input "04"
drag, startPoint x: 521, startPoint y: 400, endPoint x: 491, endPoint y: 402, distance: 29.4
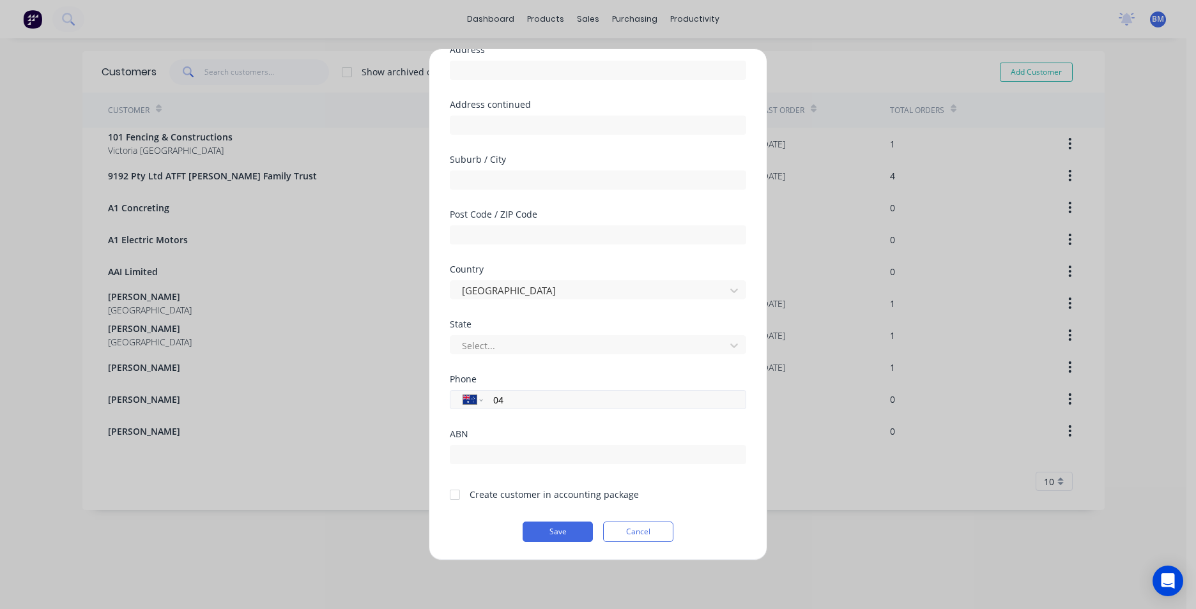
click at [492, 402] on input "04" at bounding box center [612, 400] width 241 height 15
click at [457, 496] on div at bounding box center [455, 495] width 26 height 26
click at [548, 531] on button "Save" at bounding box center [557, 532] width 70 height 20
click at [448, 492] on div at bounding box center [455, 495] width 26 height 26
click at [543, 530] on button "Save" at bounding box center [557, 532] width 70 height 20
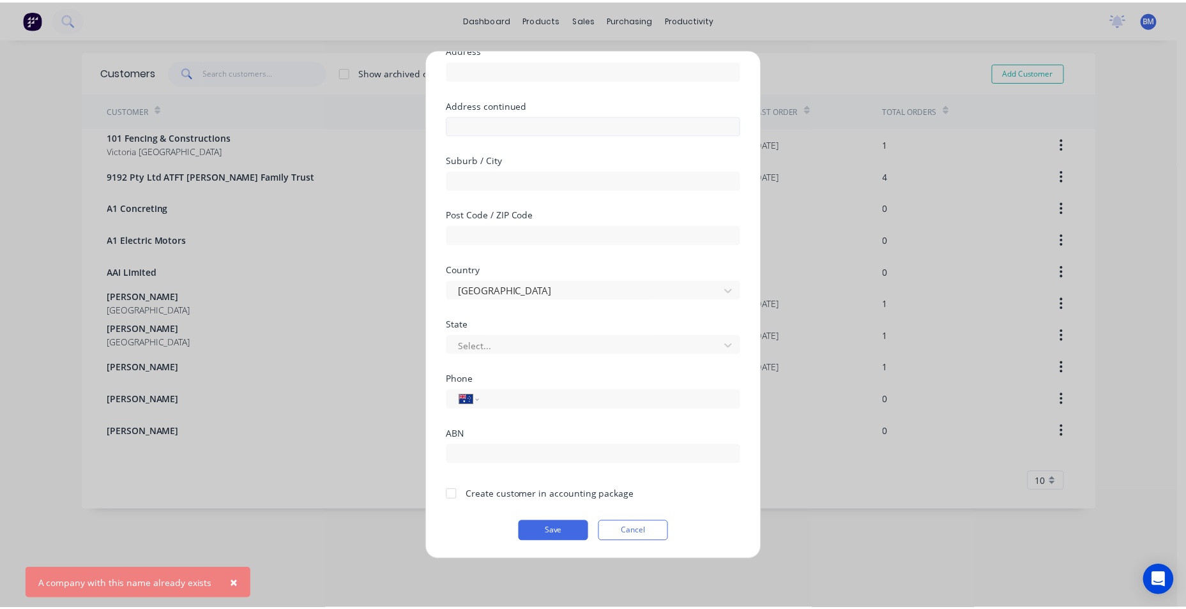
scroll to position [0, 0]
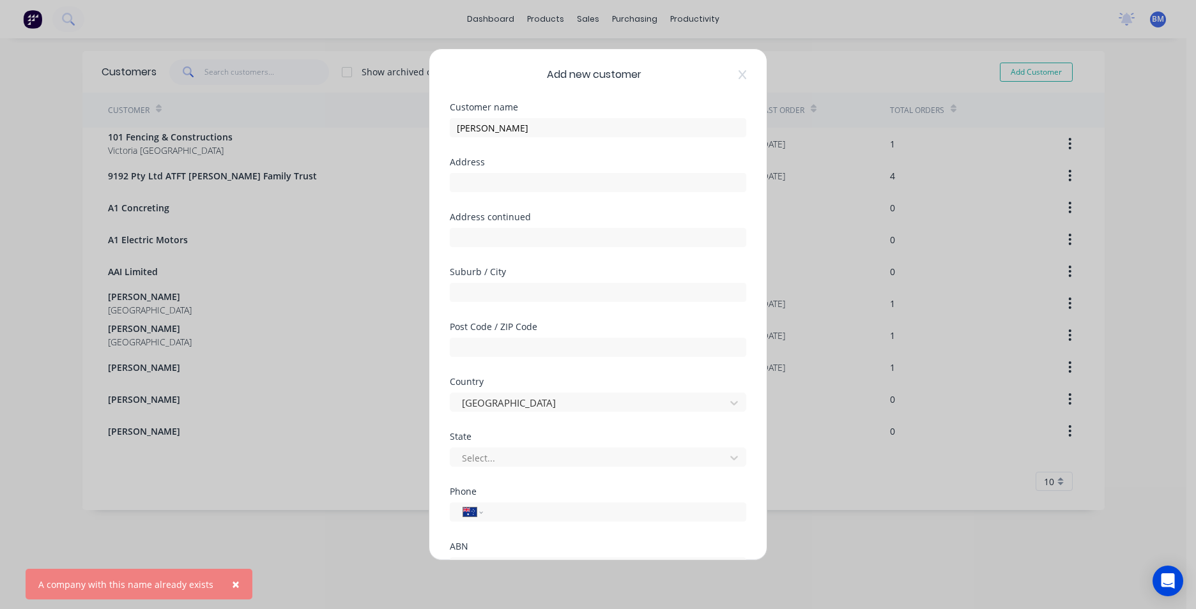
click at [531, 20] on div "Add new customer Customer name Tyler Hooper Address Address continued Suburb / …" at bounding box center [598, 304] width 1196 height 609
drag, startPoint x: 735, startPoint y: 69, endPoint x: 714, endPoint y: 79, distance: 22.6
click at [735, 69] on div "Add new customer" at bounding box center [598, 74] width 296 height 15
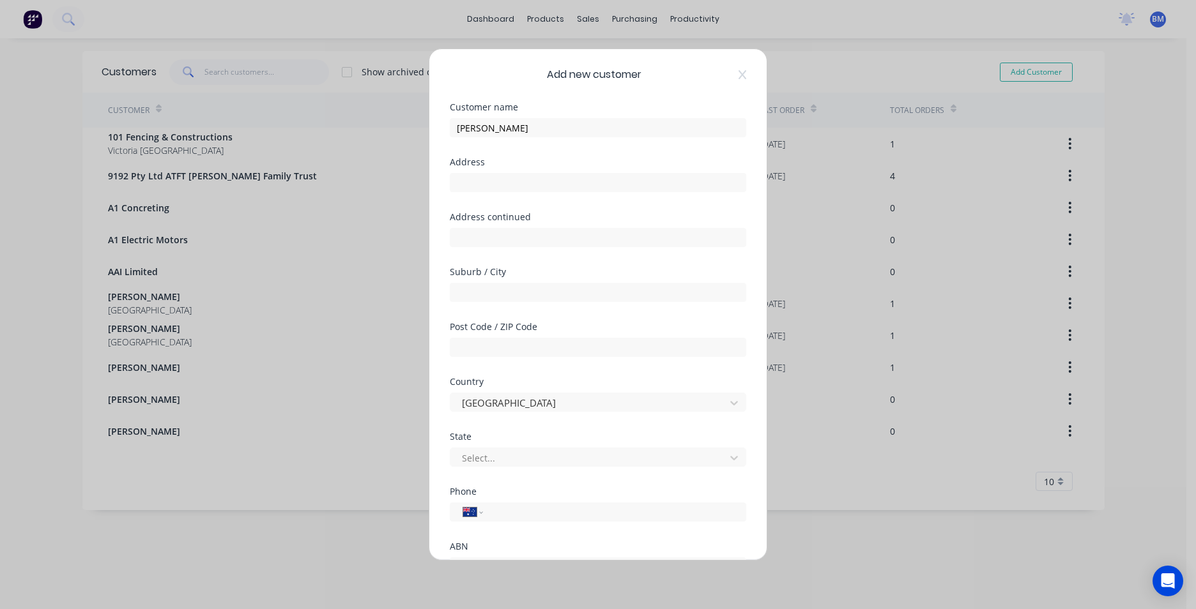
click at [738, 76] on icon at bounding box center [742, 75] width 8 height 10
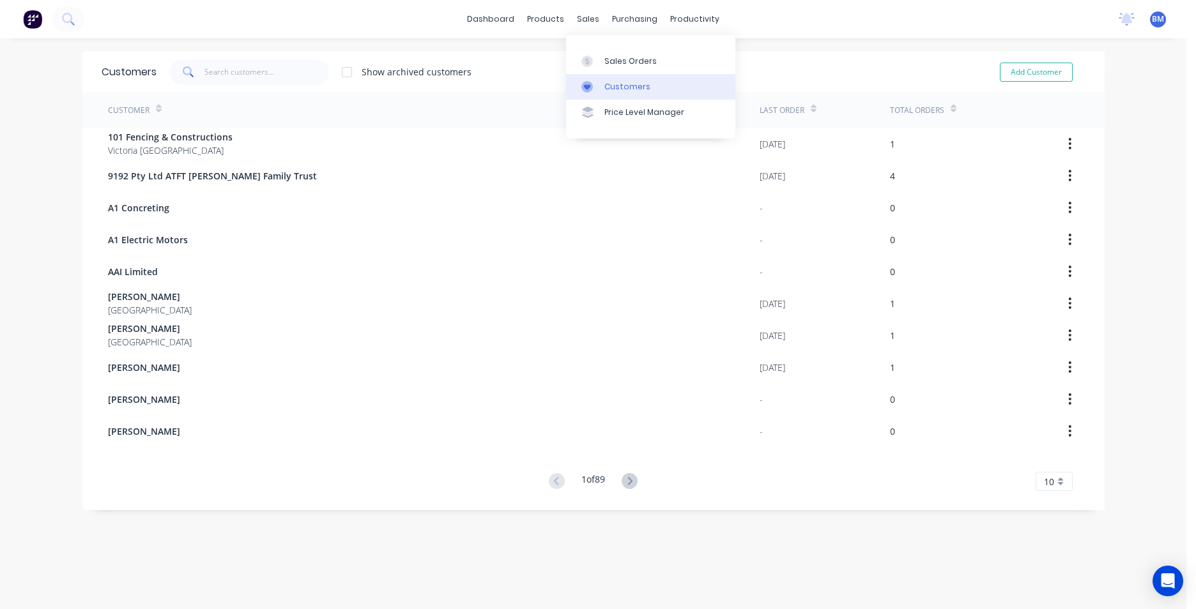
click at [602, 90] on link "Customers" at bounding box center [650, 87] width 169 height 26
click at [224, 76] on input "text" at bounding box center [266, 72] width 125 height 26
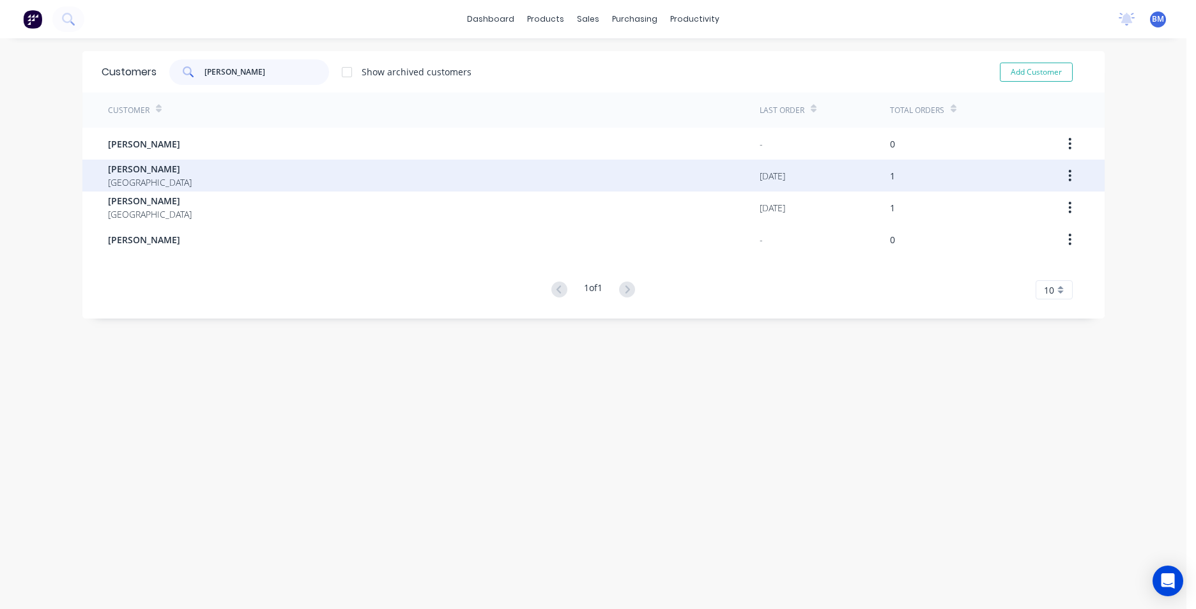
type input "tyler"
click at [169, 170] on div "Tyler Hooper Australia" at bounding box center [433, 176] width 651 height 32
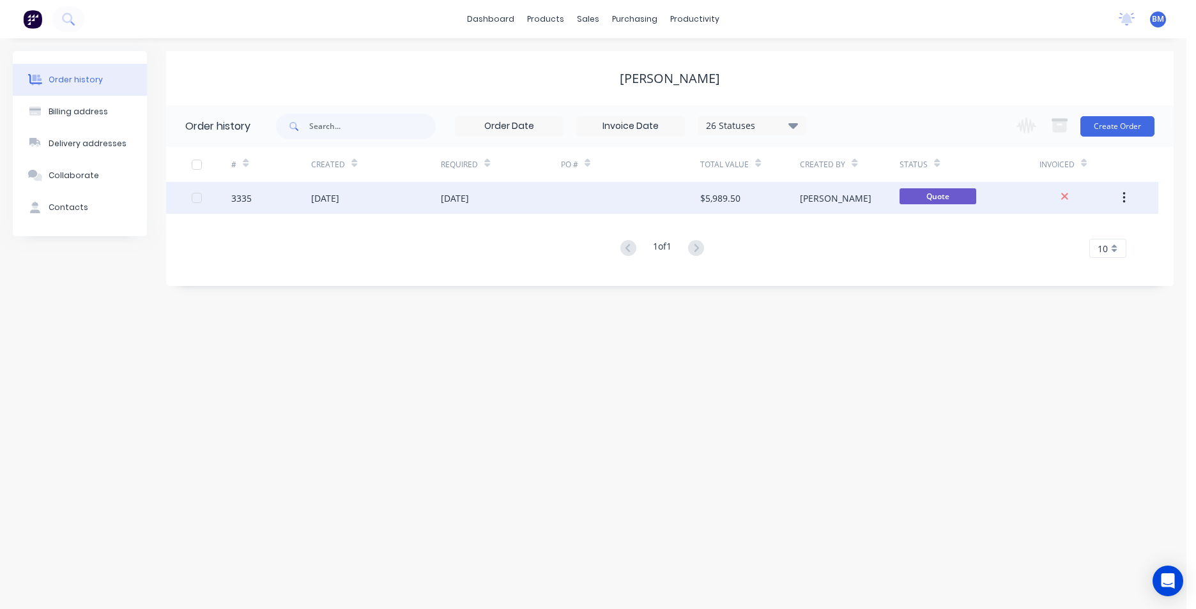
click at [431, 209] on div "[DATE]" at bounding box center [376, 198] width 130 height 32
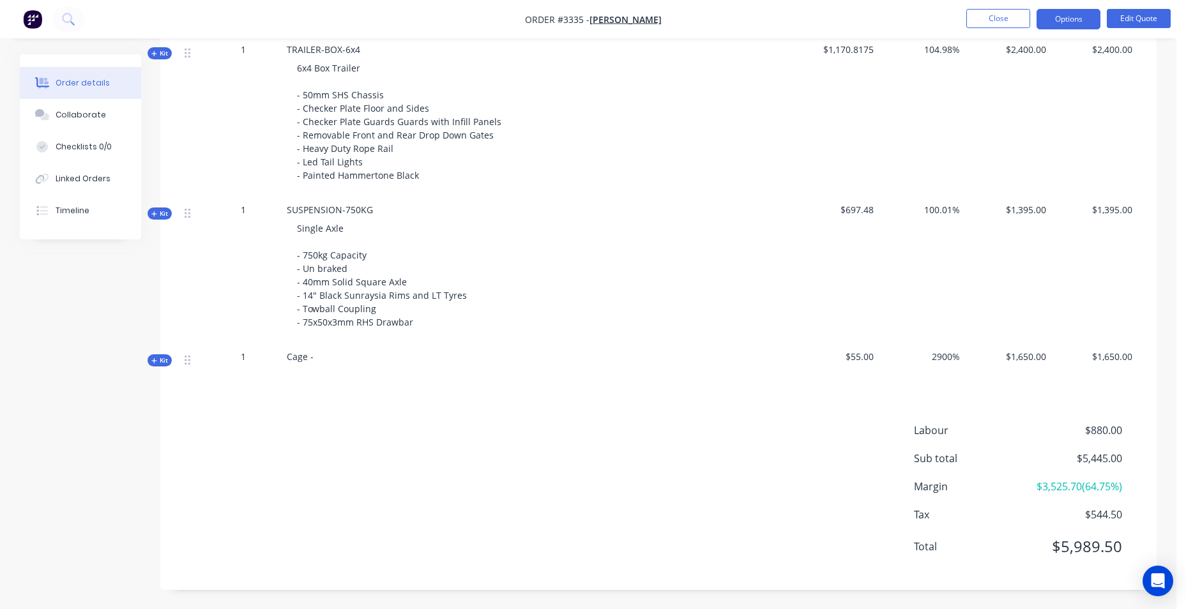
scroll to position [78, 0]
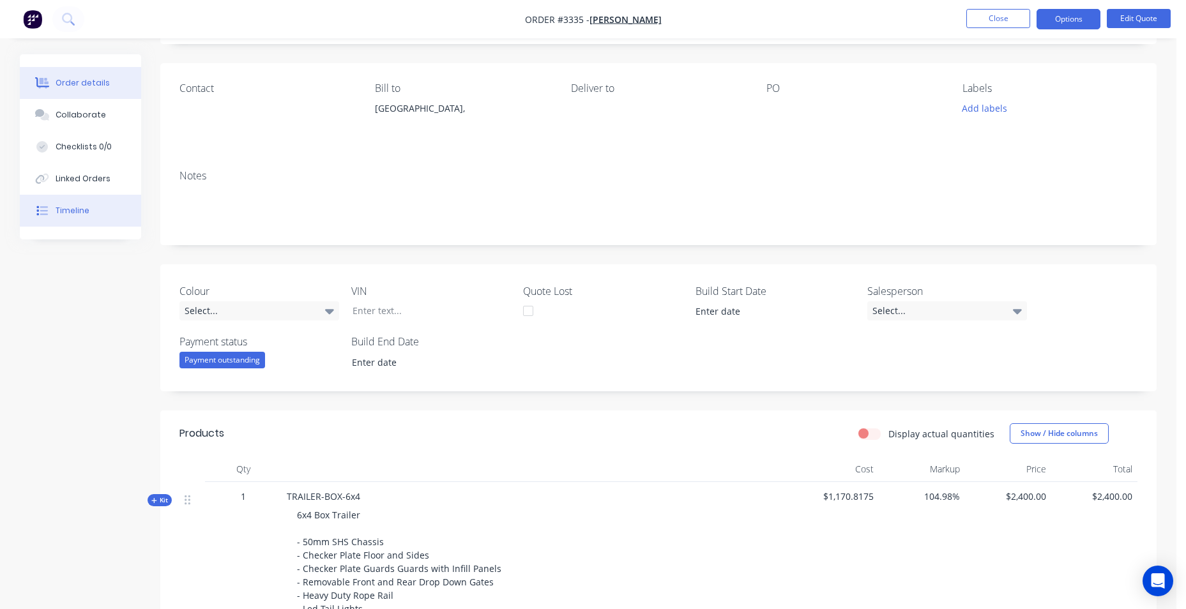
click at [70, 209] on div "Timeline" at bounding box center [73, 210] width 34 height 11
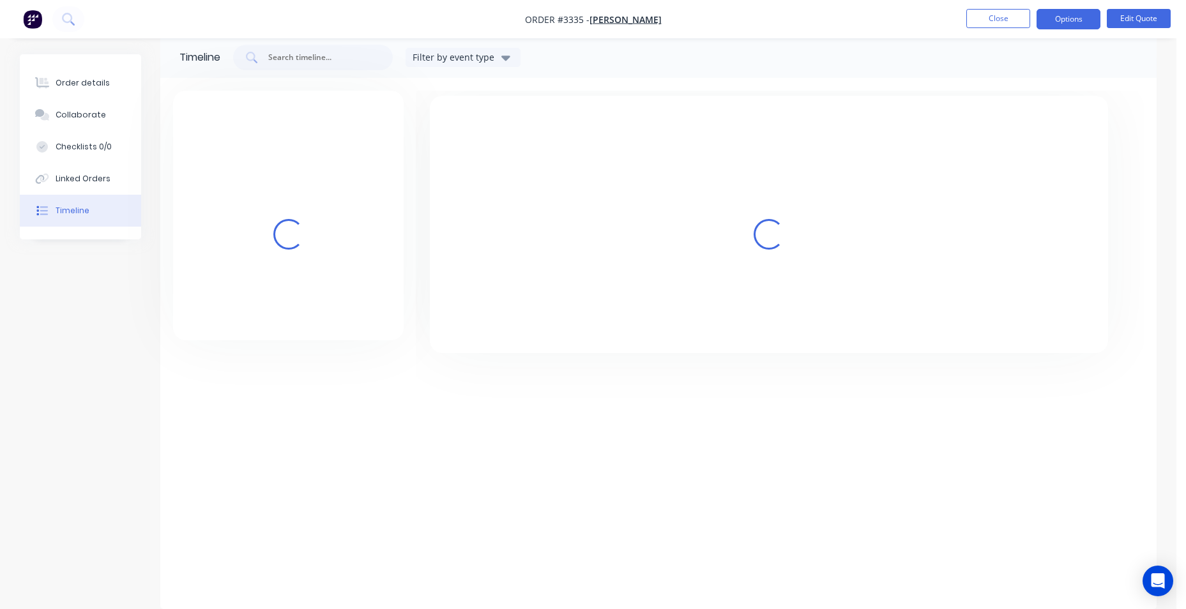
scroll to position [18, 0]
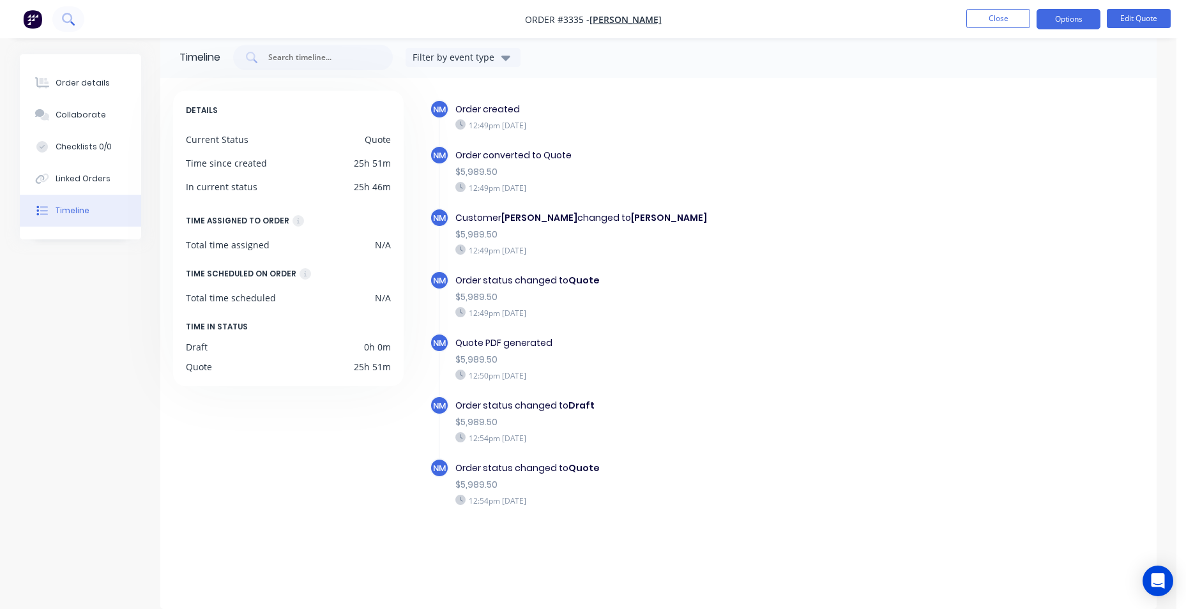
click at [71, 22] on icon at bounding box center [72, 23] width 4 height 4
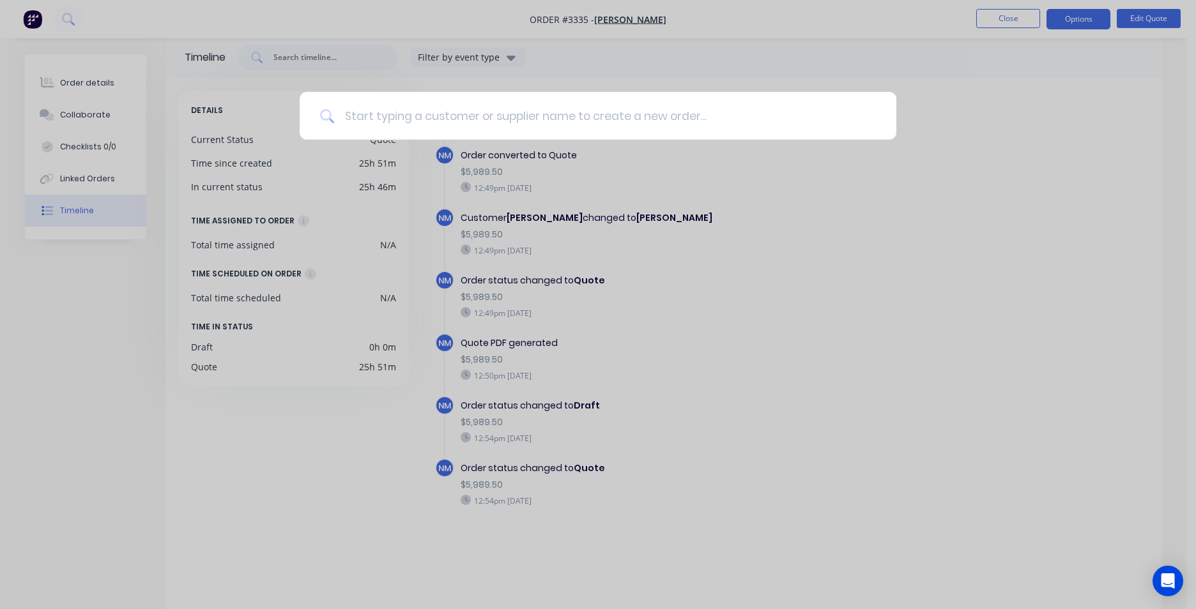
click at [807, 98] on input at bounding box center [605, 116] width 542 height 48
click at [33, 22] on div at bounding box center [598, 304] width 1196 height 609
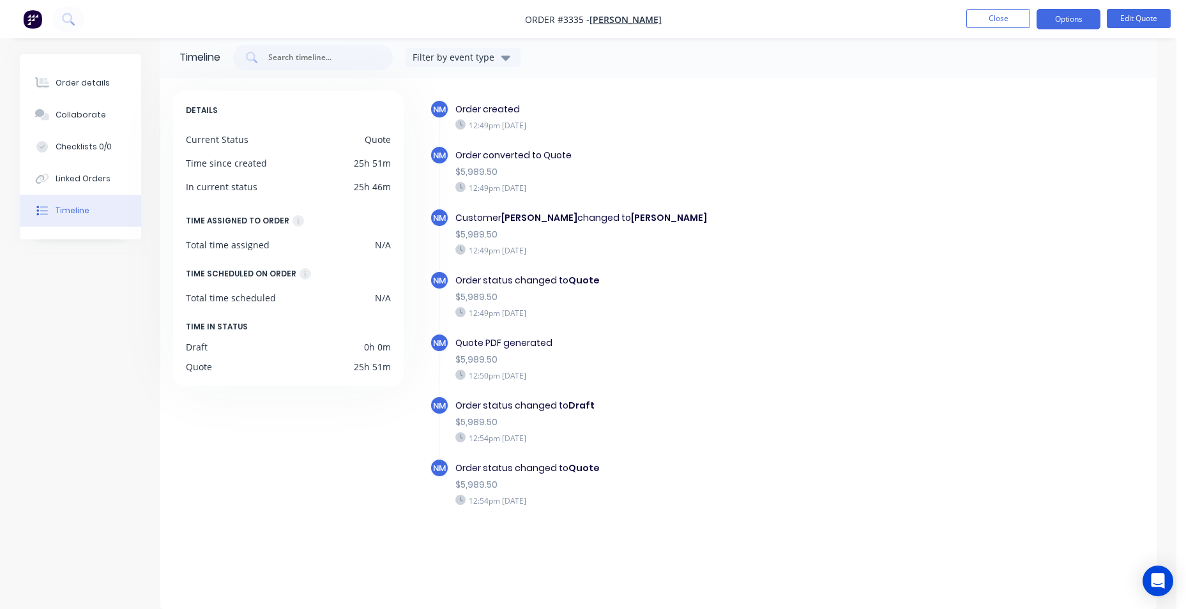
click at [31, 20] on img "button" at bounding box center [32, 19] width 19 height 19
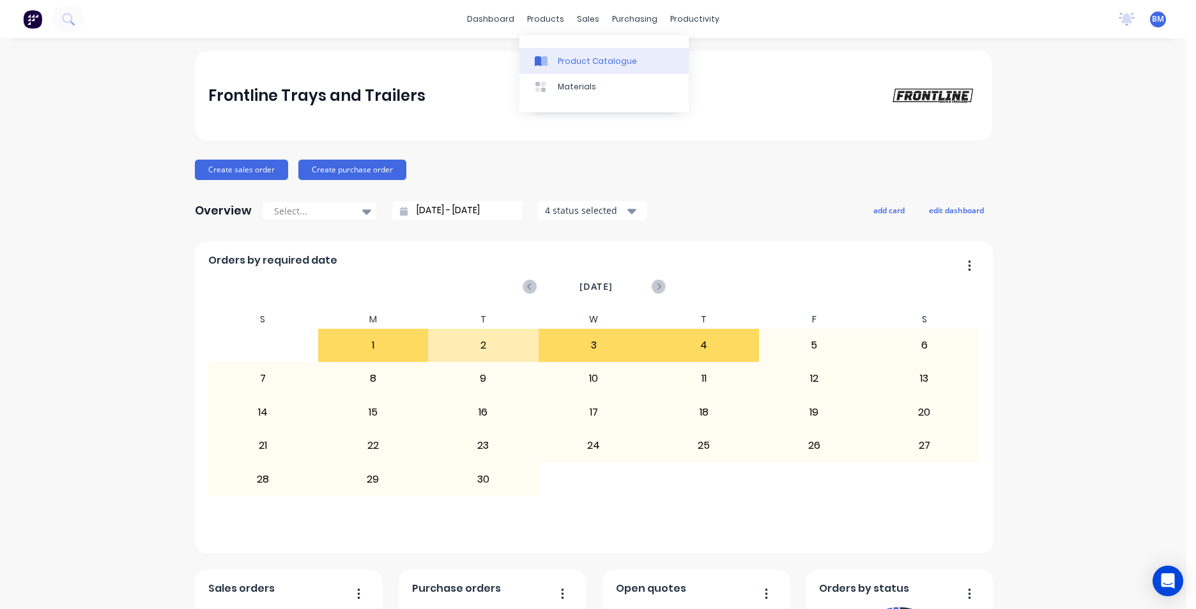
click at [567, 57] on div "Product Catalogue" at bounding box center [597, 61] width 79 height 11
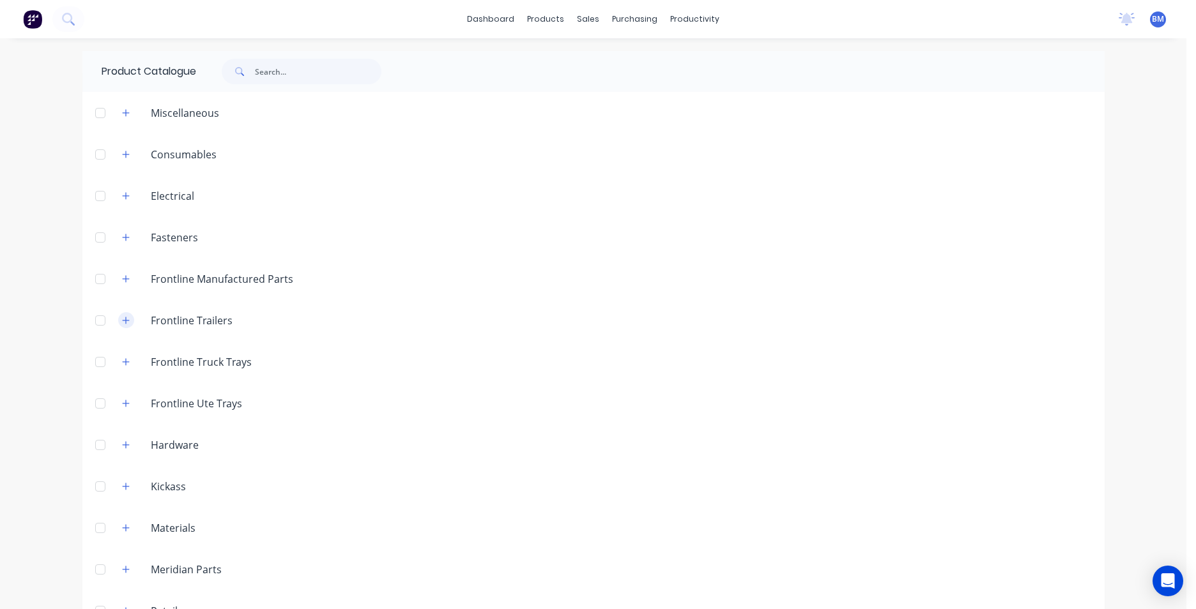
click at [123, 318] on icon "button" at bounding box center [126, 320] width 8 height 9
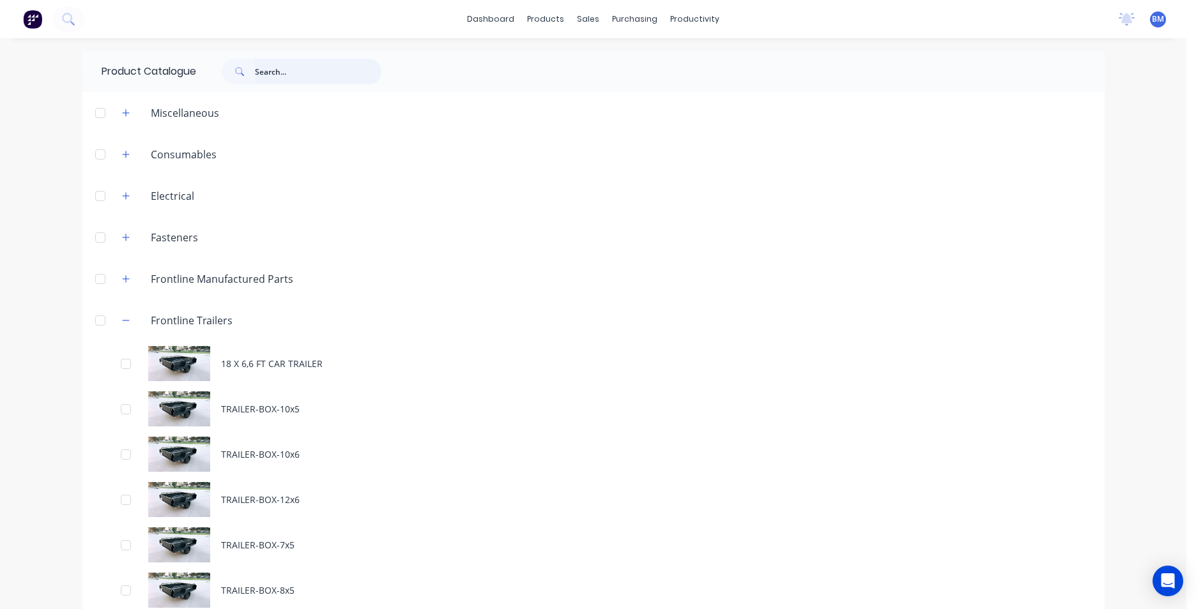
click at [291, 76] on input "text" at bounding box center [318, 72] width 126 height 26
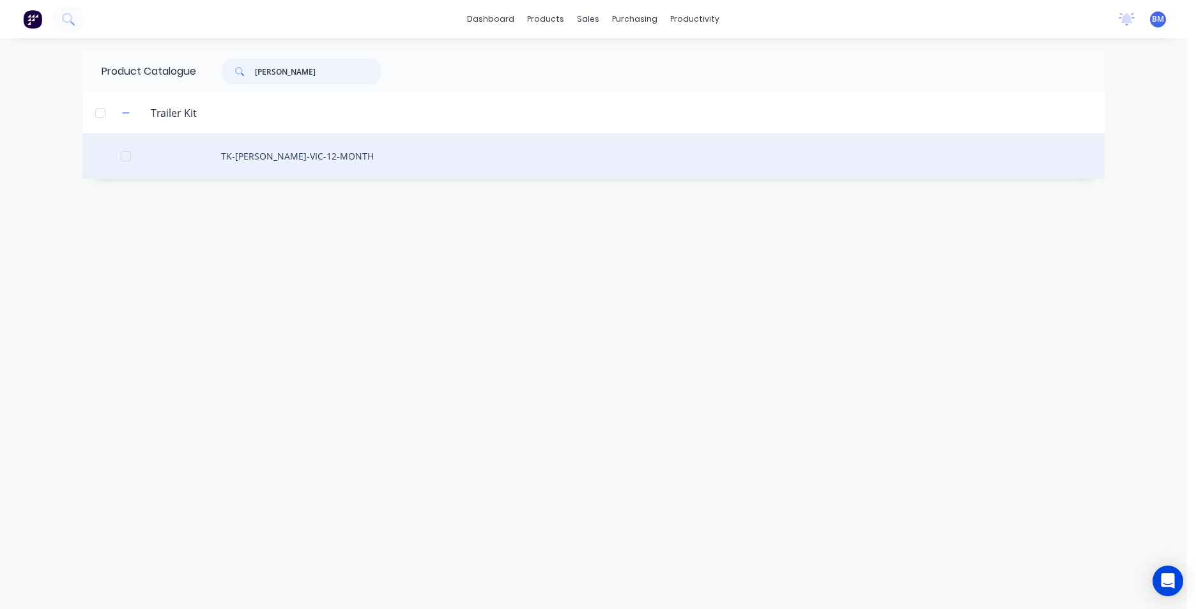
type input "rego"
click at [300, 144] on div "TK-[PERSON_NAME]-VIC-12-MONTH" at bounding box center [593, 155] width 1022 height 45
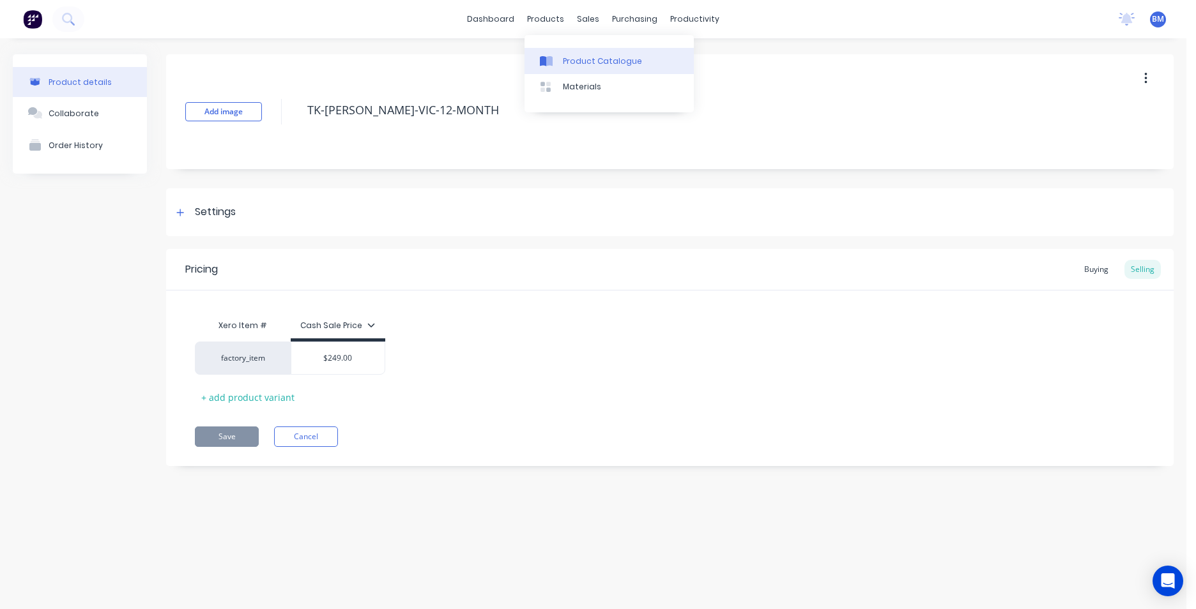
click at [571, 70] on link "Product Catalogue" at bounding box center [608, 61] width 169 height 26
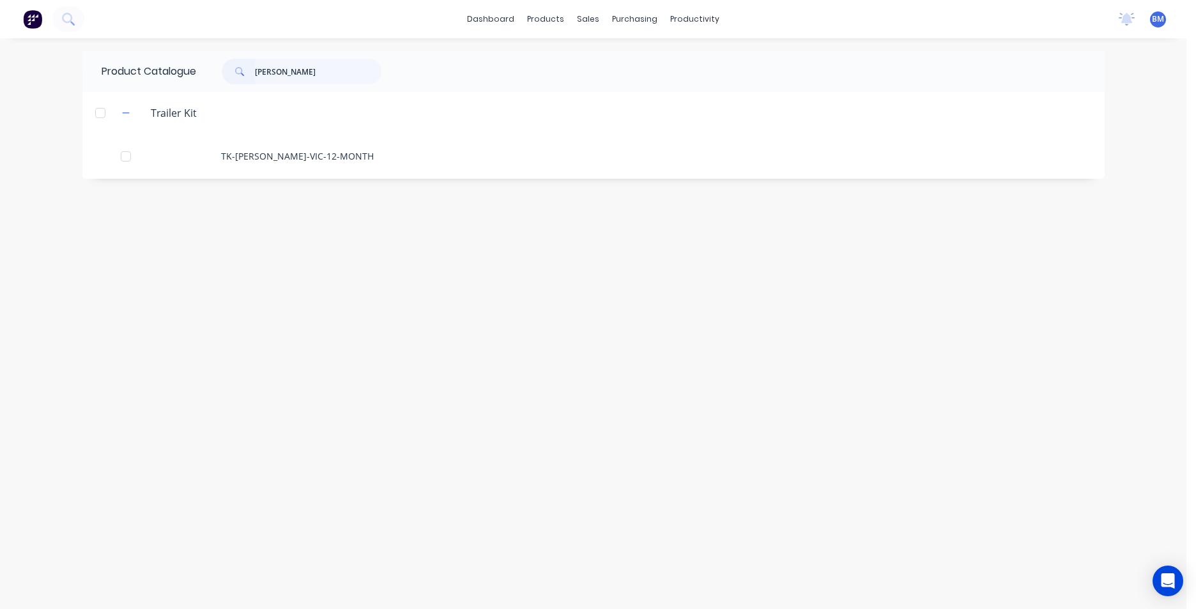
click at [222, 56] on div "Product Catalogue rego" at bounding box center [247, 71] width 331 height 41
drag, startPoint x: 280, startPoint y: 71, endPoint x: 188, endPoint y: 75, distance: 92.1
click at [188, 75] on div "Product Catalogue rego" at bounding box center [247, 71] width 331 height 41
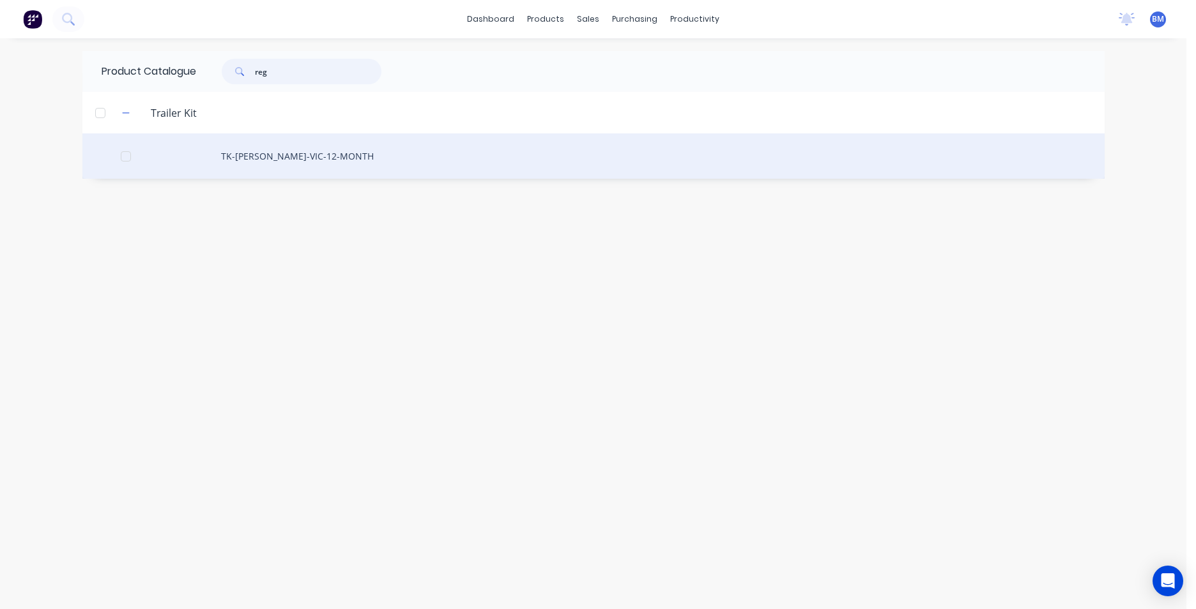
type input "reg"
click at [228, 146] on div "TK-[PERSON_NAME]-VIC-12-MONTH" at bounding box center [593, 155] width 1022 height 45
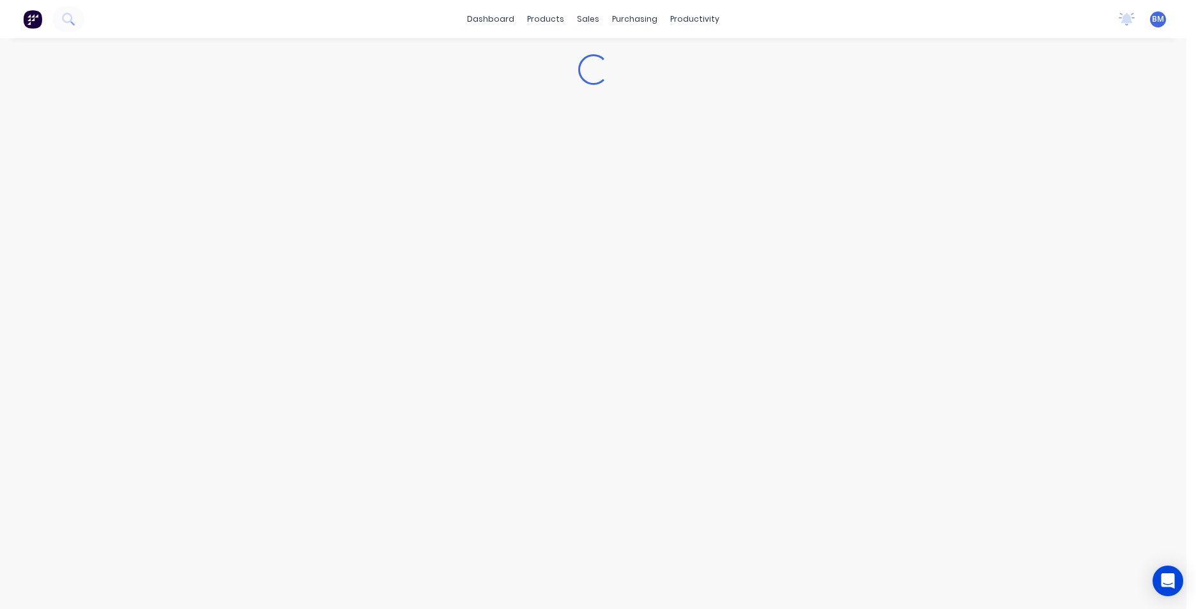
type textarea "x"
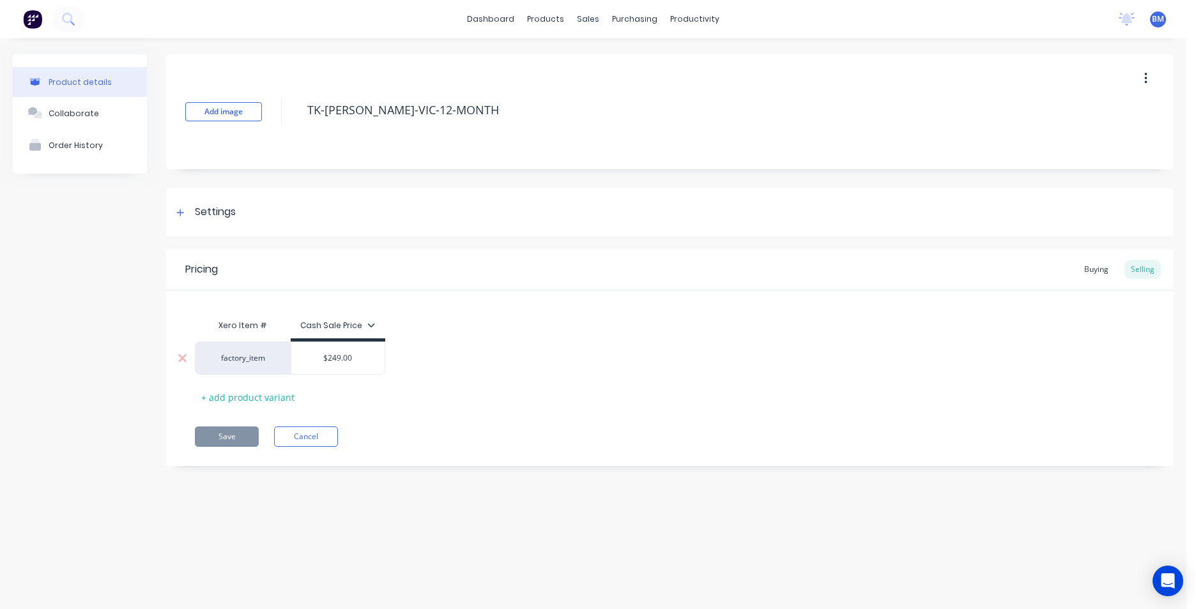
click at [377, 368] on div "$249.00" at bounding box center [337, 358] width 93 height 32
type input "$249.00"
click at [332, 353] on input "$249.00" at bounding box center [337, 358] width 93 height 11
click at [1102, 271] on div "Buying" at bounding box center [1095, 269] width 37 height 19
click at [1138, 276] on div "Selling" at bounding box center [1142, 269] width 36 height 19
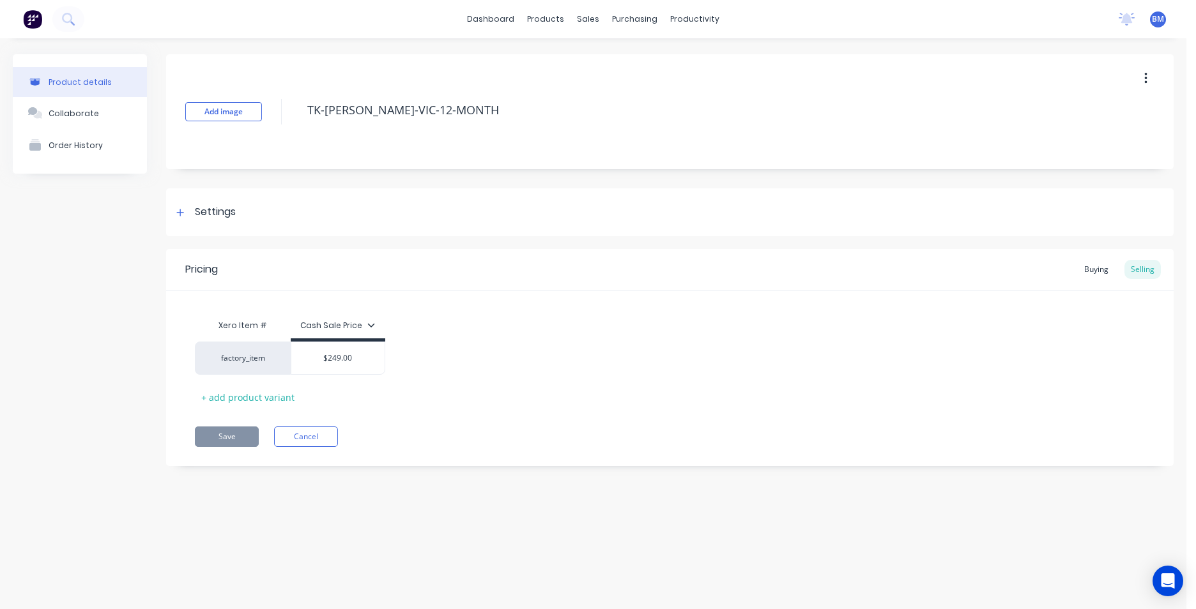
click at [364, 323] on div "Cash Sale Price" at bounding box center [337, 325] width 75 height 11
type textarea "x"
click at [504, 338] on div "Xero Item # Cash Sale Price factory_item $249.00 + add product variant" at bounding box center [670, 360] width 950 height 95
click at [604, 87] on div at bounding box center [595, 86] width 19 height 11
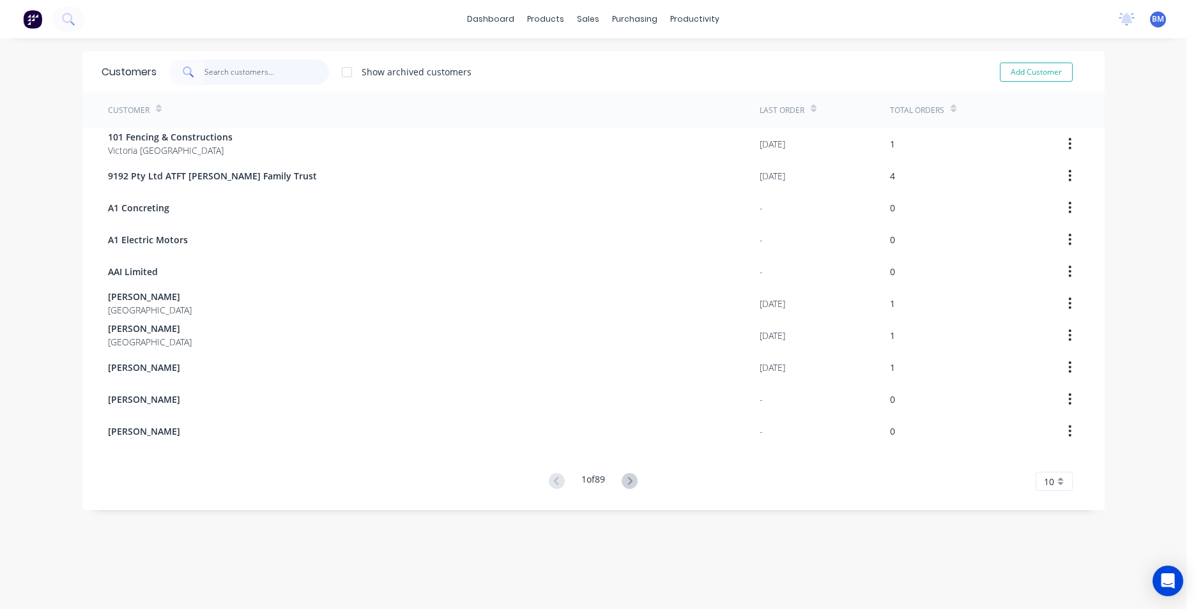
click at [254, 73] on input "text" at bounding box center [266, 72] width 125 height 26
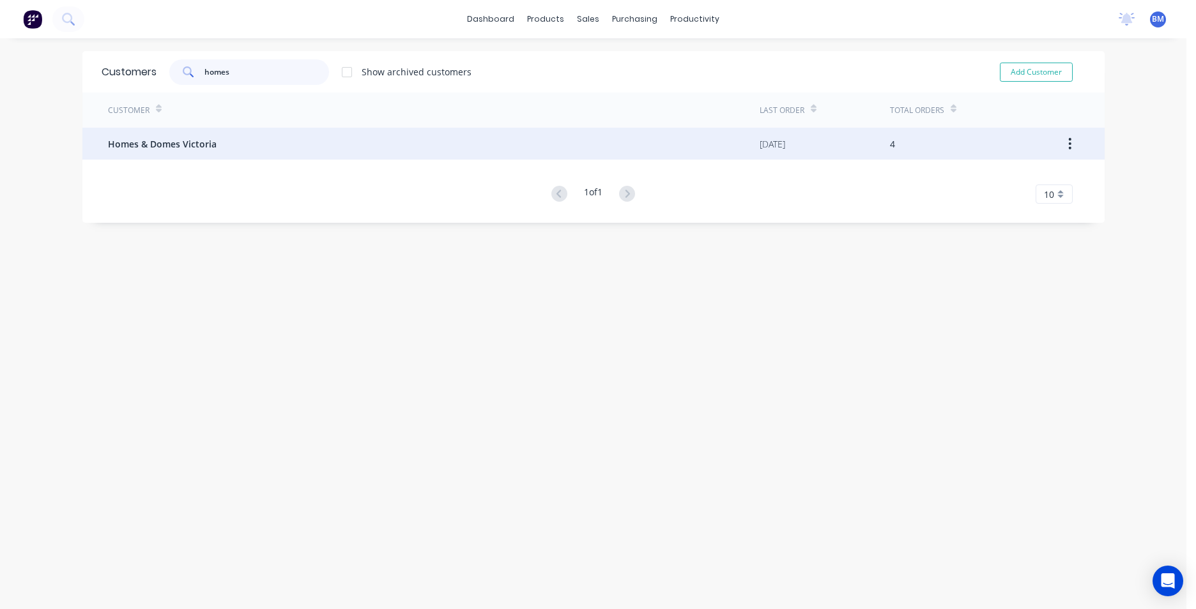
type input "homes"
click at [256, 141] on div "Homes & Domes Victoria" at bounding box center [433, 144] width 651 height 32
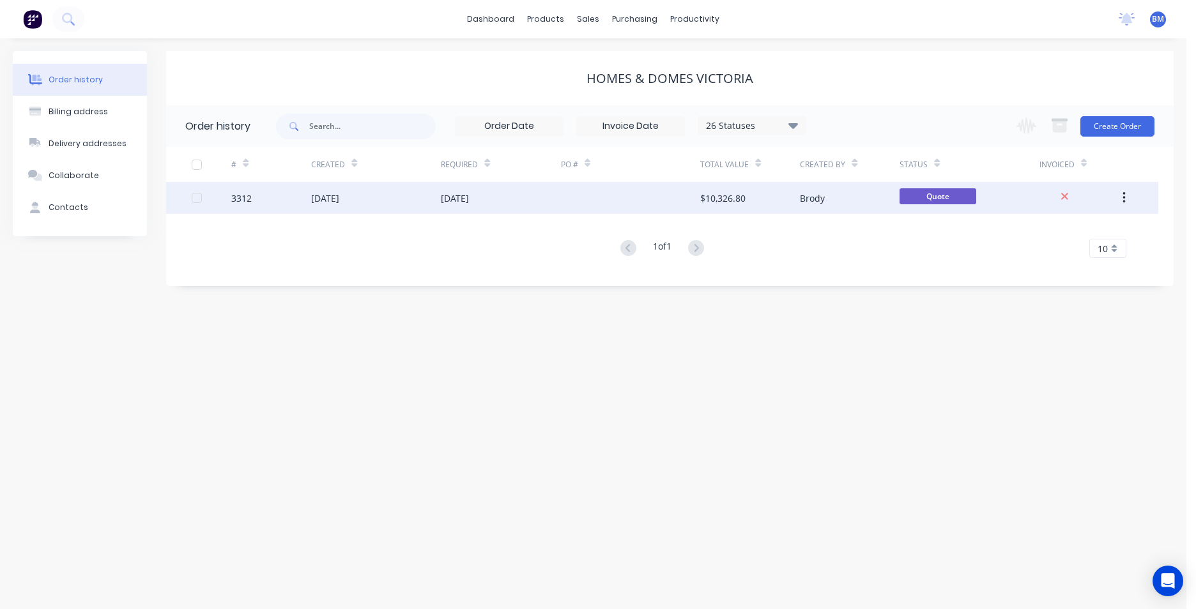
click at [476, 206] on div "[DATE]" at bounding box center [500, 198] width 119 height 32
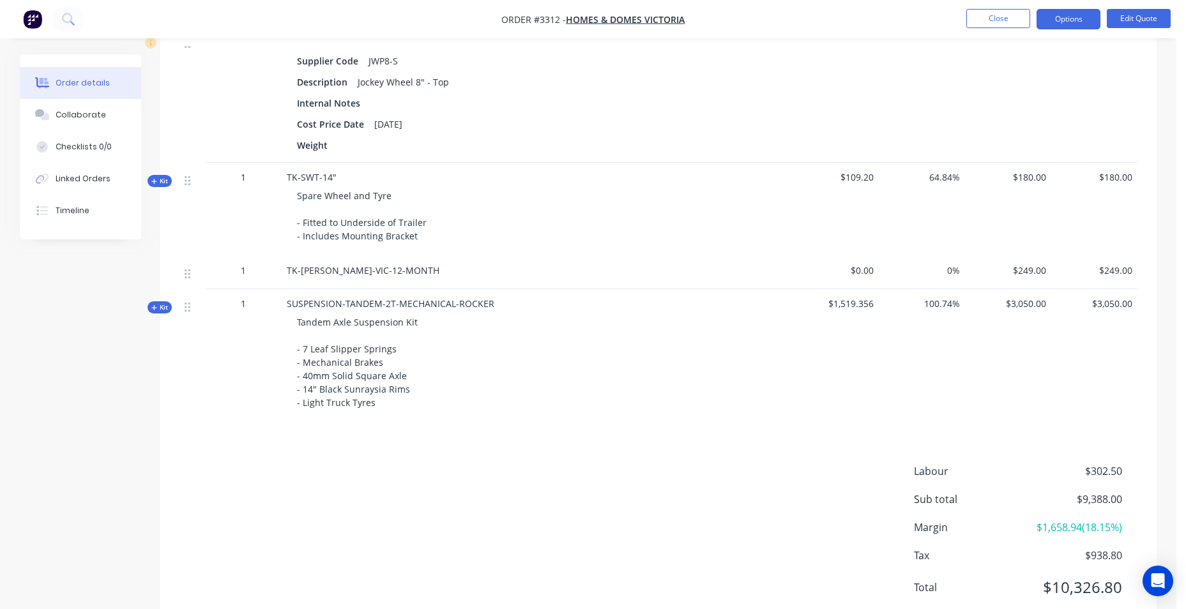
scroll to position [842, 0]
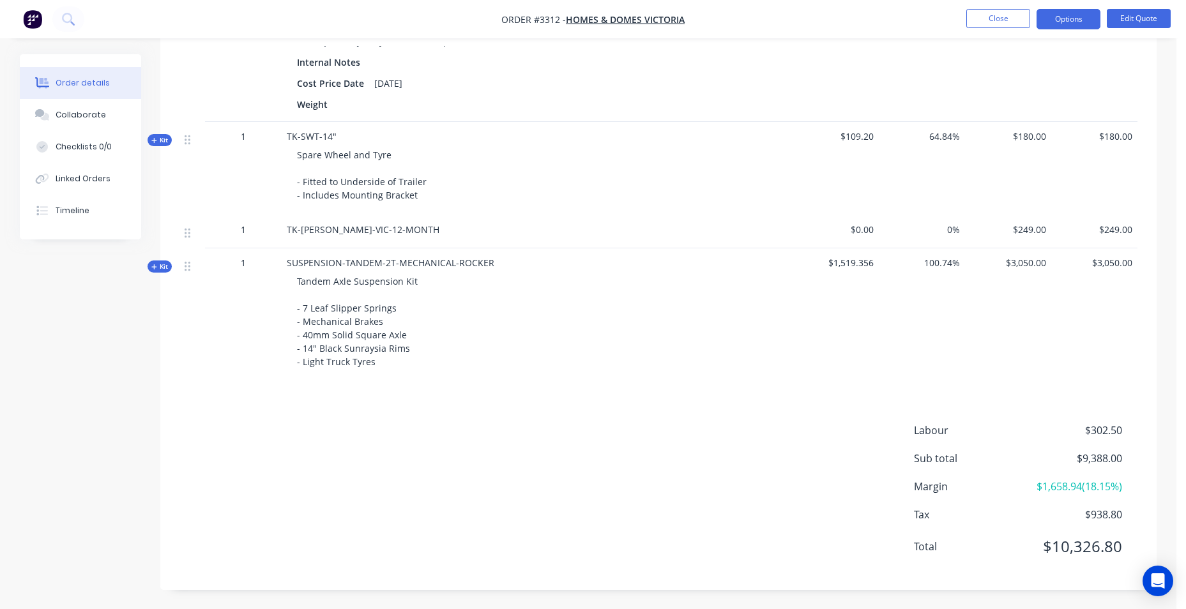
drag, startPoint x: 326, startPoint y: 222, endPoint x: 433, endPoint y: 407, distance: 214.3
click at [255, 365] on div "1" at bounding box center [243, 314] width 77 height 133
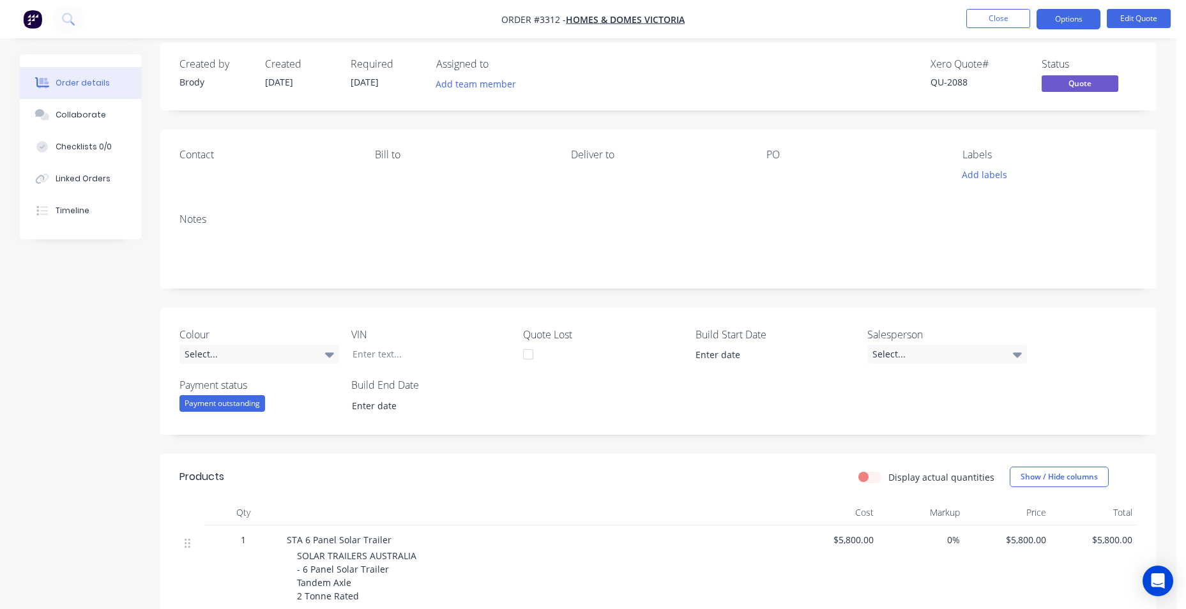
scroll to position [0, 0]
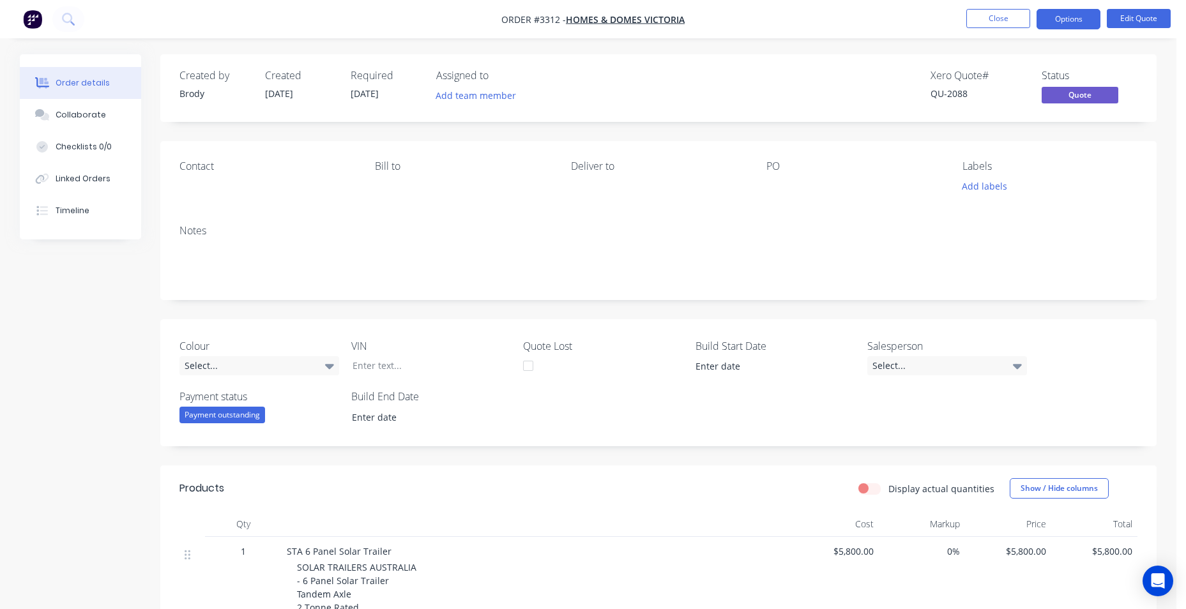
click at [31, 22] on img "button" at bounding box center [32, 19] width 19 height 19
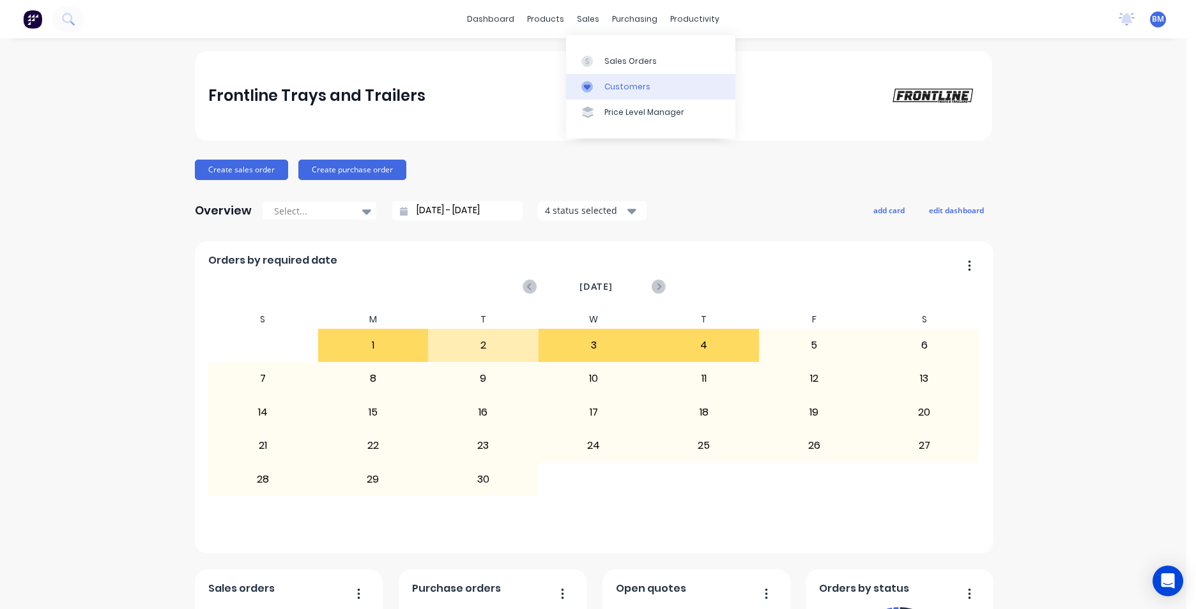
click at [630, 84] on div "Customers" at bounding box center [627, 86] width 46 height 11
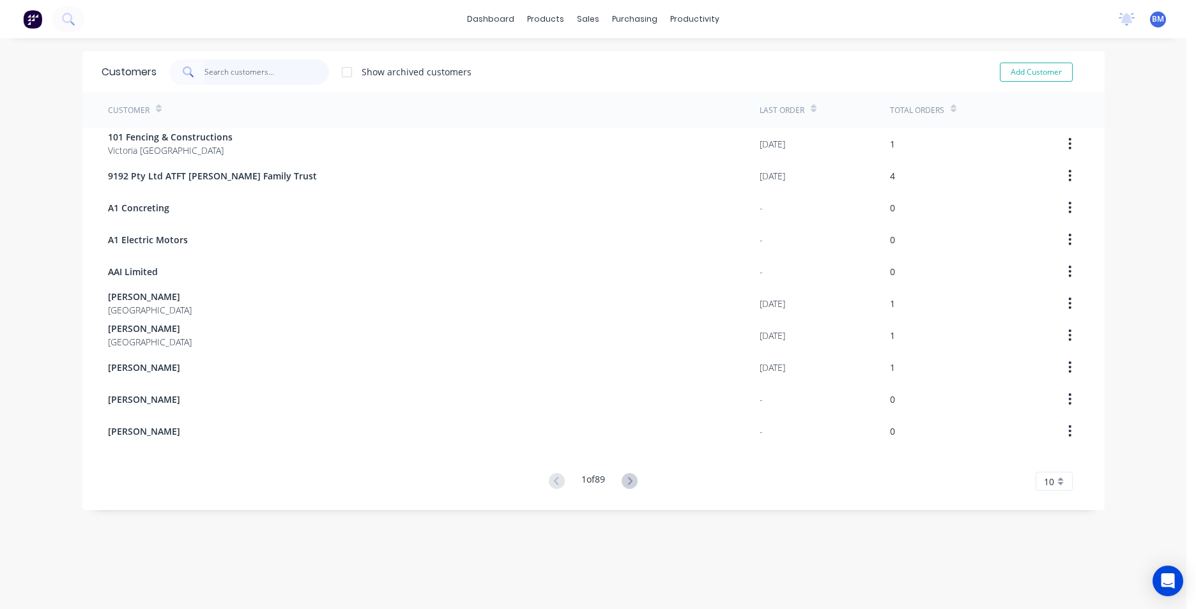
click at [240, 68] on input "text" at bounding box center [266, 72] width 125 height 26
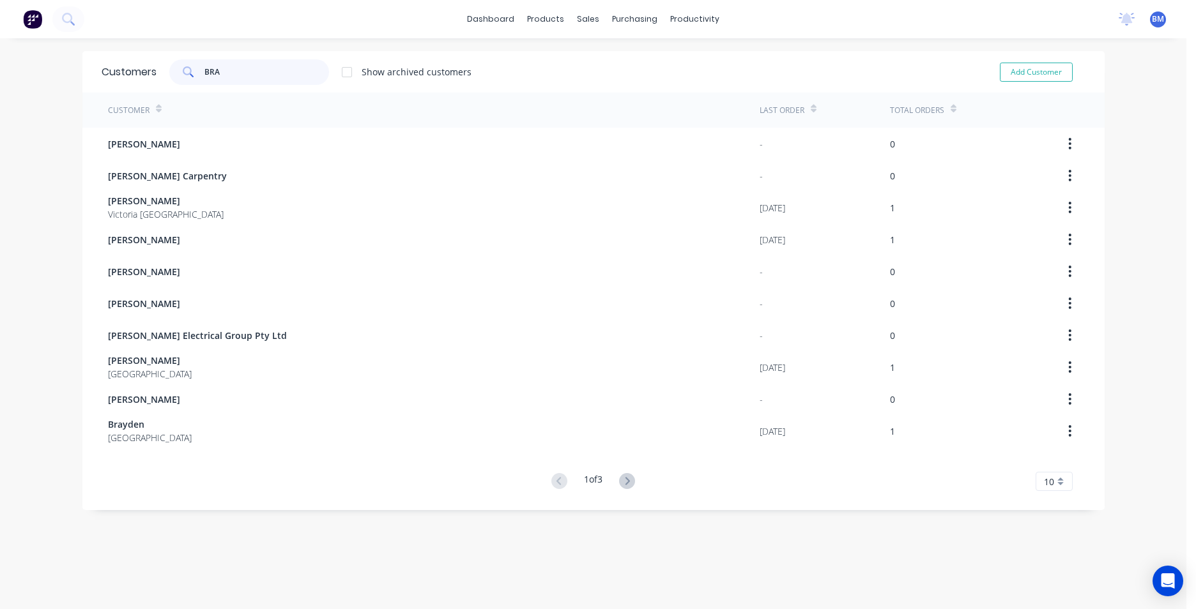
drag, startPoint x: 246, startPoint y: 74, endPoint x: 197, endPoint y: 74, distance: 49.2
click at [197, 74] on div "BRA" at bounding box center [249, 72] width 160 height 26
type input "BRA"
click at [626, 63] on div "Sales Orders" at bounding box center [630, 61] width 52 height 11
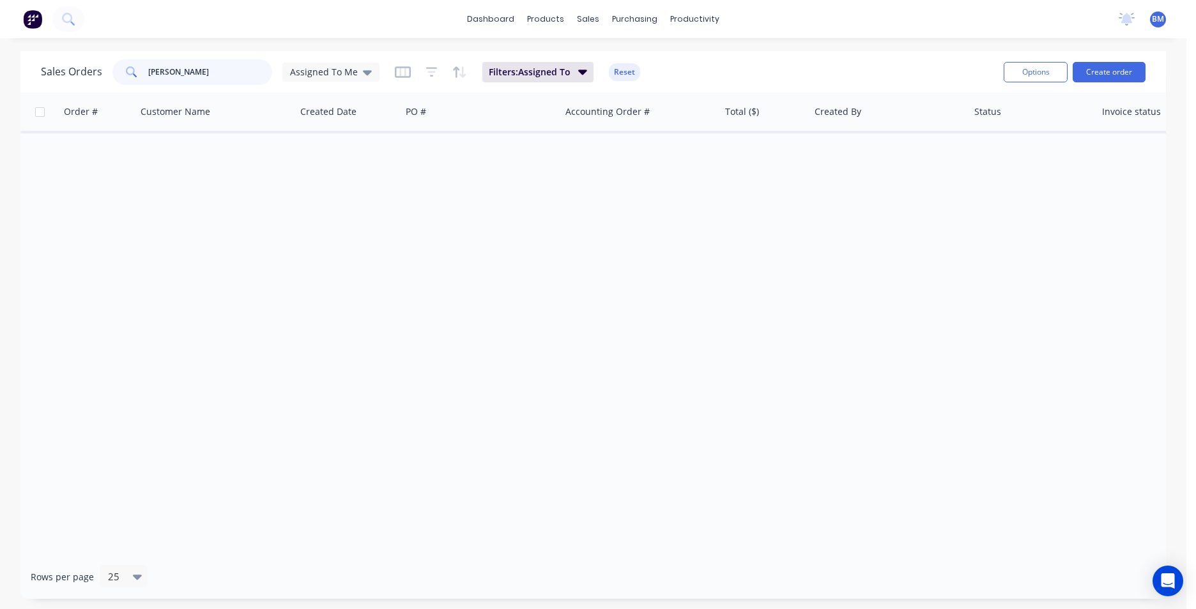
drag, startPoint x: 215, startPoint y: 73, endPoint x: 105, endPoint y: 65, distance: 110.1
click at [106, 67] on div "Sales Orders LACH Assigned To Me" at bounding box center [210, 72] width 339 height 26
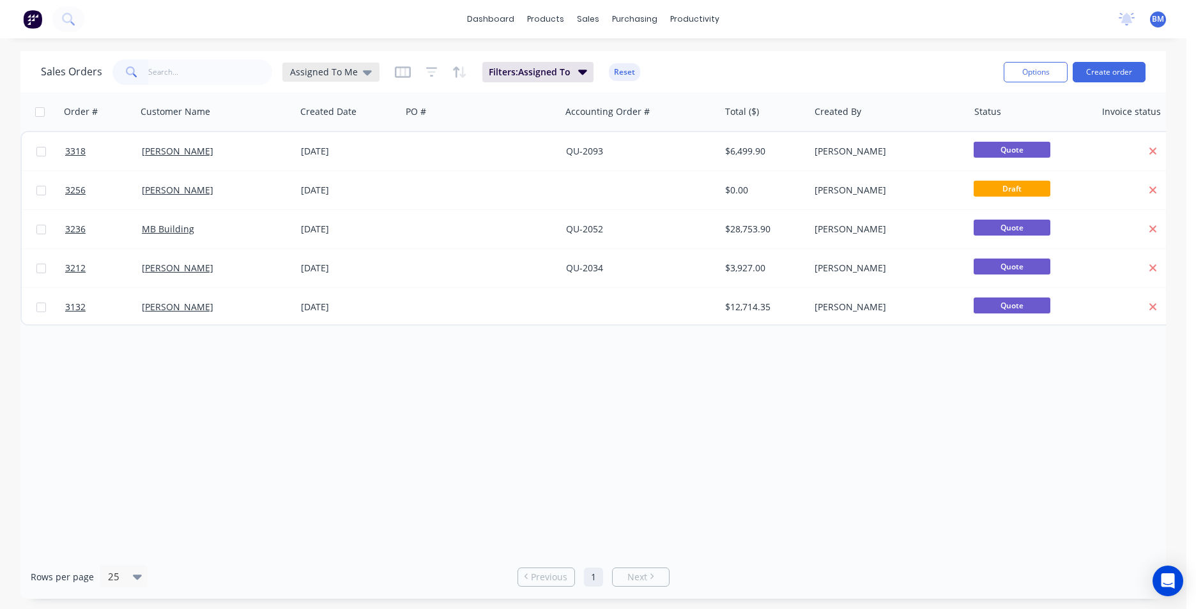
click at [363, 68] on icon at bounding box center [367, 72] width 9 height 14
click at [349, 187] on button "None" at bounding box center [359, 181] width 146 height 15
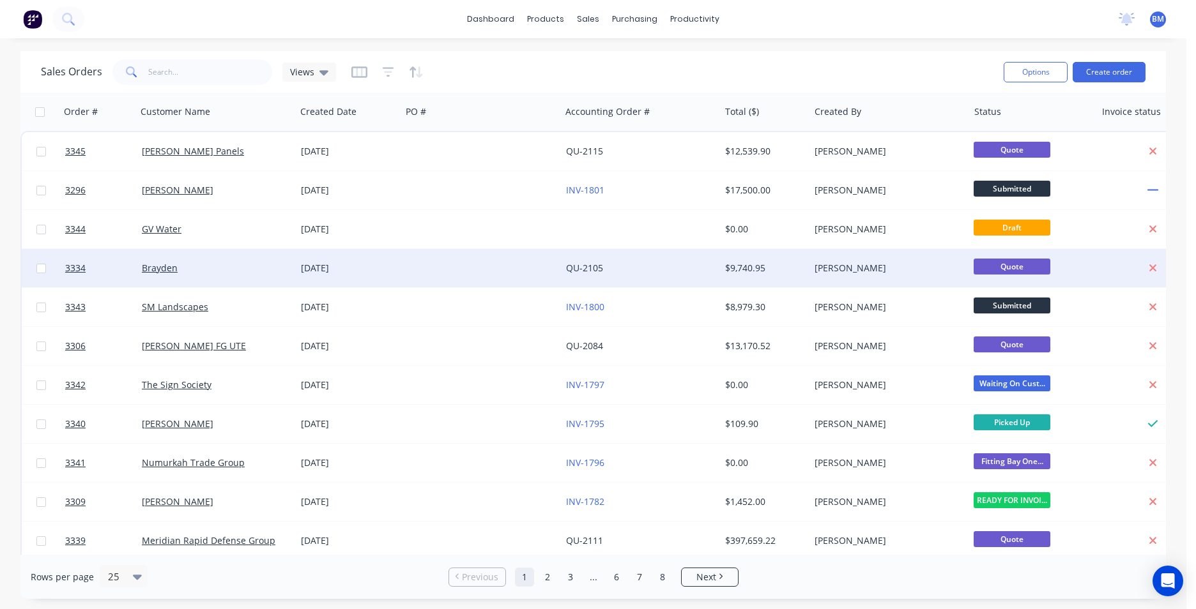
click at [213, 265] on div "Brayden" at bounding box center [213, 268] width 142 height 13
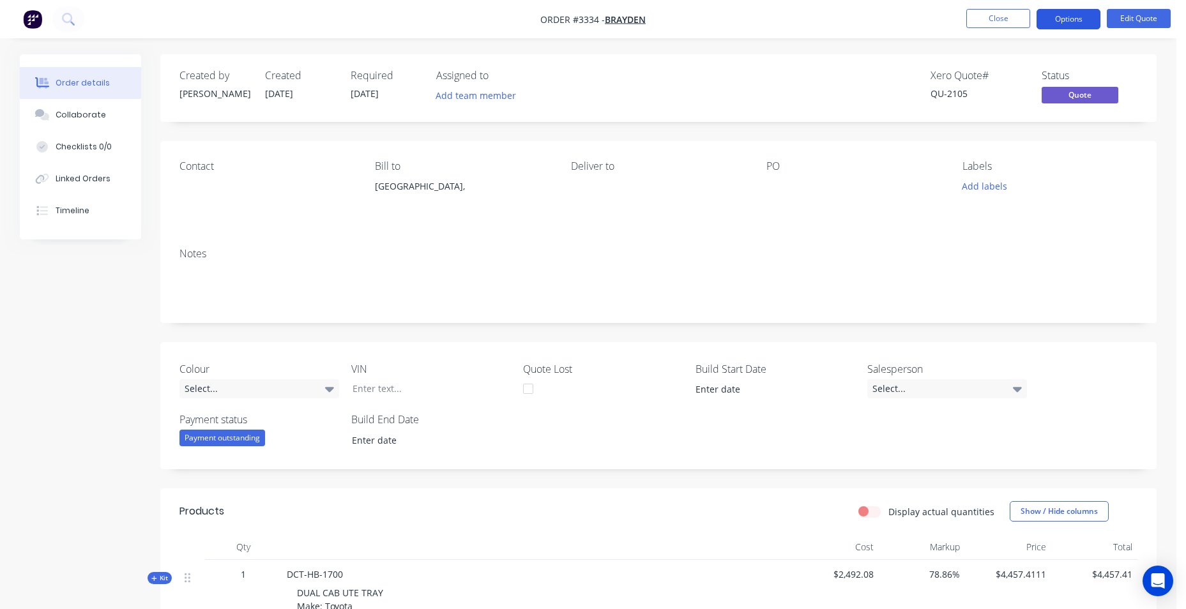
click at [1053, 18] on button "Options" at bounding box center [1069, 19] width 64 height 20
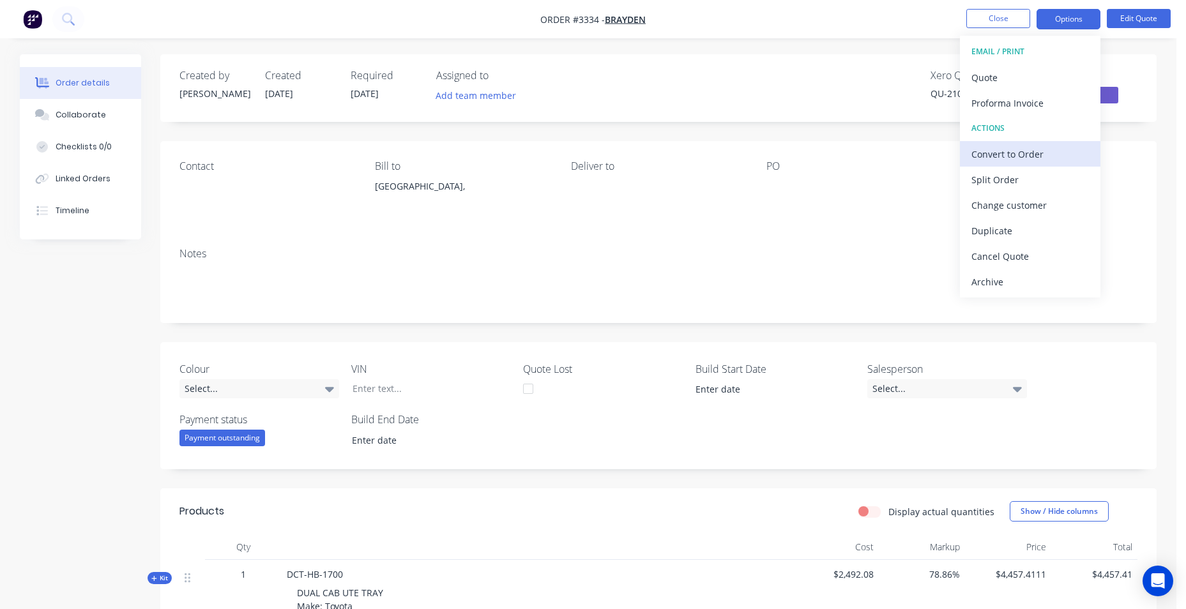
click at [1048, 150] on div "Convert to Order" at bounding box center [1030, 154] width 118 height 19
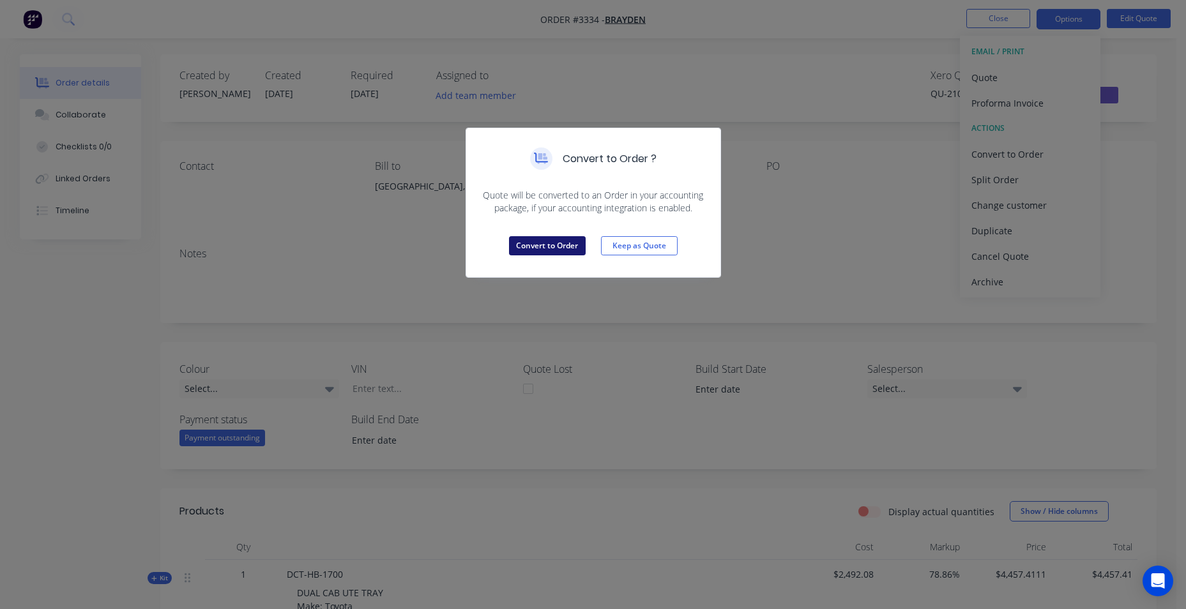
click at [572, 239] on button "Convert to Order" at bounding box center [547, 245] width 77 height 19
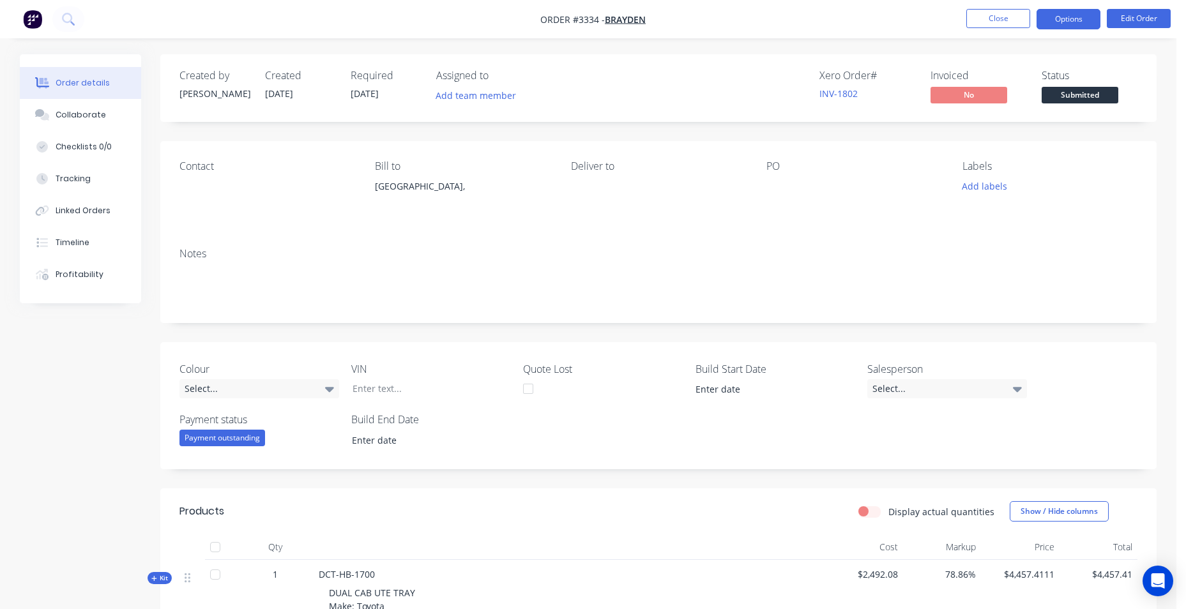
click at [1072, 20] on button "Options" at bounding box center [1069, 19] width 64 height 20
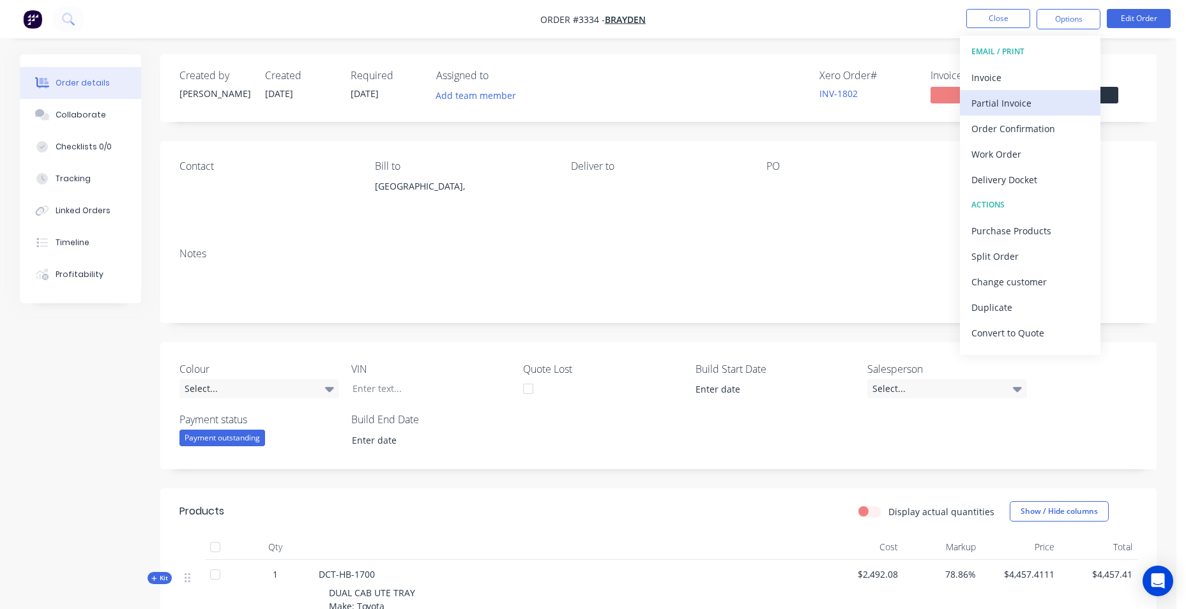
click at [1033, 97] on div "Partial Invoice" at bounding box center [1030, 103] width 118 height 19
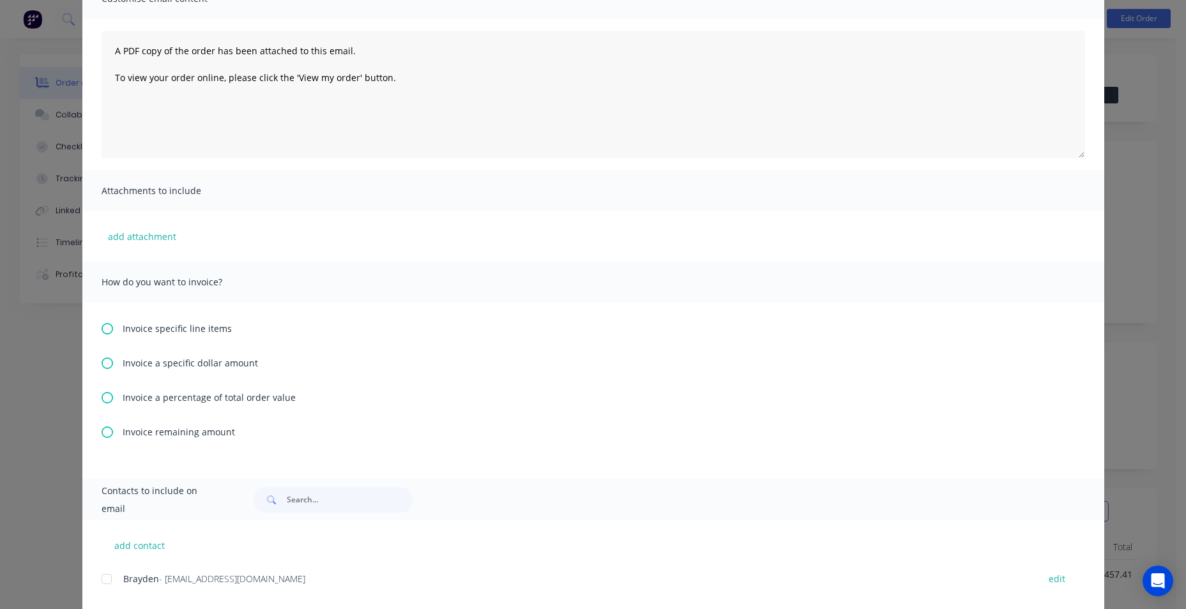
scroll to position [128, 0]
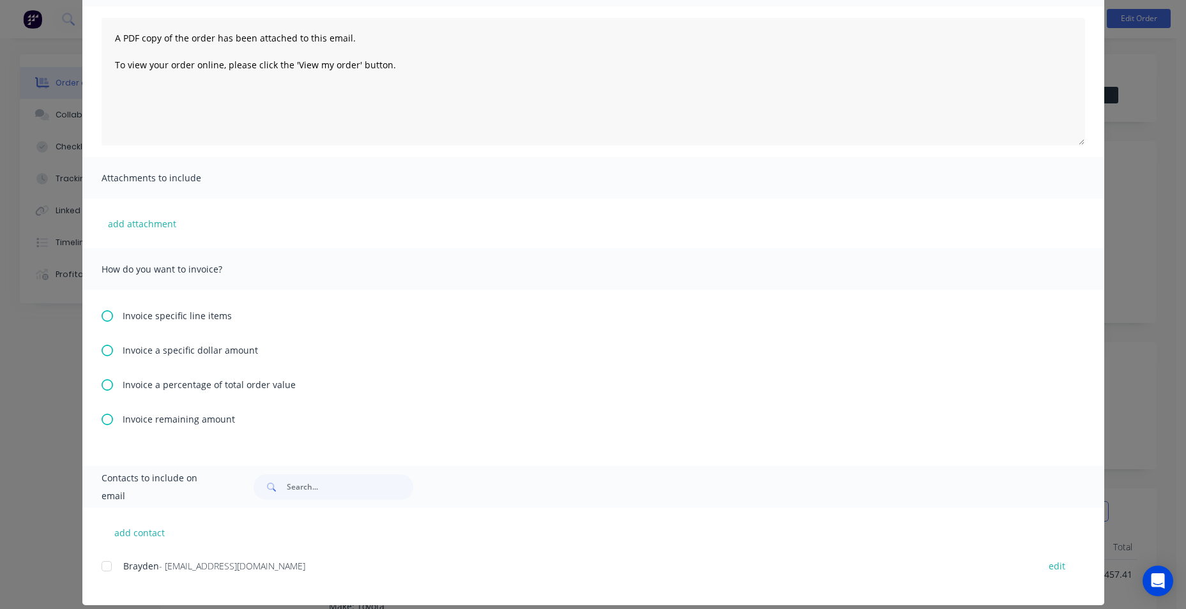
click at [102, 384] on icon at bounding box center [107, 384] width 11 height 11
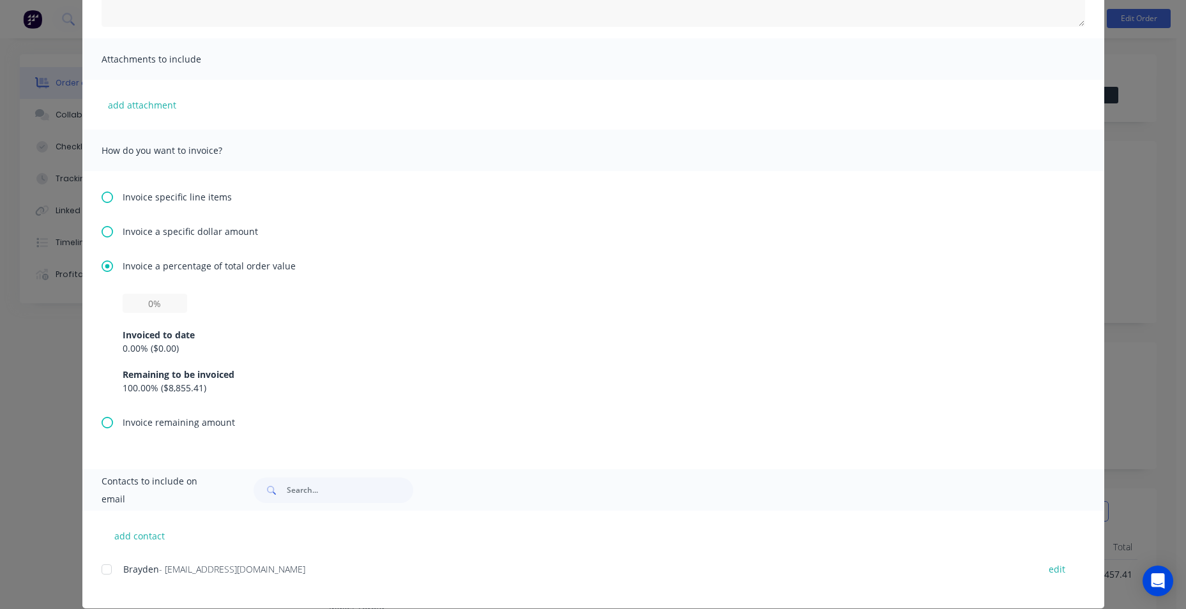
scroll to position [255, 0]
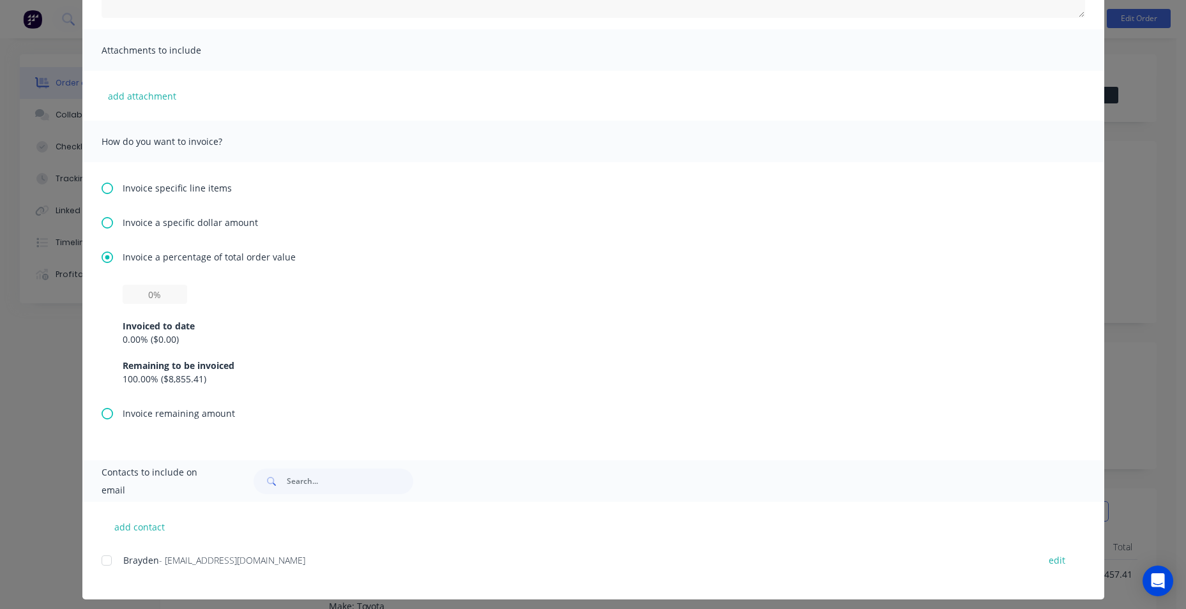
click at [174, 284] on div "Invoice a percentage of total order value Invoiced to date 0.00 % ( $0.00 ) Rem…" at bounding box center [594, 328] width 984 height 156
click at [172, 293] on input "text" at bounding box center [155, 294] width 65 height 19
type input "50%"
click at [248, 284] on div "Invoice a percentage of total order value 50% Invoiced to date 0.00 % ( $0.00 )…" at bounding box center [594, 328] width 984 height 156
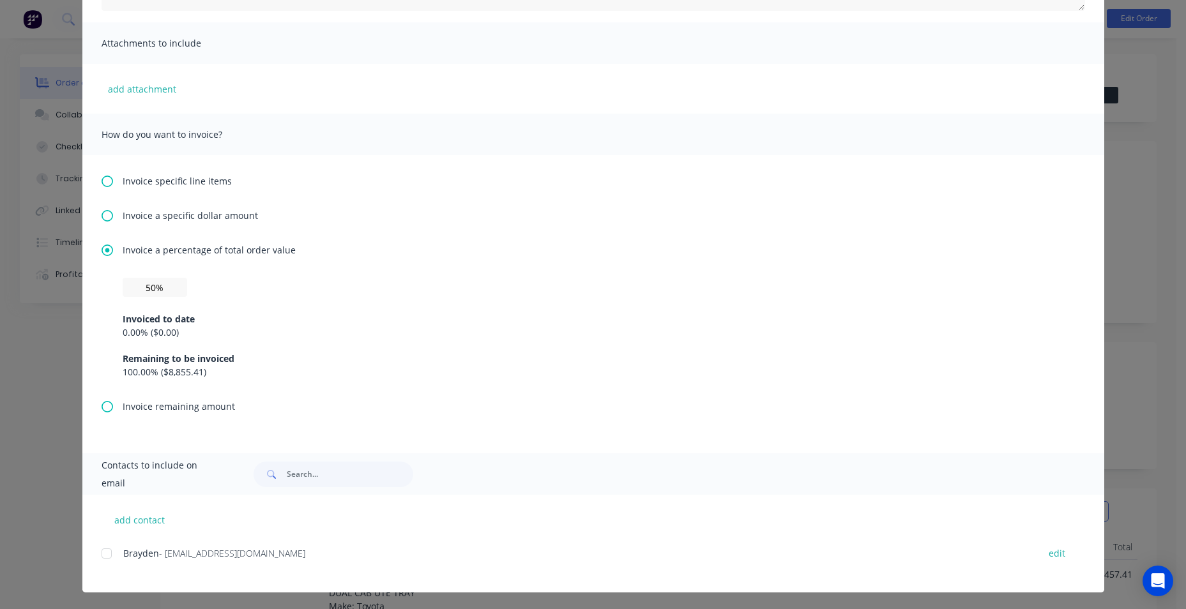
scroll to position [264, 0]
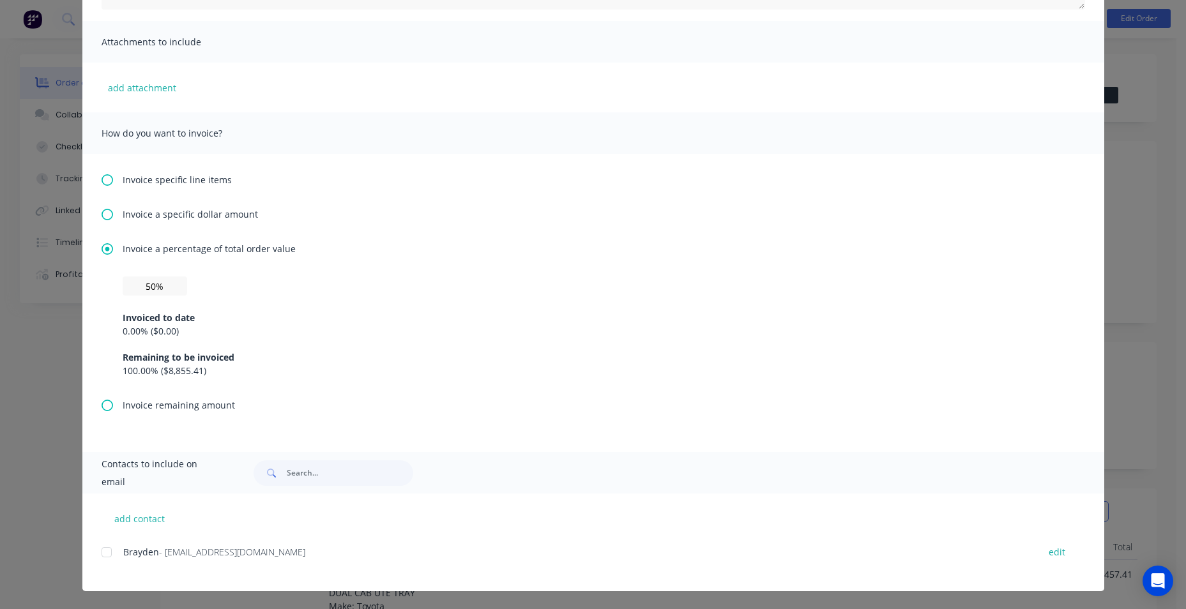
click at [105, 557] on div at bounding box center [107, 553] width 26 height 26
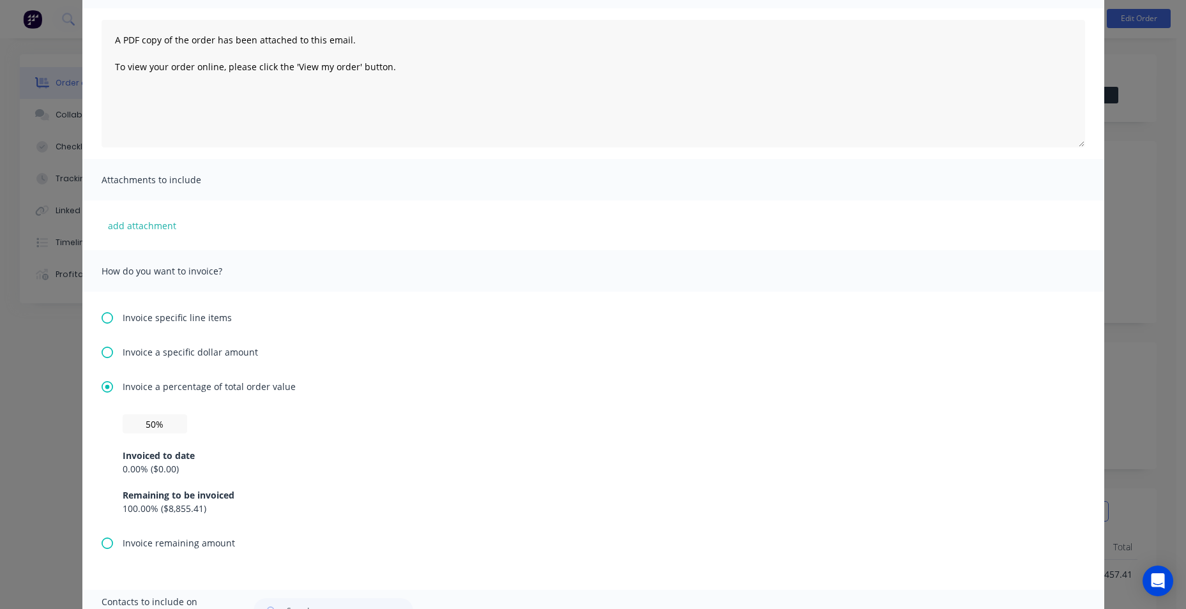
scroll to position [0, 0]
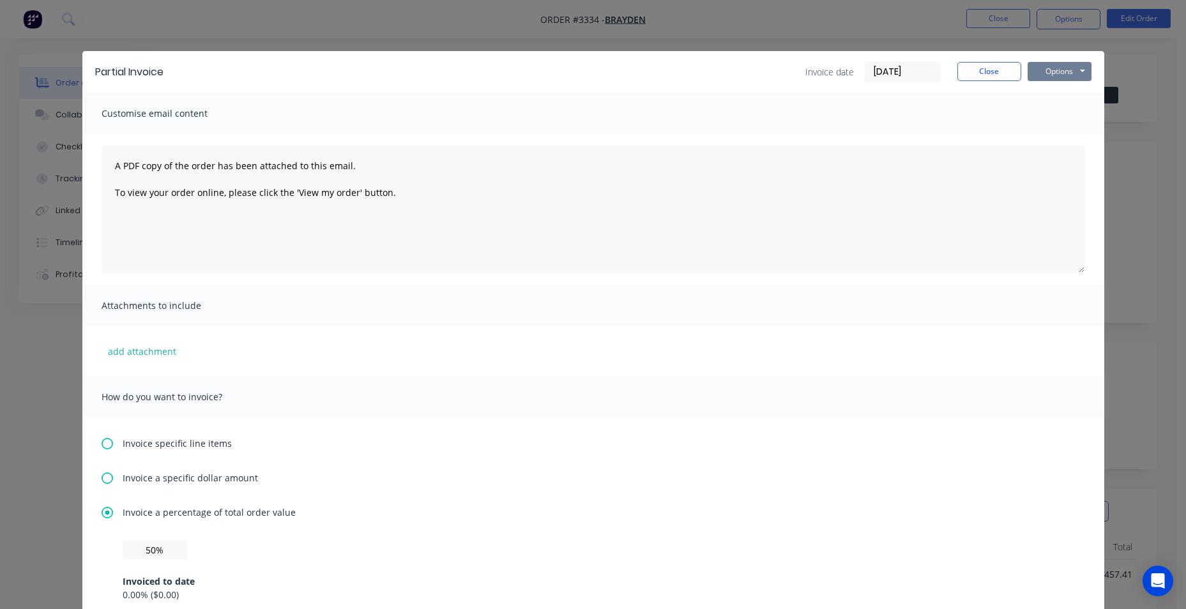
click at [1072, 65] on button "Options" at bounding box center [1060, 71] width 64 height 19
click at [1074, 102] on button "Preview" at bounding box center [1069, 94] width 82 height 21
click at [1055, 70] on button "Options" at bounding box center [1060, 71] width 64 height 19
click at [1058, 129] on button "Email" at bounding box center [1069, 136] width 82 height 21
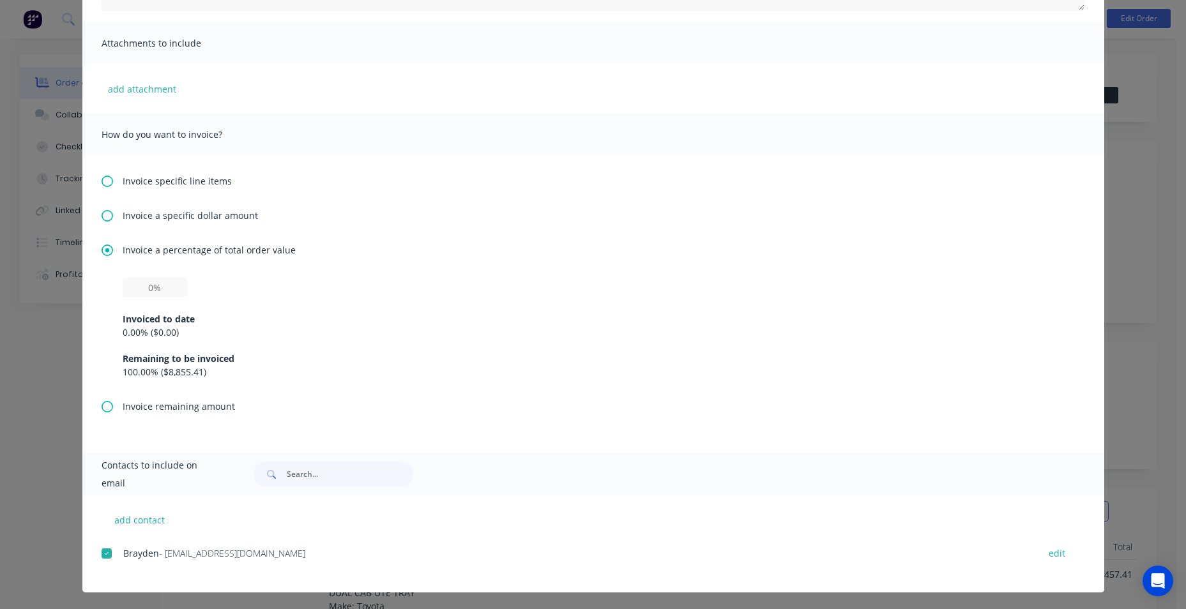
scroll to position [264, 0]
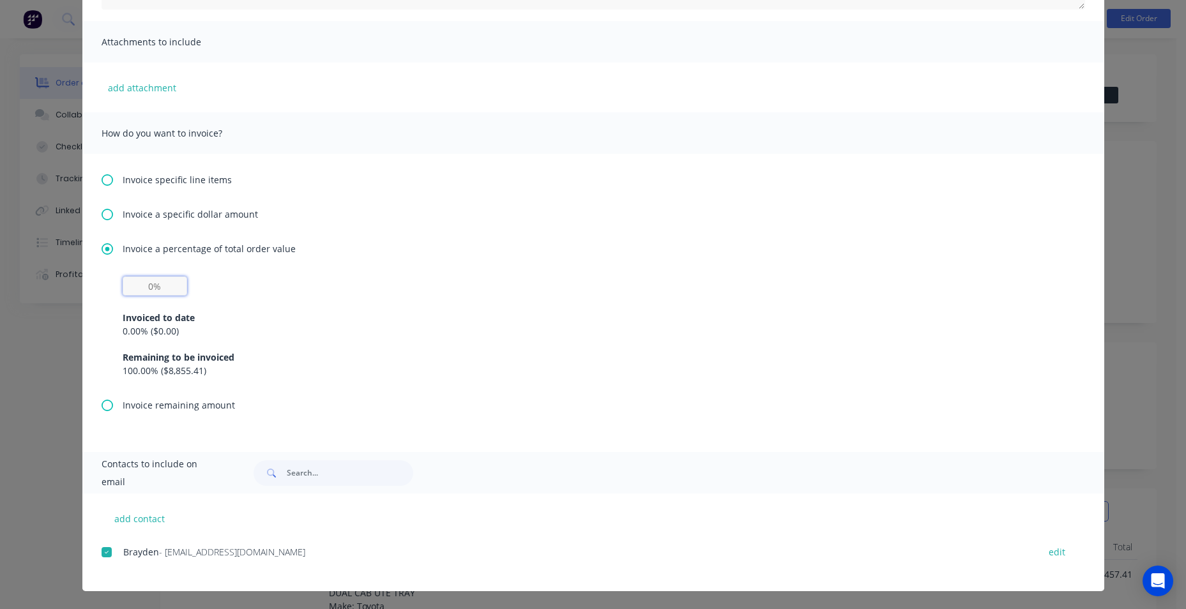
click at [156, 278] on input "text" at bounding box center [155, 286] width 65 height 19
type input "50%"
click at [322, 367] on div "100.00 % ( $8,855.41 )" at bounding box center [593, 370] width 941 height 13
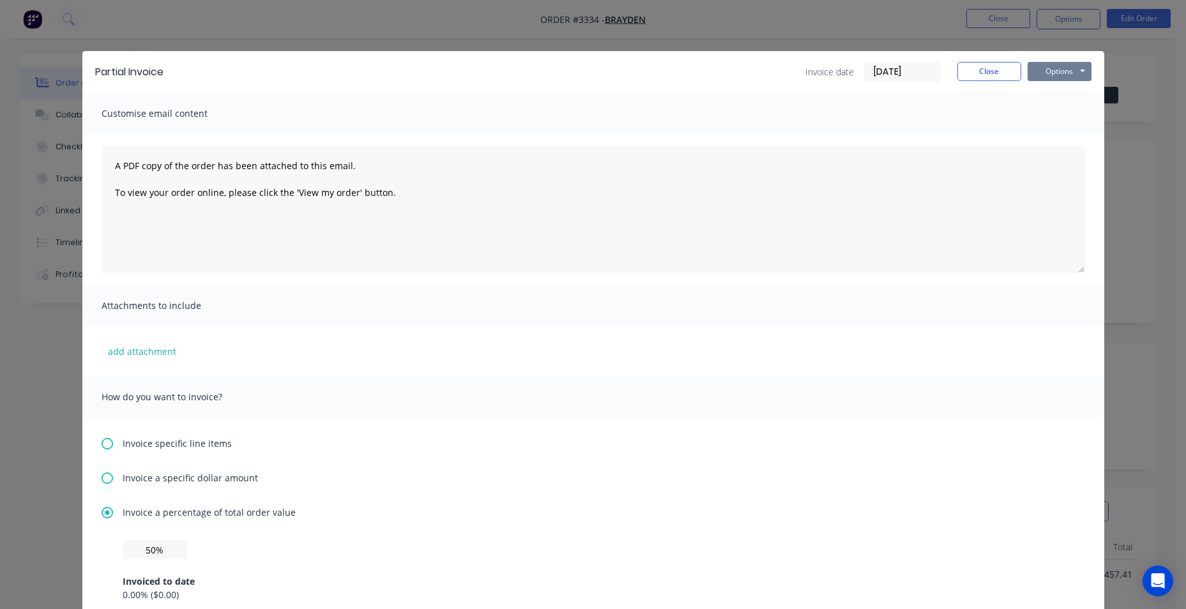
click at [1035, 74] on button "Options" at bounding box center [1060, 71] width 64 height 19
click at [1035, 136] on button "Email" at bounding box center [1069, 136] width 82 height 21
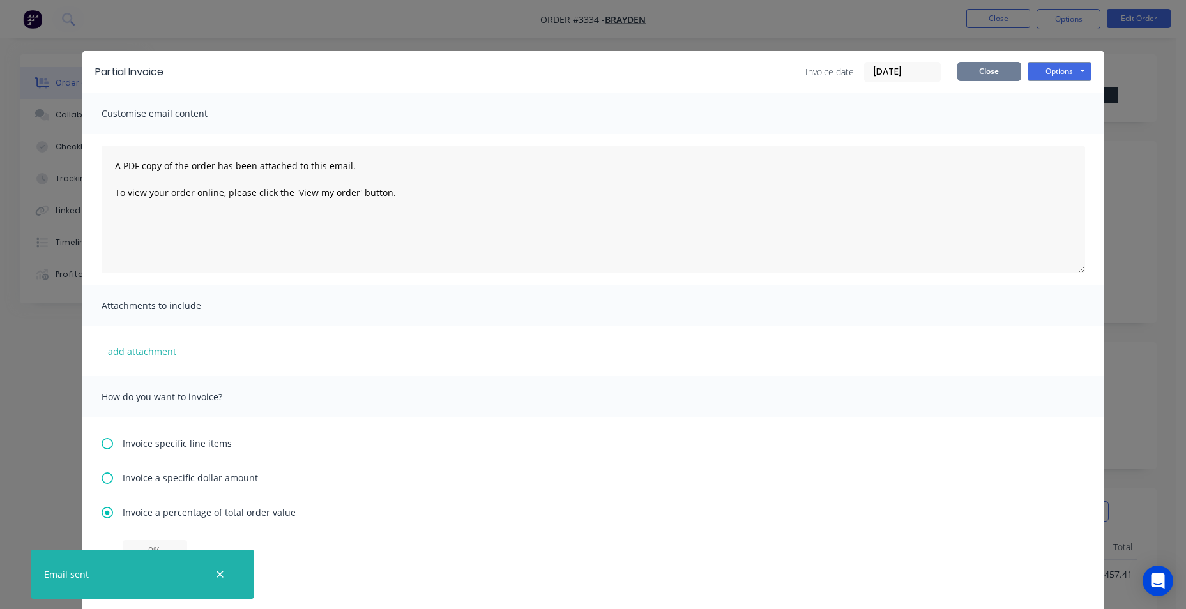
click at [963, 71] on button "Close" at bounding box center [989, 71] width 64 height 19
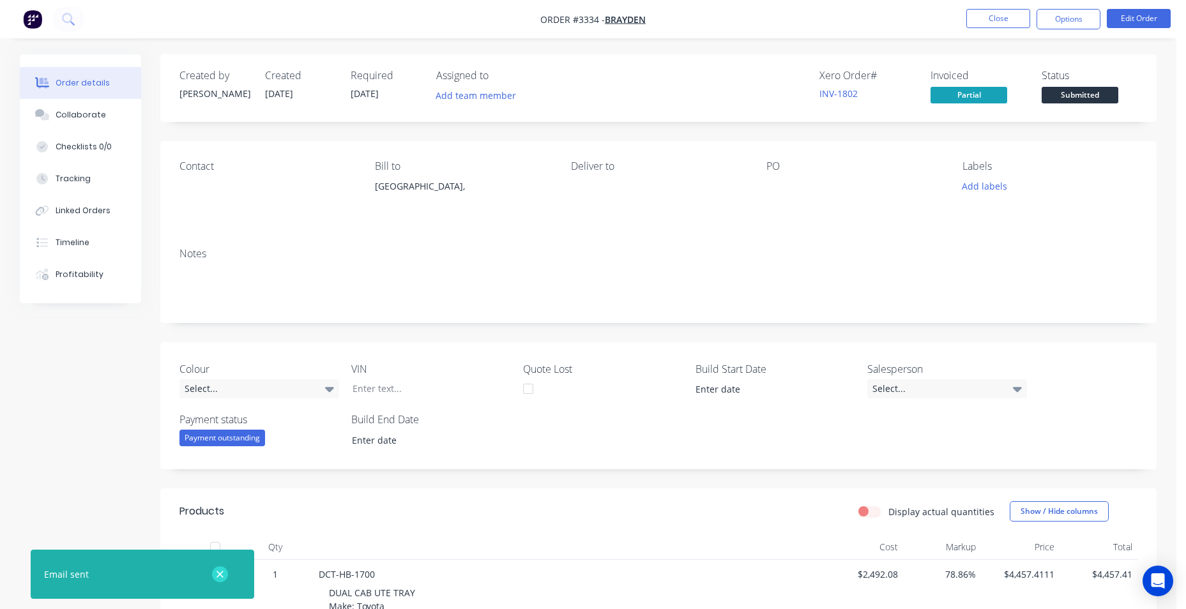
click at [222, 575] on icon "button" at bounding box center [220, 574] width 8 height 11
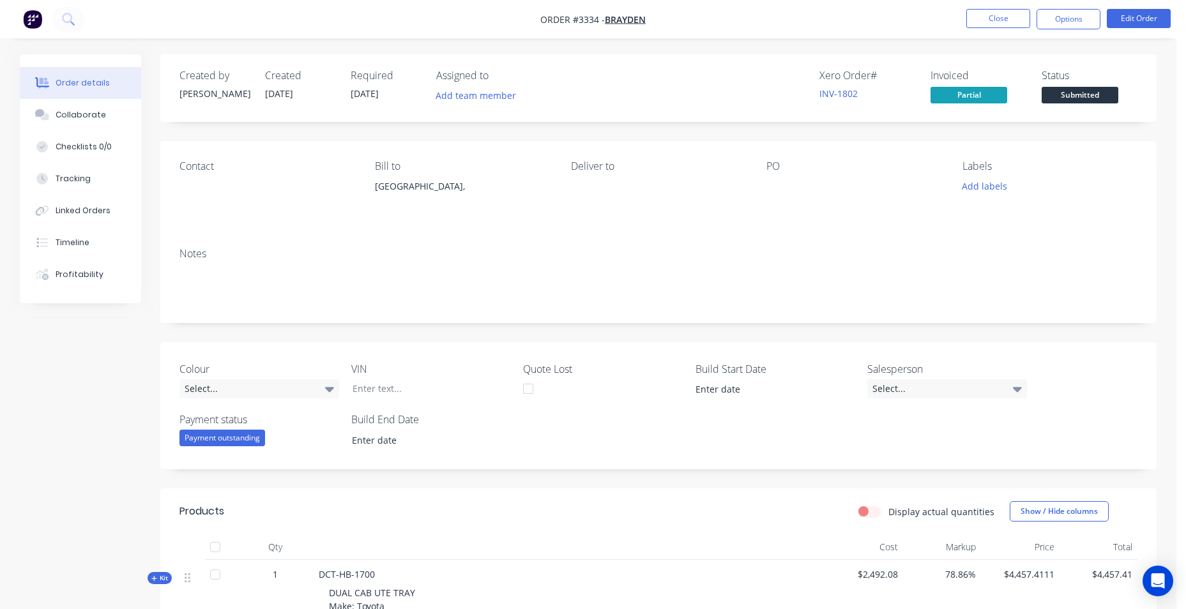
click at [37, 26] on img "button" at bounding box center [32, 19] width 19 height 19
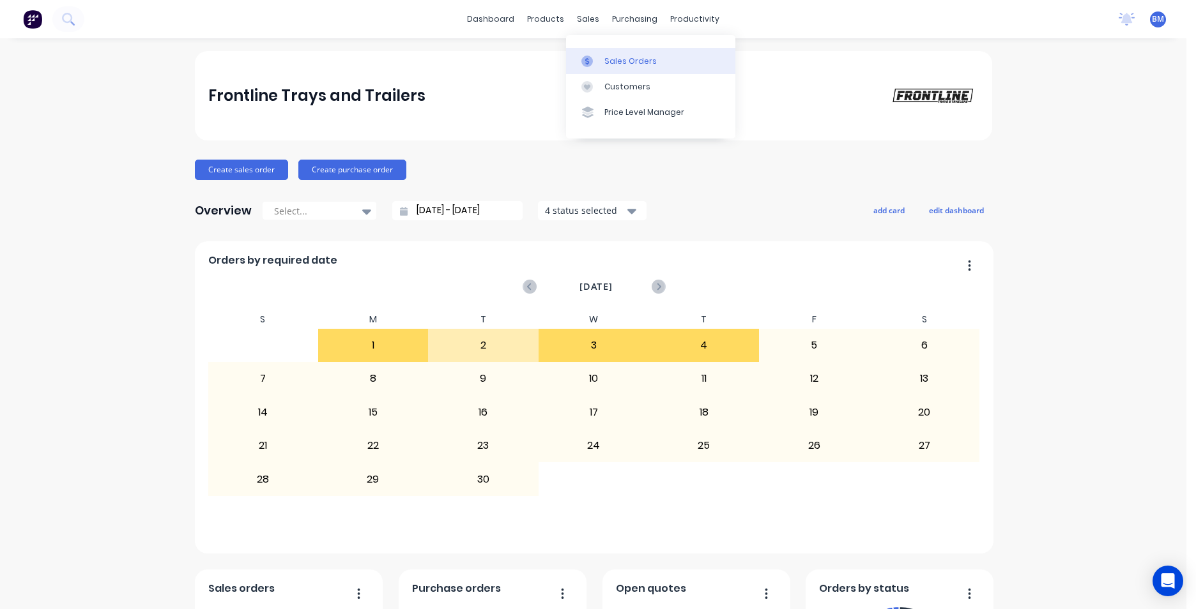
click at [587, 54] on link "Sales Orders" at bounding box center [650, 61] width 169 height 26
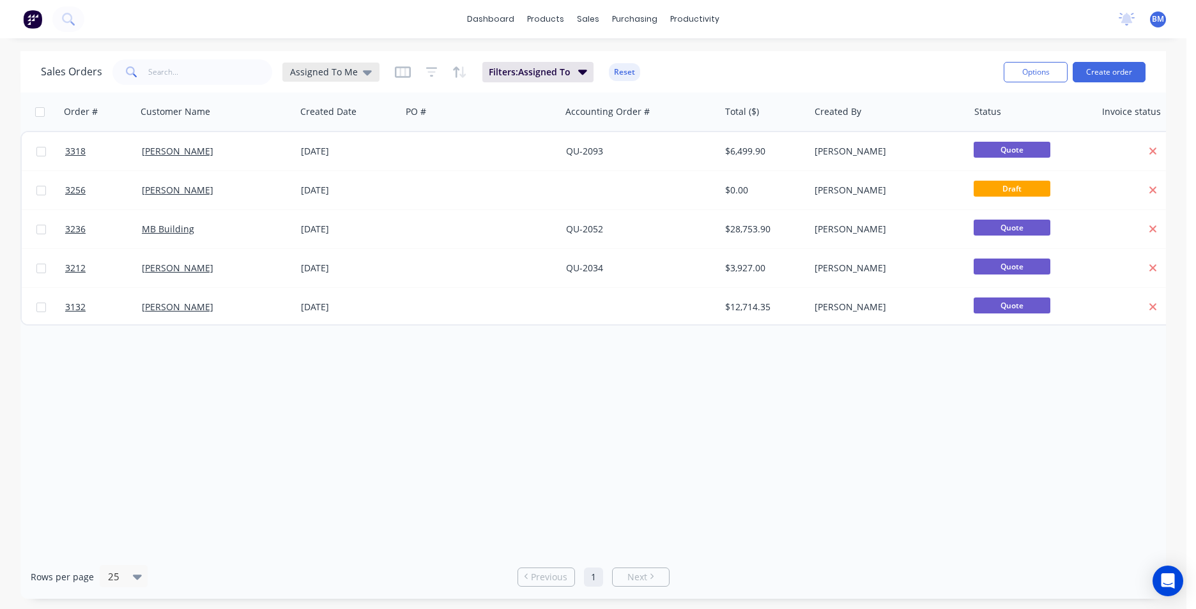
click at [337, 65] on div "Assigned To Me" at bounding box center [330, 72] width 97 height 19
click at [326, 184] on button "None" at bounding box center [359, 181] width 146 height 15
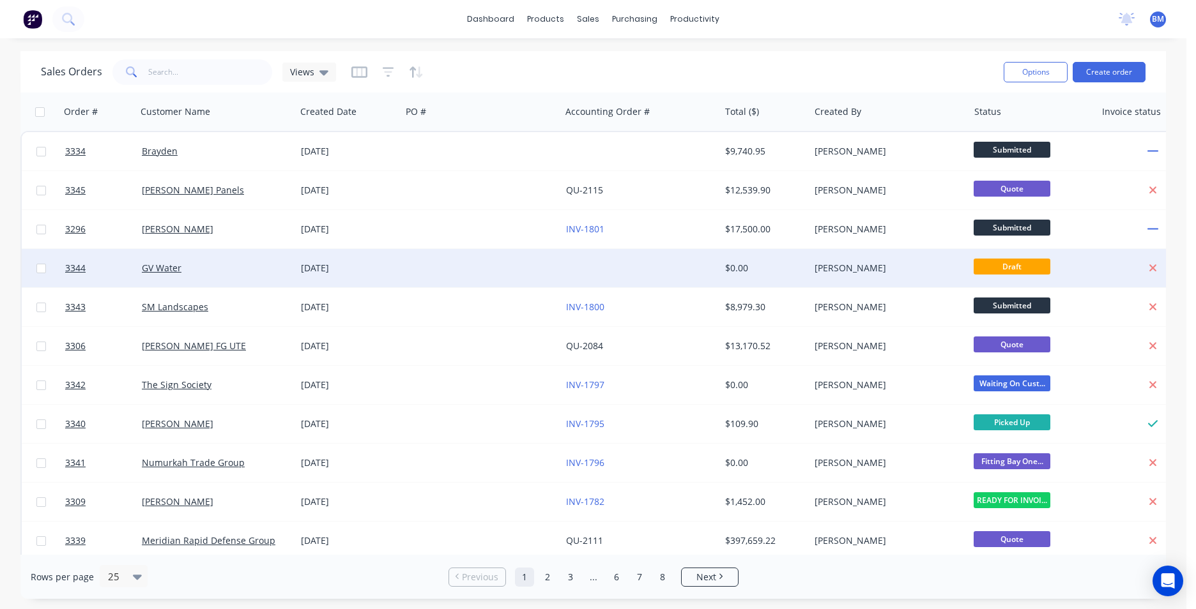
click at [229, 259] on div "GV Water" at bounding box center [216, 268] width 159 height 38
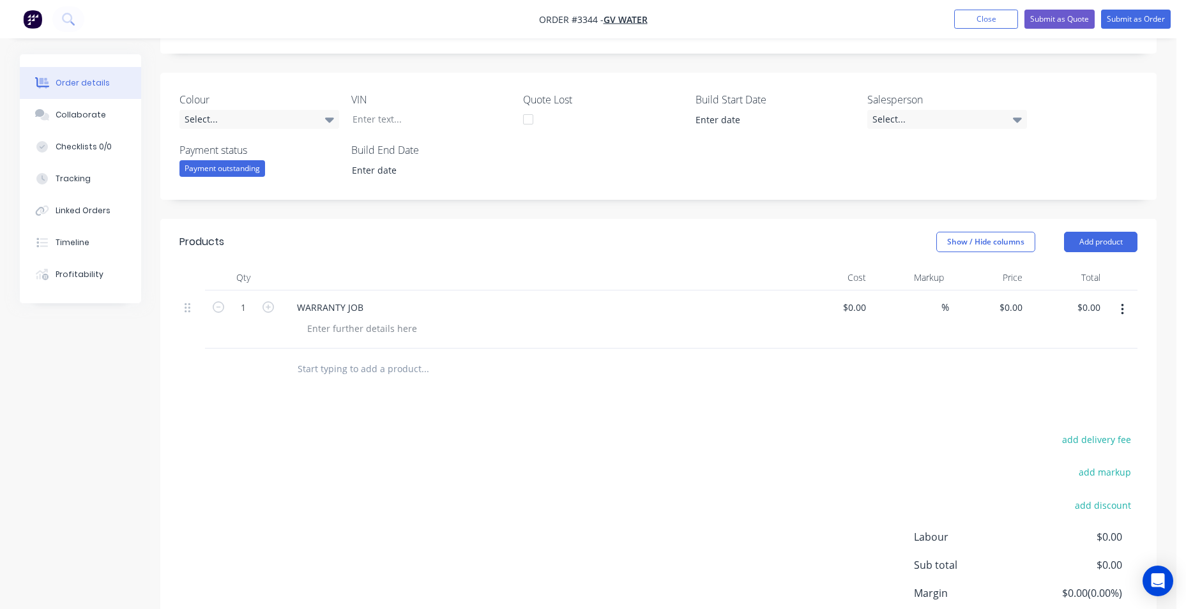
scroll to position [319, 0]
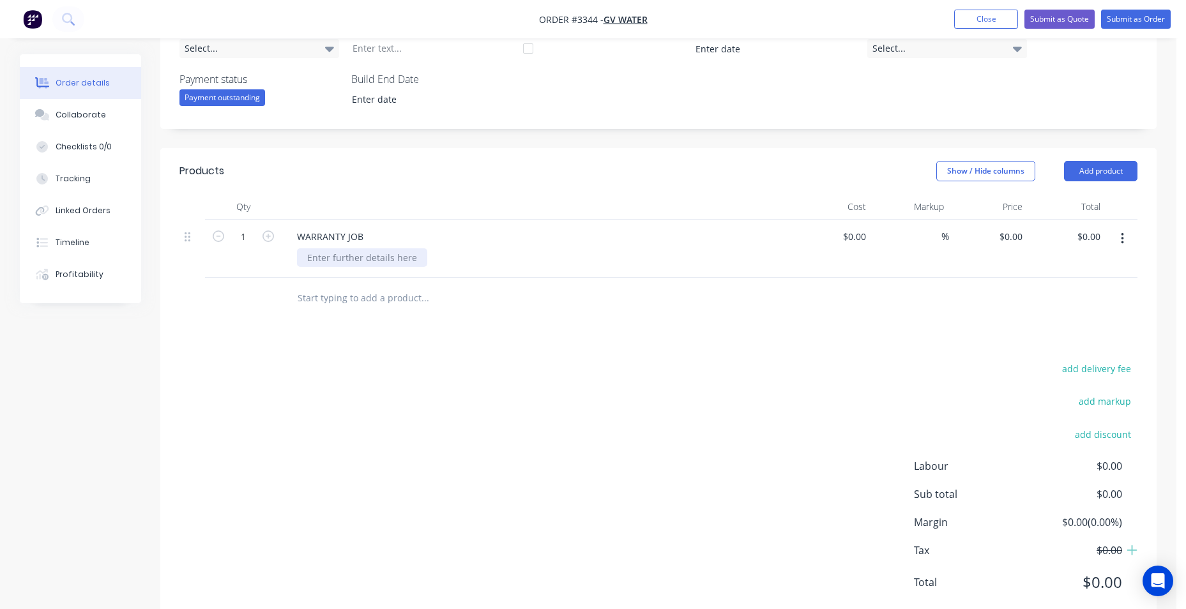
click at [397, 254] on div at bounding box center [362, 257] width 130 height 19
click at [1102, 166] on button "Add product" at bounding box center [1100, 171] width 73 height 20
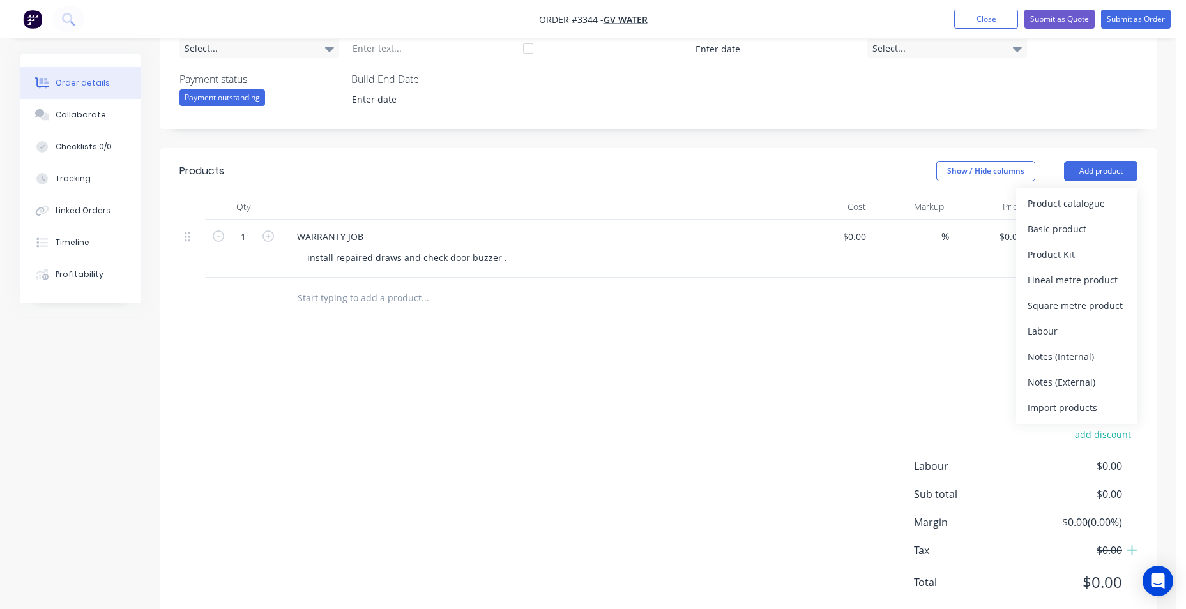
click at [717, 165] on div "Show / Hide columns Add product Product catalogue Basic product Product Kit Lin…" at bounding box center [760, 171] width 754 height 20
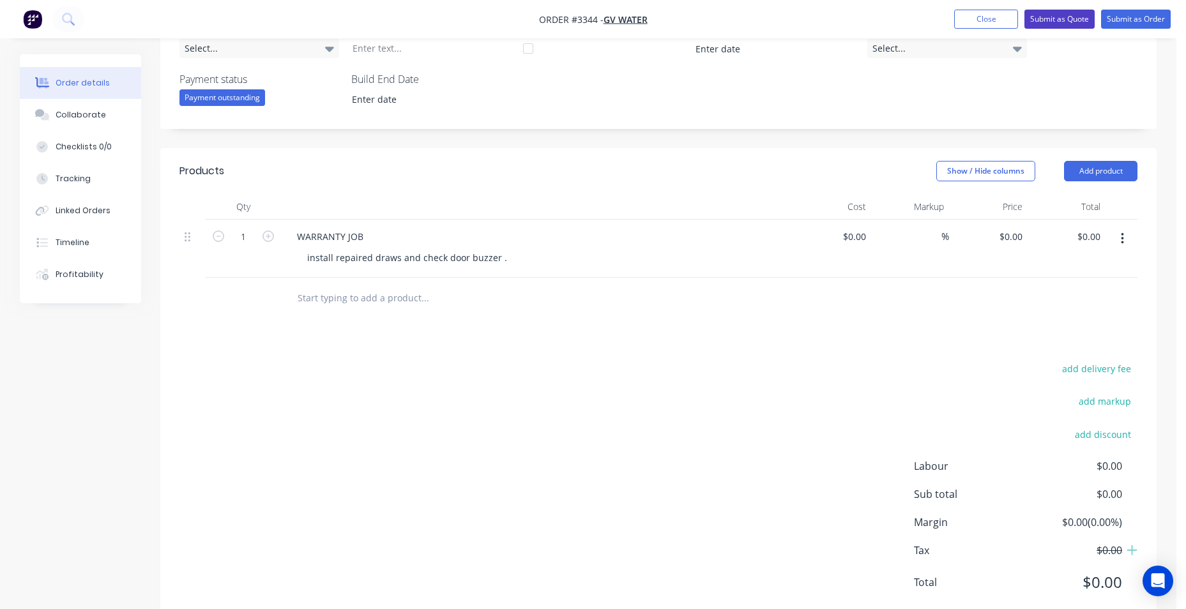
click at [1065, 16] on button "Submit as Quote" at bounding box center [1059, 19] width 70 height 19
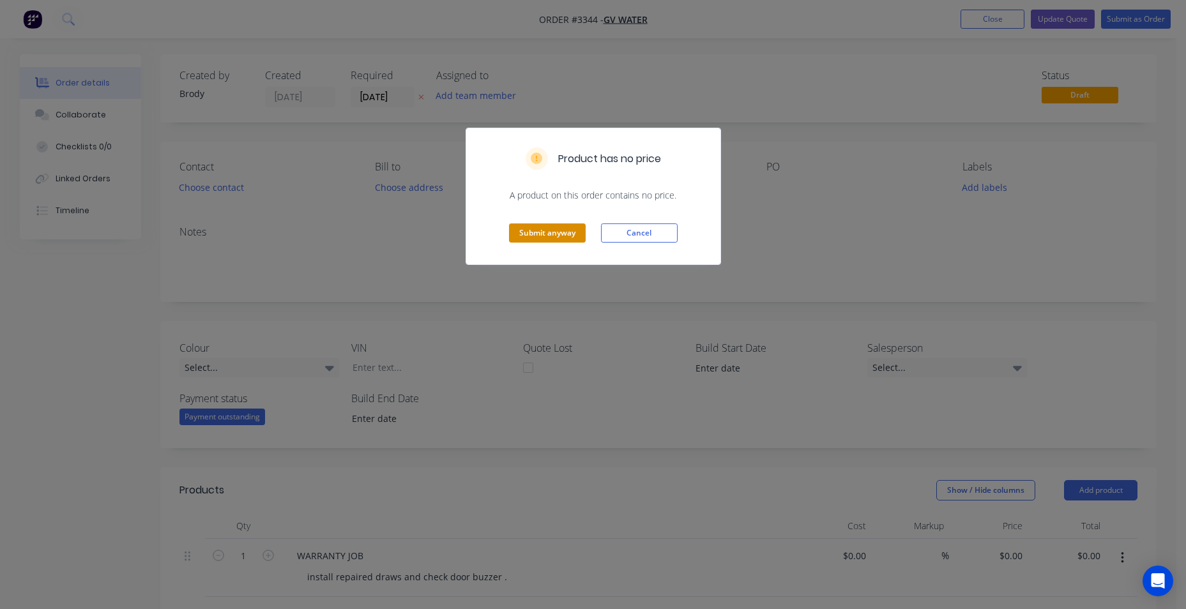
click at [565, 226] on button "Submit anyway" at bounding box center [547, 233] width 77 height 19
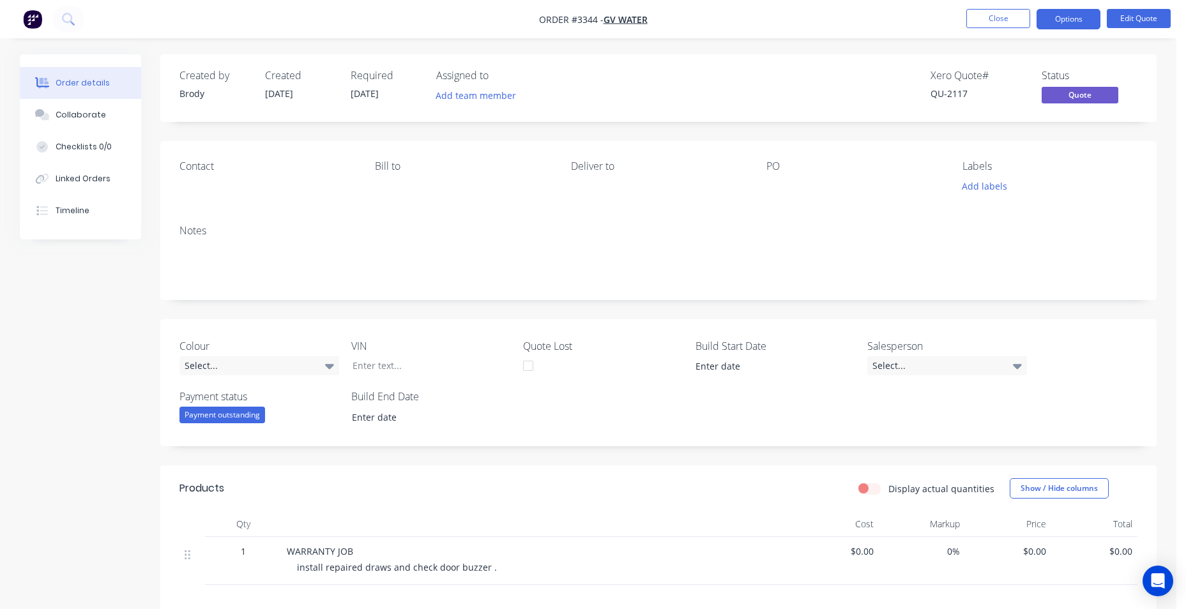
click at [29, 15] on img "button" at bounding box center [32, 19] width 19 height 19
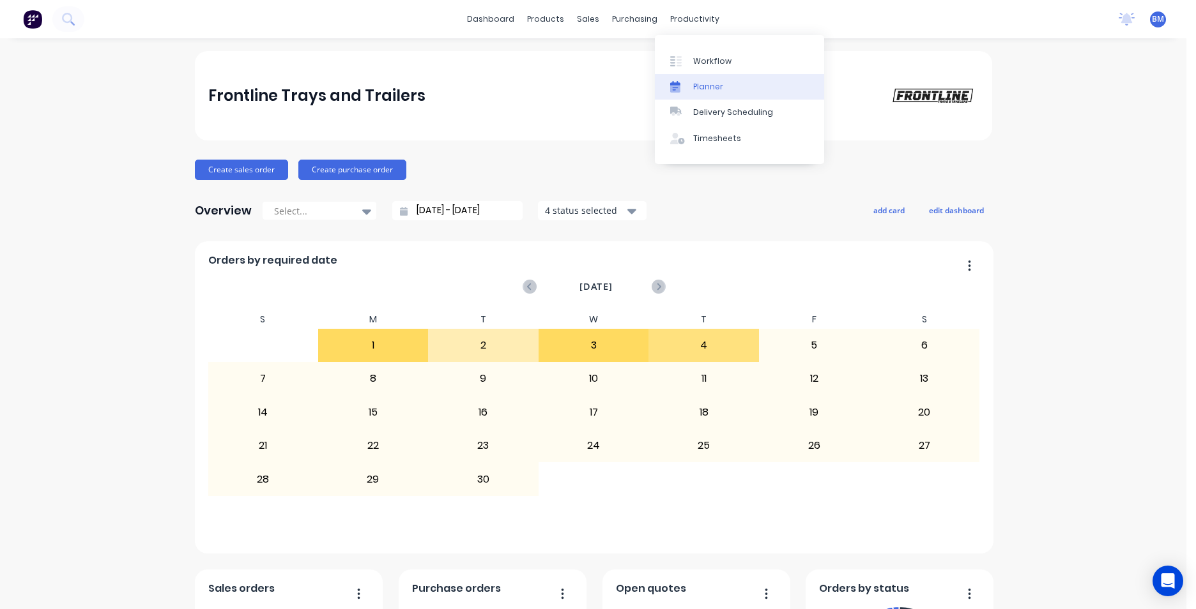
click at [706, 88] on div "Planner" at bounding box center [708, 86] width 30 height 11
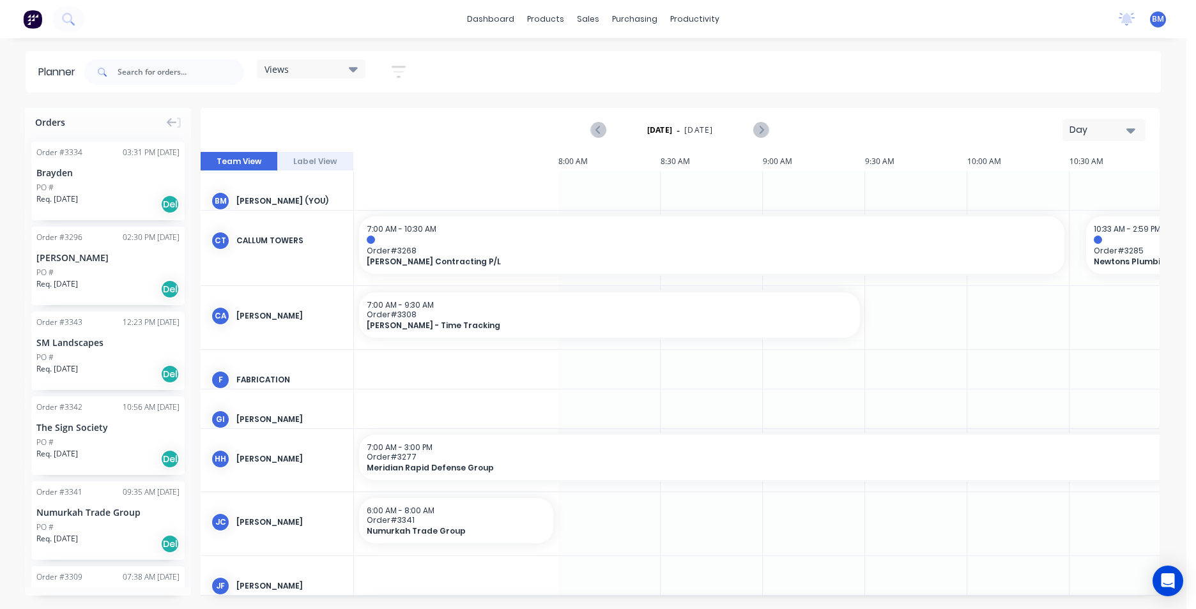
scroll to position [0, 1039]
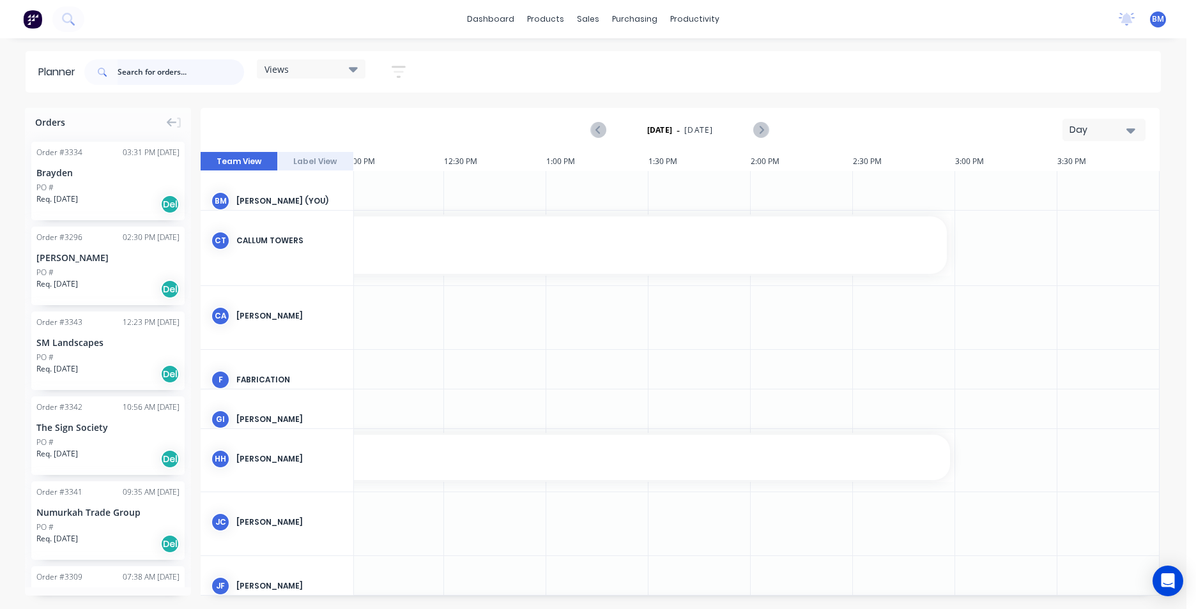
click at [201, 80] on input "text" at bounding box center [181, 72] width 126 height 26
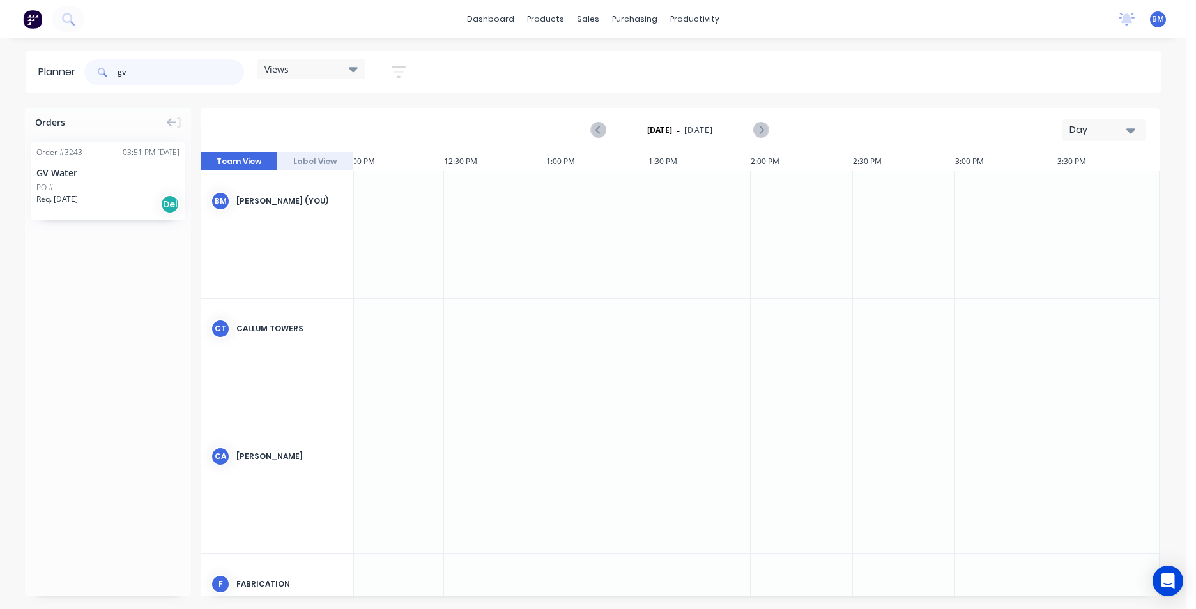
type input "gv"
click at [121, 187] on div "PO #" at bounding box center [107, 187] width 143 height 11
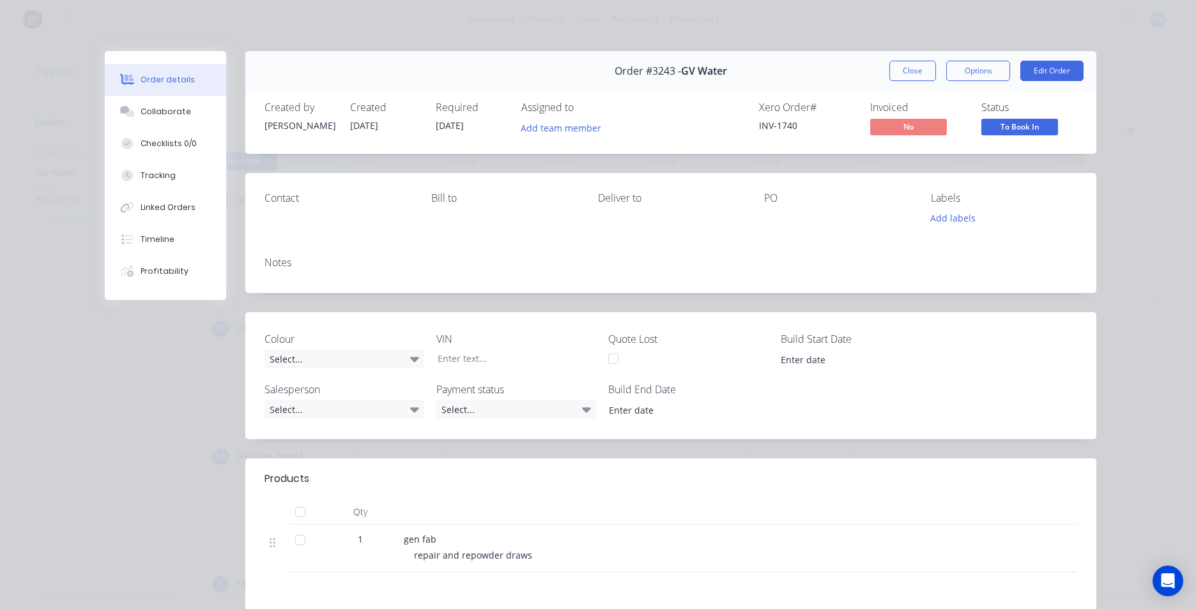
click at [165, 23] on div "Order details Collaborate Checklists 0/0 Tracking Linked Orders Timeline Profit…" at bounding box center [598, 304] width 1196 height 609
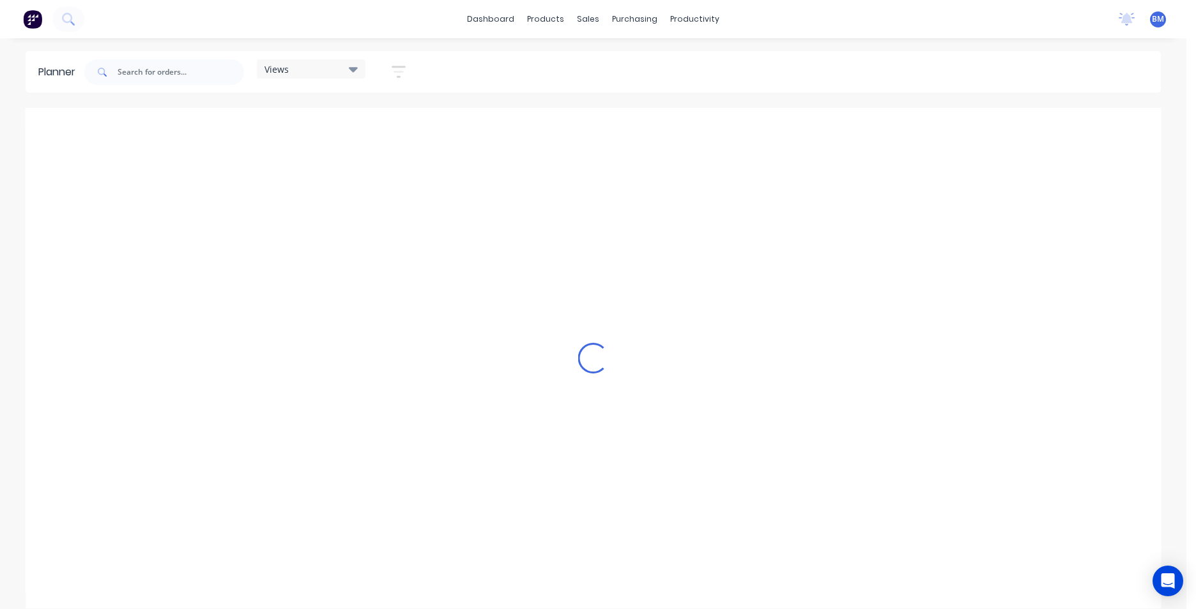
scroll to position [0, 1039]
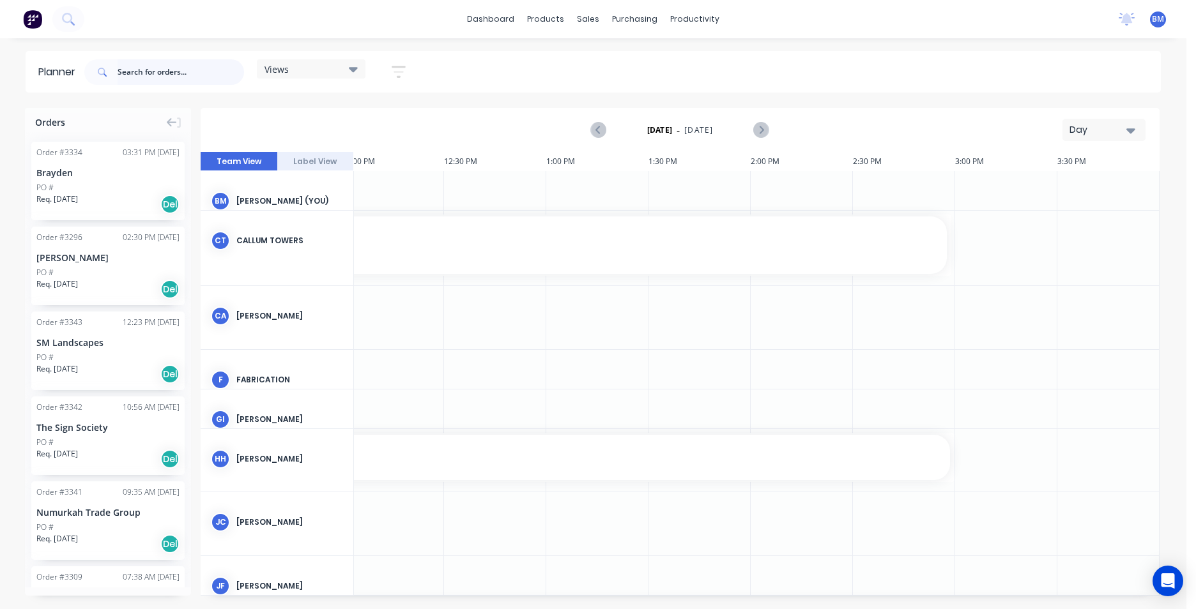
click at [125, 70] on input "text" at bounding box center [181, 72] width 126 height 26
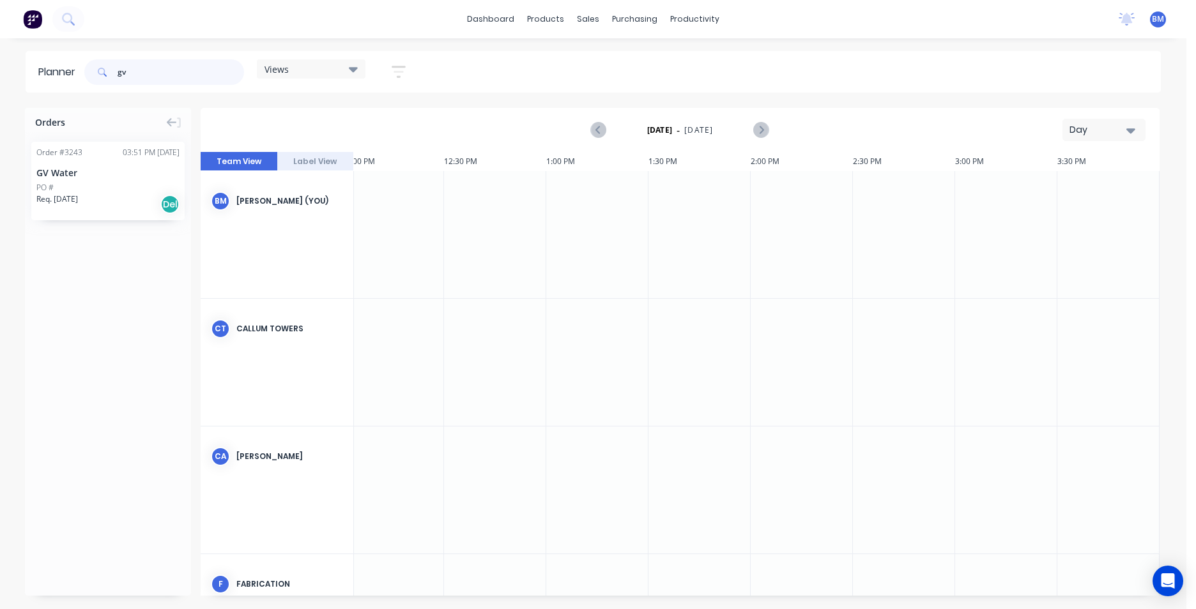
type input "gv"
click at [1099, 122] on button "Day" at bounding box center [1103, 130] width 83 height 22
click at [1099, 188] on div "Week" at bounding box center [1080, 190] width 126 height 26
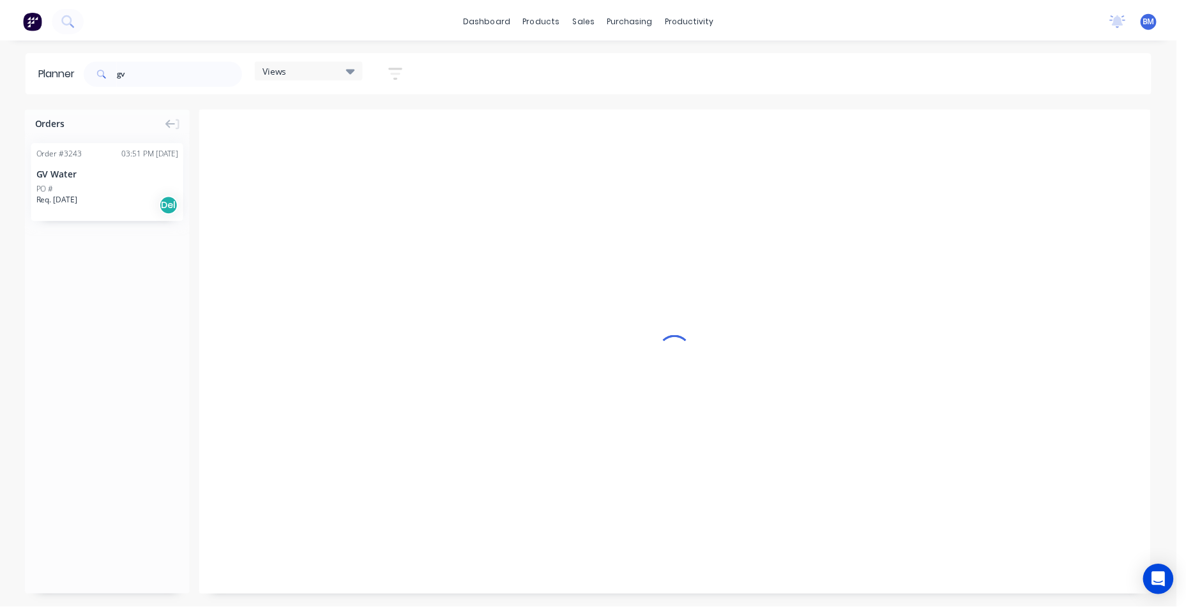
scroll to position [0, 1]
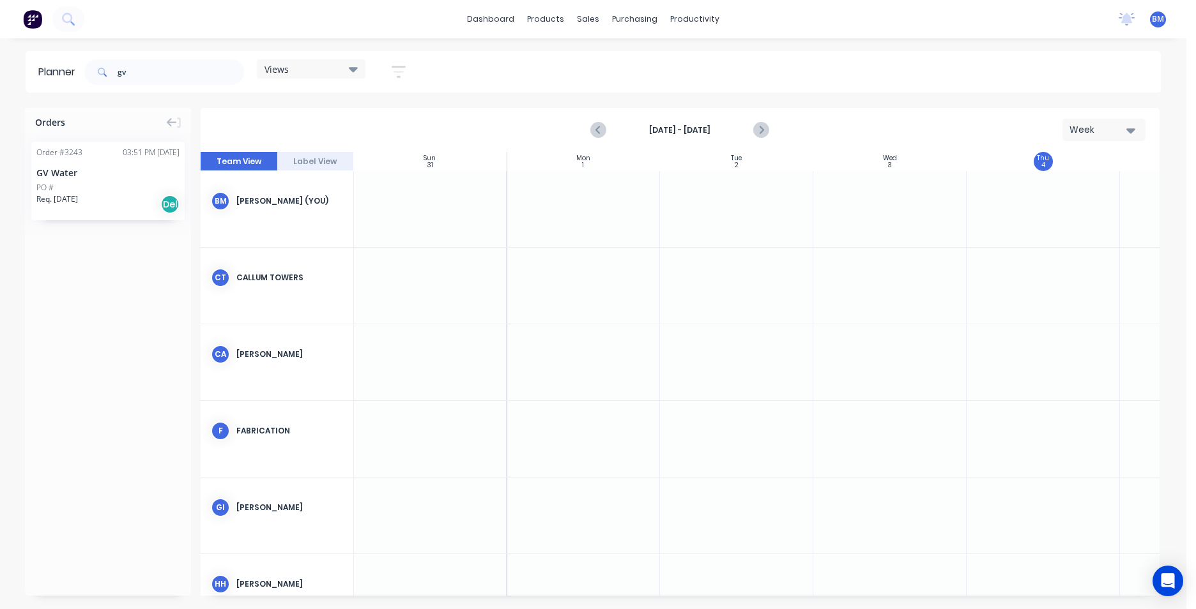
click at [1120, 130] on div "Week" at bounding box center [1098, 129] width 59 height 13
click at [1100, 217] on div "Month" at bounding box center [1080, 215] width 126 height 26
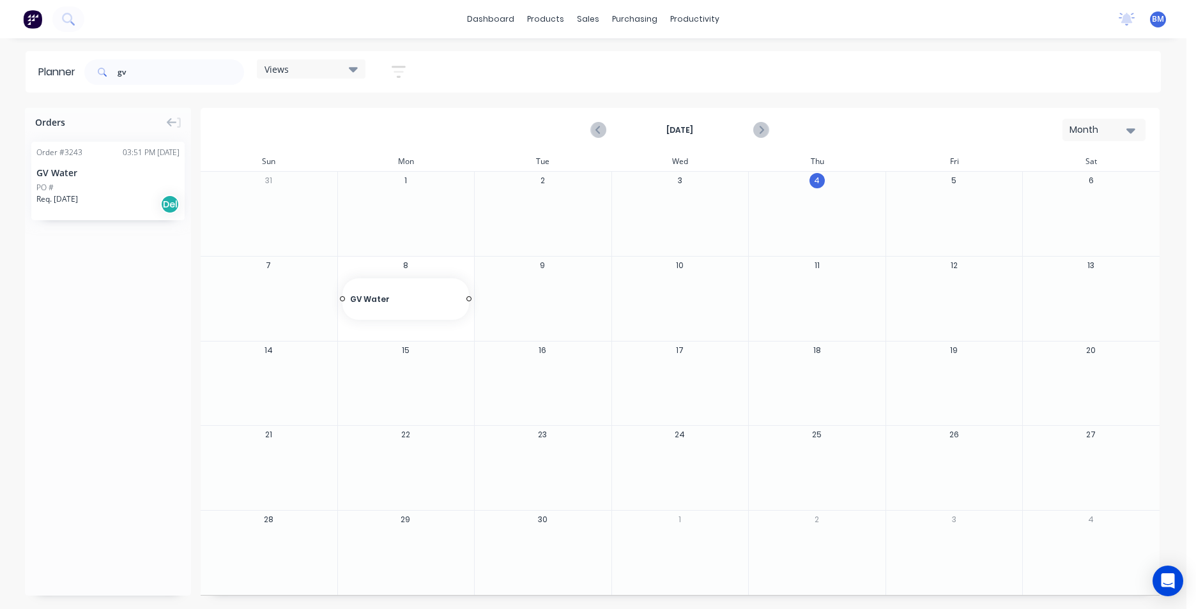
drag, startPoint x: 61, startPoint y: 182, endPoint x: 381, endPoint y: 298, distance: 341.1
click at [472, 70] on div "gv Views Save new view None (Default) edit Cal - Bay Three edit Hayden - Bay Fo…" at bounding box center [621, 72] width 1079 height 38
click at [326, 19] on div "dashboard products sales purchasing productivity dashboard products Product Cat…" at bounding box center [593, 19] width 1186 height 38
click at [639, 63] on div "Sales Orders" at bounding box center [635, 61] width 52 height 11
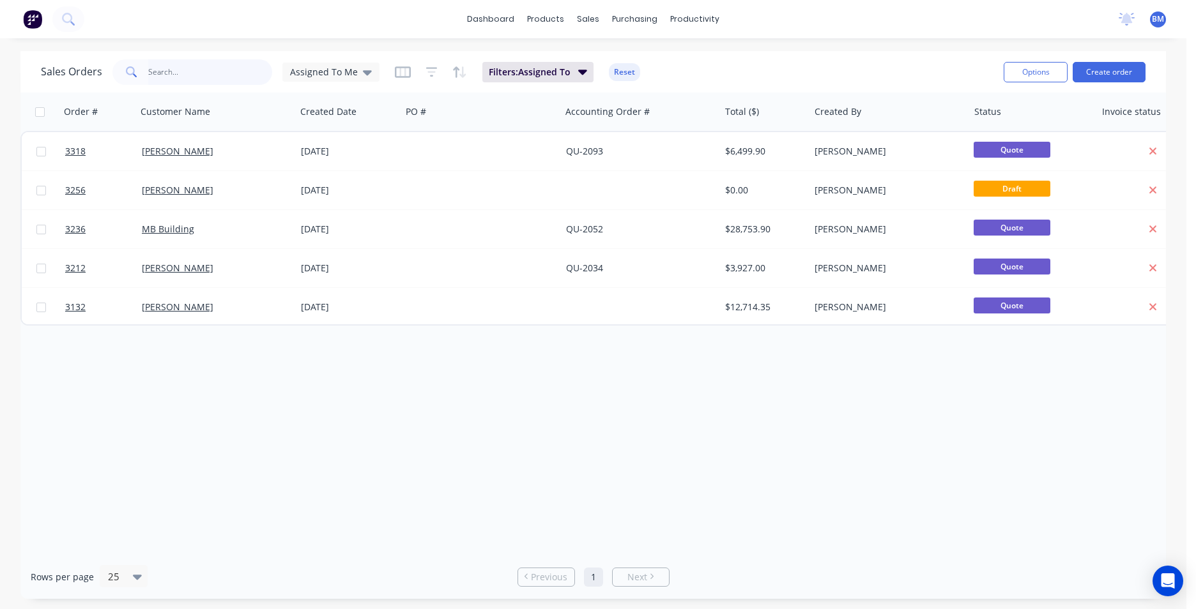
click at [155, 80] on input "text" at bounding box center [210, 72] width 125 height 26
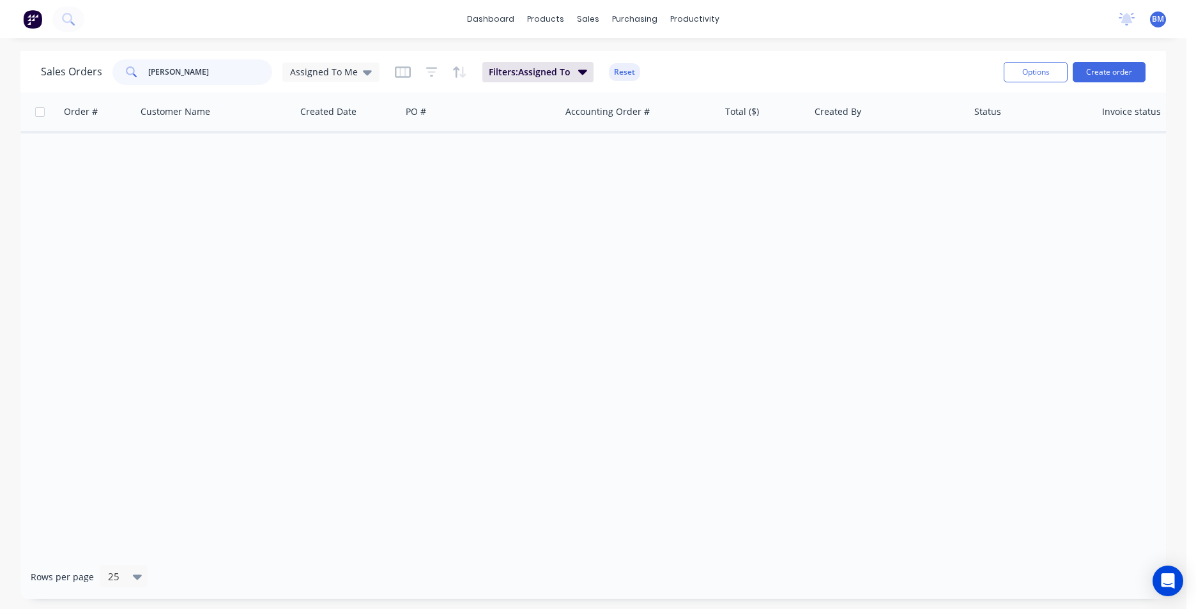
drag, startPoint x: 158, startPoint y: 77, endPoint x: 82, endPoint y: 63, distance: 77.4
click at [82, 63] on div "Sales Orders russo Assigned To Me" at bounding box center [210, 72] width 339 height 26
click at [356, 75] on div "Assigned To Me" at bounding box center [331, 71] width 82 height 11
click at [328, 179] on button "None" at bounding box center [359, 181] width 146 height 15
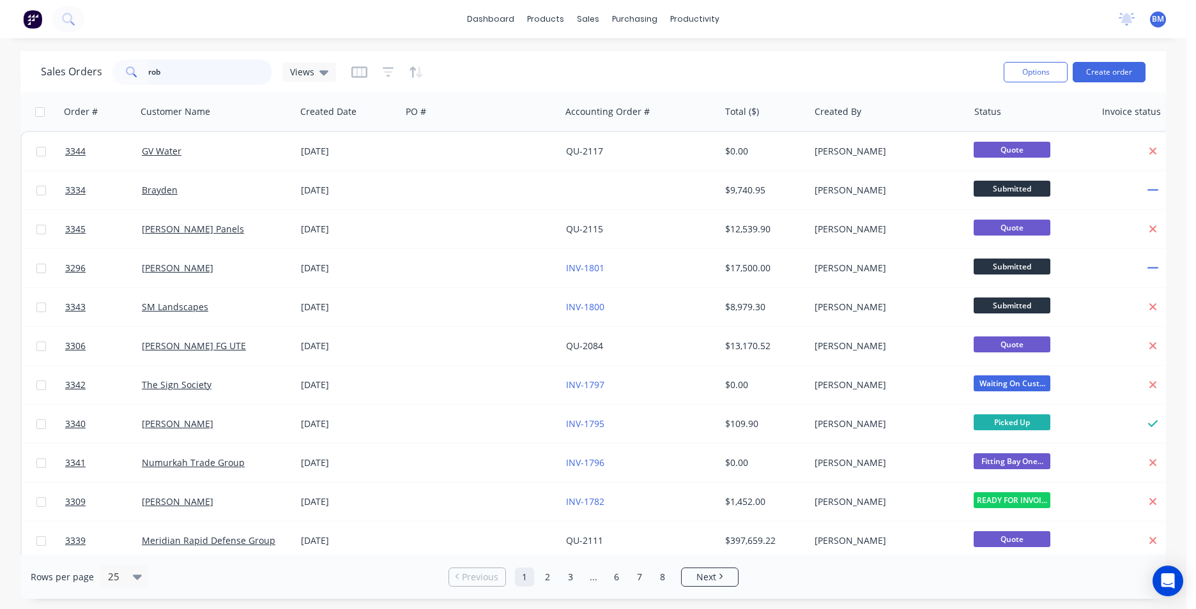
click at [225, 78] on input "rob" at bounding box center [210, 72] width 125 height 26
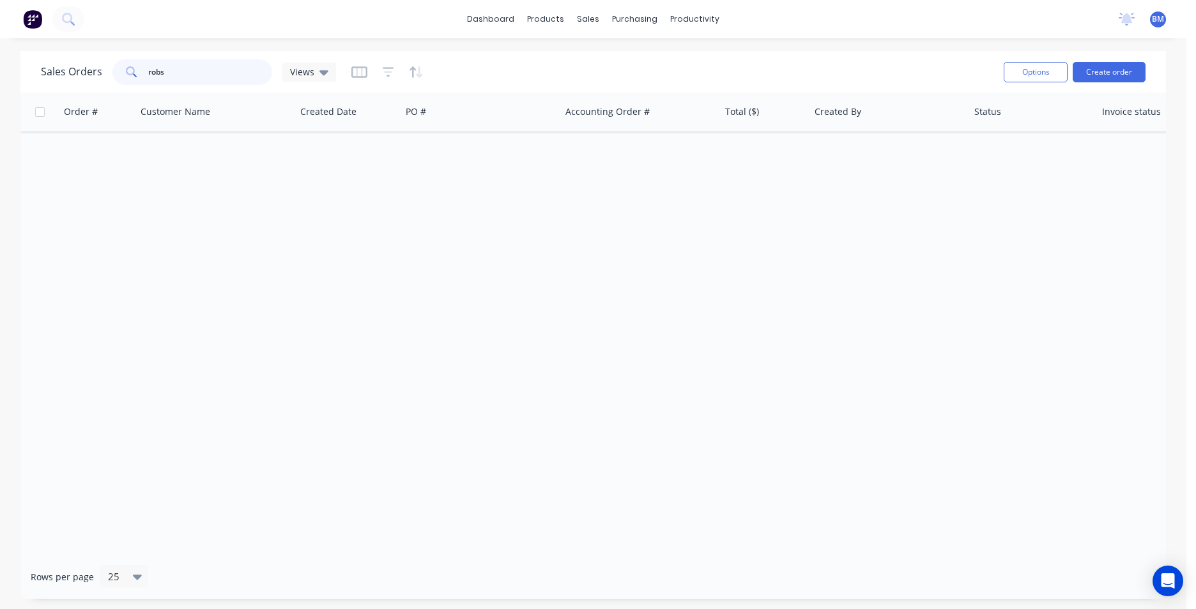
drag, startPoint x: 213, startPoint y: 77, endPoint x: 76, endPoint y: 75, distance: 136.7
click at [79, 77] on div "Sales Orders robs Views" at bounding box center [188, 72] width 295 height 26
type input "mowing"
click at [603, 84] on div at bounding box center [595, 86] width 19 height 11
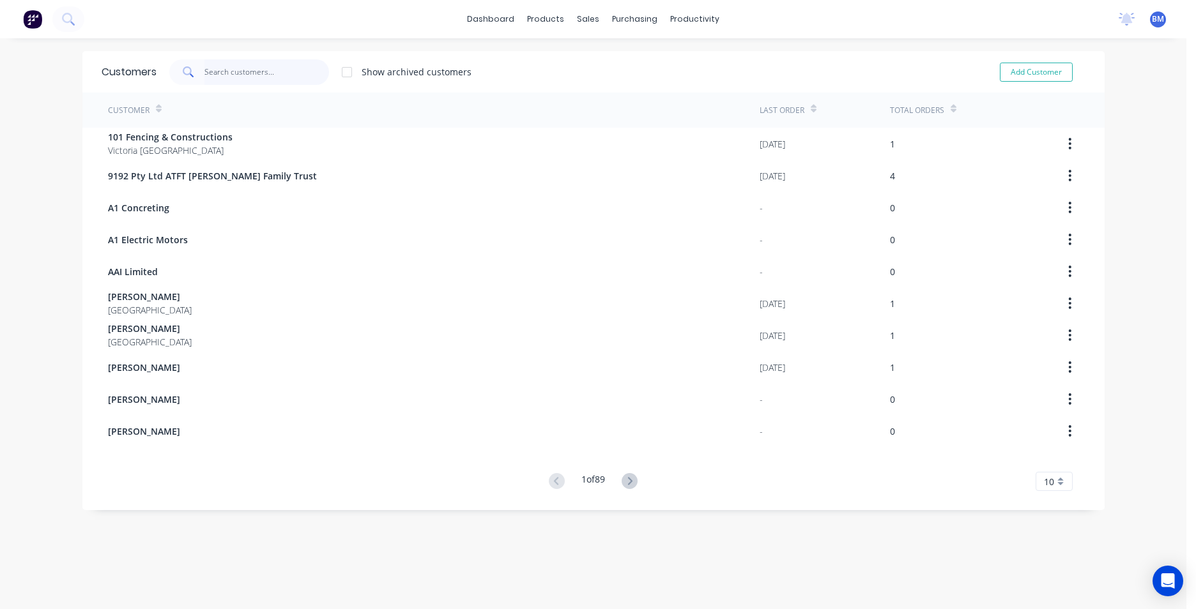
click at [213, 67] on input "text" at bounding box center [266, 72] width 125 height 26
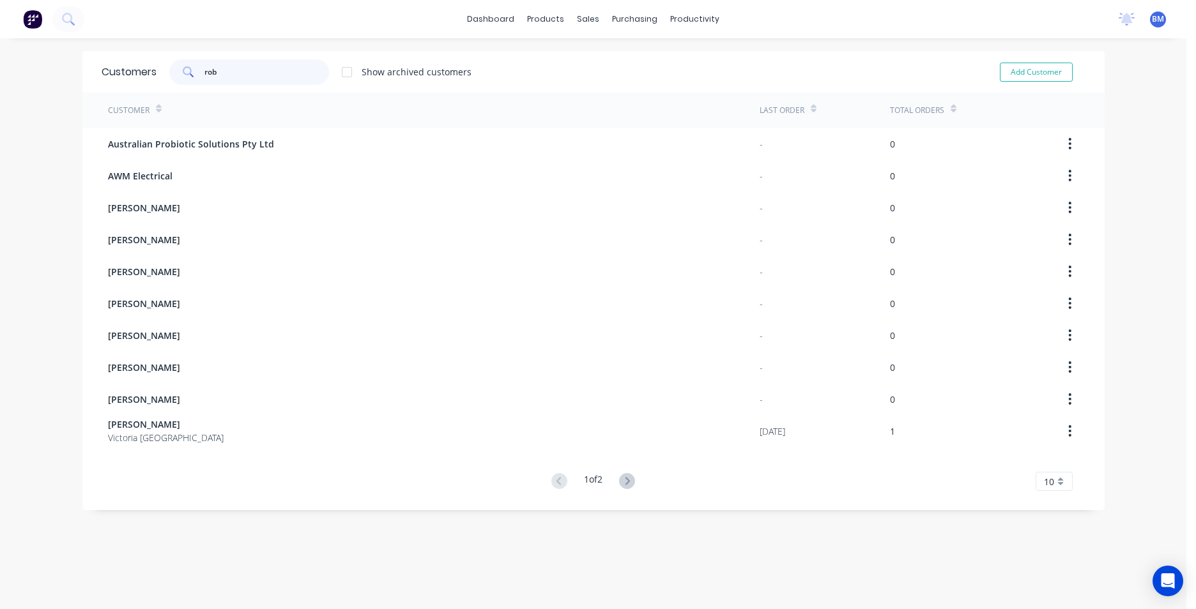
drag, startPoint x: 240, startPoint y: 73, endPoint x: 132, endPoint y: 85, distance: 108.6
click at [133, 85] on div "Customers rob Show archived customers Add Customer" at bounding box center [593, 72] width 1022 height 42
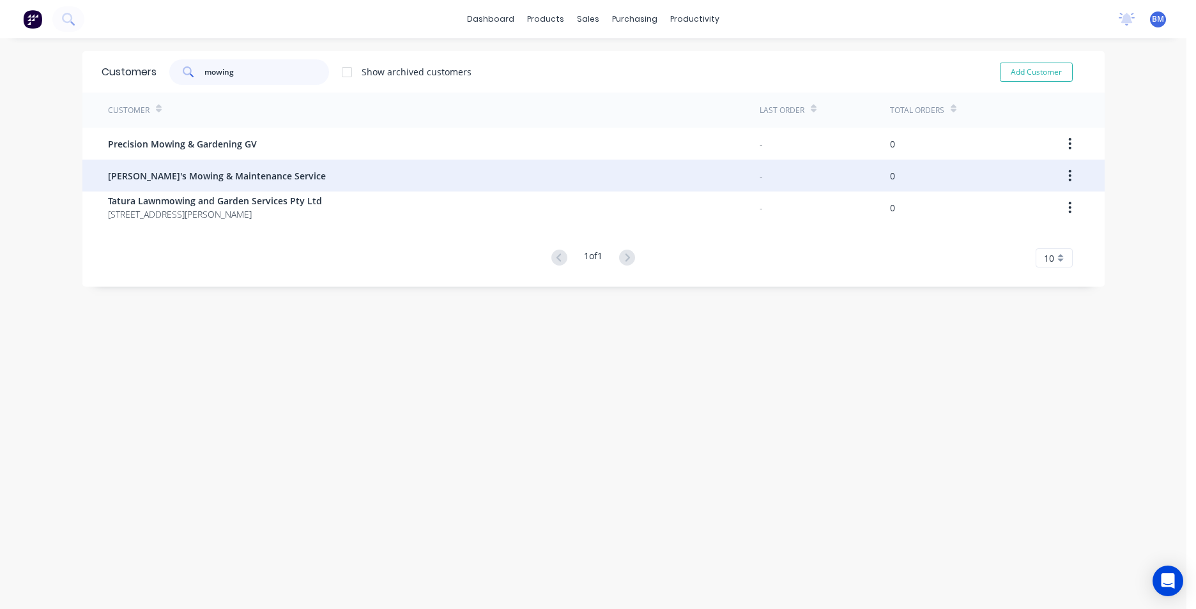
type input "mowing"
click at [145, 179] on span "Rob's Mowing & Maintenance Service" at bounding box center [217, 175] width 218 height 13
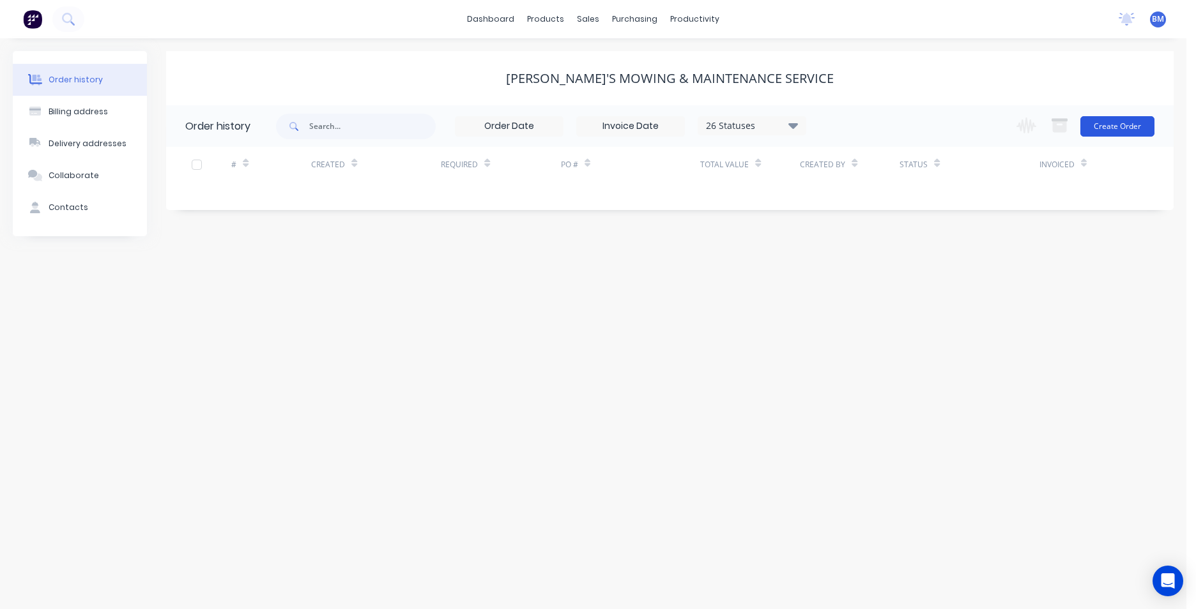
click at [1118, 119] on button "Create Order" at bounding box center [1117, 126] width 74 height 20
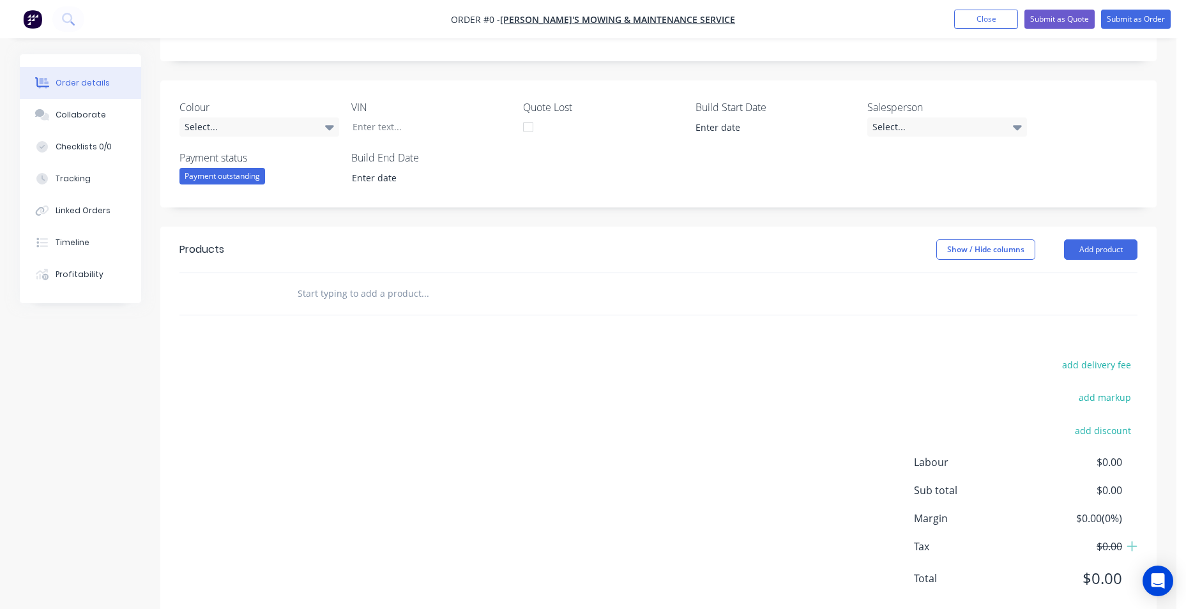
scroll to position [255, 0]
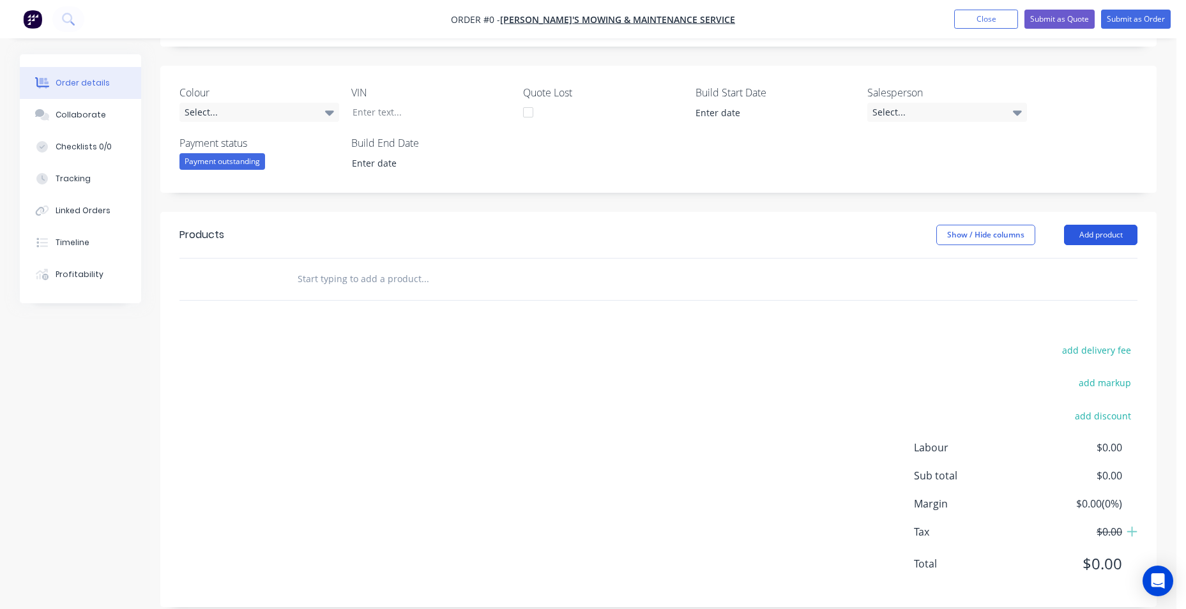
click at [1119, 232] on button "Add product" at bounding box center [1100, 235] width 73 height 20
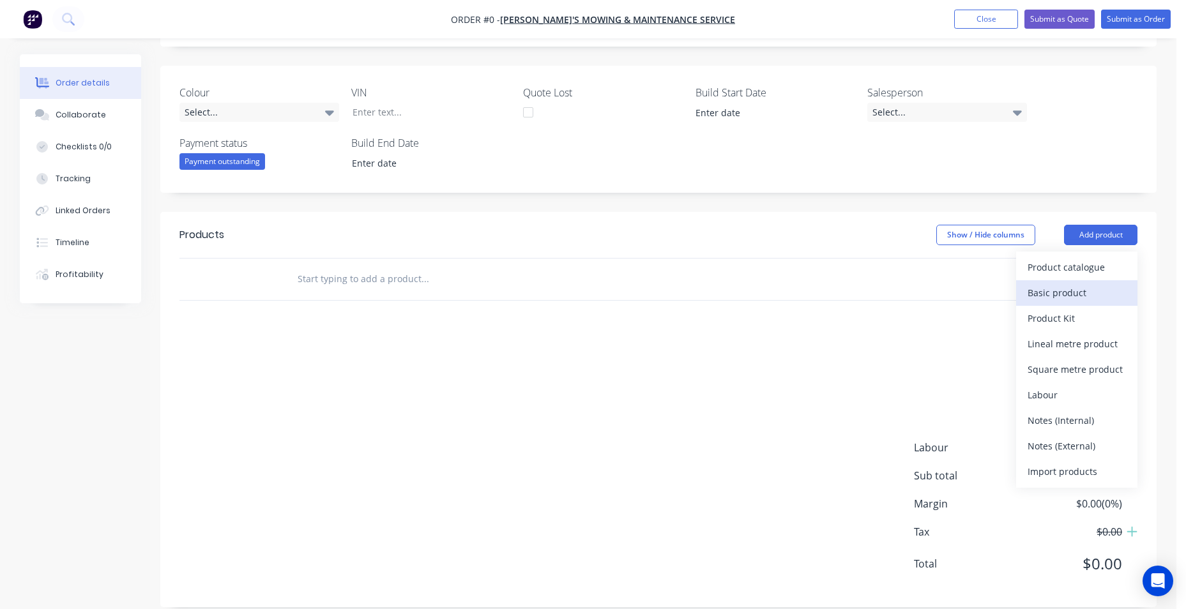
click at [1086, 287] on div "Basic product" at bounding box center [1077, 293] width 98 height 19
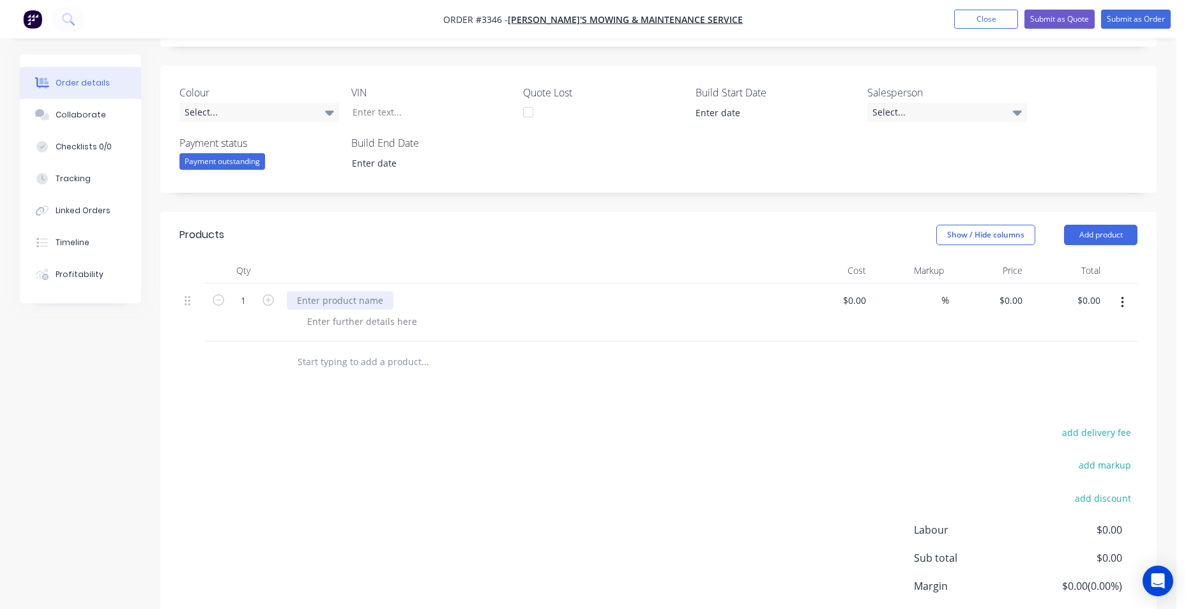
click at [312, 297] on div at bounding box center [340, 300] width 107 height 19
click at [333, 328] on div at bounding box center [362, 321] width 130 height 19
drag, startPoint x: 441, startPoint y: 368, endPoint x: 487, endPoint y: 348, distance: 50.1
click at [443, 368] on input "text" at bounding box center [424, 362] width 255 height 26
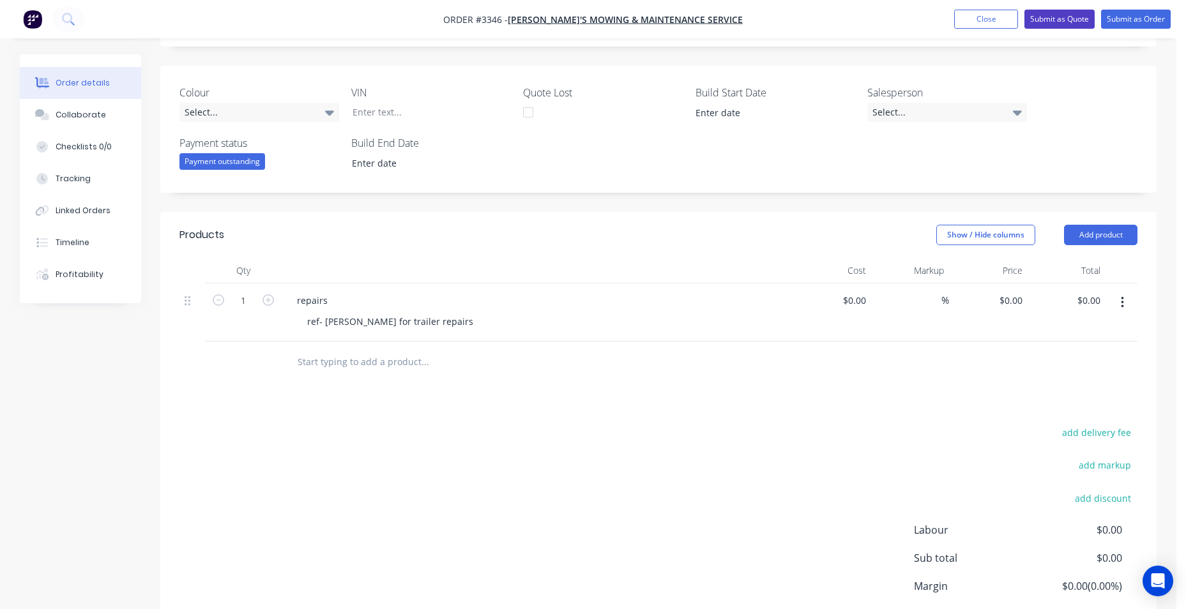
click at [1060, 21] on button "Submit as Quote" at bounding box center [1059, 19] width 70 height 19
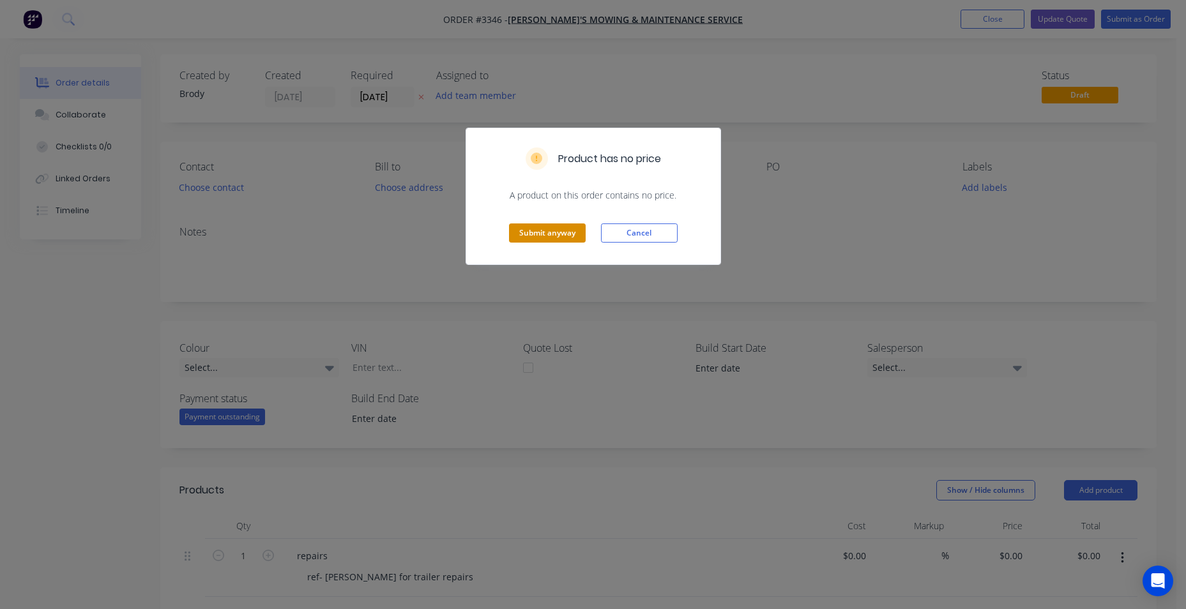
click at [556, 225] on button "Submit anyway" at bounding box center [547, 233] width 77 height 19
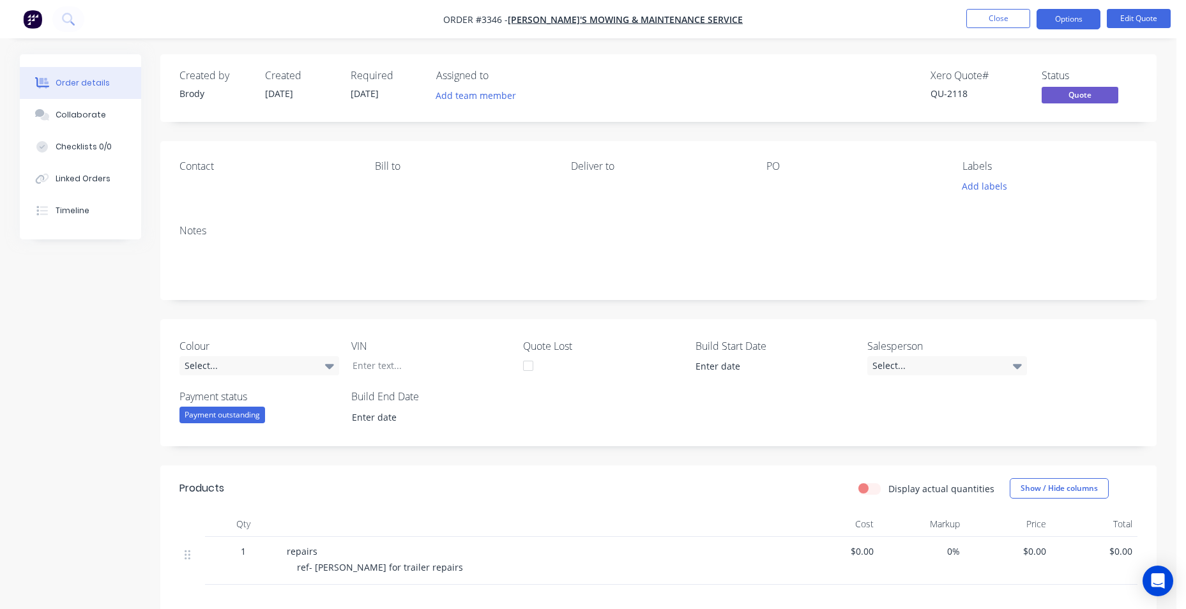
click at [36, 20] on img "button" at bounding box center [32, 19] width 19 height 19
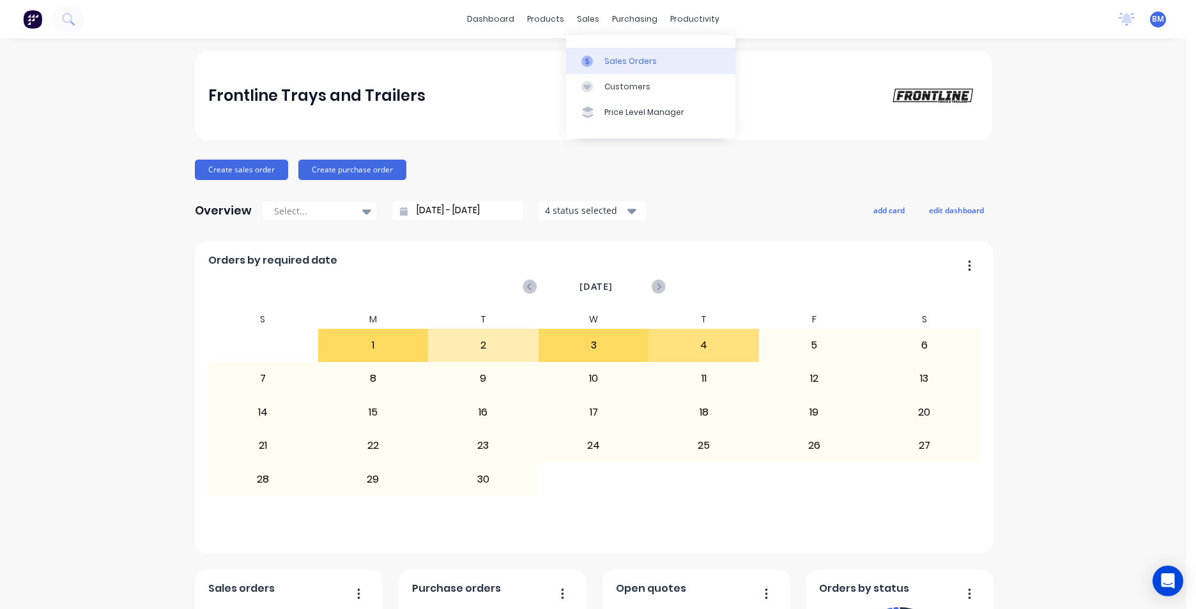
click at [619, 62] on div "Sales Orders" at bounding box center [630, 61] width 52 height 11
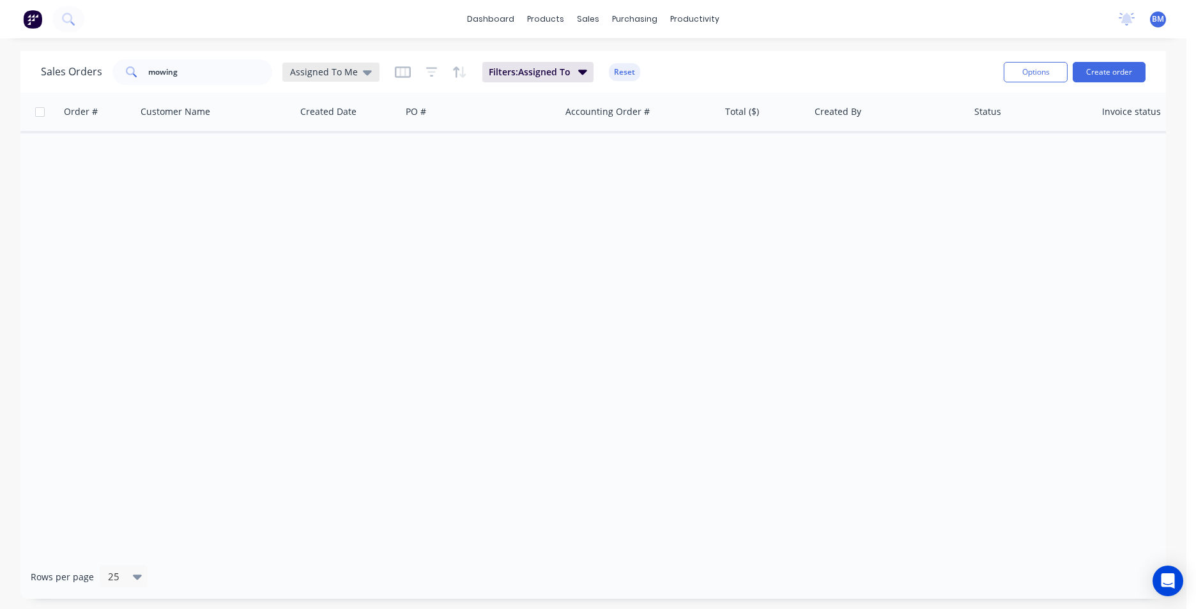
click at [303, 66] on span "Assigned To Me" at bounding box center [324, 71] width 68 height 13
click at [346, 174] on button "None" at bounding box center [359, 181] width 146 height 15
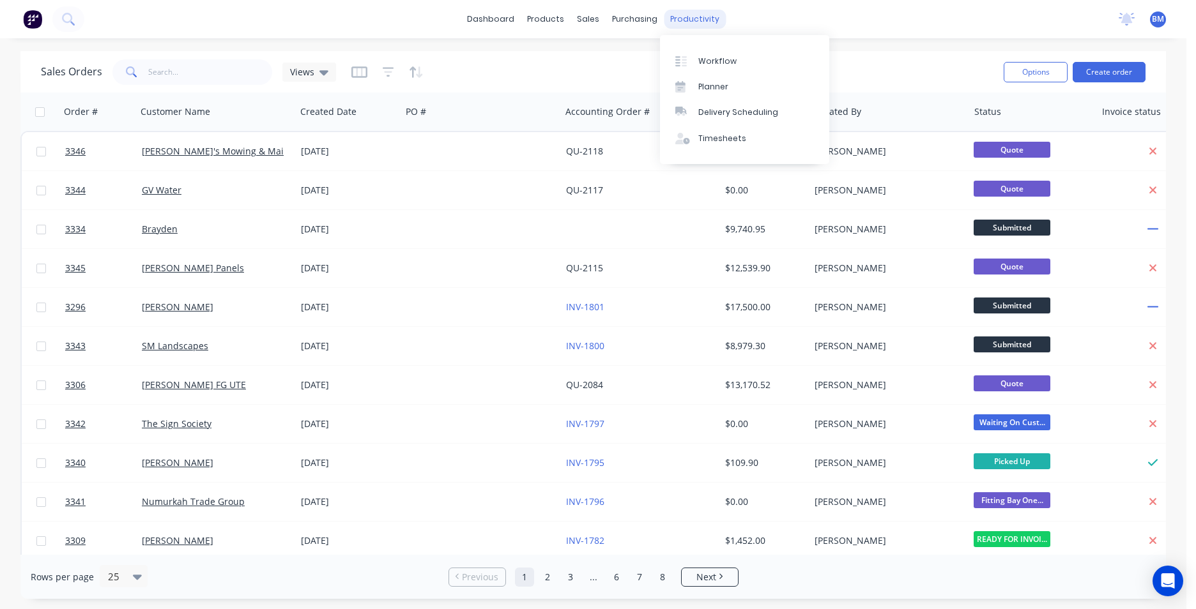
click at [694, 19] on div "productivity" at bounding box center [695, 19] width 62 height 19
click at [730, 94] on link "Planner" at bounding box center [744, 87] width 169 height 26
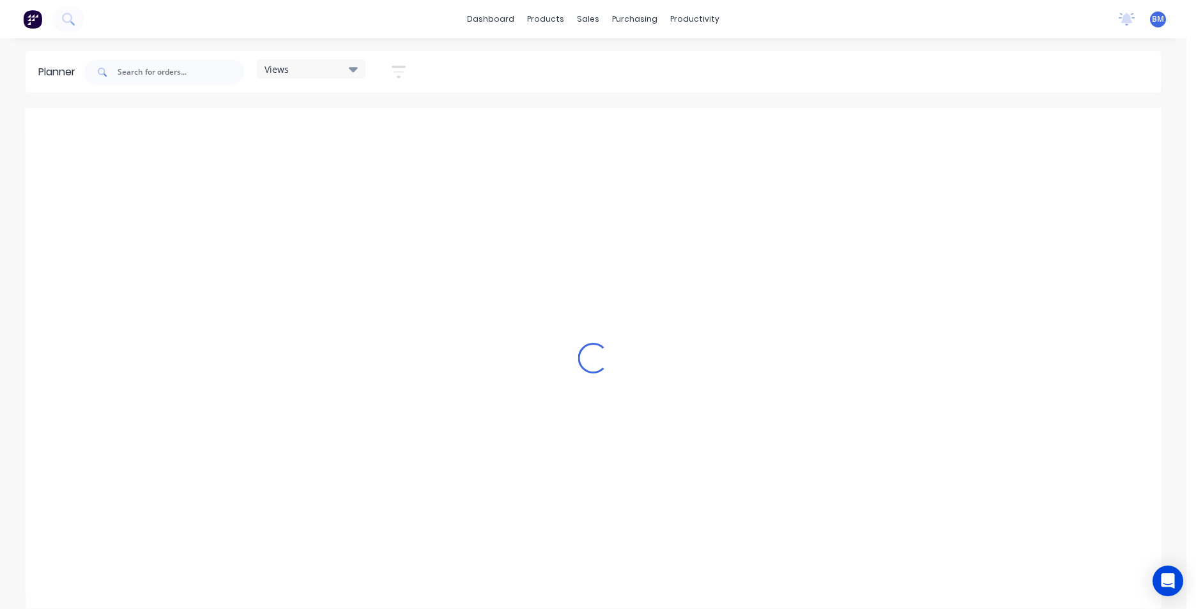
scroll to position [0, 1039]
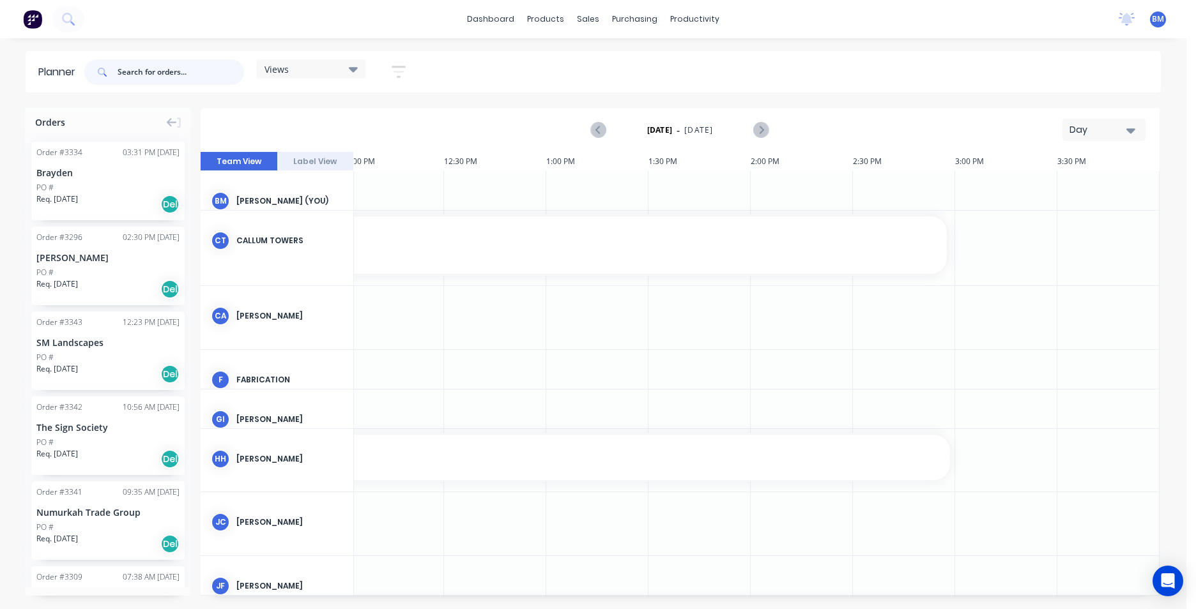
click at [166, 77] on input "text" at bounding box center [181, 72] width 126 height 26
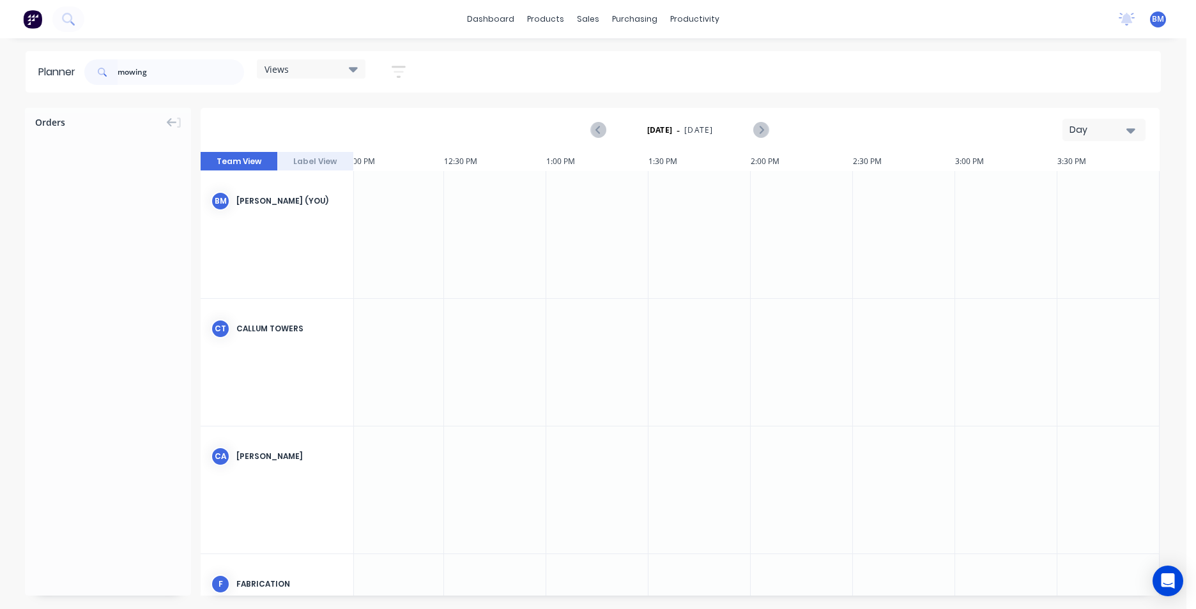
click at [1136, 126] on button "Day" at bounding box center [1103, 130] width 83 height 22
click at [1089, 216] on div "Month" at bounding box center [1080, 215] width 126 height 26
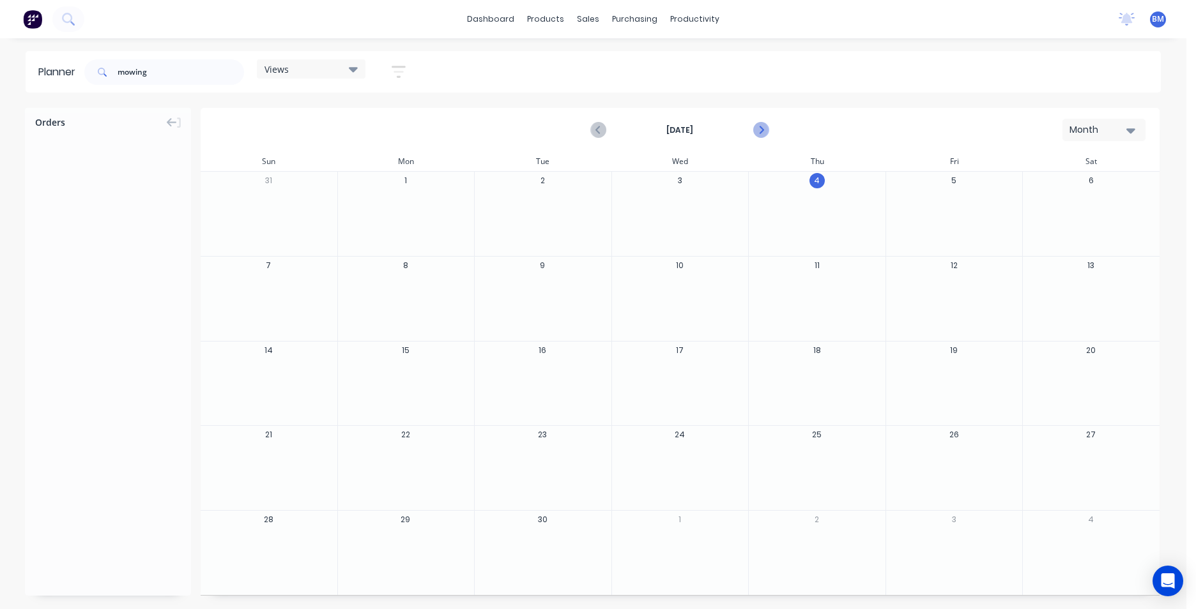
click at [763, 129] on icon "Next page" at bounding box center [761, 130] width 6 height 10
click at [151, 67] on input "mowing" at bounding box center [181, 72] width 126 height 26
drag, startPoint x: 151, startPoint y: 67, endPoint x: 84, endPoint y: 82, distance: 69.3
click at [84, 82] on div "mowing Views Save new view None (Default) edit Cal - Bay Three edit Hayden - Ba…" at bounding box center [250, 72] width 337 height 38
type input "rob"
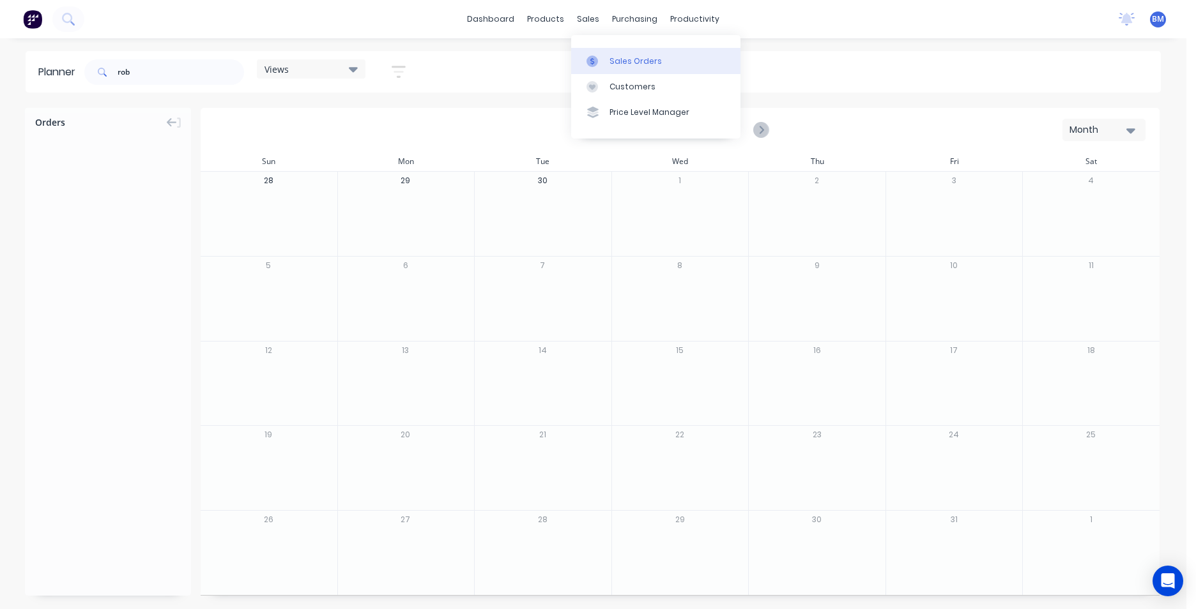
click at [613, 60] on div "Sales Orders" at bounding box center [635, 61] width 52 height 11
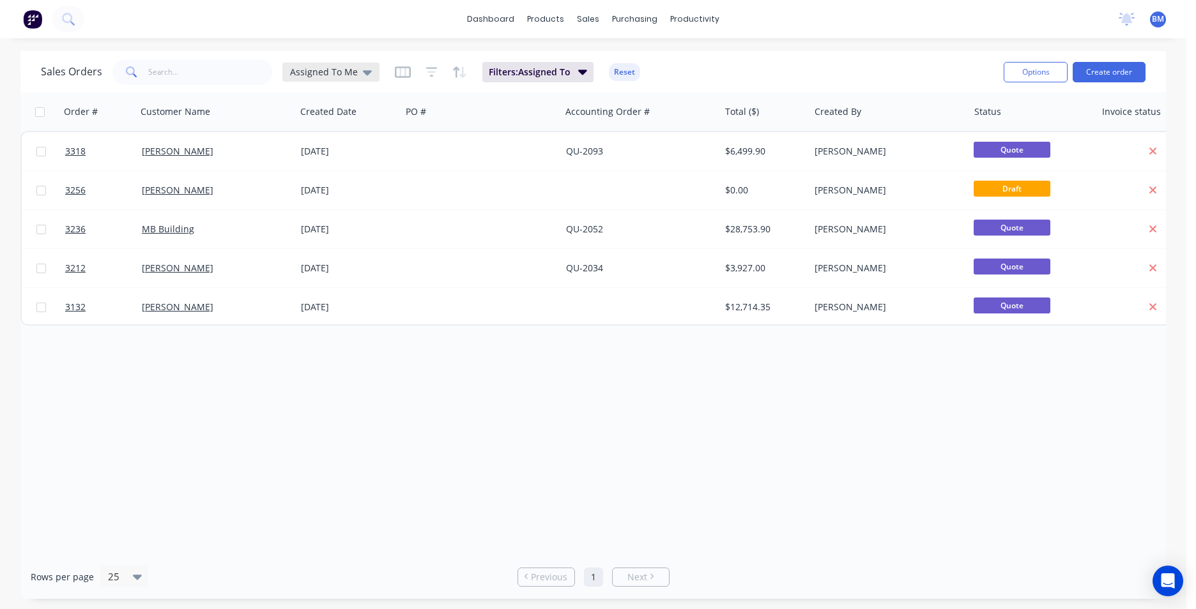
click at [370, 68] on div "Assigned To Me" at bounding box center [330, 72] width 97 height 19
click at [352, 185] on button "None" at bounding box center [359, 181] width 146 height 15
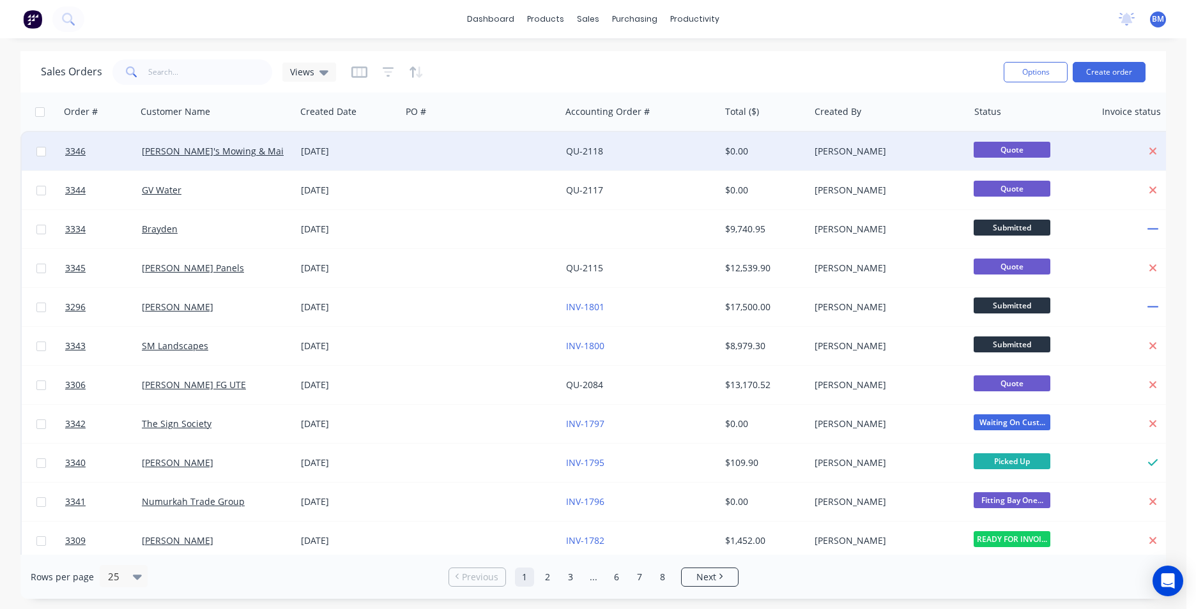
click at [425, 159] on div at bounding box center [480, 151] width 159 height 38
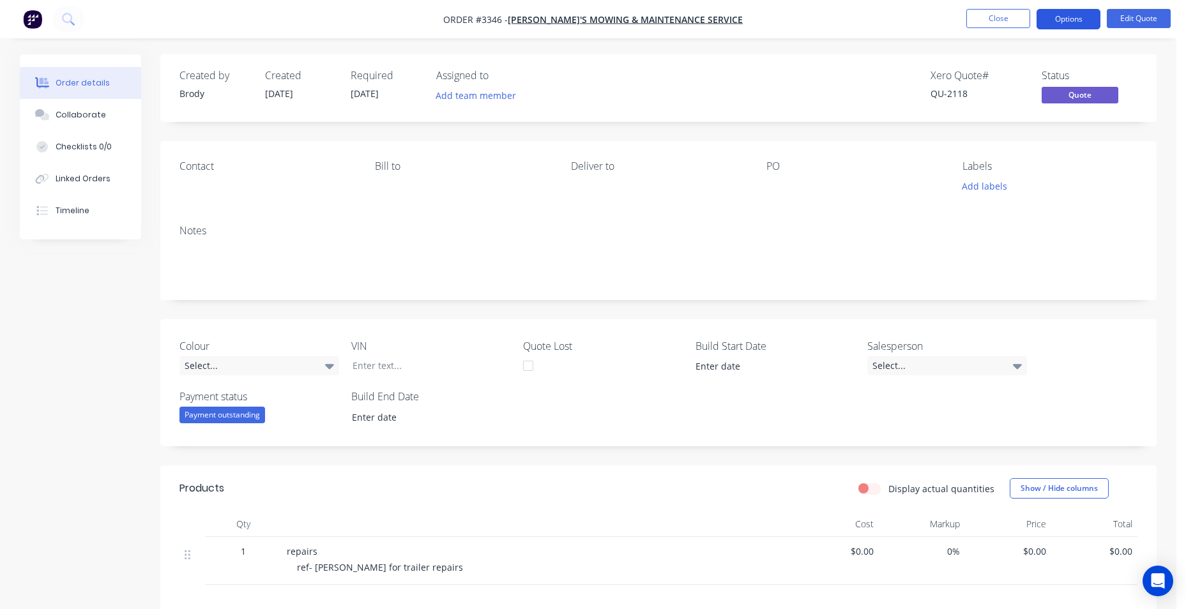
click at [1079, 23] on button "Options" at bounding box center [1069, 19] width 64 height 20
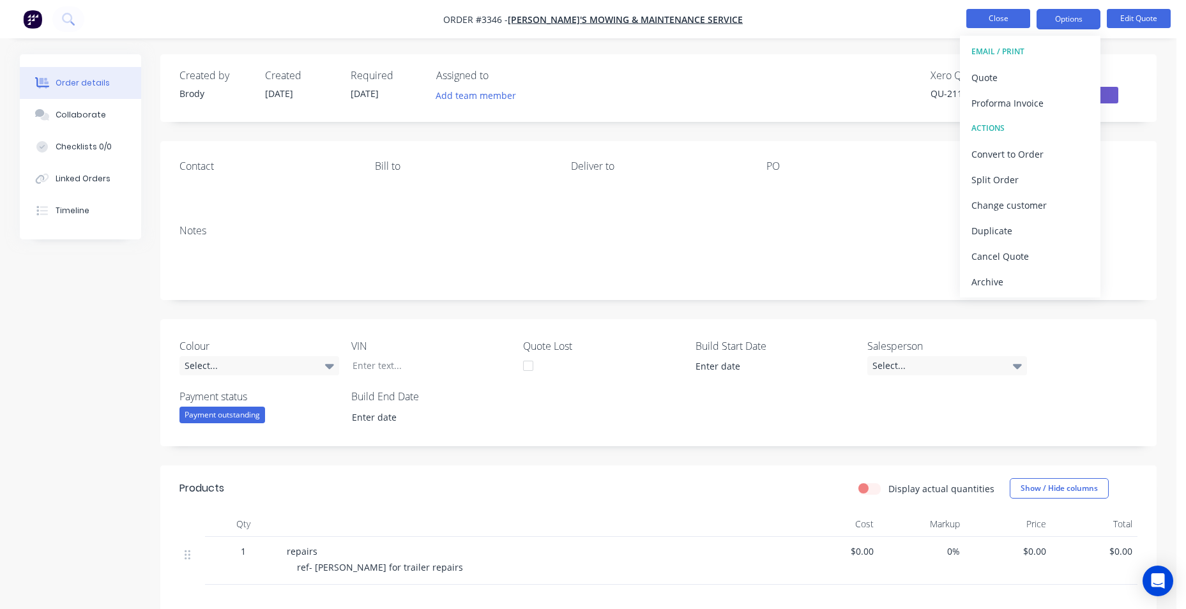
click at [998, 15] on button "Close" at bounding box center [998, 18] width 64 height 19
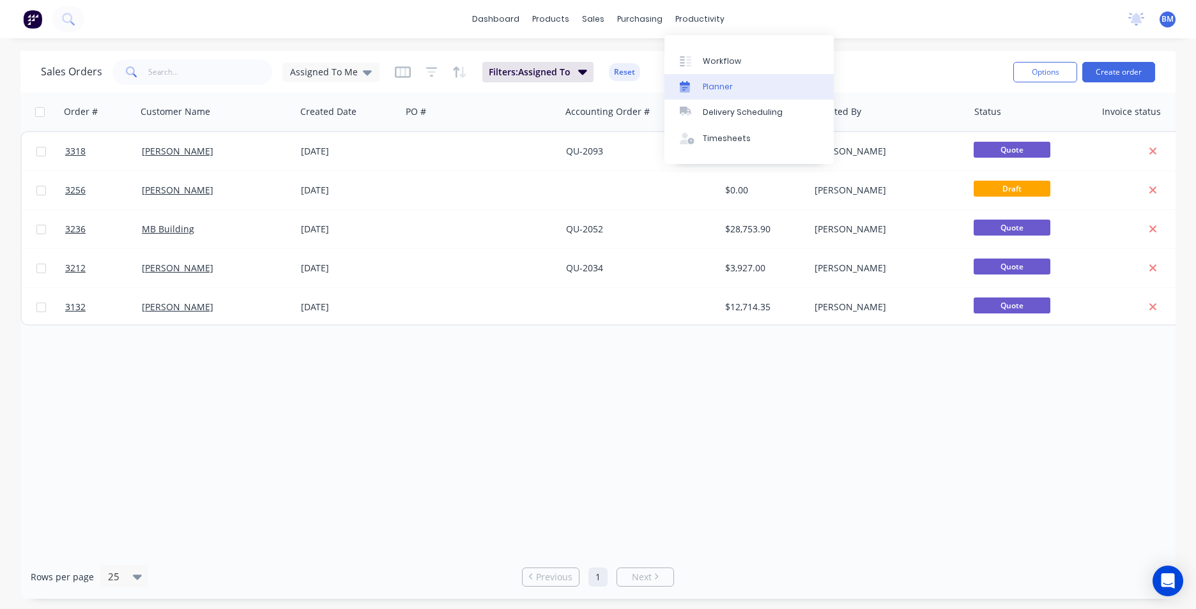
drag, startPoint x: 0, startPoint y: 0, endPoint x: 744, endPoint y: 88, distance: 749.2
click at [744, 88] on link "Planner" at bounding box center [748, 87] width 169 height 26
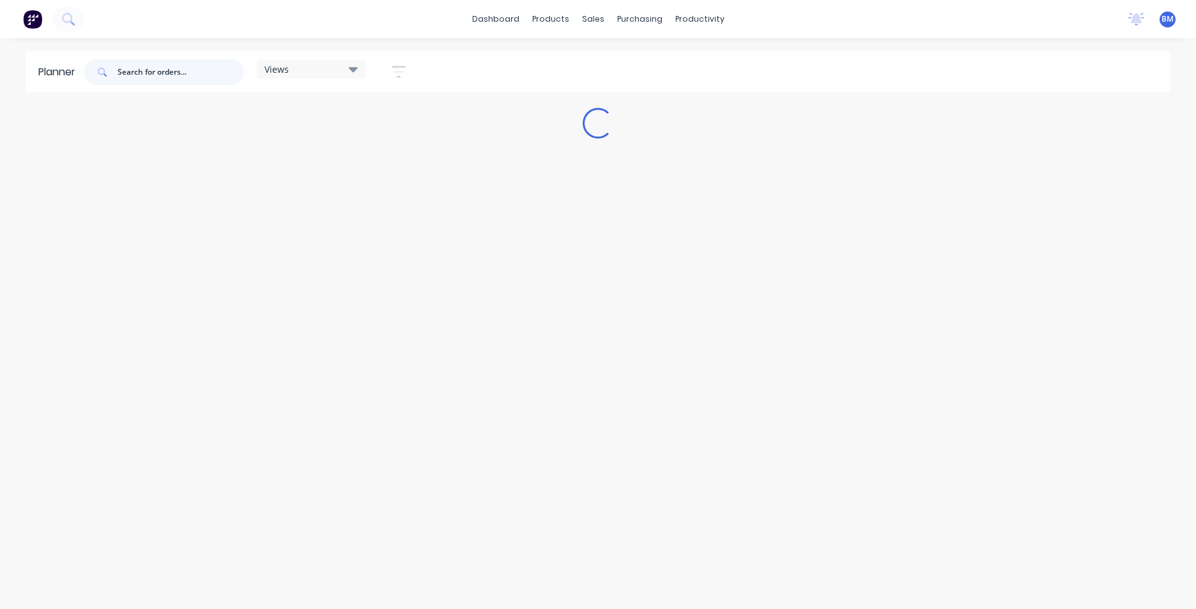
click at [205, 75] on input "text" at bounding box center [181, 72] width 126 height 26
click at [326, 63] on div "Views" at bounding box center [310, 68] width 93 height 11
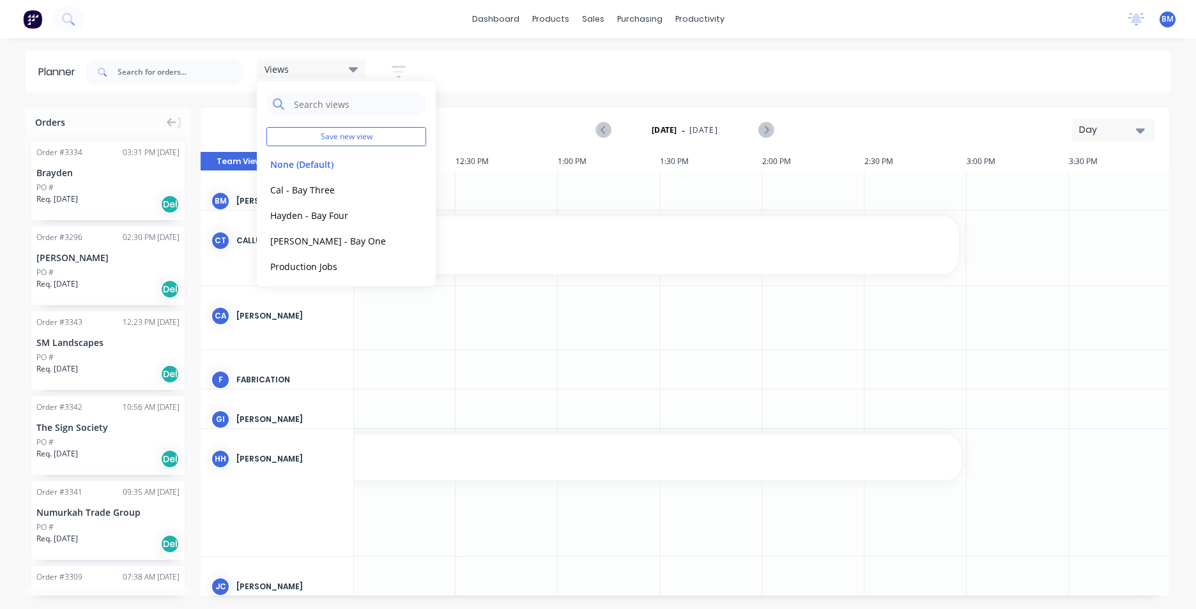
click at [483, 72] on div "Views Save new view None (Default) edit Cal - Bay Three edit Hayden - Bay Four …" at bounding box center [626, 72] width 1088 height 38
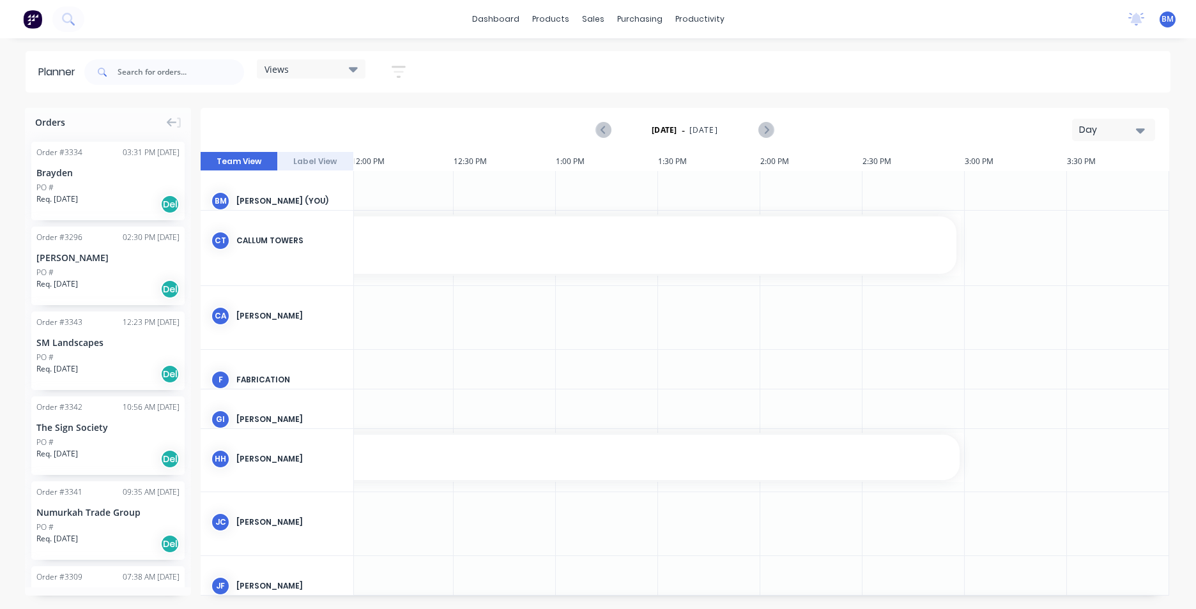
click at [1118, 130] on div "Day" at bounding box center [1108, 129] width 59 height 13
click at [1108, 207] on div "Month" at bounding box center [1090, 215] width 126 height 26
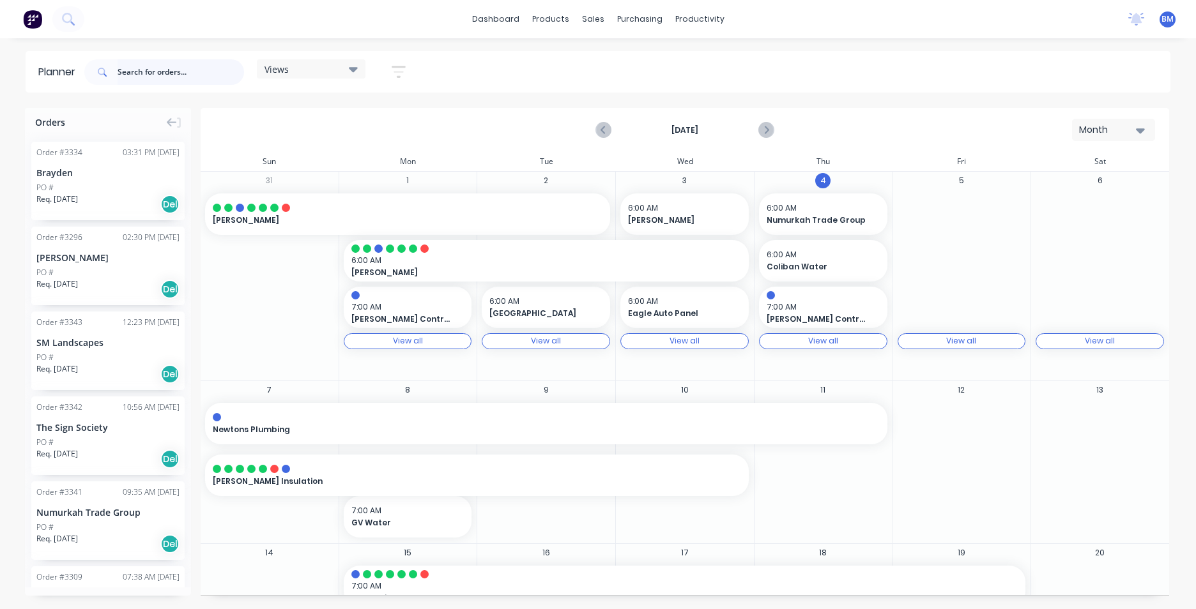
click at [148, 79] on input "text" at bounding box center [181, 72] width 126 height 26
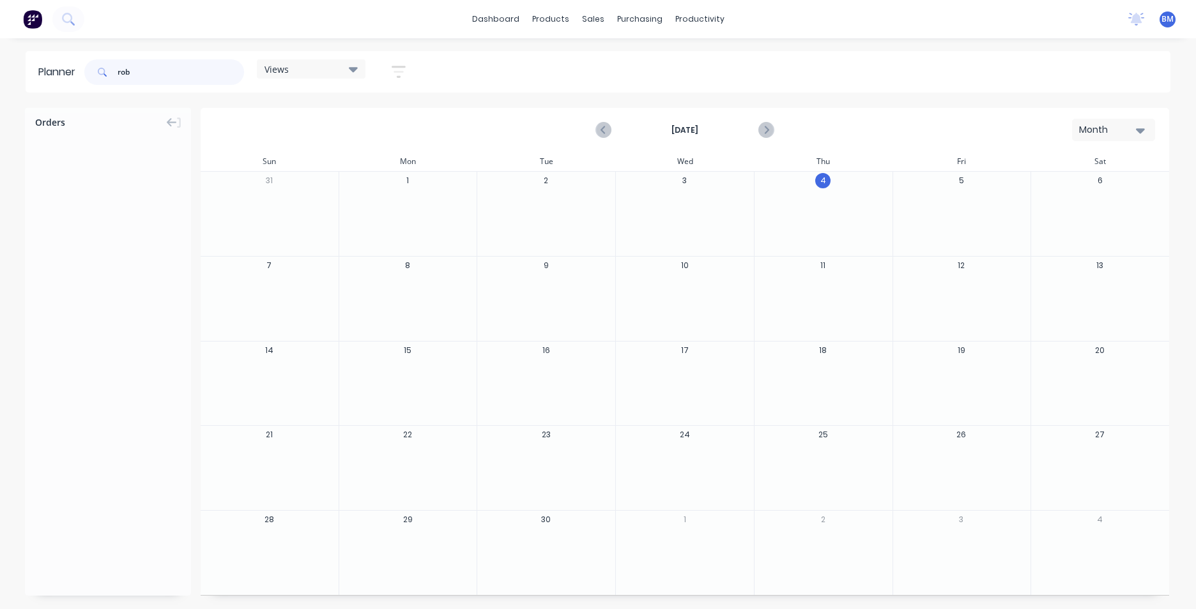
drag, startPoint x: 138, startPoint y: 70, endPoint x: 42, endPoint y: 84, distance: 97.5
click at [42, 84] on header "Planner rob Views Save new view None (Default) edit Cal - Bay Three edit Hayden…" at bounding box center [598, 72] width 1145 height 42
type input "mowing"
click at [1119, 128] on div "Month" at bounding box center [1108, 129] width 59 height 13
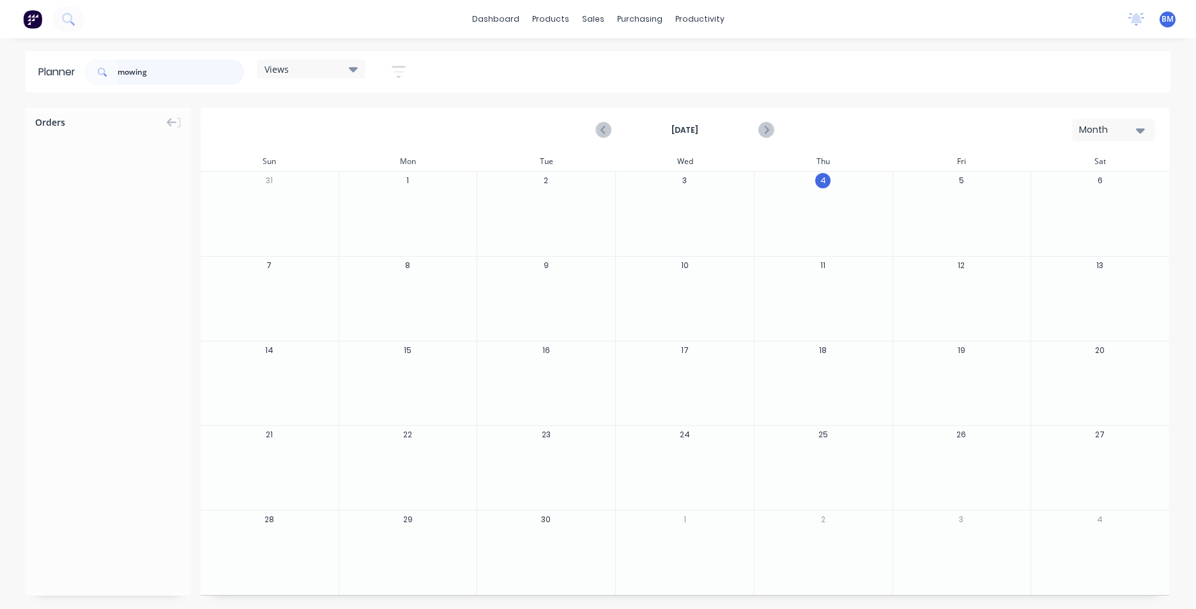
click at [156, 72] on input "mowing" at bounding box center [181, 72] width 126 height 26
click at [694, 15] on div "productivity" at bounding box center [700, 19] width 62 height 19
click at [713, 59] on div "Workflow" at bounding box center [722, 61] width 38 height 11
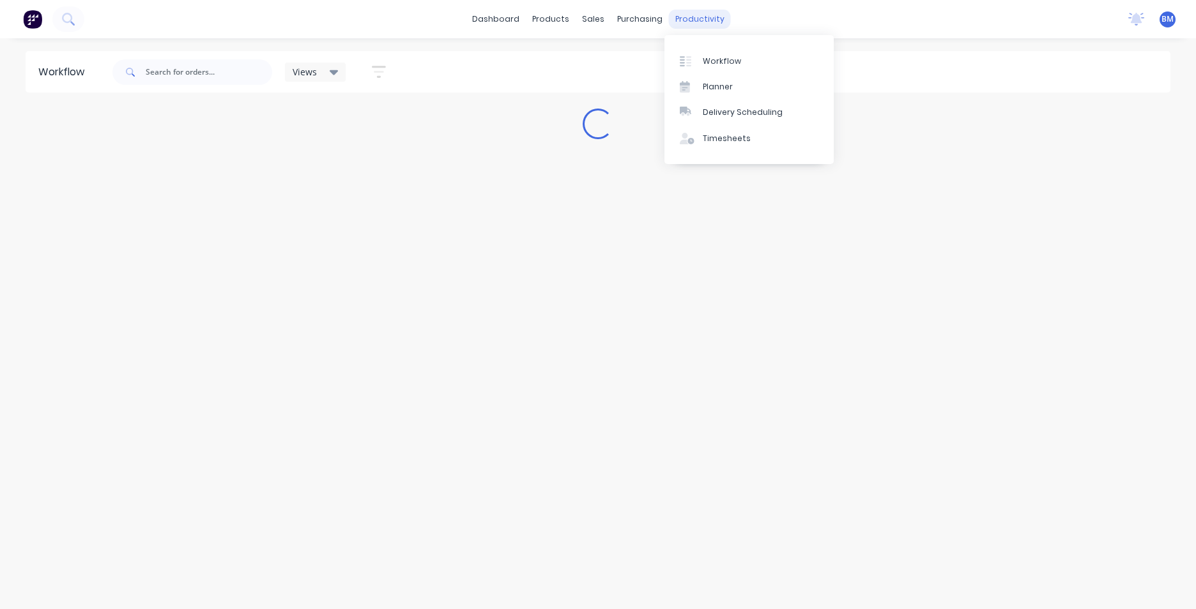
click at [678, 15] on div "productivity" at bounding box center [700, 19] width 62 height 19
click at [724, 79] on link "Planner" at bounding box center [748, 87] width 169 height 26
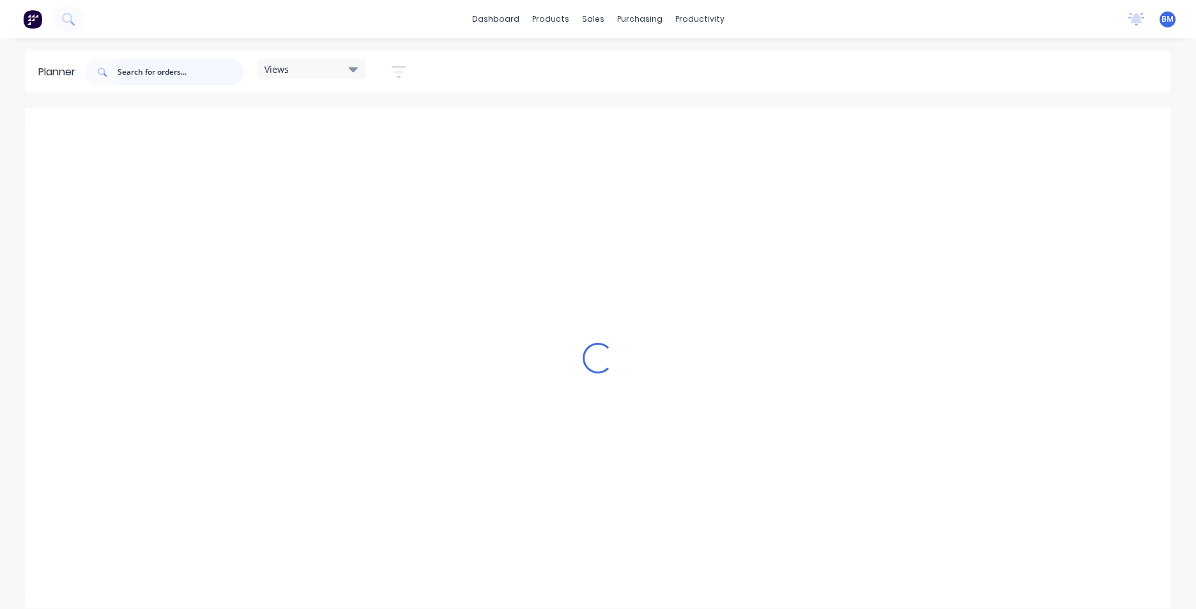
scroll to position [0, 1030]
click at [156, 74] on input "text" at bounding box center [181, 72] width 126 height 26
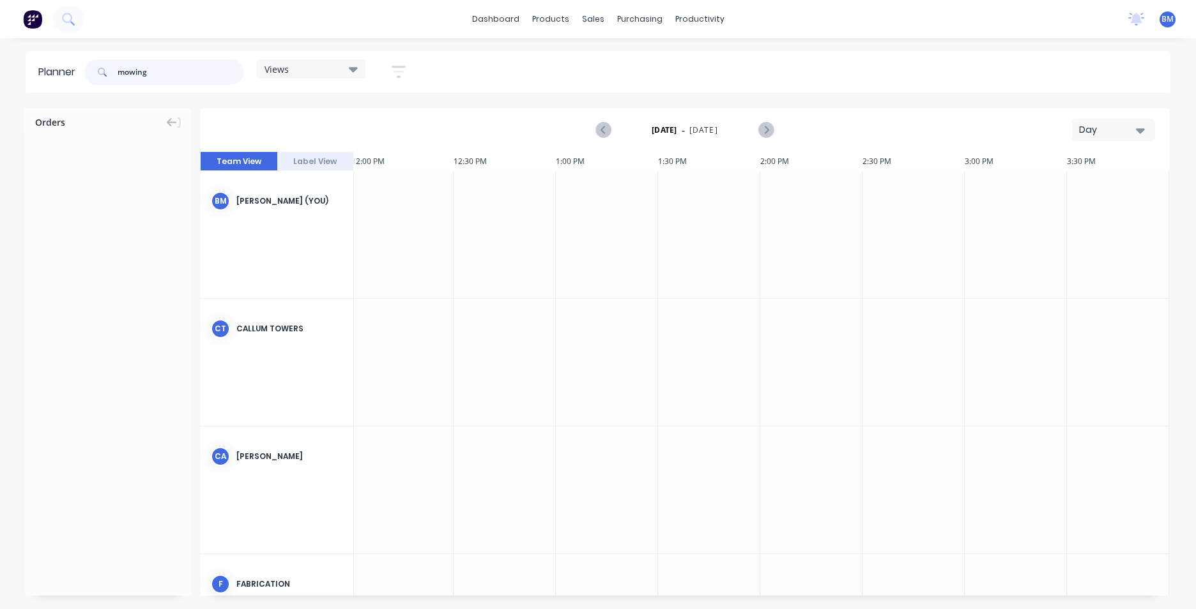
type input "mowing"
click at [27, 20] on img at bounding box center [32, 19] width 19 height 19
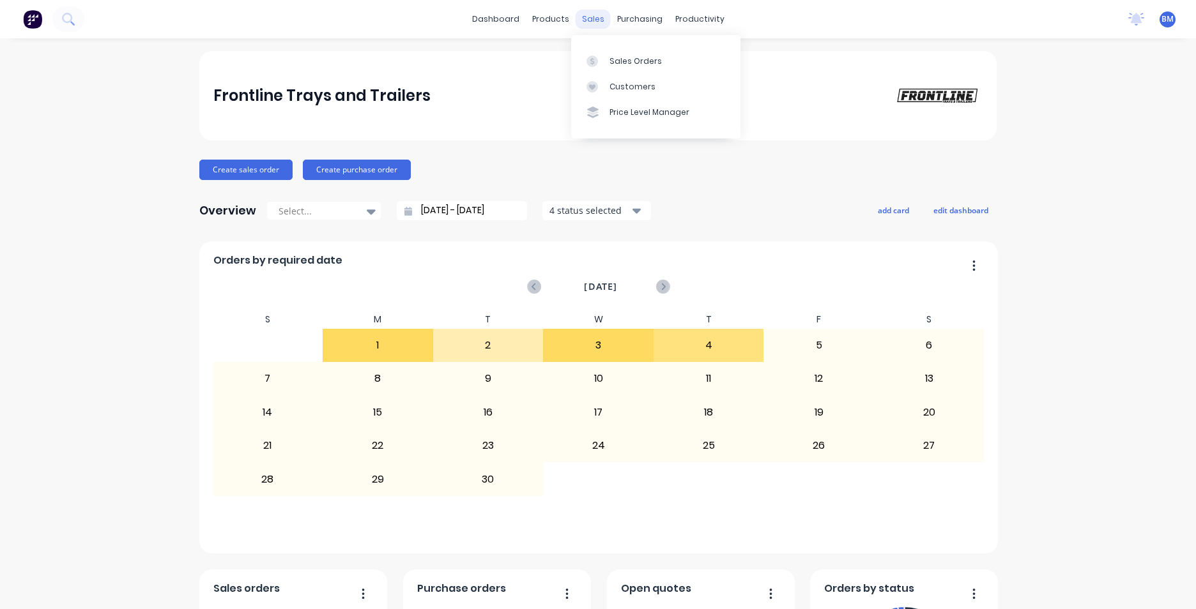
click at [600, 24] on div "sales" at bounding box center [592, 19] width 35 height 19
click at [610, 56] on div "Sales Orders" at bounding box center [635, 61] width 52 height 11
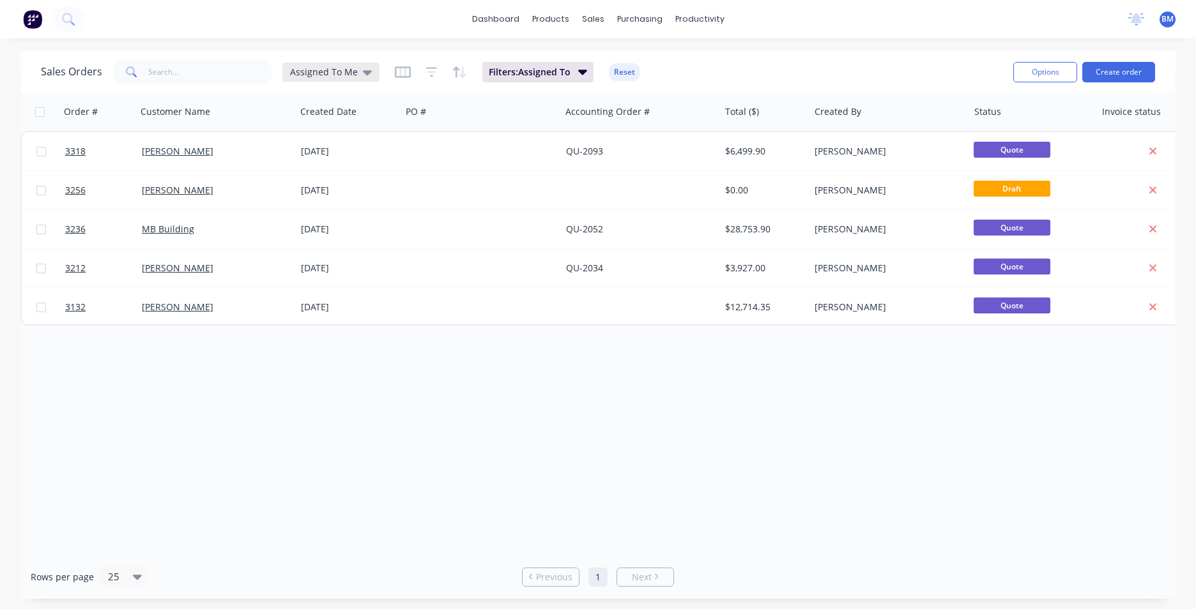
click at [363, 72] on icon at bounding box center [367, 72] width 9 height 14
click at [350, 188] on button "None" at bounding box center [359, 181] width 146 height 15
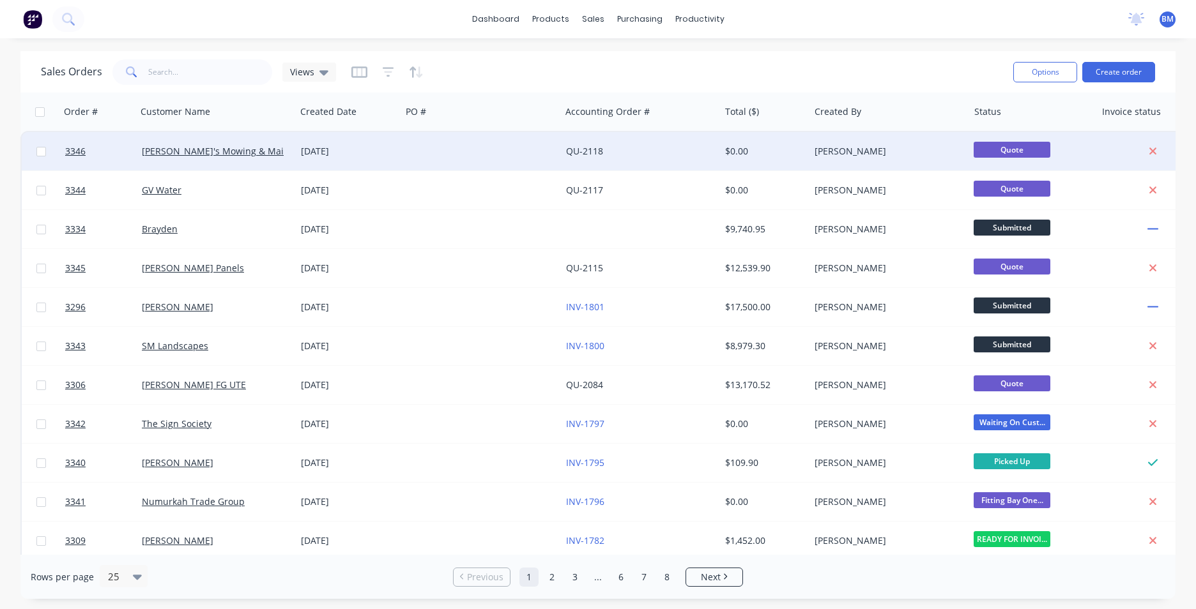
click at [259, 162] on div "Rob's Mowing & Maintenance Service" at bounding box center [216, 151] width 159 height 38
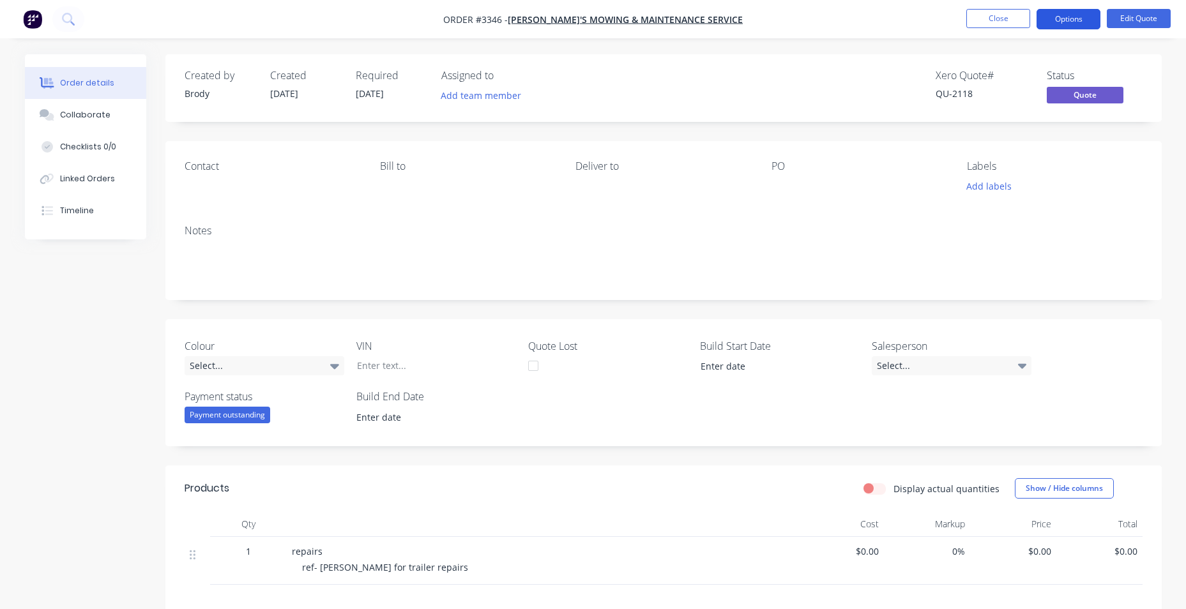
click at [1080, 20] on button "Options" at bounding box center [1069, 19] width 64 height 20
click at [1097, 19] on button "Options" at bounding box center [1069, 19] width 64 height 20
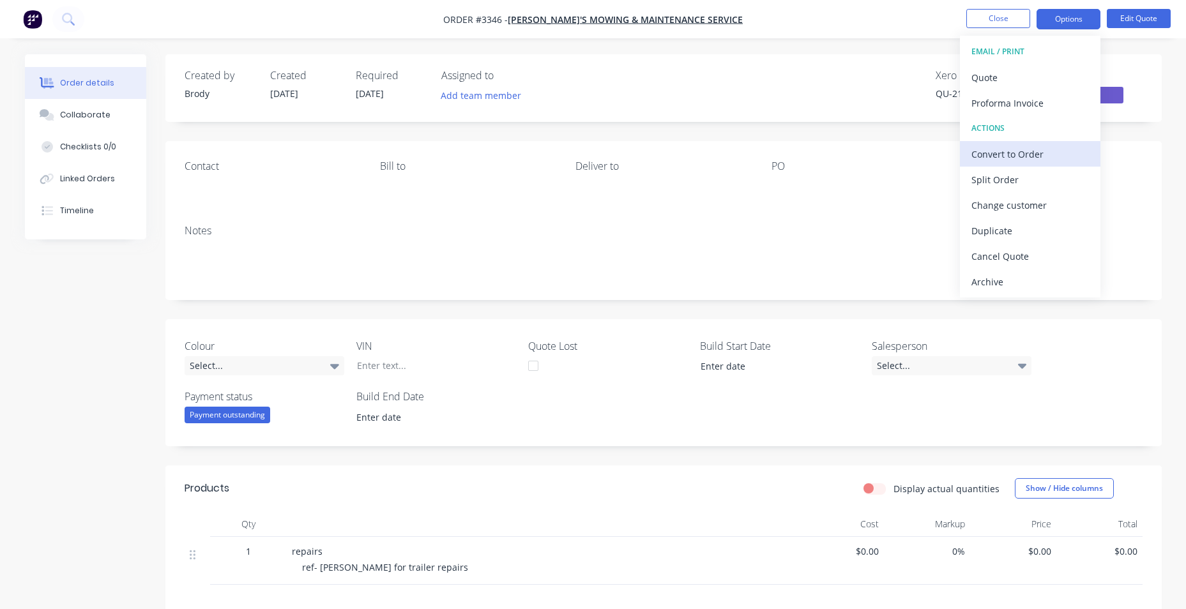
click at [1043, 156] on div "Convert to Order" at bounding box center [1030, 154] width 118 height 19
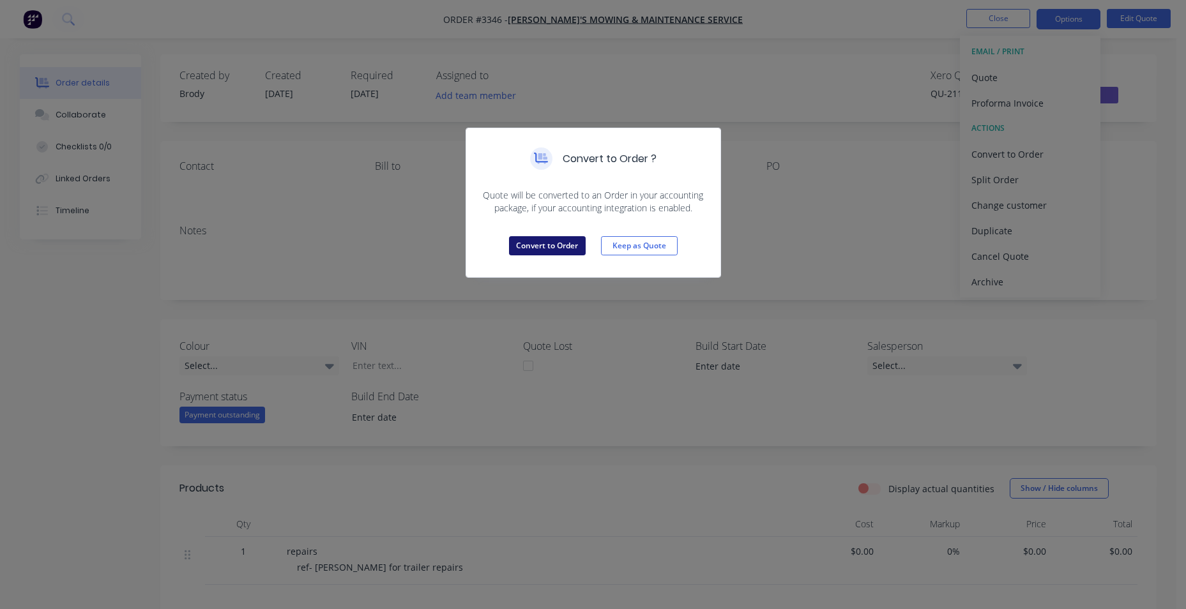
click at [554, 251] on button "Convert to Order" at bounding box center [547, 245] width 77 height 19
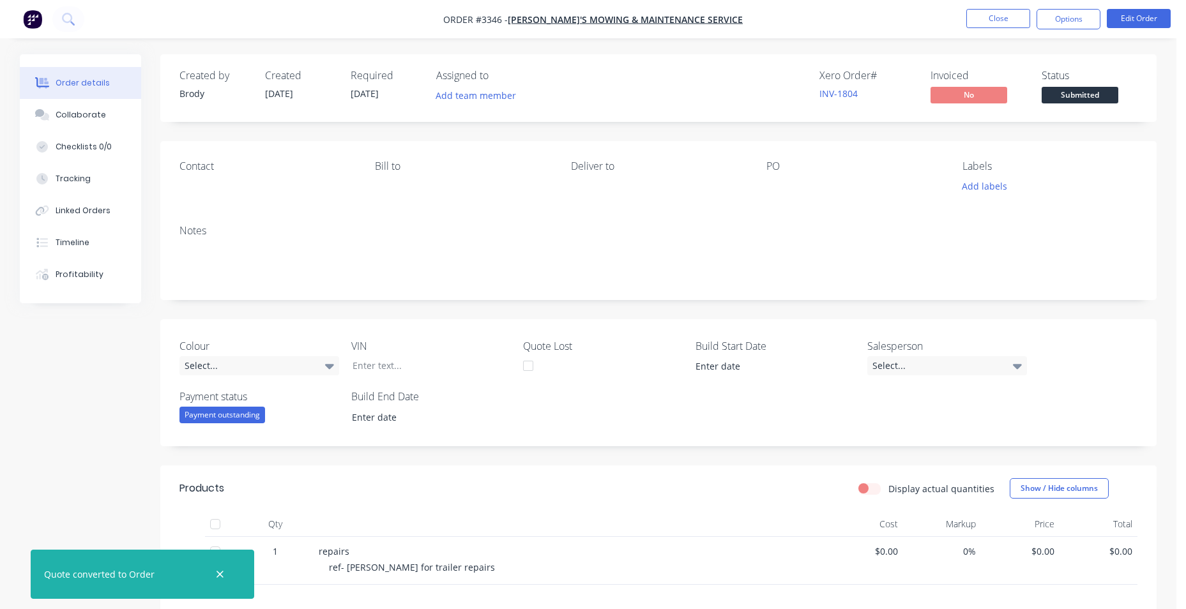
click at [29, 15] on img "button" at bounding box center [32, 19] width 19 height 19
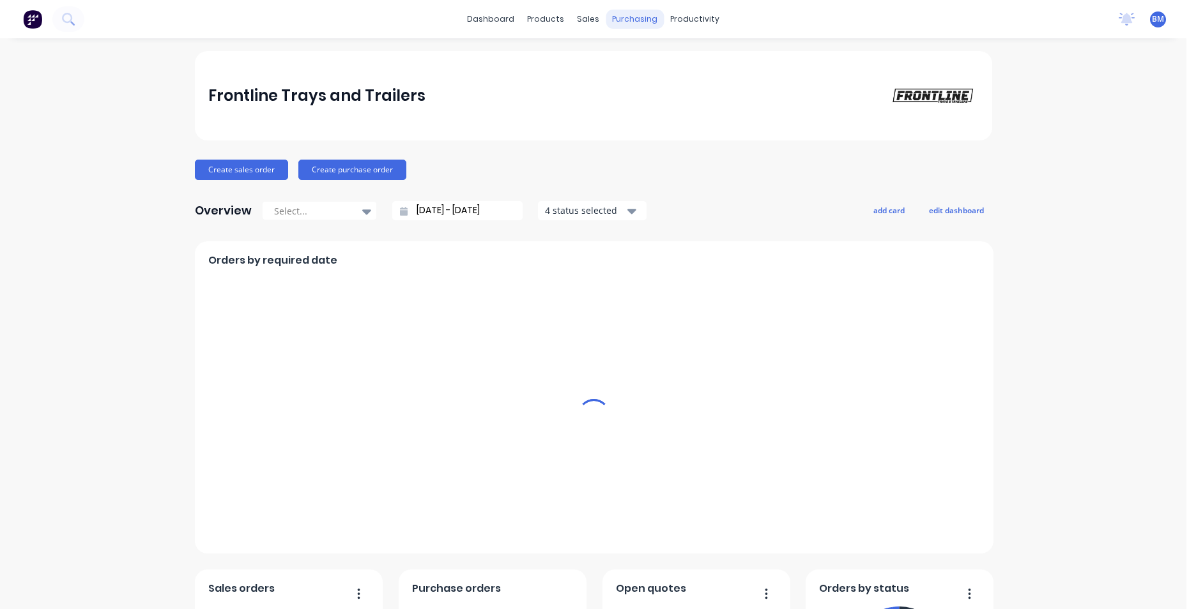
click at [627, 17] on div "purchasing" at bounding box center [634, 19] width 58 height 19
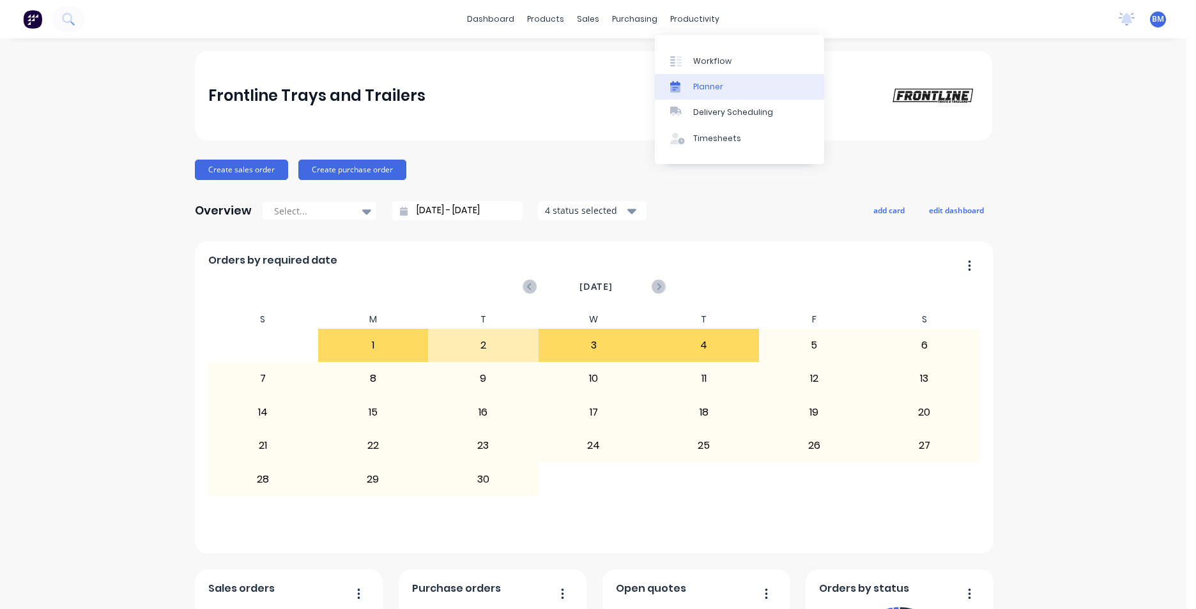
click at [699, 89] on div "Planner" at bounding box center [708, 86] width 30 height 11
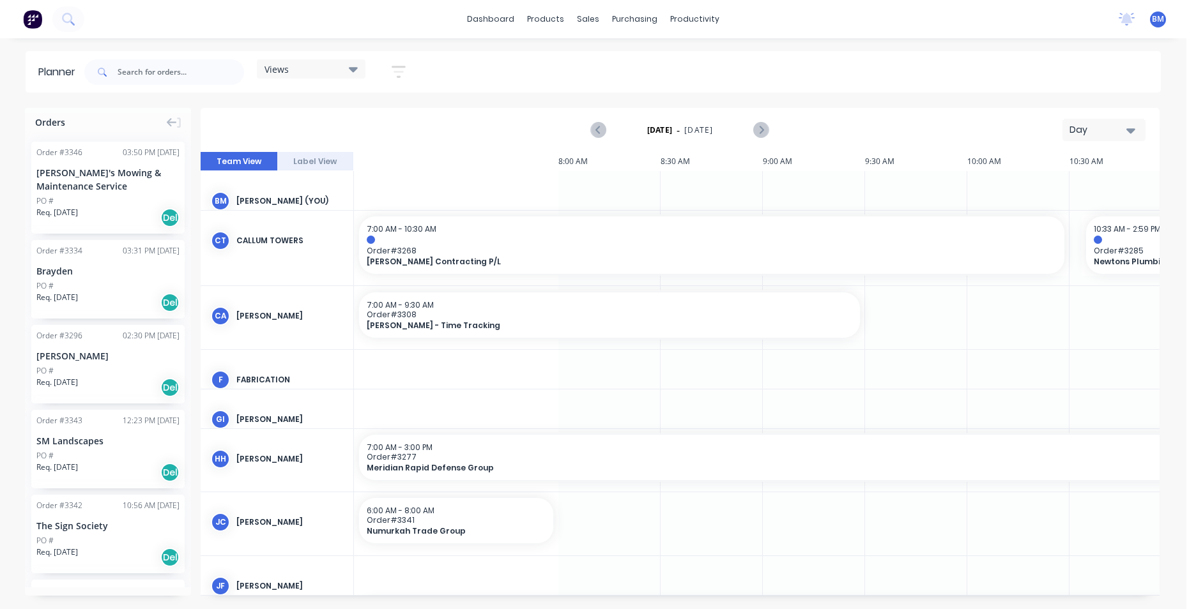
scroll to position [0, 1039]
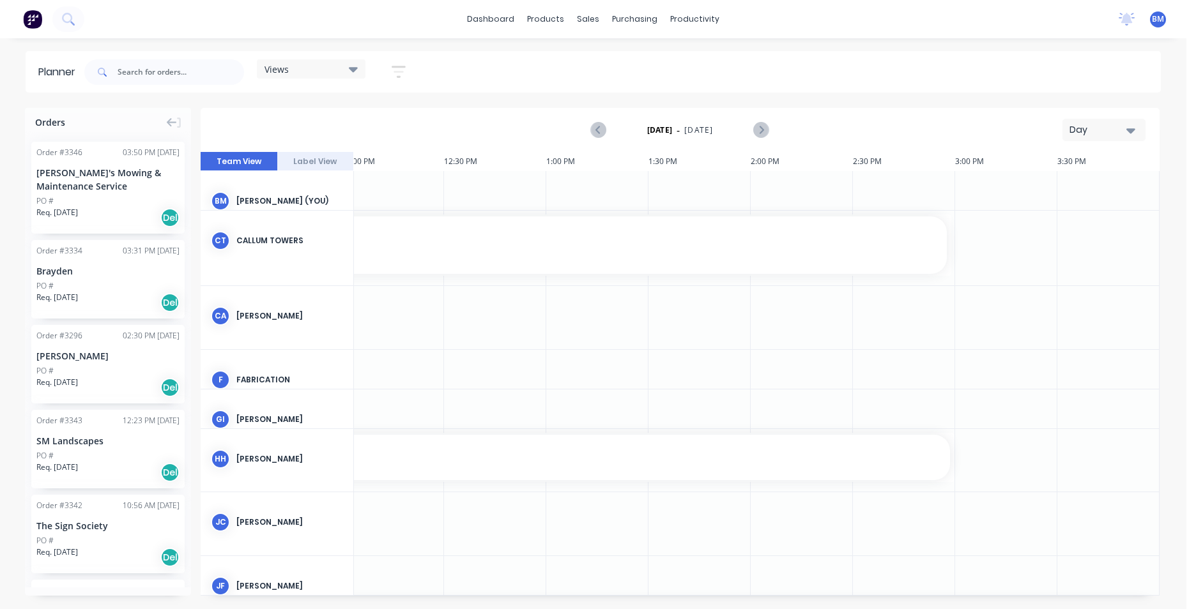
click at [1141, 126] on button "Day" at bounding box center [1103, 130] width 83 height 22
click at [1131, 129] on icon "button" at bounding box center [1130, 130] width 9 height 5
click at [1129, 132] on icon "button" at bounding box center [1130, 130] width 9 height 5
click at [1096, 210] on div "Month" at bounding box center [1080, 215] width 126 height 26
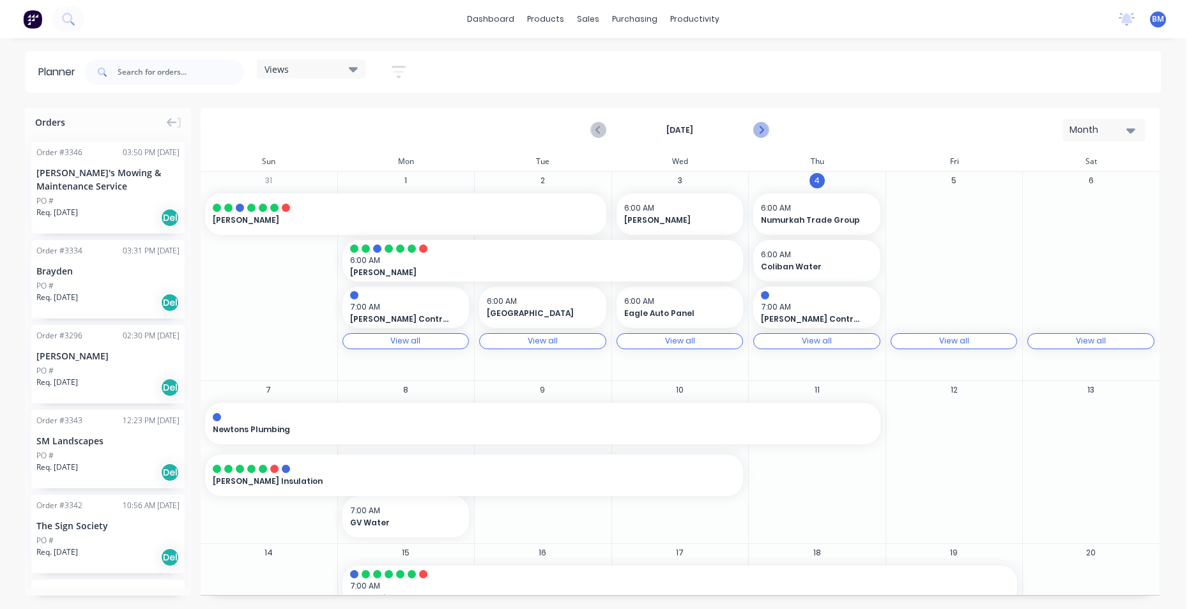
click at [763, 130] on icon "Next page" at bounding box center [761, 130] width 6 height 10
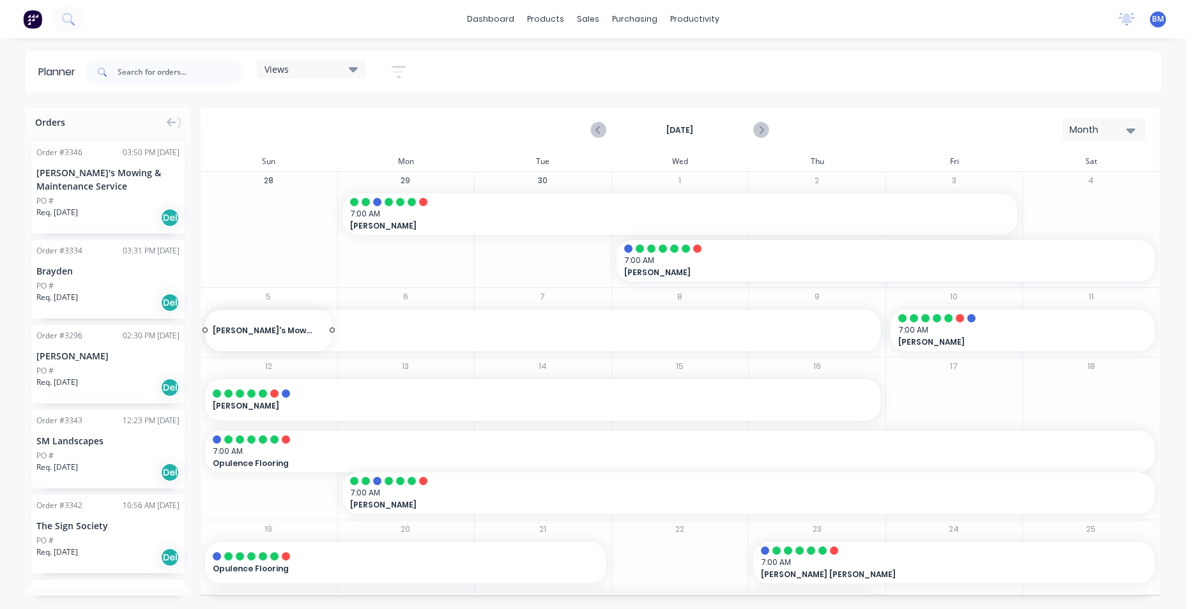
drag, startPoint x: 72, startPoint y: 190, endPoint x: 328, endPoint y: 307, distance: 282.1
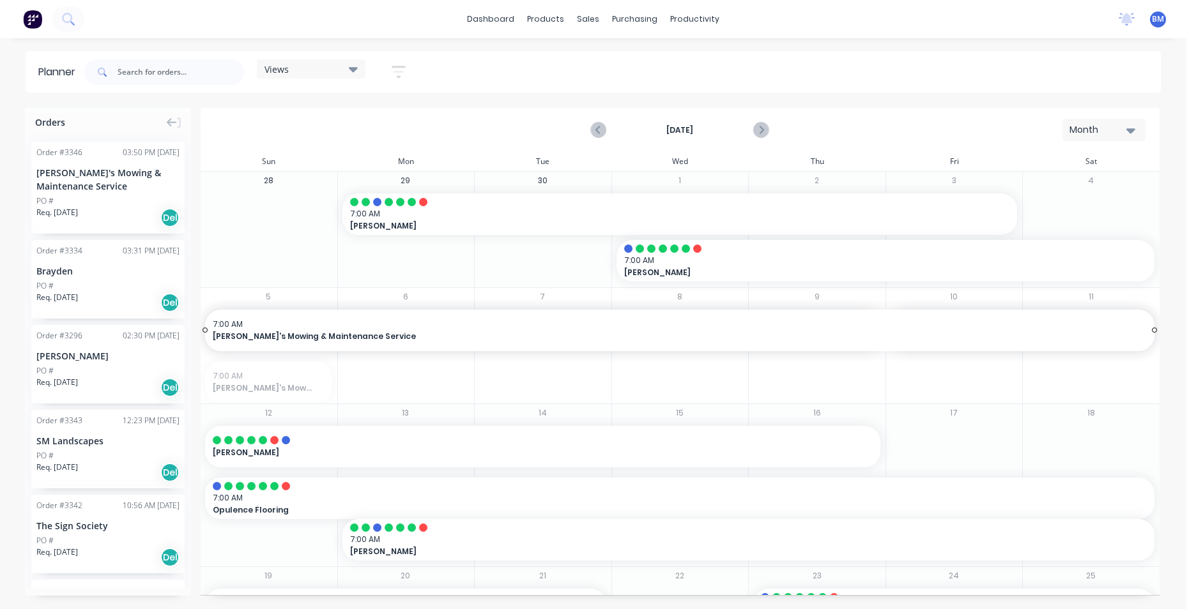
drag, startPoint x: 330, startPoint y: 382, endPoint x: 1039, endPoint y: 395, distance: 709.7
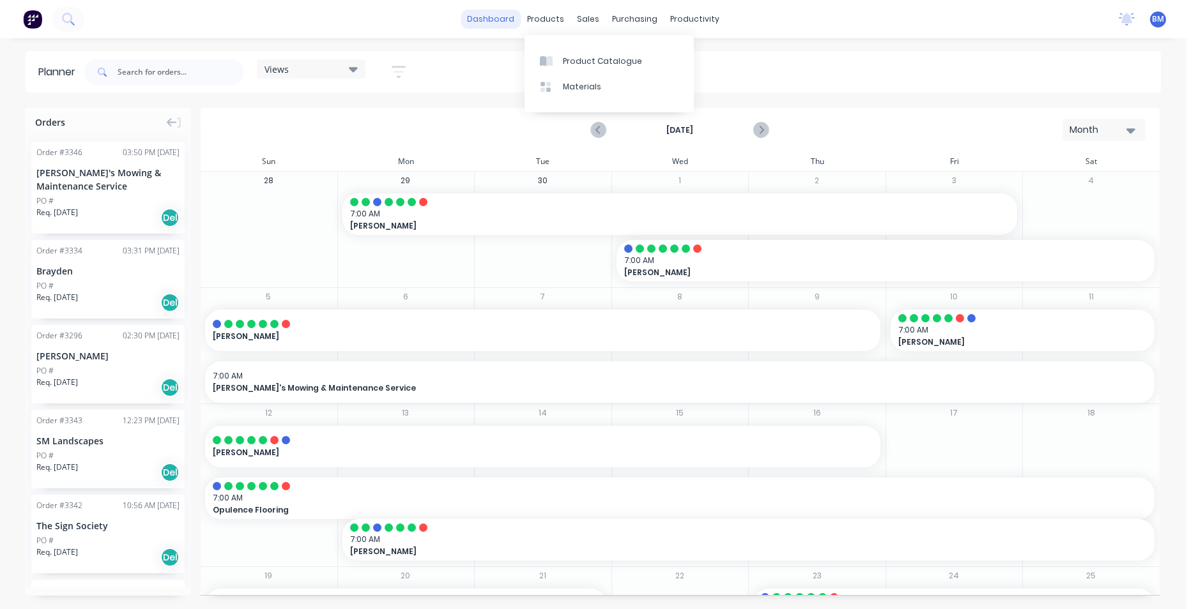
click at [488, 13] on link "dashboard" at bounding box center [491, 19] width 60 height 19
